Goal: Information Seeking & Learning: Check status

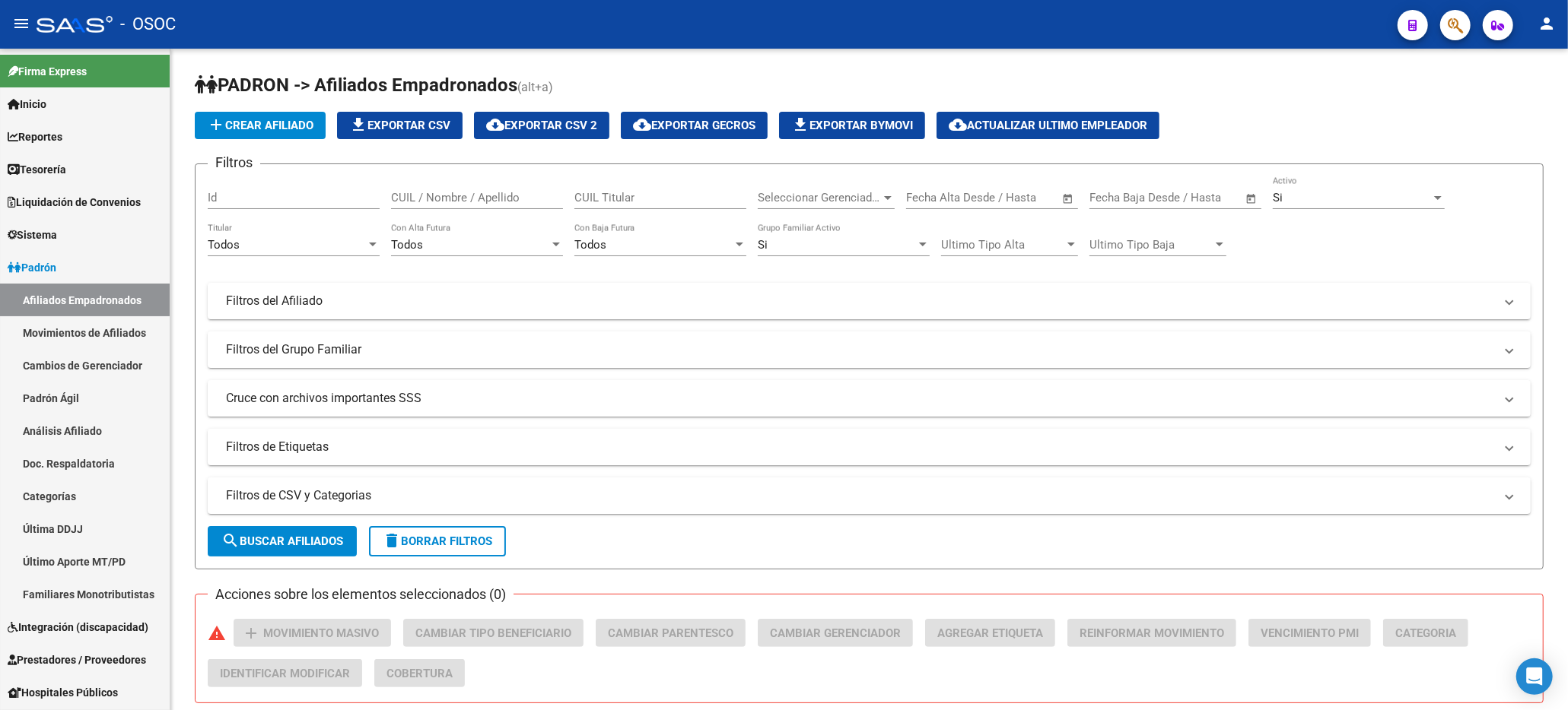
scroll to position [326, 0]
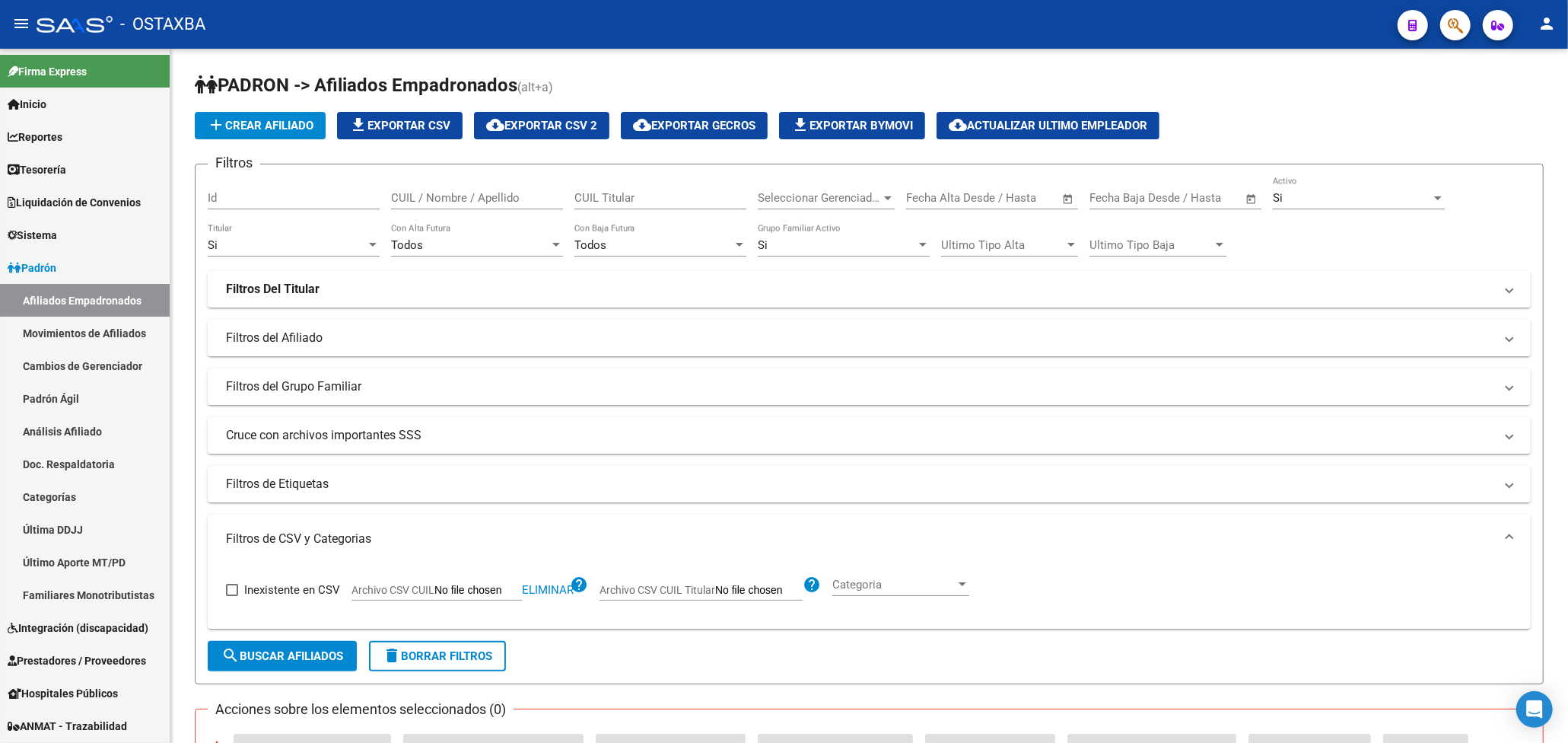
scroll to position [610, 0]
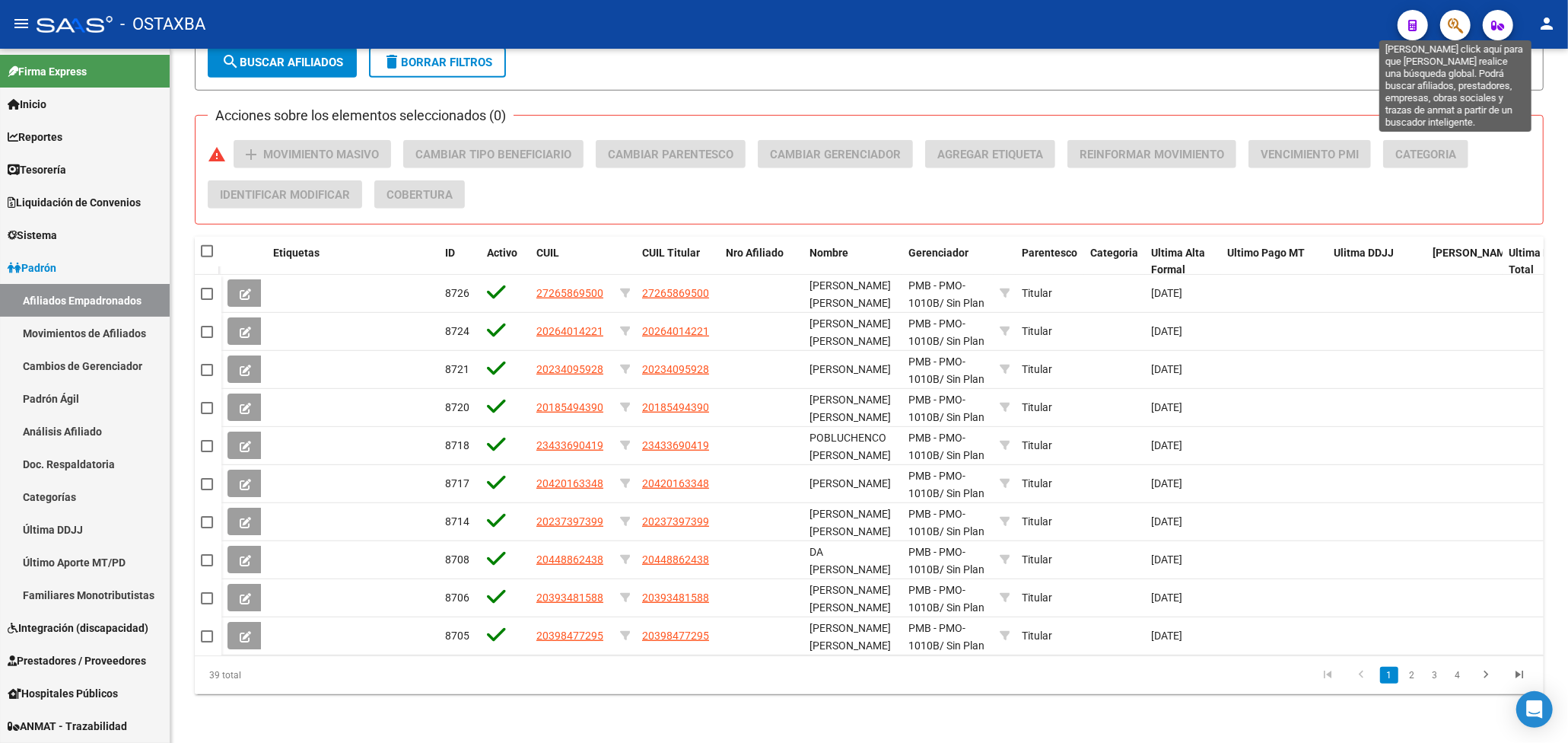
click at [1453, 19] on icon "button" at bounding box center [1454, 26] width 15 height 18
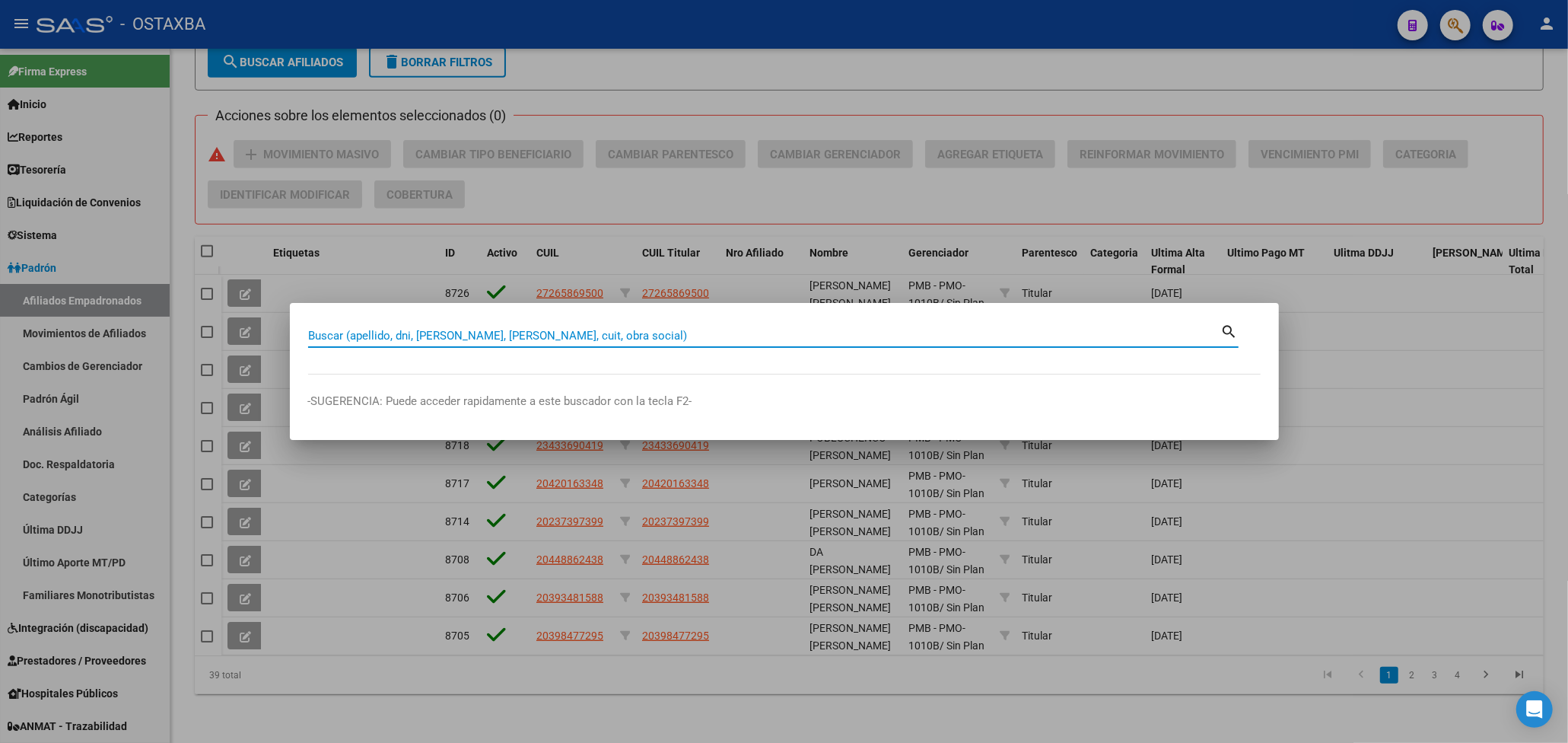
paste input "Buenos días. Fecha de ingreso: Obra social: Tipo de beneficiario: Aportes: CUD:…"
type input "Buenos días. Fecha de ingreso: Obra social: Tipo de beneficiario: Aportes: CUD:…"
drag, startPoint x: 937, startPoint y: 331, endPoint x: 149, endPoint y: 321, distance: 788.1
click at [149, 323] on div "Buenos días. Fecha de ingreso: Obra social: Tipo de beneficiario: Aportes: CUD:…" at bounding box center [784, 371] width 1568 height 743
paste input "18255585"
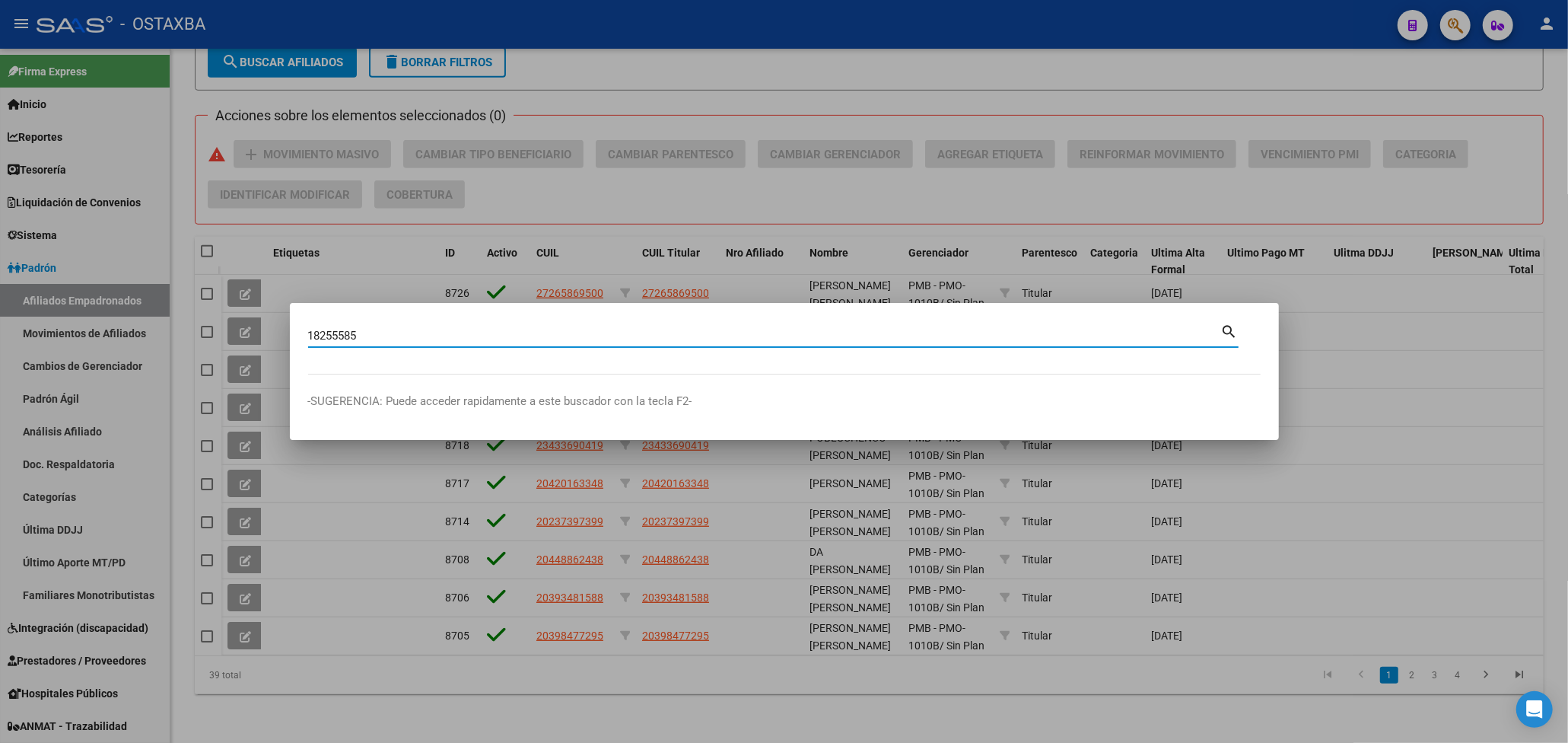
type input "18255585"
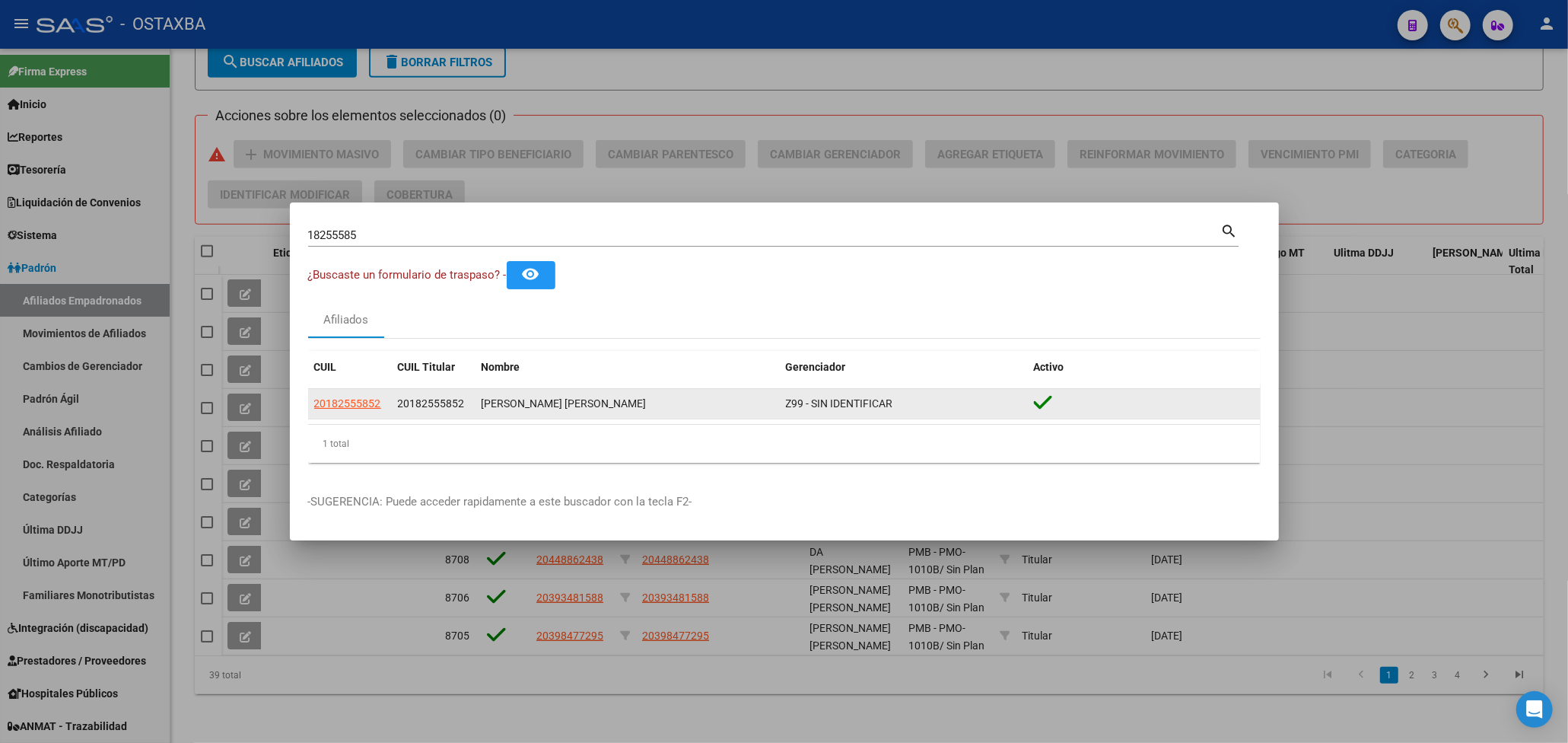
click at [456, 403] on span "20182555852" at bounding box center [432, 404] width 67 height 12
click at [362, 400] on span "20182555852" at bounding box center [348, 404] width 67 height 12
type textarea "20182555852"
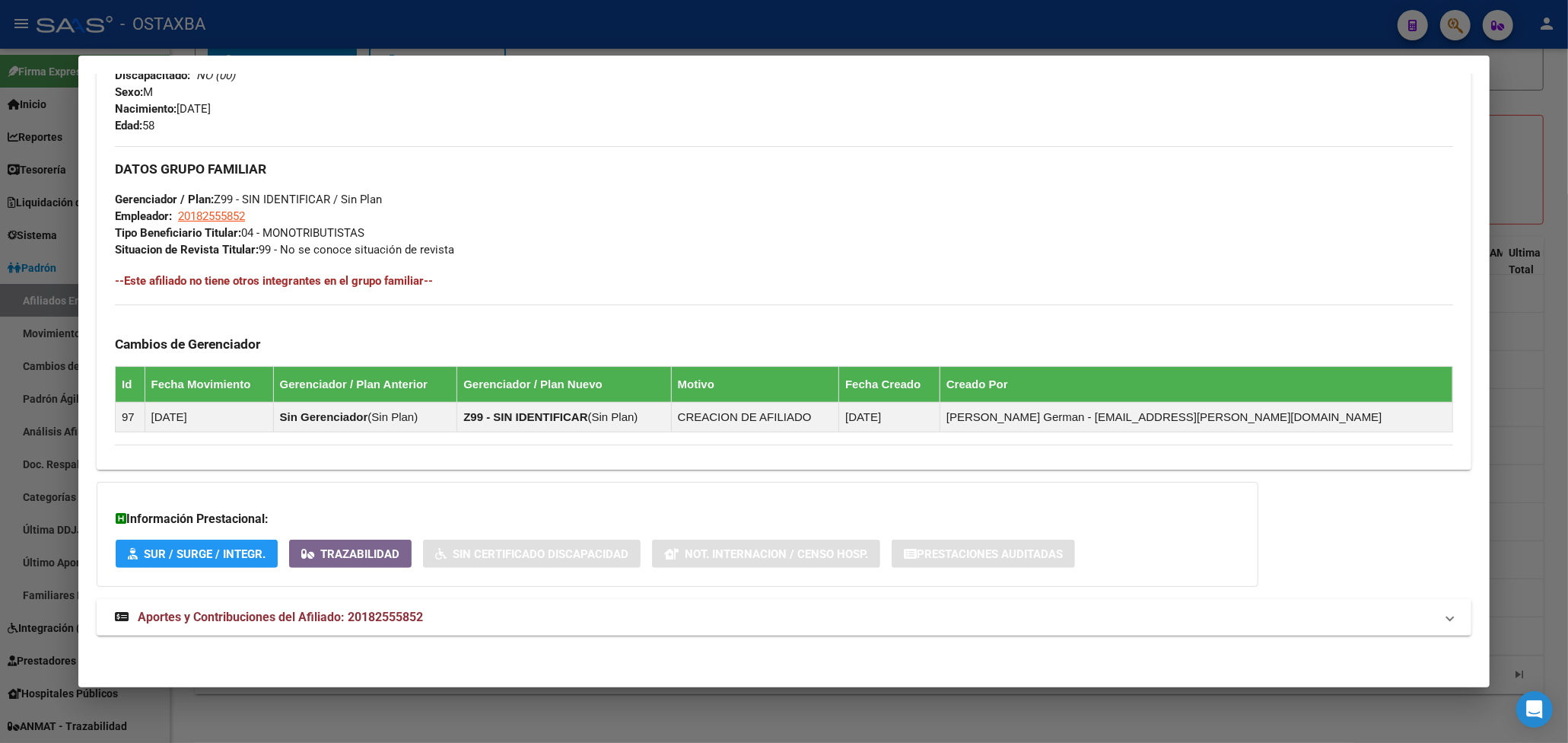
scroll to position [646, 0]
click at [538, 612] on mat-panel-title "Aportes y Contribuciones del Afiliado: 20182555852" at bounding box center [774, 617] width 1320 height 19
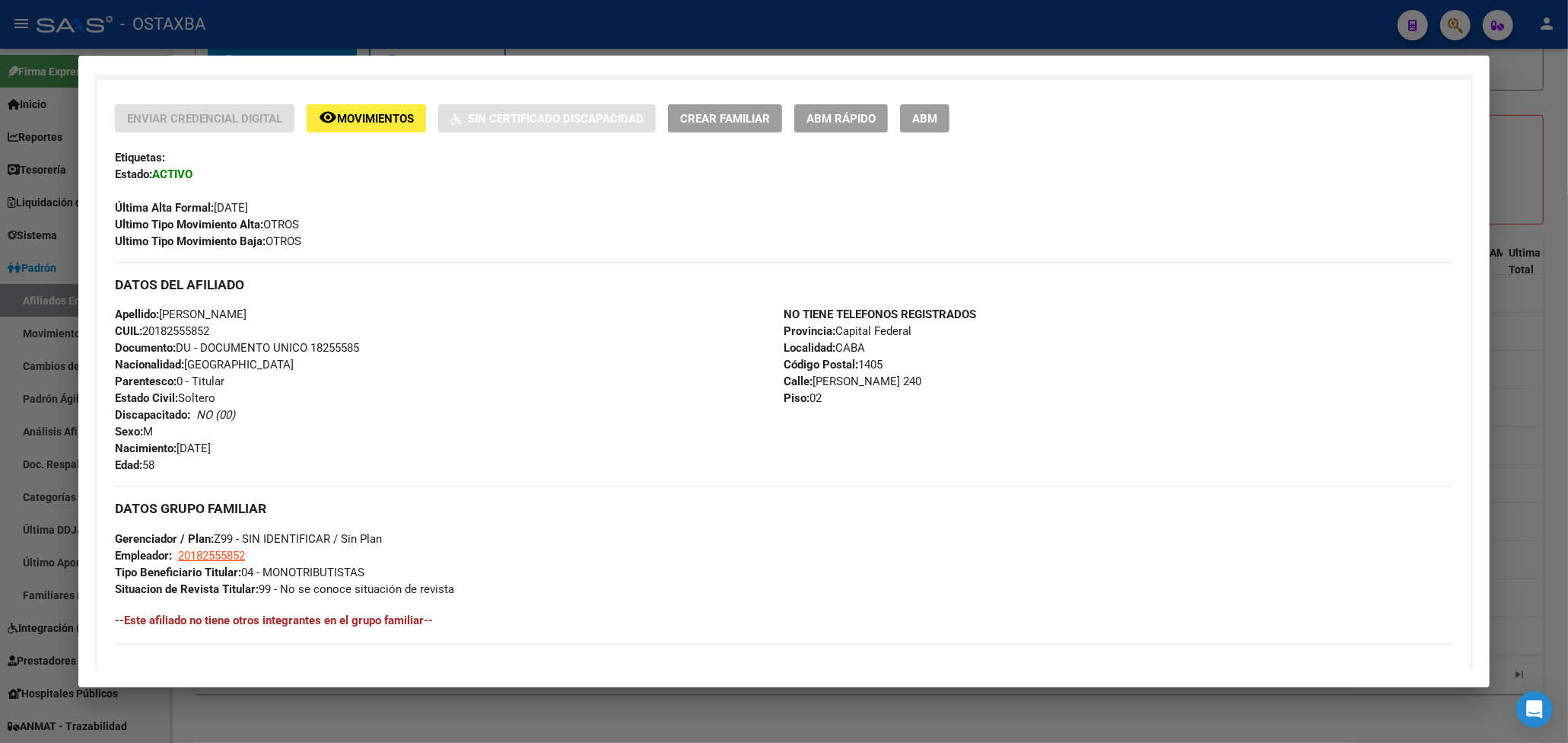
scroll to position [203, 0]
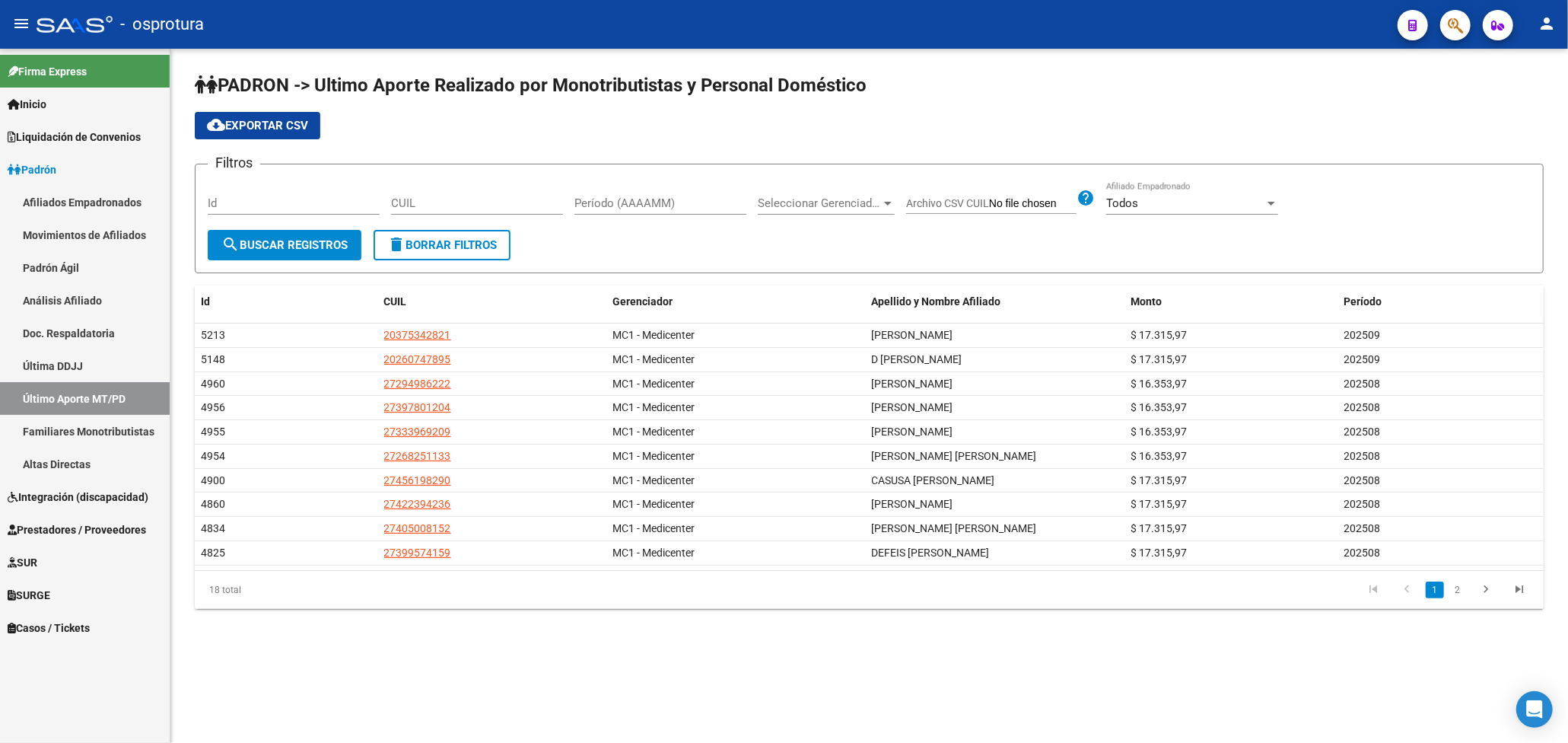
click at [1226, 99] on app-list-header "PADRON -> Ultimo Aporte Realizado por Monotributistas y Personal Doméstico clou…" at bounding box center [869, 173] width 1349 height 200
click at [1456, 27] on icon "button" at bounding box center [1454, 26] width 15 height 18
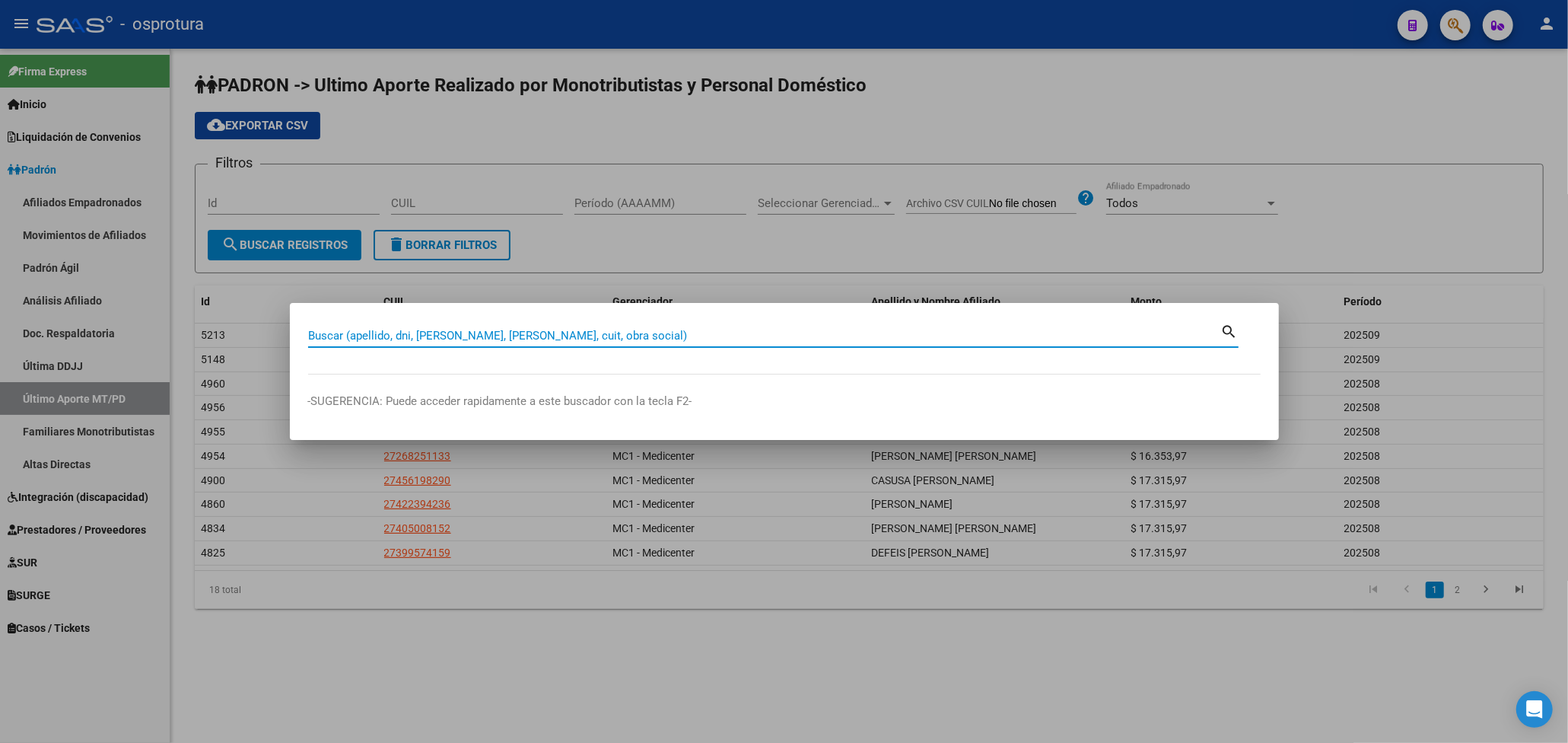
paste input "27948284"
type input "27948284"
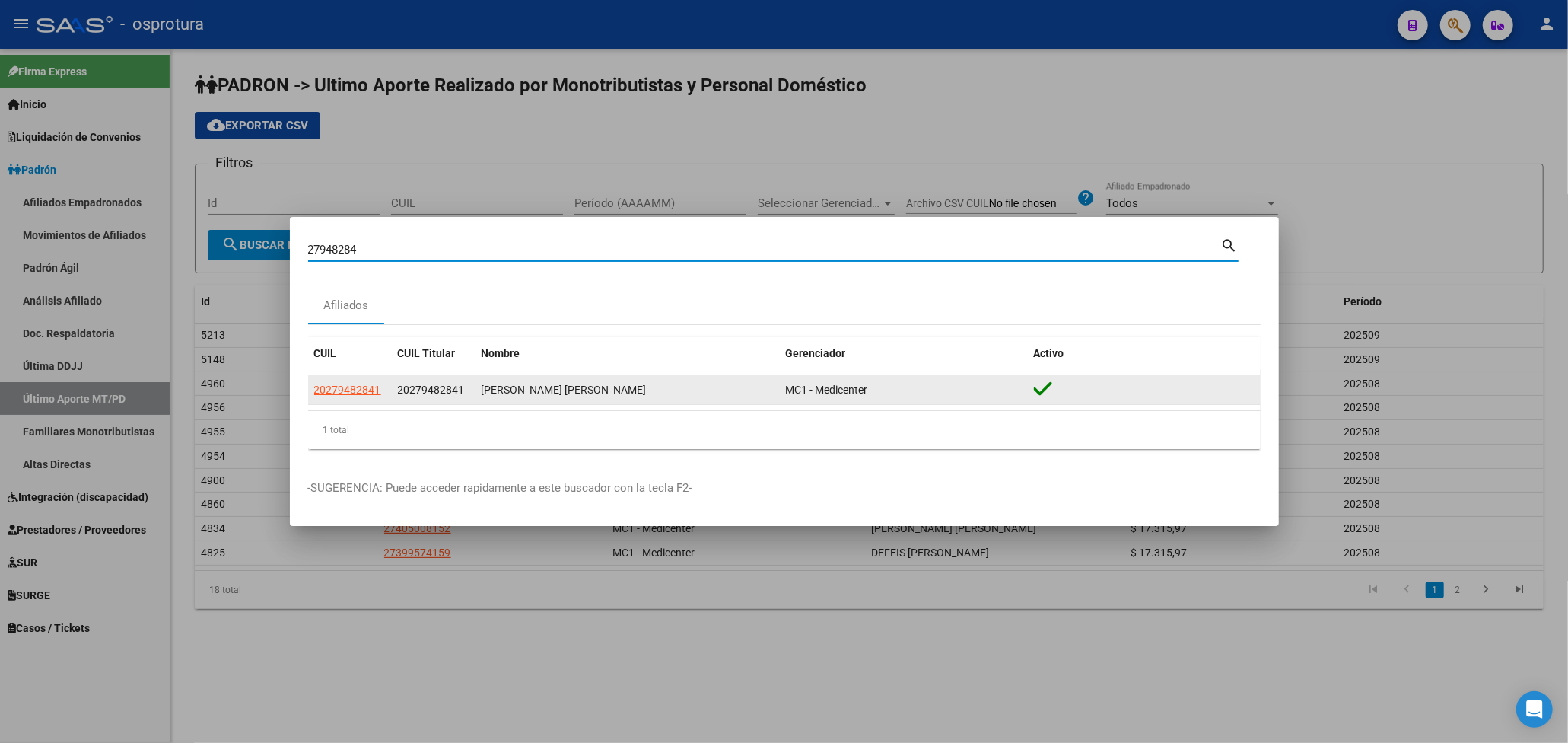
click at [366, 393] on span "20279482841" at bounding box center [348, 390] width 67 height 12
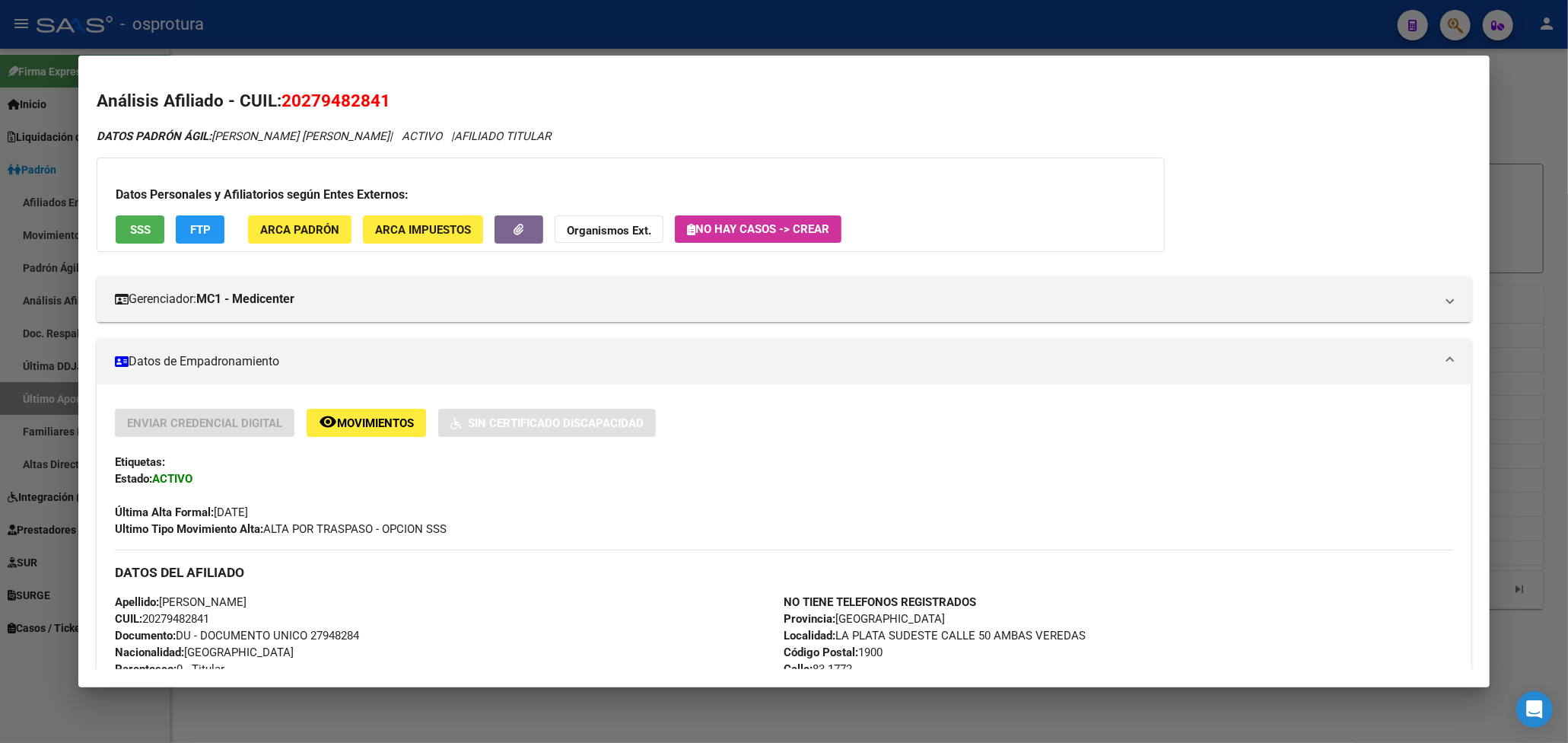
click at [1536, 108] on div at bounding box center [784, 371] width 1568 height 743
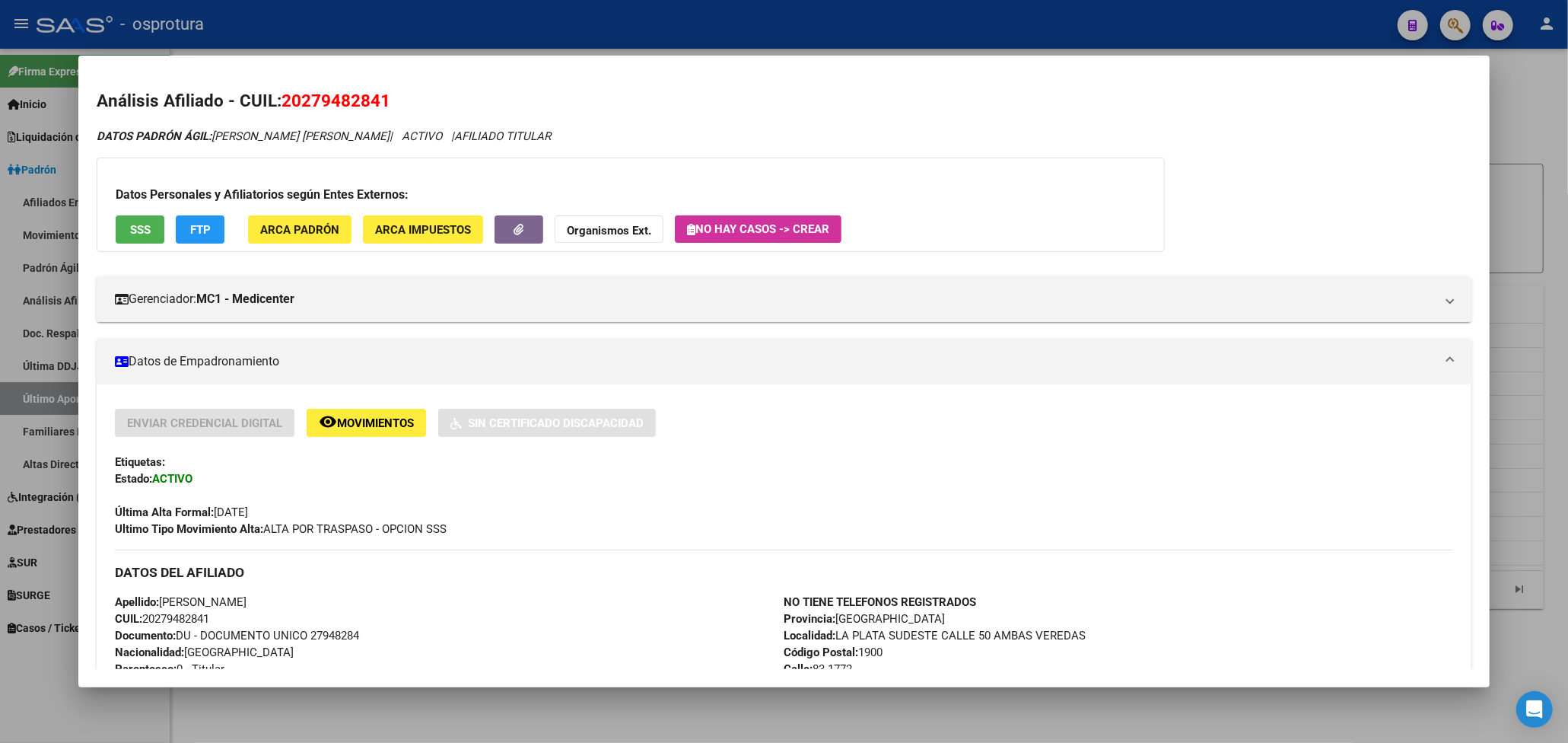
click at [1536, 108] on div at bounding box center [784, 371] width 1568 height 743
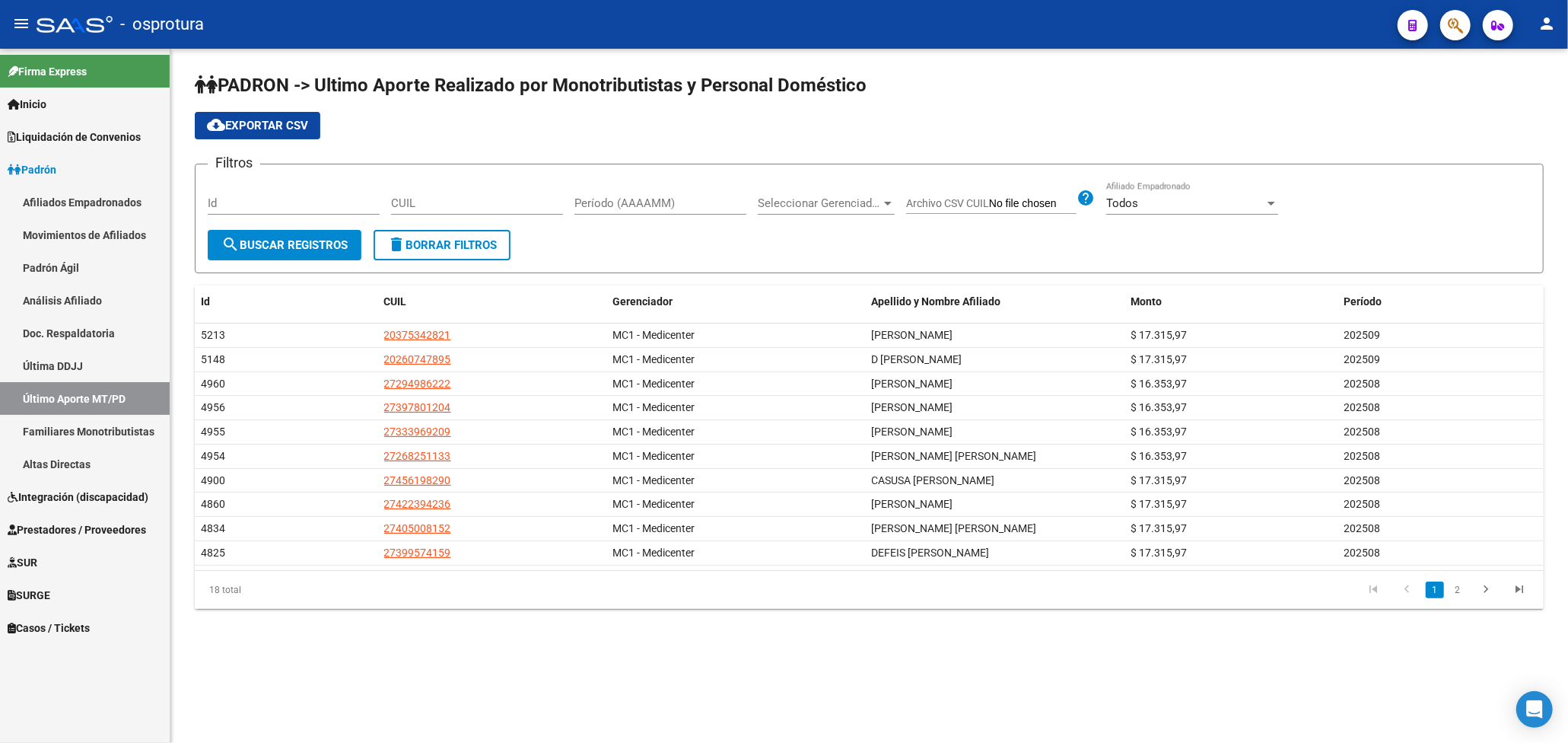
click at [1464, 28] on button "button" at bounding box center [1454, 25] width 31 height 31
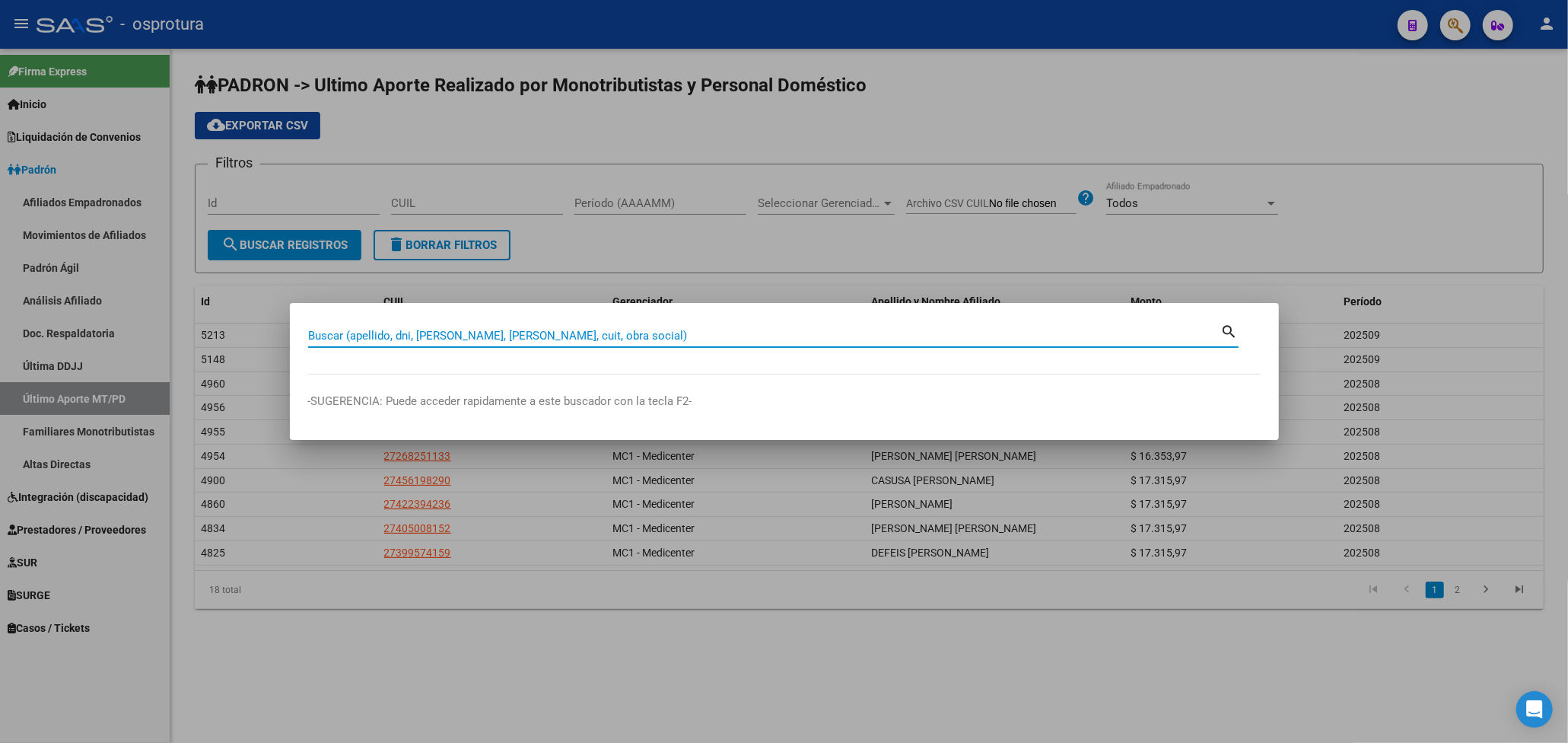
paste input "30489125"
type input "30489125"
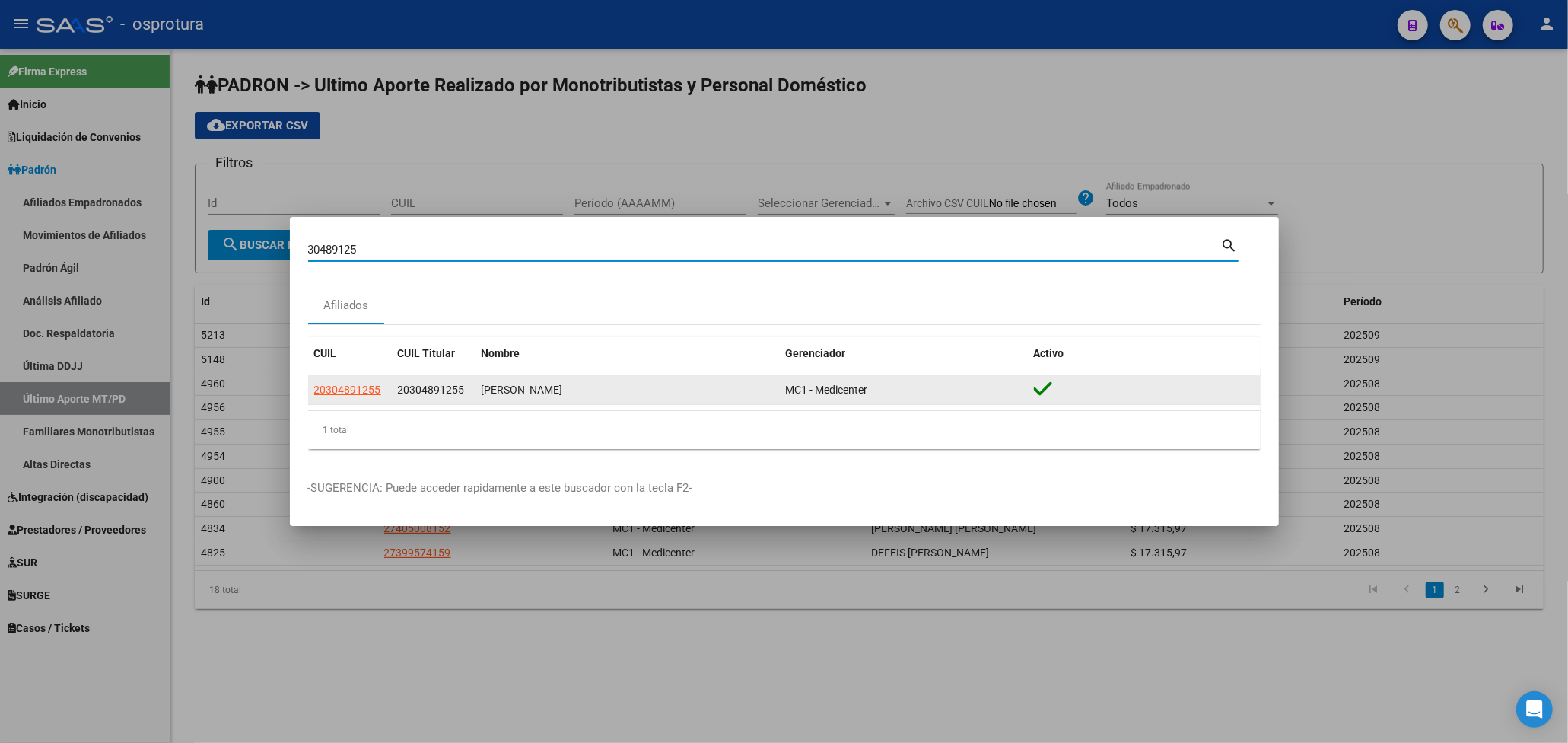
click at [359, 384] on span "20304891255" at bounding box center [348, 390] width 67 height 12
type textarea "20304891255"
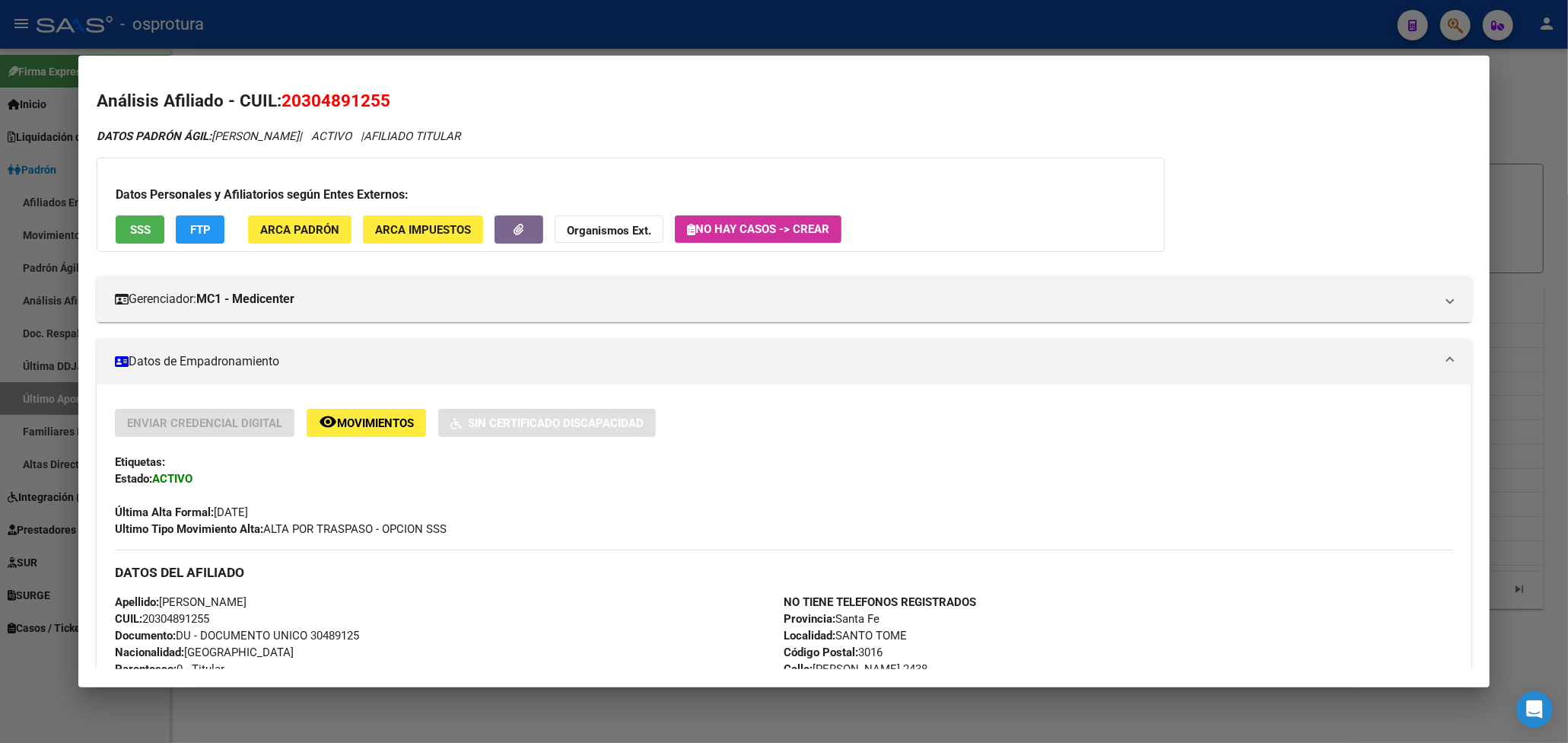
click at [1525, 93] on div at bounding box center [784, 371] width 1568 height 743
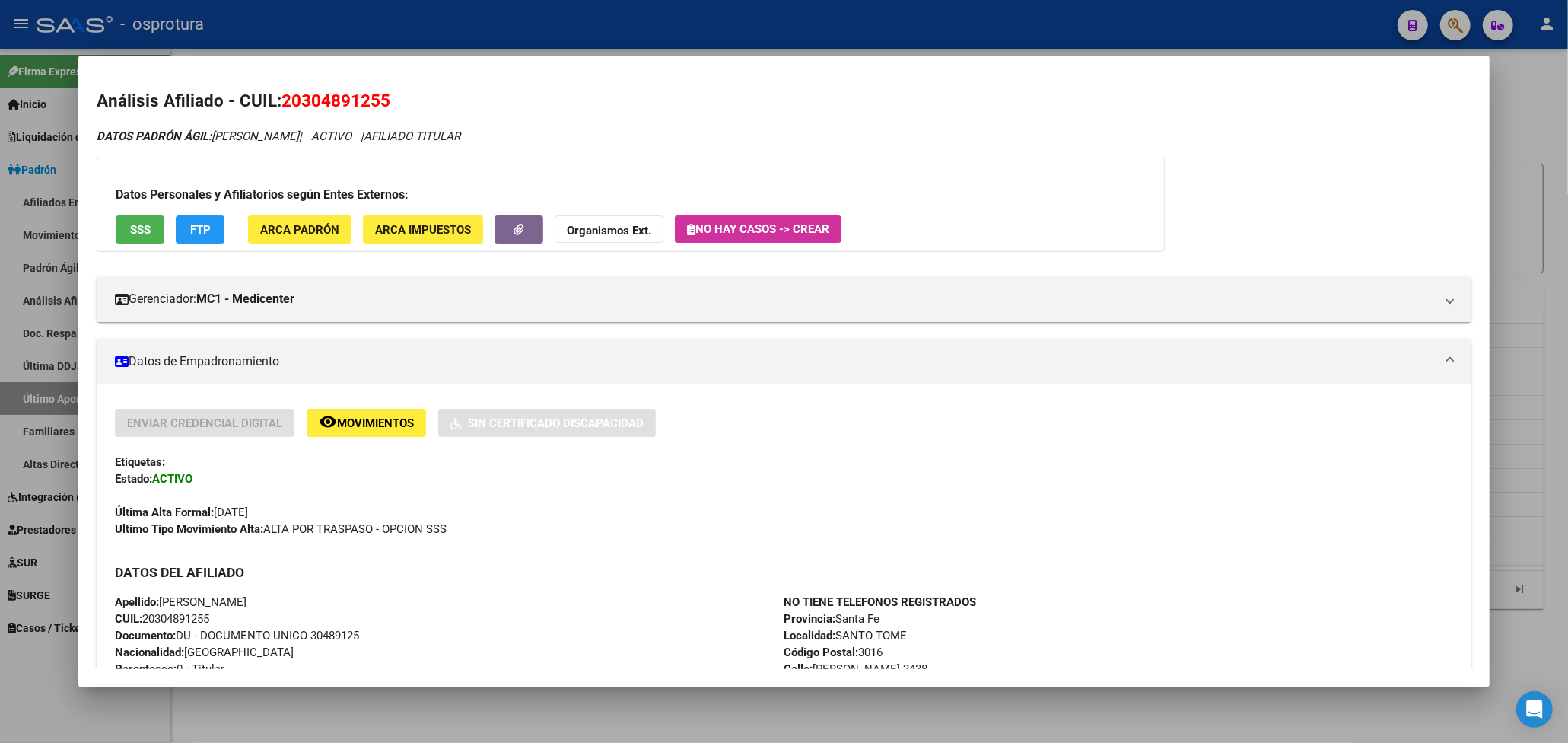
click at [1525, 93] on div at bounding box center [784, 371] width 1568 height 743
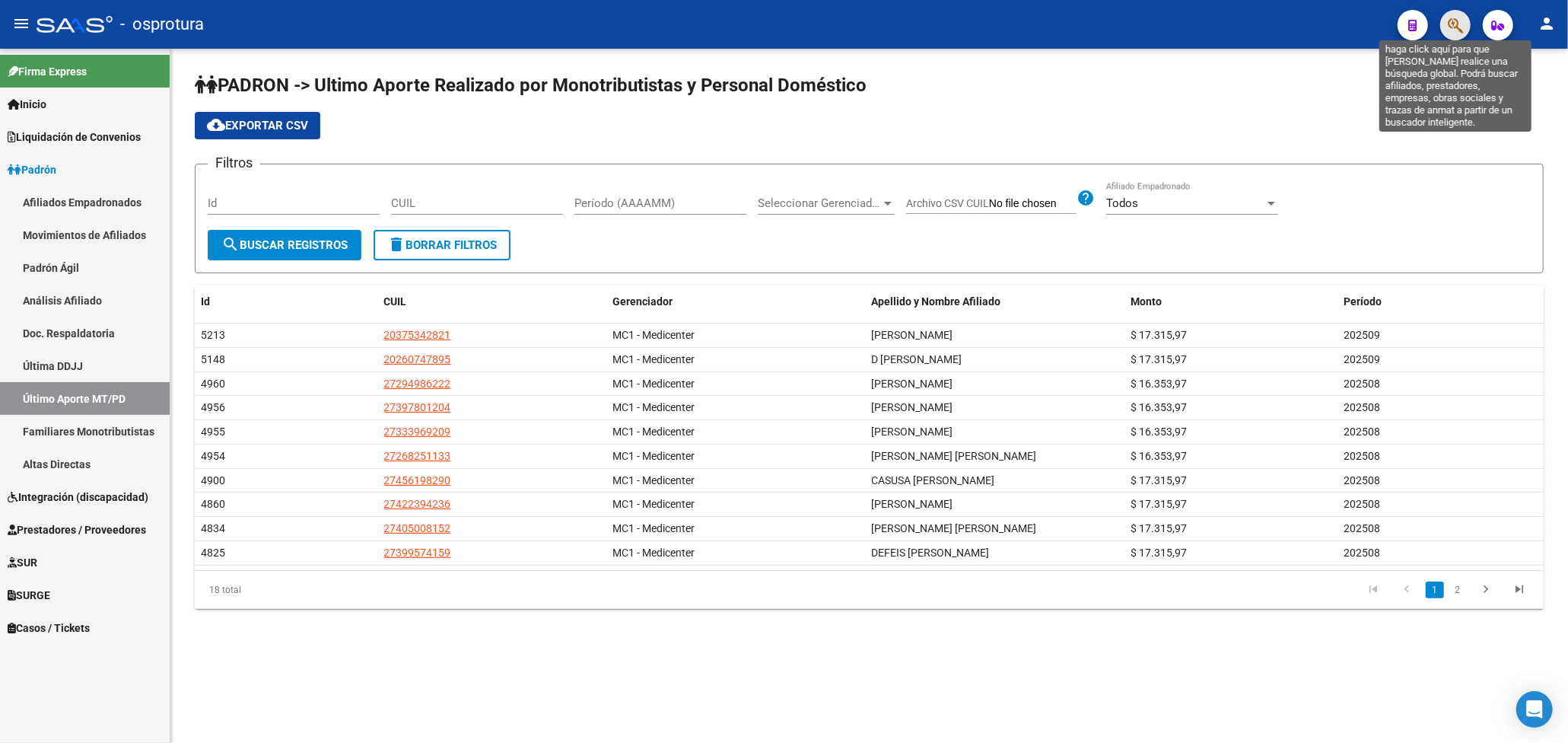
click at [1462, 19] on icon "button" at bounding box center [1454, 26] width 15 height 18
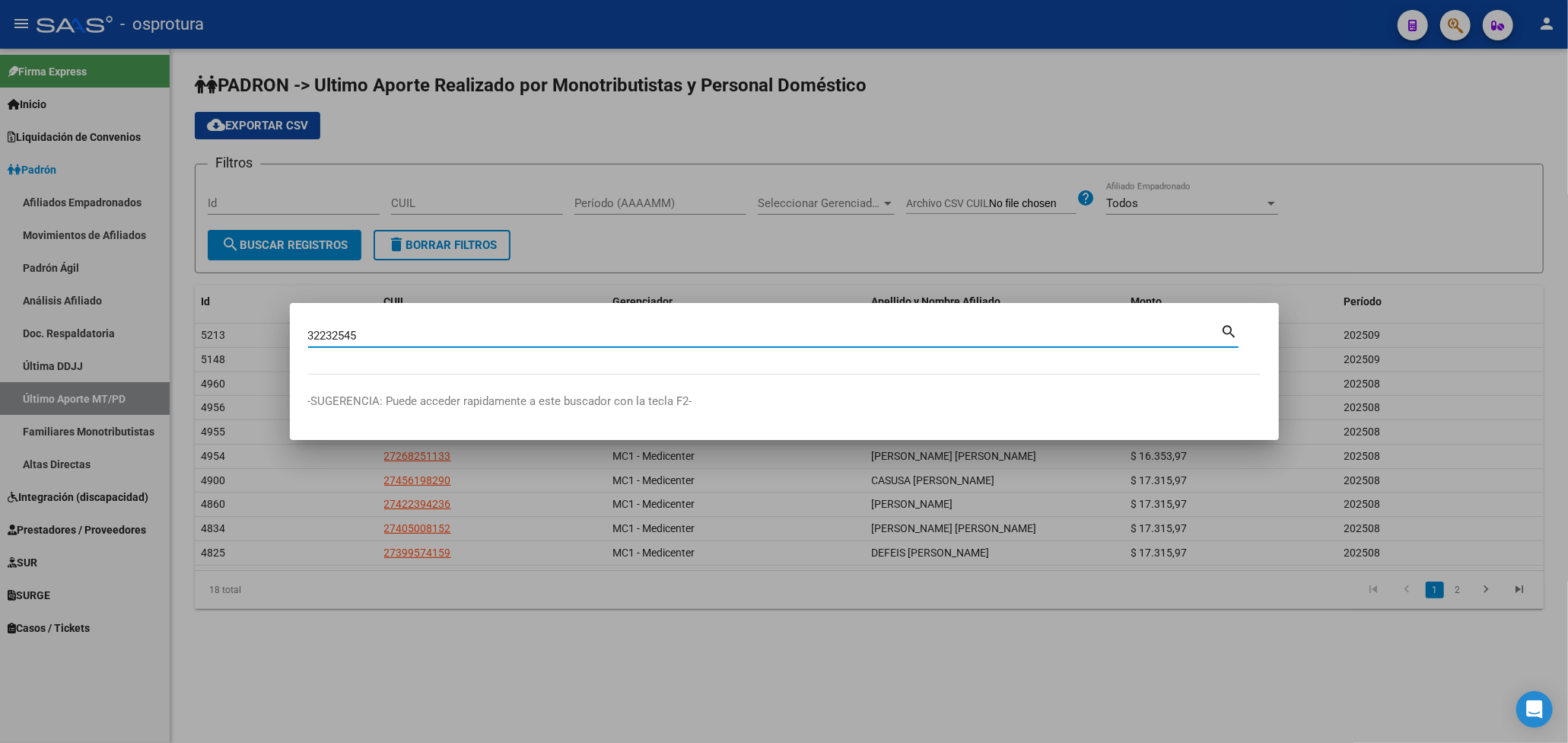
type input "32232545"
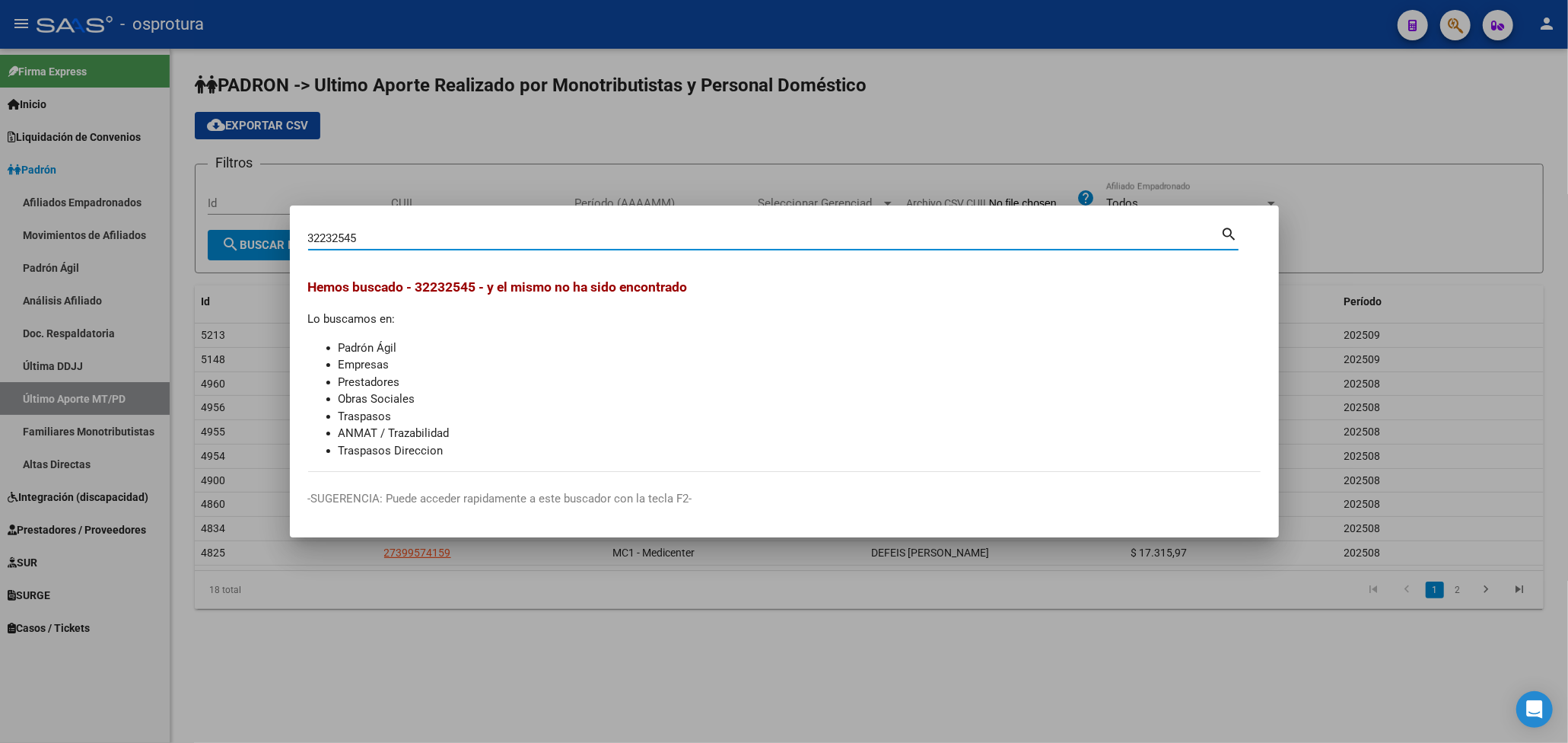
click at [1407, 109] on div at bounding box center [784, 371] width 1568 height 743
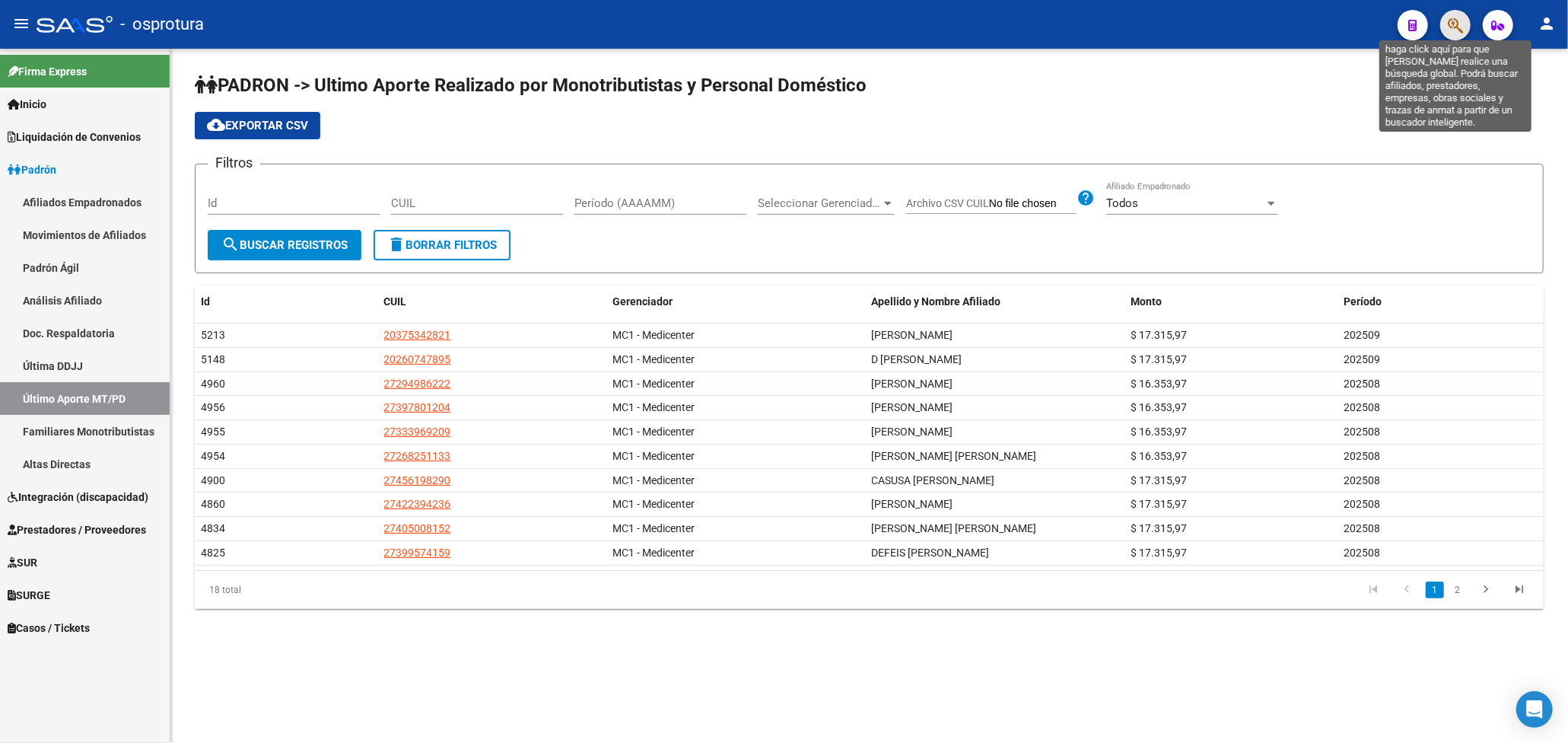
click at [1449, 19] on icon "button" at bounding box center [1454, 26] width 15 height 18
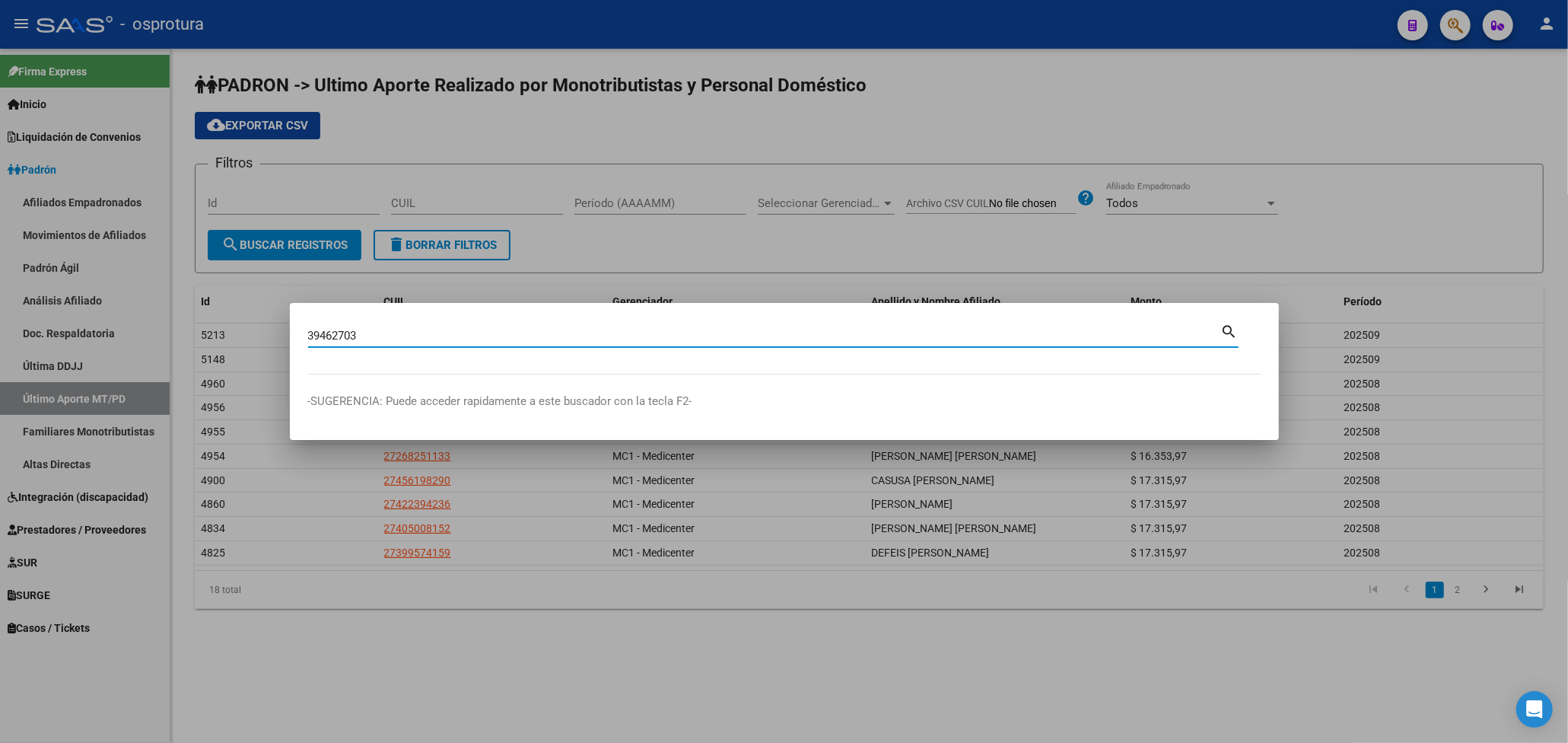
type input "39462703"
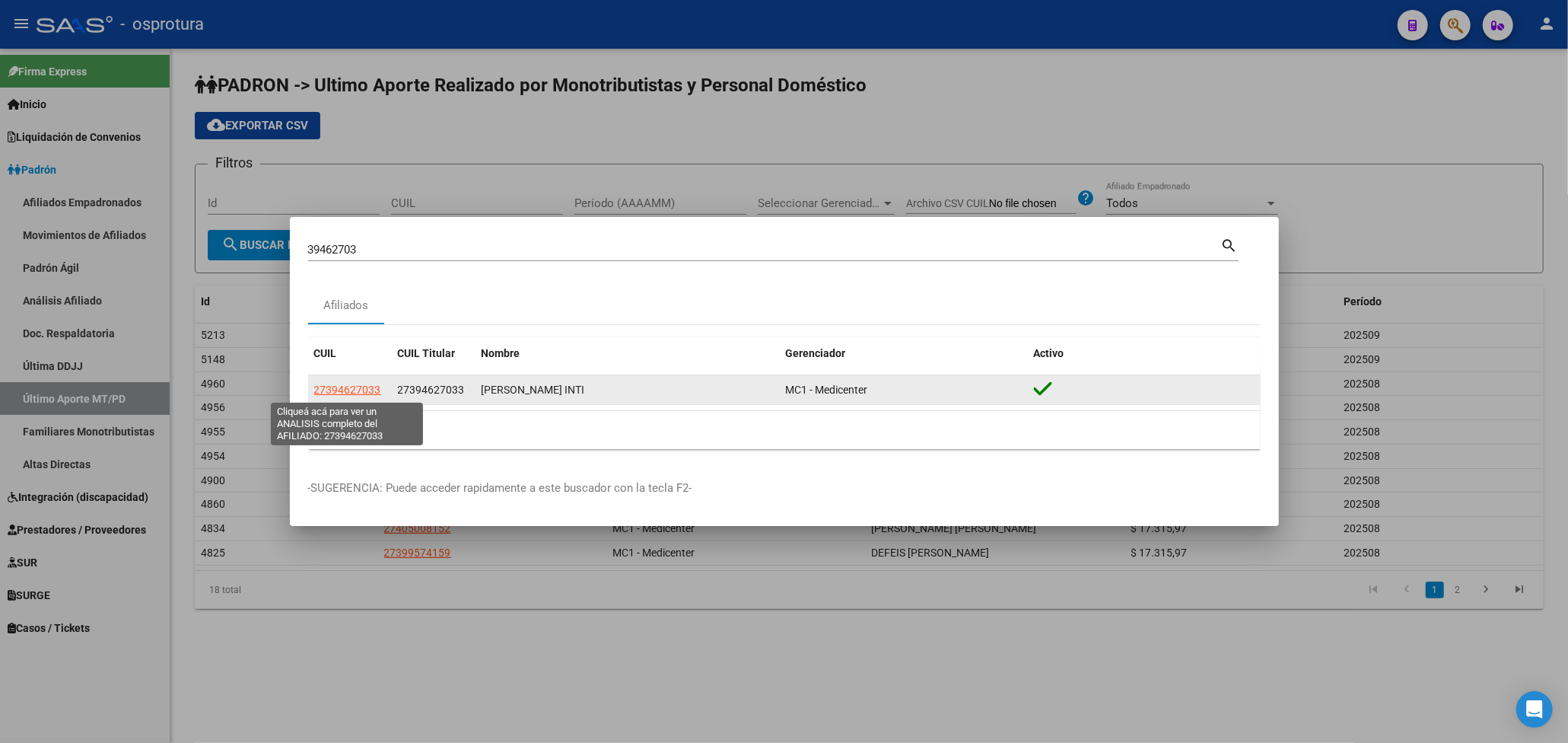
click at [336, 383] on span "27394627033" at bounding box center [348, 390] width 67 height 12
type textarea "27394627033"
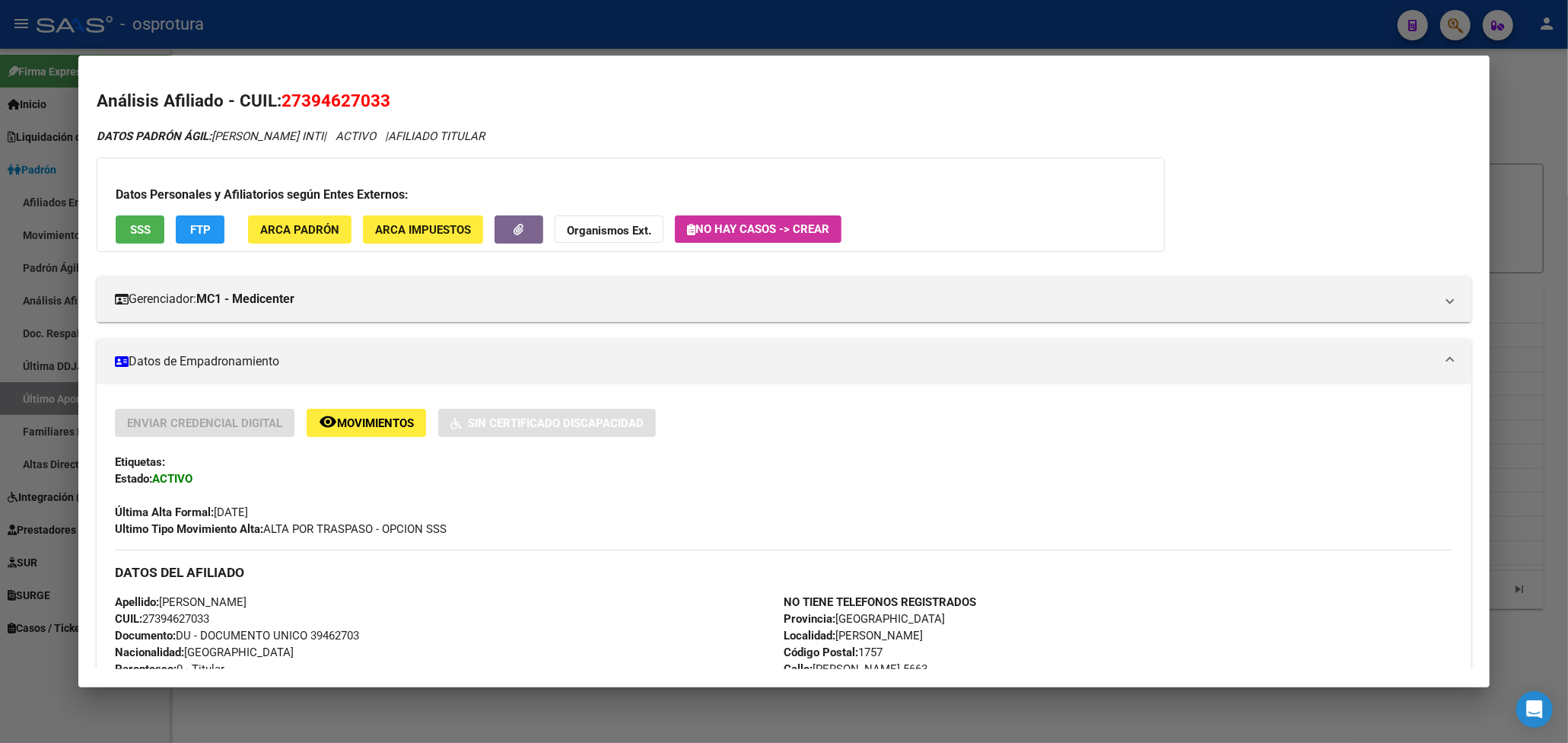
click at [1511, 84] on div at bounding box center [784, 371] width 1568 height 743
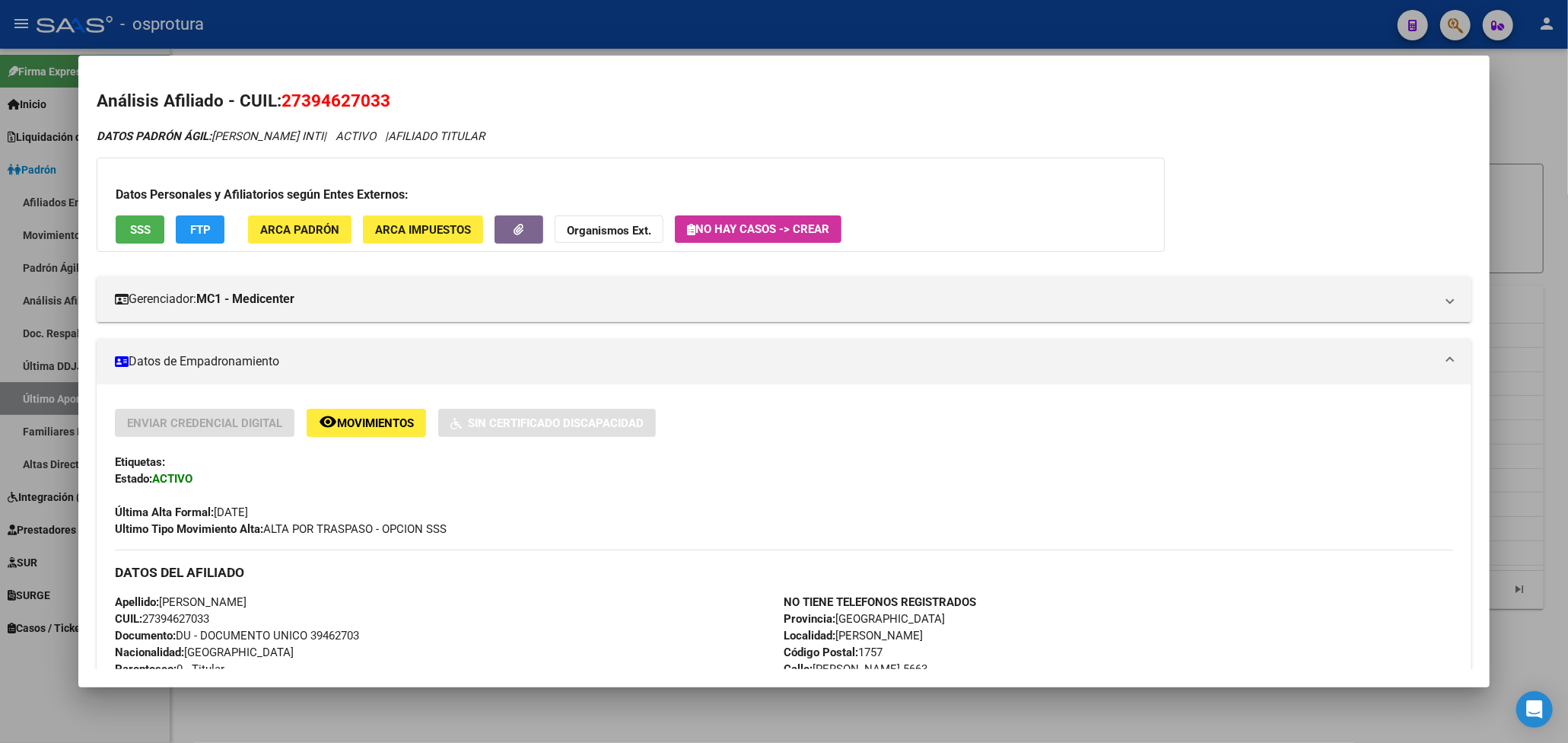
click at [1511, 84] on div at bounding box center [784, 371] width 1568 height 743
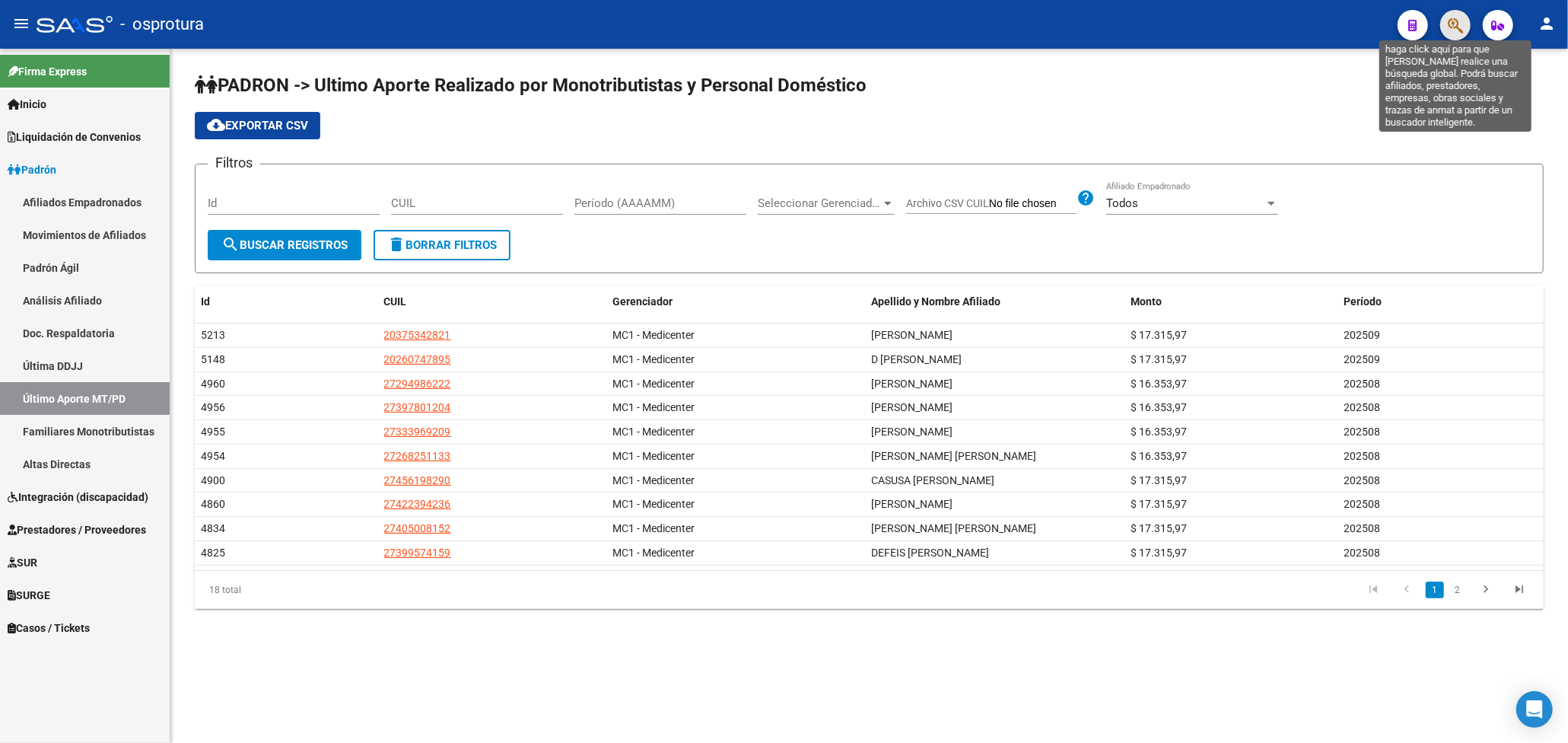
click at [1447, 28] on icon "button" at bounding box center [1454, 26] width 15 height 18
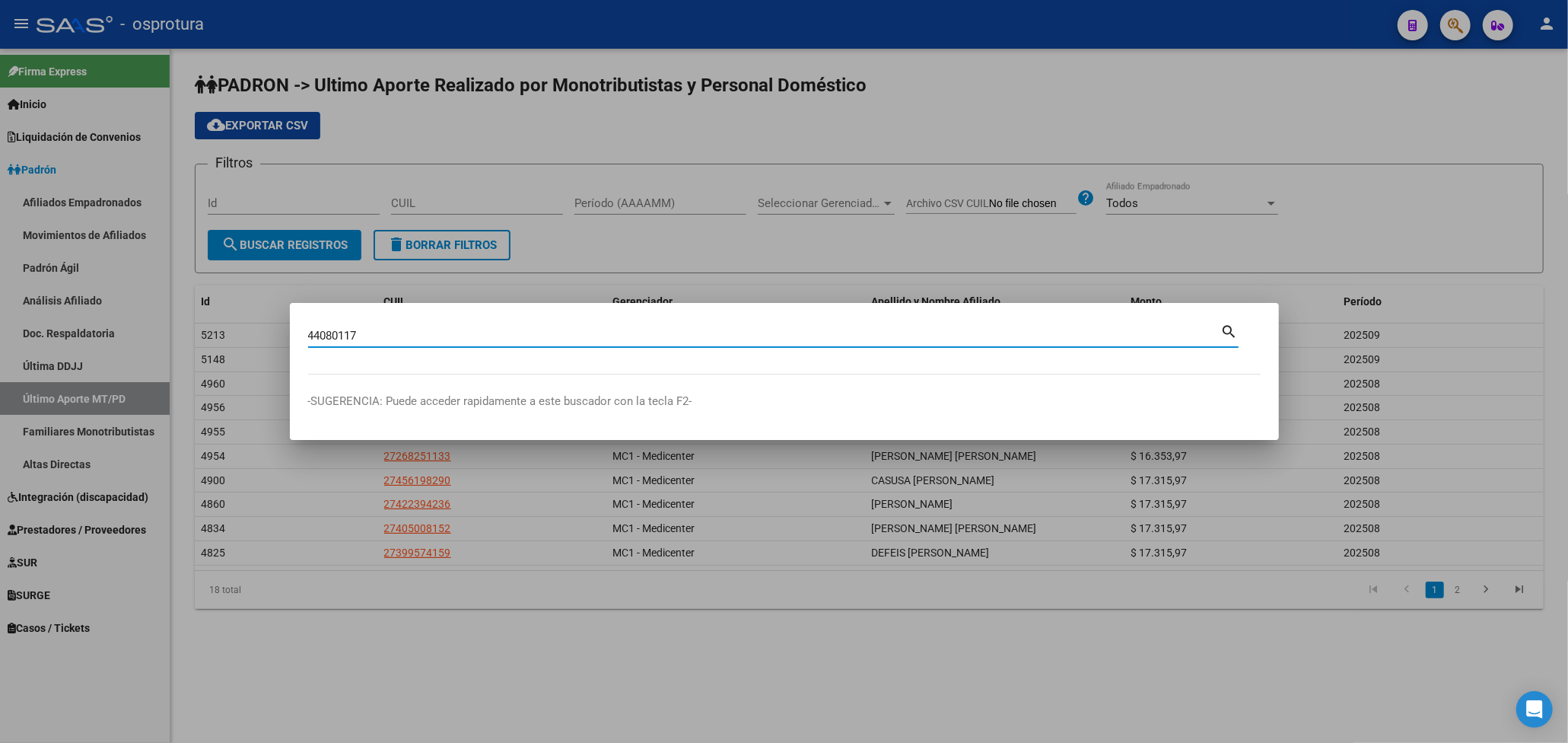
type input "44080117"
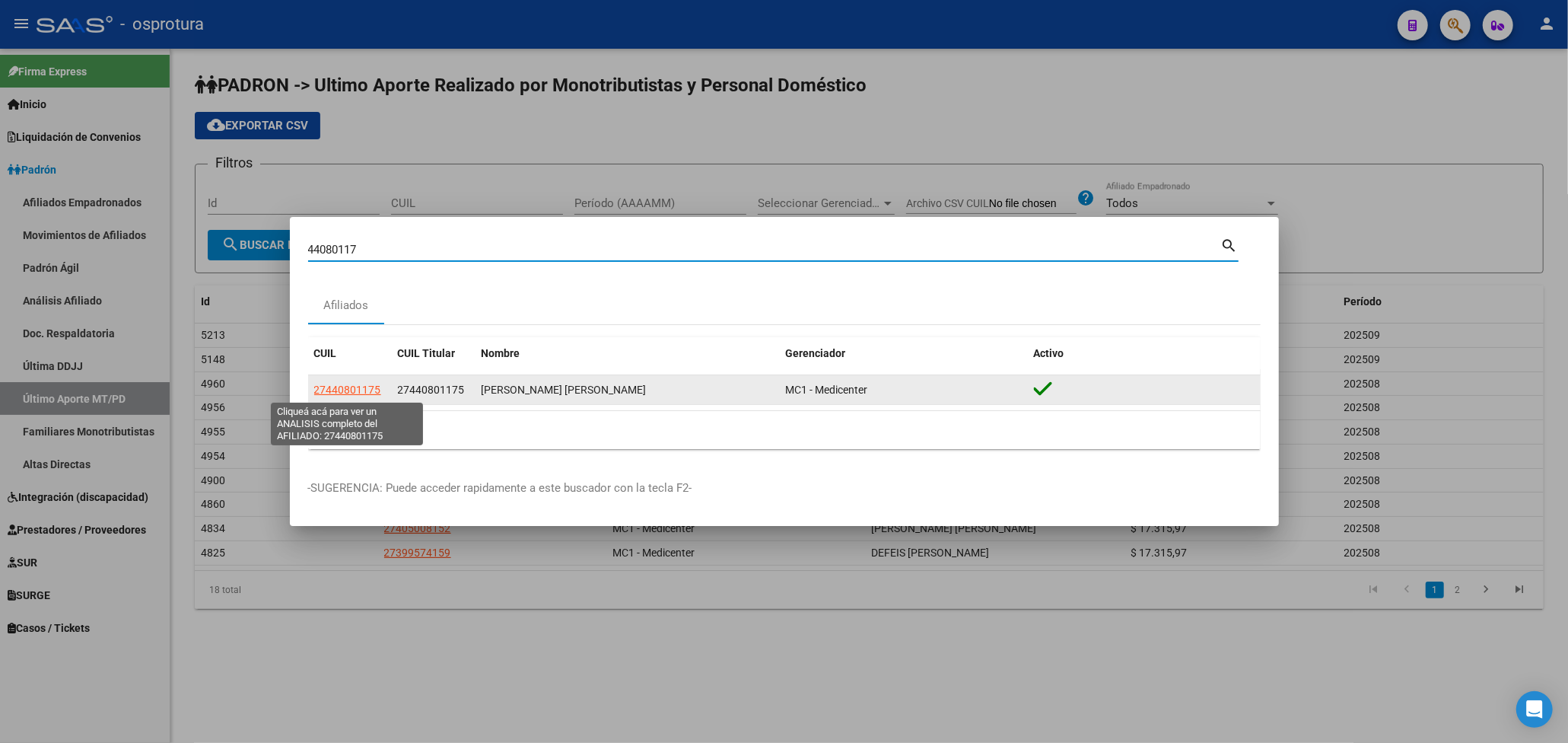
click at [379, 393] on span "27440801175" at bounding box center [348, 390] width 67 height 12
type textarea "27440801175"
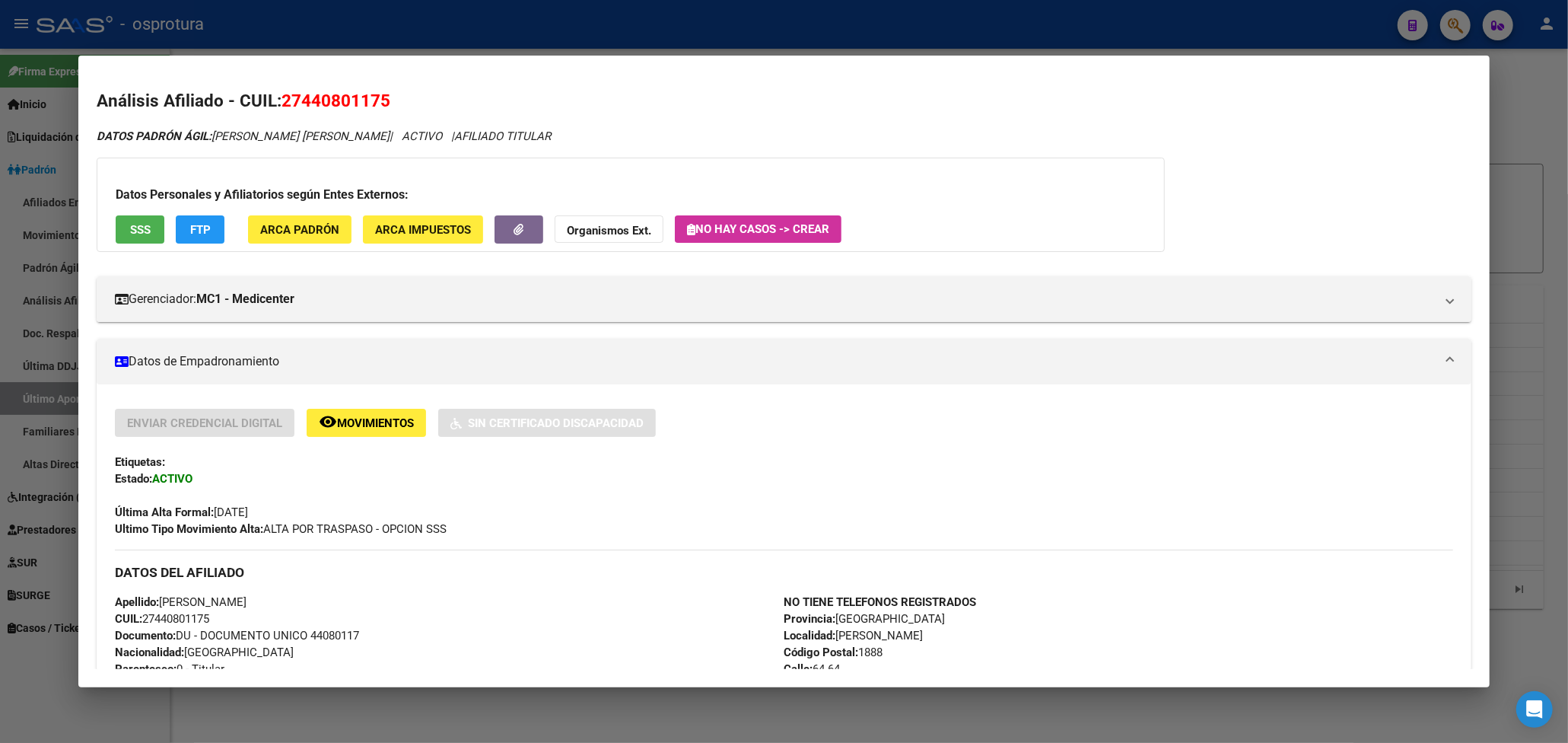
click at [1507, 94] on div at bounding box center [784, 371] width 1568 height 743
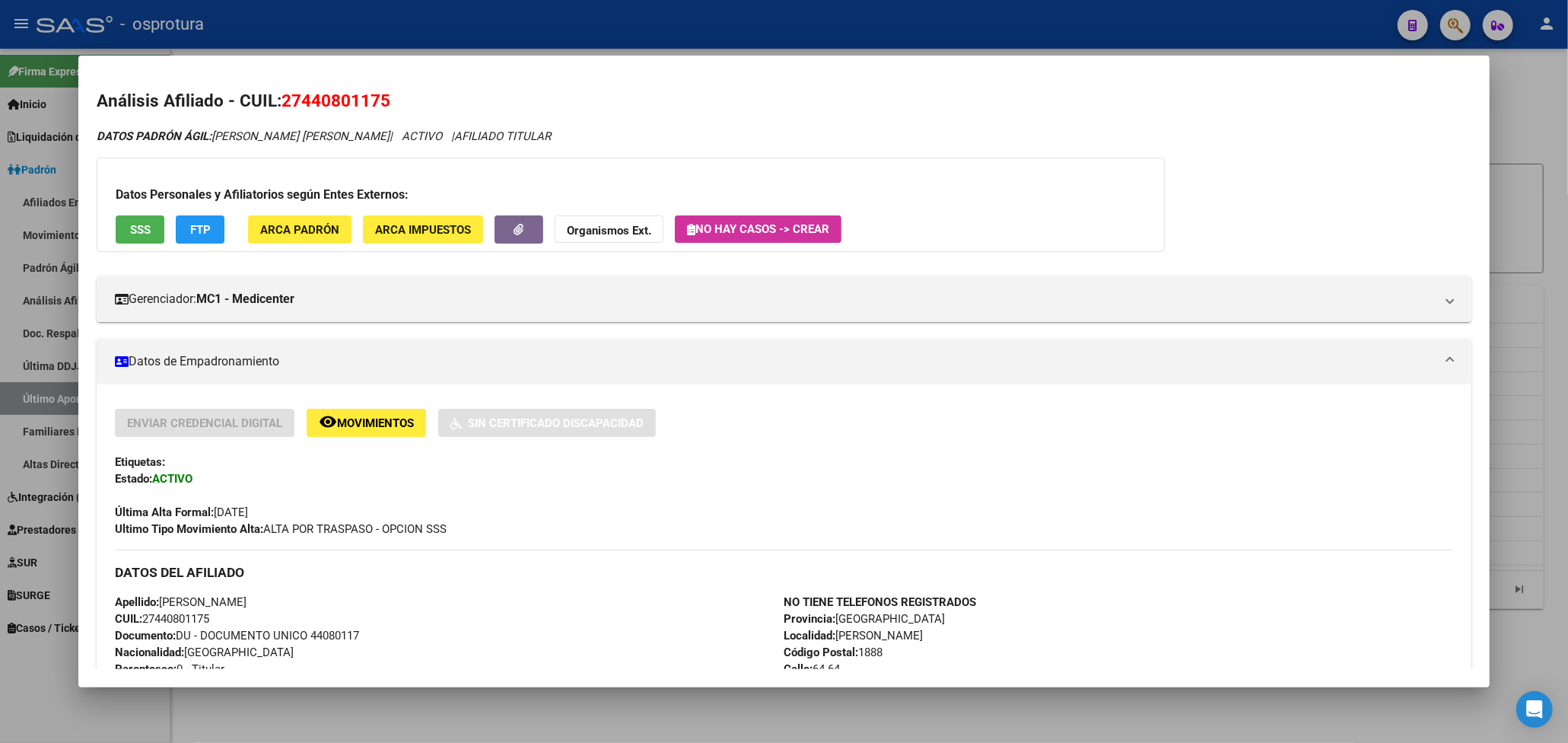
click at [1507, 94] on div at bounding box center [784, 371] width 1568 height 743
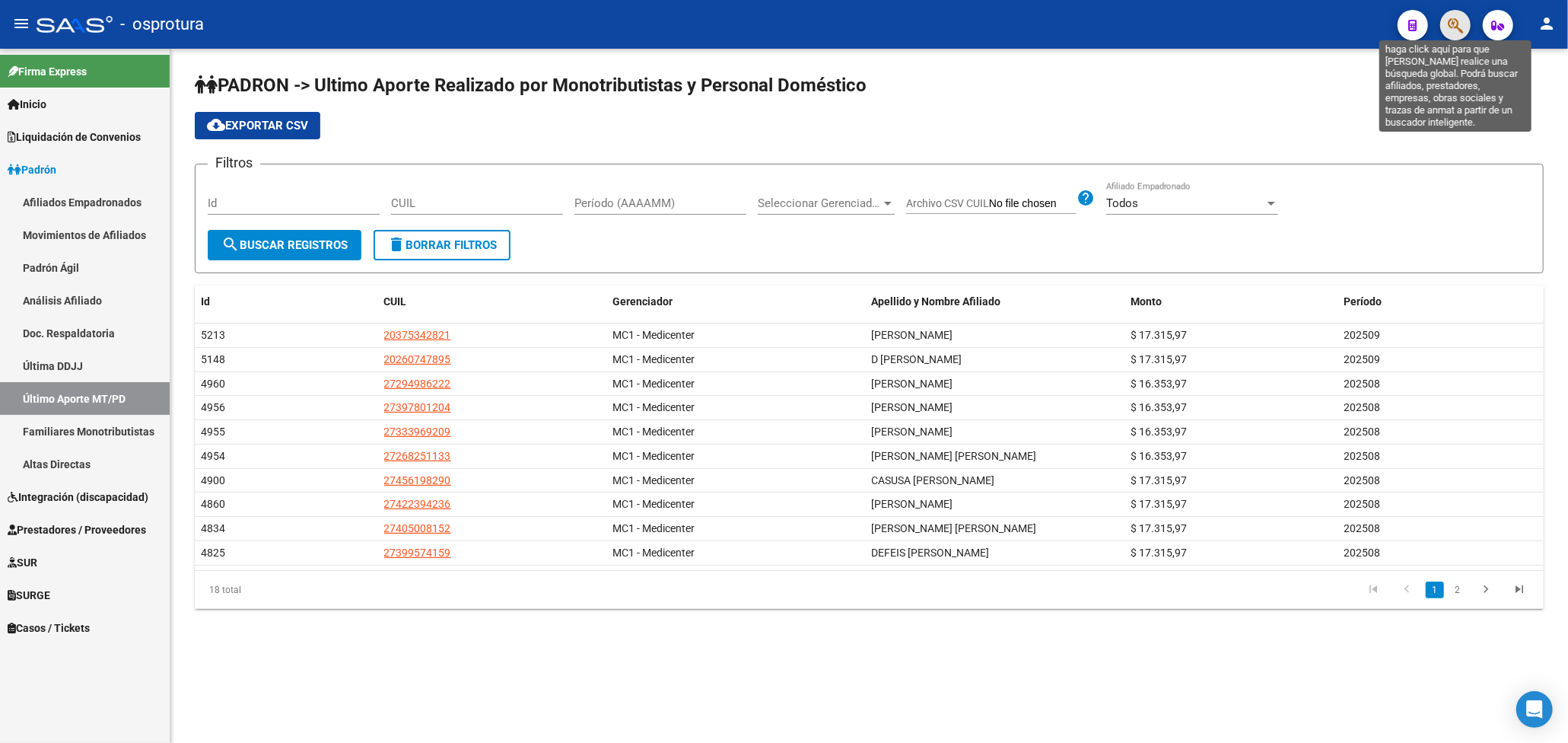
click at [1449, 19] on icon "button" at bounding box center [1454, 26] width 15 height 18
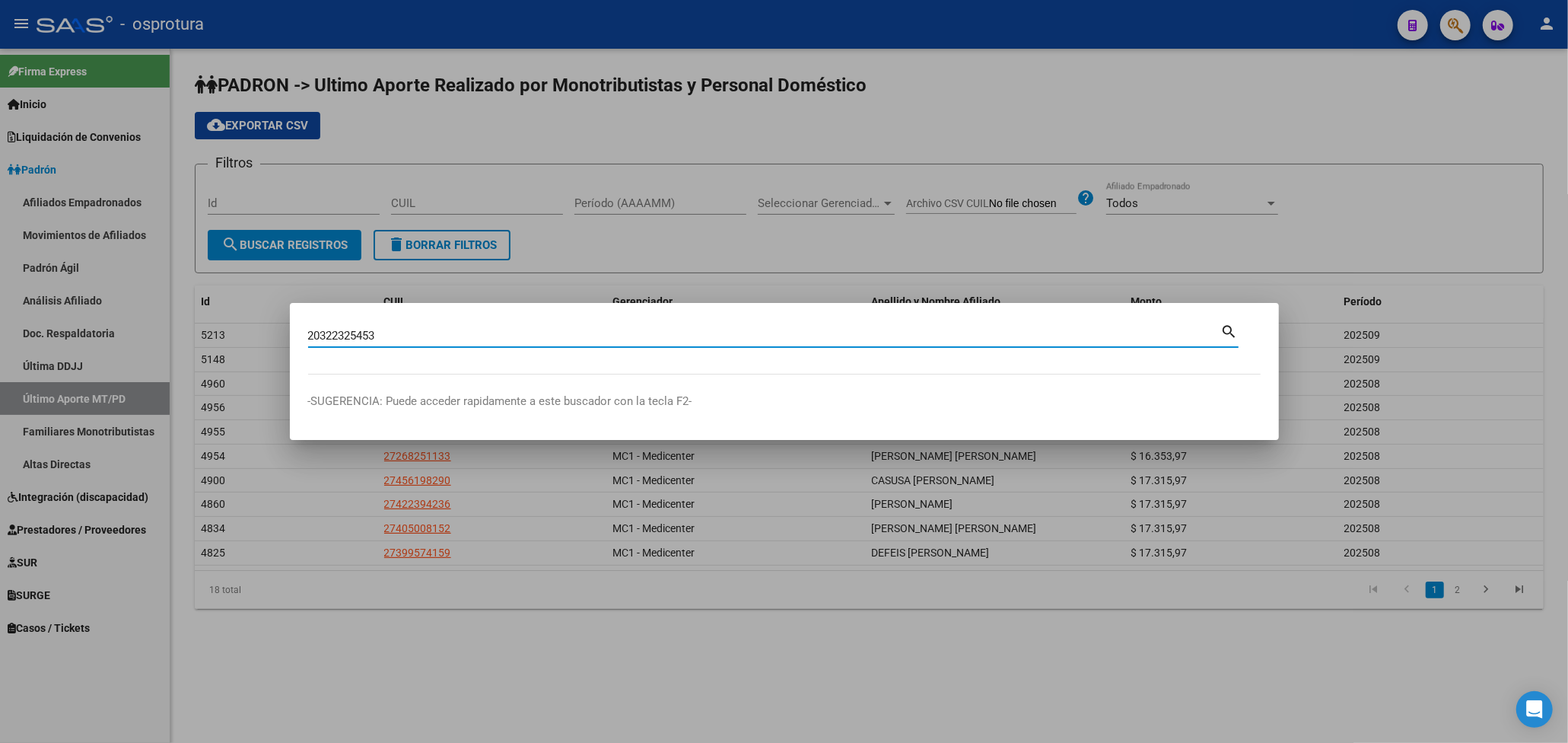
type input "20322325453"
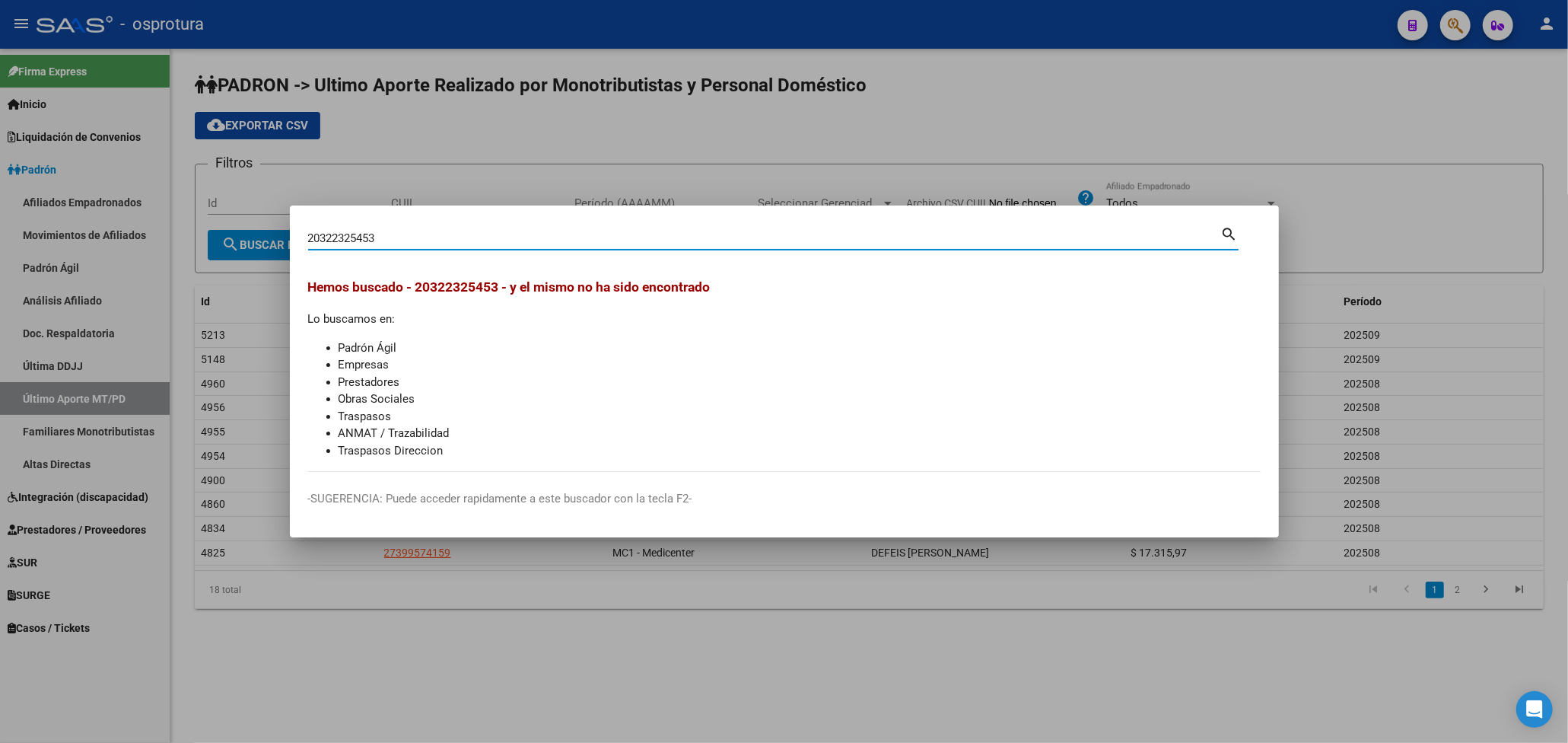
click at [1361, 122] on div at bounding box center [784, 371] width 1568 height 743
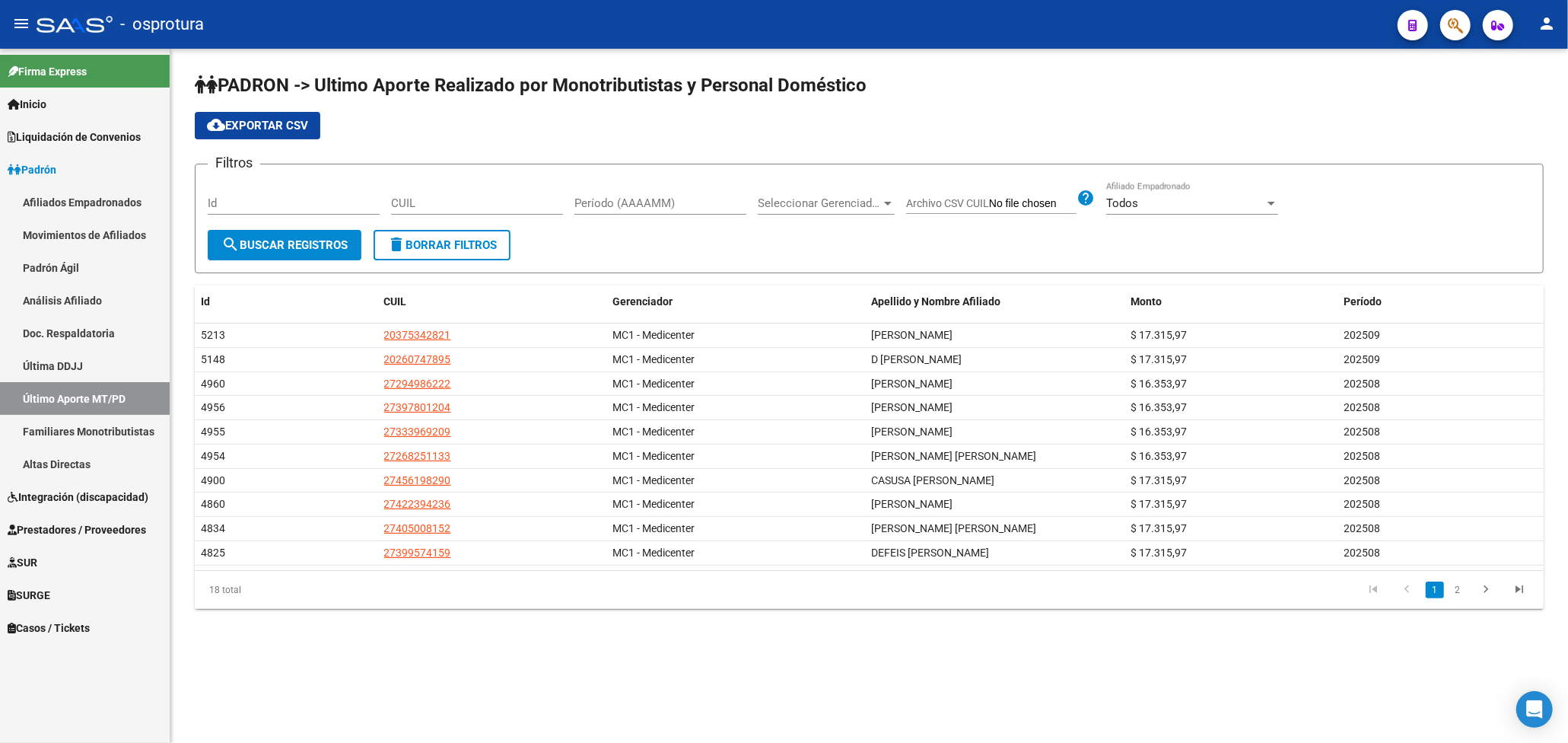
click at [1362, 122] on div "cloud_download Exportar CSV" at bounding box center [869, 125] width 1349 height 27
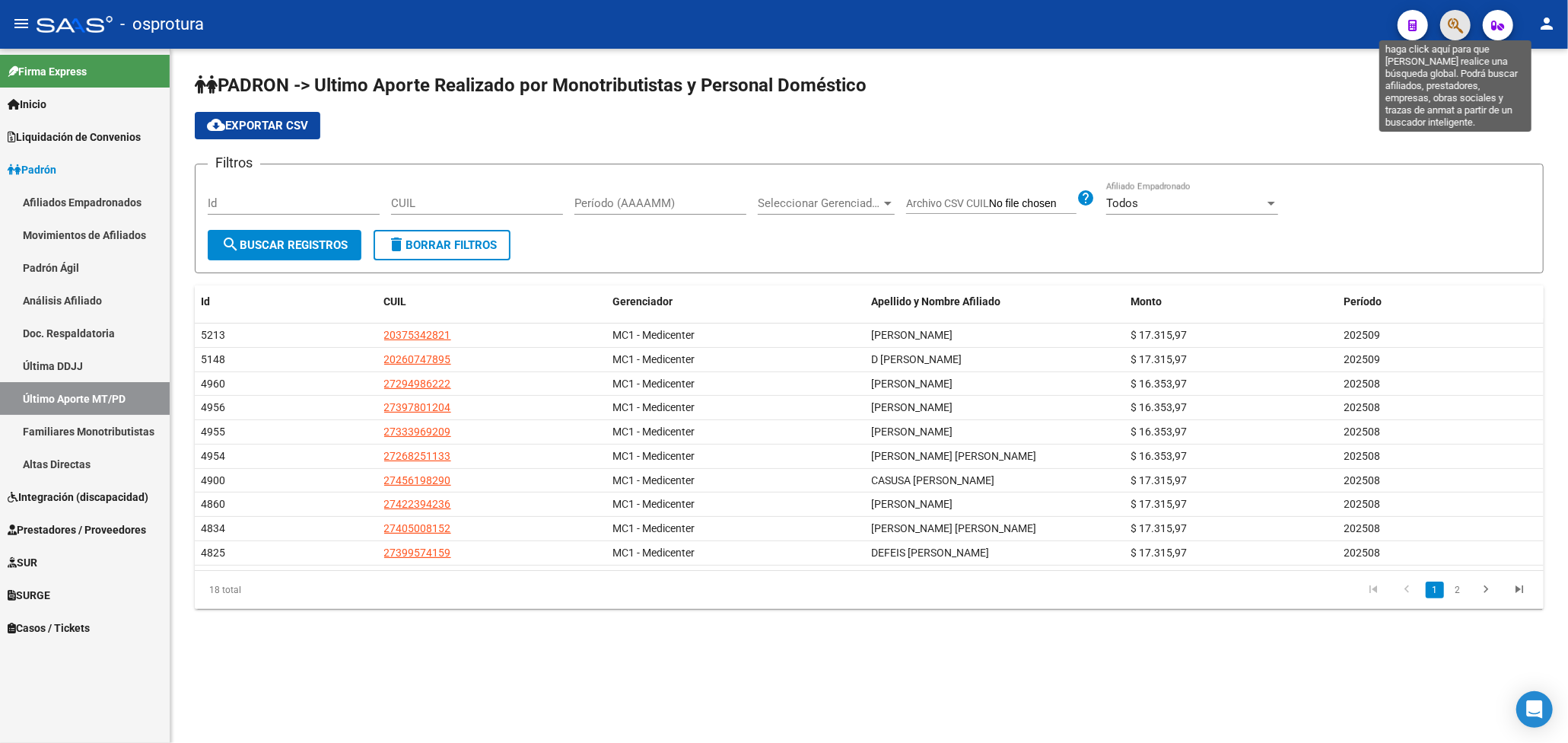
click at [1456, 25] on icon "button" at bounding box center [1454, 26] width 15 height 18
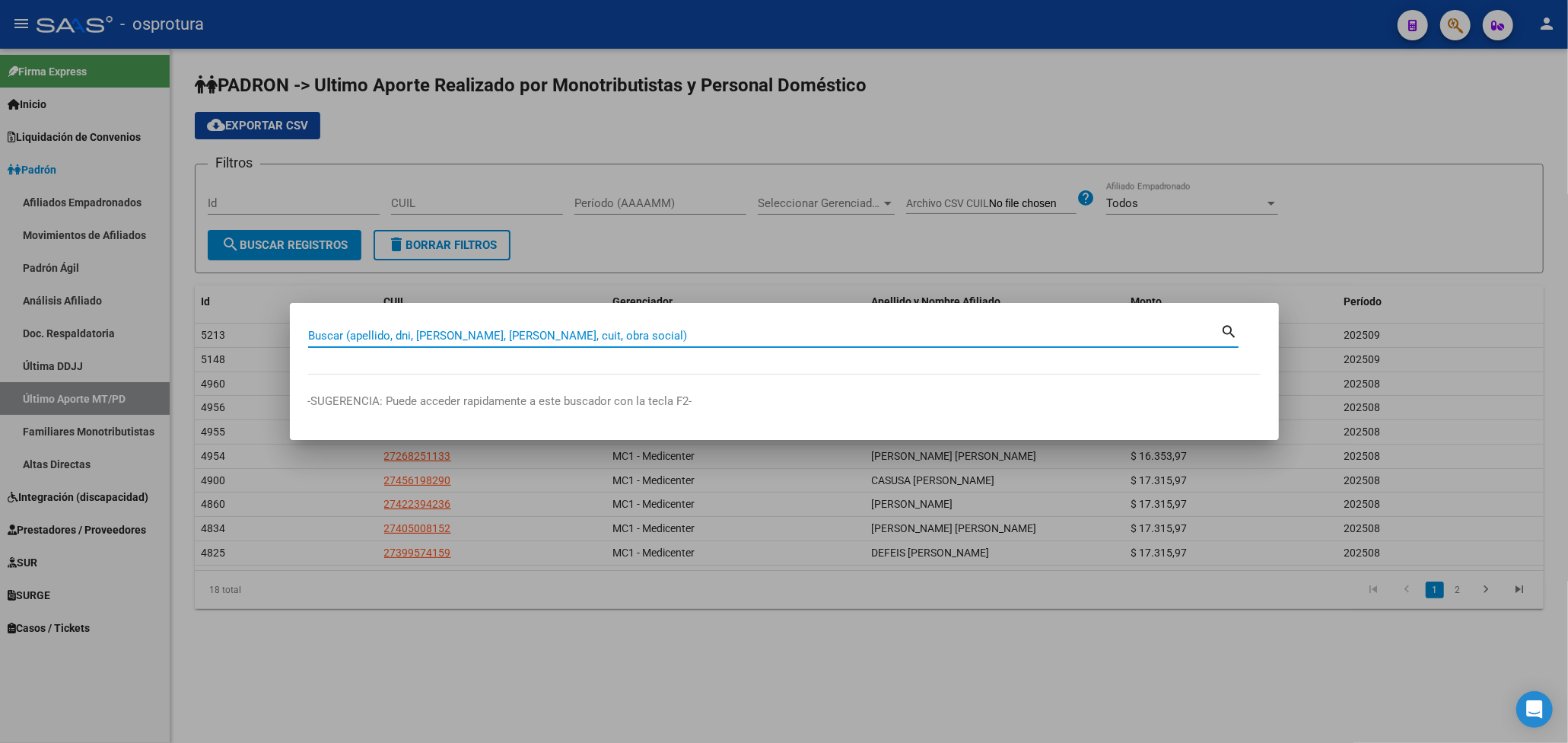
paste input "Buenos días. Fecha de ingreso: Obra social: Tipo de beneficiario: Aportes: CUD:…"
type input "Buenos días. Fecha de ingreso: Obra social: Tipo de beneficiario: Aportes: CUD:…"
click at [1181, 331] on input "Buenos días. Fecha de ingreso: Obra social: Tipo de beneficiario: Aportes: CUD:…" at bounding box center [765, 336] width 913 height 14
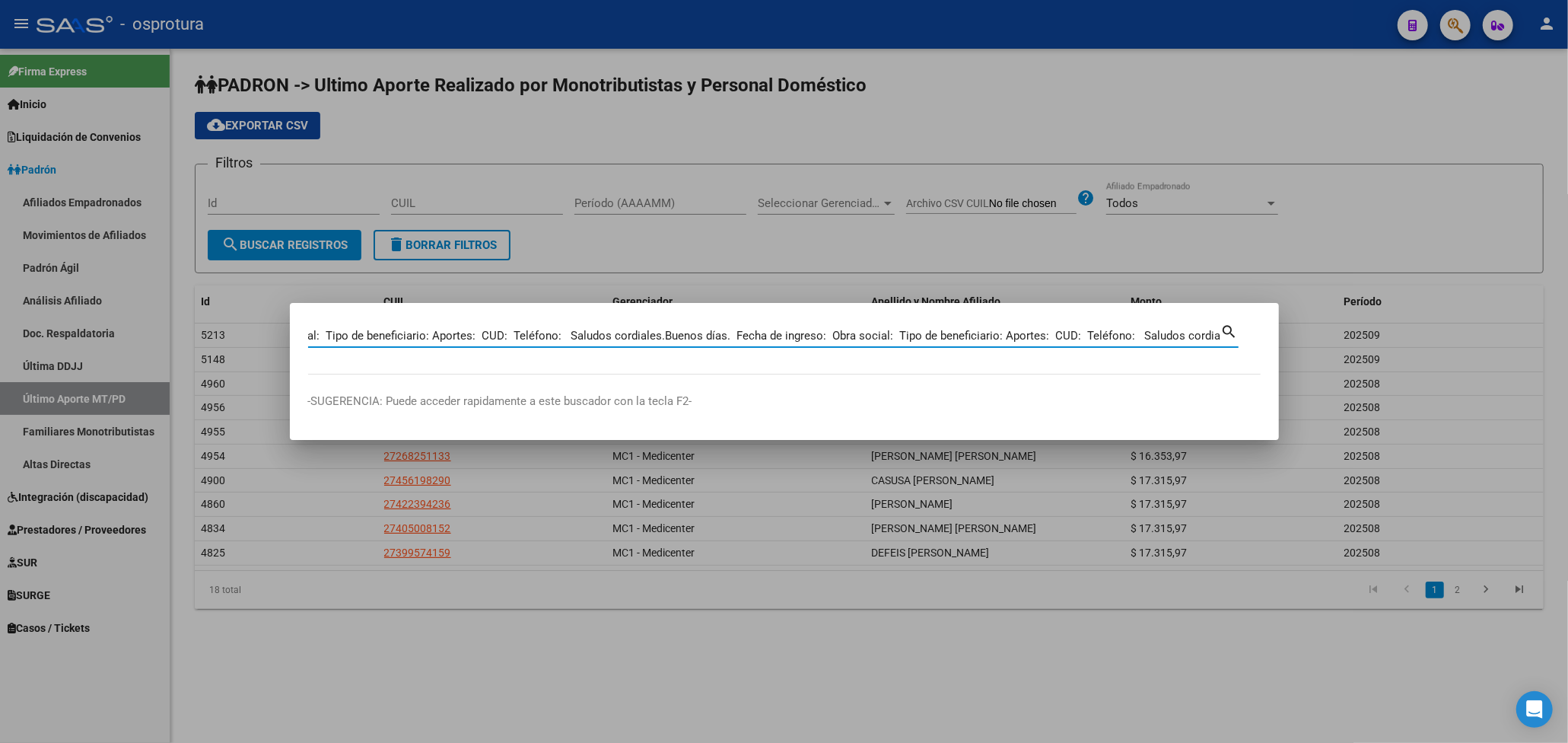
click at [1181, 331] on input "Buenos días. Fecha de ingreso: Obra social: Tipo de beneficiario: Aportes: CUD:…" at bounding box center [765, 336] width 913 height 14
paste input "27304667120"
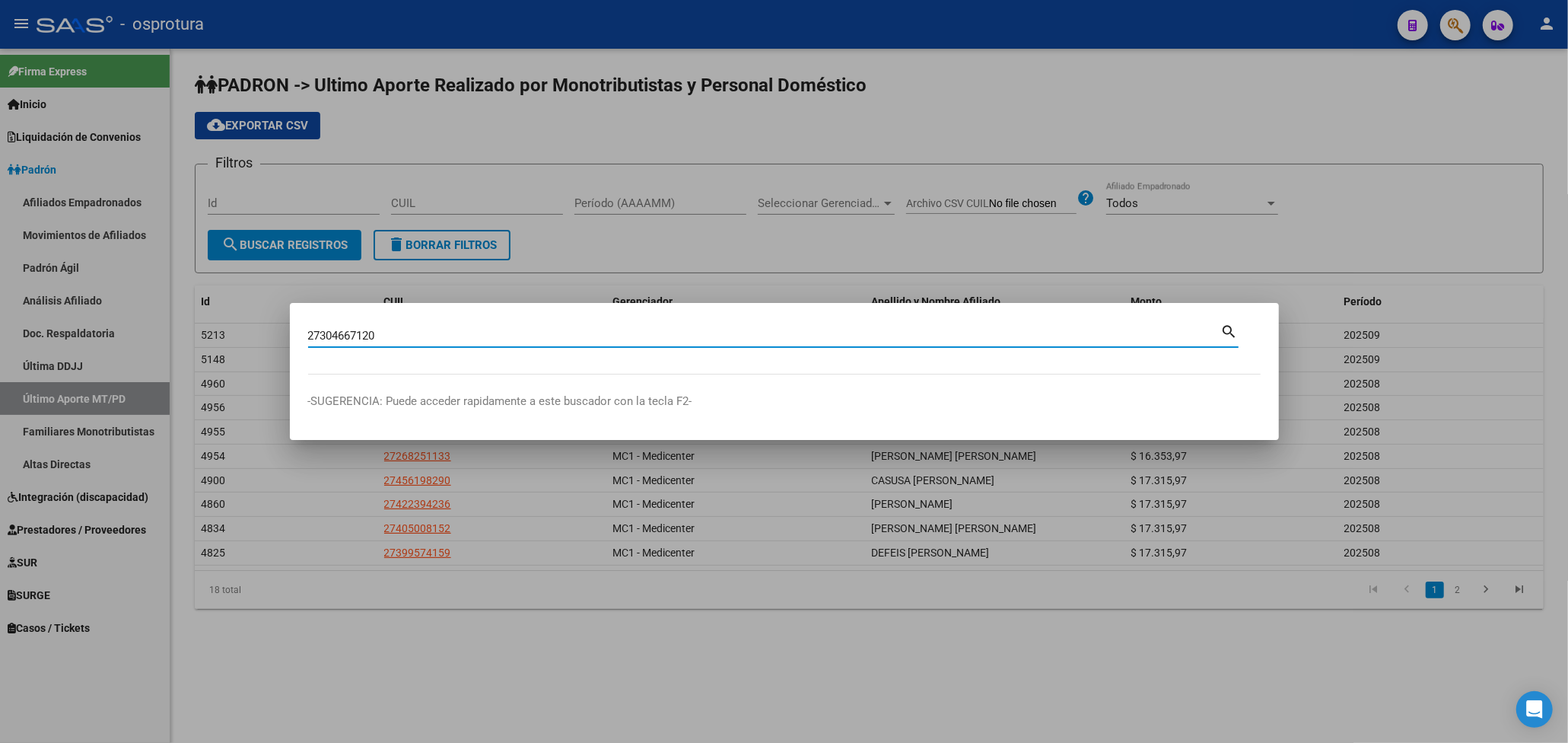
type input "27304667120"
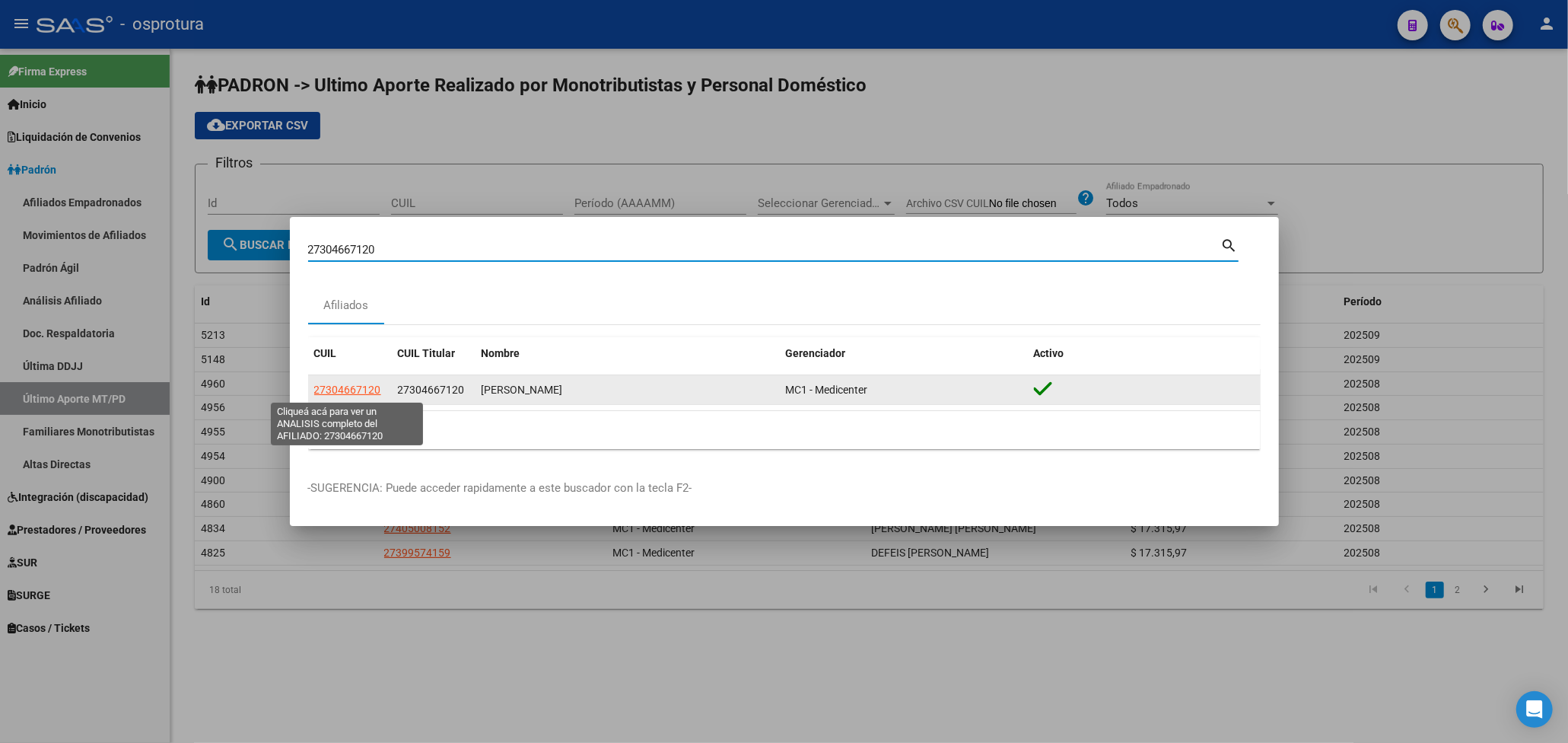
click at [332, 385] on span "27304667120" at bounding box center [348, 390] width 67 height 12
type textarea "27304667120"
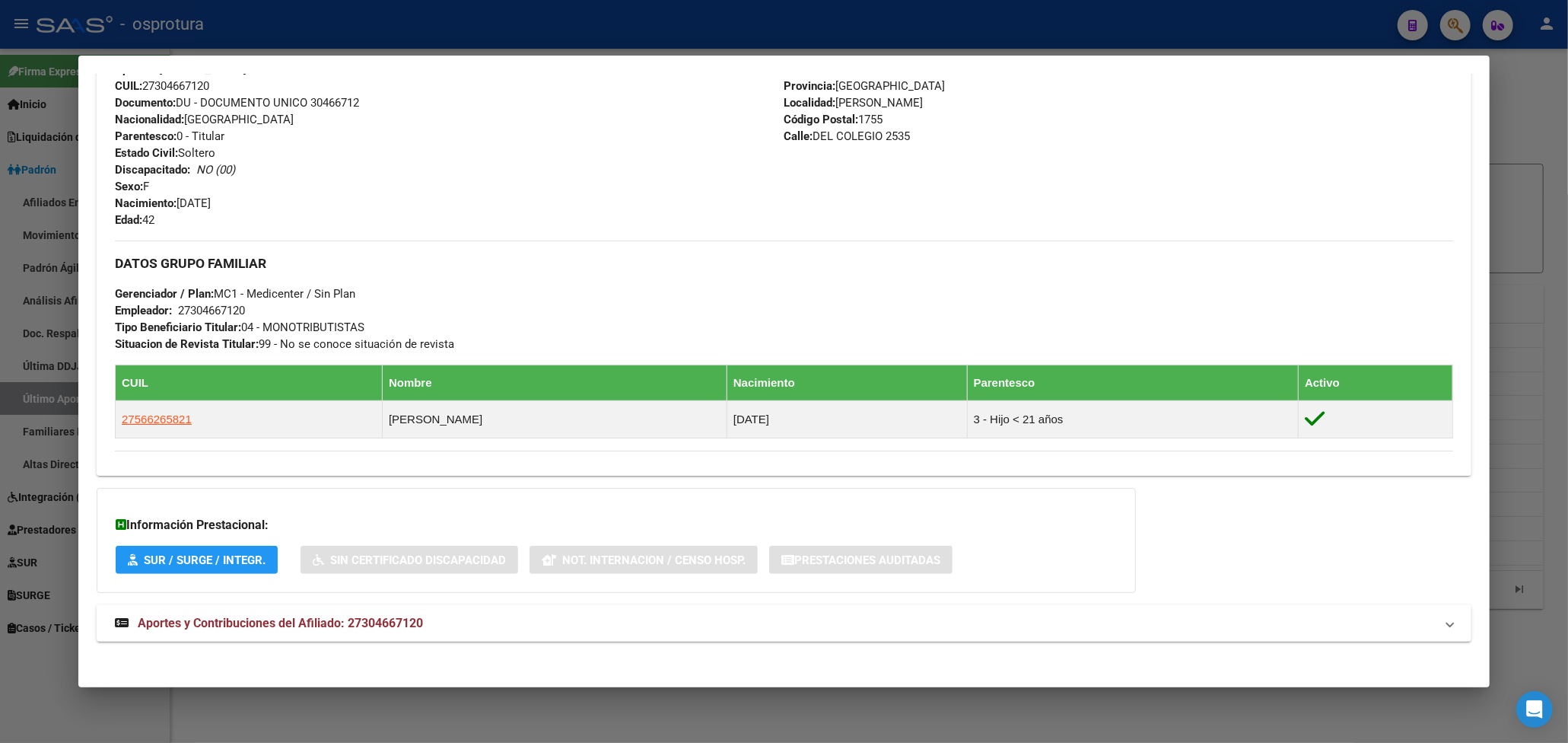
scroll to position [540, 0]
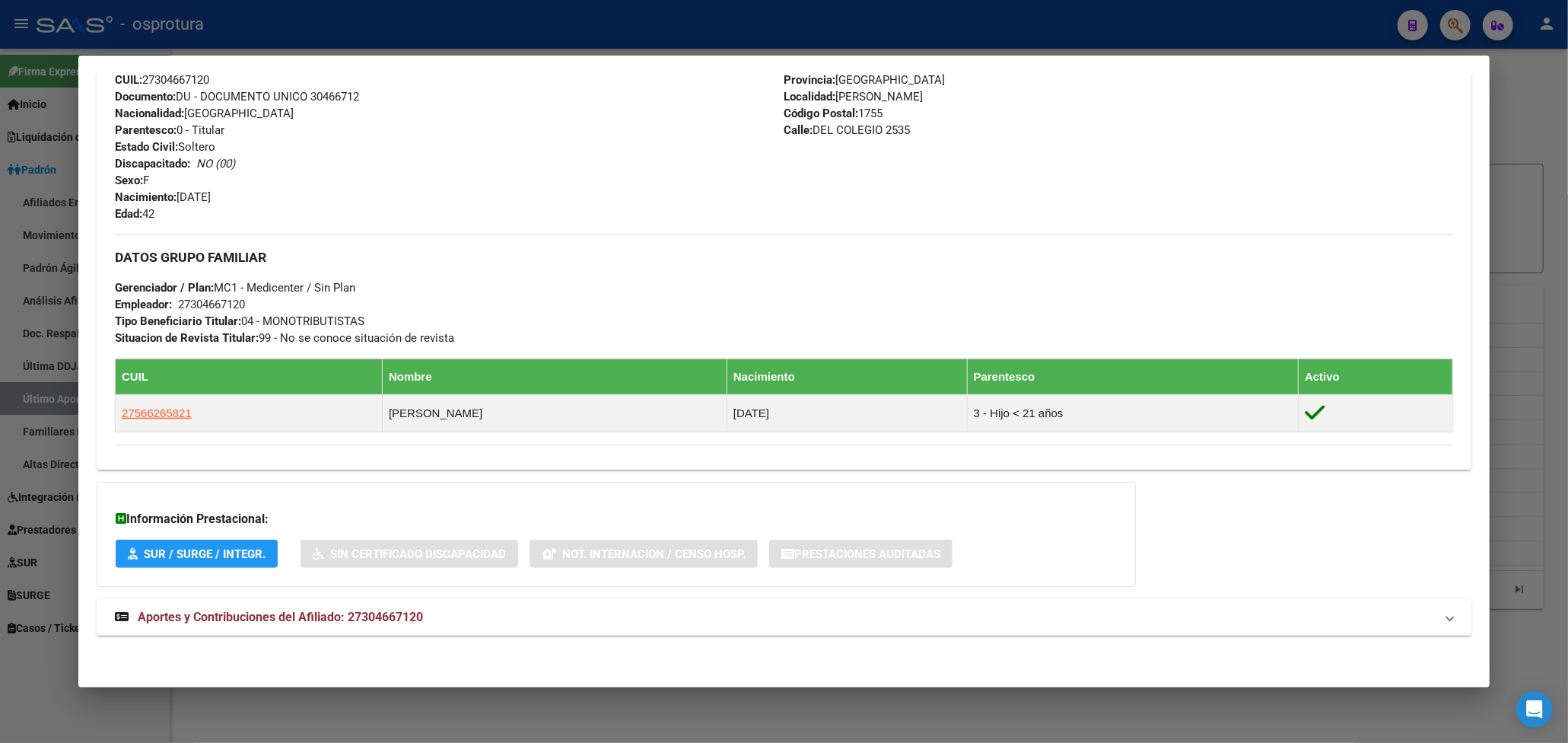
click at [389, 628] on mat-expansion-panel-header "Aportes y Contribuciones del Afiliado: 27304667120" at bounding box center [784, 617] width 1374 height 36
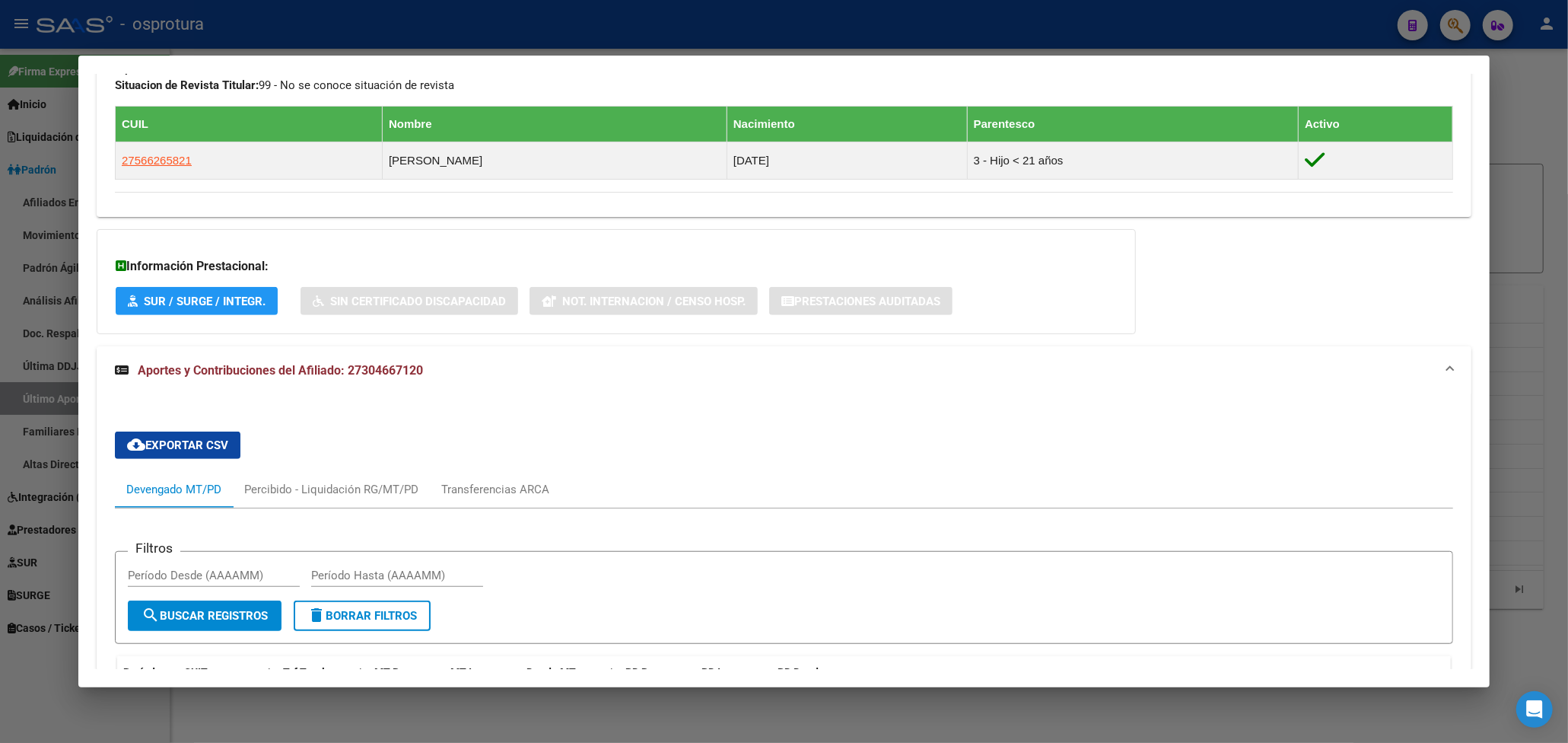
scroll to position [1007, 0]
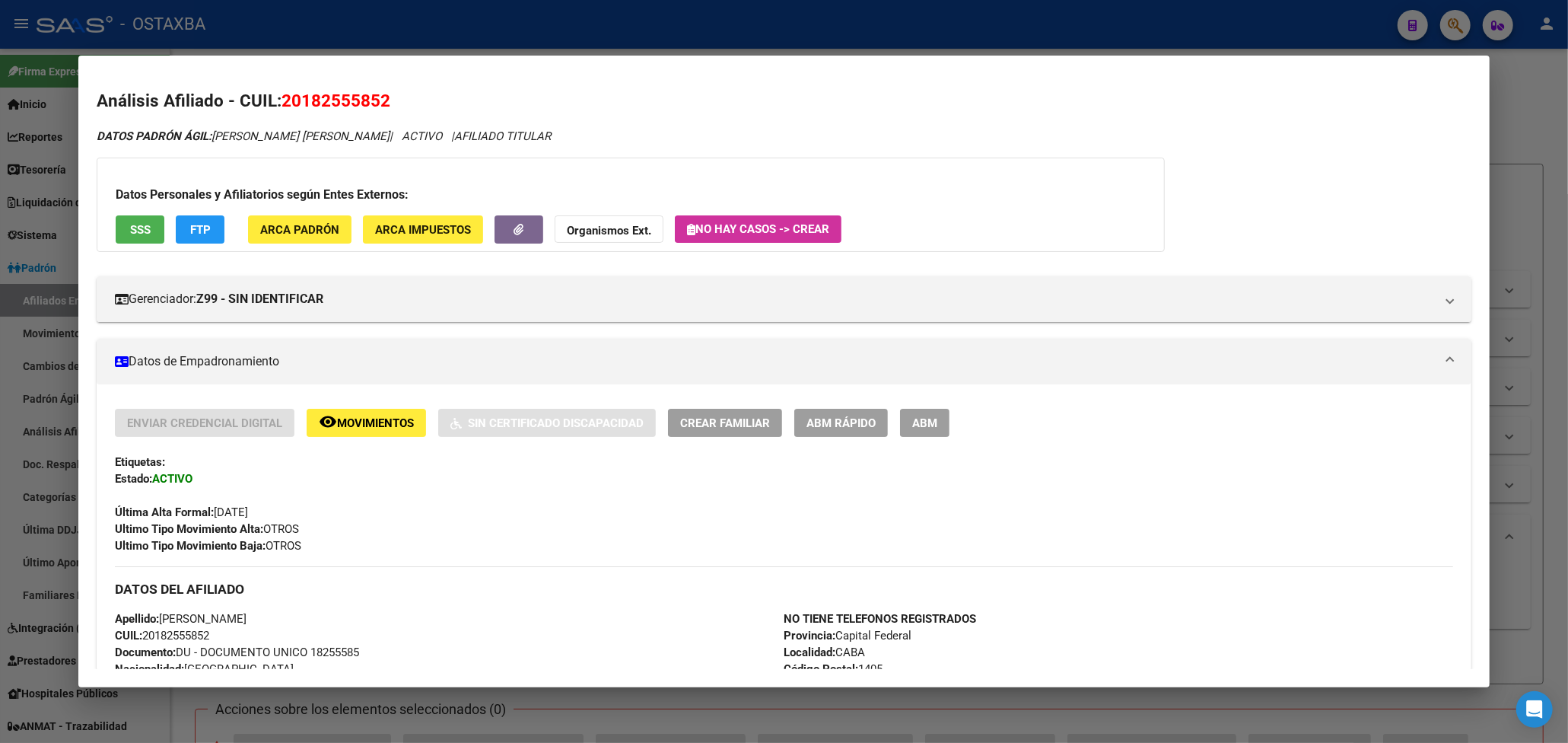
scroll to position [203, 0]
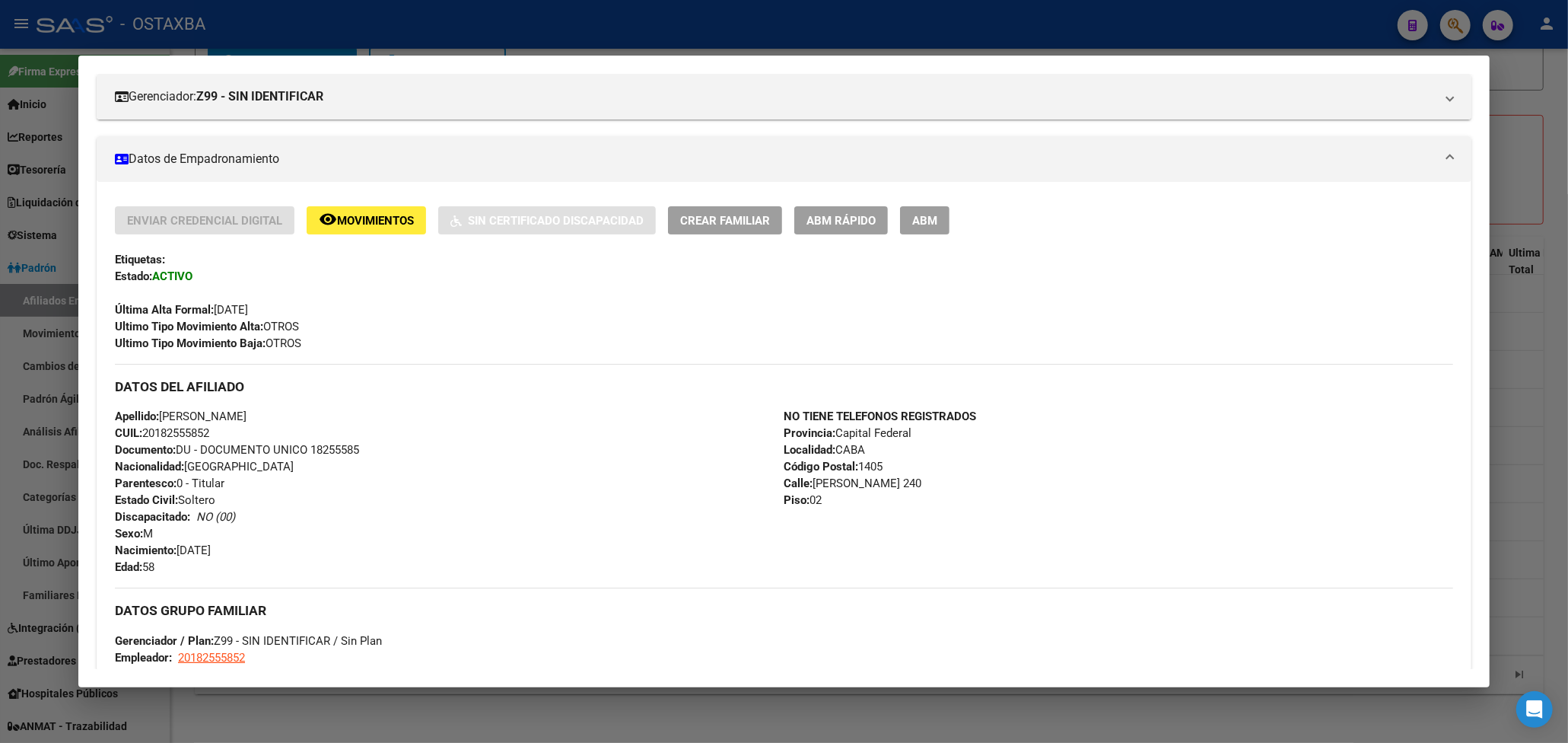
click at [1318, 48] on div at bounding box center [784, 371] width 1568 height 743
drag, startPoint x: 1318, startPoint y: 48, endPoint x: 1346, endPoint y: 27, distance: 35.0
click at [1320, 47] on div at bounding box center [784, 371] width 1568 height 743
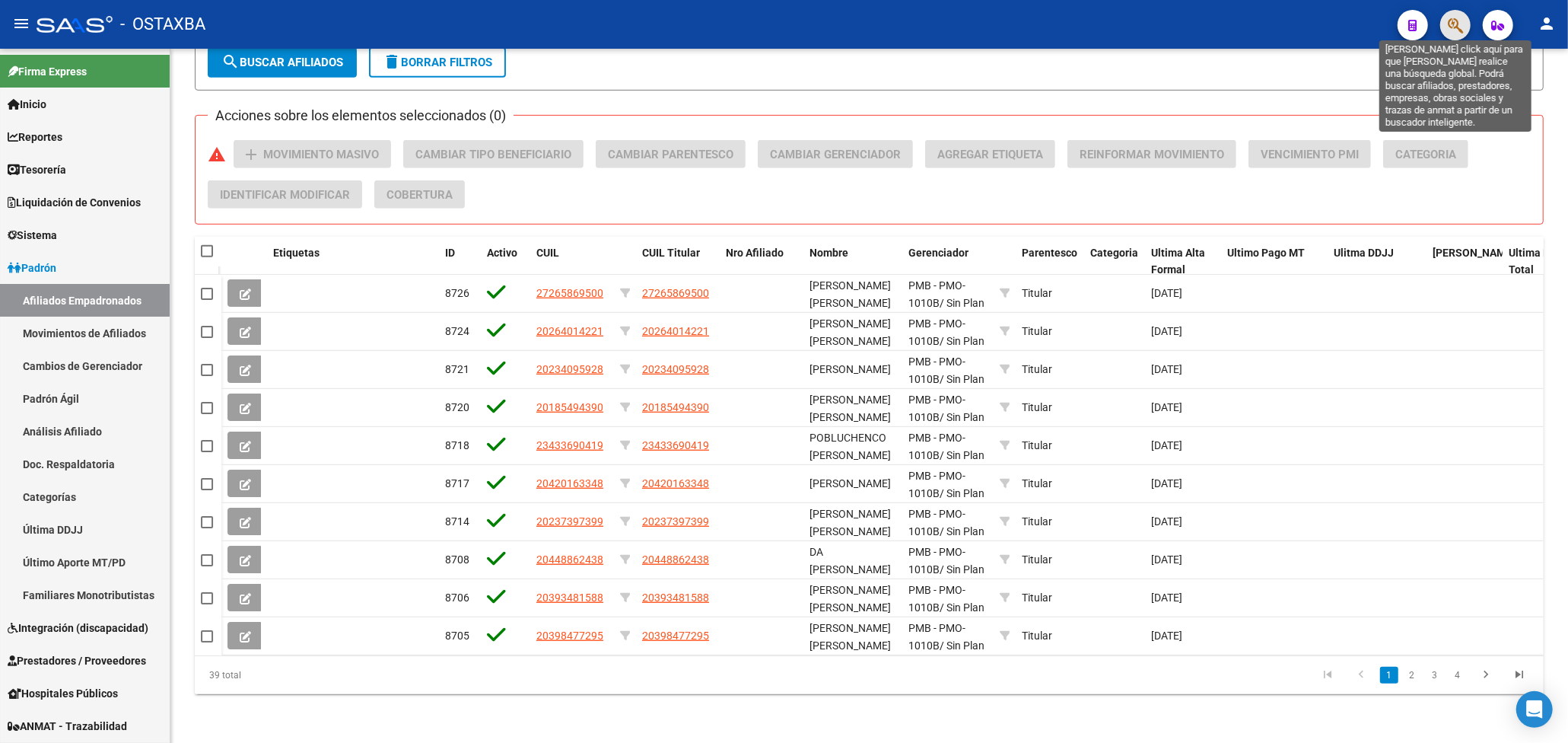
click at [1454, 31] on icon "button" at bounding box center [1454, 26] width 15 height 18
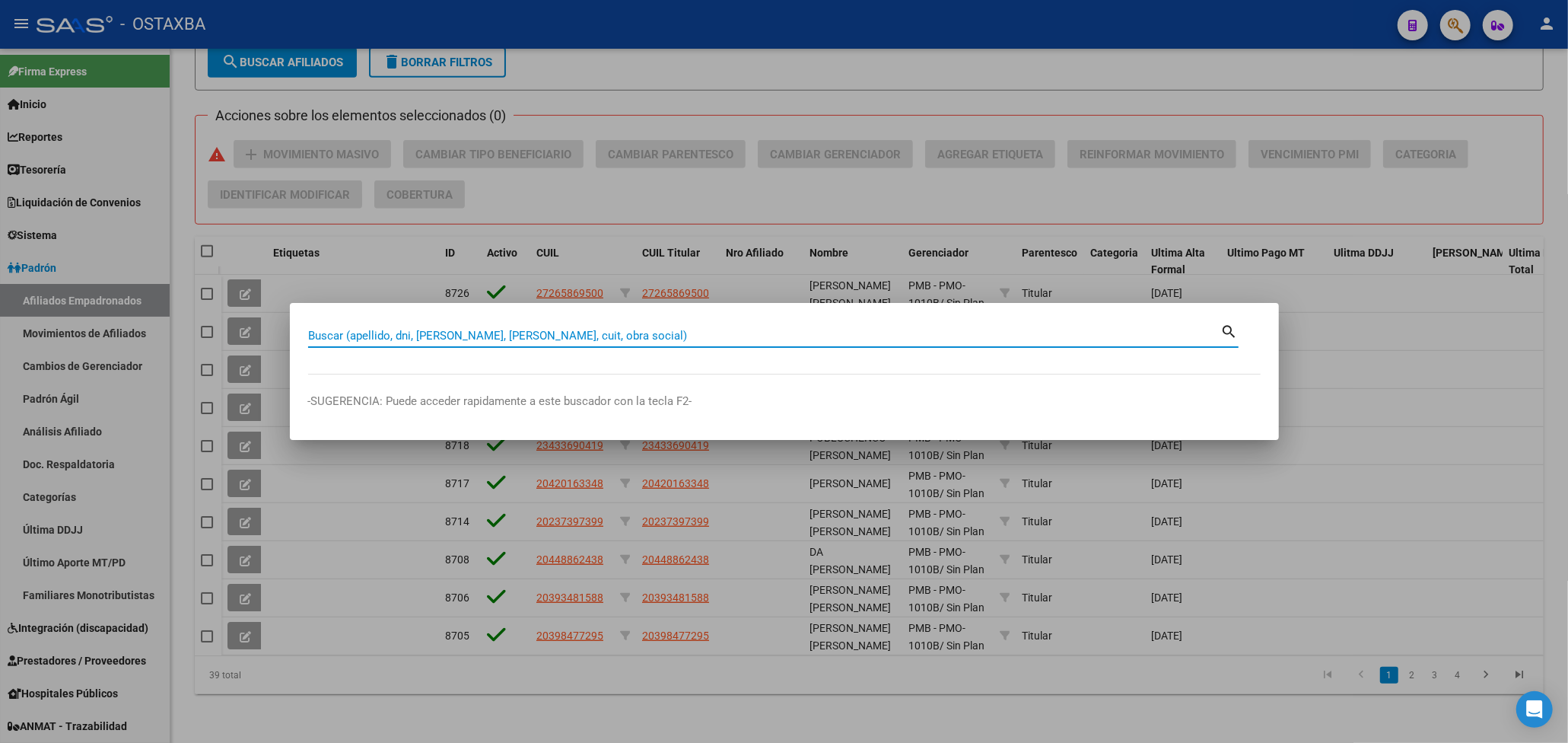
paste input "20-21110815-1"
type input "20211108151"
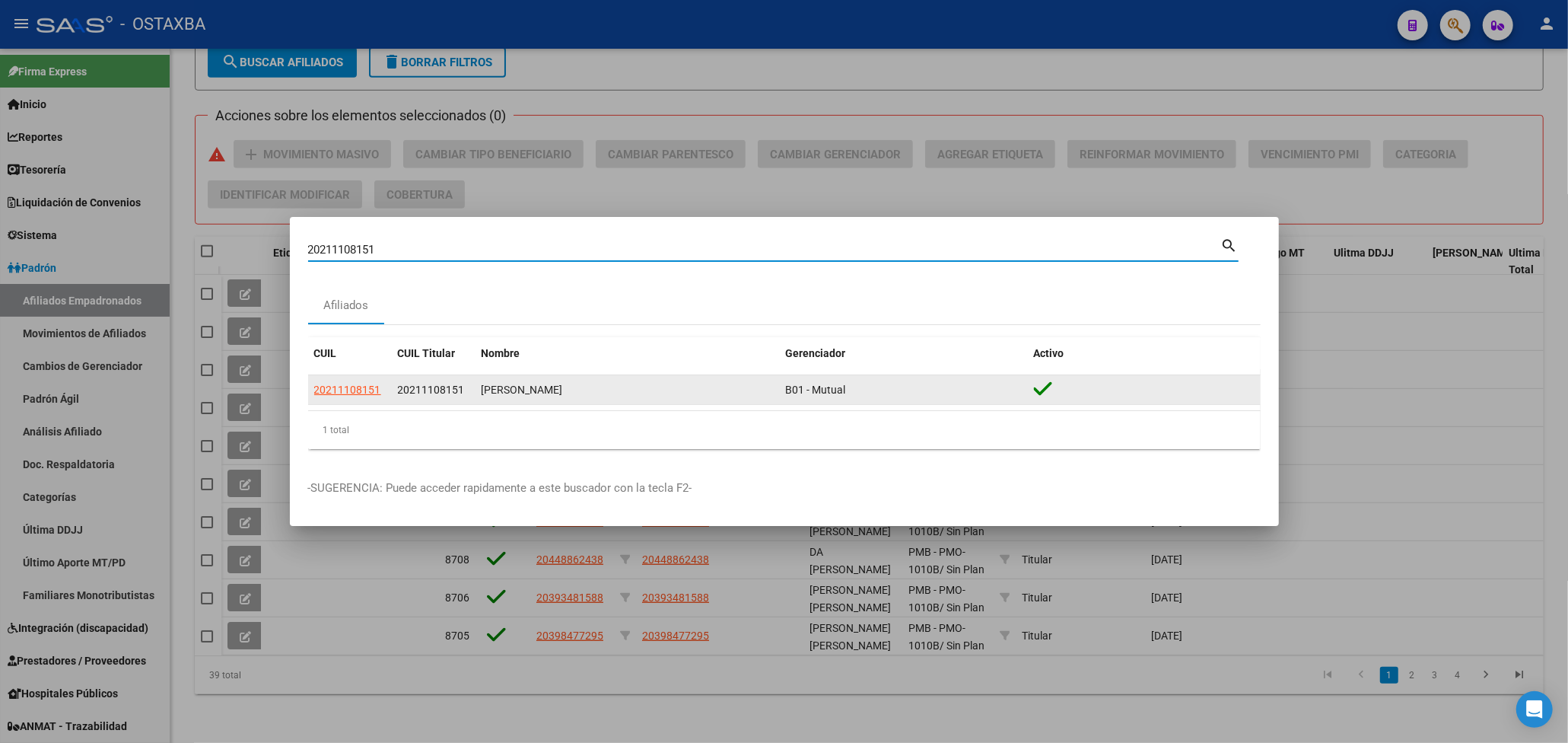
click at [519, 393] on div "ROBLE OMAR FRANCISCO" at bounding box center [628, 390] width 292 height 18
click at [351, 399] on datatable-body-cell "20211108151" at bounding box center [350, 390] width 84 height 30
click at [353, 393] on span "20211108151" at bounding box center [348, 390] width 67 height 12
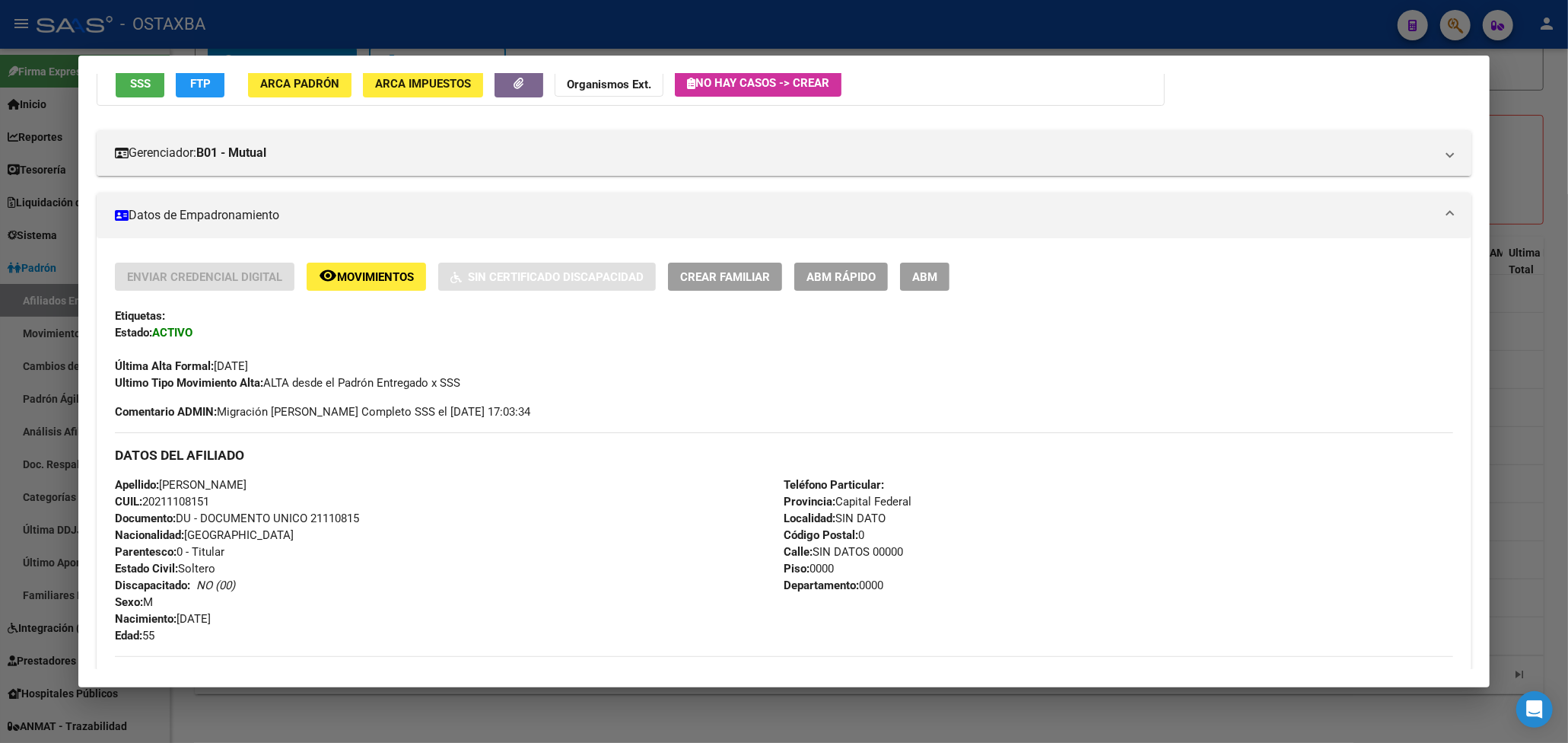
scroll to position [610, 0]
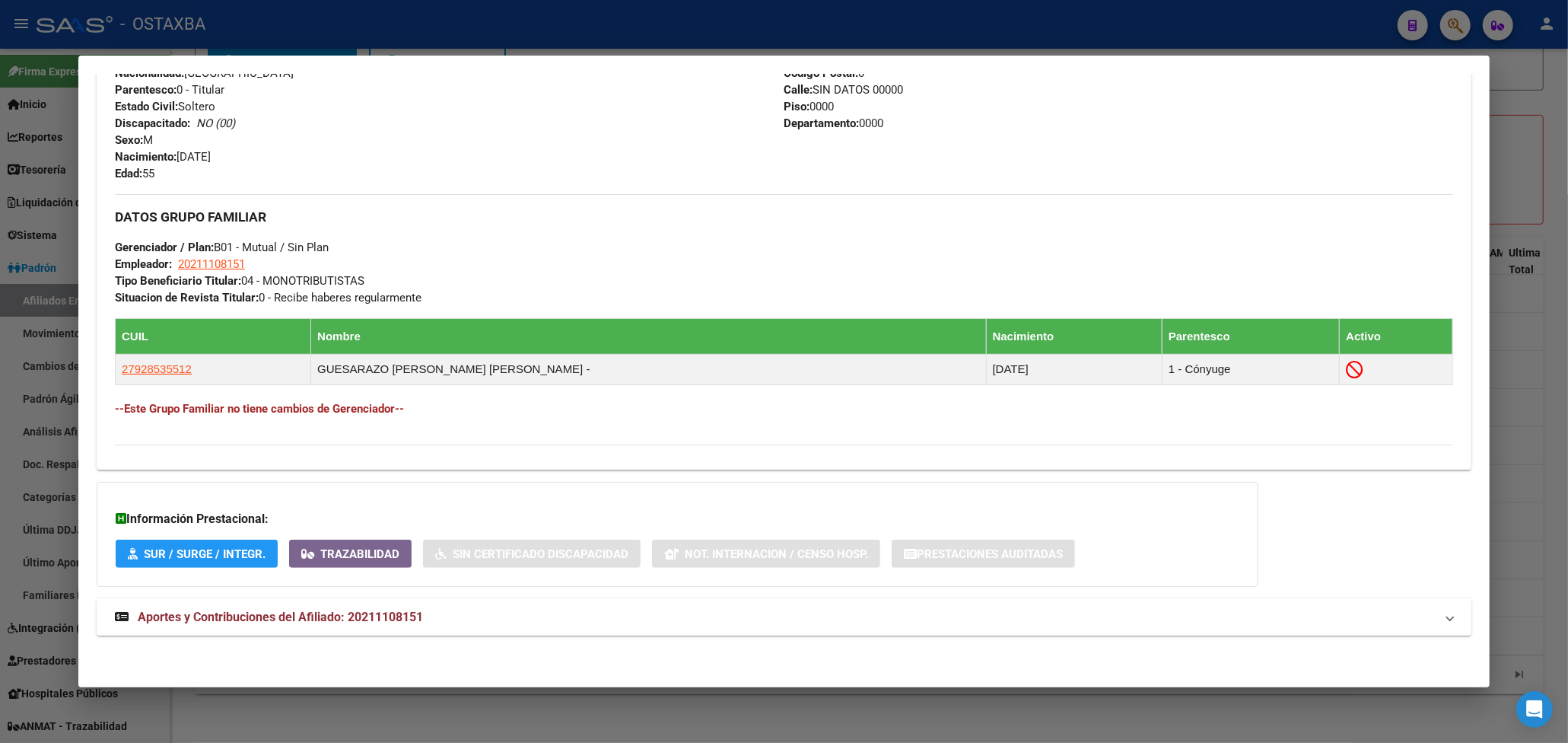
click at [389, 612] on span "Aportes y Contribuciones del Afiliado: 20211108151" at bounding box center [280, 617] width 285 height 14
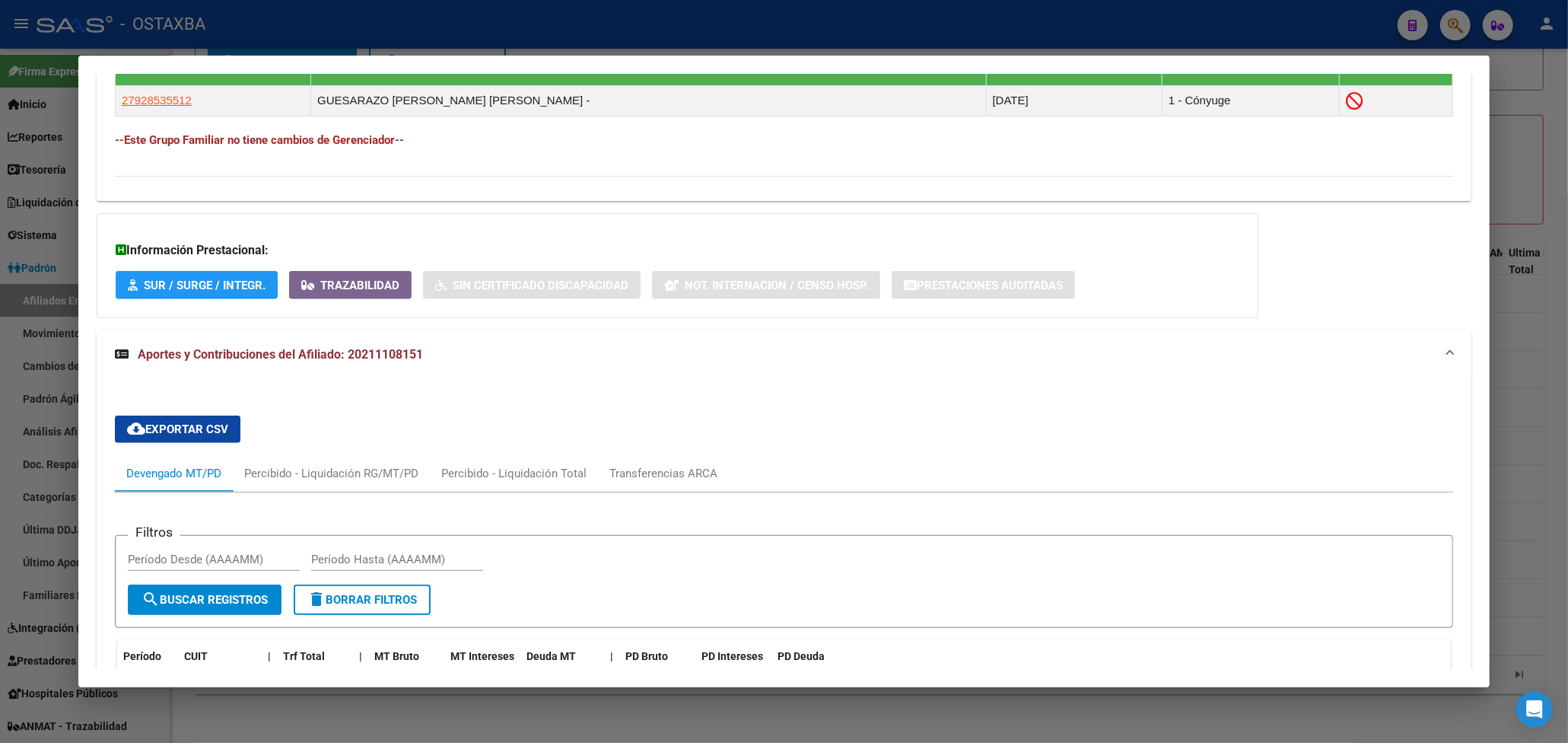
scroll to position [688, 0]
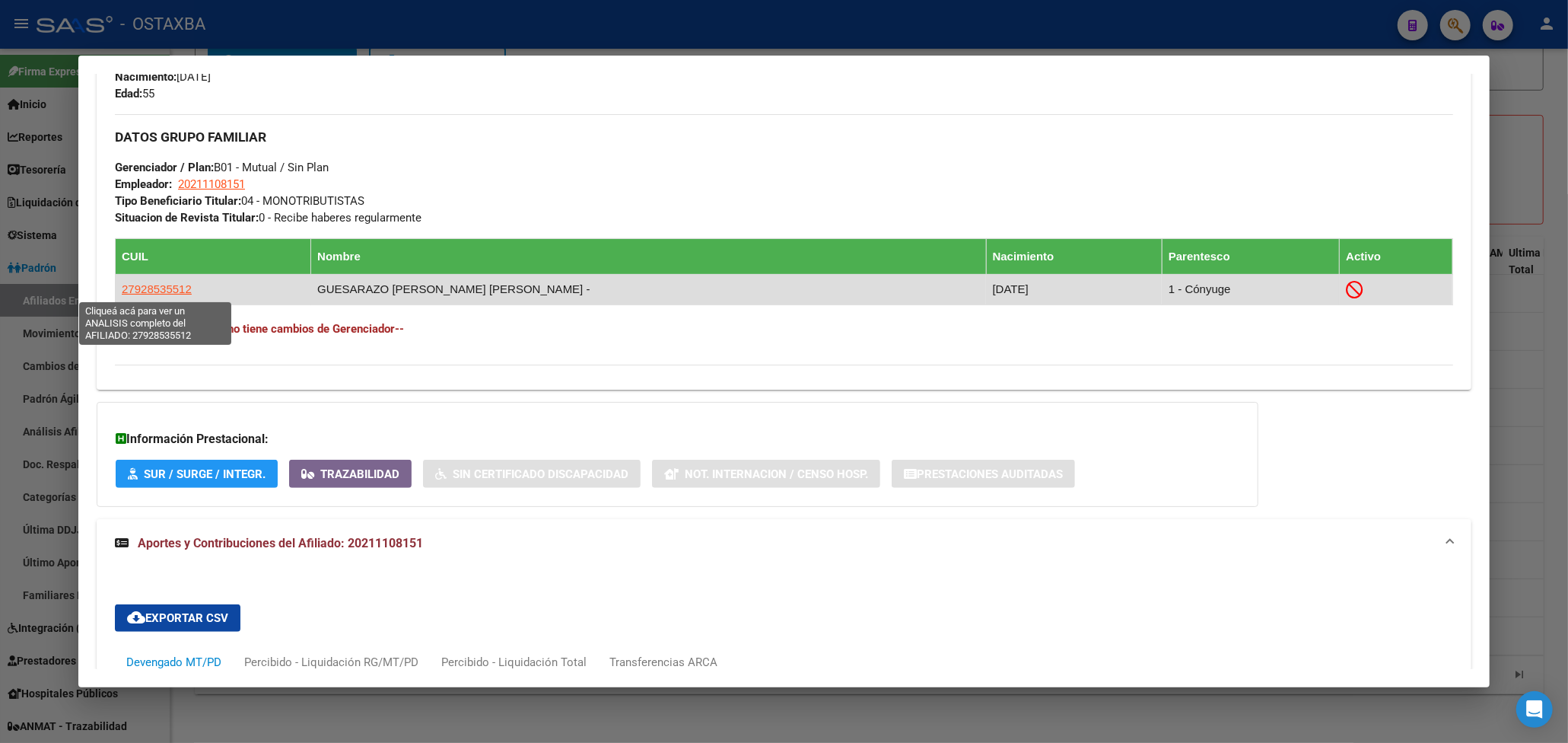
click at [175, 289] on span "27928535512" at bounding box center [156, 288] width 70 height 13
type textarea "27928535512"
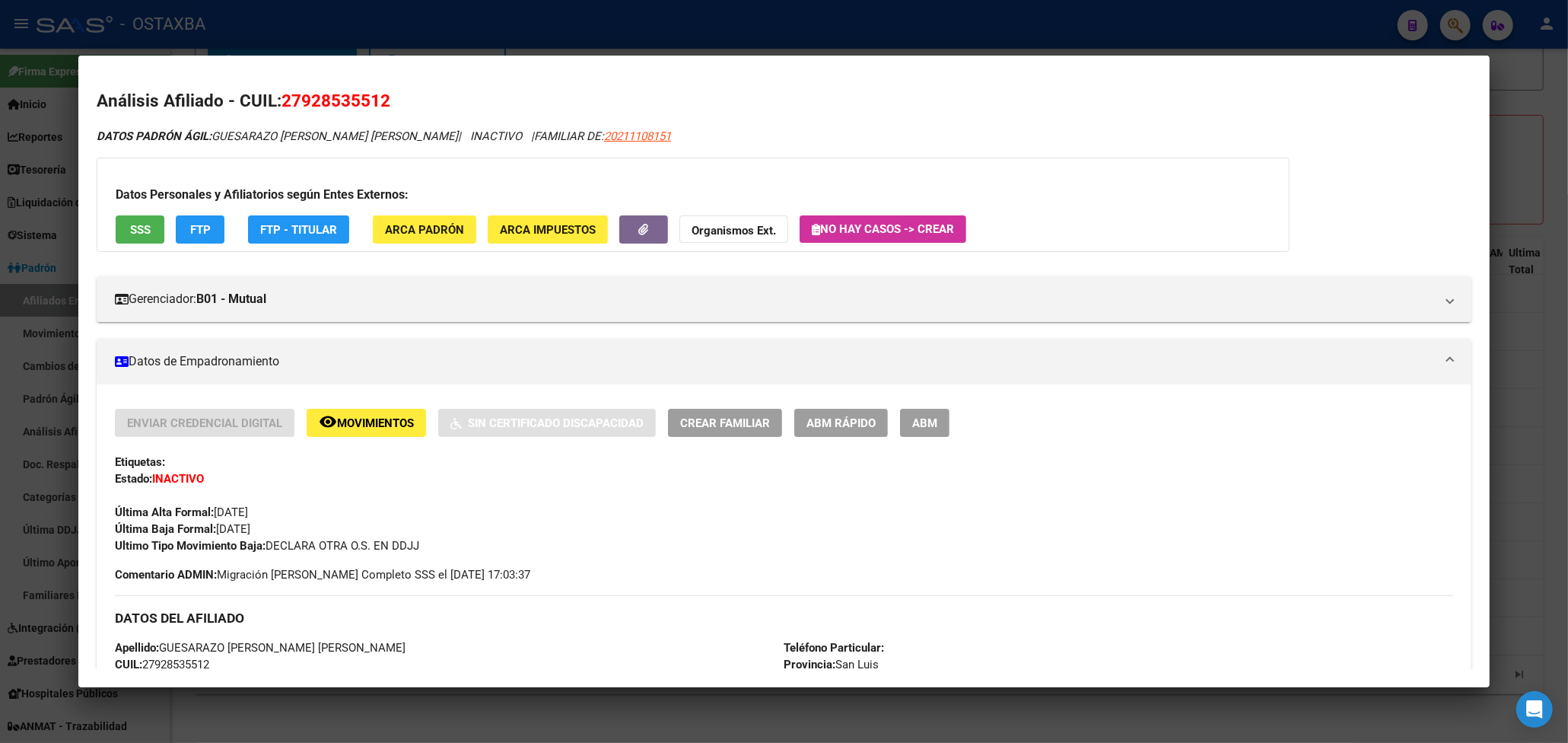
click at [196, 231] on span "FTP" at bounding box center [200, 230] width 20 height 14
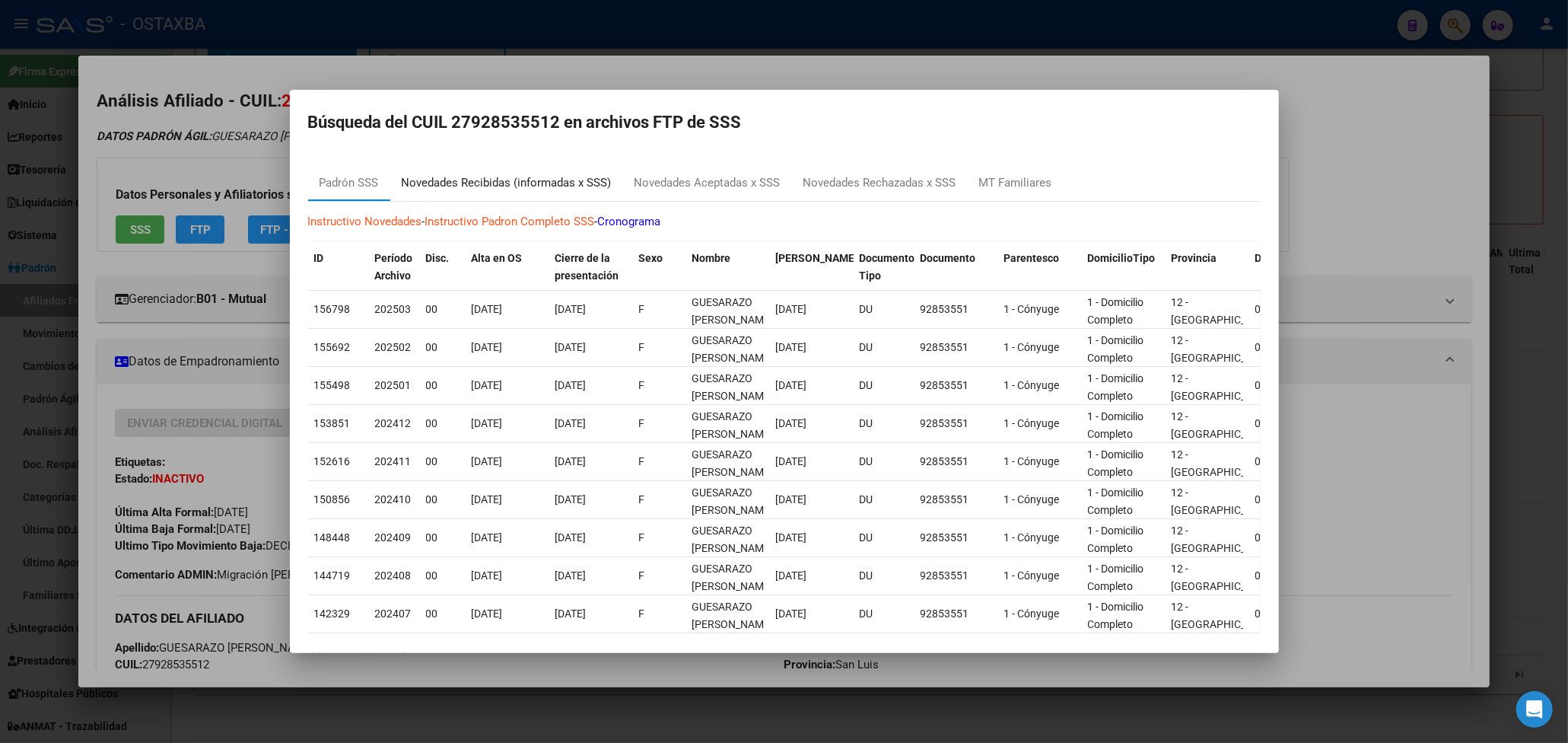
click at [439, 181] on div "Novedades Recibidas (informadas x SSS)" at bounding box center [507, 183] width 210 height 18
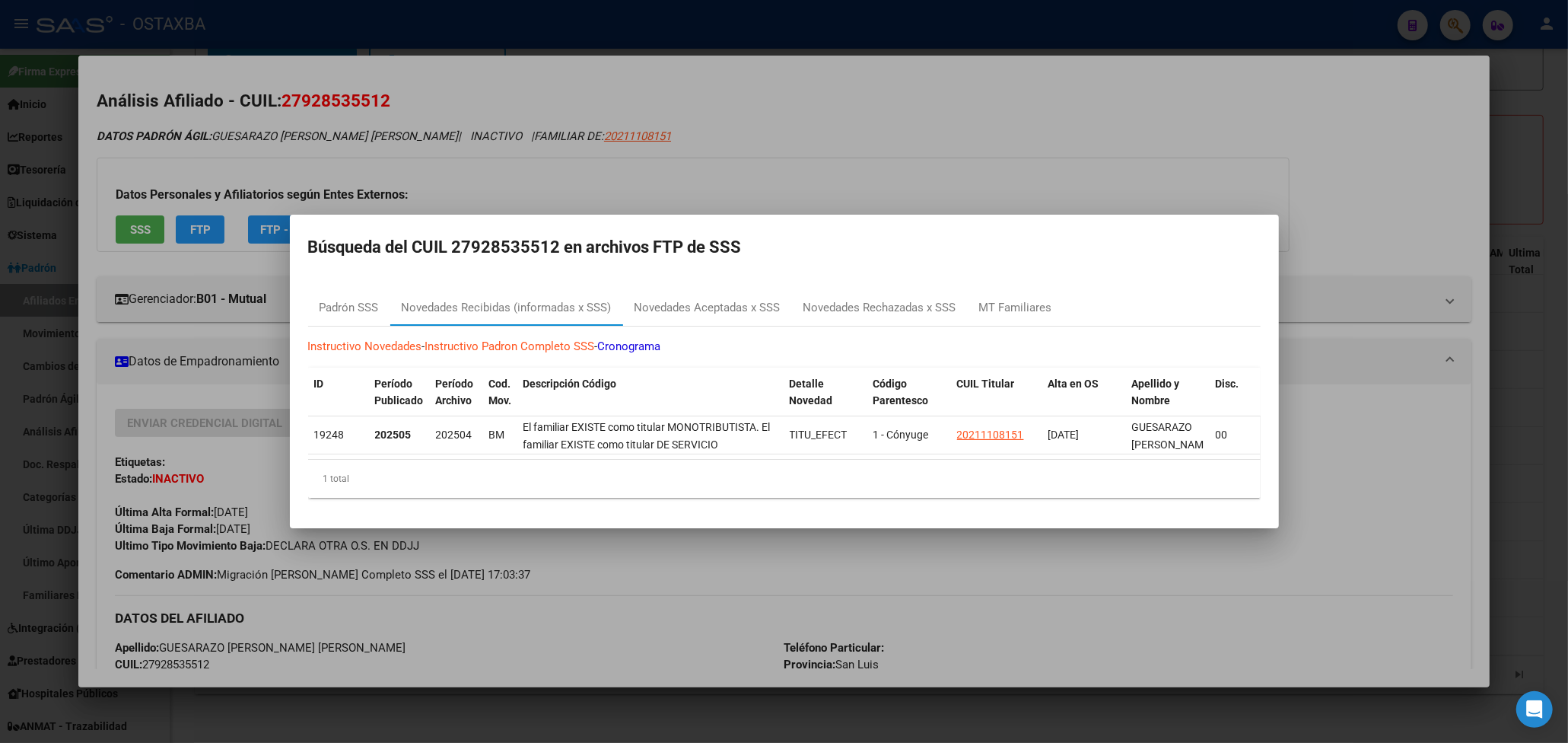
click at [955, 78] on div at bounding box center [784, 371] width 1568 height 743
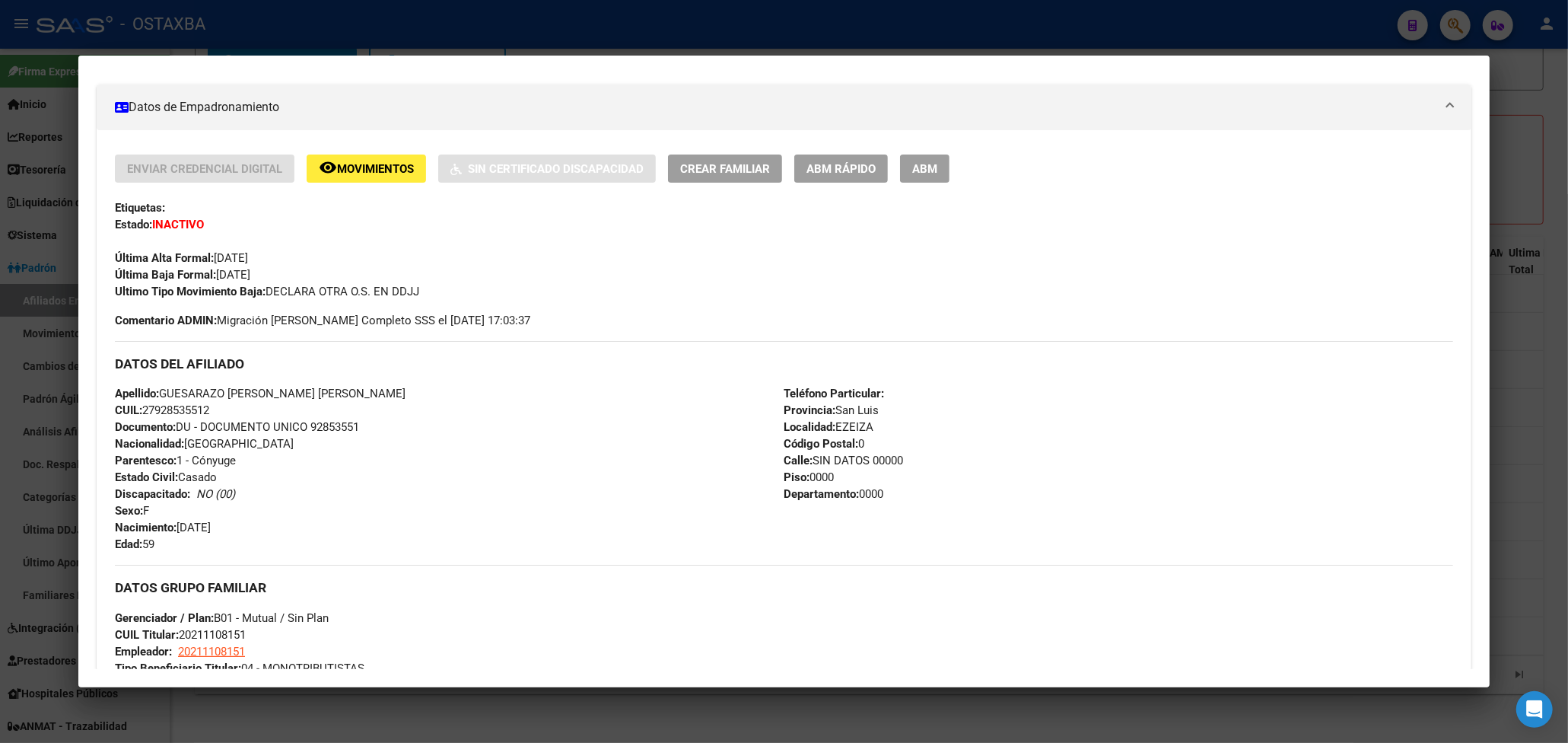
scroll to position [180, 0]
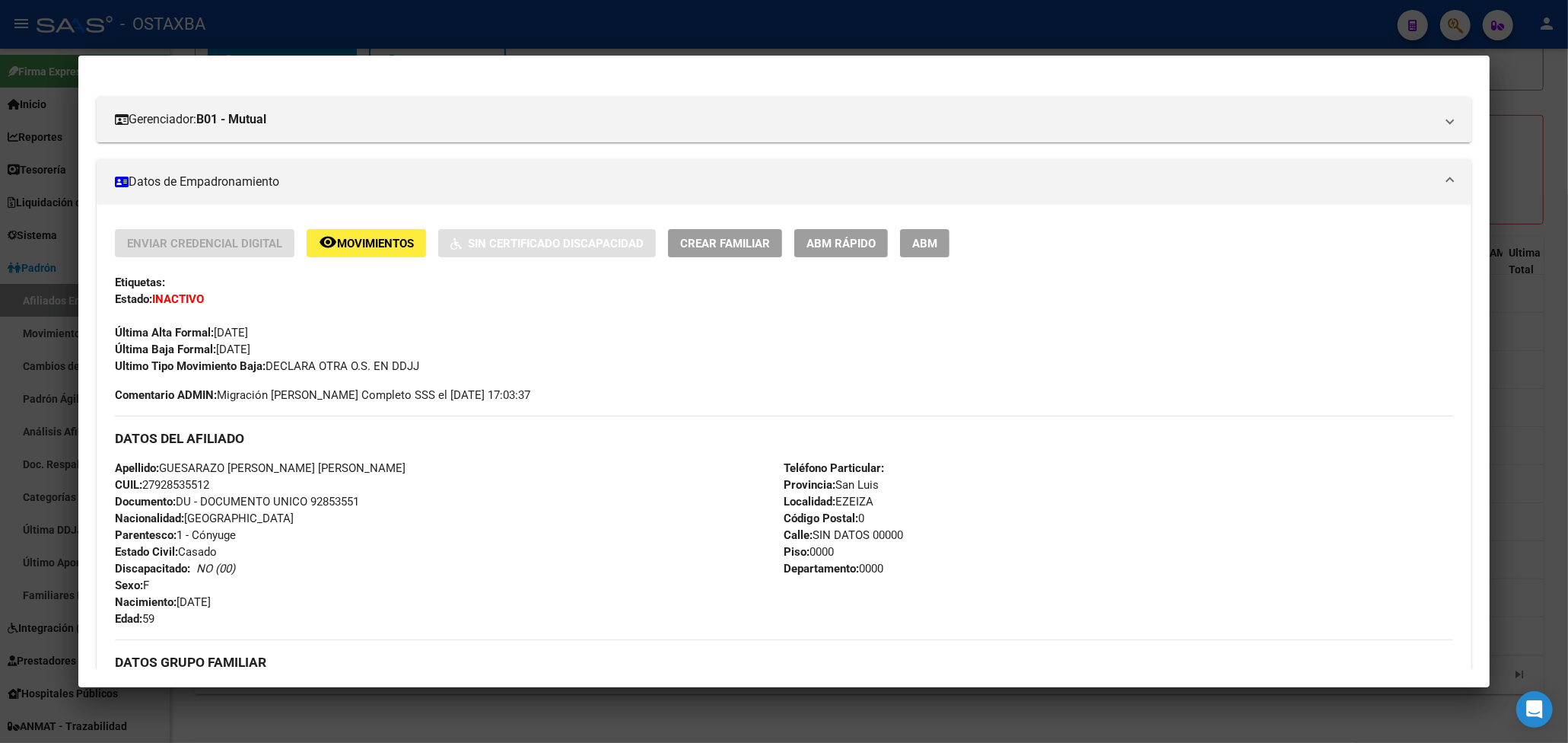
drag, startPoint x: 214, startPoint y: 297, endPoint x: 156, endPoint y: 295, distance: 58.0
click at [156, 295] on div "Enviar Credencial Digital remove_red_eye Movimientos Sin Certificado Discapacid…" at bounding box center [783, 301] width 1338 height 145
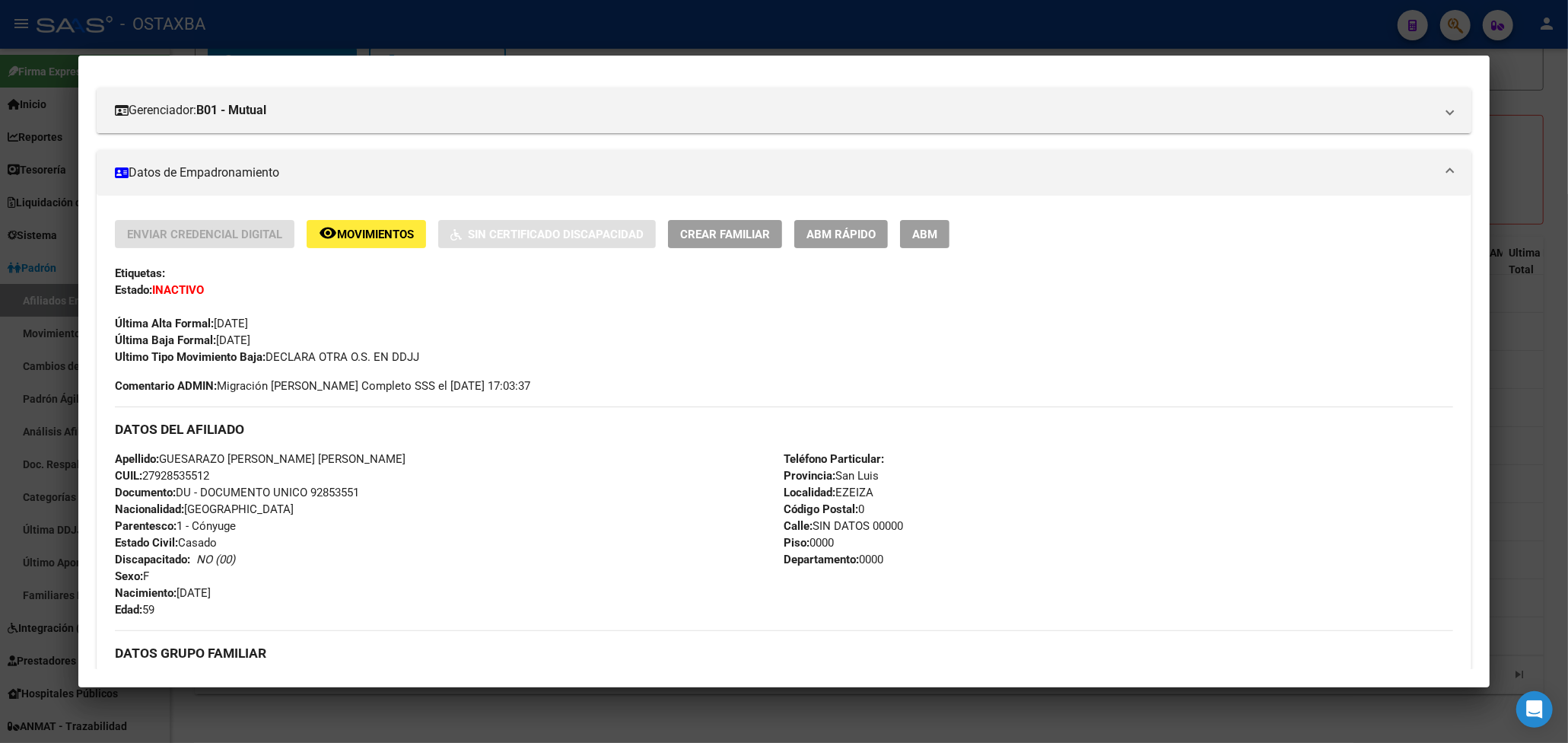
scroll to position [0, 0]
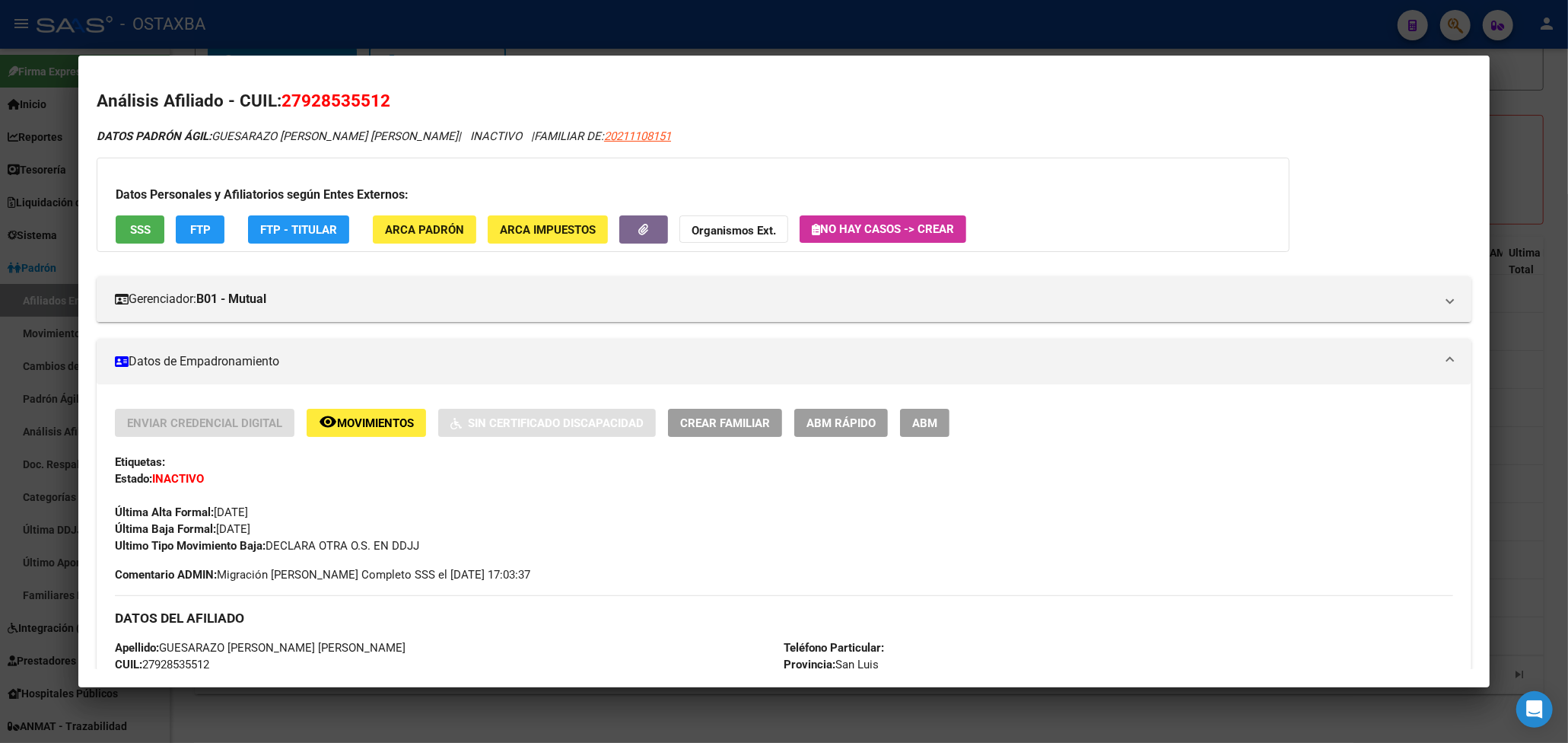
click at [1501, 230] on div at bounding box center [784, 371] width 1568 height 743
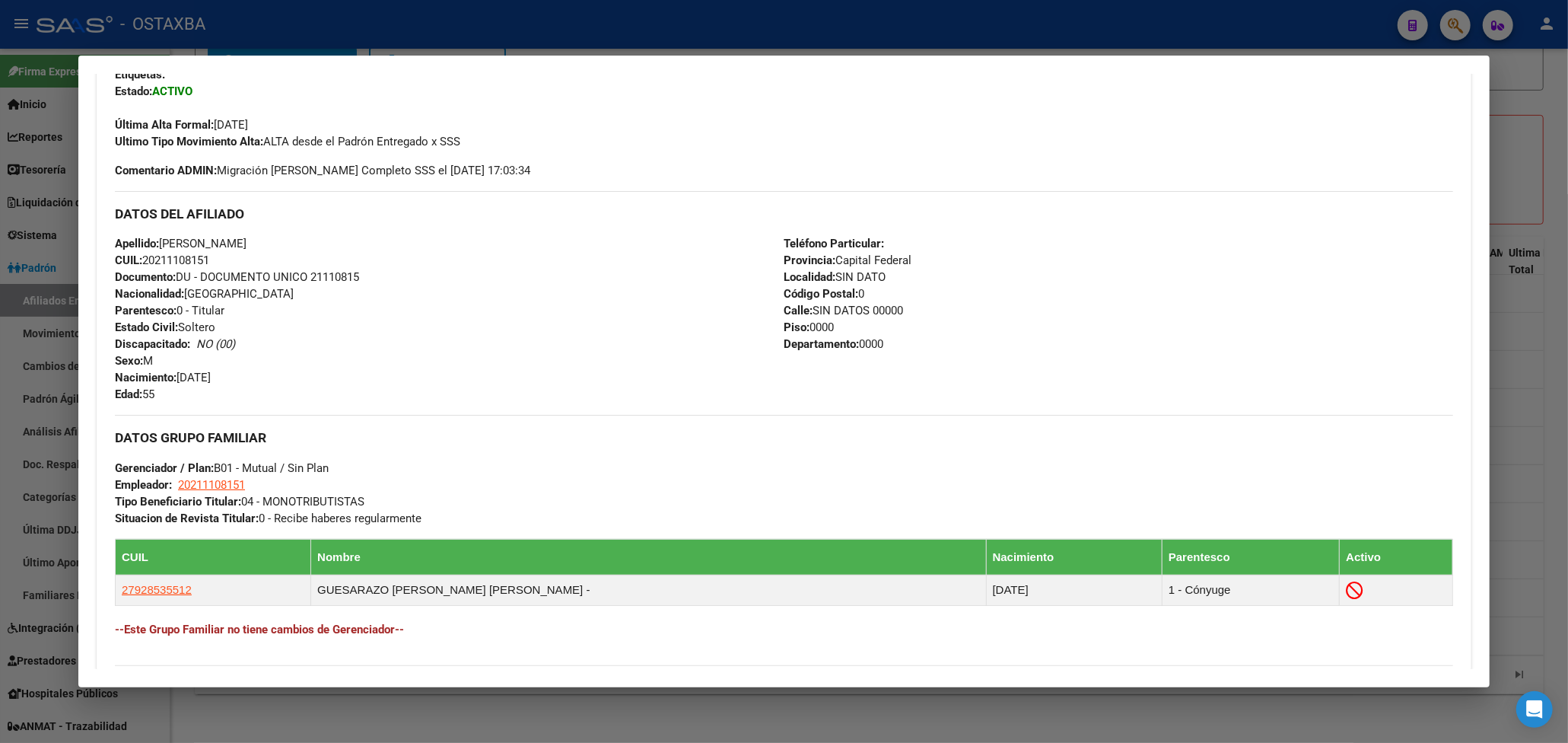
scroll to position [485, 0]
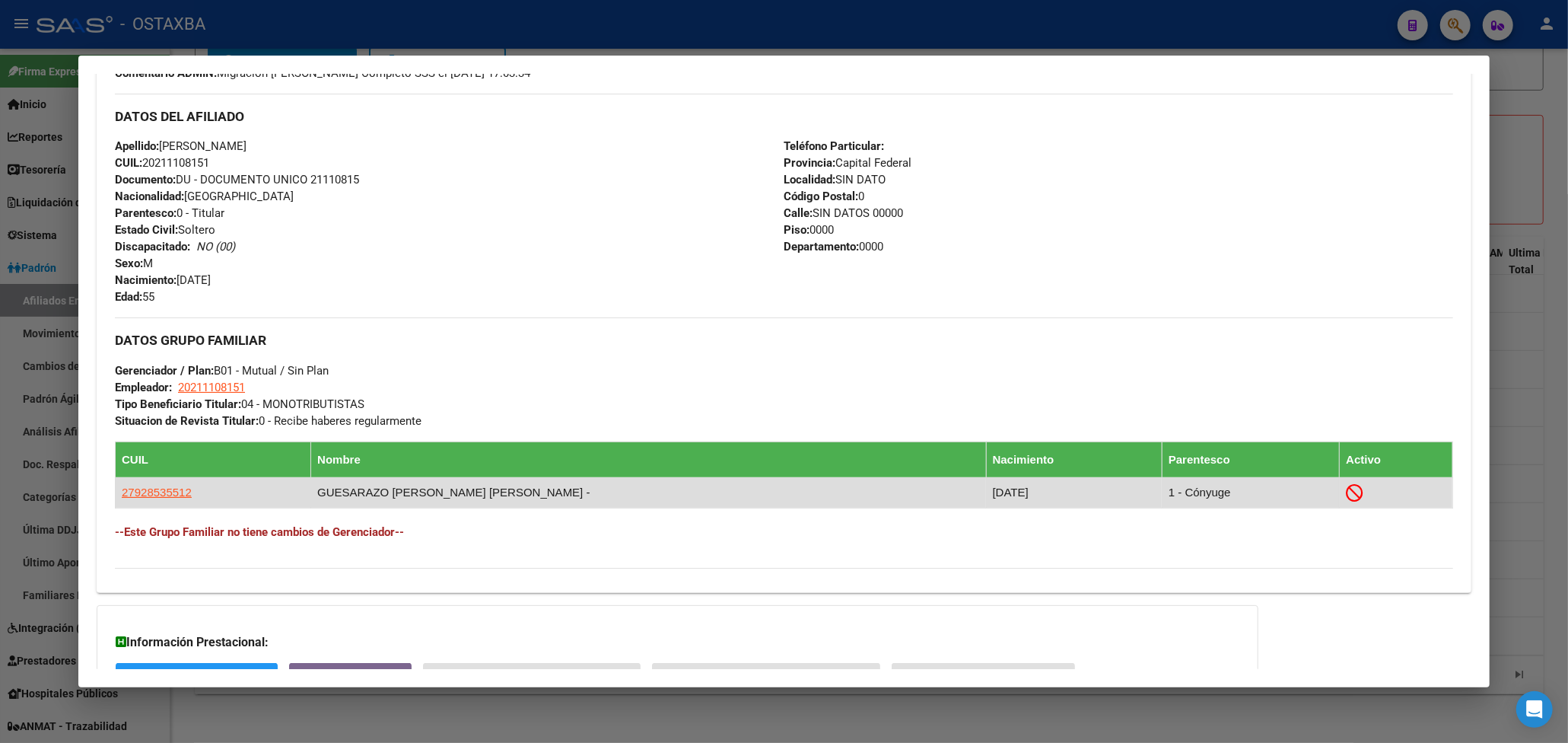
click at [165, 504] on td "27928535512" at bounding box center [213, 492] width 196 height 31
click at [169, 488] on span "27928535512" at bounding box center [156, 492] width 70 height 13
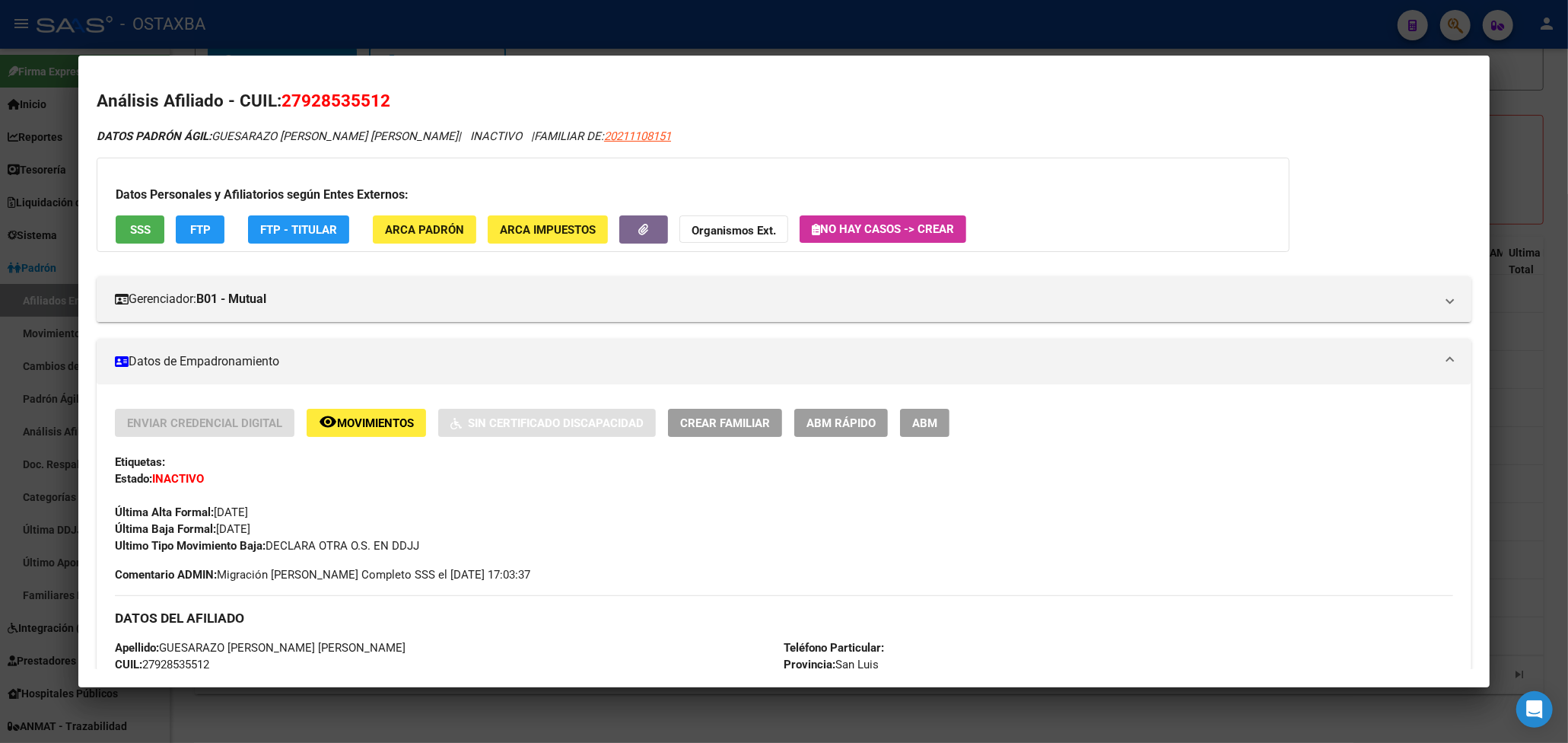
scroll to position [101, 0]
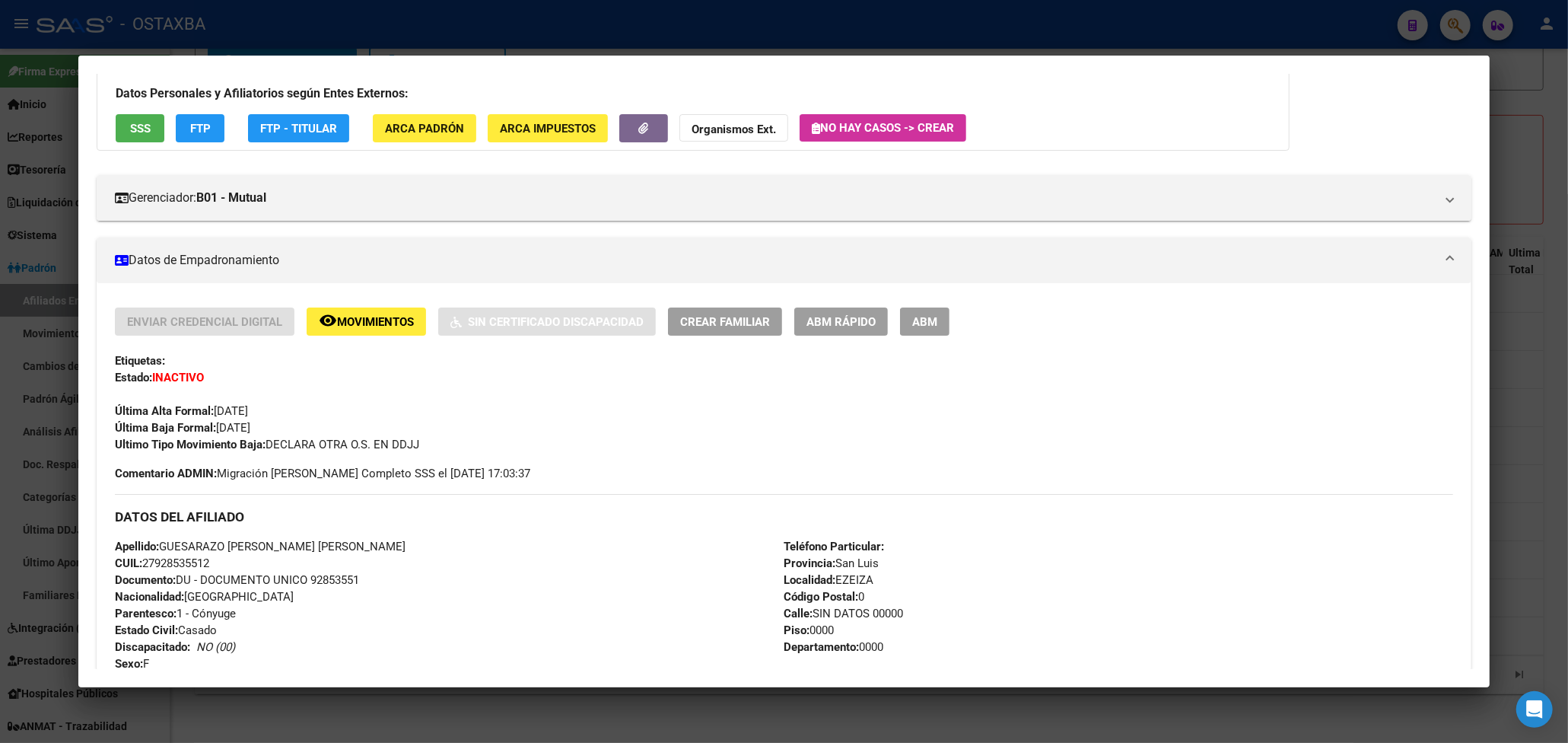
drag, startPoint x: 209, startPoint y: 378, endPoint x: 171, endPoint y: 226, distance: 156.7
click at [131, 375] on div "Enviar Credencial Digital remove_red_eye Movimientos Sin Certificado Discapacid…" at bounding box center [783, 380] width 1338 height 145
click at [205, 113] on div "Datos Personales y Afiliatorios según Entes Externos: SSS FTP FTP - Titular ARC…" at bounding box center [693, 103] width 1193 height 94
click at [204, 123] on span "FTP" at bounding box center [200, 129] width 20 height 14
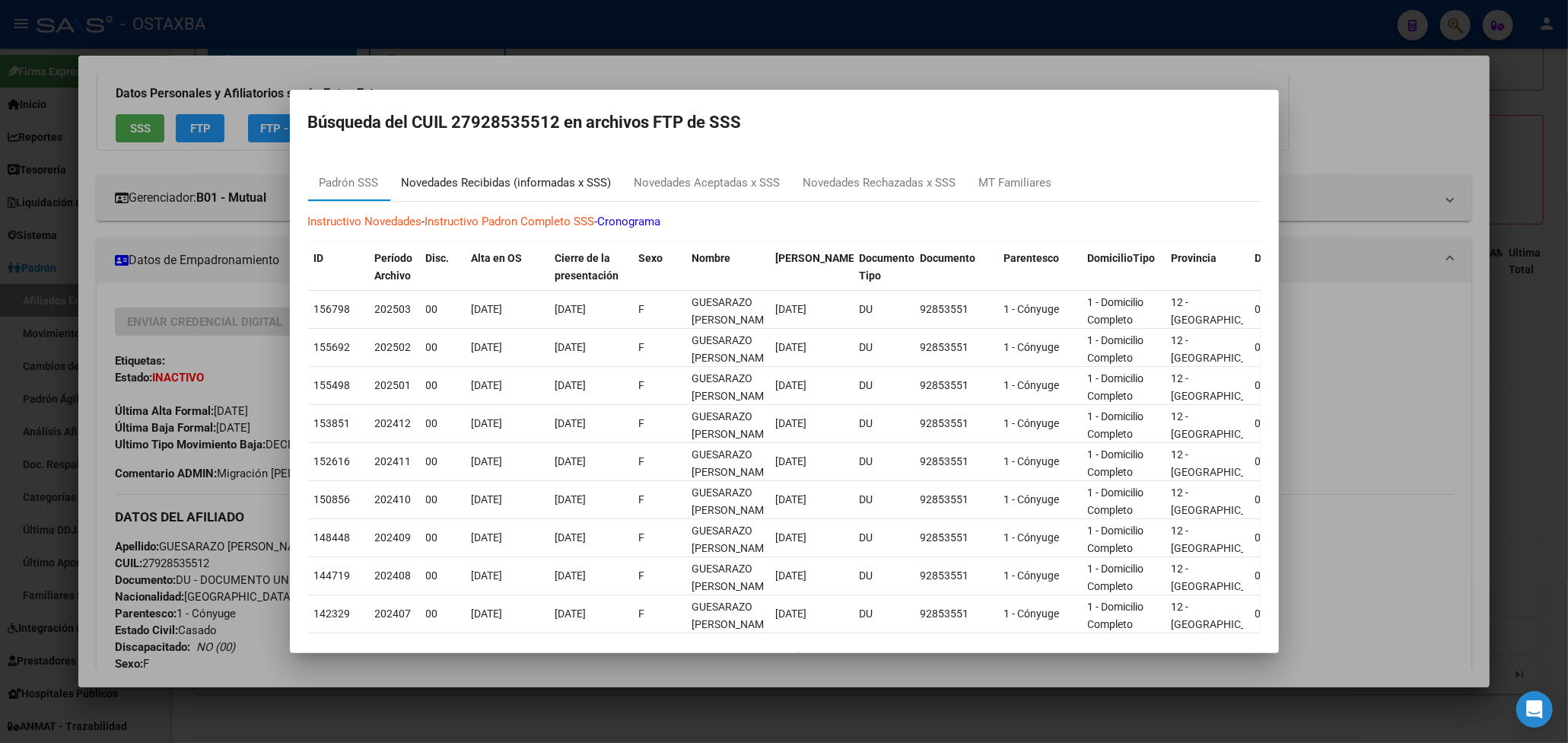
click at [473, 169] on div "Novedades Recibidas (informadas x SSS)" at bounding box center [507, 182] width 233 height 36
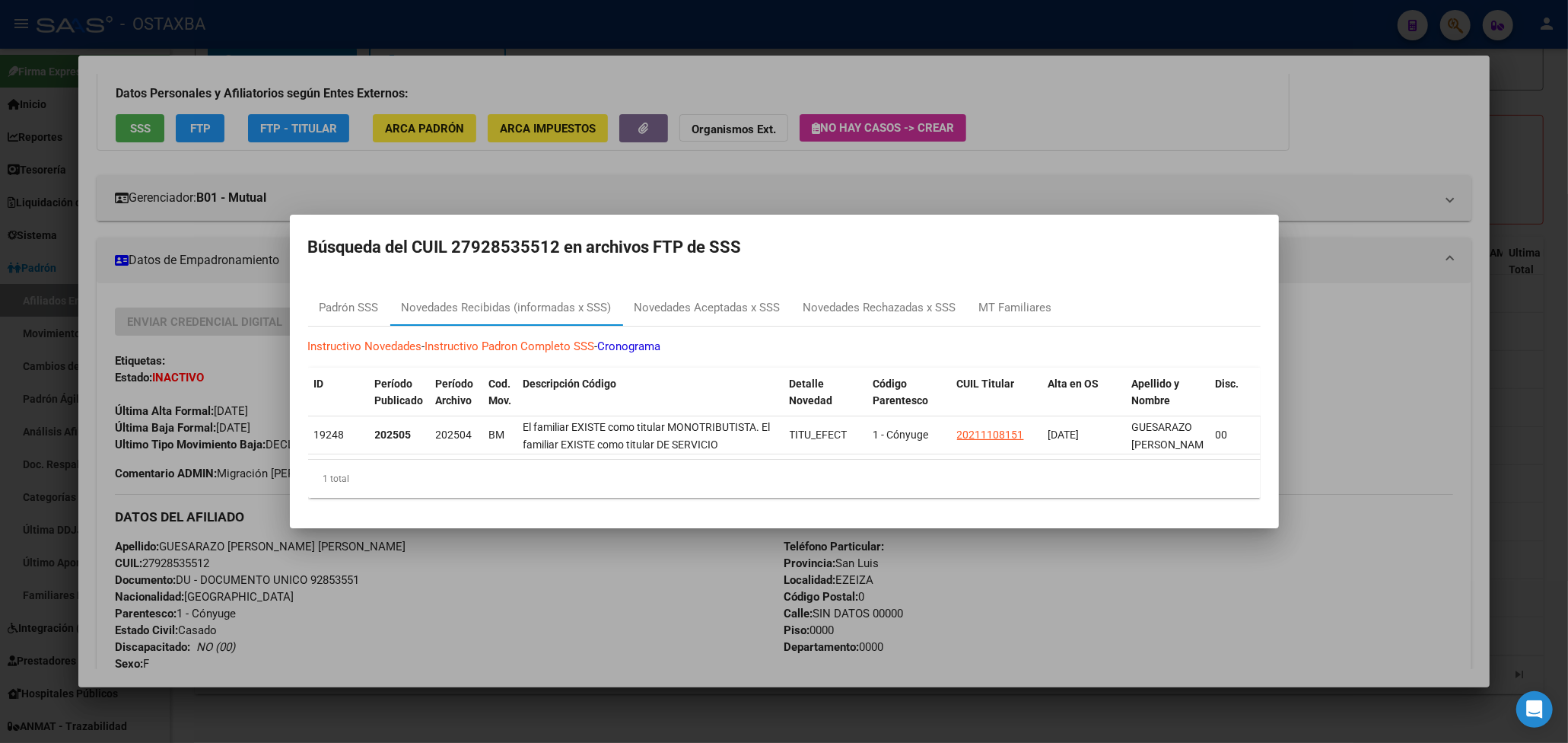
click at [418, 561] on div at bounding box center [784, 371] width 1568 height 743
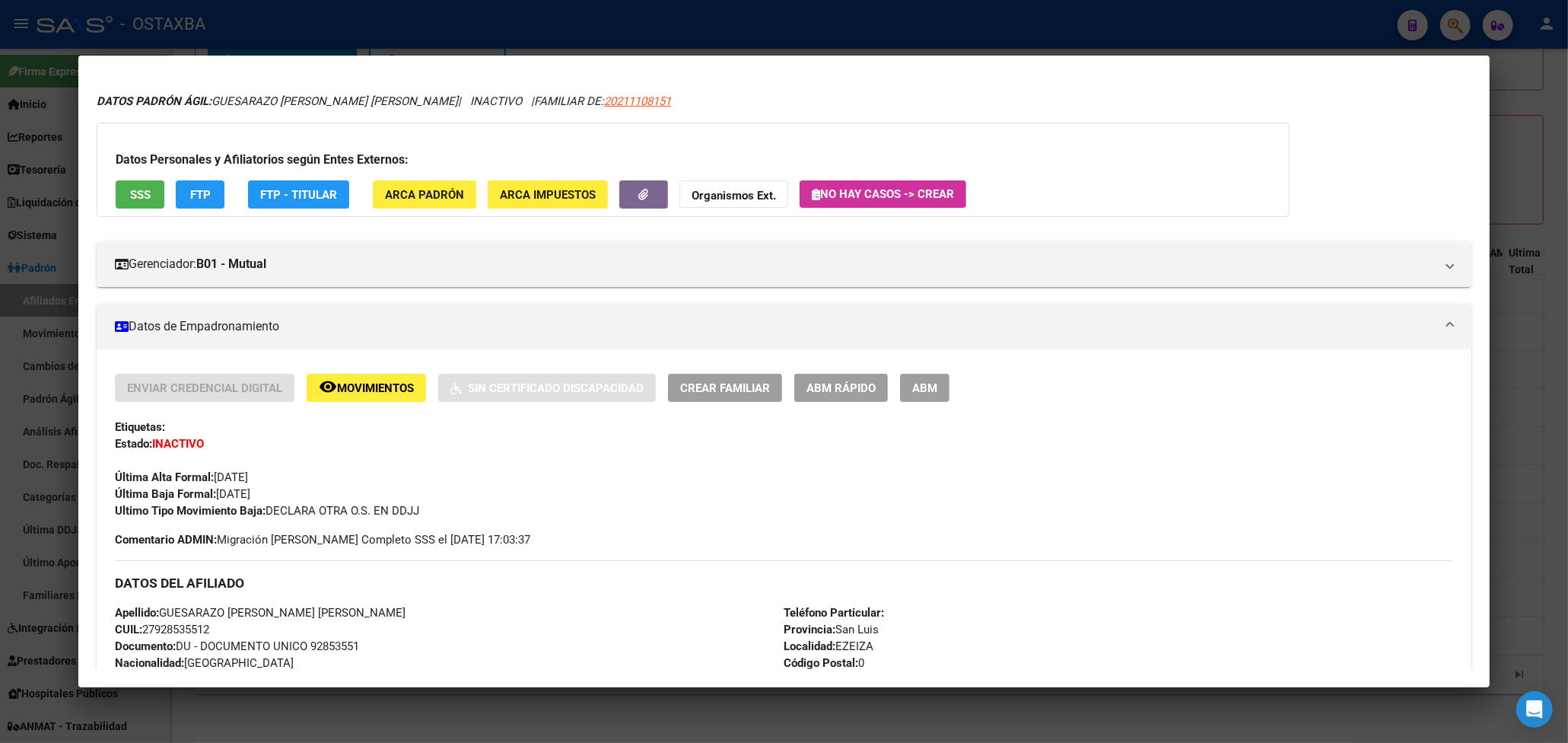
scroll to position [0, 0]
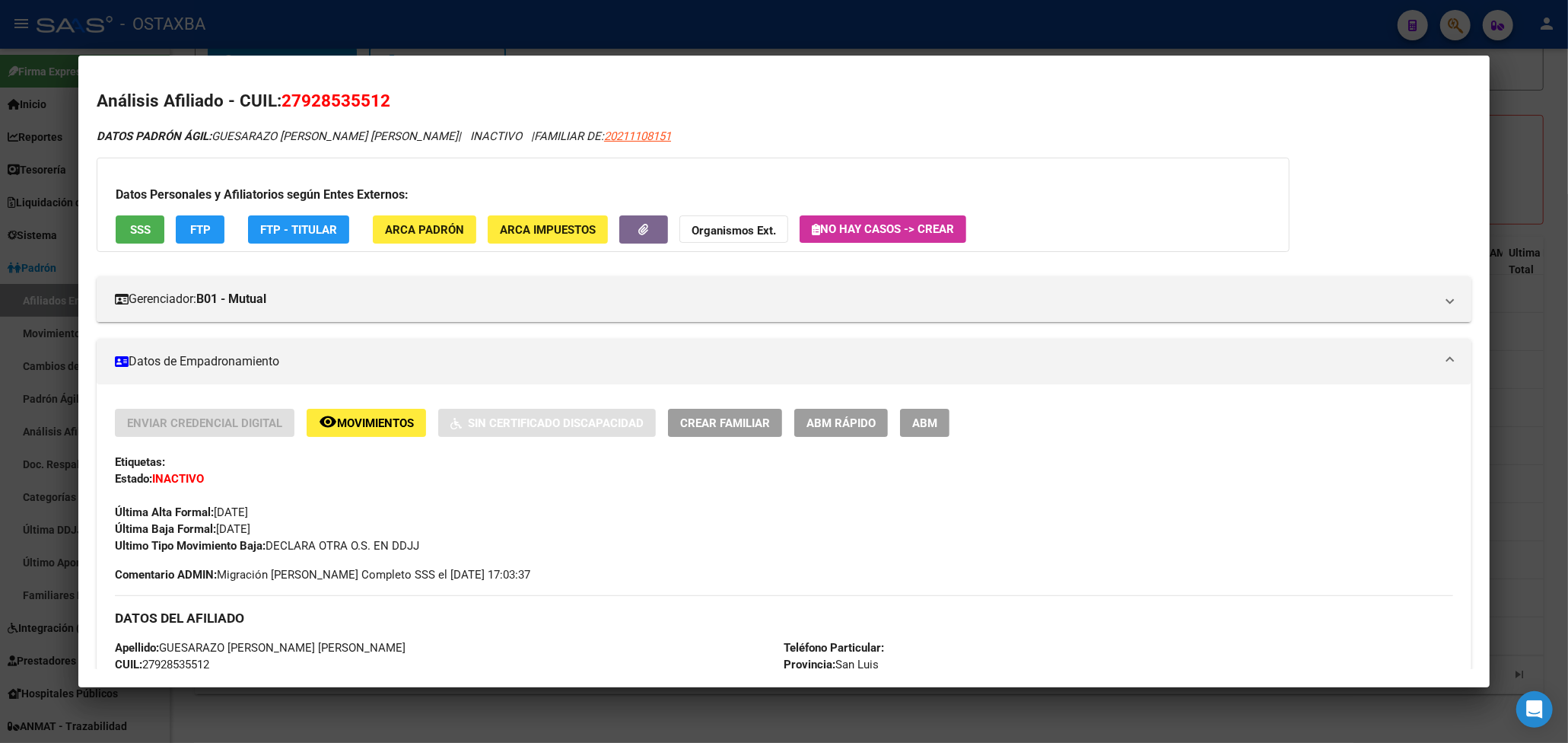
drag, startPoint x: 214, startPoint y: 136, endPoint x: 412, endPoint y: 137, distance: 198.0
click at [412, 137] on icon "DATOS PADRÓN ÁGIL: GUESARAZO AMPUERO JASSY ALICIA | INACTIVO | FAMILIAR DE: 202…" at bounding box center [384, 137] width 574 height 14
copy span "GUESARAZO AMPUERO JASSY ALICIA"
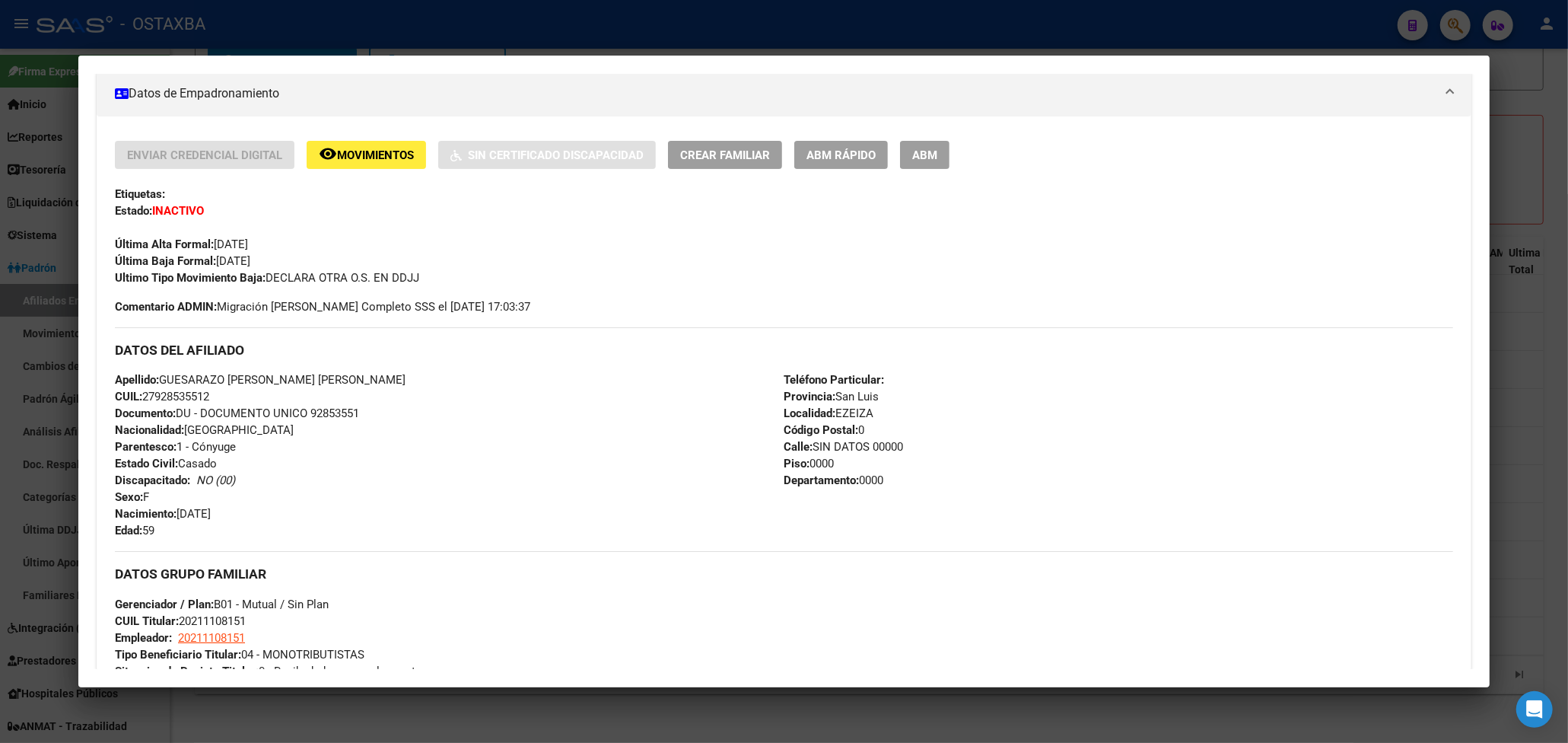
scroll to position [304, 0]
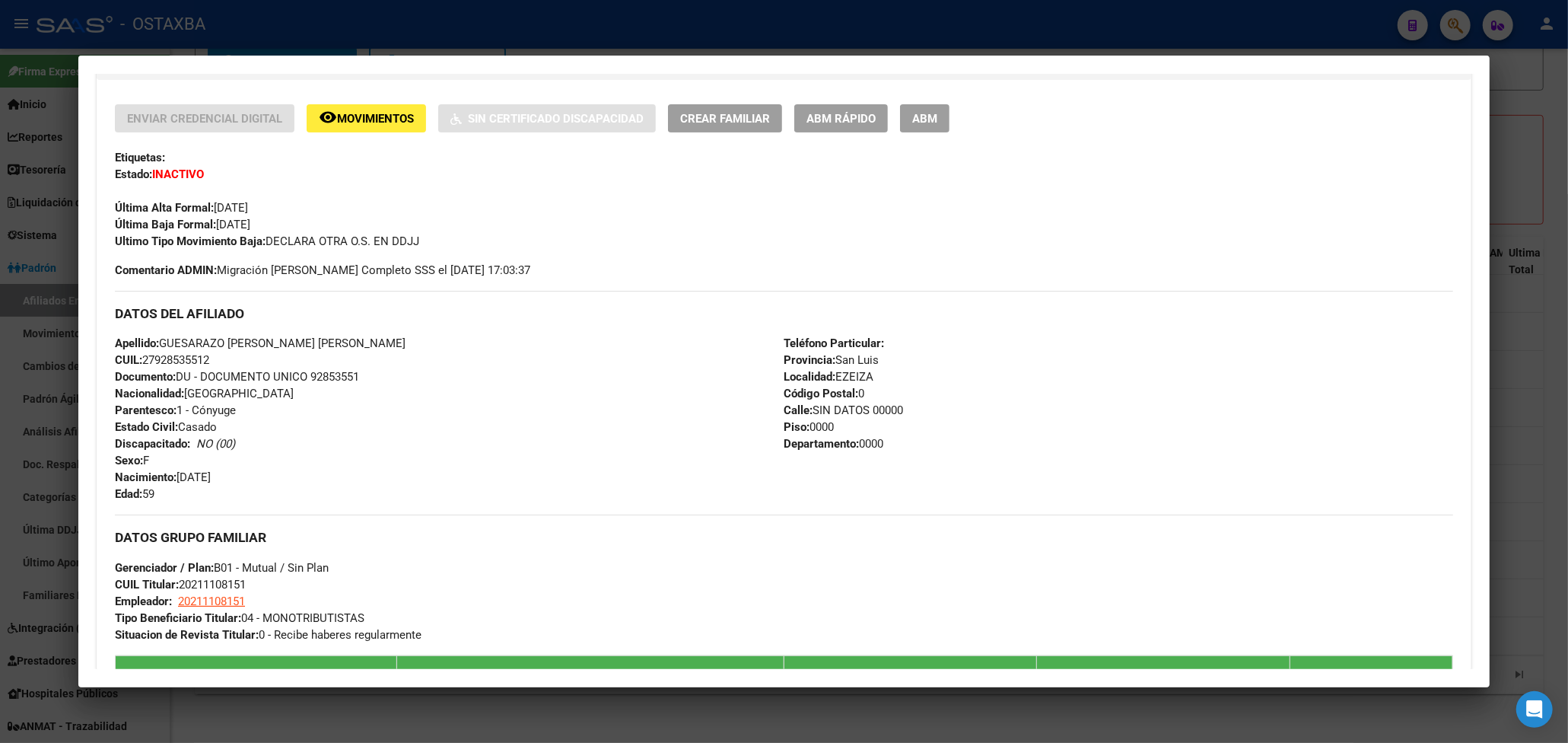
drag, startPoint x: 163, startPoint y: 348, endPoint x: 366, endPoint y: 344, distance: 203.0
click at [366, 344] on div "Apellido: GUESARAZO AMPUERO JASSY ALICIA CUIL: 27928535512 Documento: DU - DOCU…" at bounding box center [448, 419] width 669 height 167
copy span "GUESARAZO AMPUERO JASSY ALICIA"
click at [329, 381] on span "Documento: DU - DOCUMENTO UNICO 92853551" at bounding box center [236, 377] width 244 height 14
click at [326, 381] on span "Documento: DU - DOCUMENTO UNICO 92853551" at bounding box center [236, 377] width 244 height 14
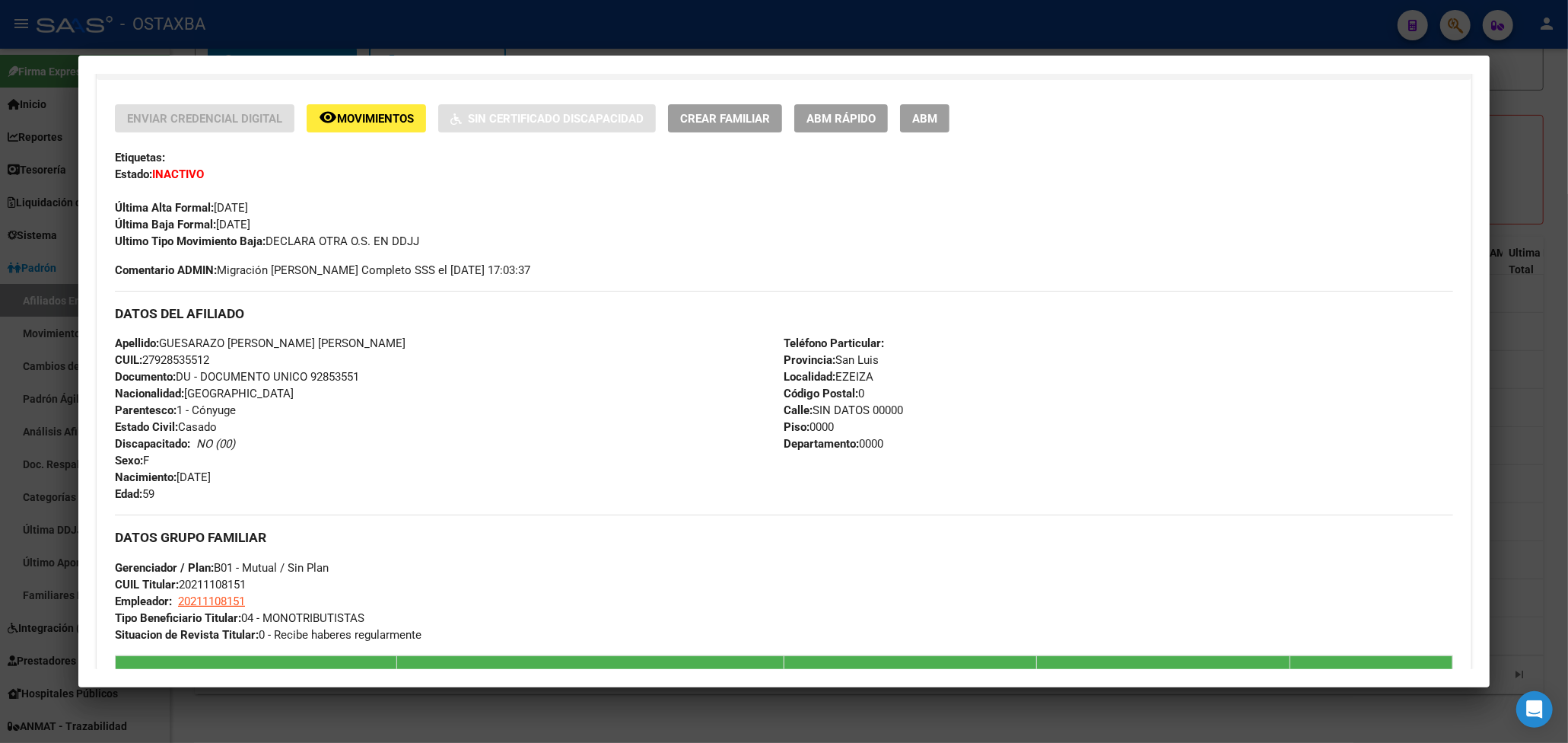
click at [326, 379] on span "Documento: DU - DOCUMENTO UNICO 92853551" at bounding box center [236, 377] width 244 height 14
click at [311, 438] on div "Apellido: GUESARAZO AMPUERO JASSY ALICIA CUIL: 27928535512 Documento: DU - DOCU…" at bounding box center [448, 419] width 669 height 167
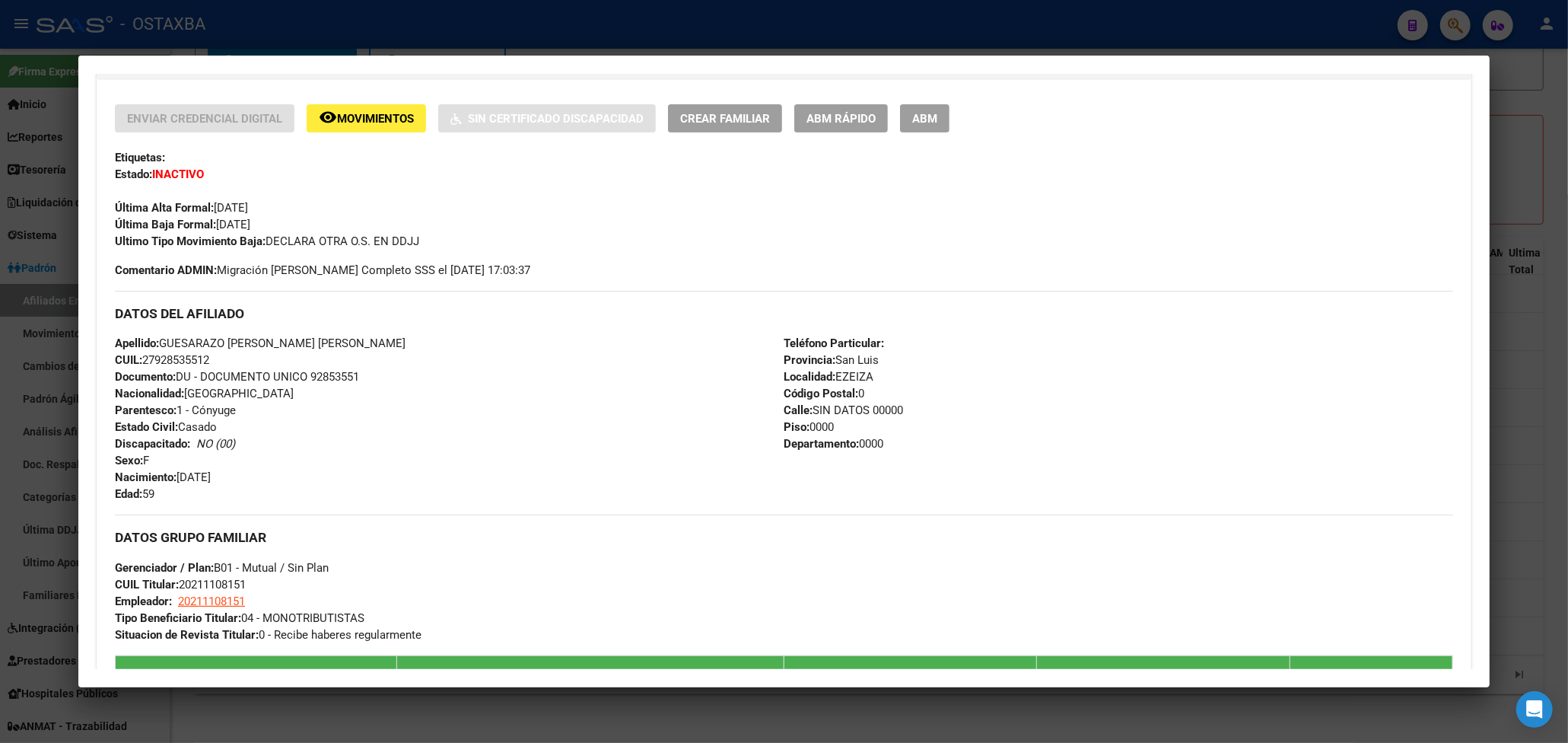
drag, startPoint x: 314, startPoint y: 376, endPoint x: 365, endPoint y: 372, distance: 51.2
click at [365, 372] on div "Apellido: GUESARAZO AMPUERO JASSY ALICIA CUIL: 27928535512 Documento: DU - DOCU…" at bounding box center [448, 419] width 669 height 167
copy span "92853551"
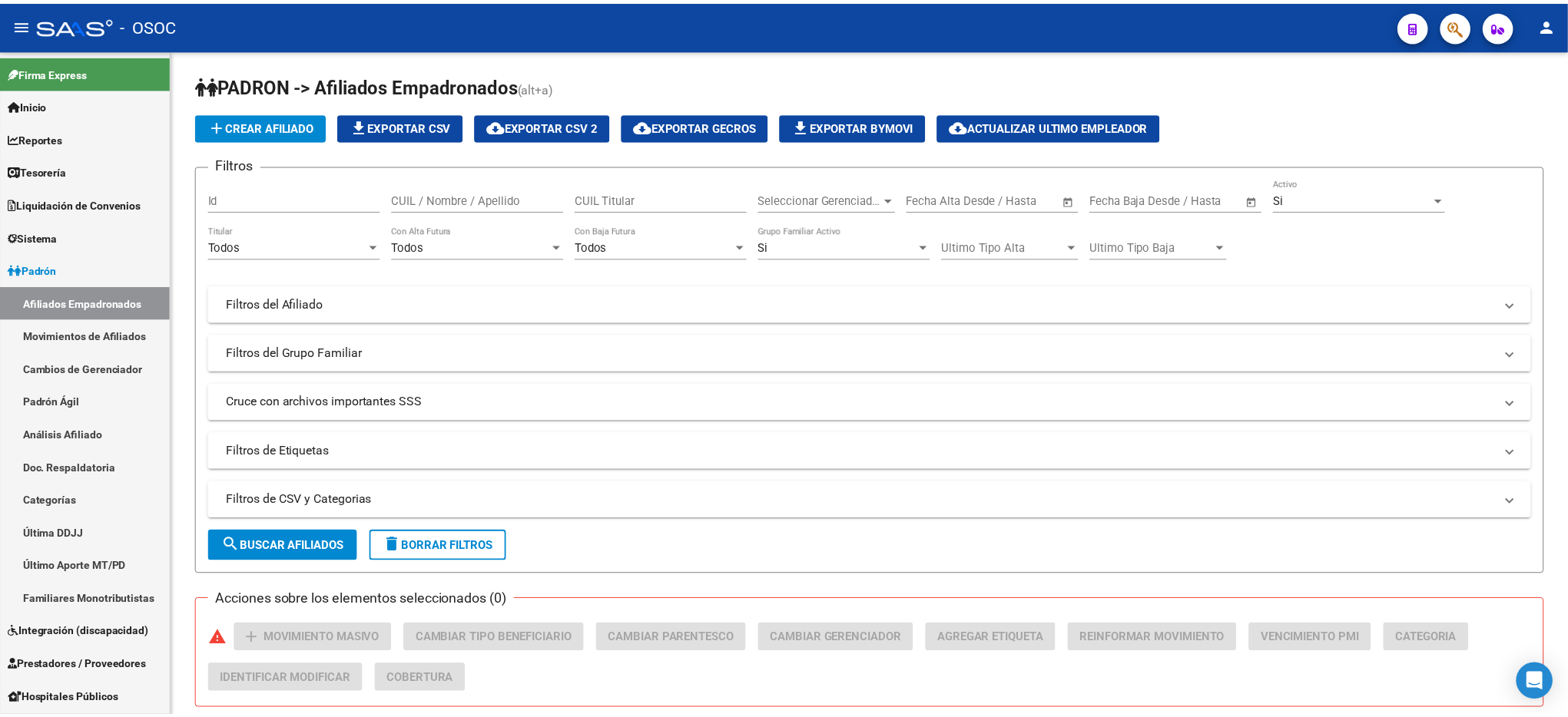
scroll to position [329, 0]
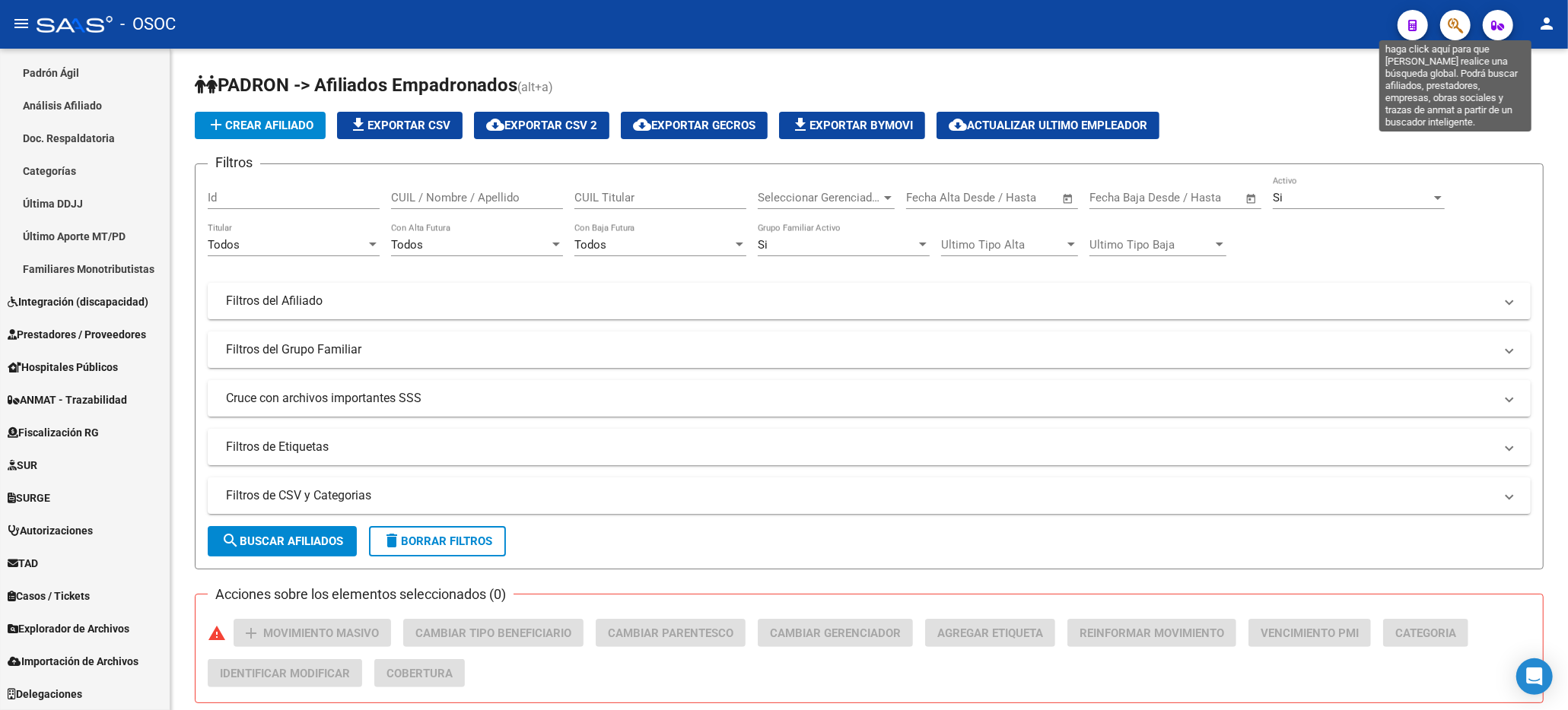
click at [1449, 33] on icon "button" at bounding box center [1454, 26] width 15 height 18
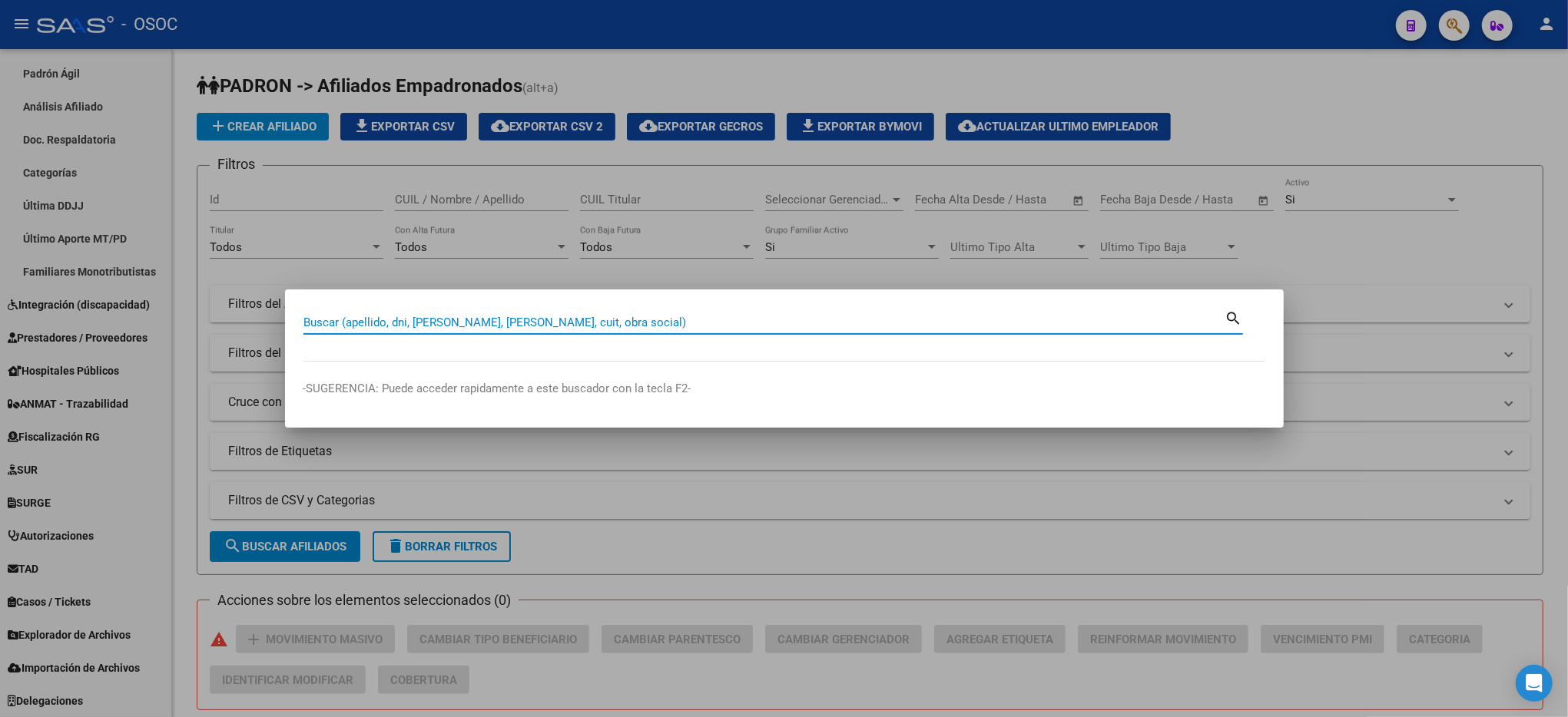
paste input "30466712"
type input "30466712"
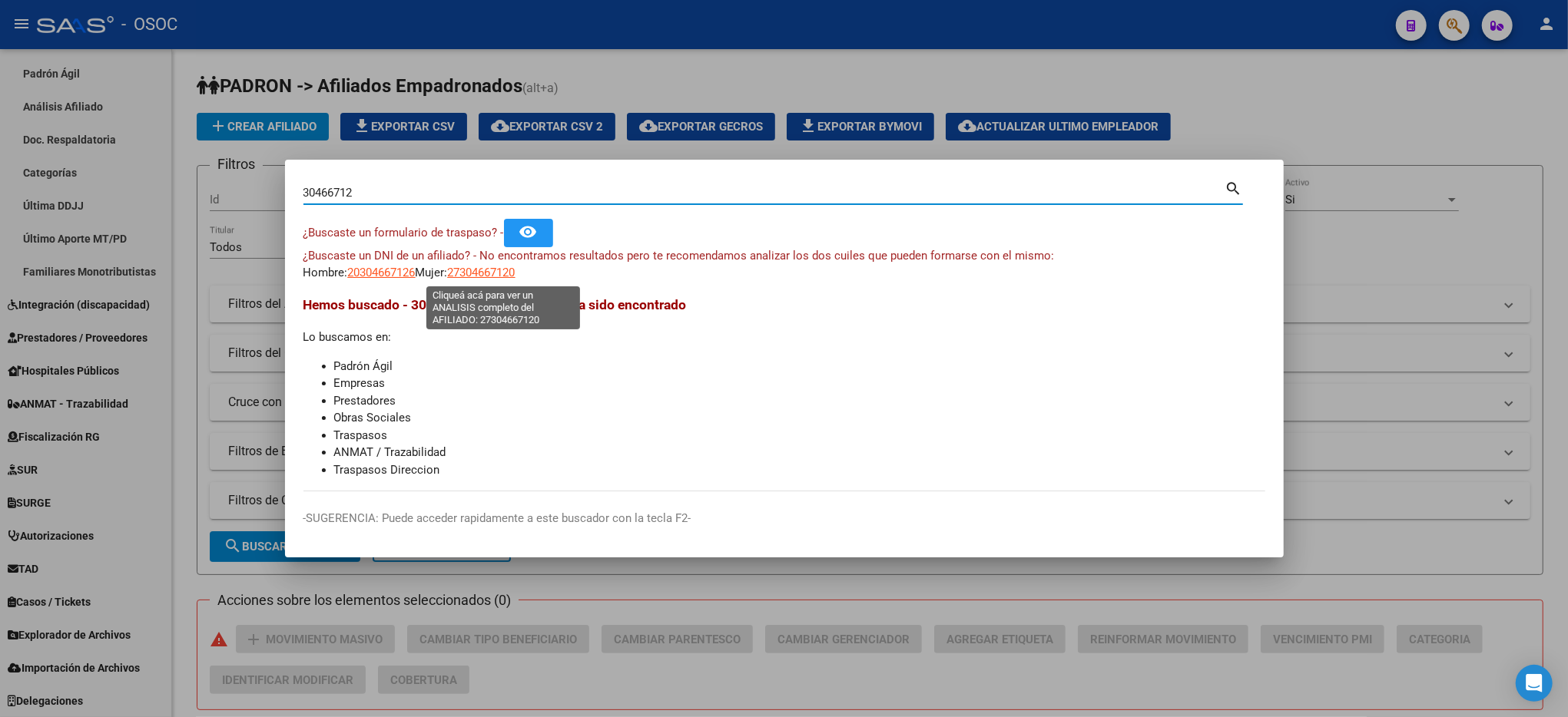
click at [497, 275] on span "27304667120" at bounding box center [481, 273] width 68 height 14
type textarea "27304667120"
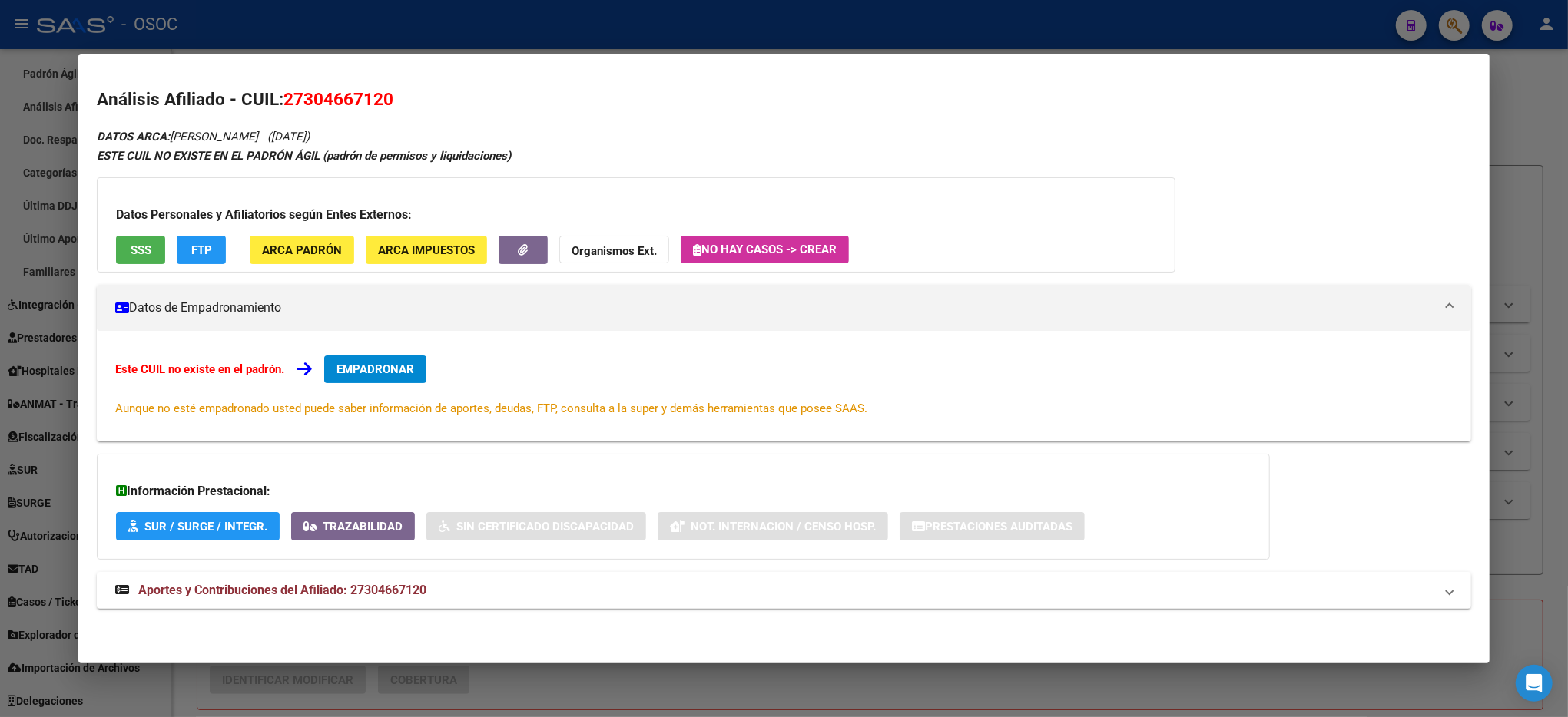
click at [155, 238] on button "SSS" at bounding box center [140, 250] width 49 height 28
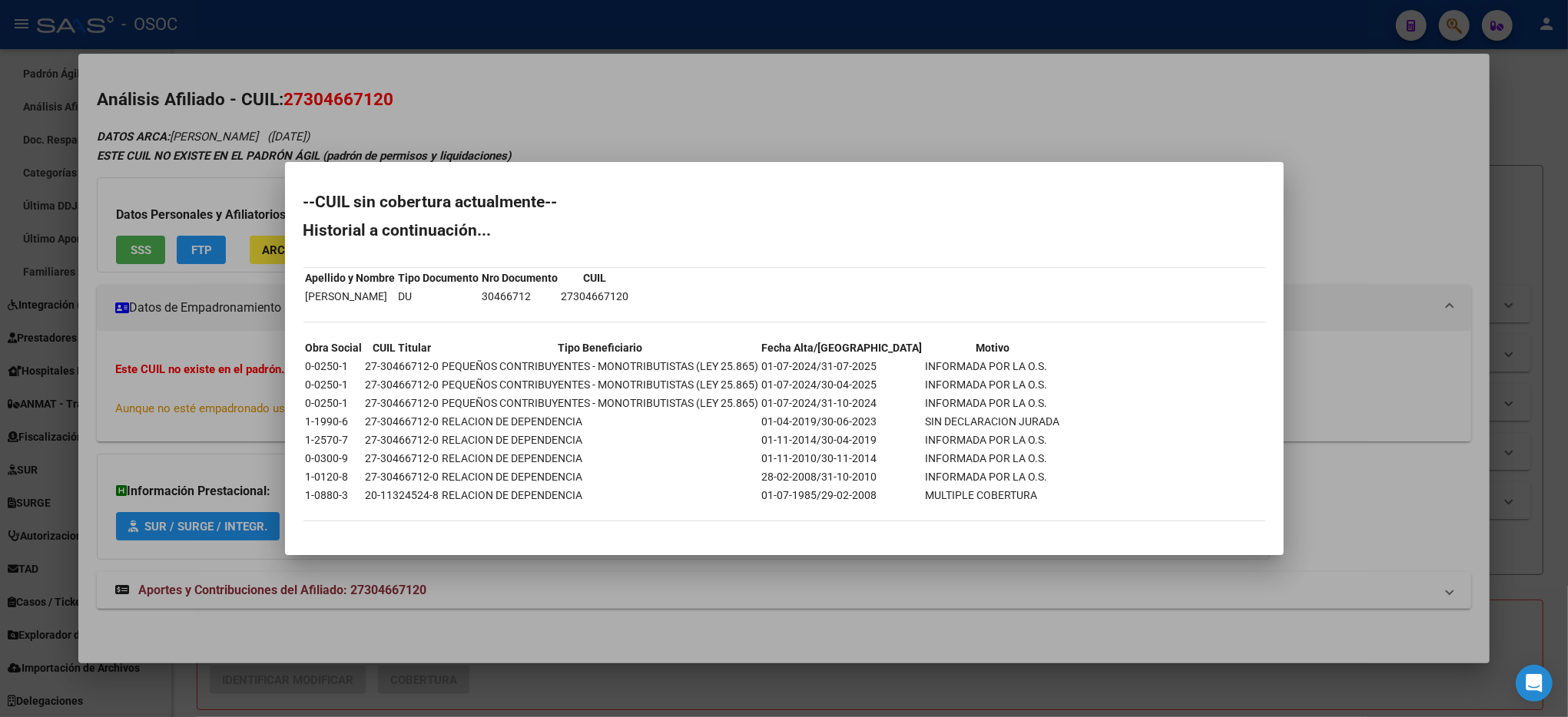
click at [898, 155] on div at bounding box center [784, 358] width 1568 height 717
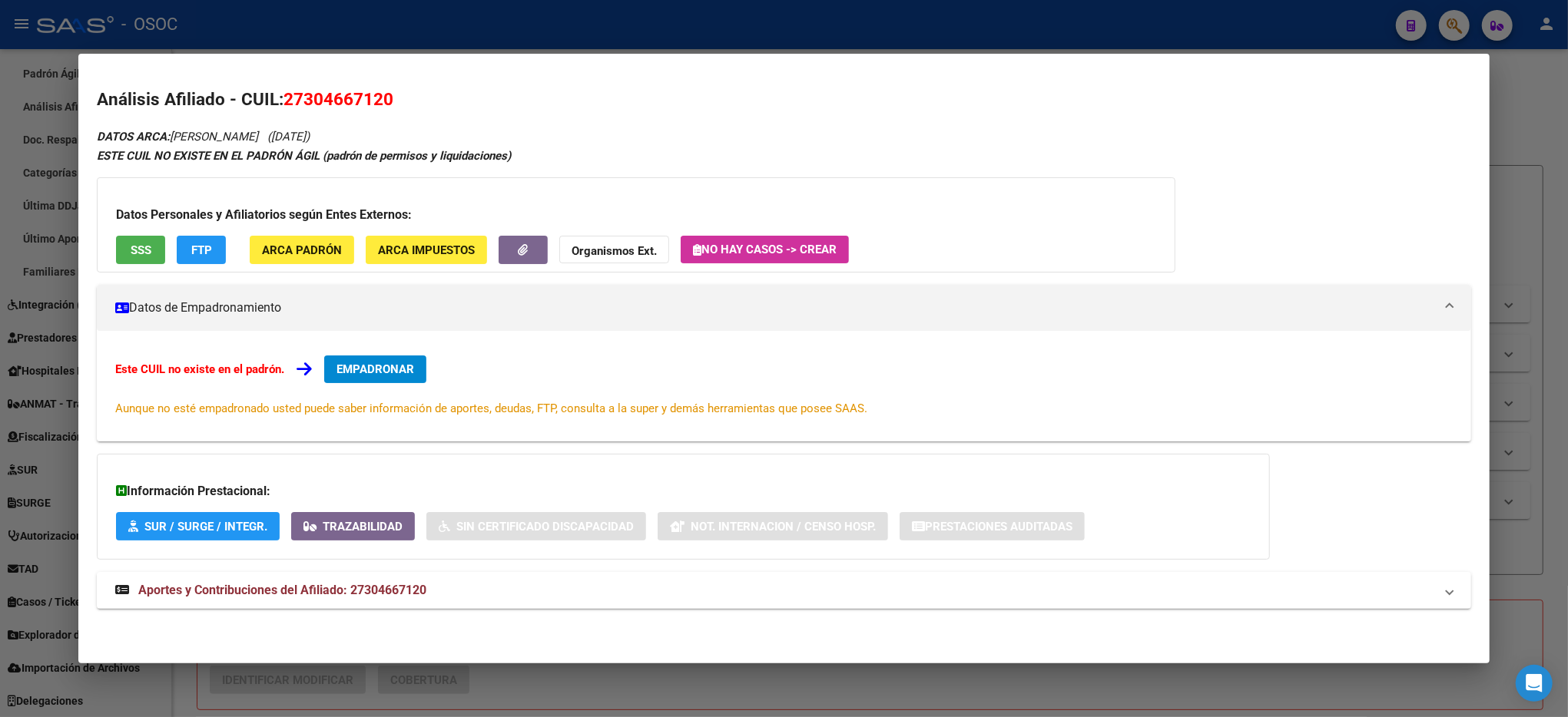
click at [198, 244] on span "FTP" at bounding box center [201, 251] width 20 height 14
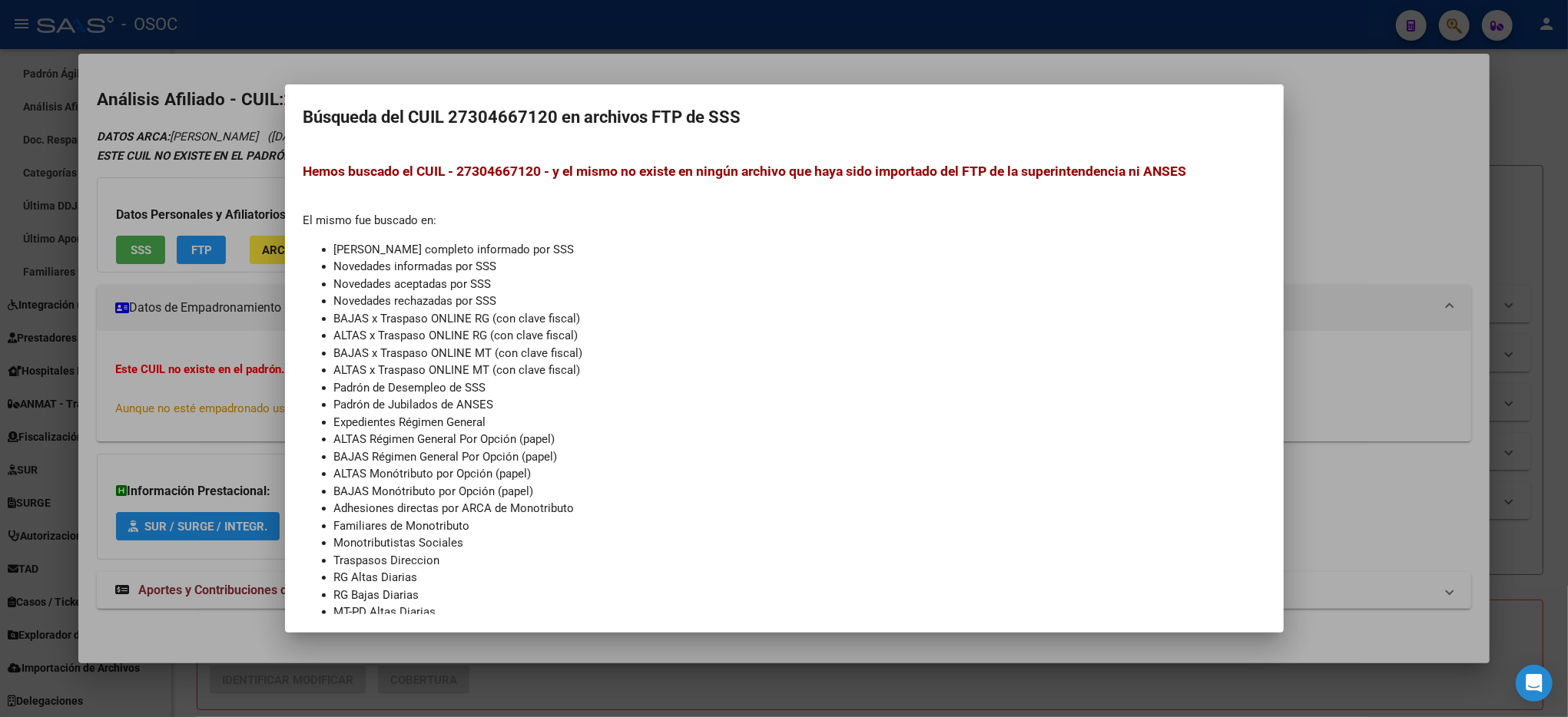
click at [1411, 204] on div at bounding box center [784, 358] width 1568 height 717
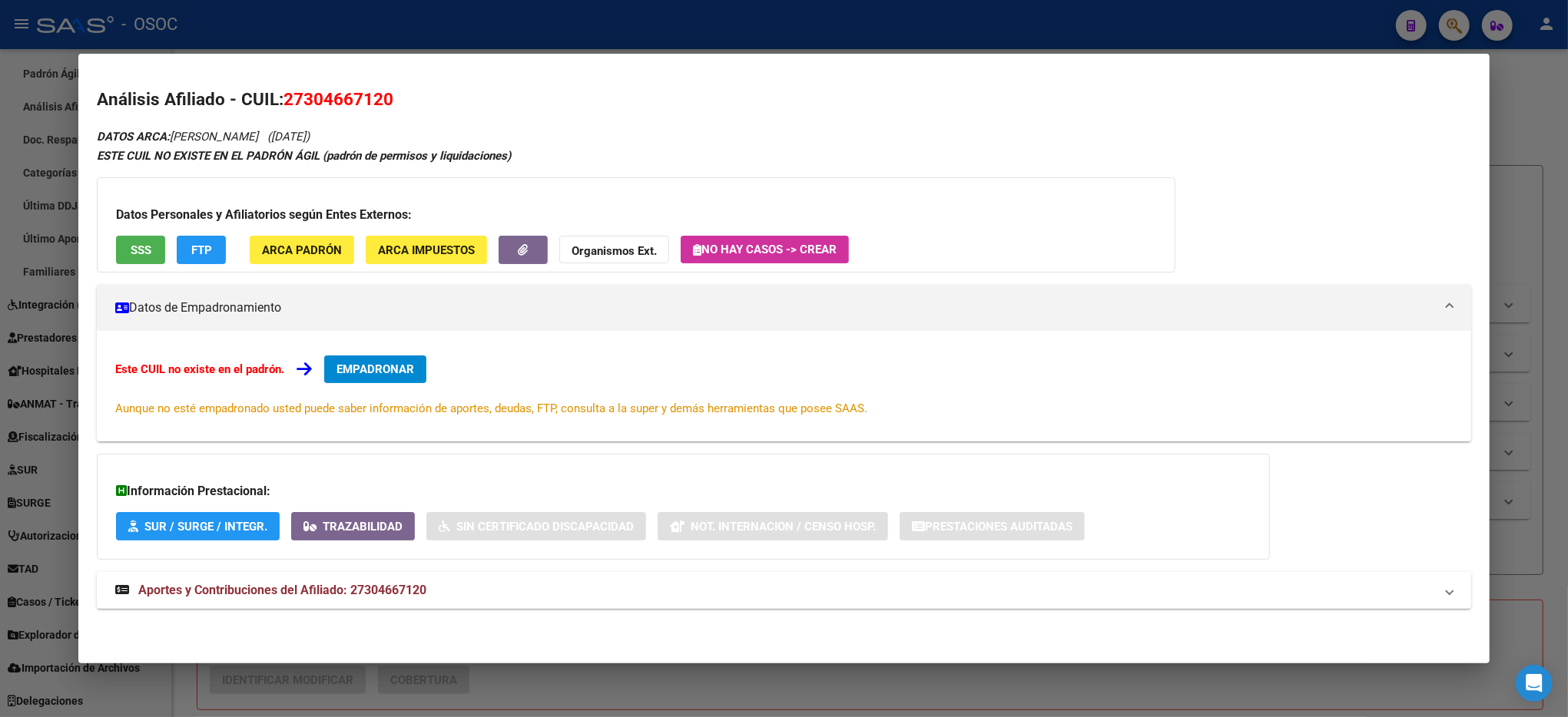
click at [335, 588] on span "Aportes y Contribuciones del Afiliado: 27304667120" at bounding box center [282, 590] width 288 height 14
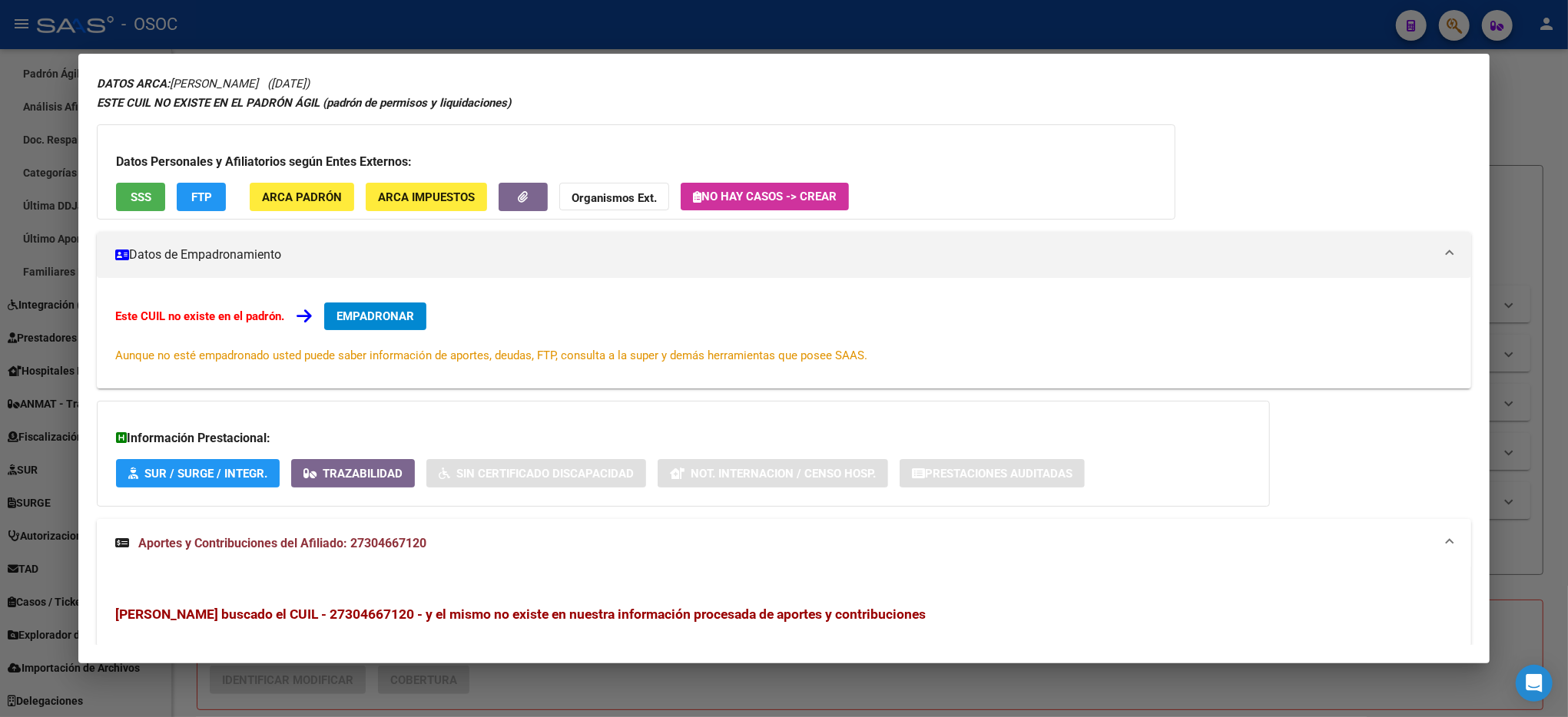
scroll to position [0, 0]
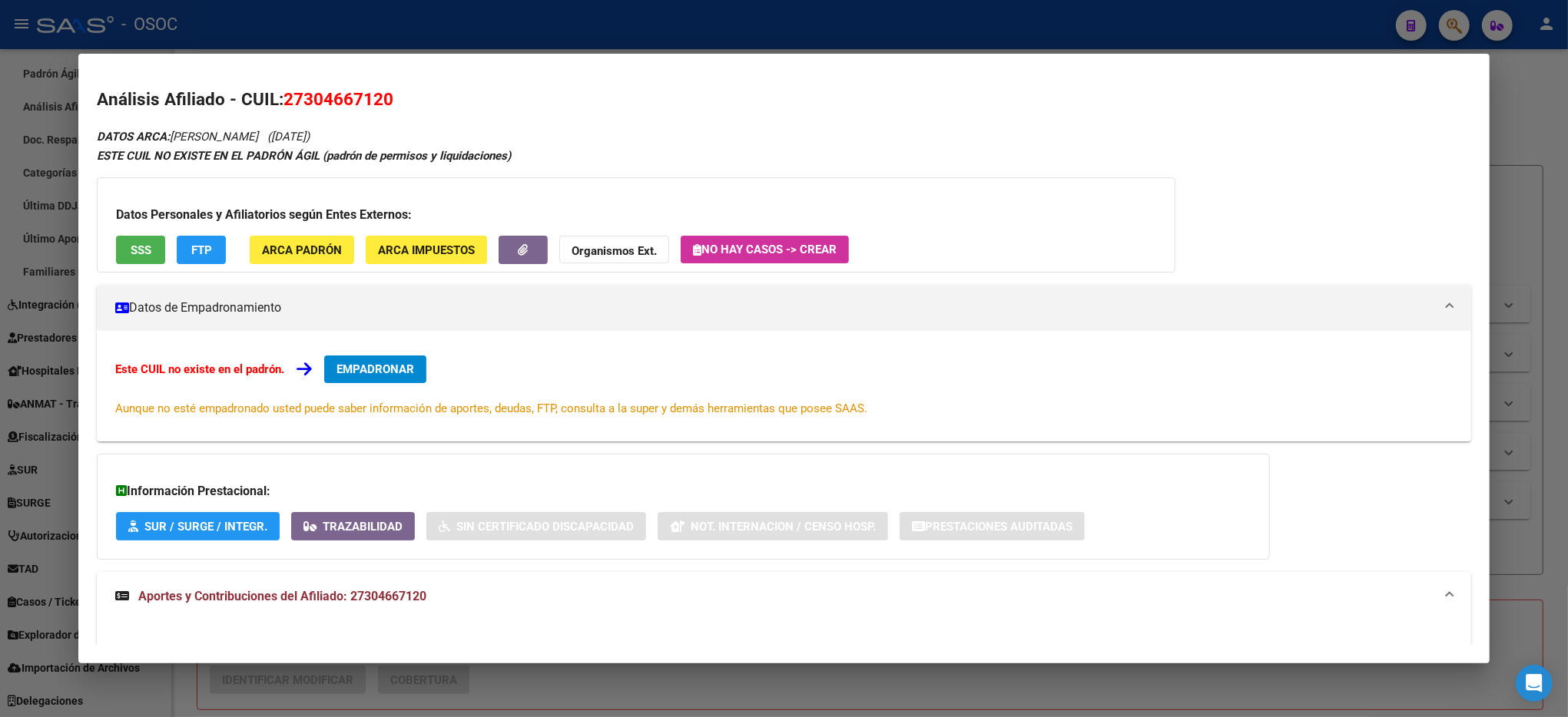
click at [470, 0] on div at bounding box center [784, 358] width 1568 height 717
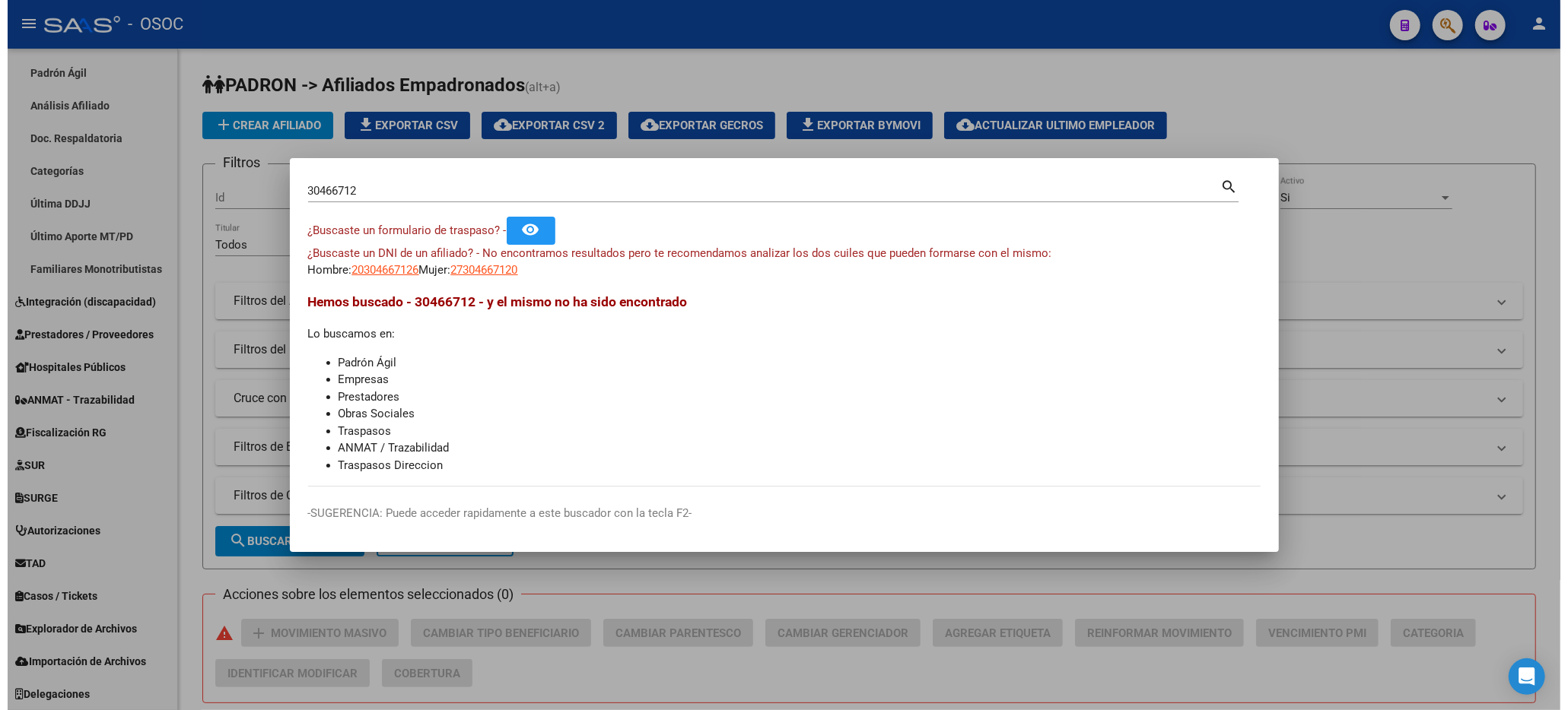
scroll to position [326, 0]
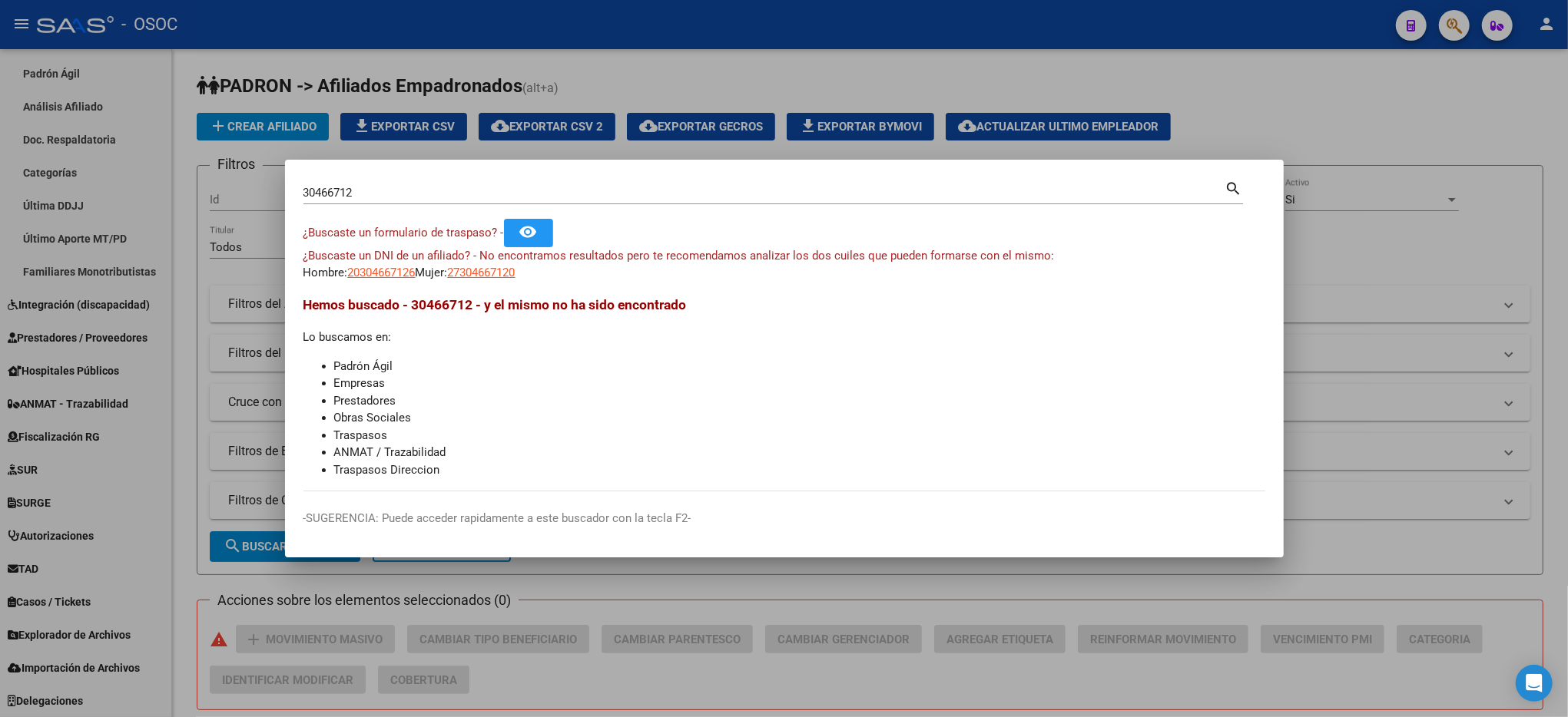
click at [812, 62] on div at bounding box center [784, 358] width 1568 height 717
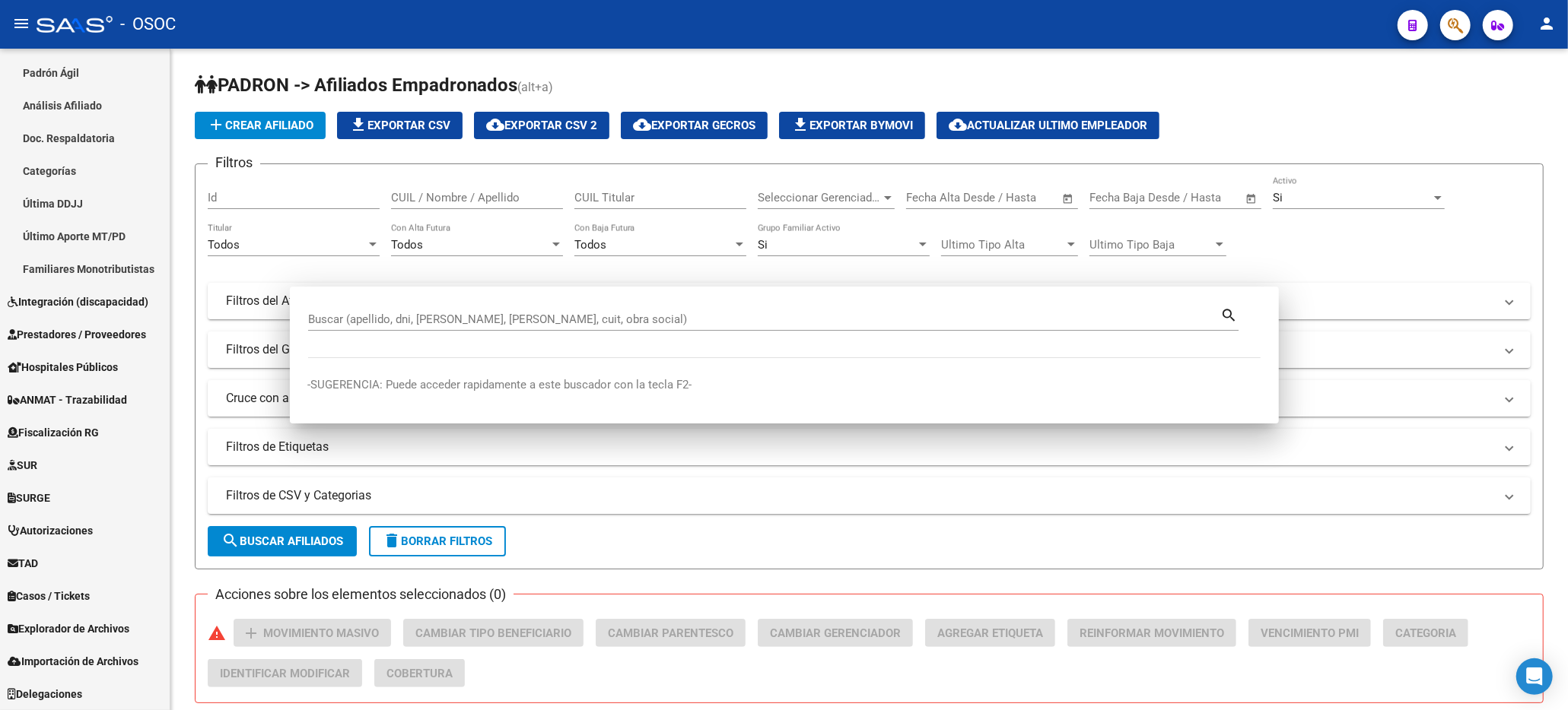
click at [804, 62] on div "PADRON -> Afiliados Empadronados (alt+a) add Crear Afiliado file_download Expor…" at bounding box center [869, 634] width 1397 height 1172
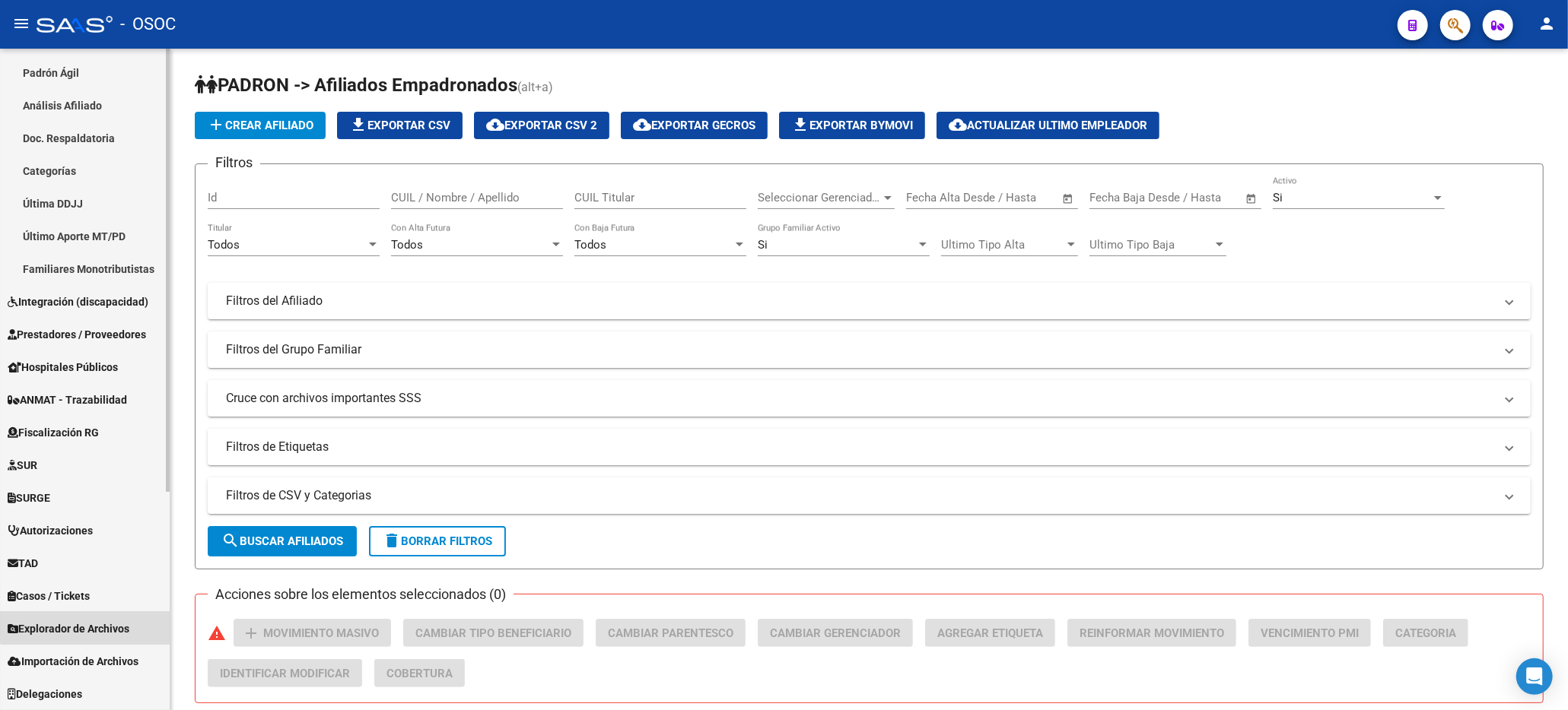
click at [111, 625] on span "Explorador de Archivos" at bounding box center [69, 629] width 122 height 17
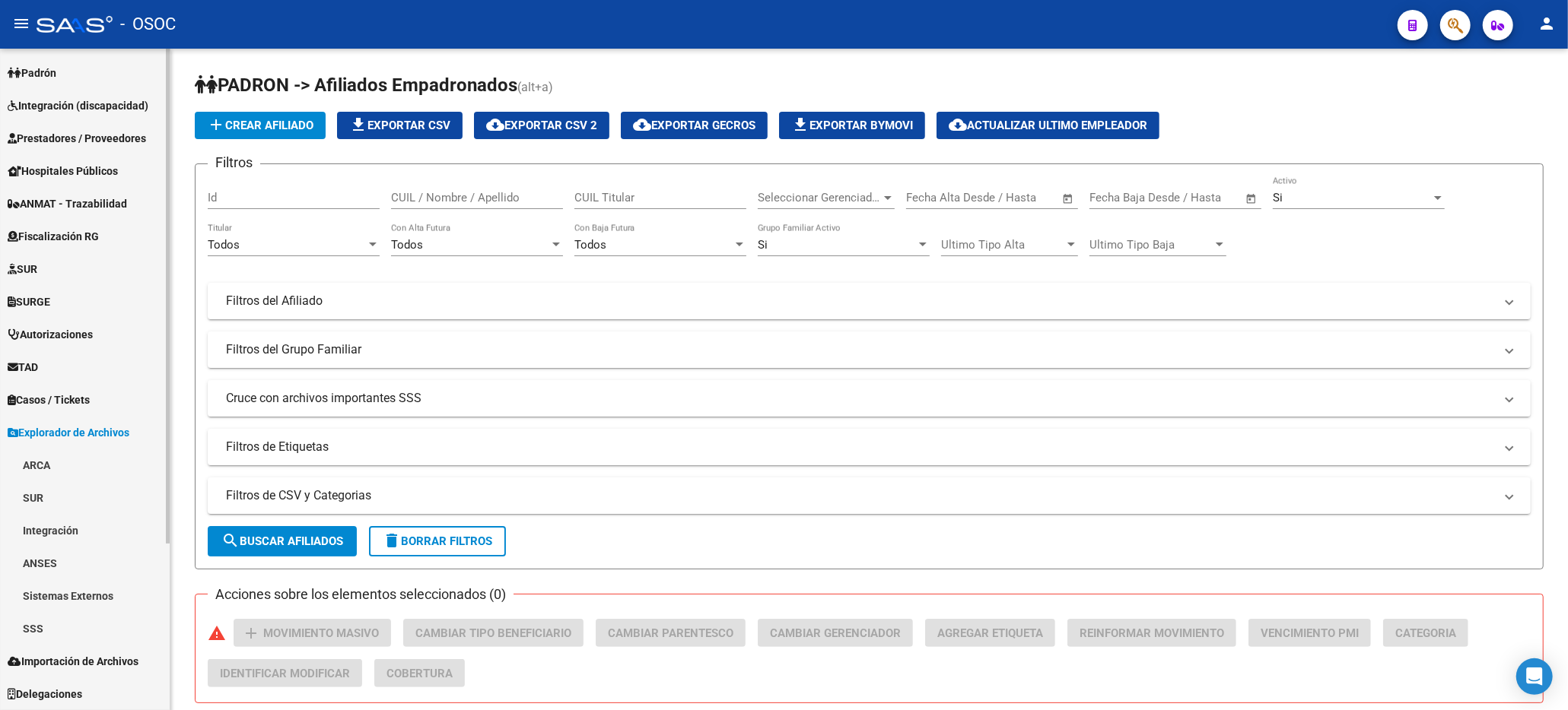
scroll to position [195, 0]
click at [58, 631] on link "SSS" at bounding box center [85, 628] width 170 height 33
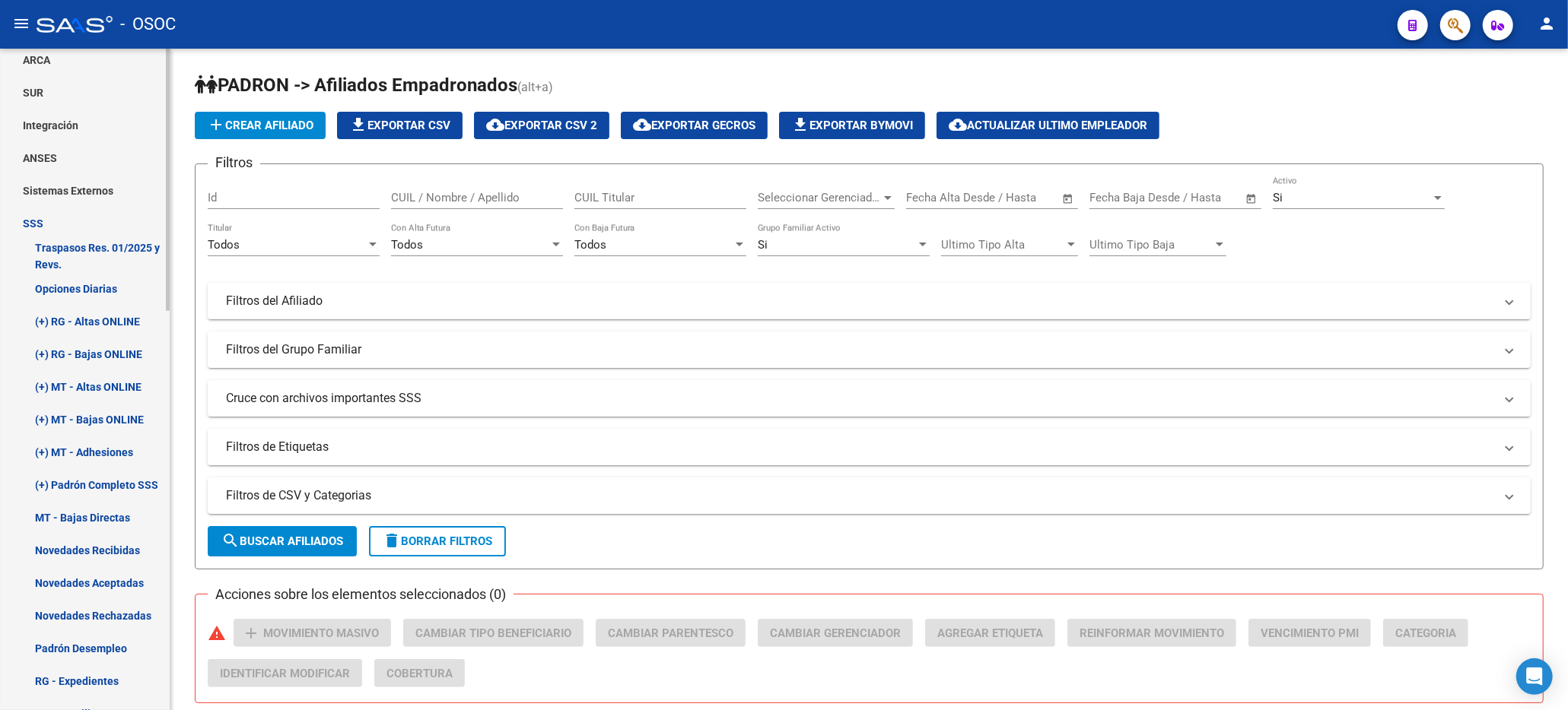
scroll to position [803, 0]
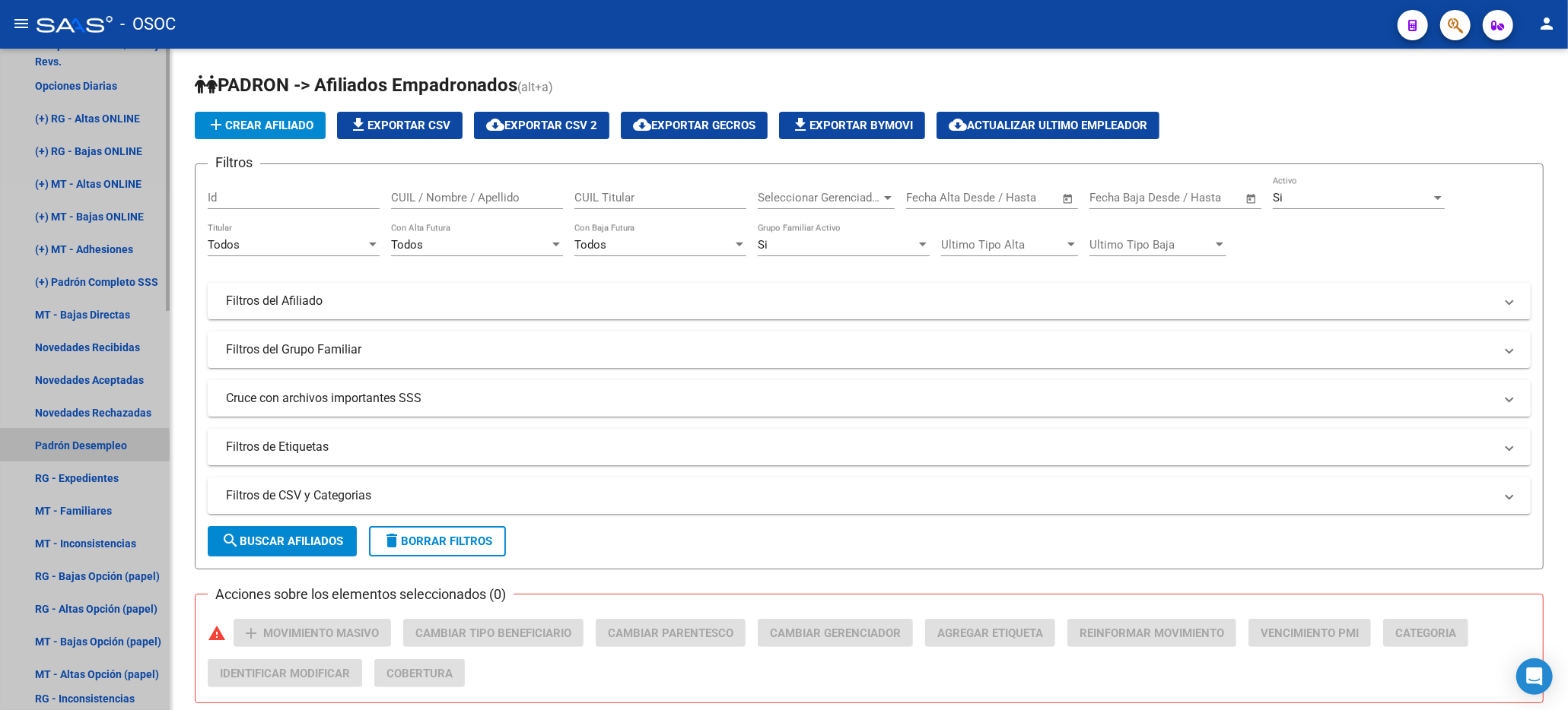
click at [64, 446] on link "Padrón Desempleo" at bounding box center [85, 445] width 170 height 33
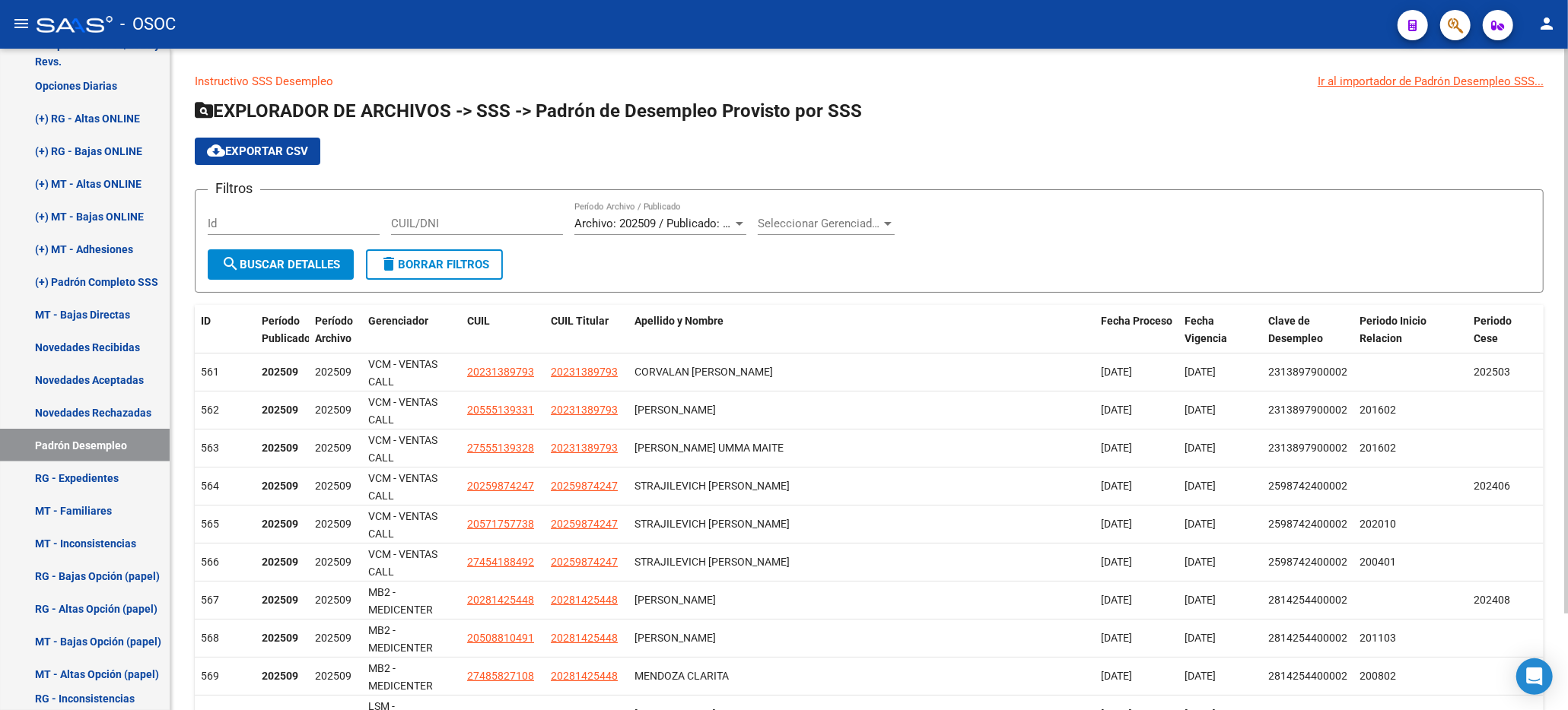
click at [716, 229] on span "Archivo: 202509 / Publicado: 202508" at bounding box center [667, 224] width 185 height 14
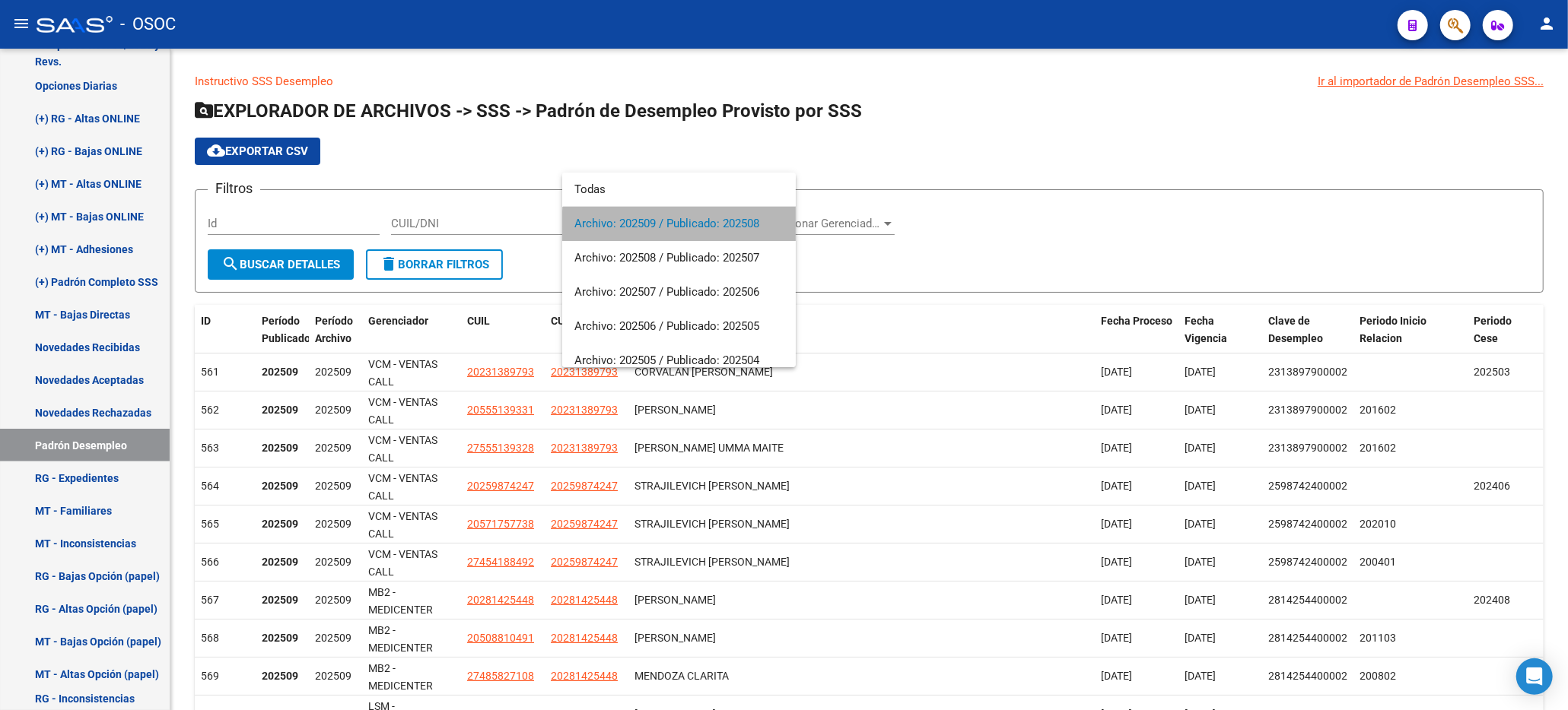
click at [710, 226] on span "Archivo: 202509 / Publicado: 202508" at bounding box center [678, 224] width 209 height 34
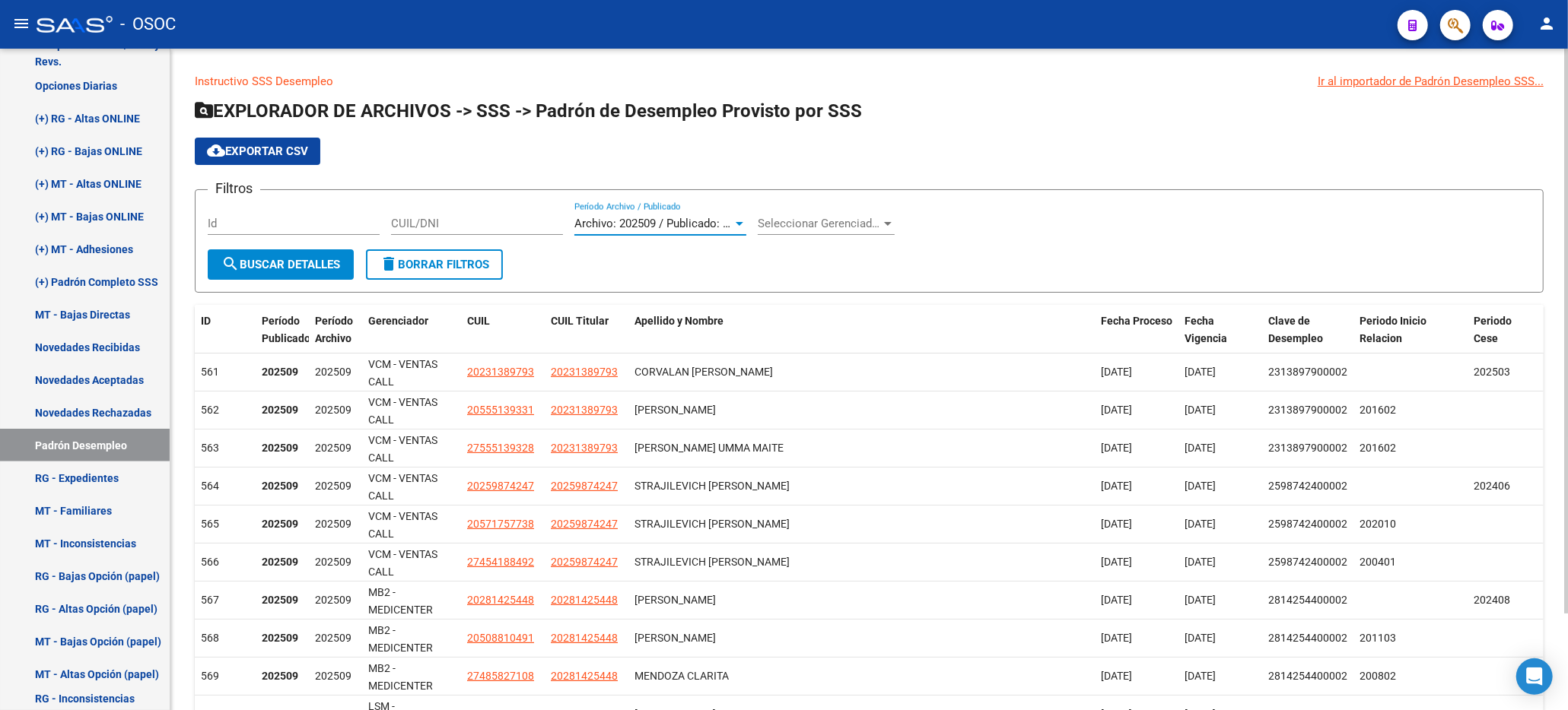
click at [314, 263] on span "search Buscar Detalles" at bounding box center [280, 265] width 119 height 14
click at [250, 152] on span "cloud_download Exportar CSV" at bounding box center [257, 152] width 101 height 14
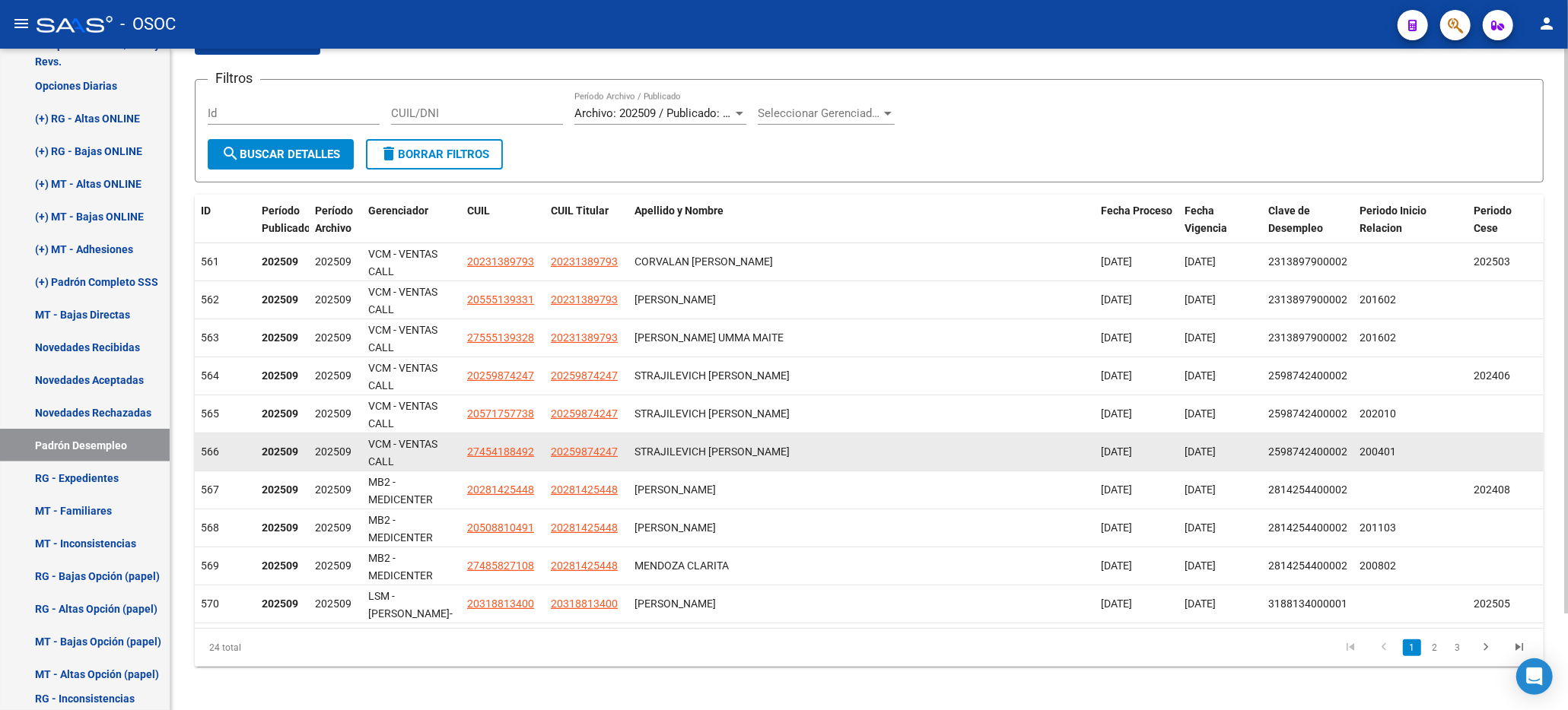
scroll to position [115, 0]
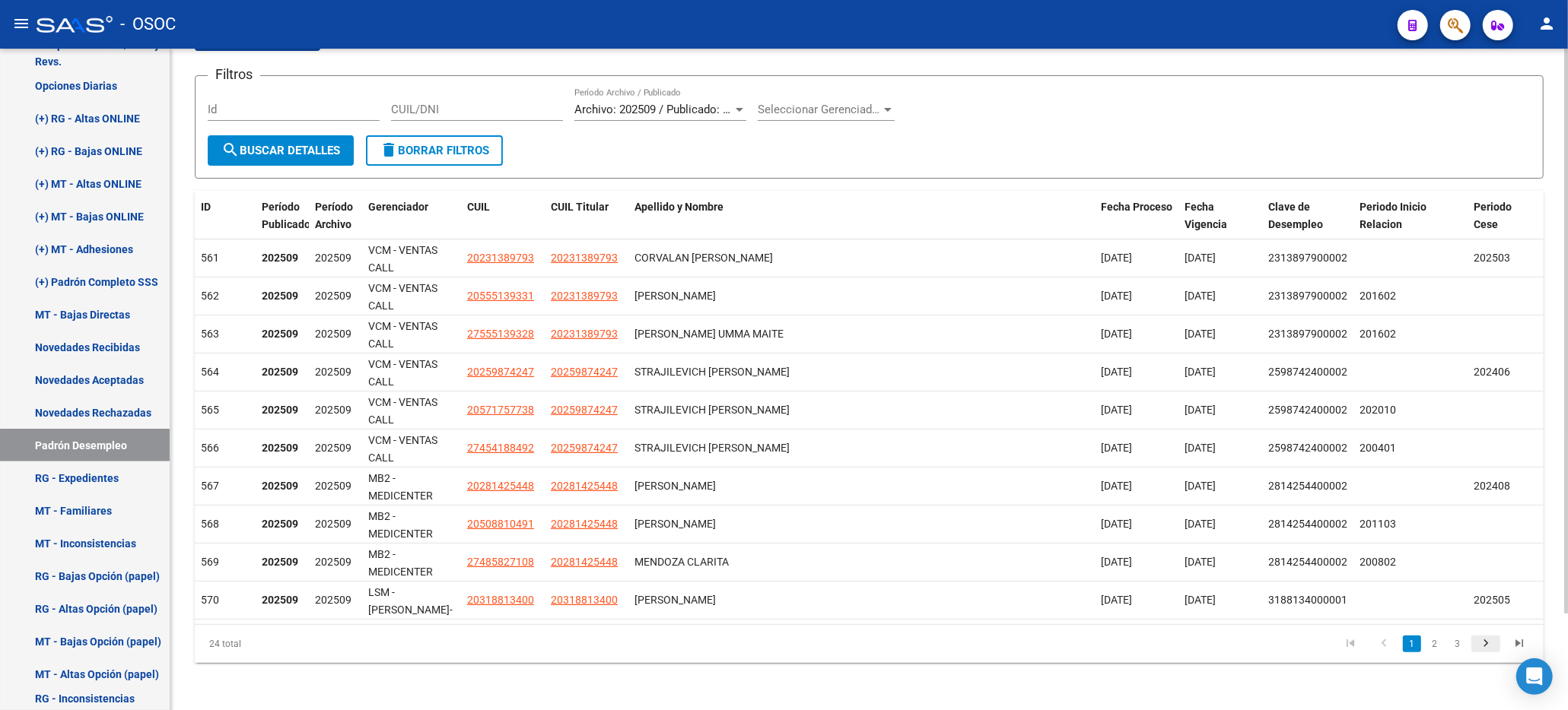
click at [1483, 649] on icon "go to next page" at bounding box center [1485, 646] width 19 height 18
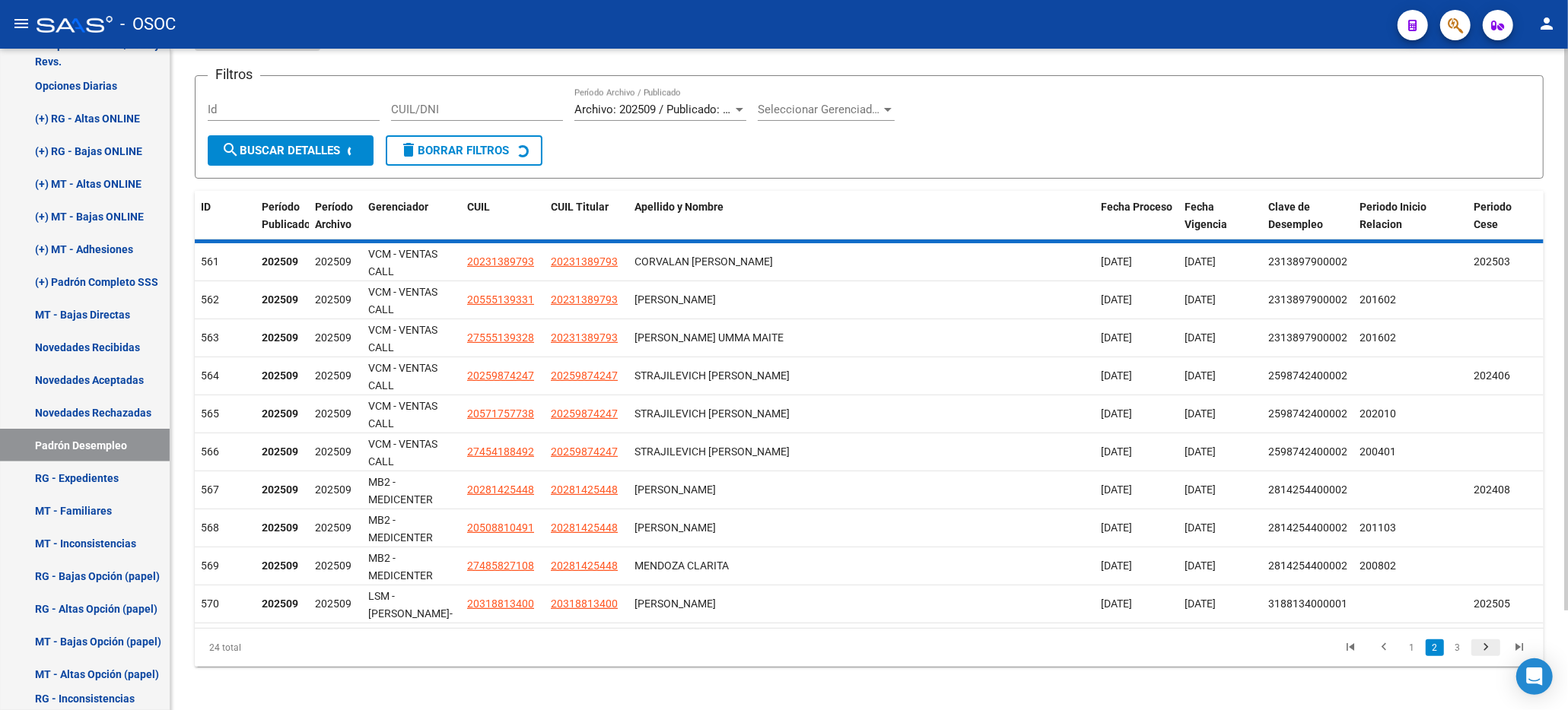
click at [1483, 649] on icon "go to next page" at bounding box center [1485, 649] width 19 height 18
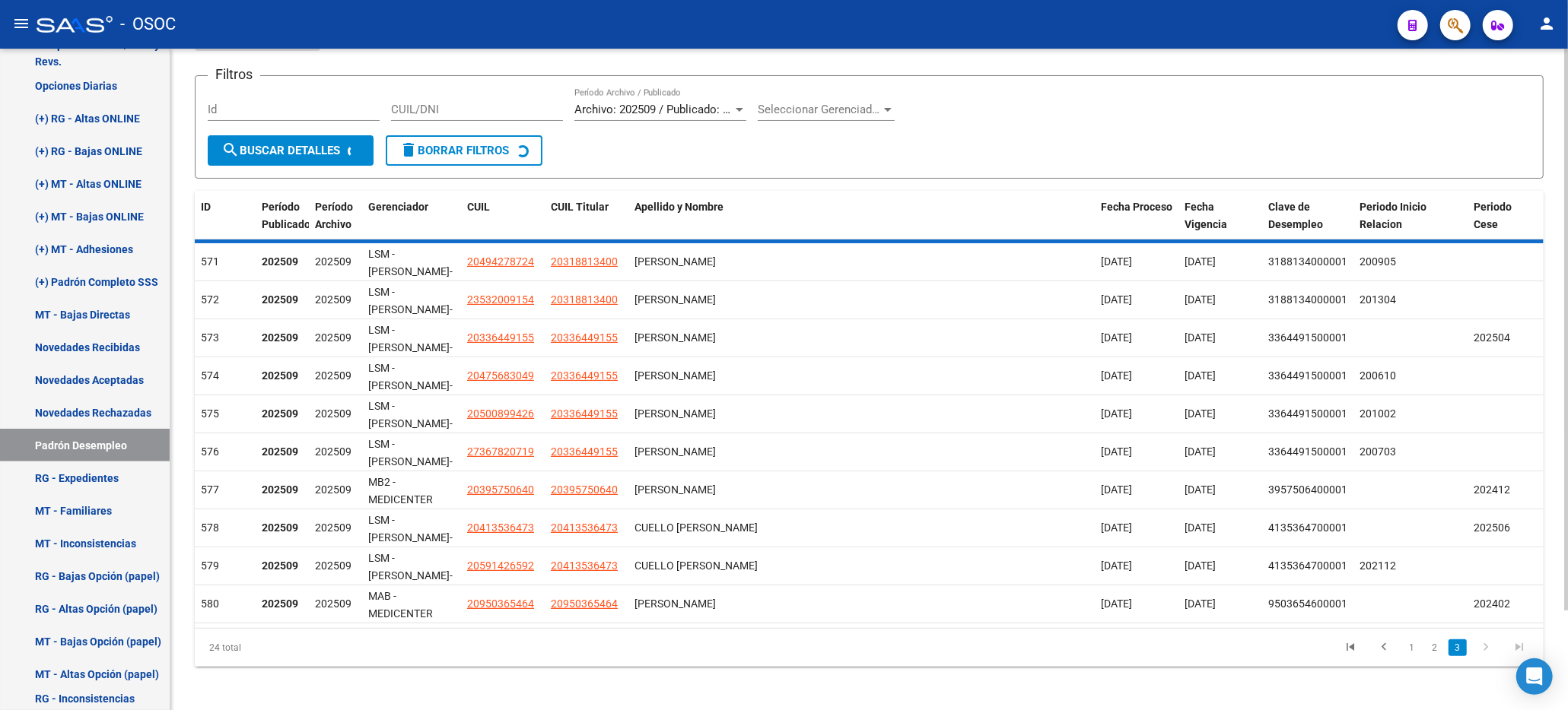
scroll to position [0, 0]
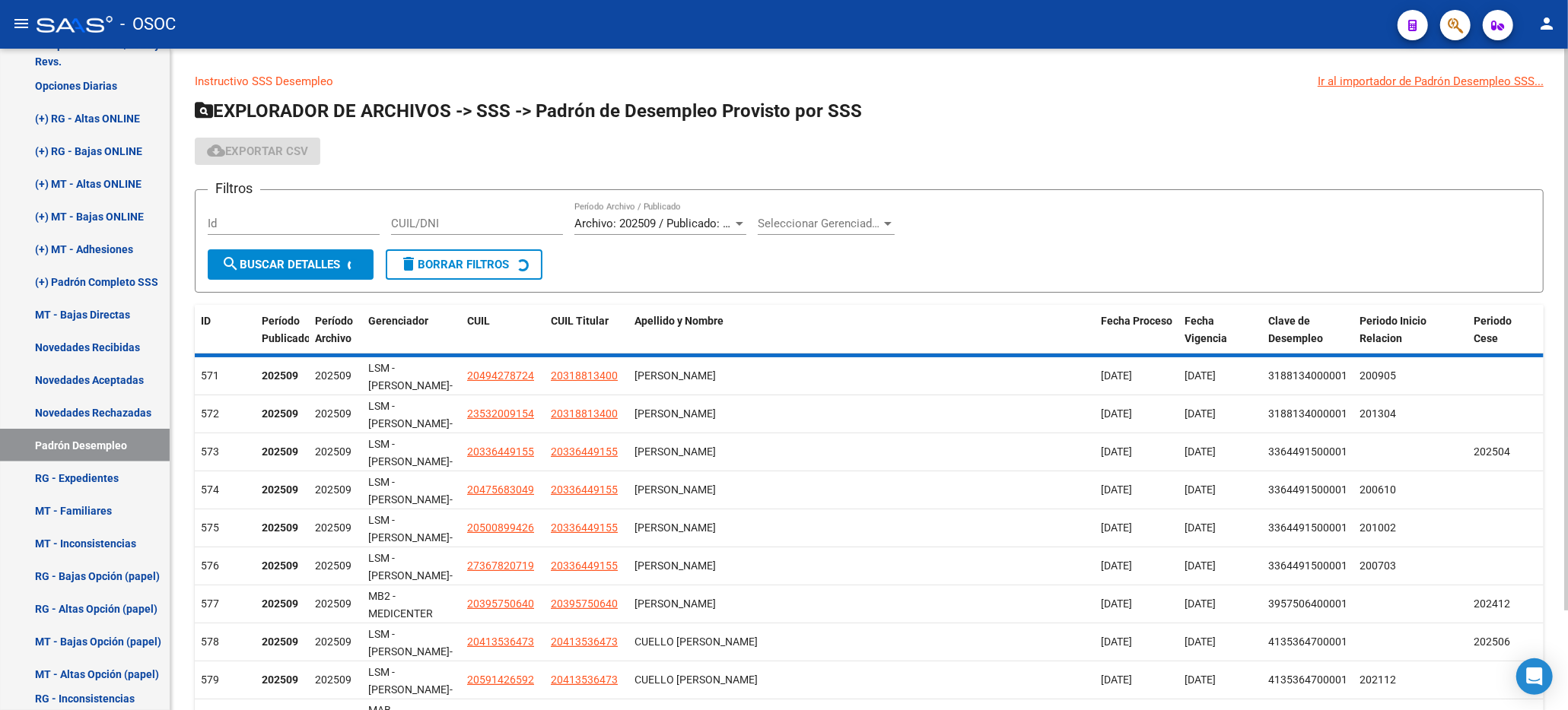
click at [1483, 649] on mat-sidenav-content "Instructivo SSS Desempleo Ir al importador de Padrón Desempleo SSS... EXPLORADO…" at bounding box center [869, 379] width 1397 height 662
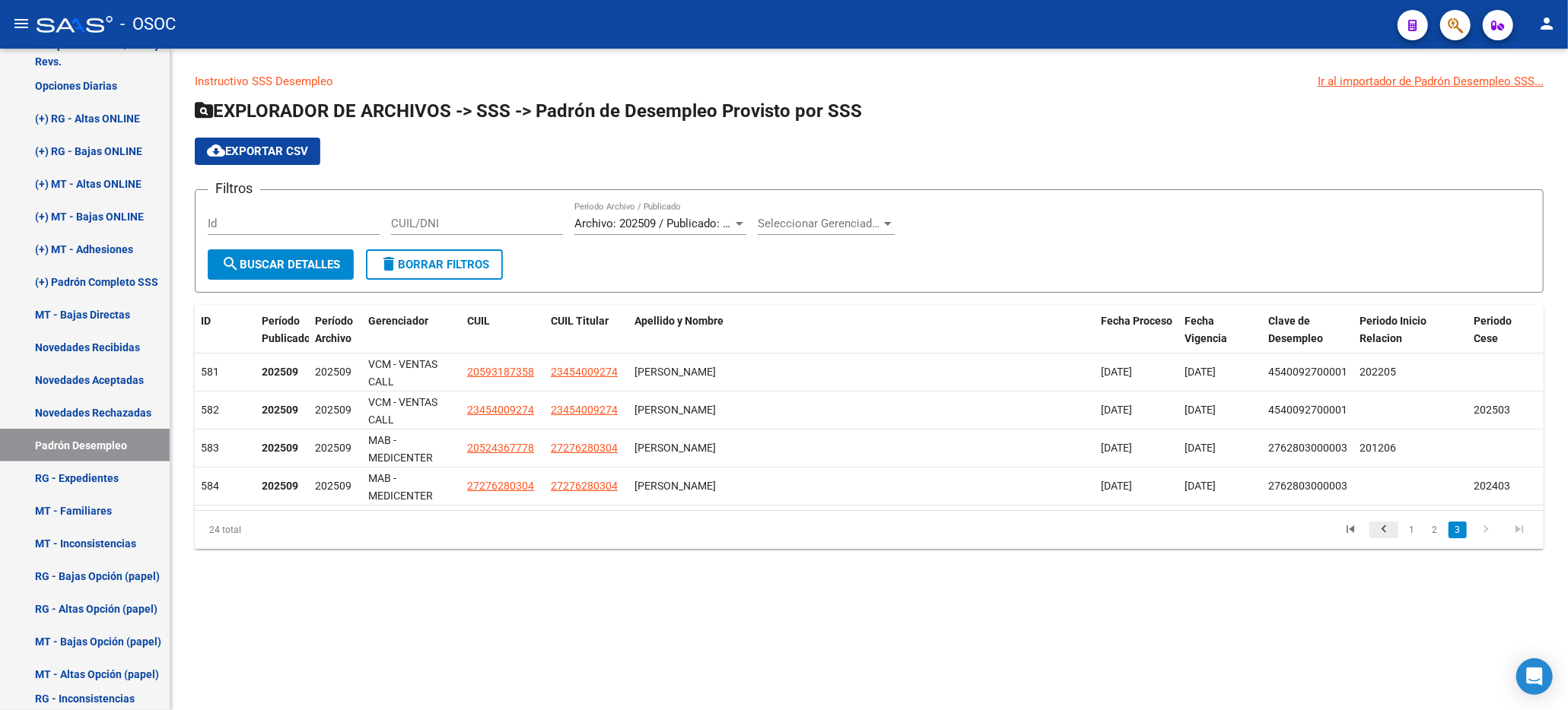
click at [1383, 532] on icon "go to previous page" at bounding box center [1383, 531] width 19 height 18
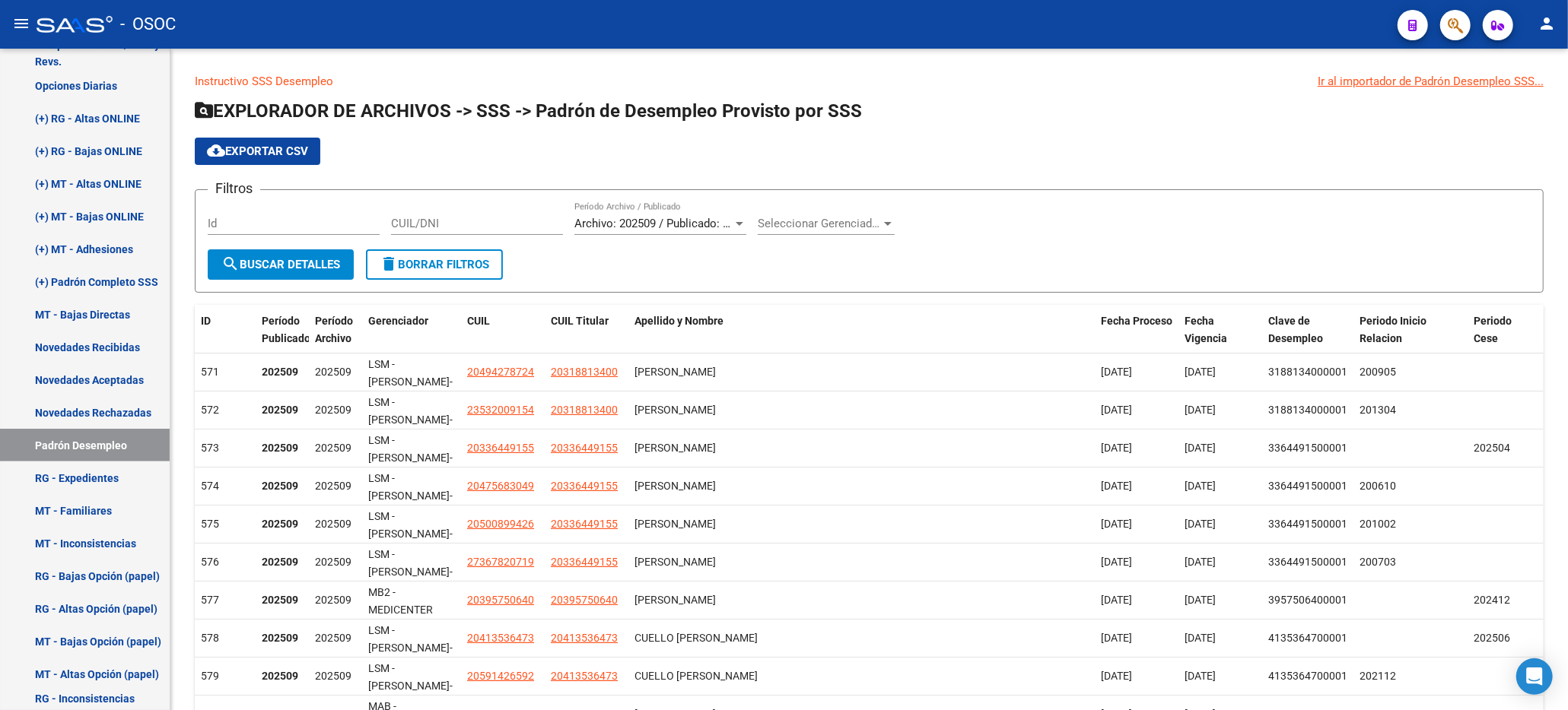
click at [1383, 532] on datatable-body-cell "201002" at bounding box center [1410, 524] width 115 height 37
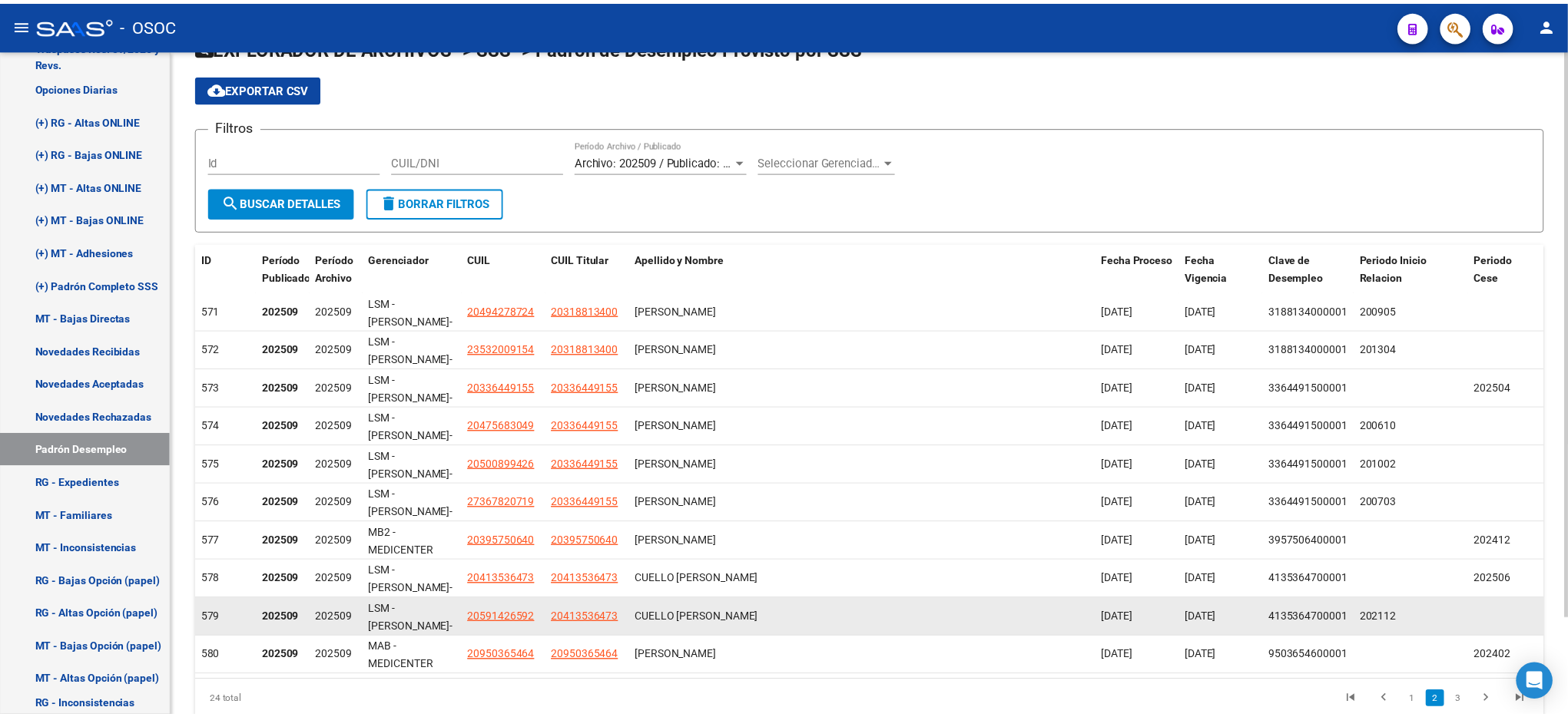
scroll to position [116, 0]
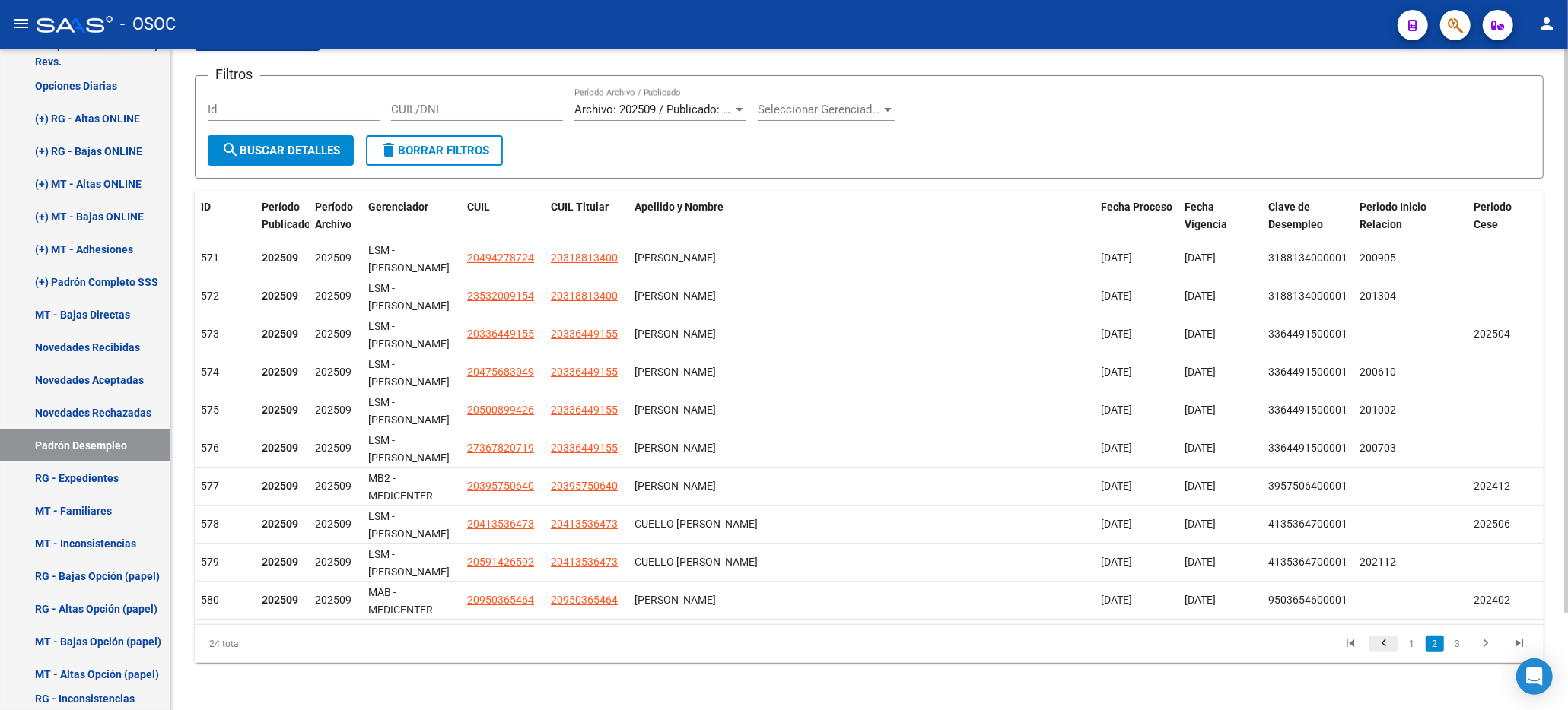
drag, startPoint x: 1387, startPoint y: 631, endPoint x: 1383, endPoint y: 643, distance: 12.6
click at [1385, 632] on li at bounding box center [1384, 644] width 33 height 26
click at [1383, 643] on icon "go to previous page" at bounding box center [1383, 646] width 19 height 18
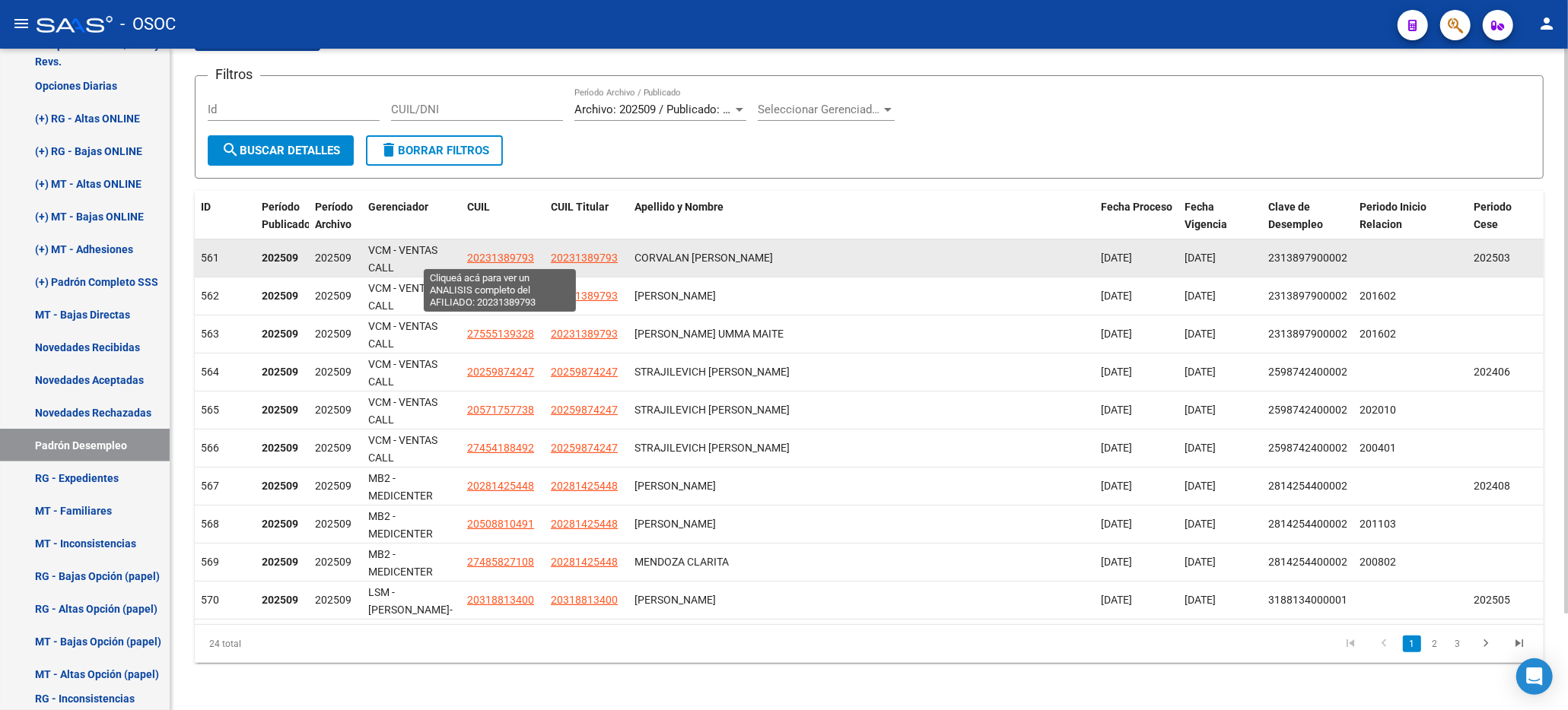
click at [499, 255] on span "20231389793" at bounding box center [500, 258] width 67 height 12
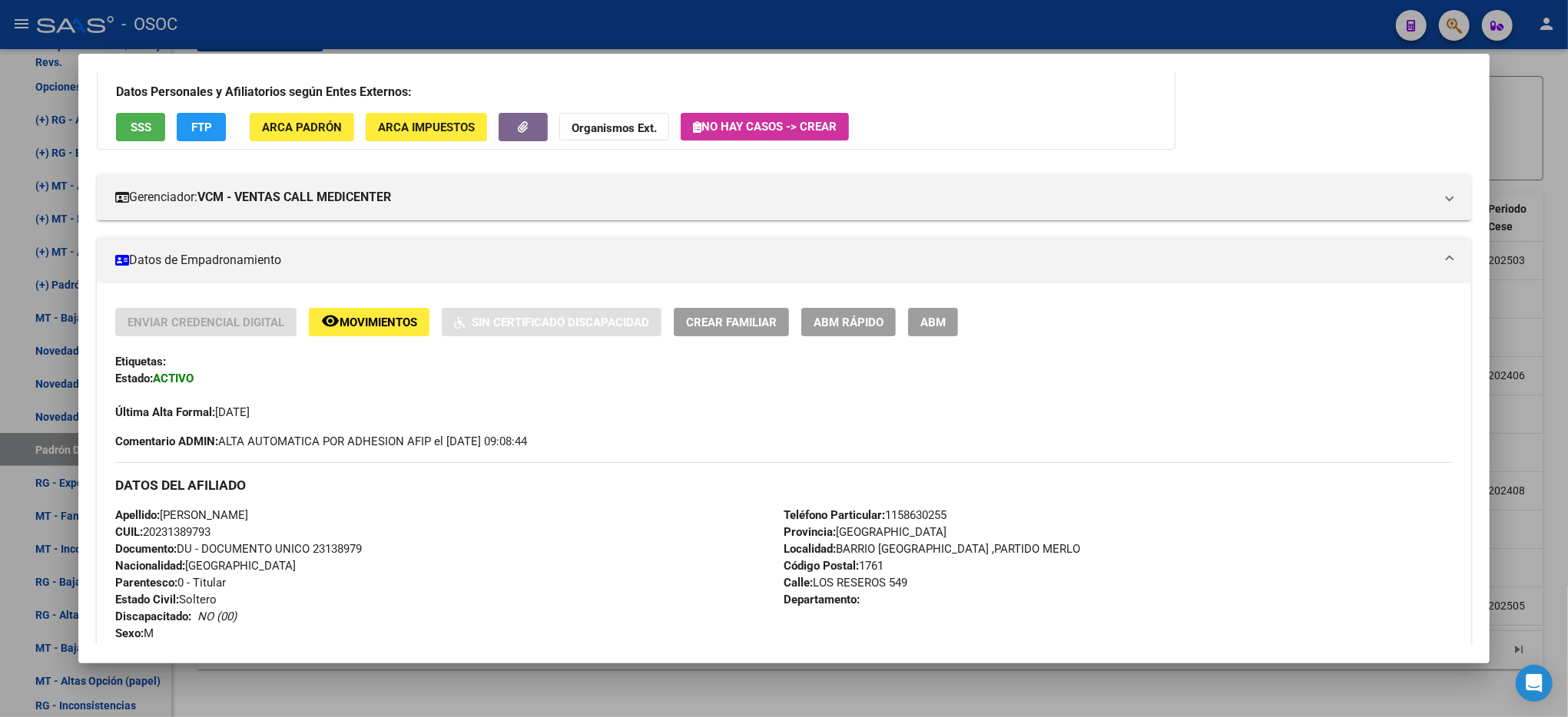
scroll to position [0, 0]
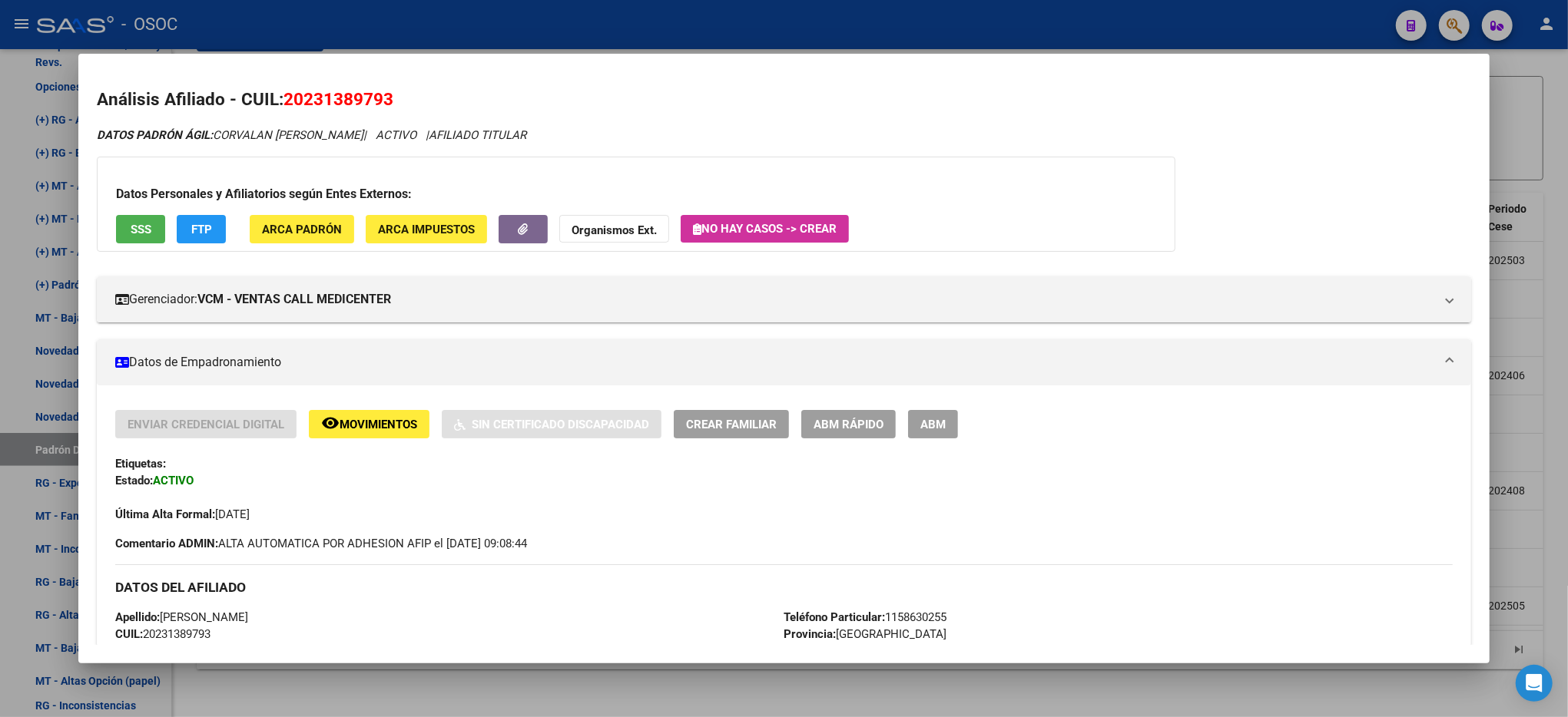
click at [1528, 194] on div at bounding box center [784, 358] width 1568 height 717
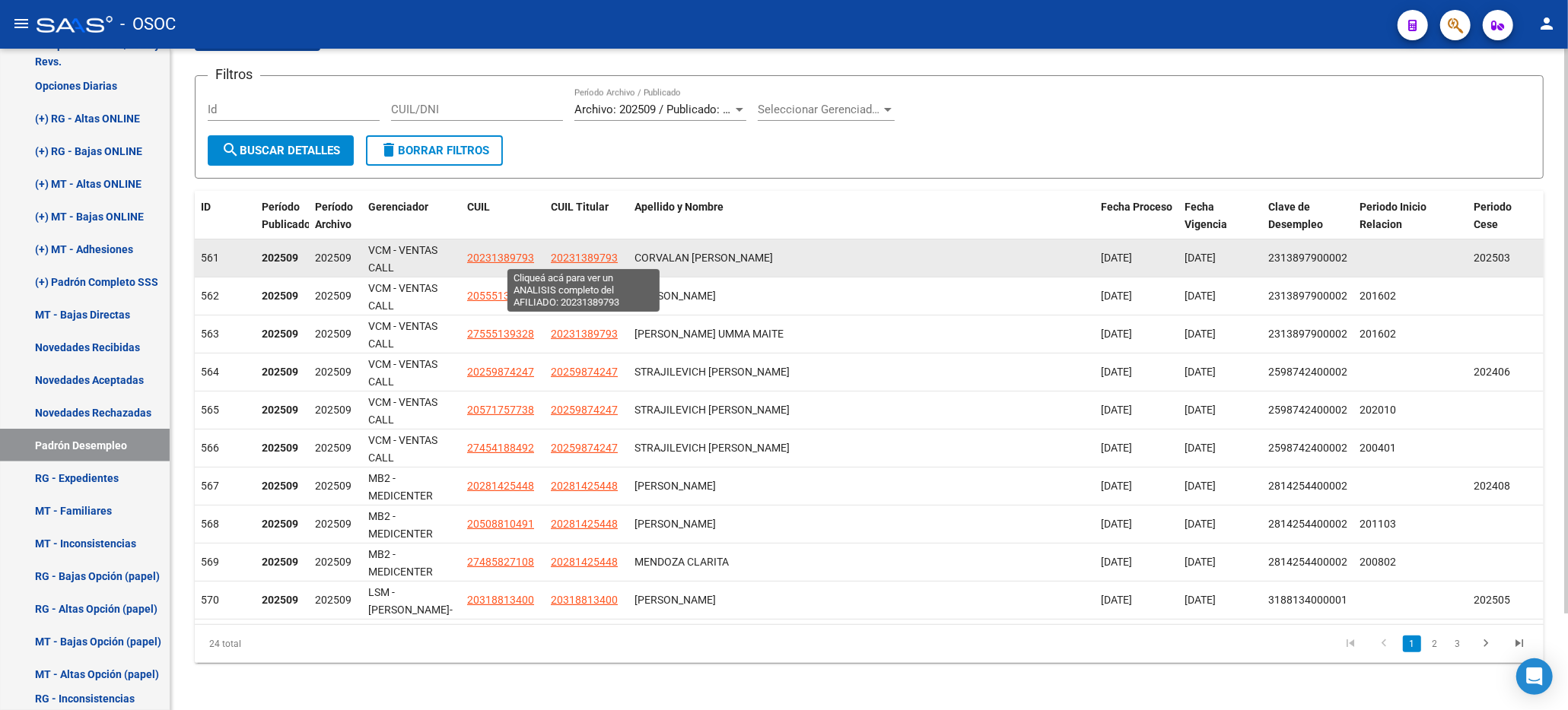
click at [596, 260] on span "20231389793" at bounding box center [584, 258] width 67 height 12
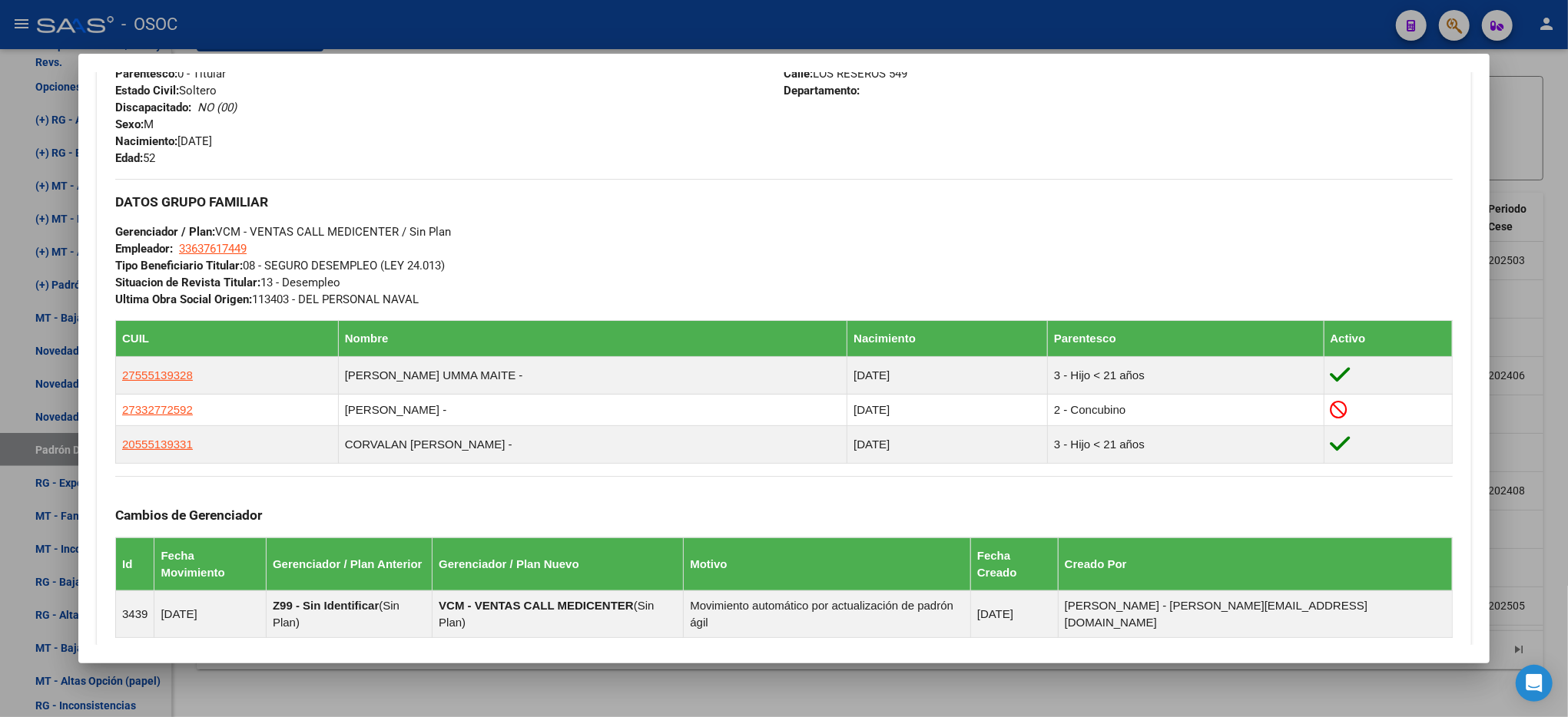
scroll to position [633, 0]
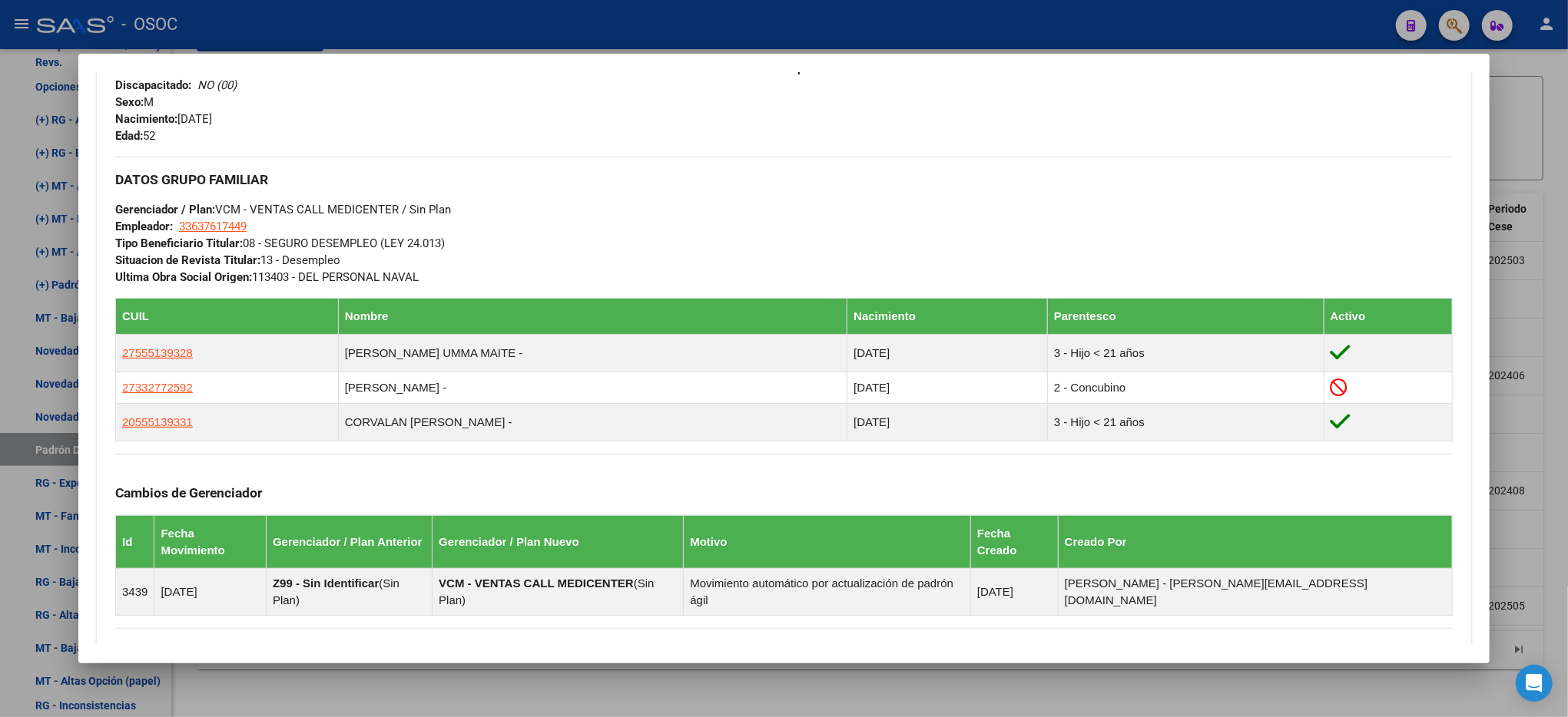
click at [1552, 216] on div at bounding box center [784, 358] width 1568 height 717
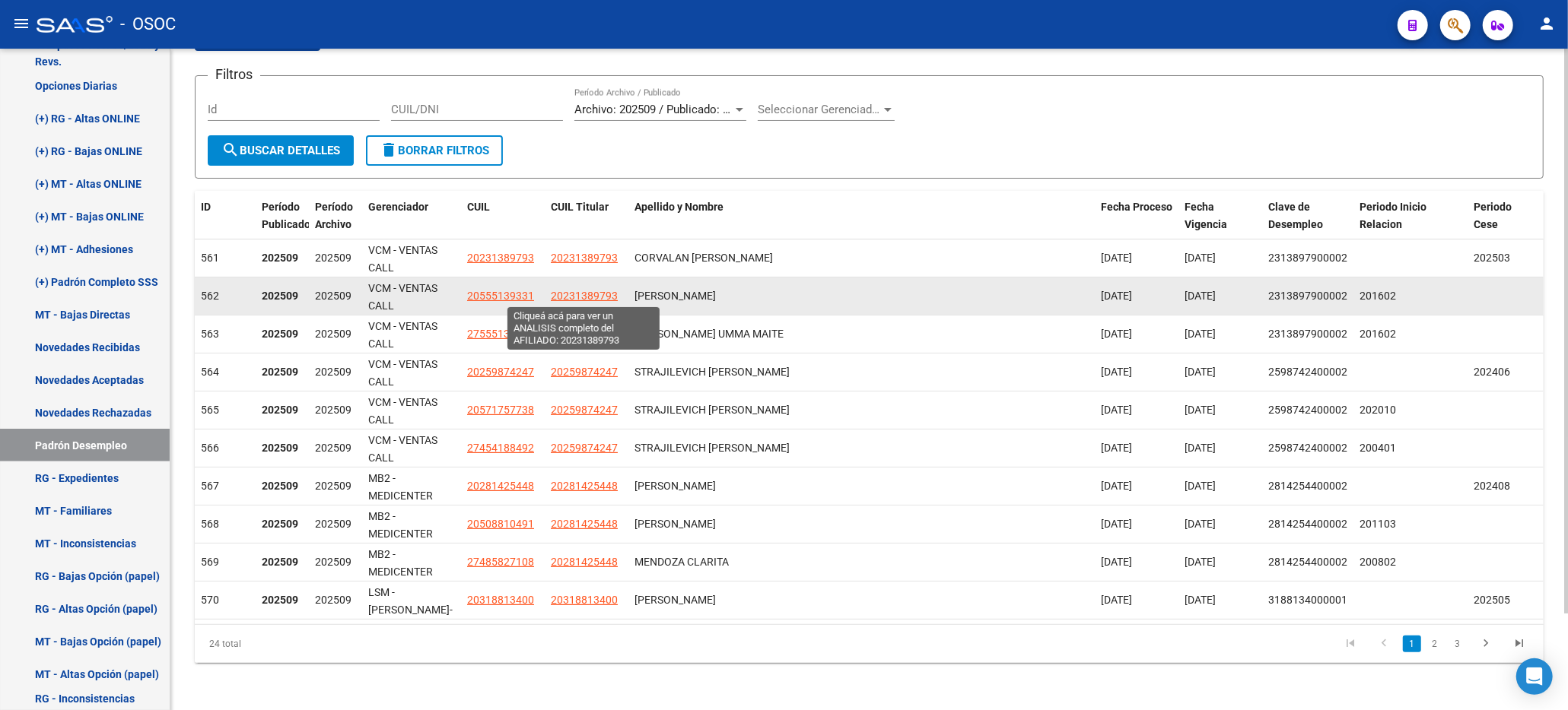
click at [588, 296] on span "20231389793" at bounding box center [584, 296] width 67 height 12
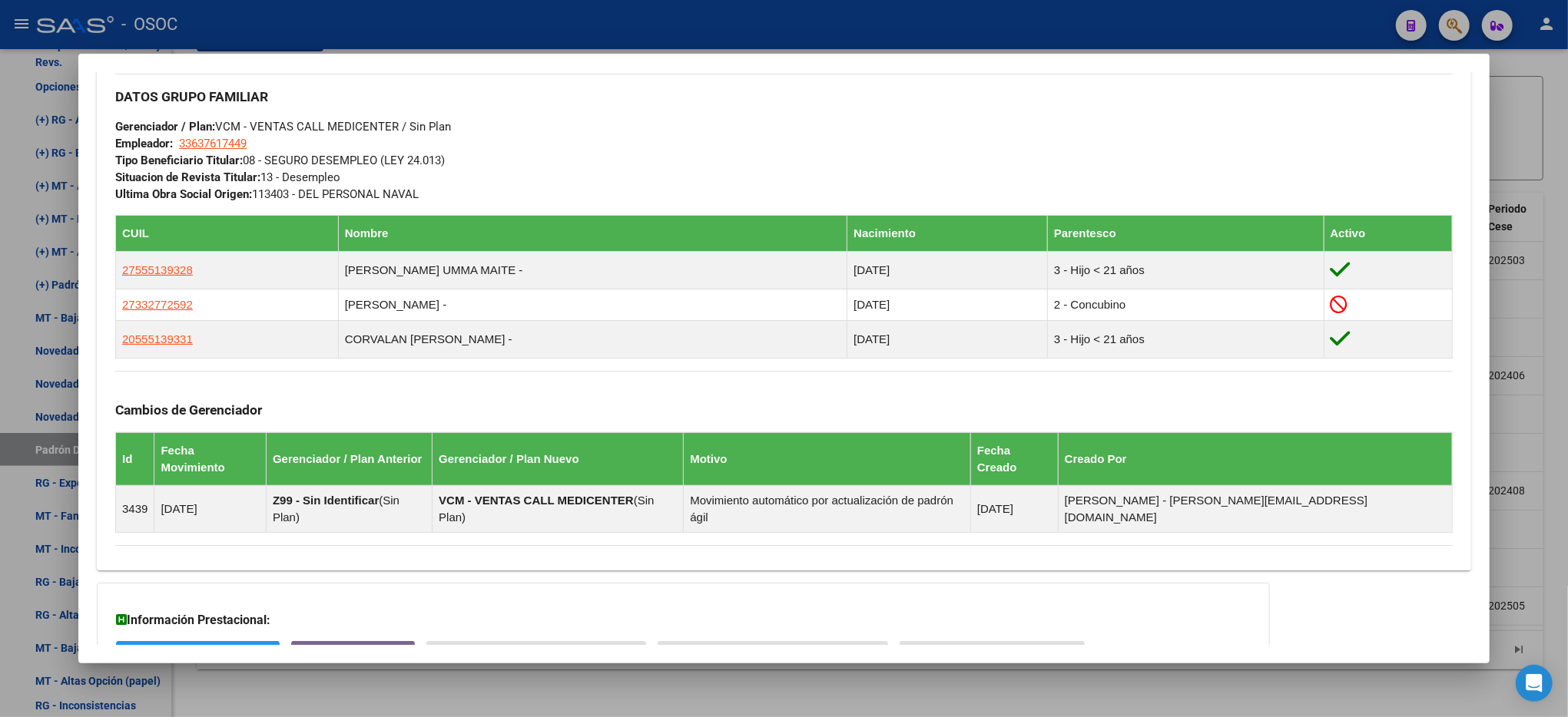
scroll to position [615, 0]
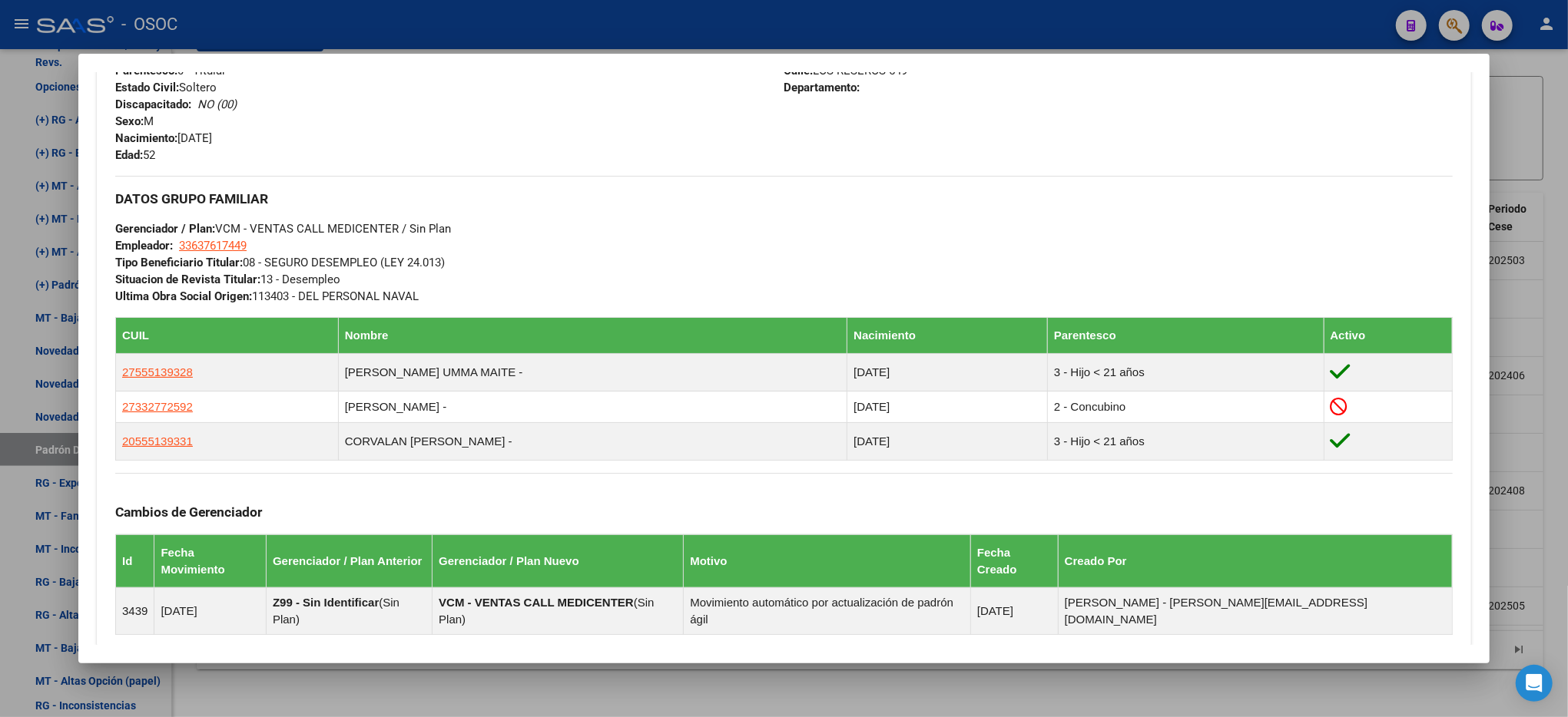
click at [1540, 207] on div at bounding box center [784, 358] width 1568 height 717
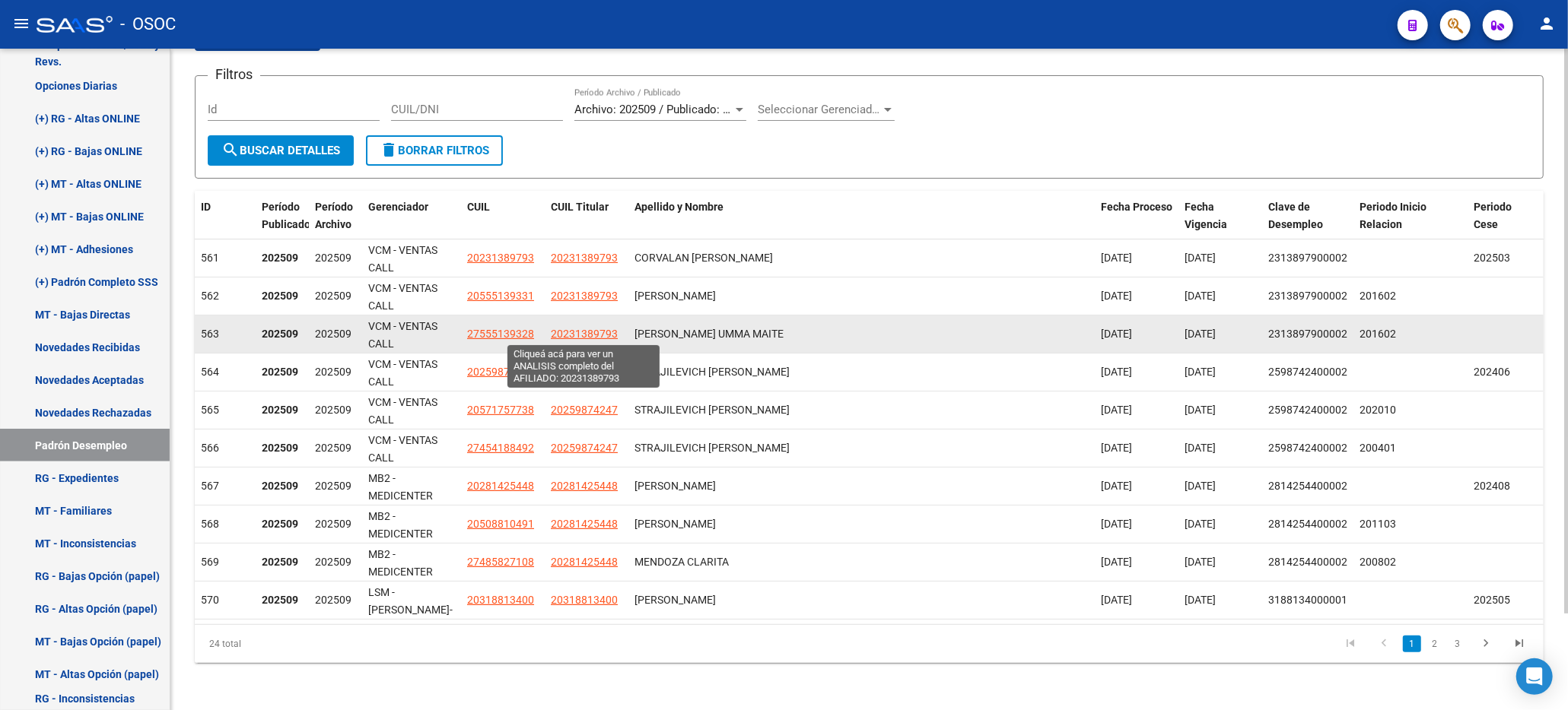
click at [582, 333] on span "20231389793" at bounding box center [584, 334] width 67 height 12
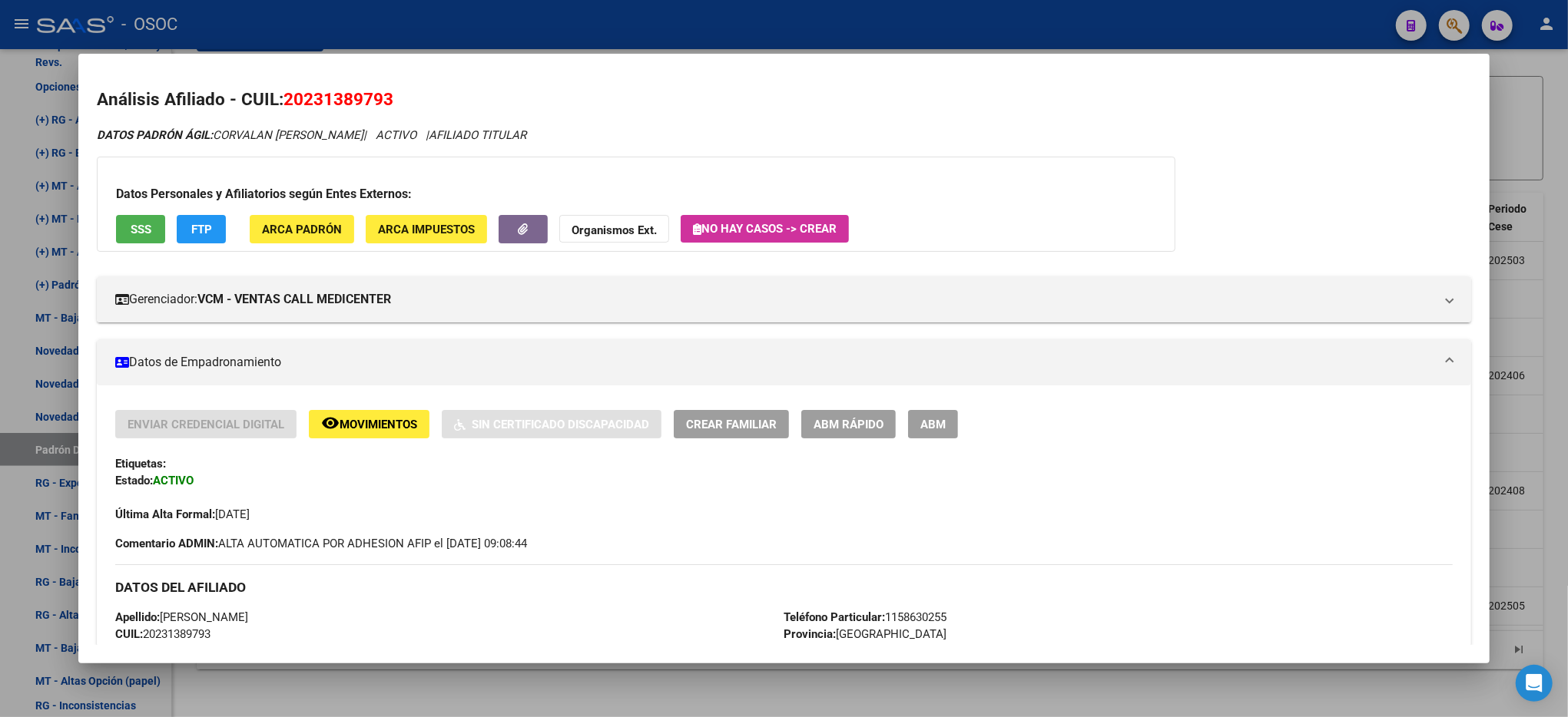
drag, startPoint x: 1558, startPoint y: 222, endPoint x: 1483, endPoint y: 244, distance: 78.2
click at [1558, 222] on div at bounding box center [784, 358] width 1568 height 717
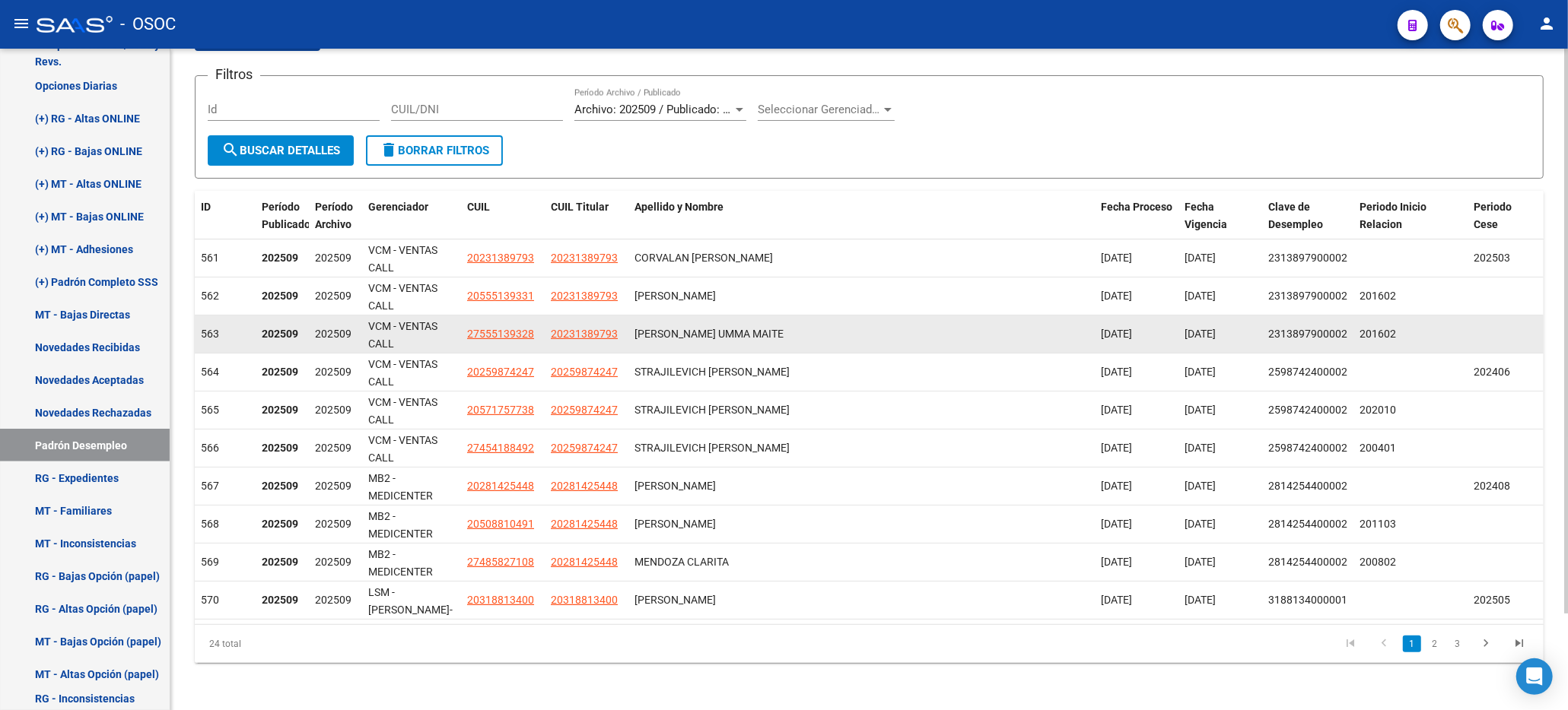
click at [584, 341] on app-link-go-to "20231389793" at bounding box center [584, 335] width 67 height 18
click at [588, 330] on span "20231389793" at bounding box center [584, 334] width 67 height 12
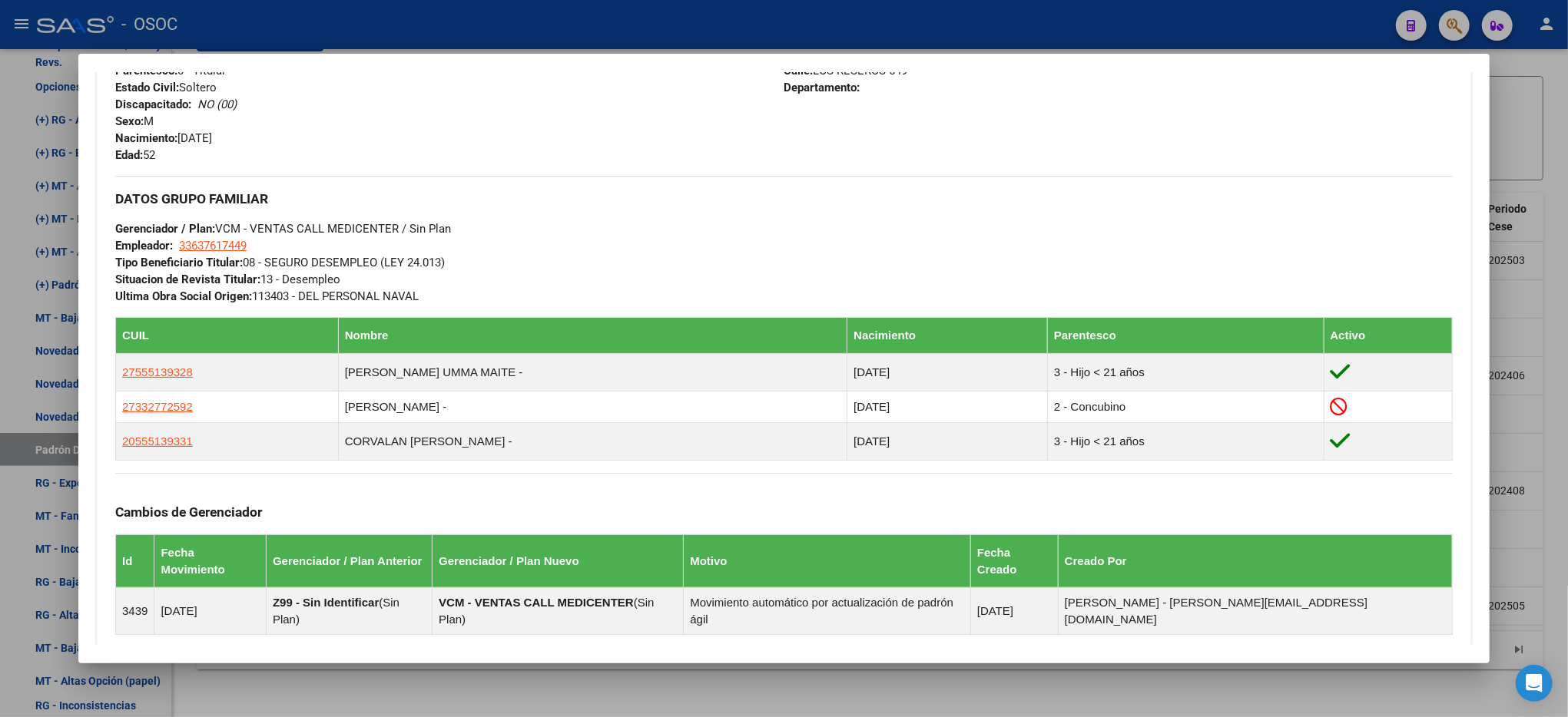
click at [1550, 306] on div at bounding box center [784, 358] width 1568 height 717
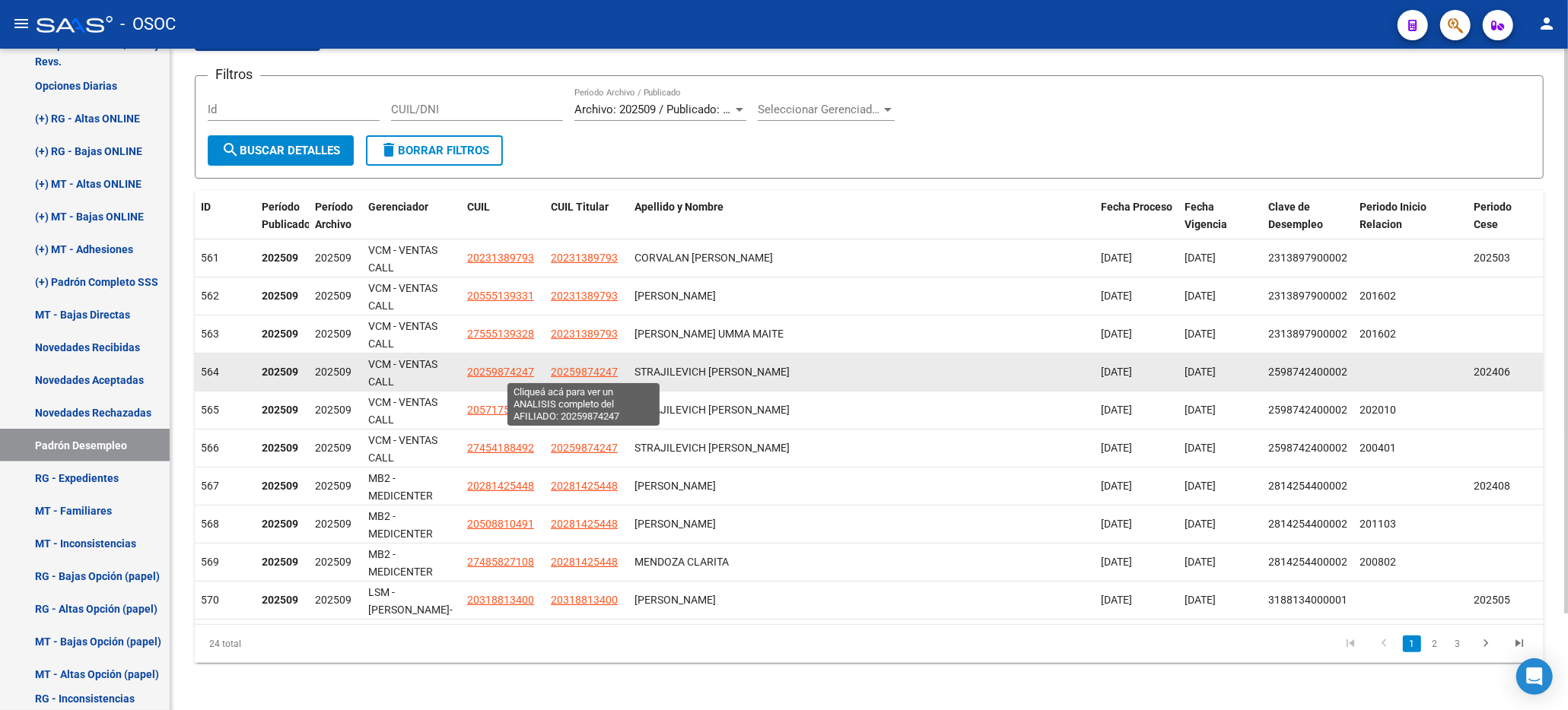
click at [596, 371] on span "20259874247" at bounding box center [584, 372] width 67 height 12
type textarea "20259874247"
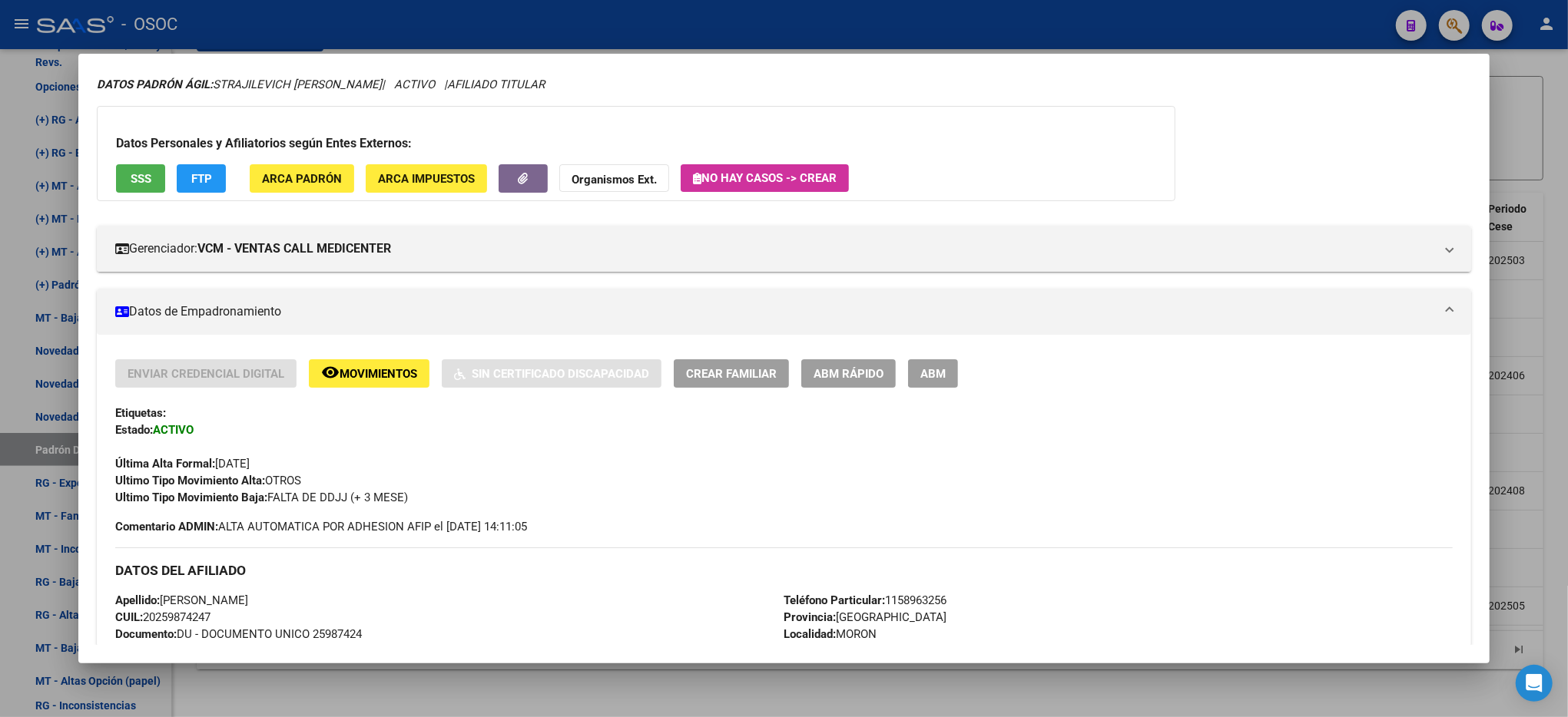
scroll to position [20, 0]
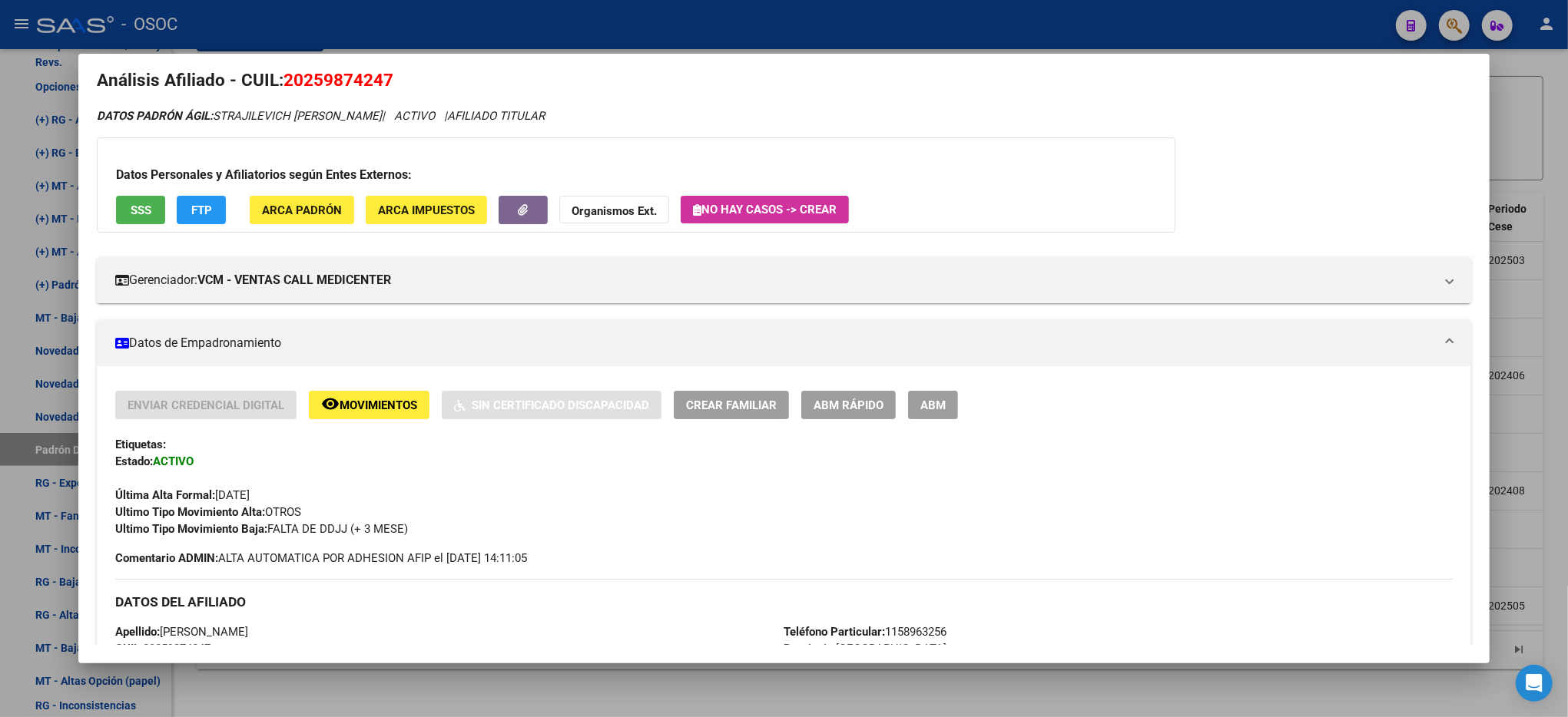
click at [862, 399] on span "ABM Rápido" at bounding box center [848, 406] width 70 height 14
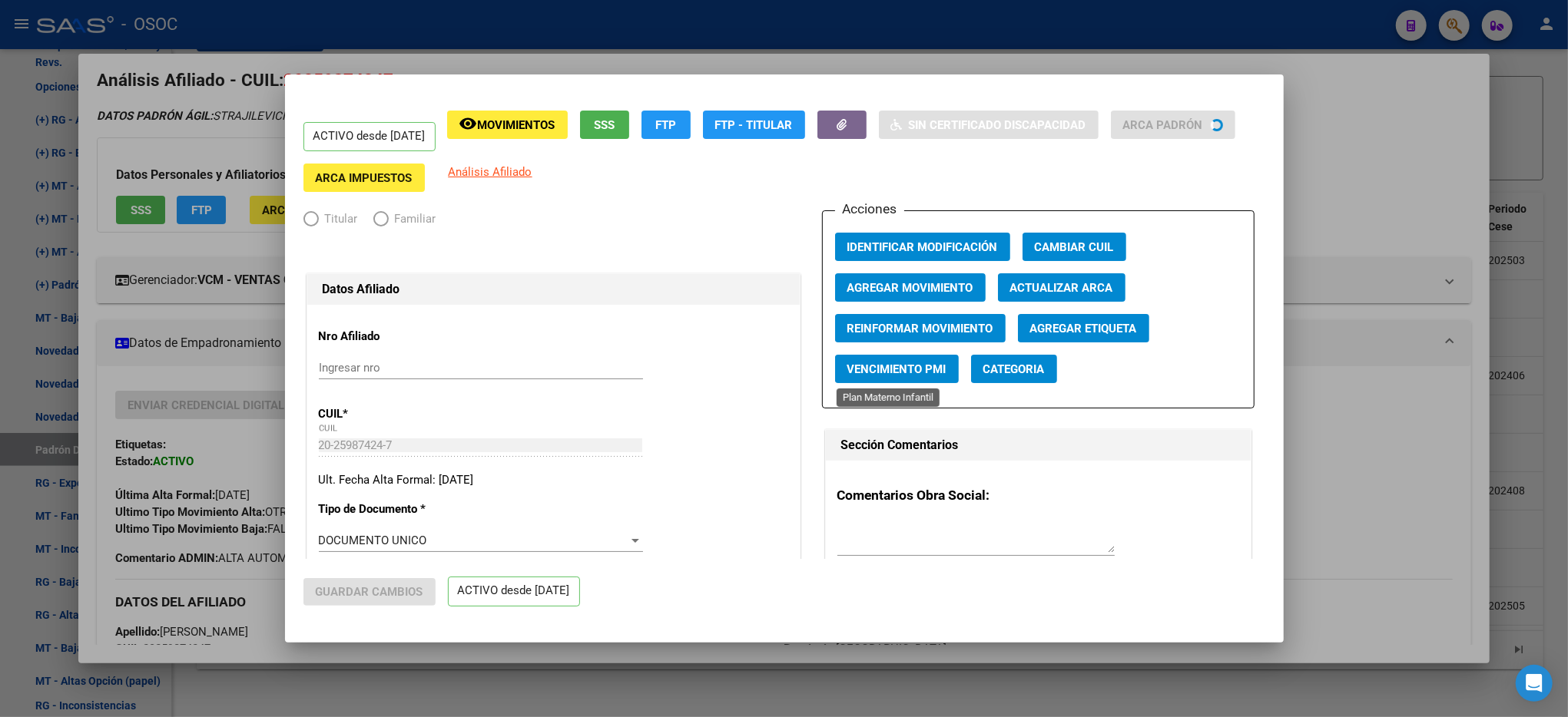
radio input "true"
type input "30-71053218-0"
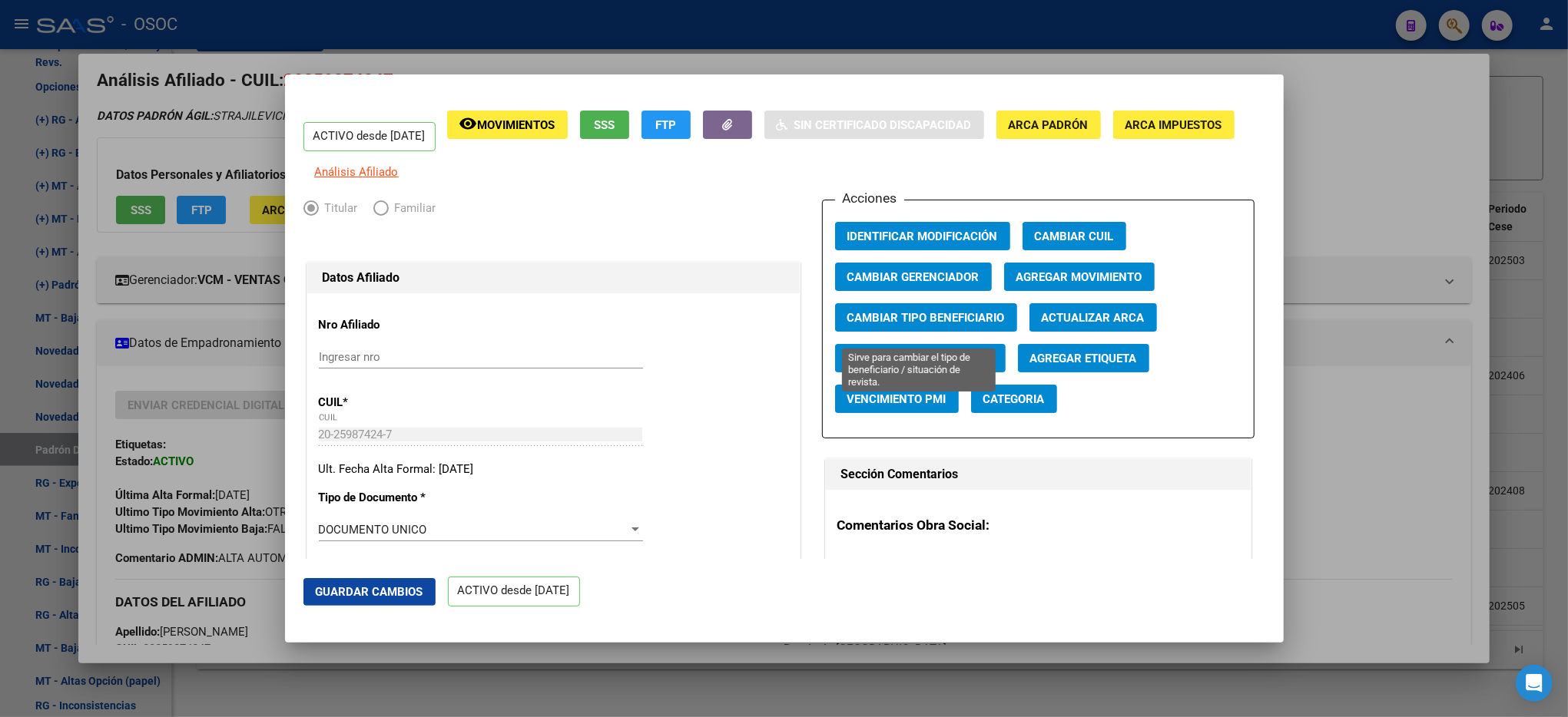
click at [984, 325] on span "Cambiar Tipo Beneficiario" at bounding box center [925, 318] width 158 height 14
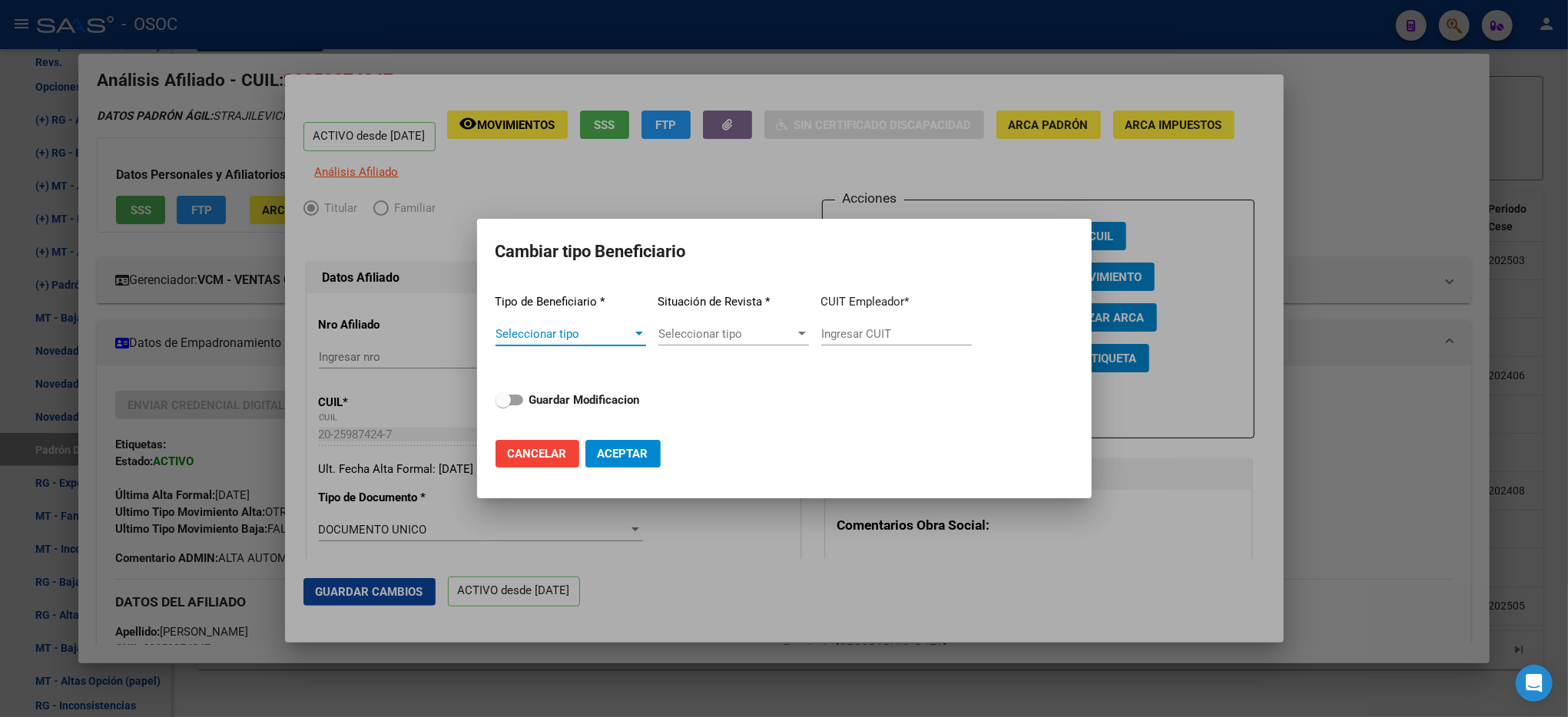
click at [612, 334] on span "Seleccionar tipo" at bounding box center [564, 334] width 137 height 14
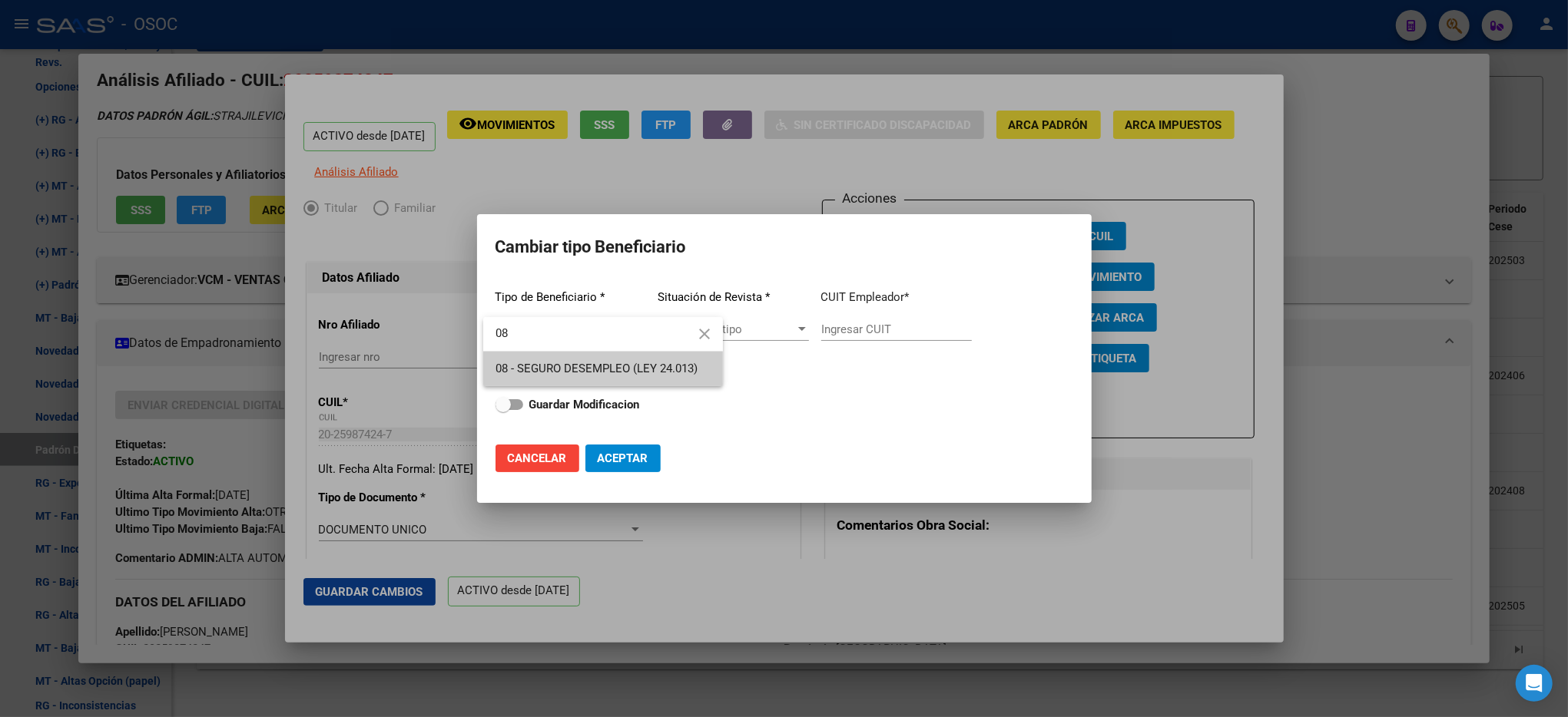
type input "08"
click at [632, 364] on span "08 - SEGURO DESEMPLEO (LEY 24.013)" at bounding box center [596, 369] width 202 height 14
type input "33-63761744-9"
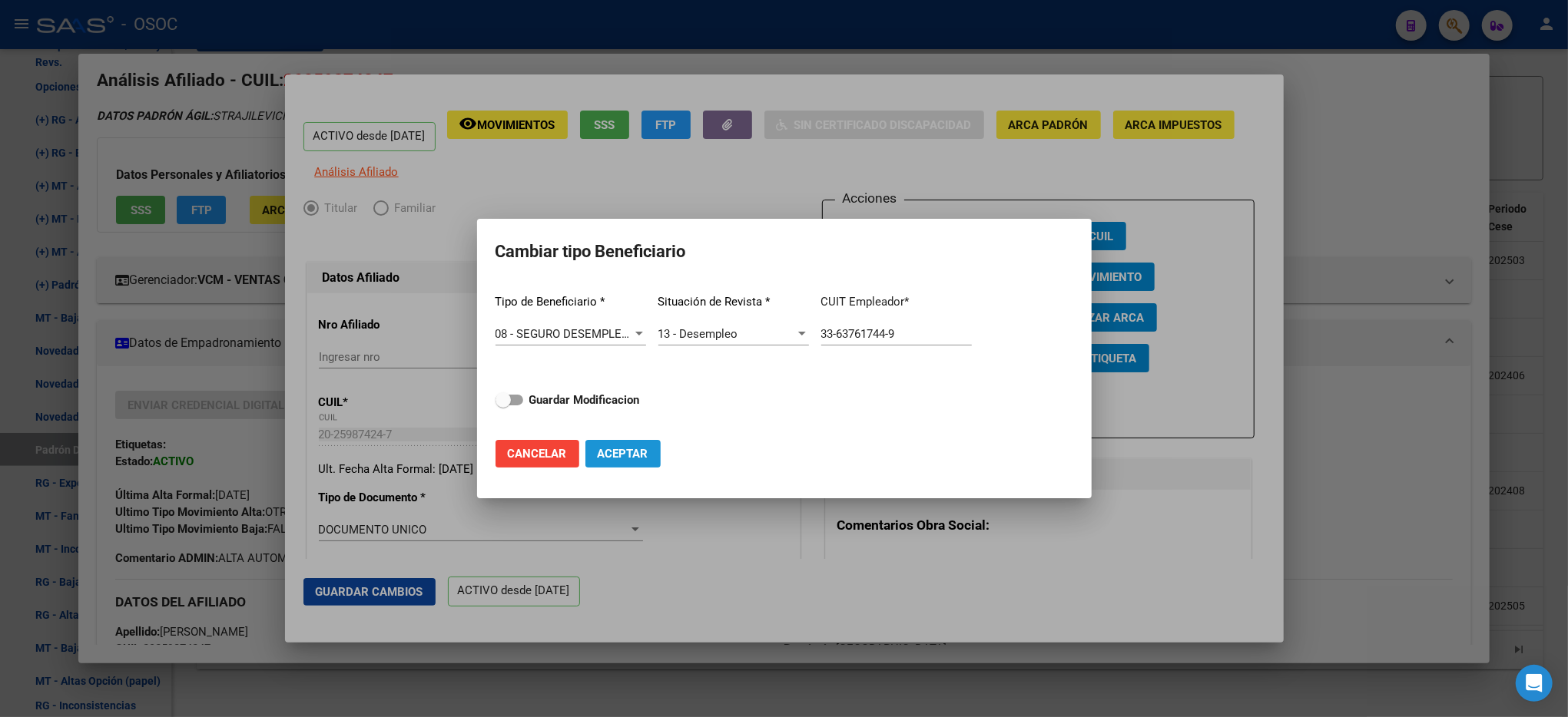
click at [638, 455] on span "Aceptar" at bounding box center [623, 455] width 51 height 14
type input "33-63761744-9"
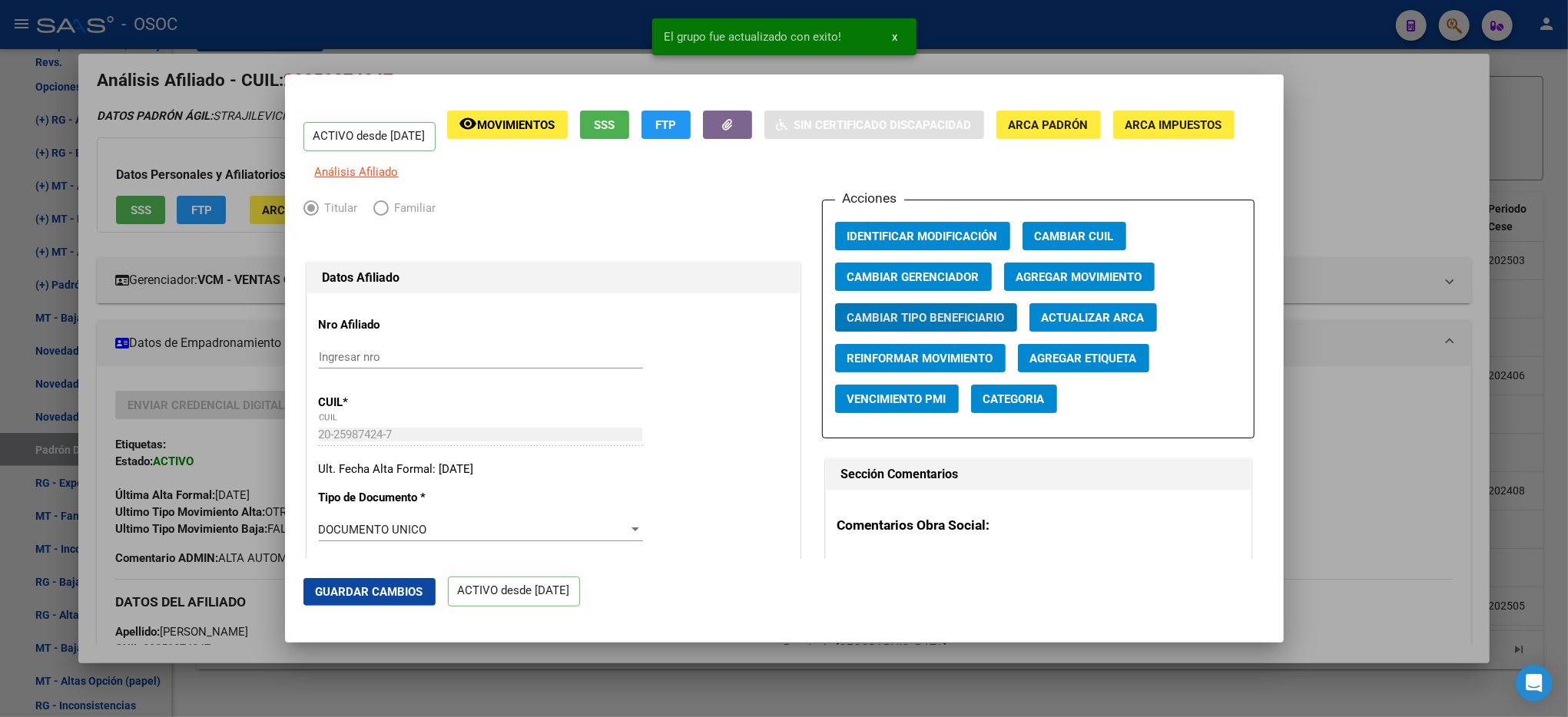
click at [1378, 194] on div at bounding box center [784, 358] width 1568 height 717
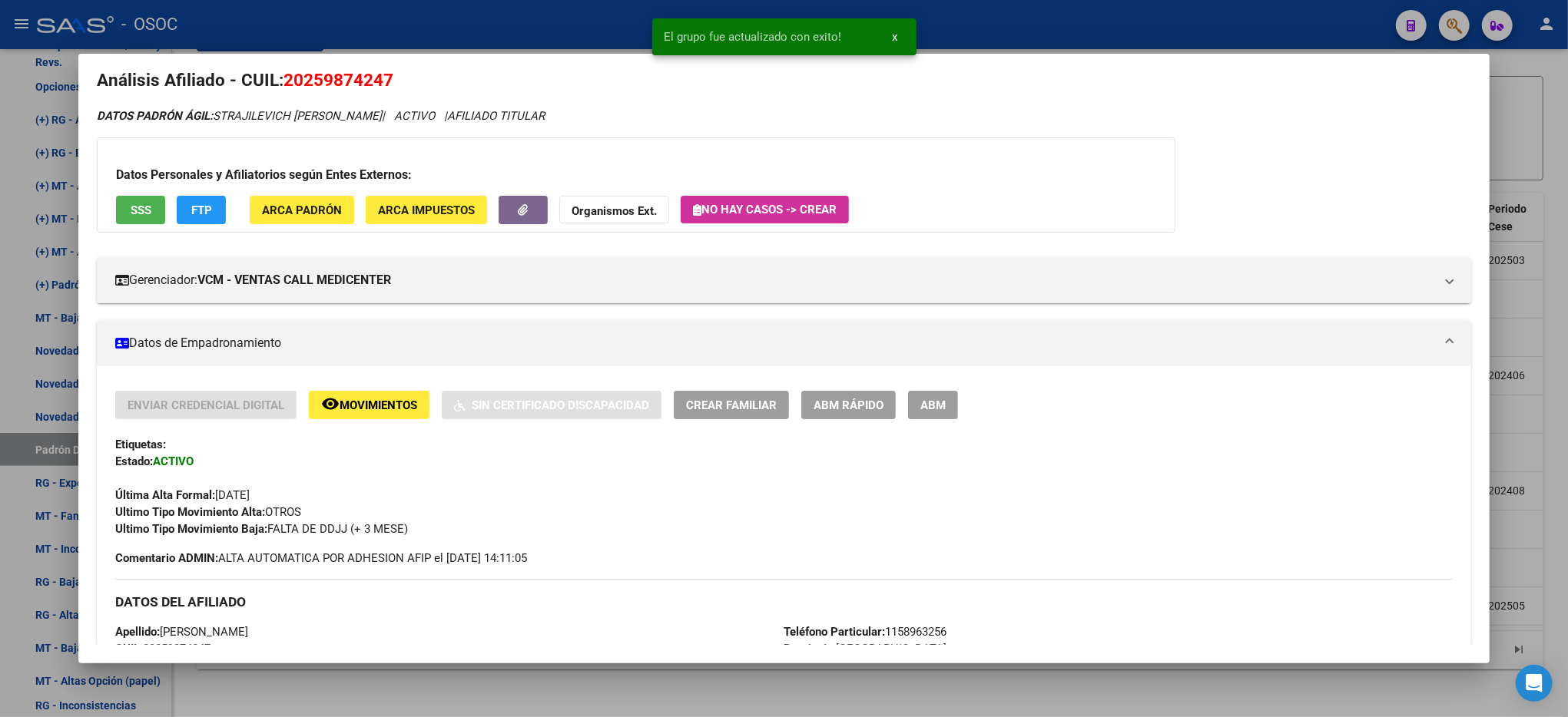
click at [1552, 146] on div at bounding box center [784, 358] width 1568 height 717
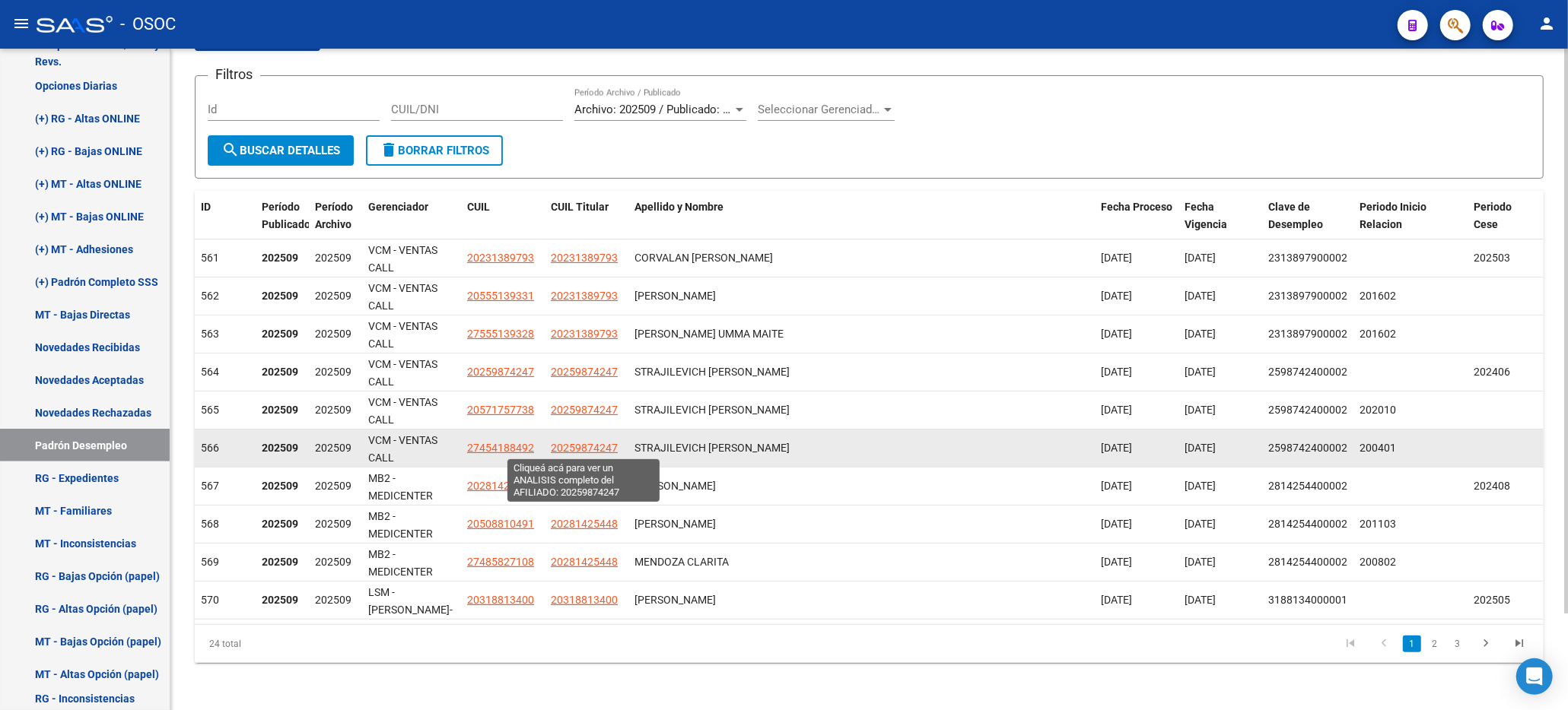
click at [588, 442] on span "20259874247" at bounding box center [584, 448] width 67 height 12
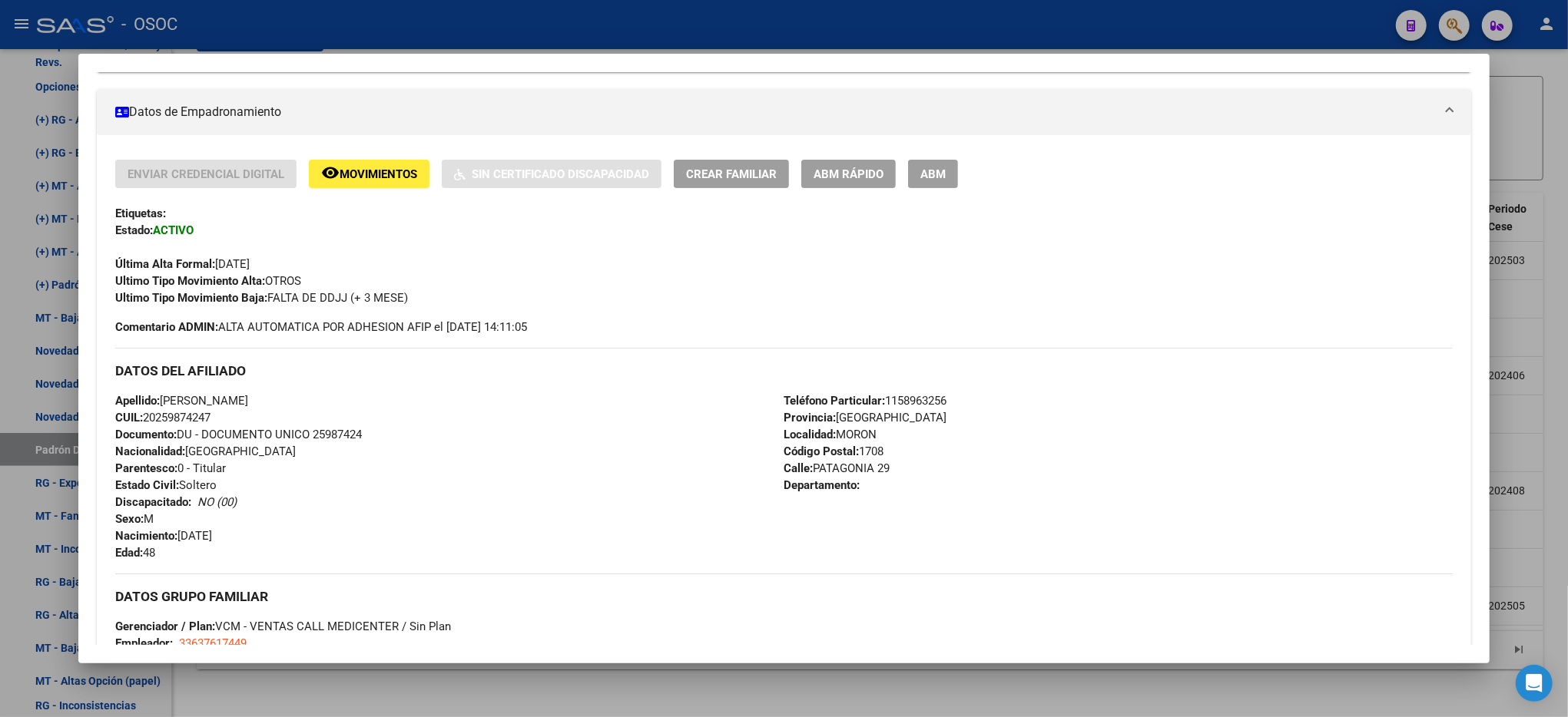
scroll to position [326, 0]
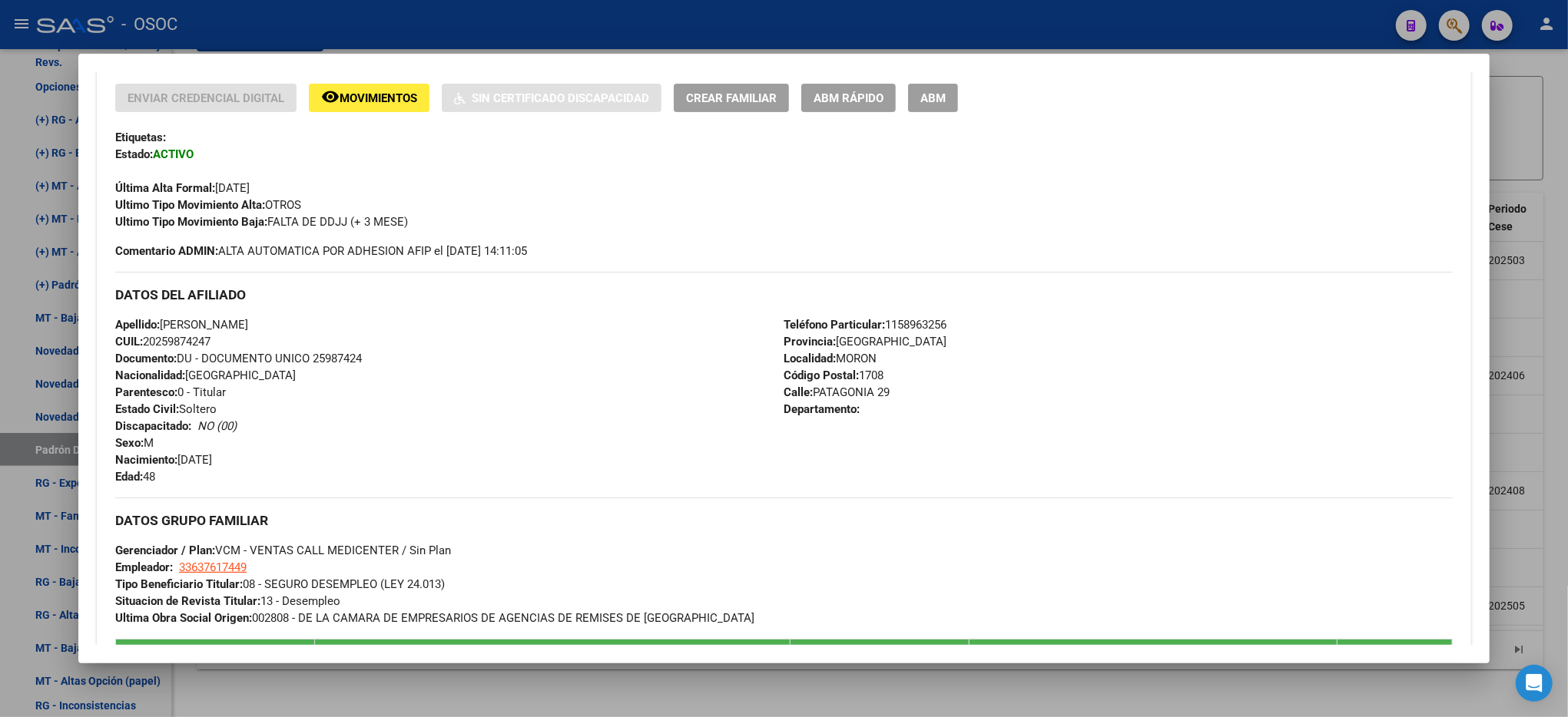
click at [1538, 225] on div at bounding box center [784, 358] width 1568 height 717
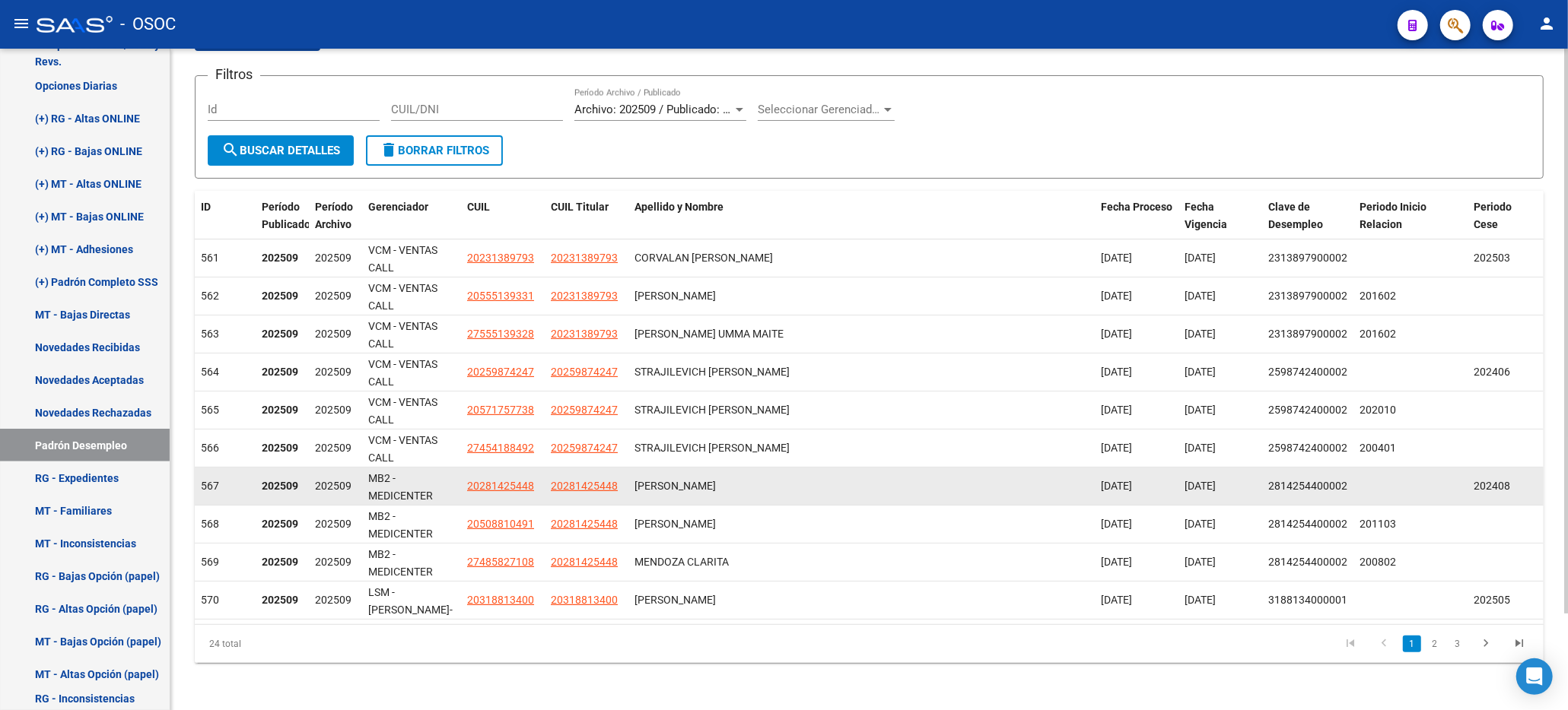
click at [586, 477] on app-link-go-to "20281425448" at bounding box center [584, 486] width 67 height 18
click at [584, 480] on span "20281425448" at bounding box center [584, 486] width 67 height 12
type textarea "20281425448"
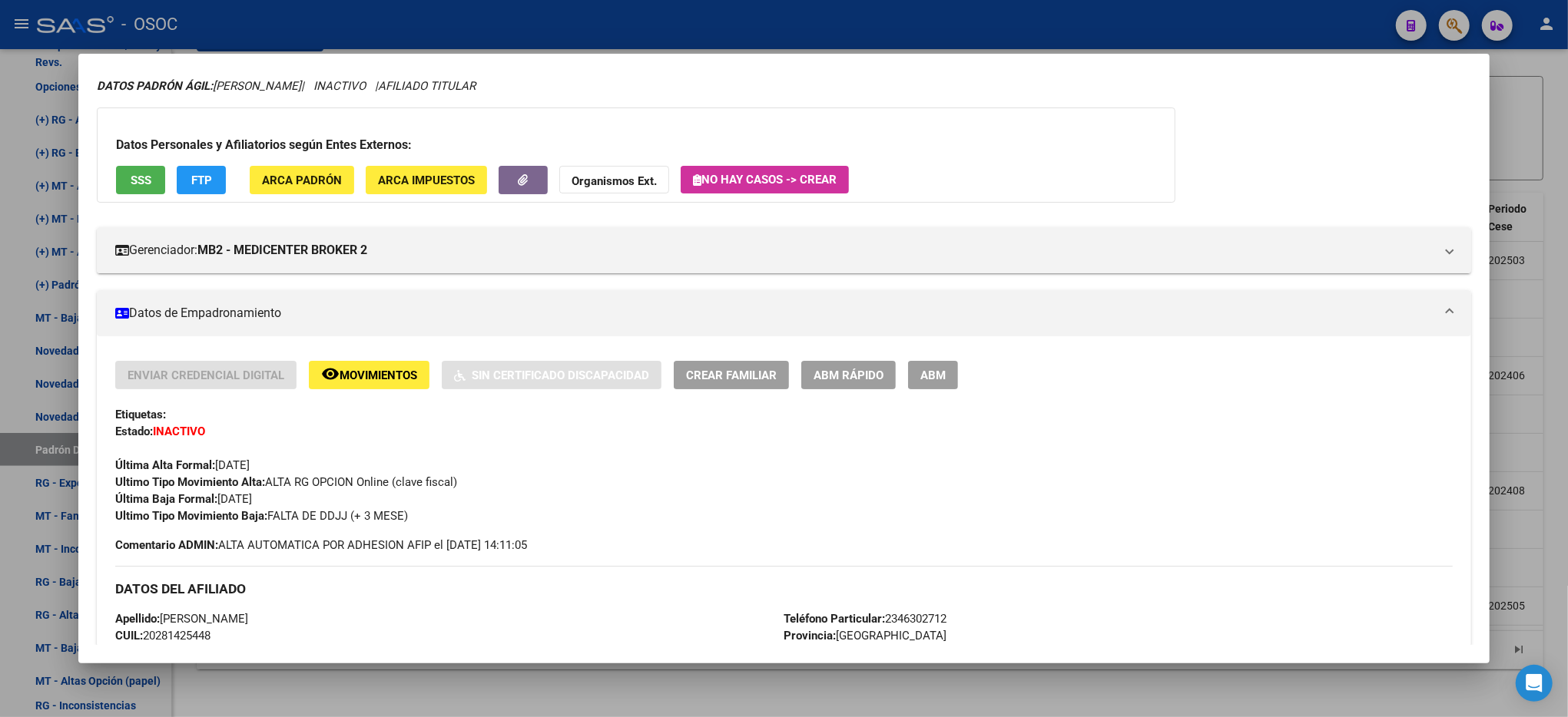
scroll to position [0, 0]
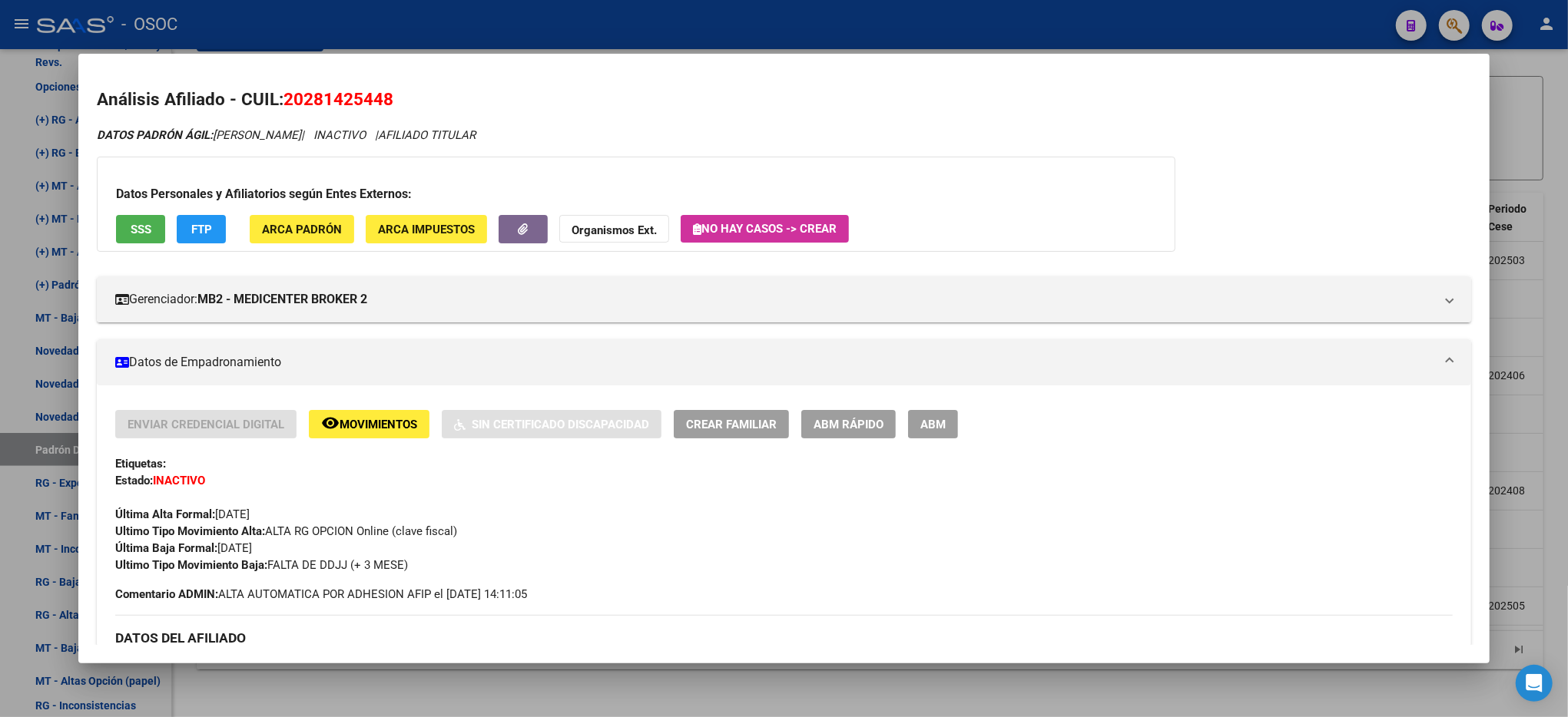
drag, startPoint x: 861, startPoint y: 407, endPoint x: 842, endPoint y: 419, distance: 22.5
click at [837, 429] on span "ABM Rápido" at bounding box center [848, 425] width 70 height 14
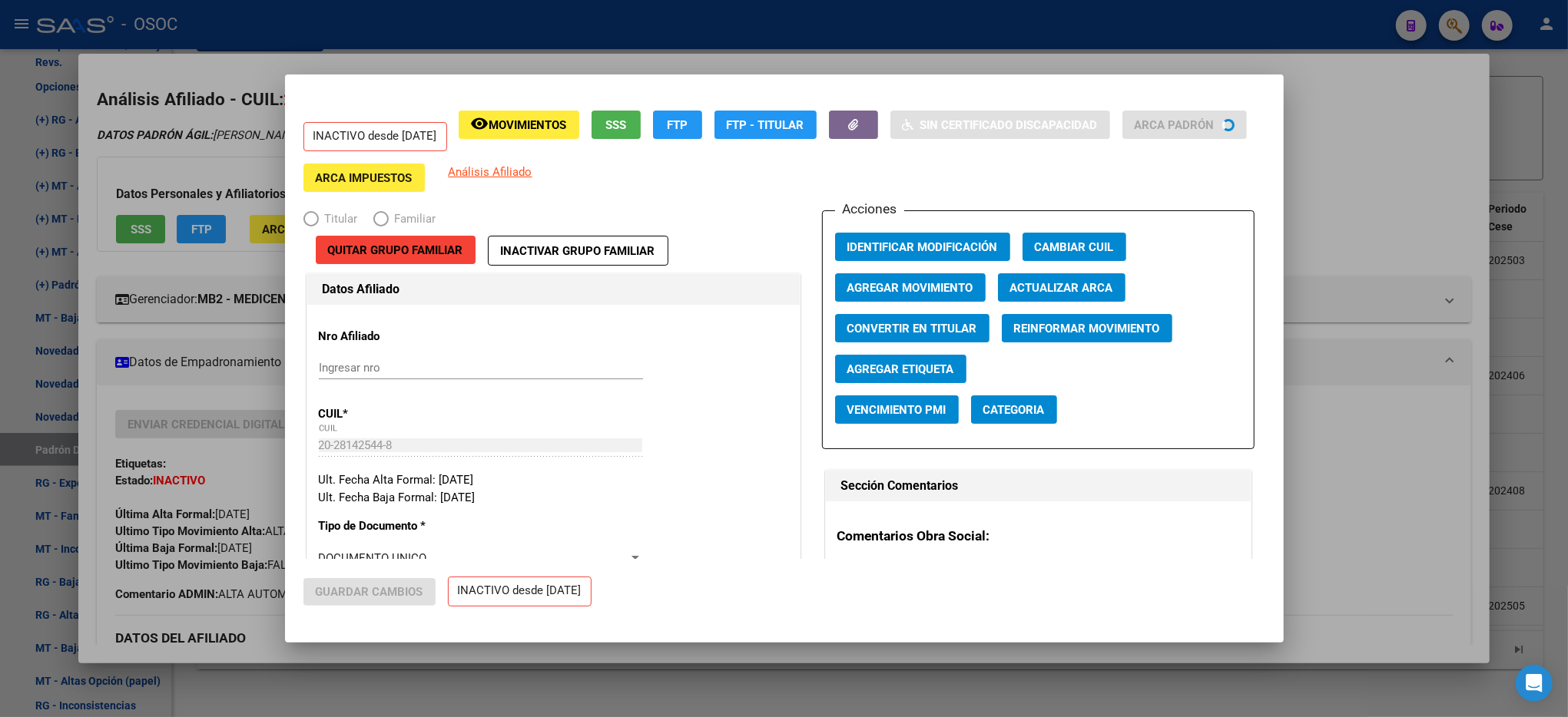
radio input "true"
type input "30-66517337-9"
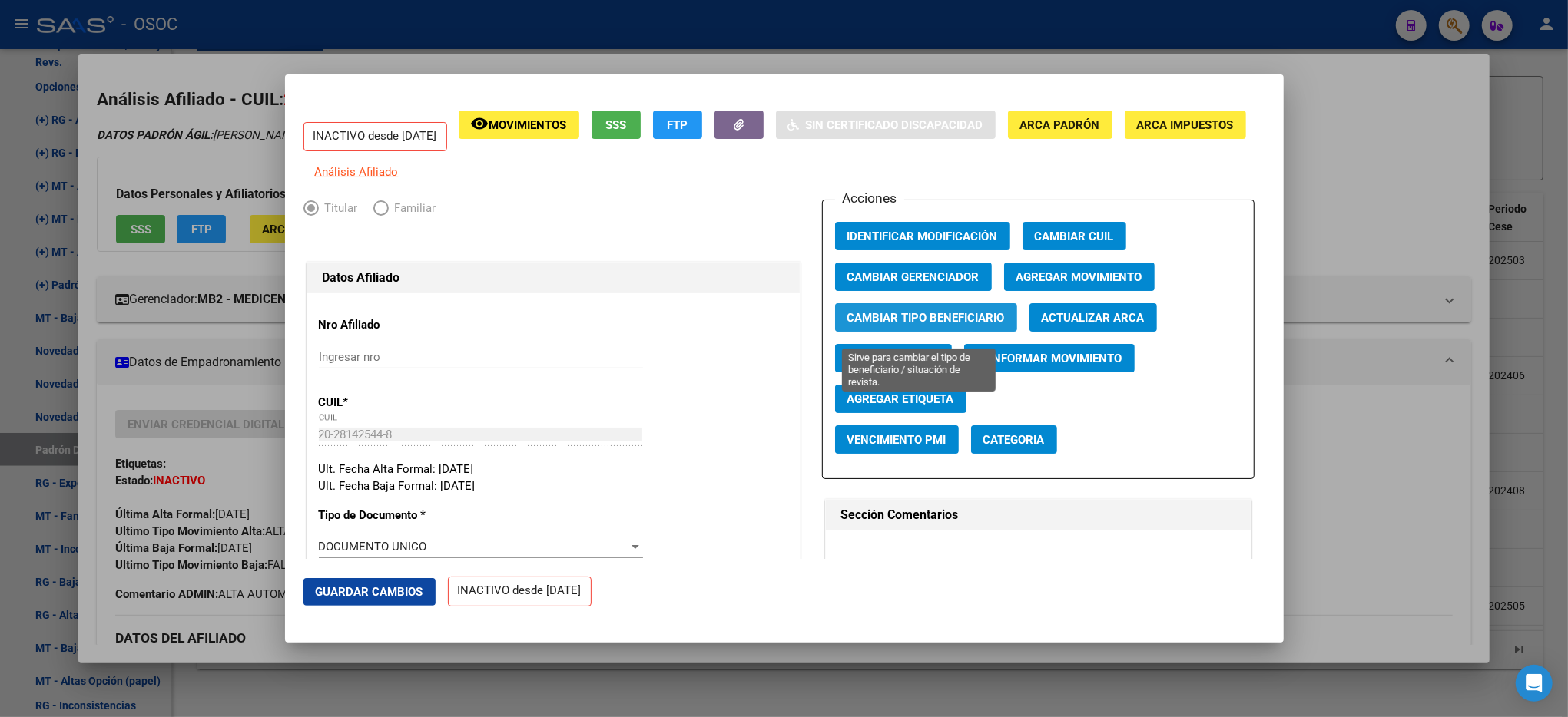
click at [910, 324] on span "Cambiar Tipo Beneficiario" at bounding box center [925, 318] width 158 height 14
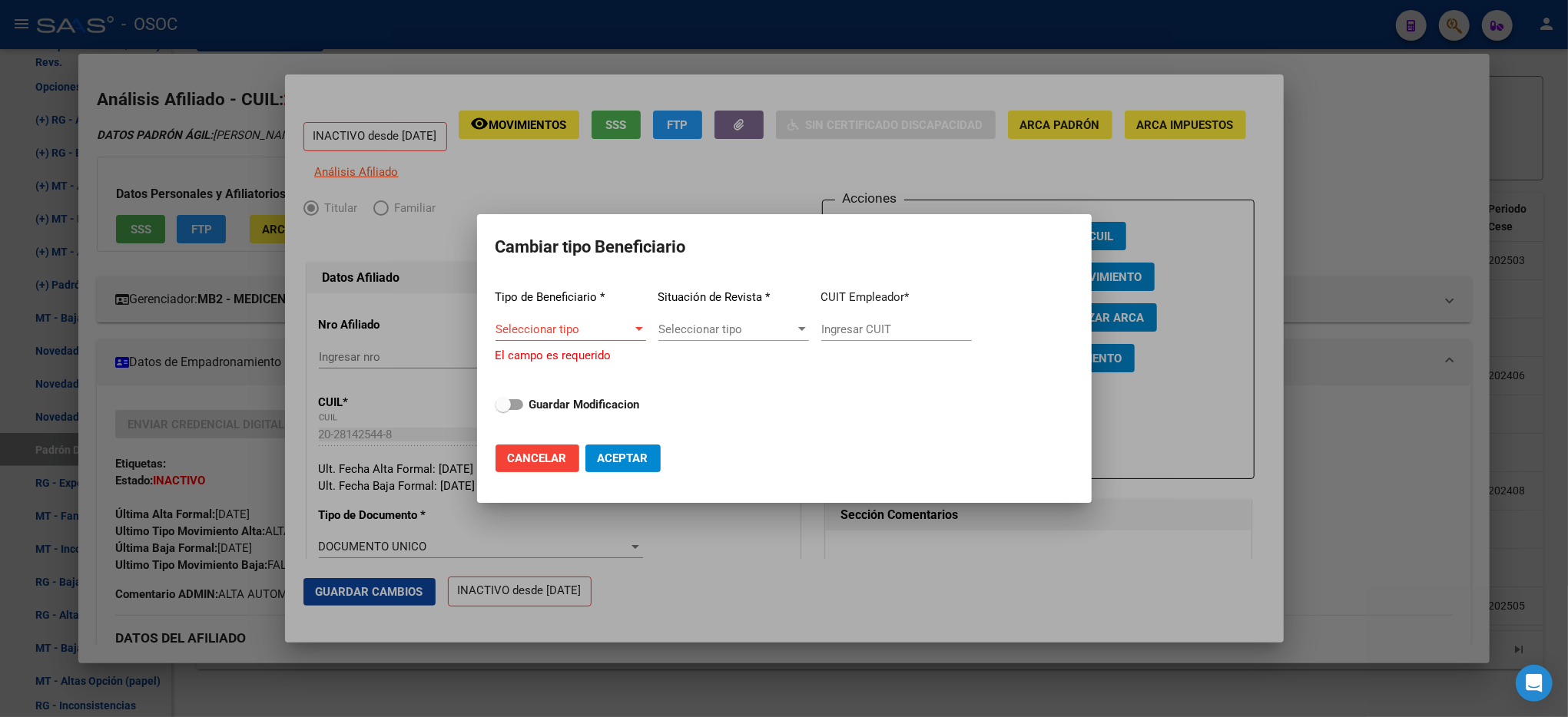
click at [588, 317] on app-drop-down-list "Tipo de Beneficiario * Seleccionar tipo Seleccionar tipo El campo es requerido" at bounding box center [570, 321] width 150 height 87
click at [579, 324] on span "Seleccionar tipo" at bounding box center [564, 330] width 137 height 14
type input "08"
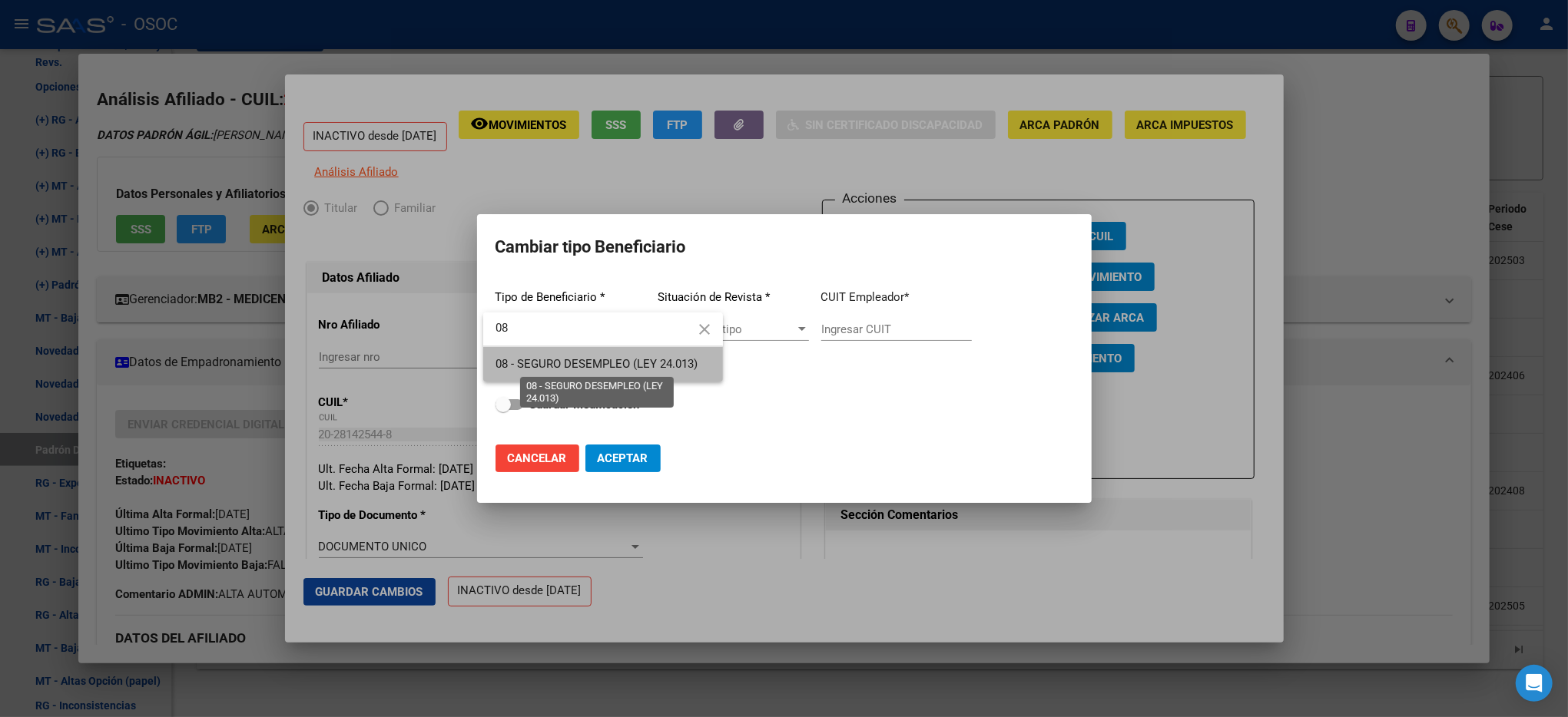
click at [652, 369] on span "08 - SEGURO DESEMPLEO (LEY 24.013)" at bounding box center [596, 364] width 202 height 14
type input "33-63761744-9"
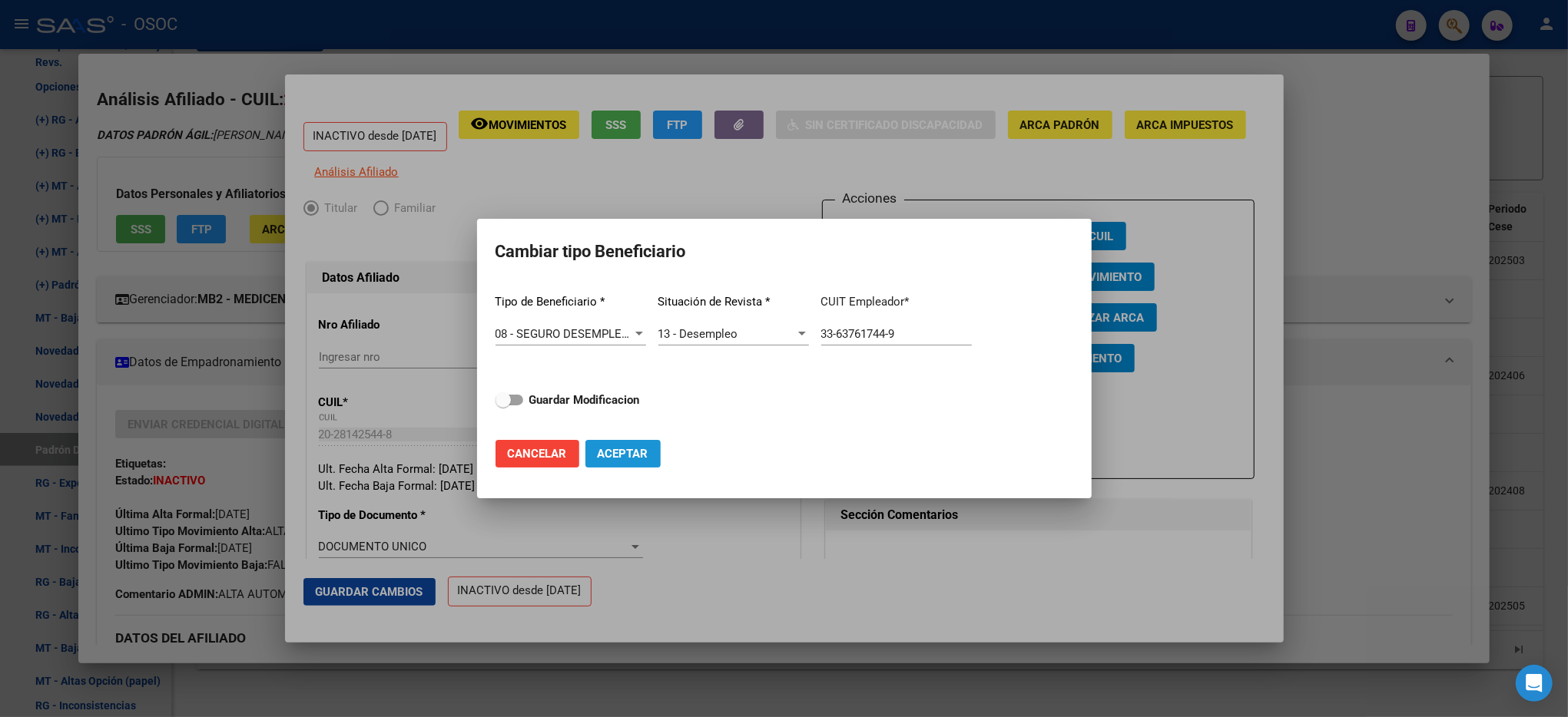
click at [605, 453] on span "Aceptar" at bounding box center [623, 455] width 51 height 14
type input "33-63761744-9"
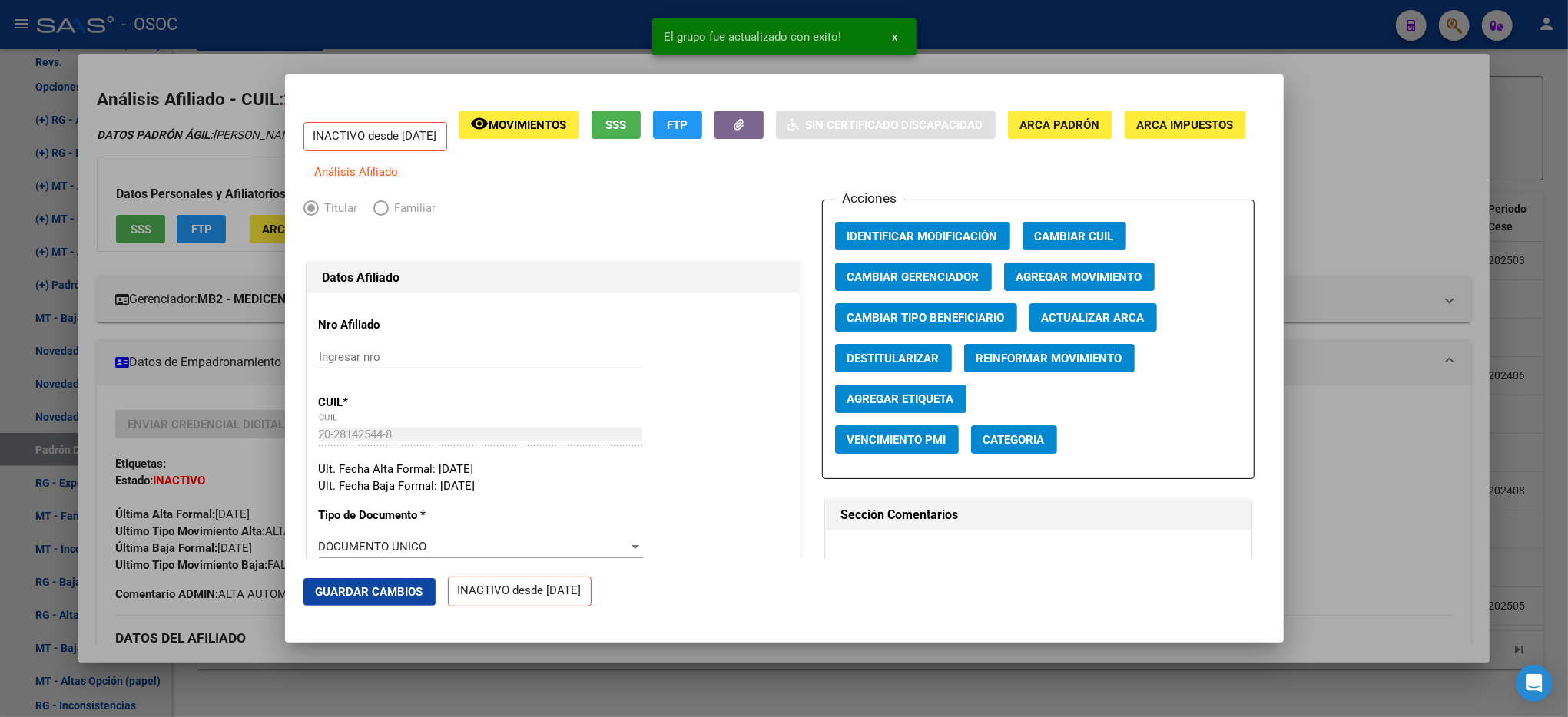
click at [1454, 232] on div at bounding box center [784, 358] width 1568 height 717
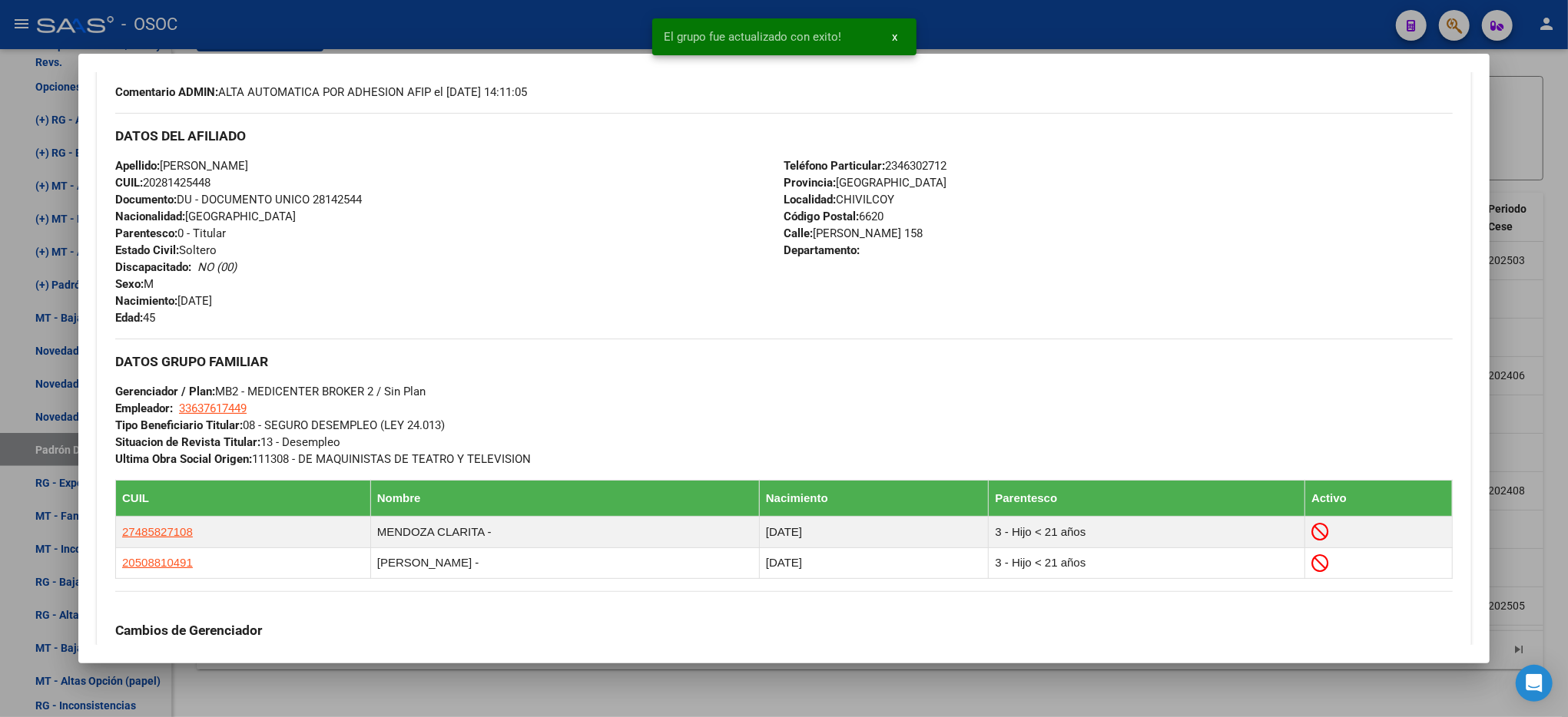
scroll to position [512, 0]
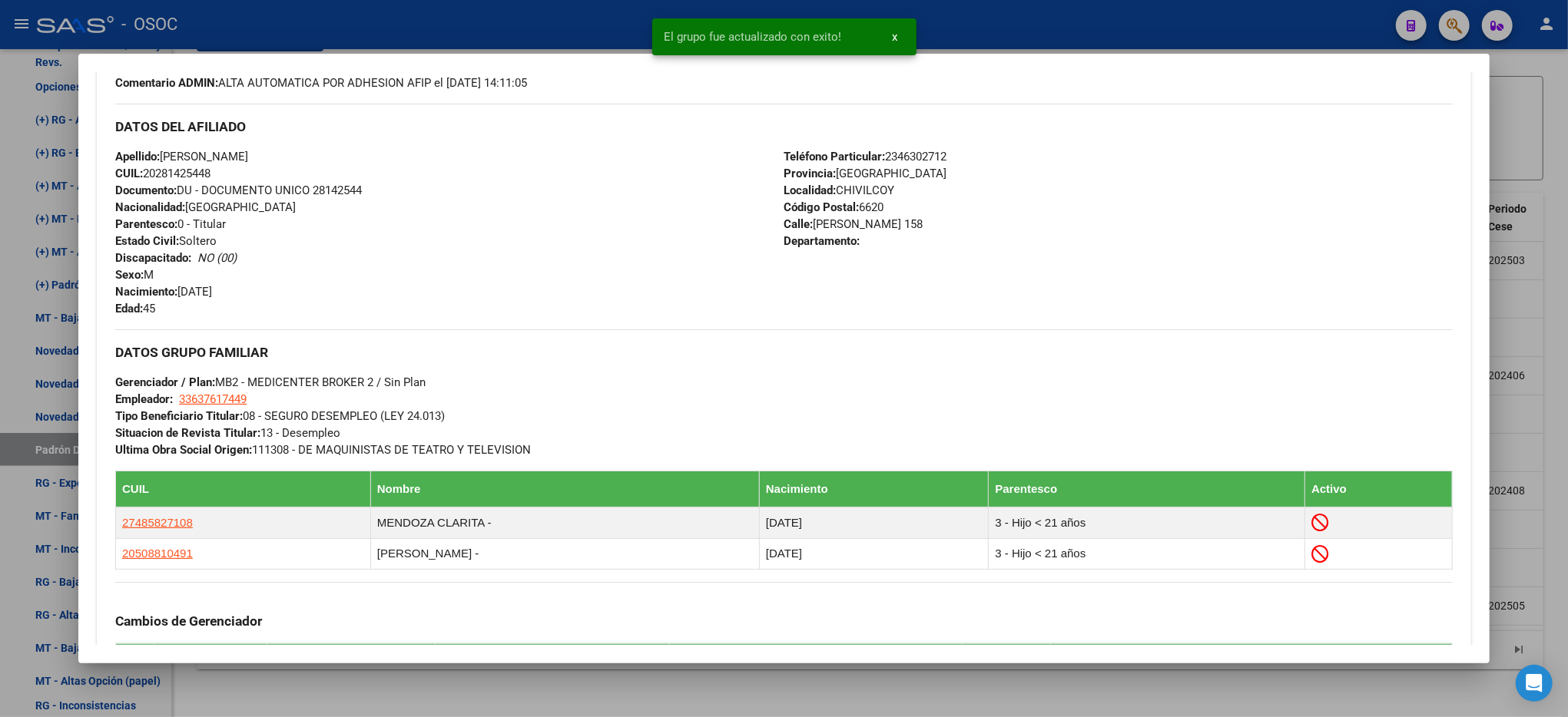
click at [1532, 262] on div at bounding box center [784, 358] width 1568 height 717
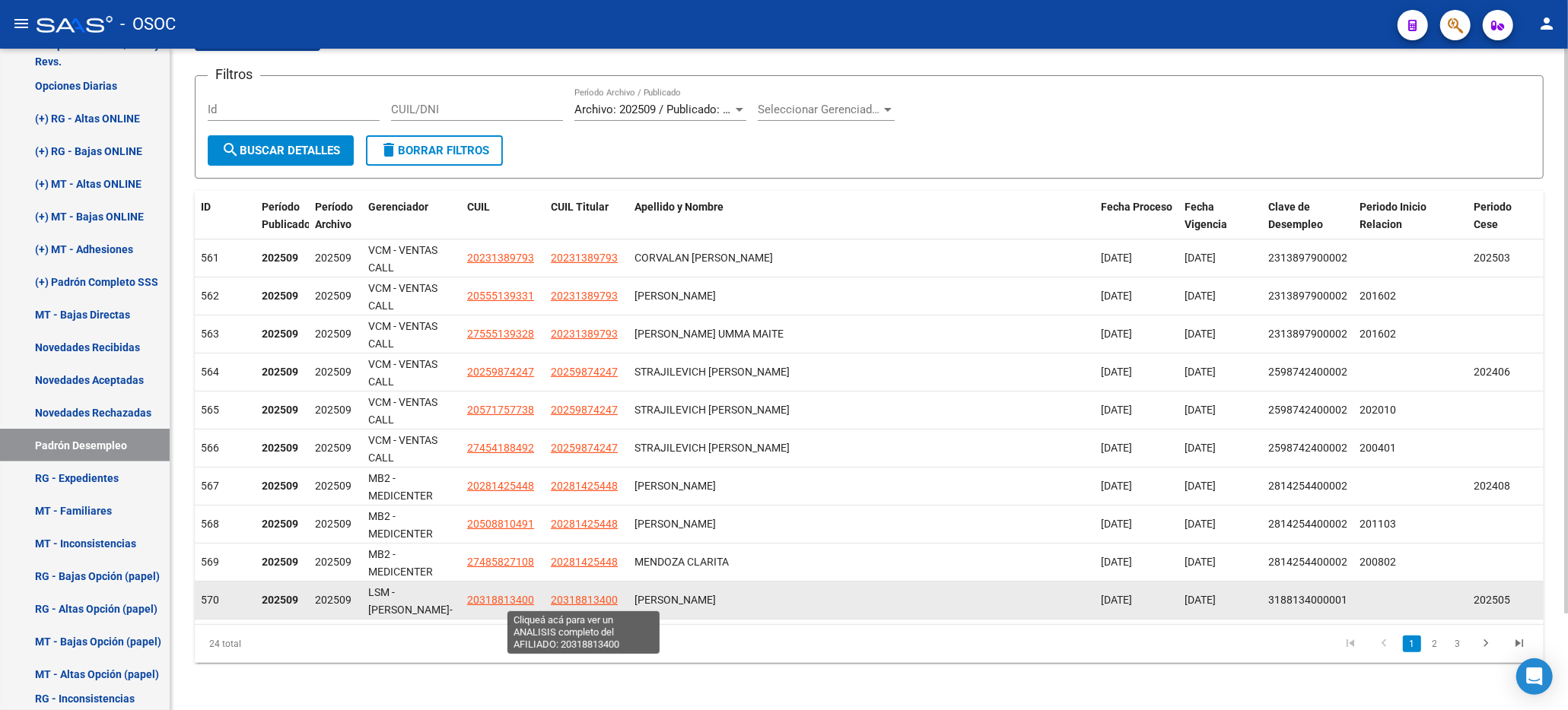
click at [606, 597] on span "20318813400" at bounding box center [584, 600] width 67 height 12
type textarea "20318813400"
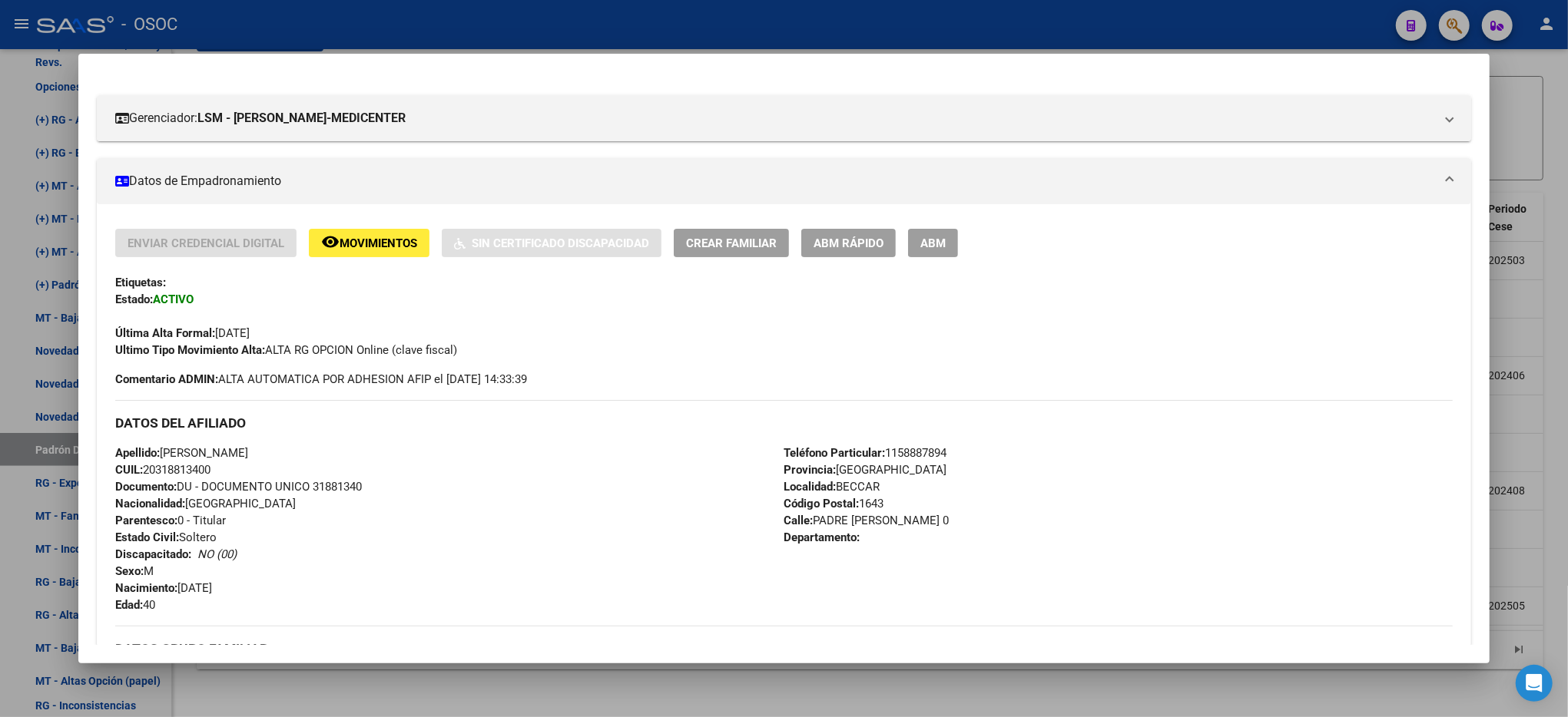
scroll to position [81, 0]
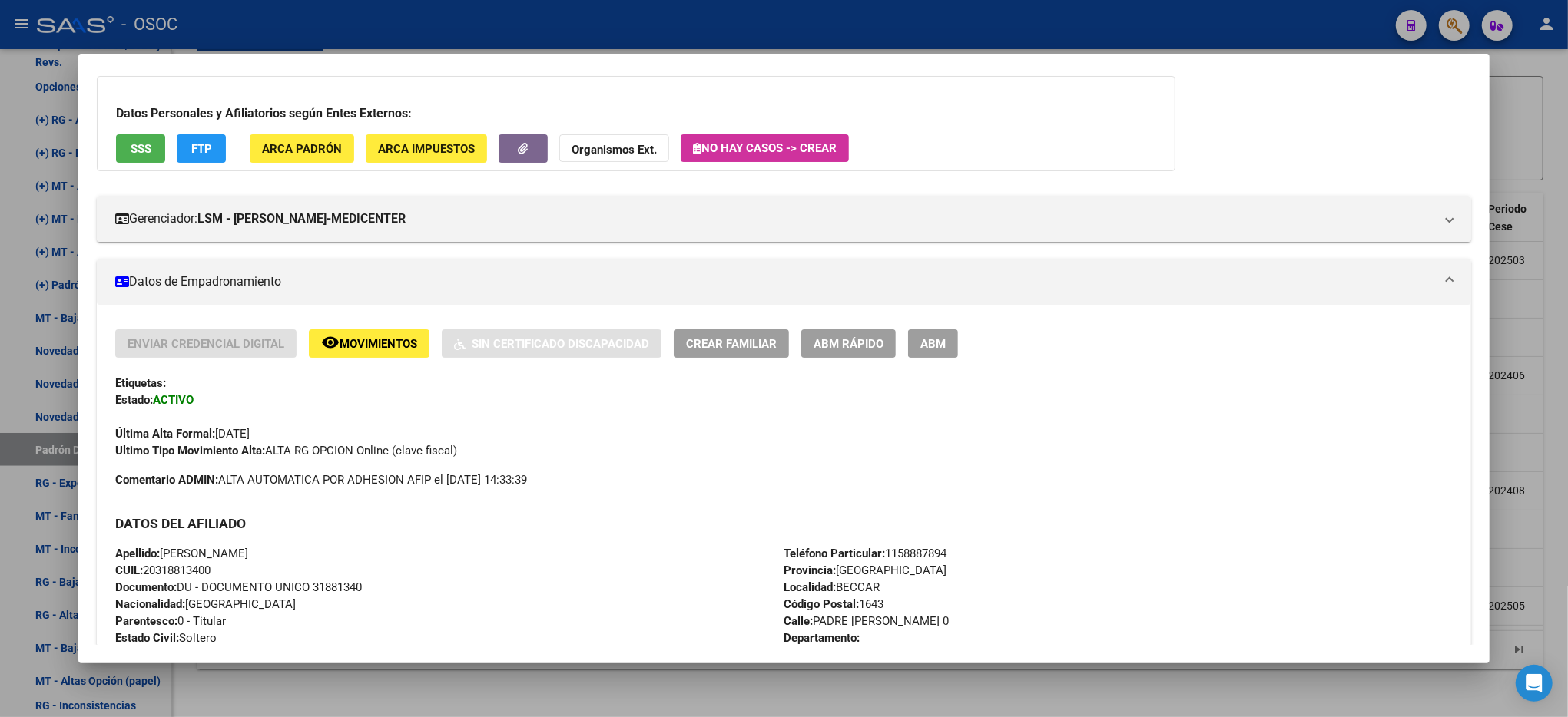
click at [853, 319] on div "Enviar Credencial Digital remove_red_eye Movimientos Sin Certificado Discapacid…" at bounding box center [784, 731] width 1375 height 853
click at [848, 344] on span "ABM Rápido" at bounding box center [848, 344] width 70 height 14
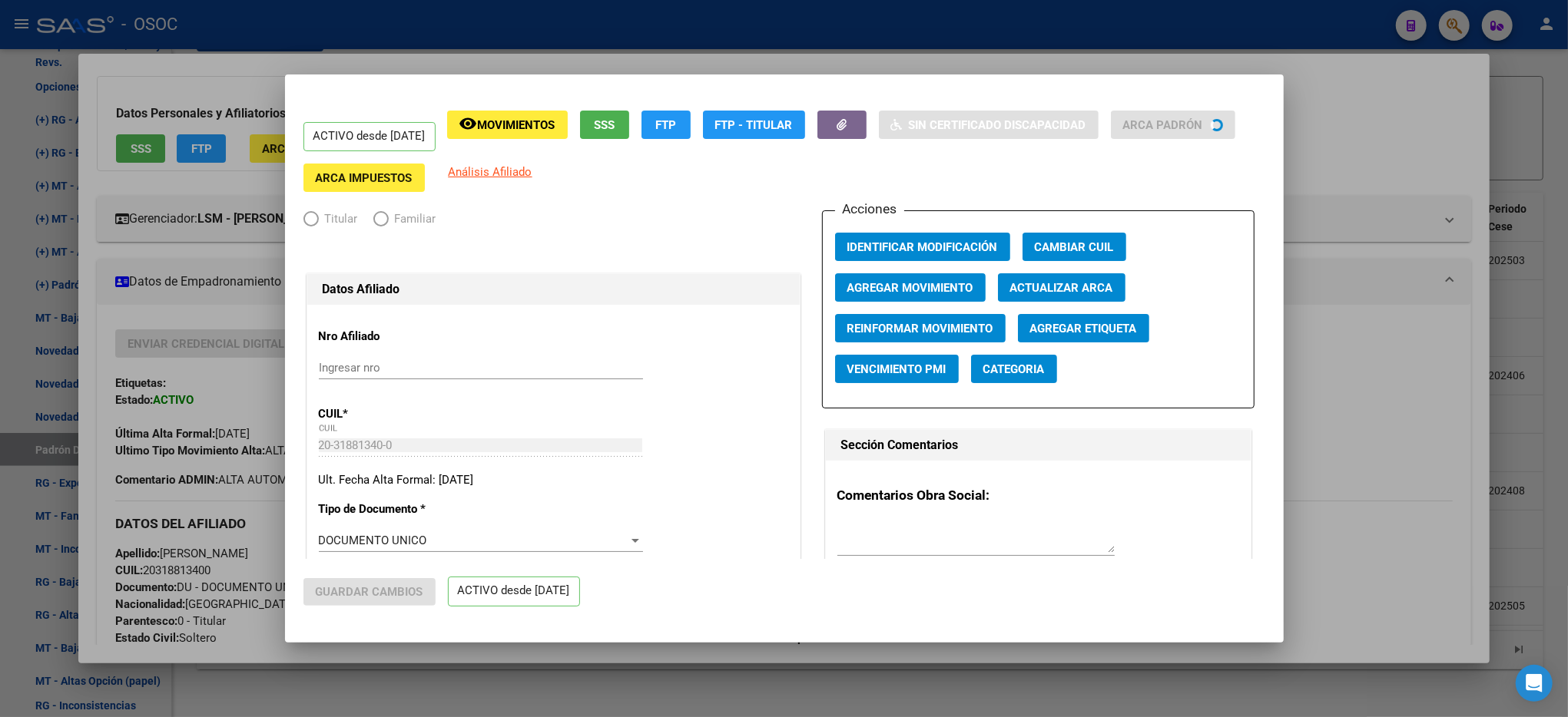
radio input "true"
type input "30-71509523-4"
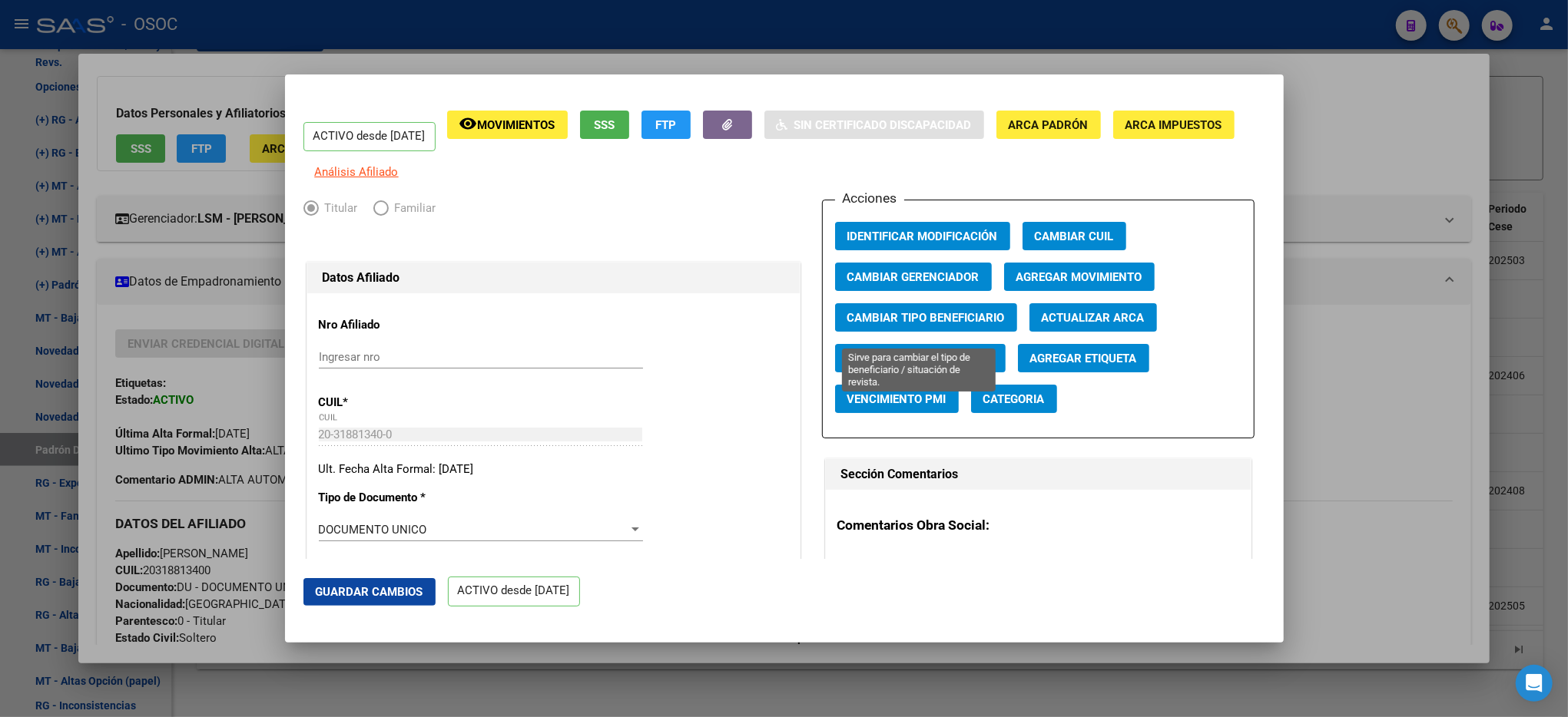
click at [916, 319] on span "Cambiar Tipo Beneficiario" at bounding box center [925, 318] width 158 height 14
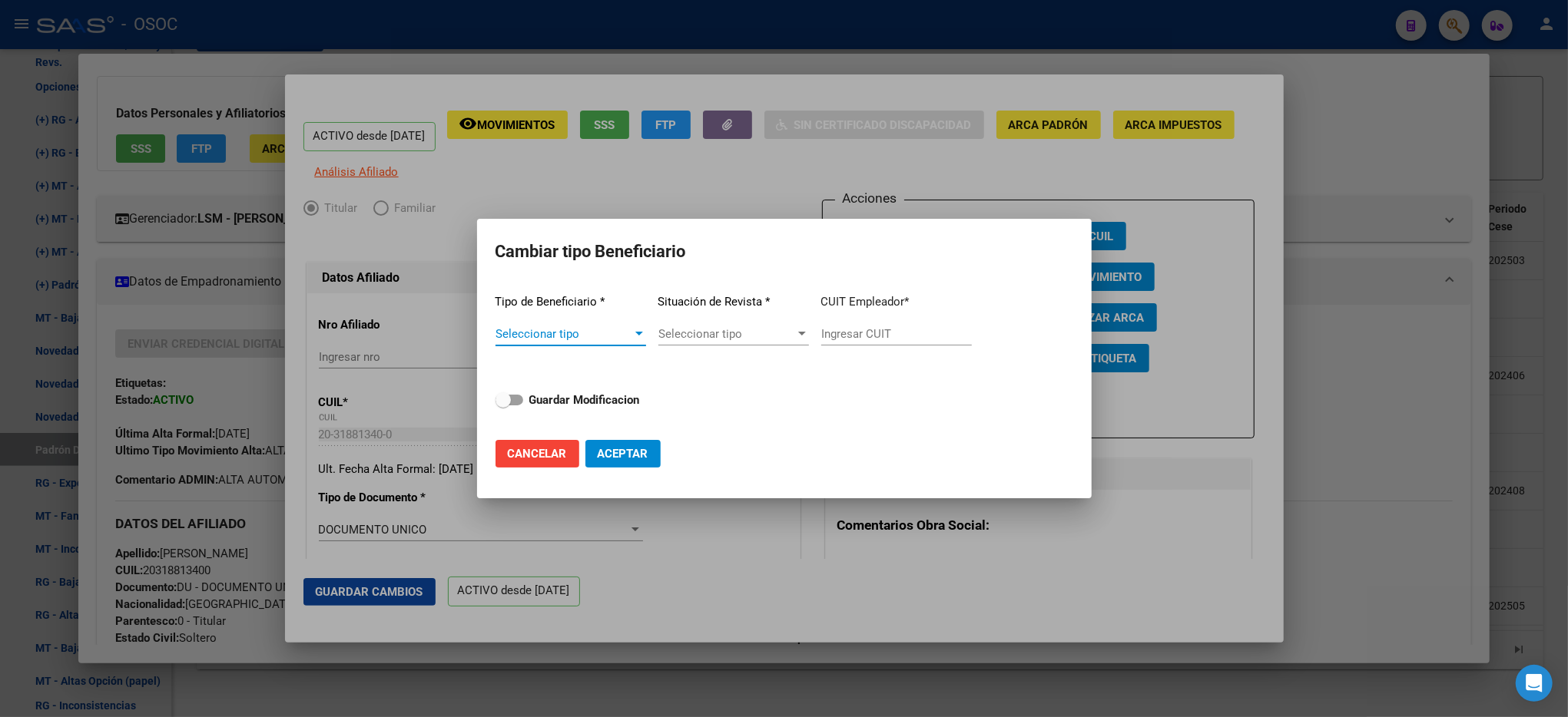
click at [602, 336] on span "Seleccionar tipo" at bounding box center [564, 334] width 137 height 14
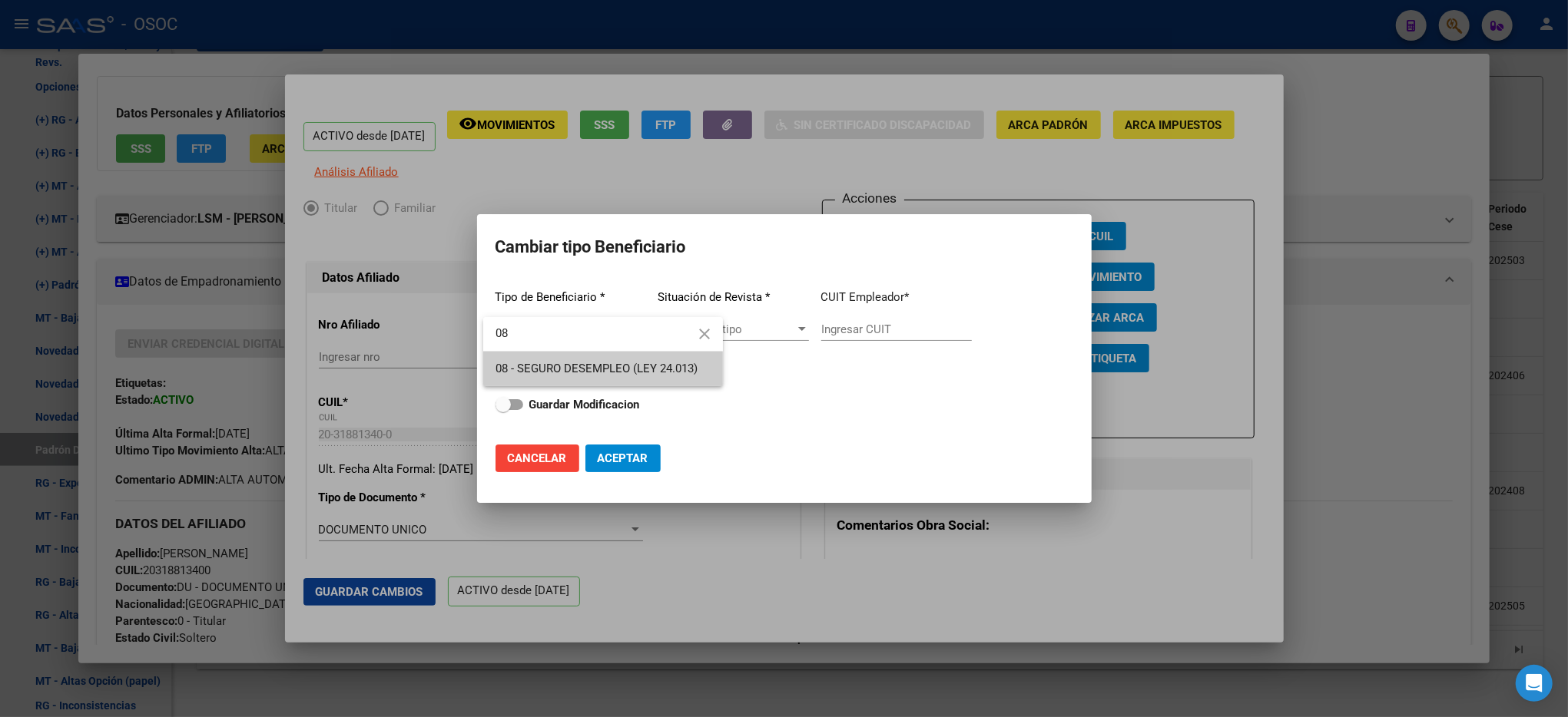
type input "08"
click at [586, 379] on span "08 - SEGURO DESEMPLEO (LEY 24.013)" at bounding box center [603, 368] width 215 height 35
type input "33-63761744-9"
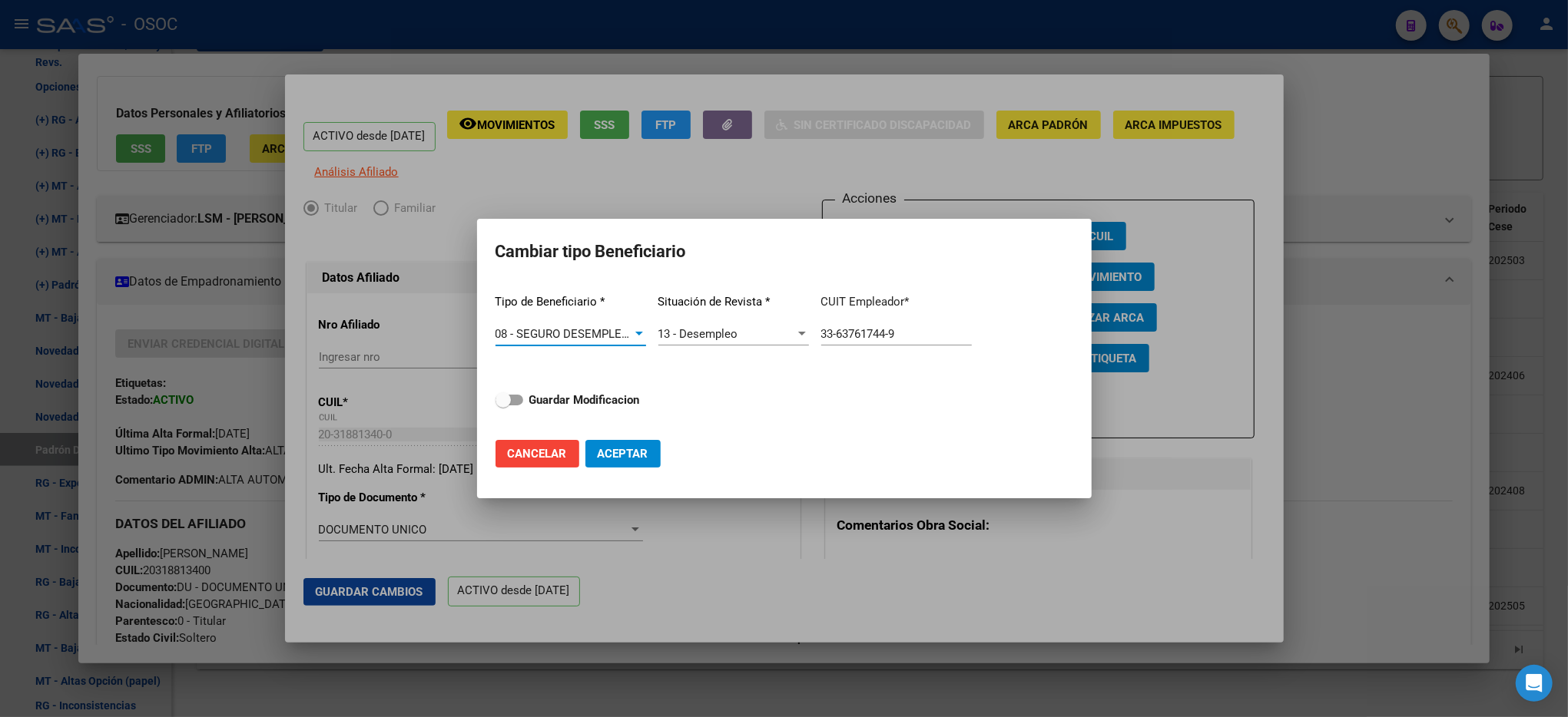
click at [625, 455] on span "Aceptar" at bounding box center [623, 455] width 51 height 14
type input "33-63761744-9"
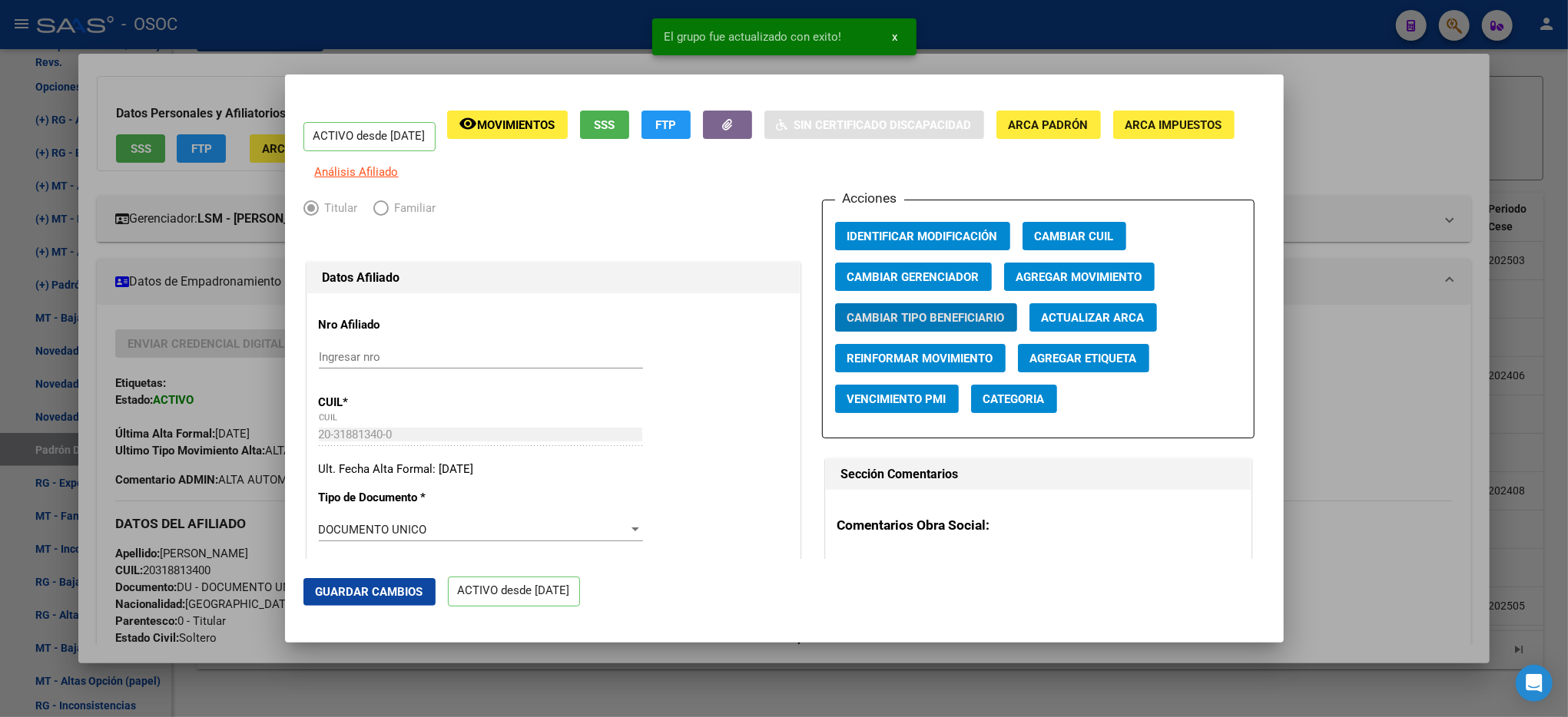
click at [1400, 118] on div at bounding box center [784, 358] width 1568 height 717
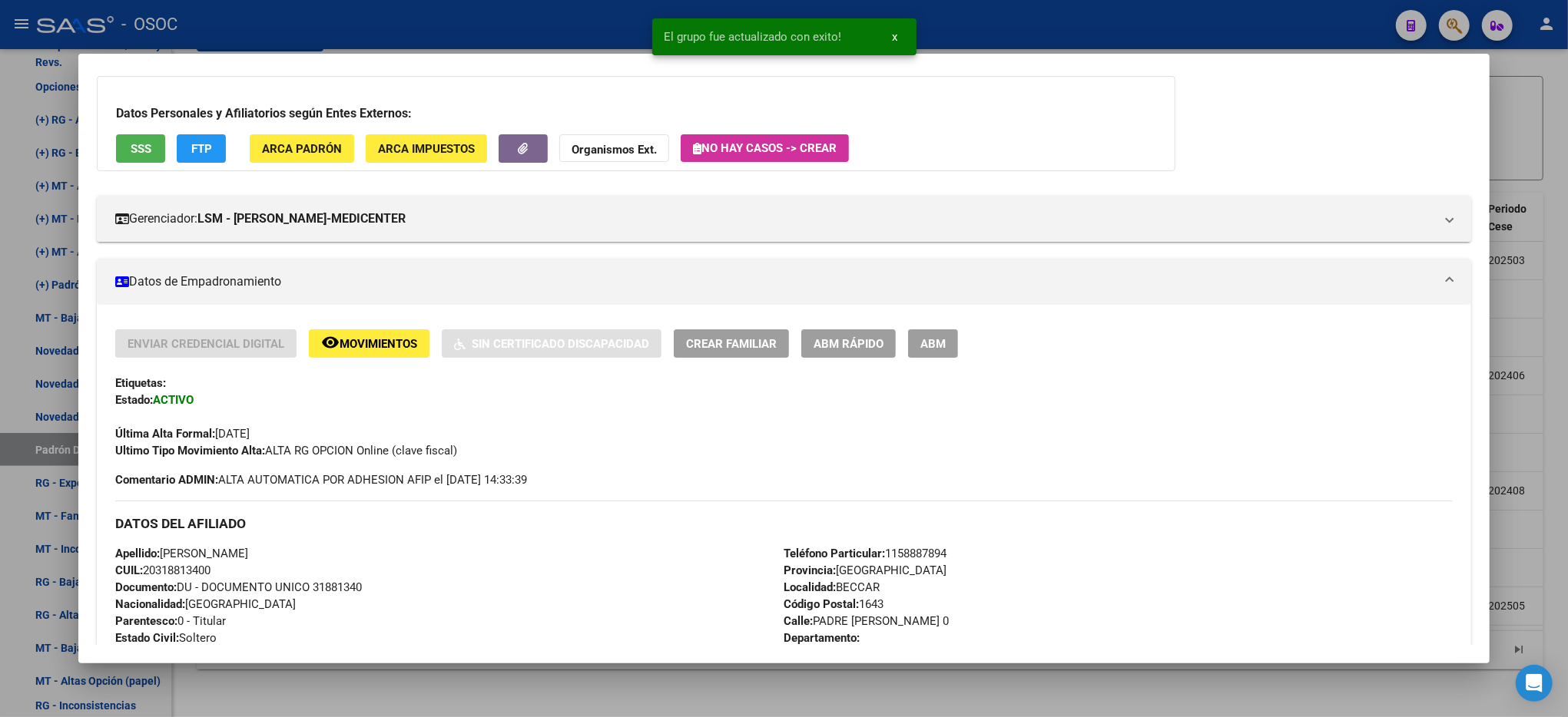
click at [1554, 215] on div at bounding box center [784, 358] width 1568 height 717
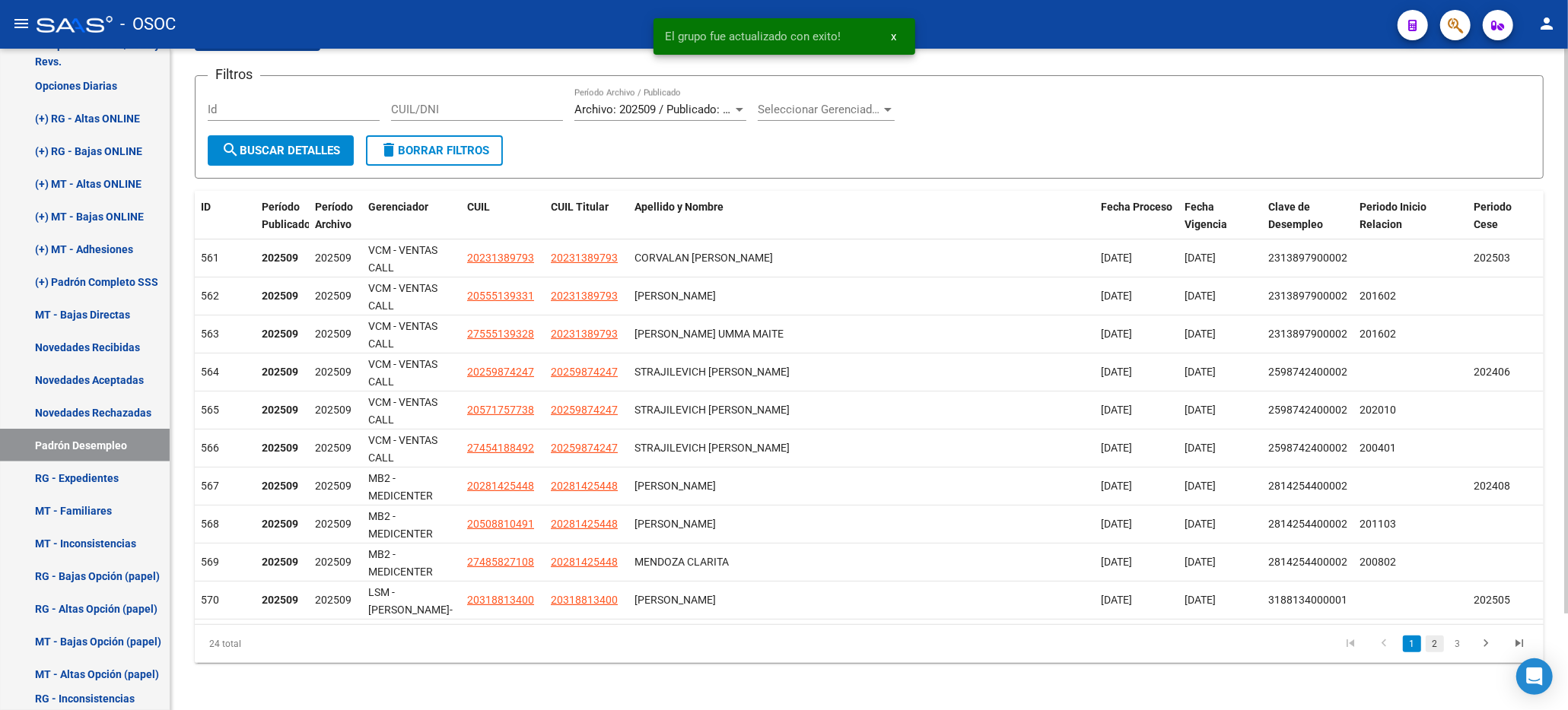
click at [1436, 643] on link "2" at bounding box center [1434, 644] width 18 height 17
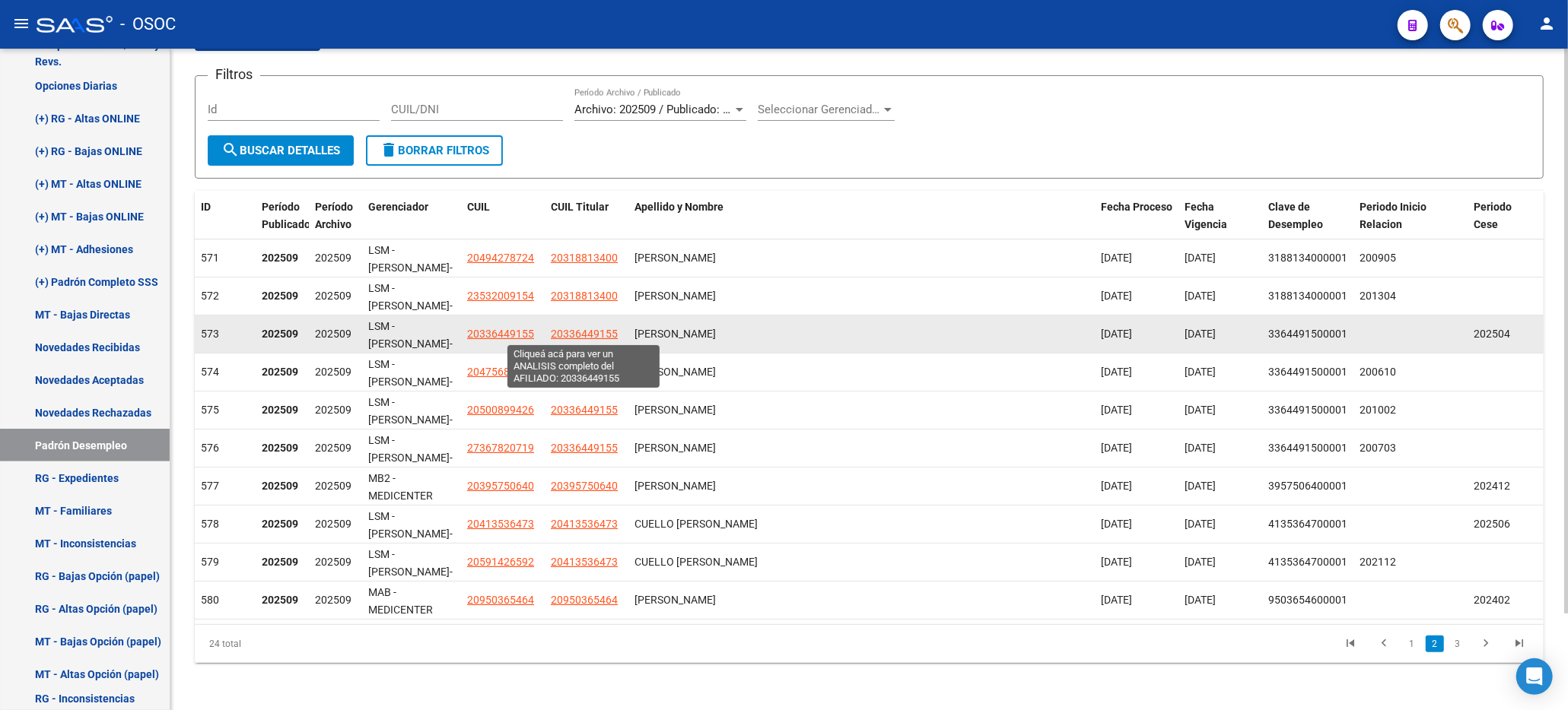
click at [576, 329] on span "20336449155" at bounding box center [584, 334] width 67 height 12
type textarea "20336449155"
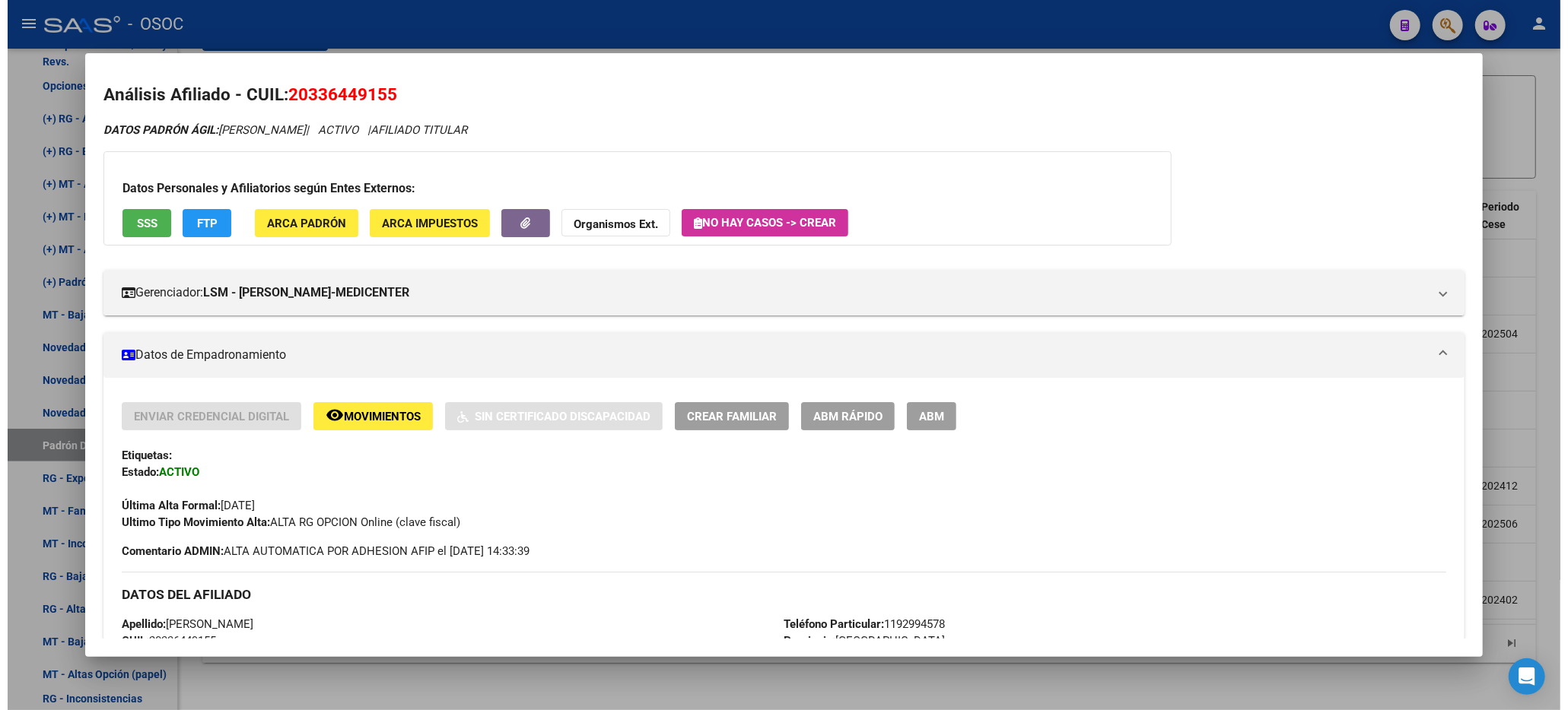
scroll to position [0, 0]
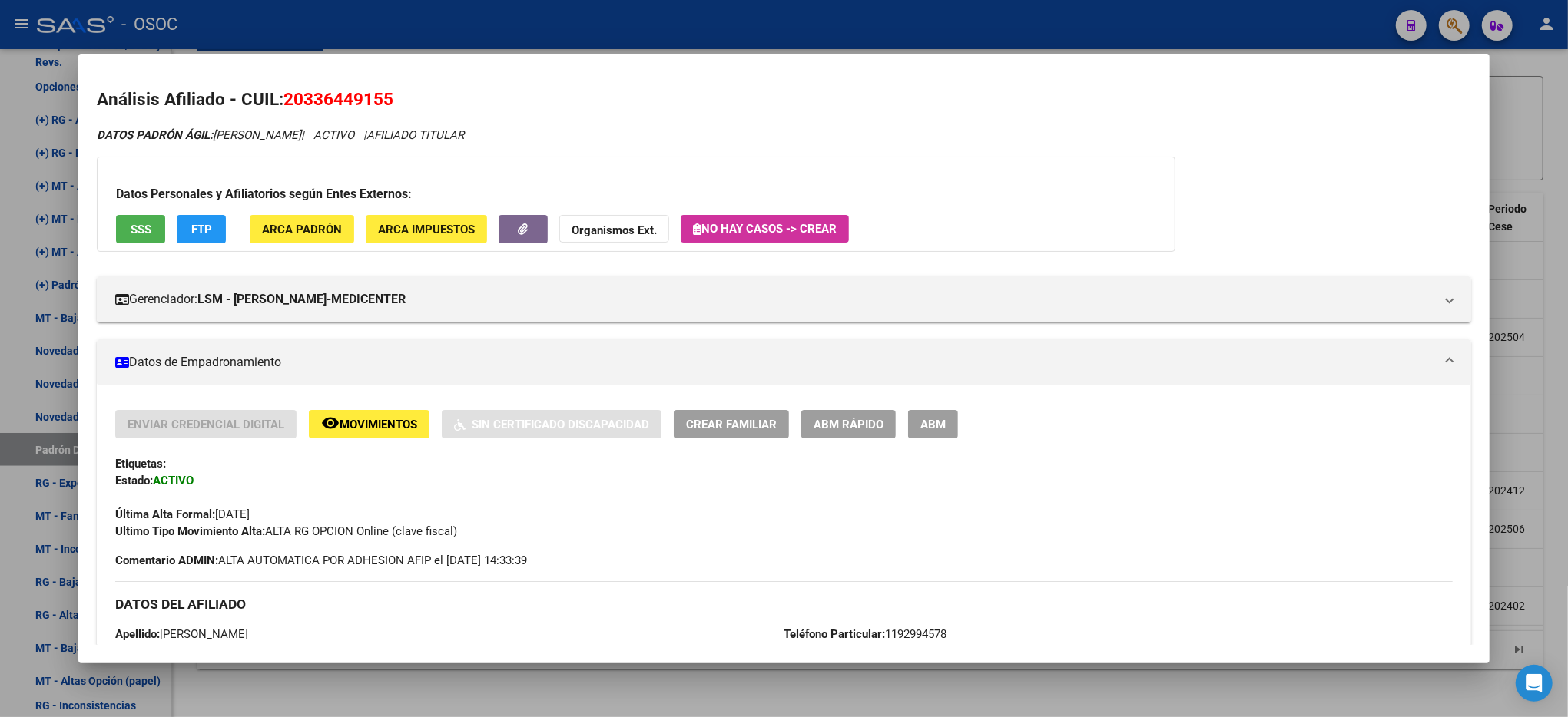
drag, startPoint x: 858, startPoint y: 404, endPoint x: 854, endPoint y: 416, distance: 12.6
click at [854, 418] on span "ABM Rápido" at bounding box center [848, 425] width 70 height 14
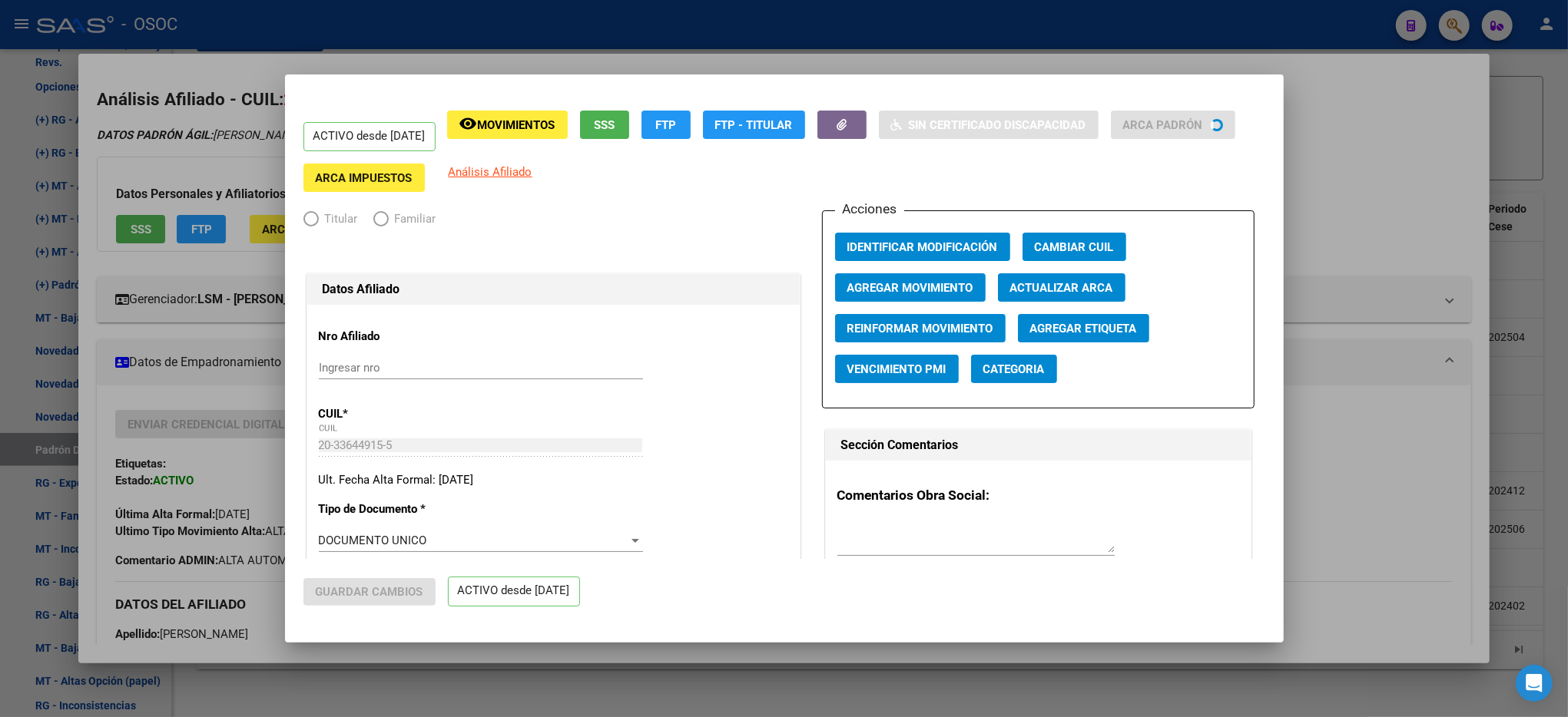
radio input "true"
type input "33-71760814-9"
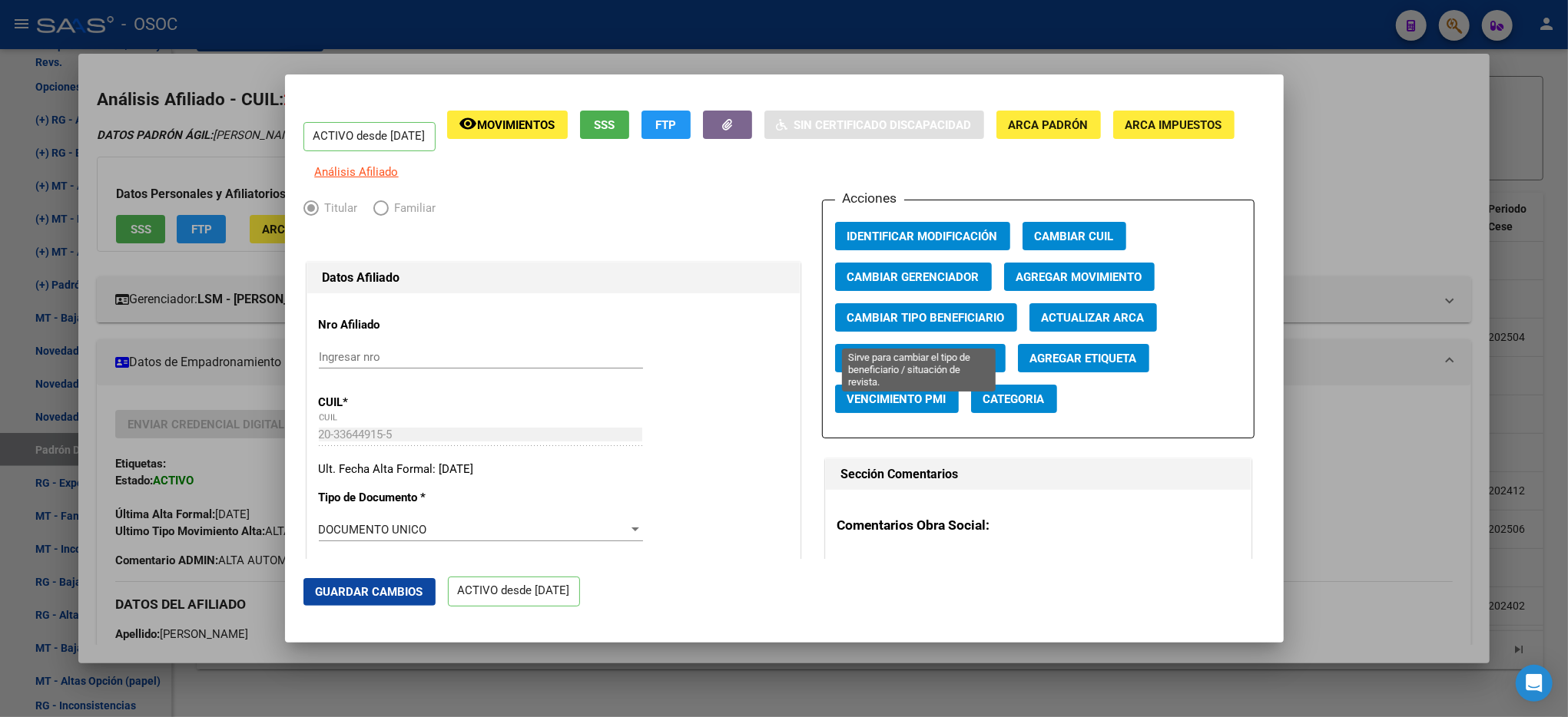
click at [899, 325] on span "Cambiar Tipo Beneficiario" at bounding box center [925, 318] width 158 height 14
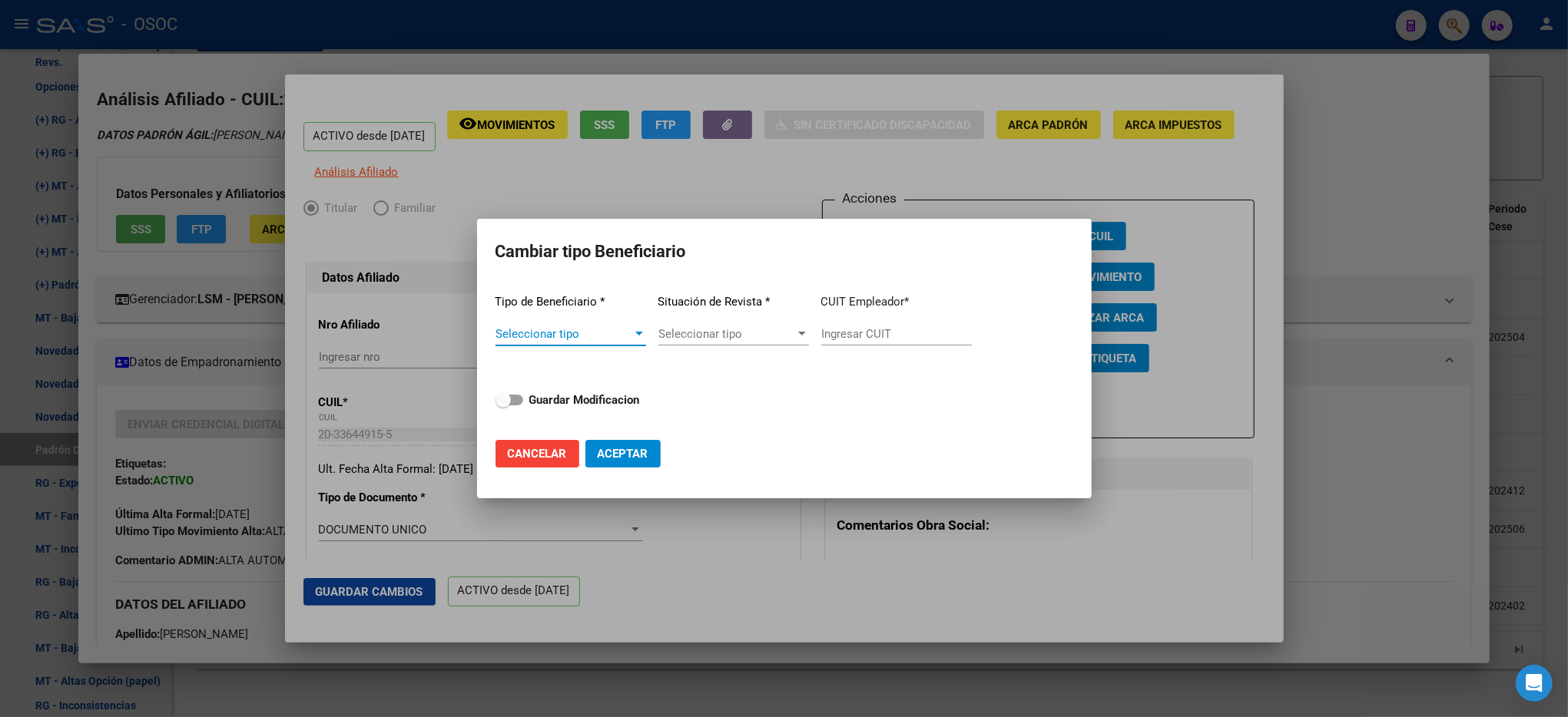
click at [611, 338] on span "Seleccionar tipo" at bounding box center [564, 334] width 137 height 14
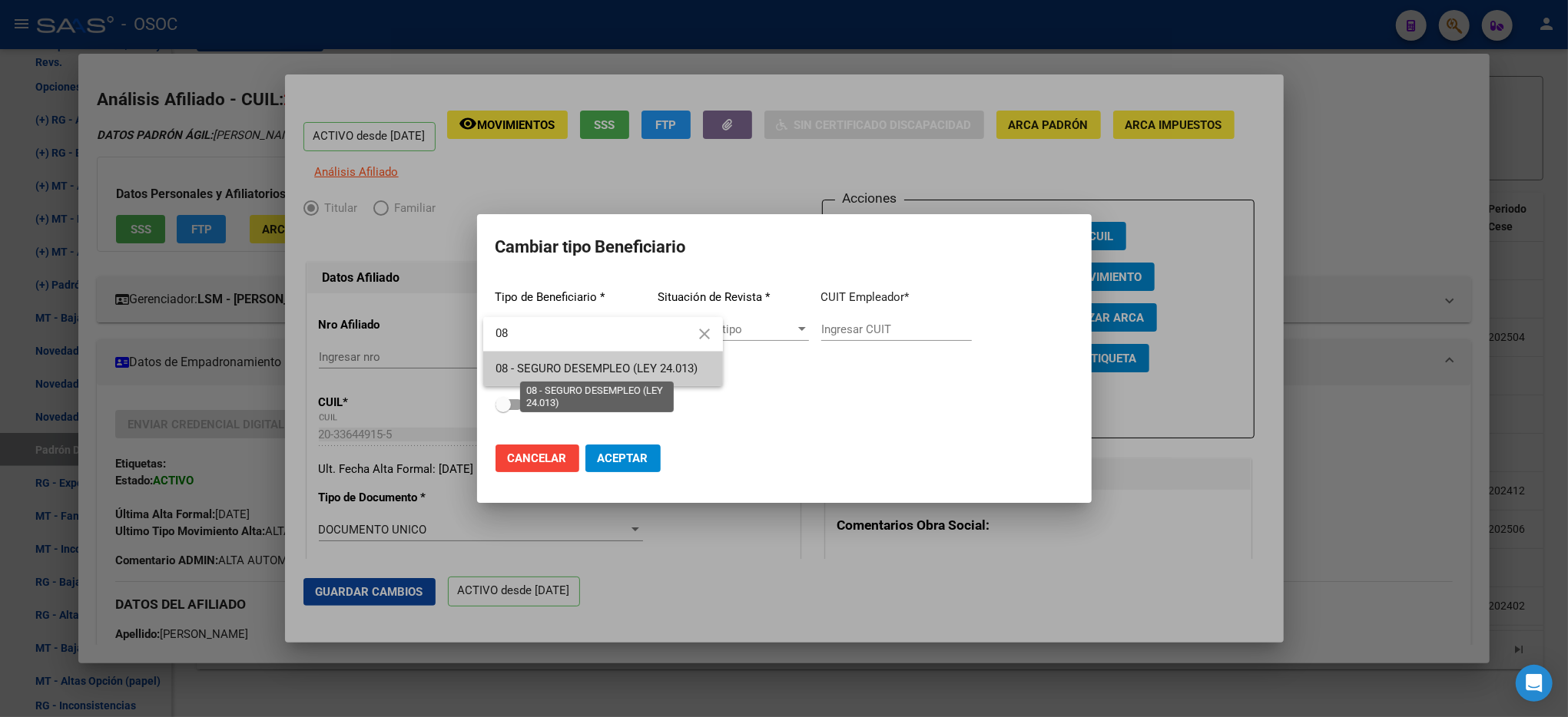
type input "08"
click at [592, 368] on span "08 - SEGURO DESEMPLEO (LEY 24.013)" at bounding box center [596, 369] width 202 height 14
type input "33-63761744-9"
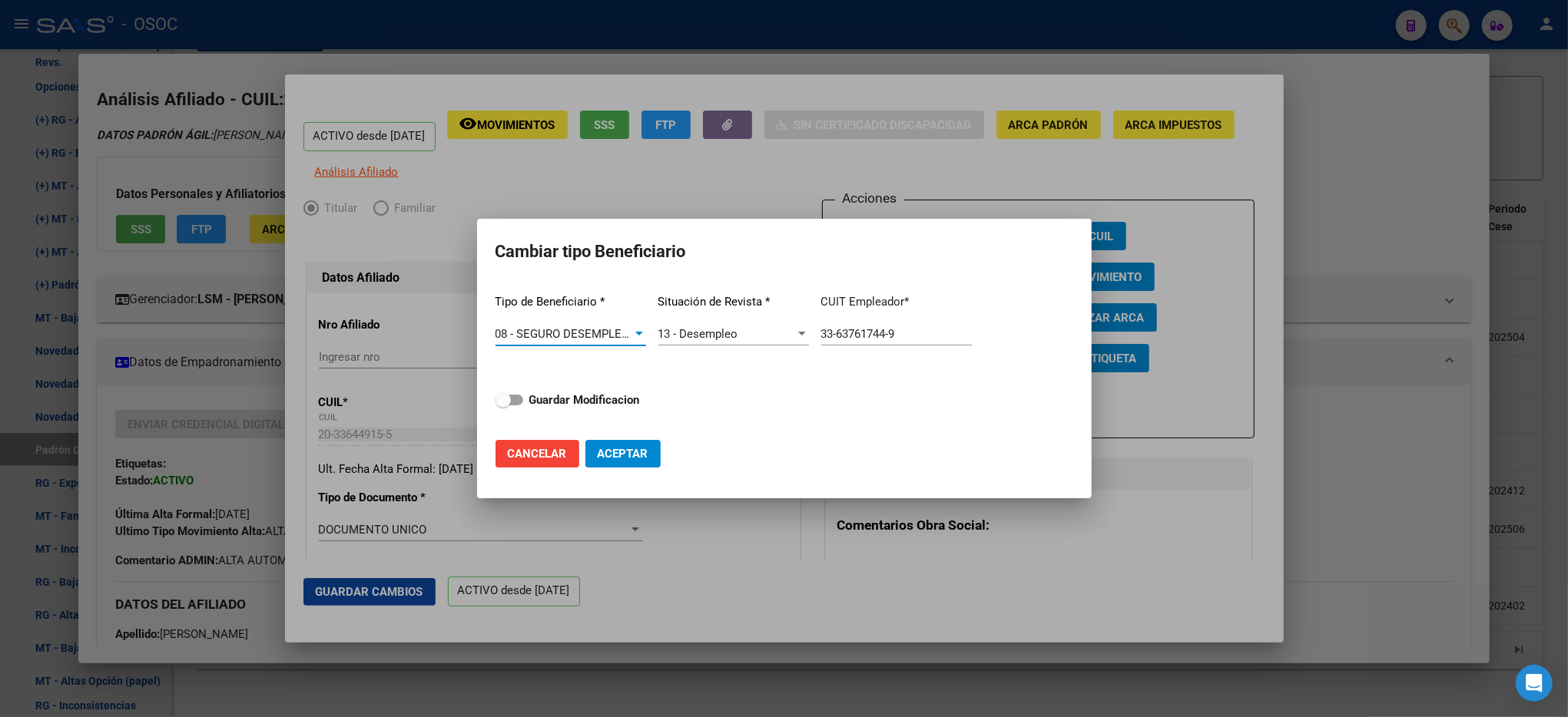
click at [634, 455] on span "Aceptar" at bounding box center [623, 455] width 51 height 14
type input "33-63761744-9"
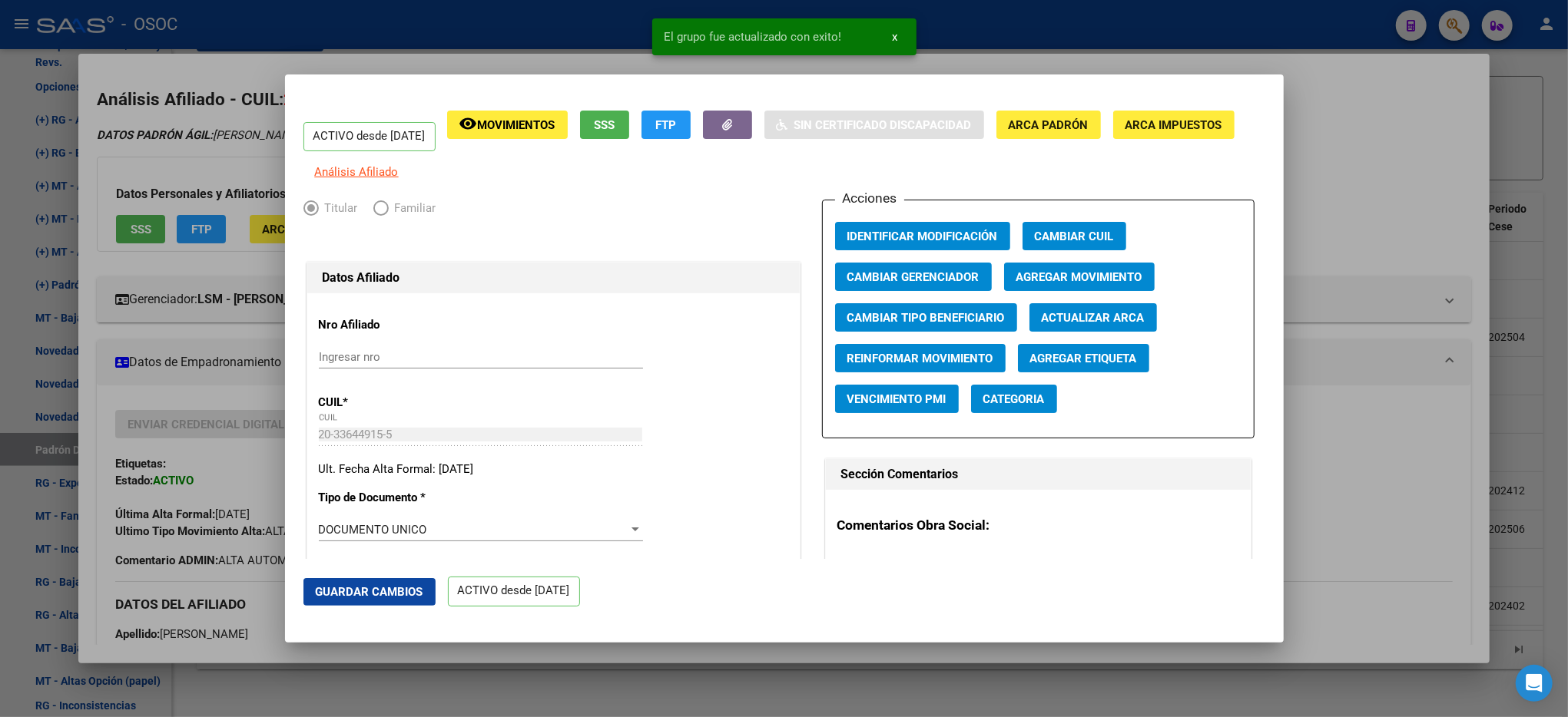
click at [1325, 231] on div at bounding box center [784, 358] width 1568 height 717
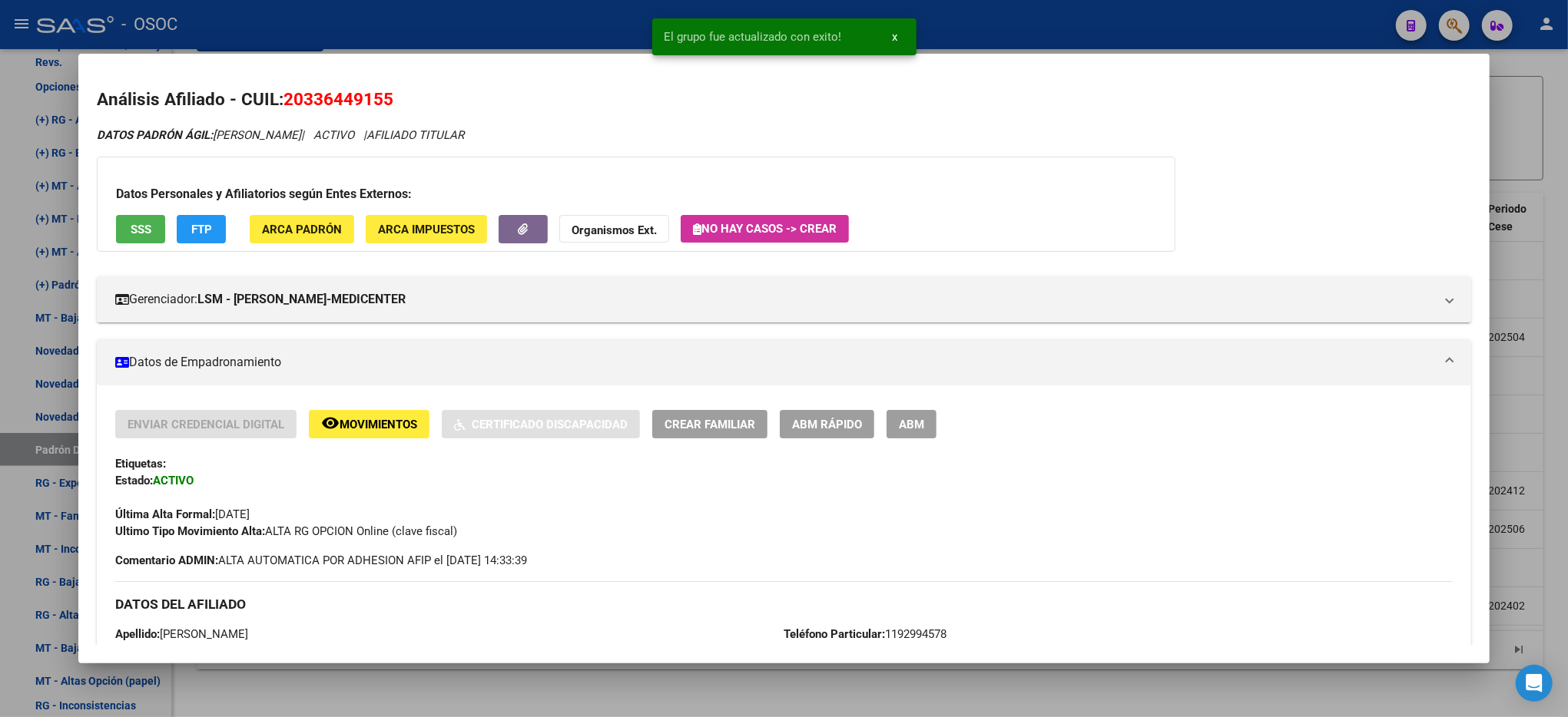
click at [1554, 199] on div at bounding box center [784, 358] width 1568 height 717
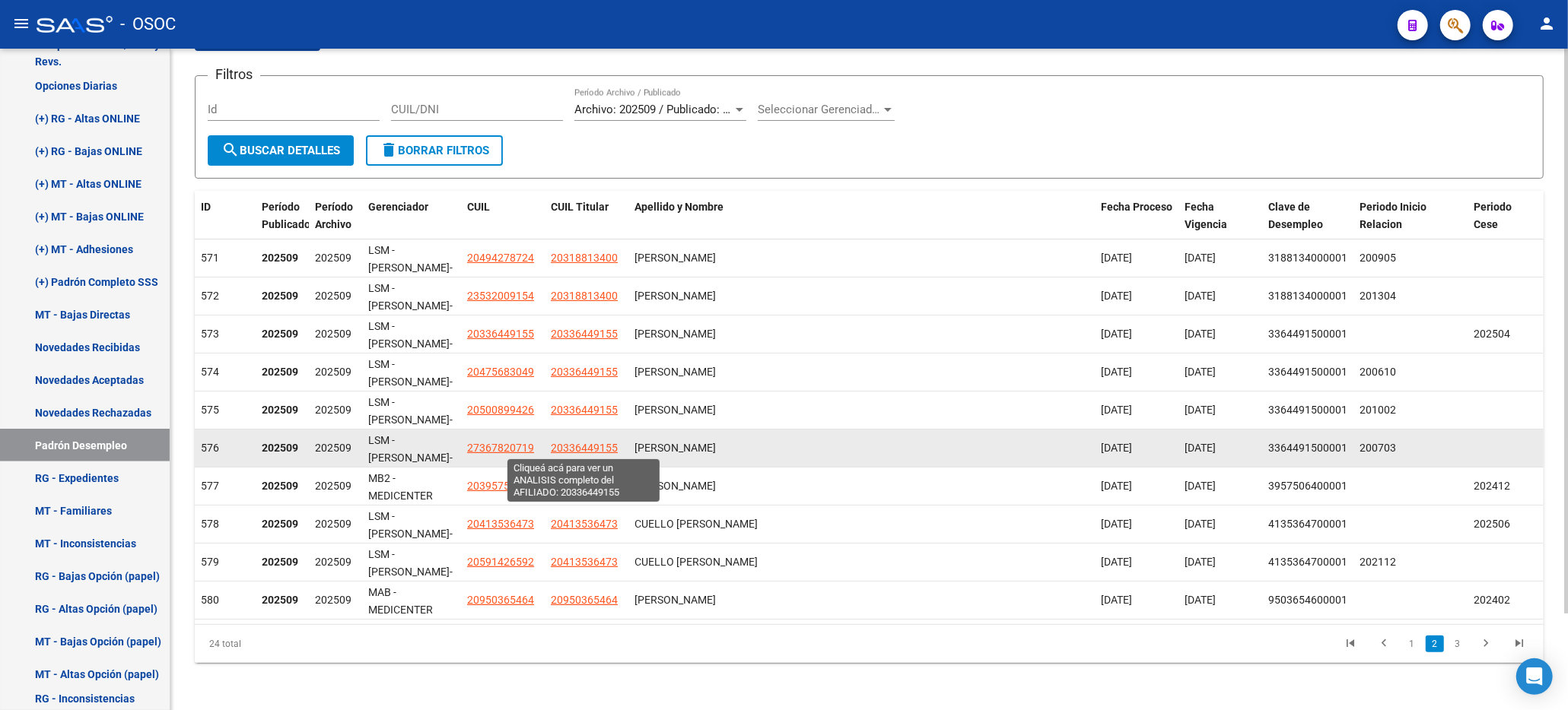
click at [575, 448] on span "20336449155" at bounding box center [584, 448] width 67 height 12
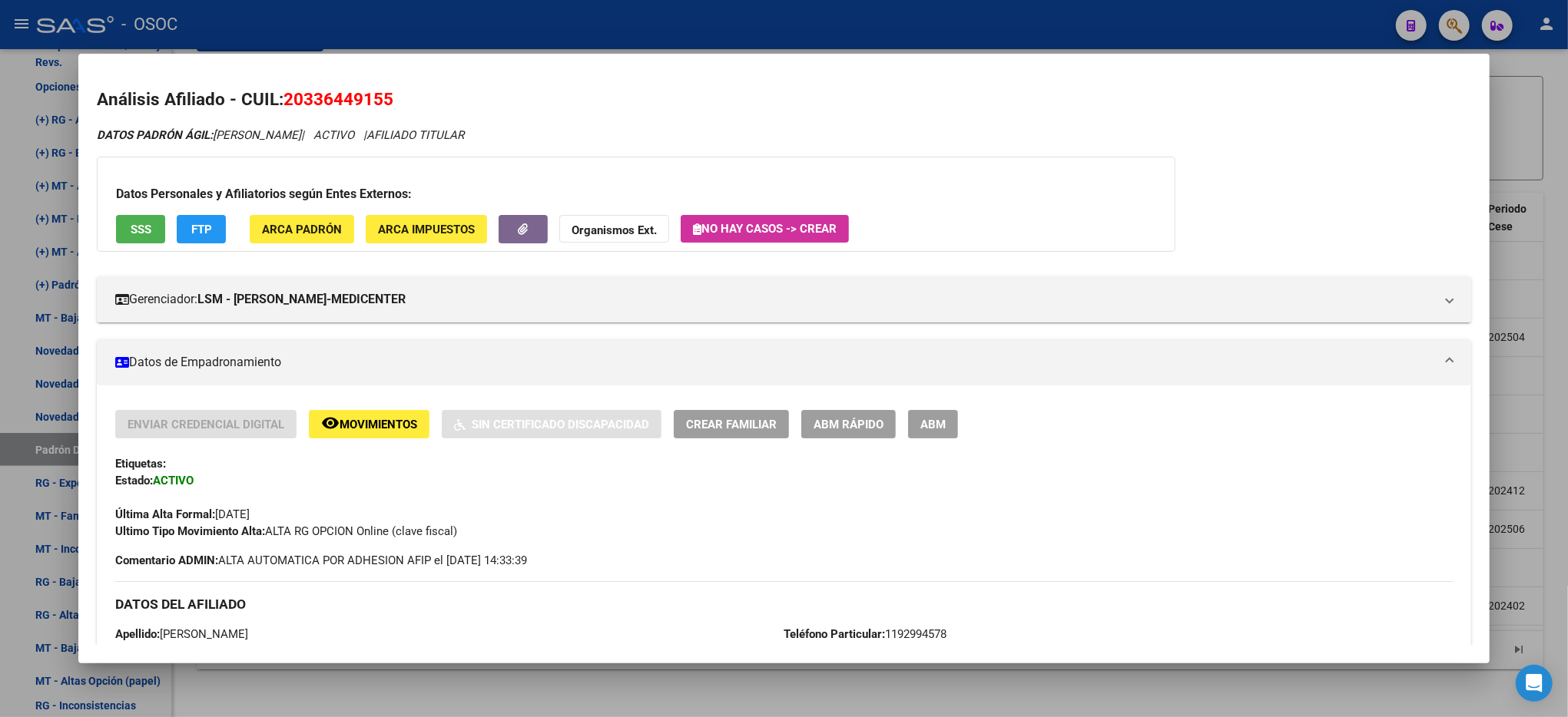
click at [818, 422] on span "ABM Rápido" at bounding box center [848, 425] width 70 height 14
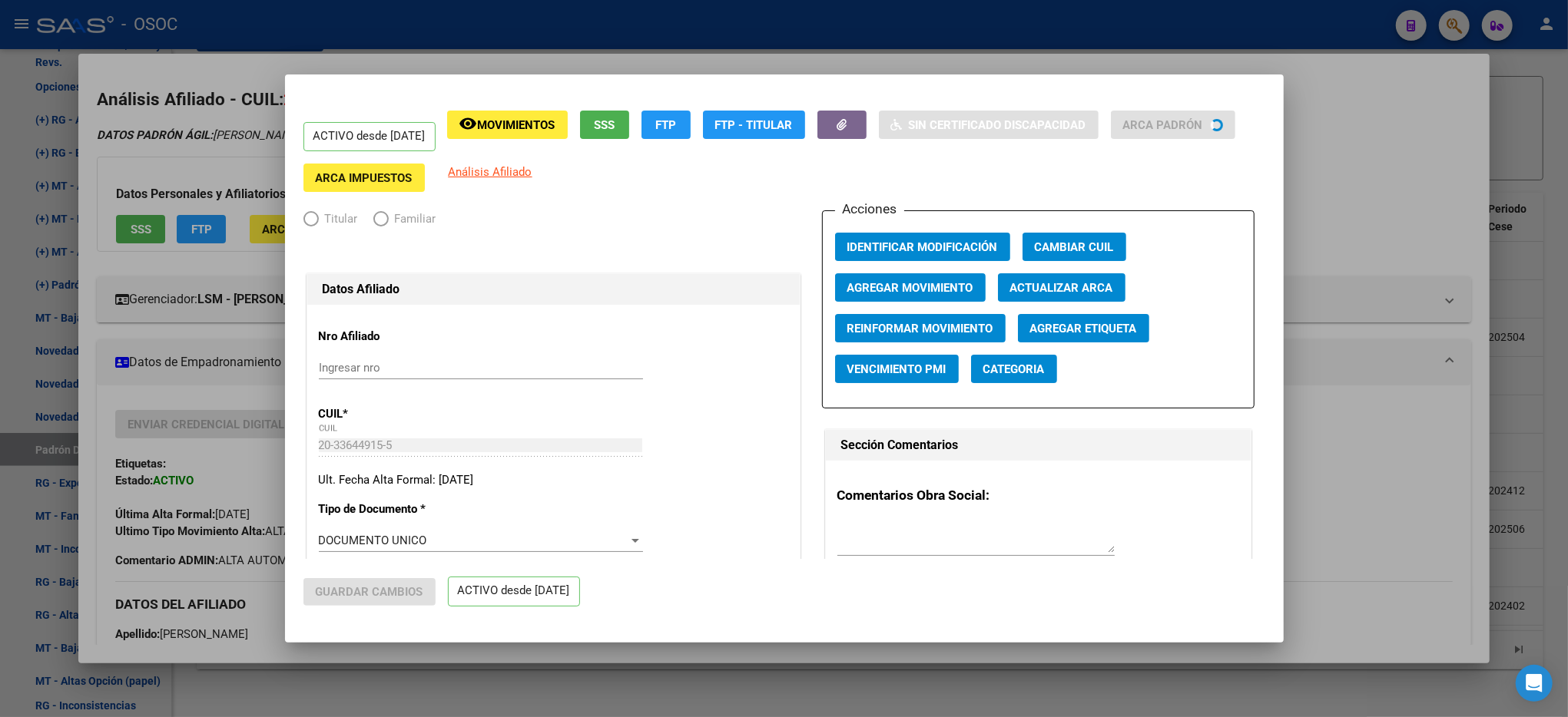
radio input "true"
type input "33-63761744-9"
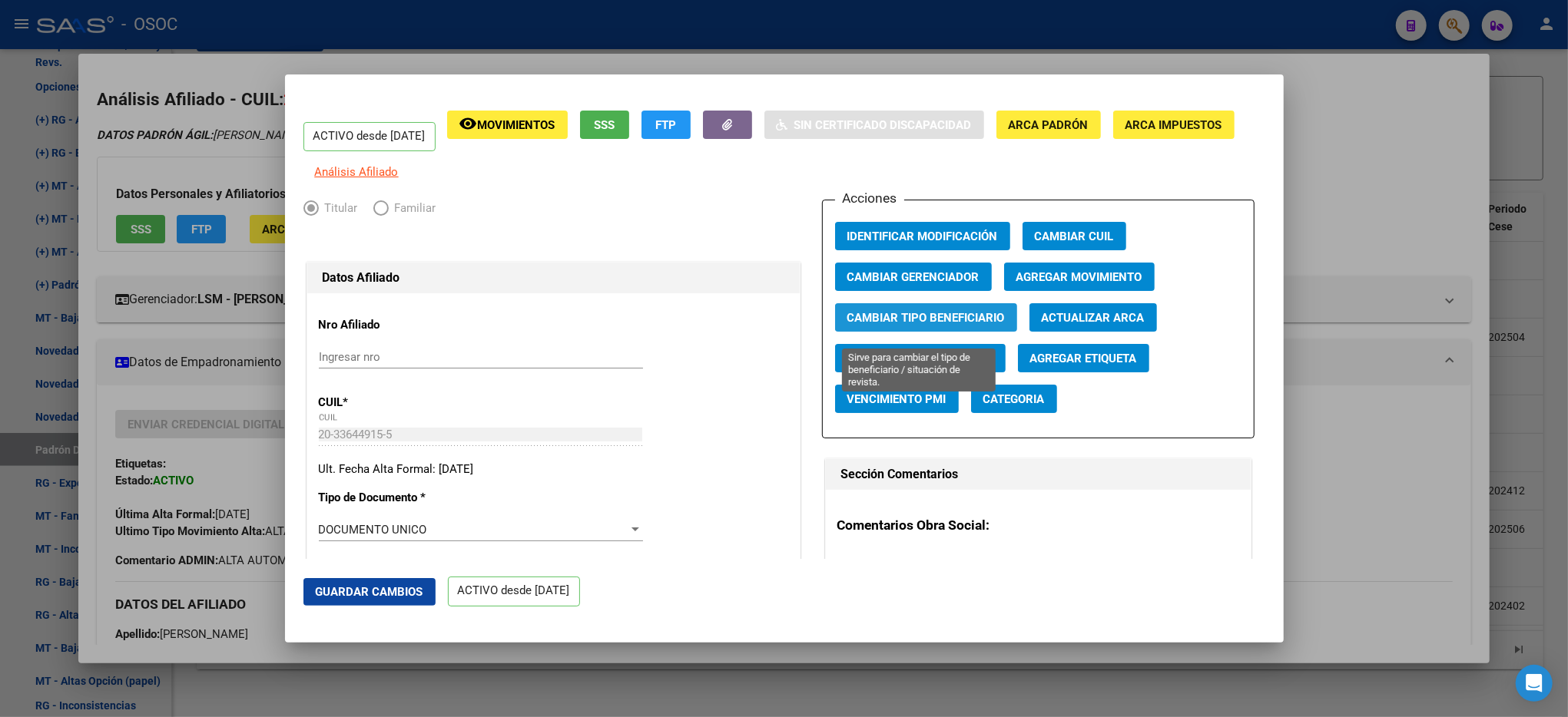
click at [893, 318] on button "Cambiar Tipo Beneficiario" at bounding box center [926, 318] width 182 height 28
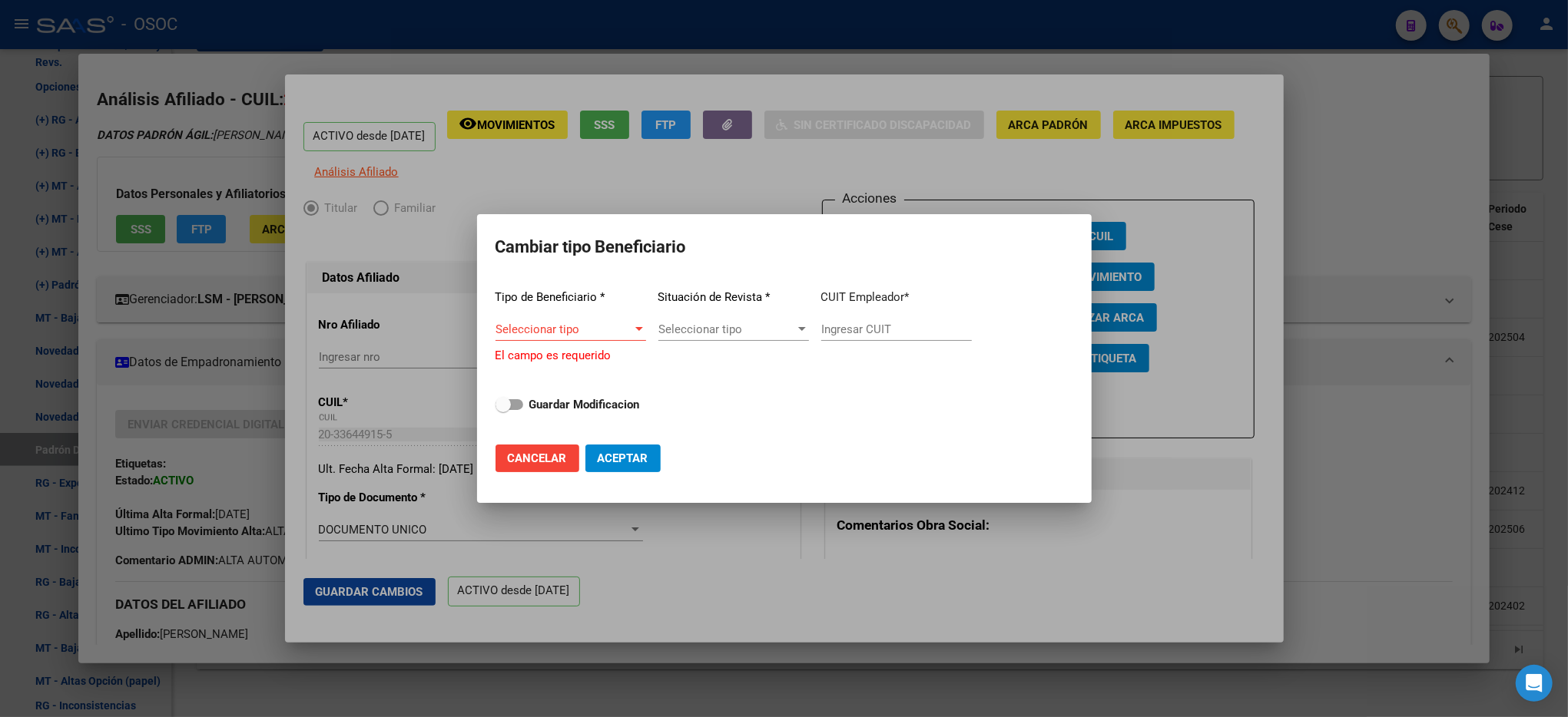
click at [613, 324] on div "Seleccionar tipo Seleccionar tipo" at bounding box center [570, 329] width 150 height 23
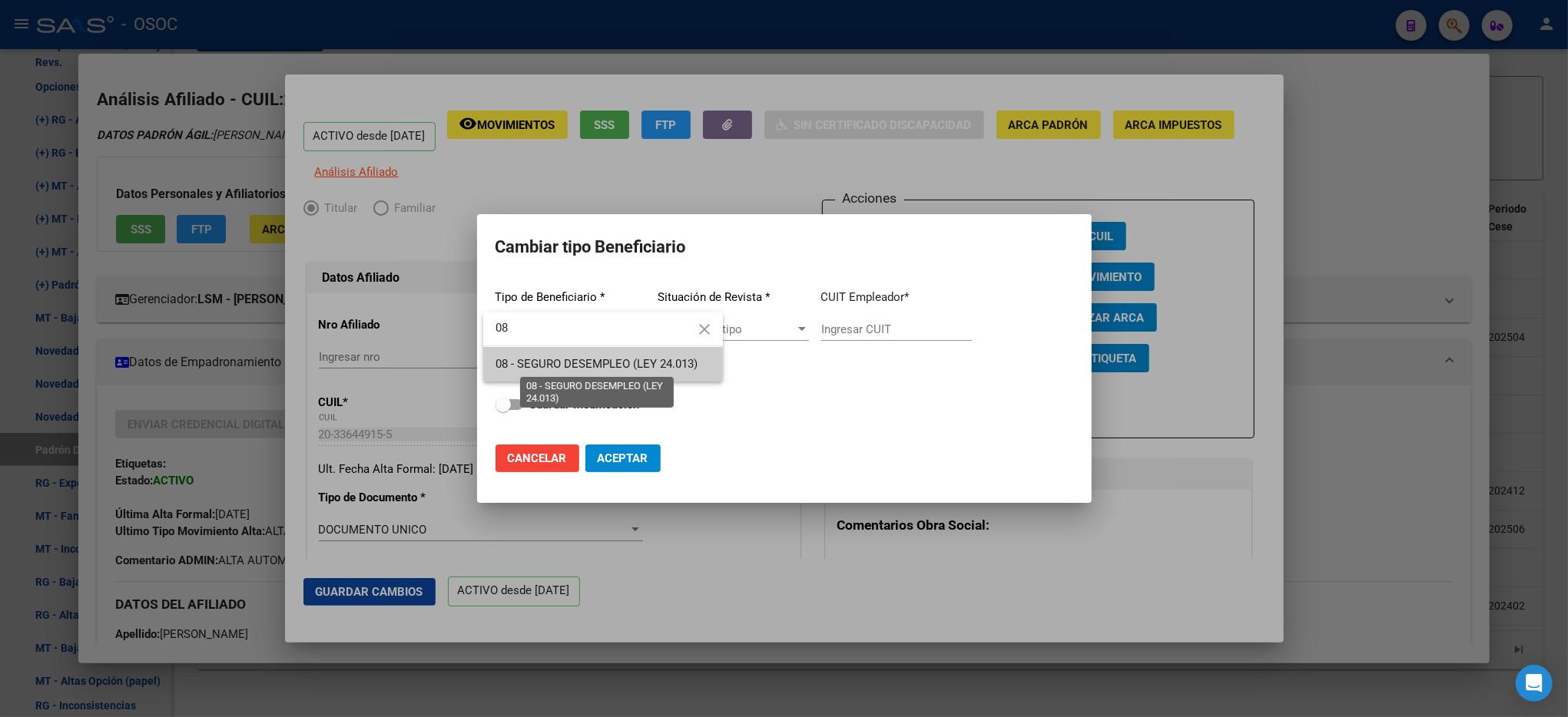
type input "08"
click at [650, 357] on span "08 - SEGURO DESEMPLEO (LEY 24.013)" at bounding box center [596, 364] width 202 height 14
type input "33-63761744-9"
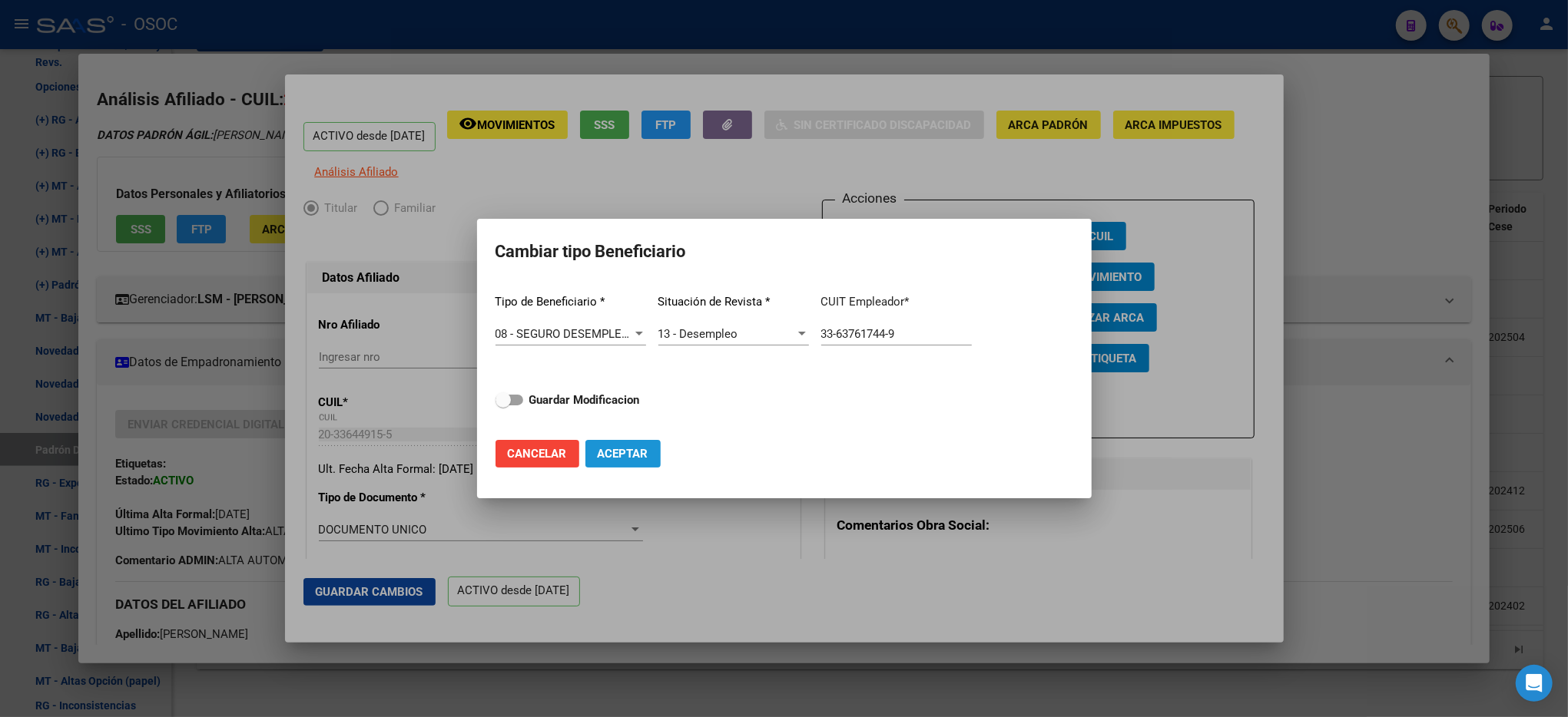
click at [634, 459] on span "Aceptar" at bounding box center [623, 455] width 51 height 14
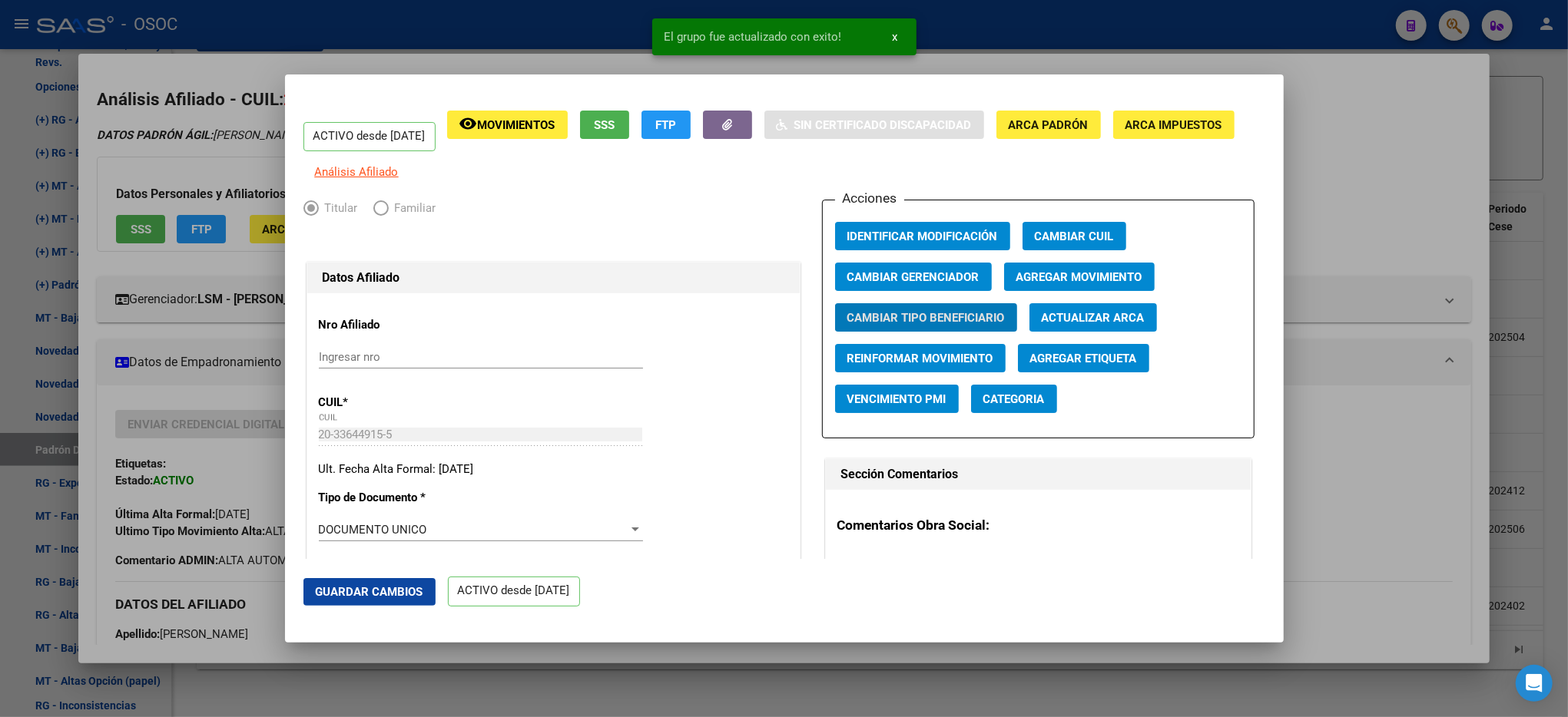
click at [1397, 220] on div at bounding box center [784, 358] width 1568 height 717
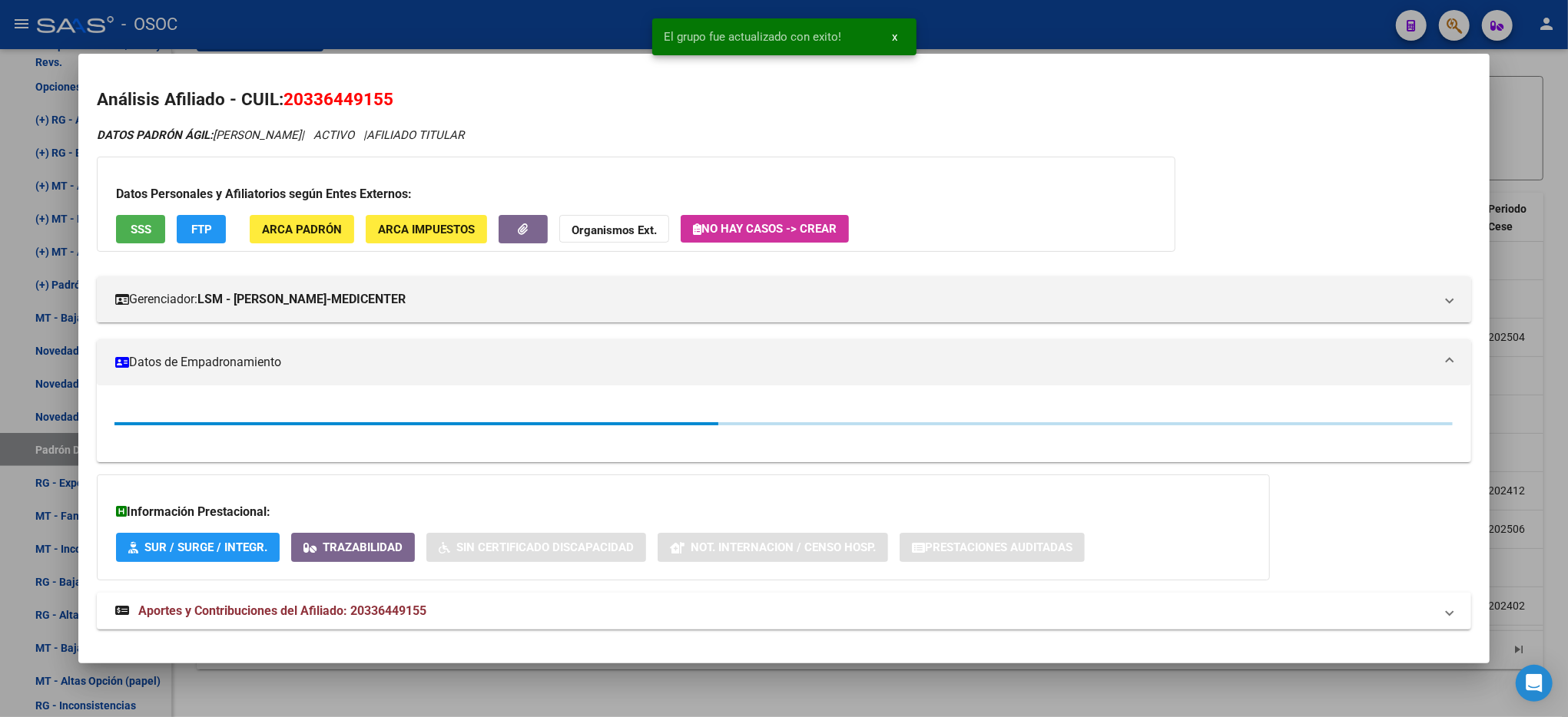
click at [1543, 233] on div at bounding box center [784, 358] width 1568 height 717
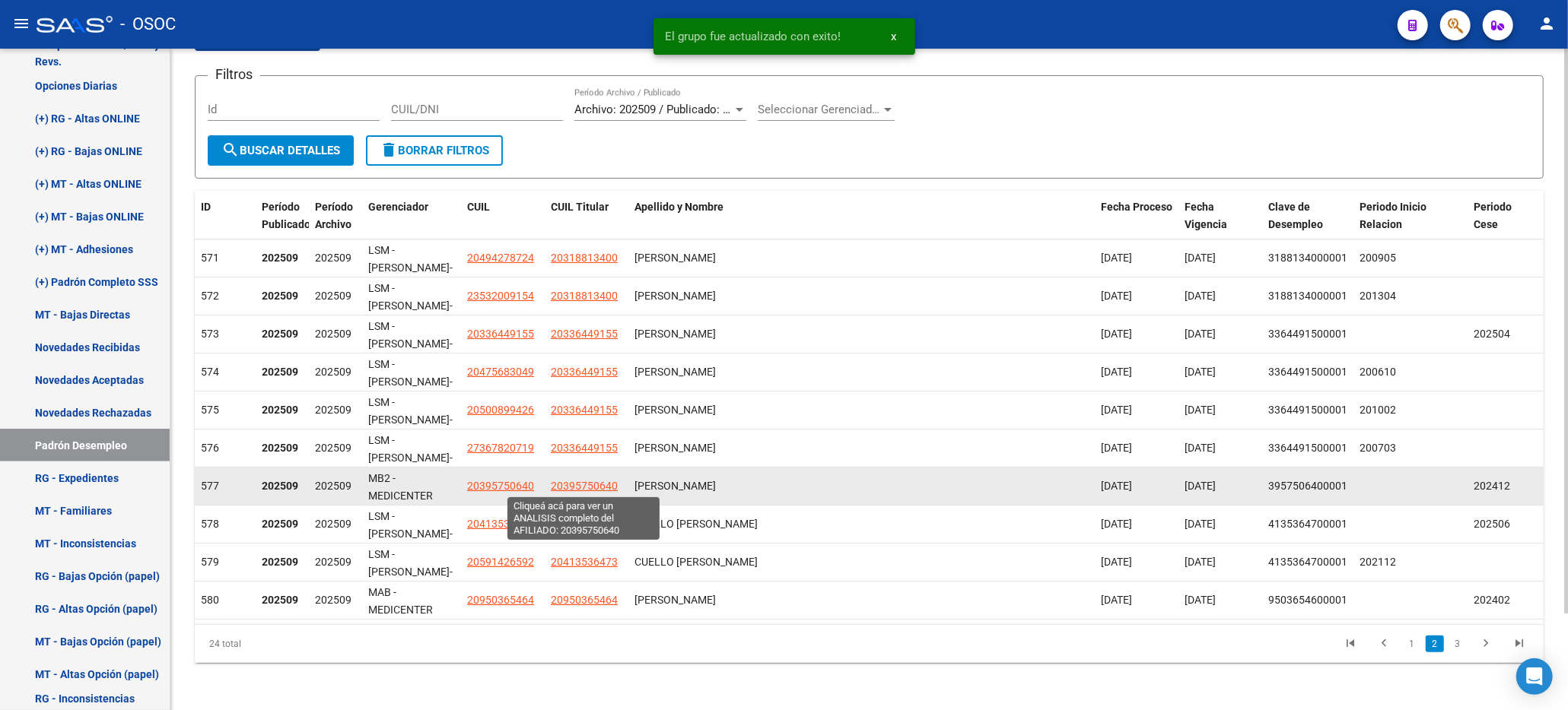
click at [598, 487] on span "20395750640" at bounding box center [584, 486] width 67 height 12
type textarea "20395750640"
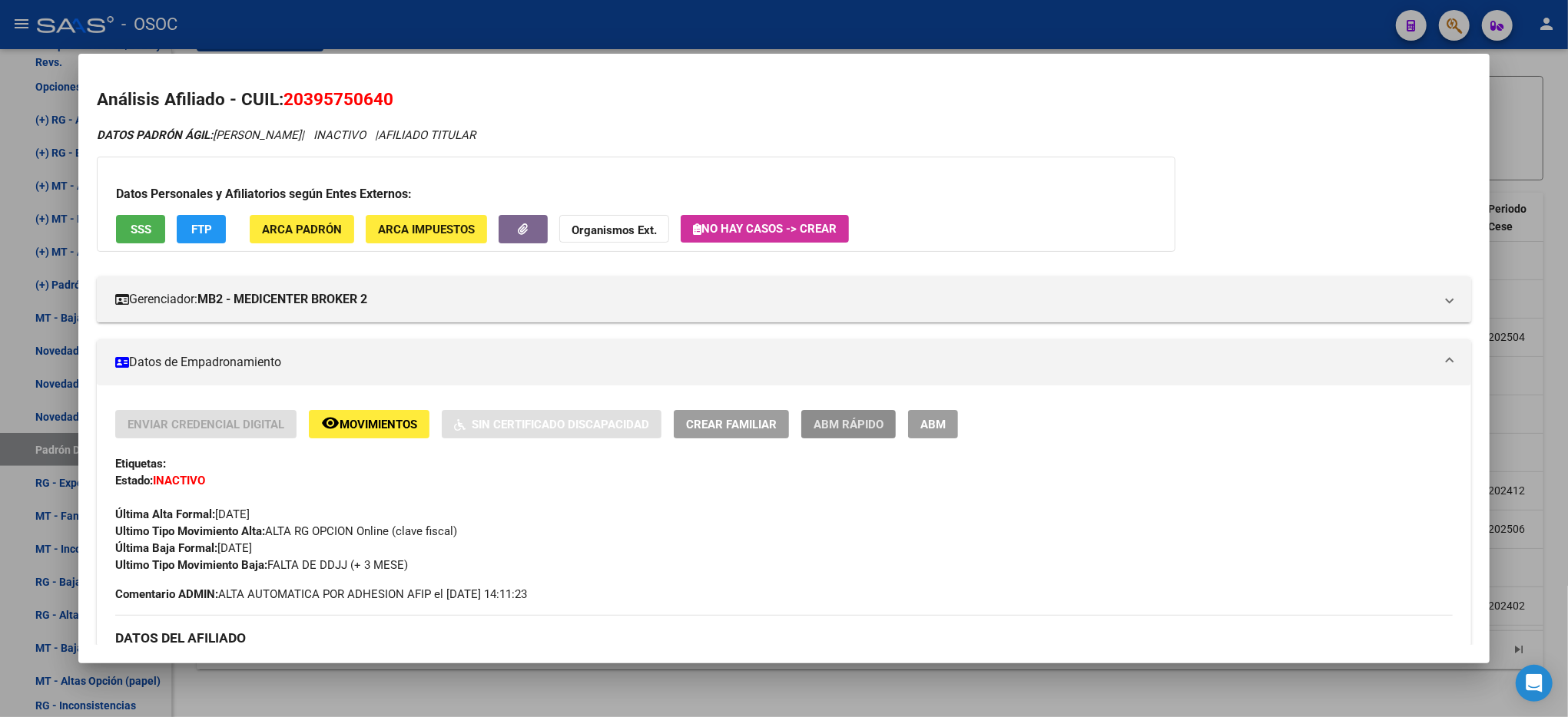
click at [855, 414] on button "ABM Rápido" at bounding box center [849, 424] width 94 height 28
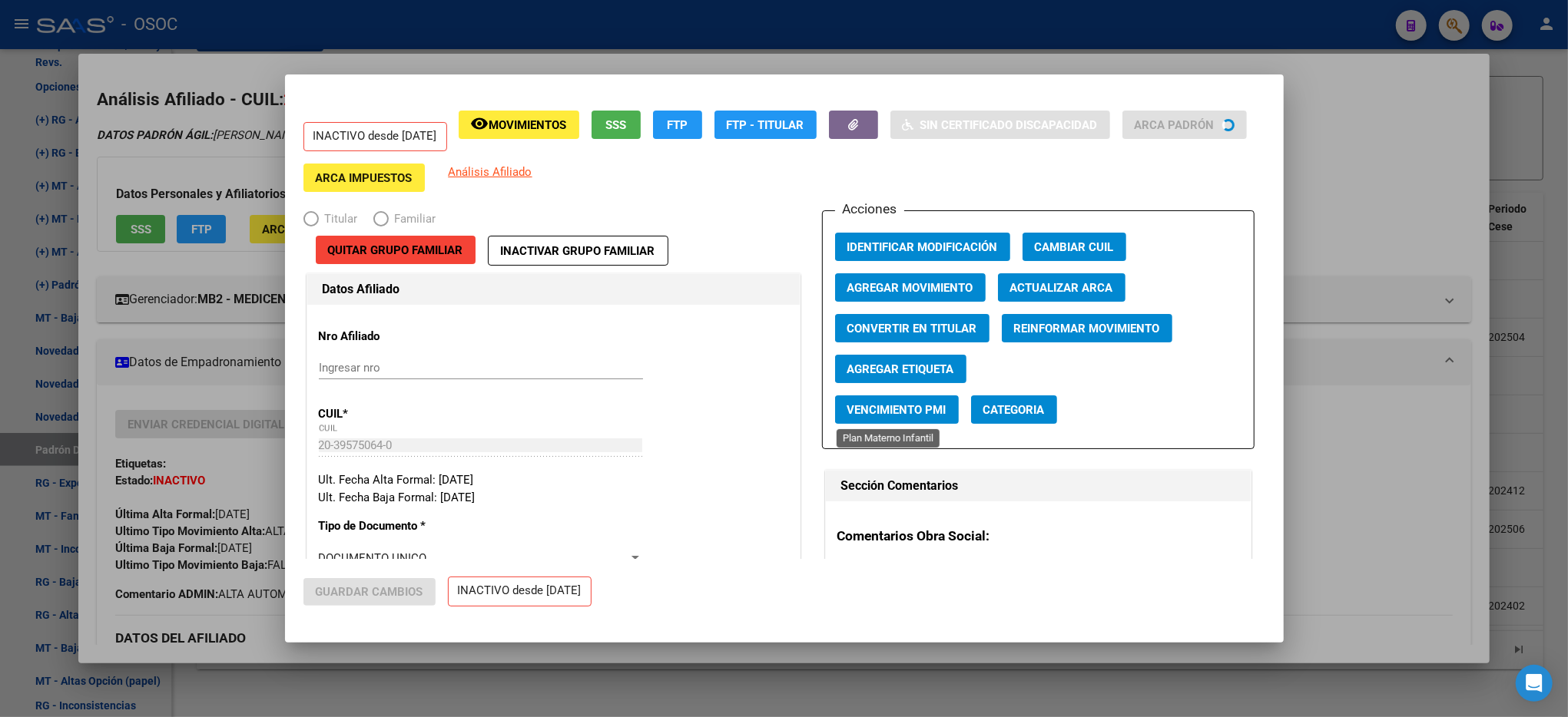
radio input "true"
type input "30-71200461-0"
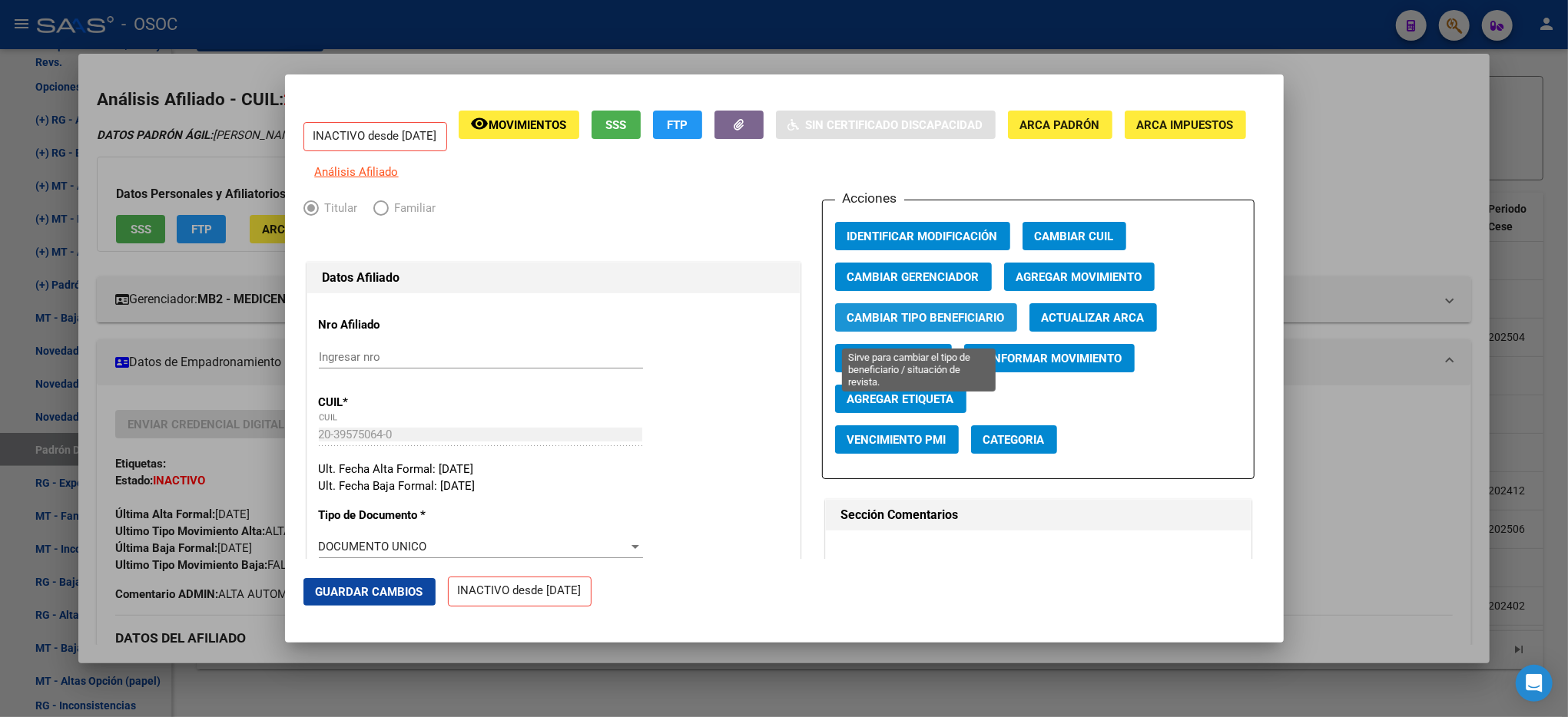
click at [885, 323] on span "Cambiar Tipo Beneficiario" at bounding box center [925, 318] width 158 height 14
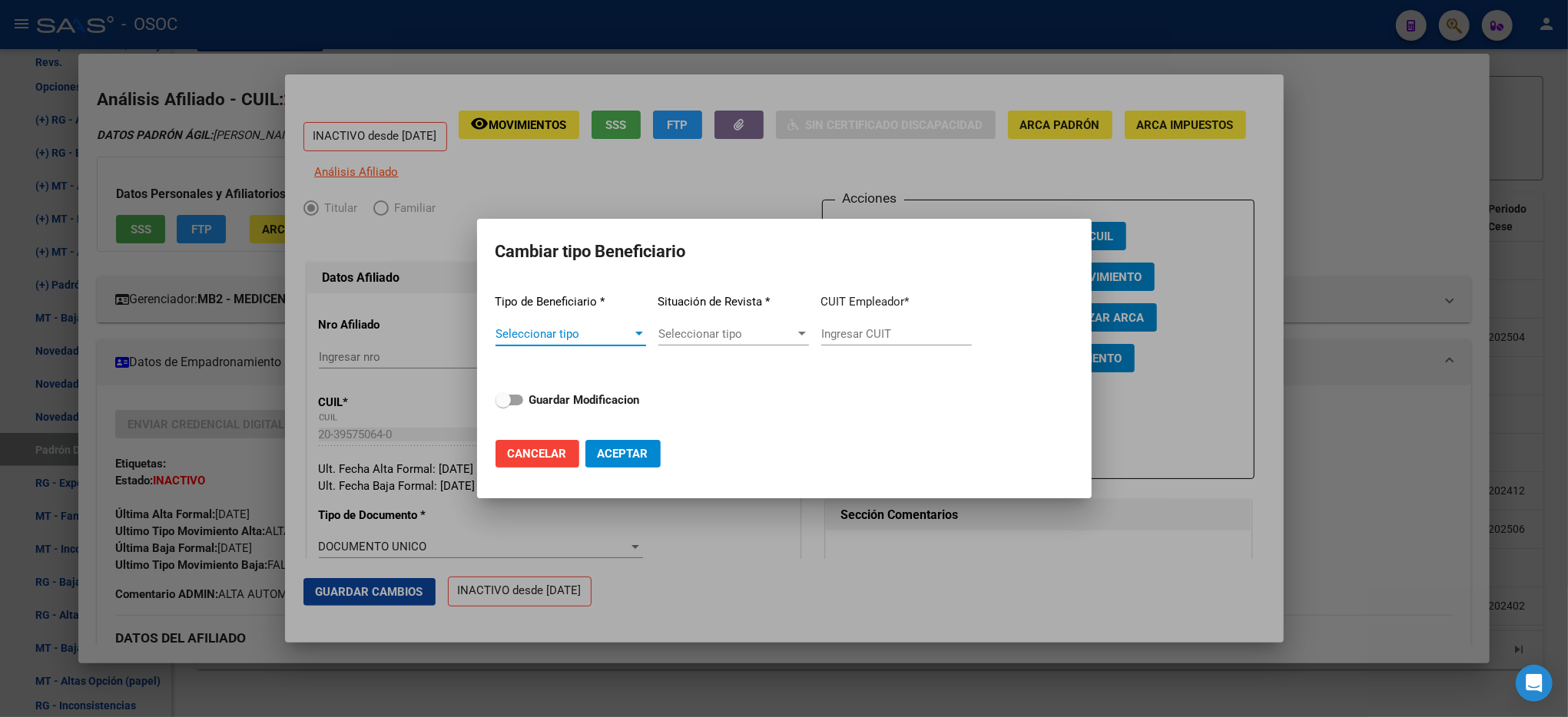
click at [610, 327] on span "Seleccionar tipo" at bounding box center [564, 334] width 137 height 14
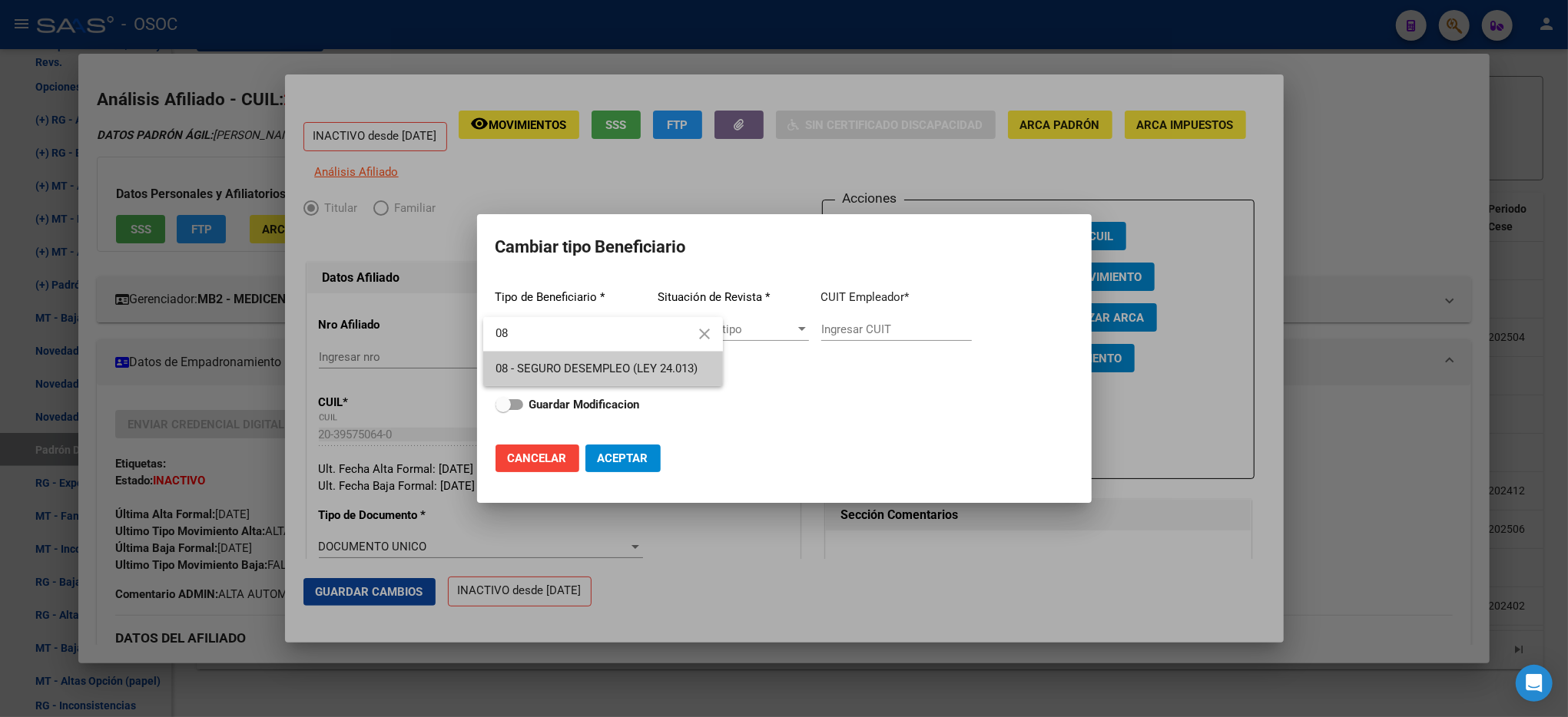
type input "08"
click at [579, 383] on span "08 - SEGURO DESEMPLEO (LEY 24.013)" at bounding box center [603, 368] width 215 height 35
type input "33-63761744-9"
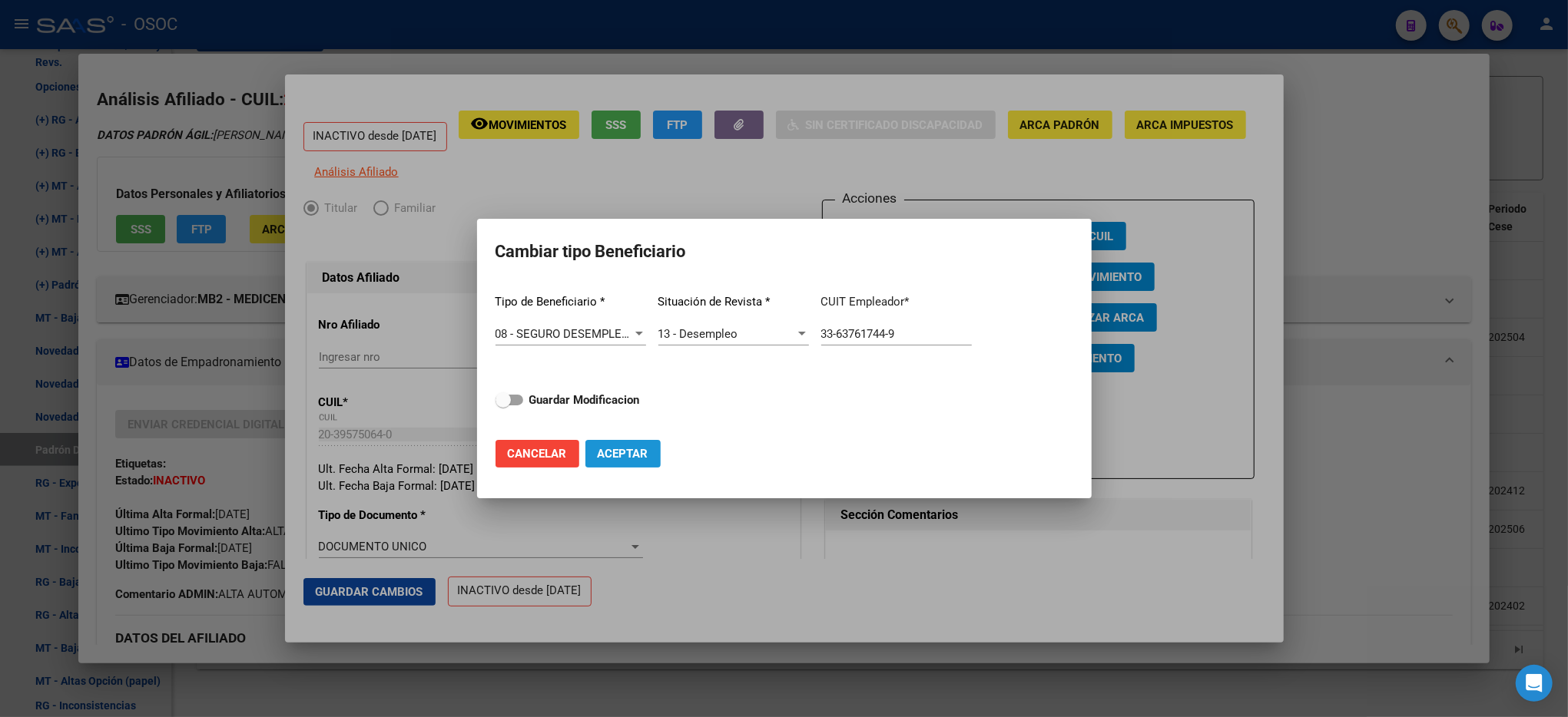
click at [637, 465] on button "Aceptar" at bounding box center [623, 454] width 76 height 28
type input "33-63761744-9"
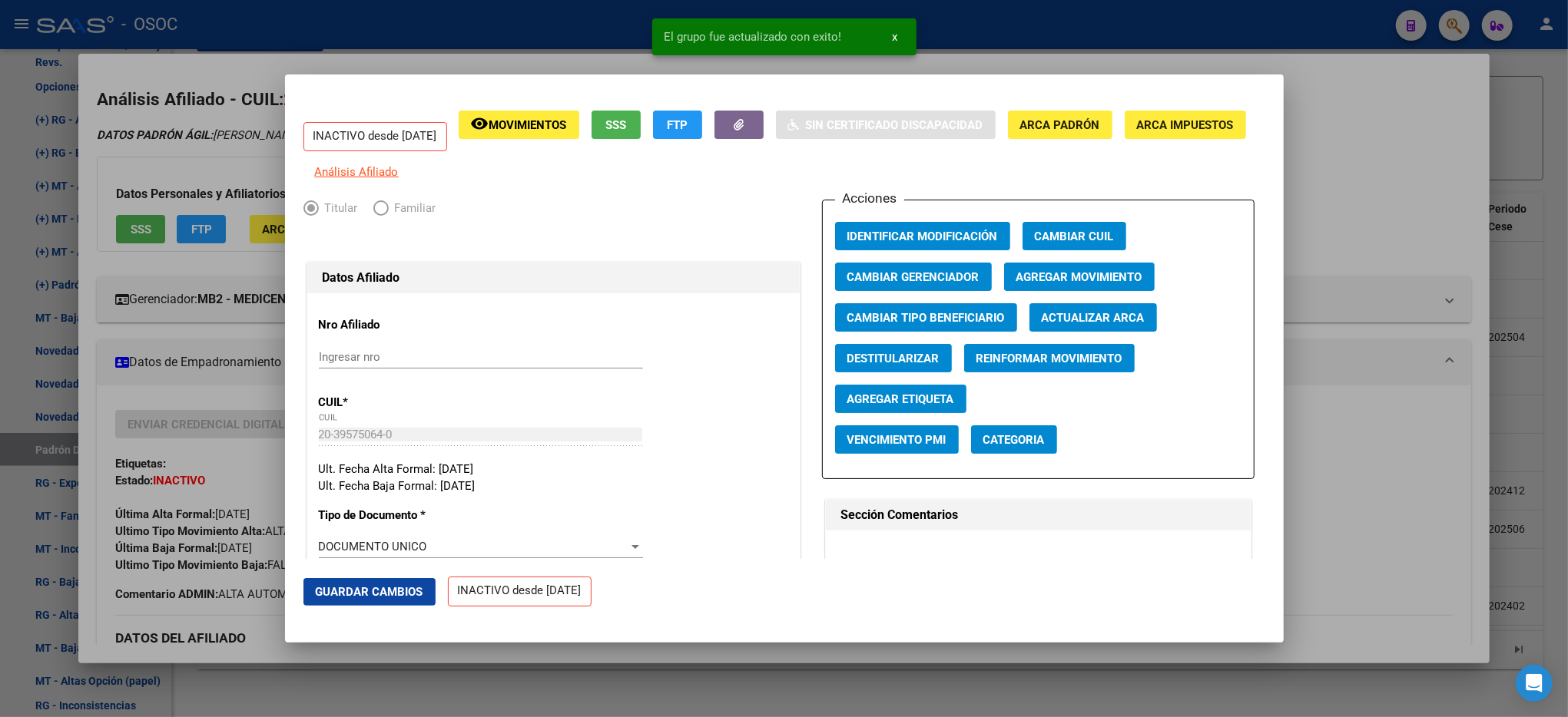
drag, startPoint x: 1378, startPoint y: 241, endPoint x: 1500, endPoint y: 255, distance: 122.8
click at [1383, 241] on div at bounding box center [784, 358] width 1568 height 717
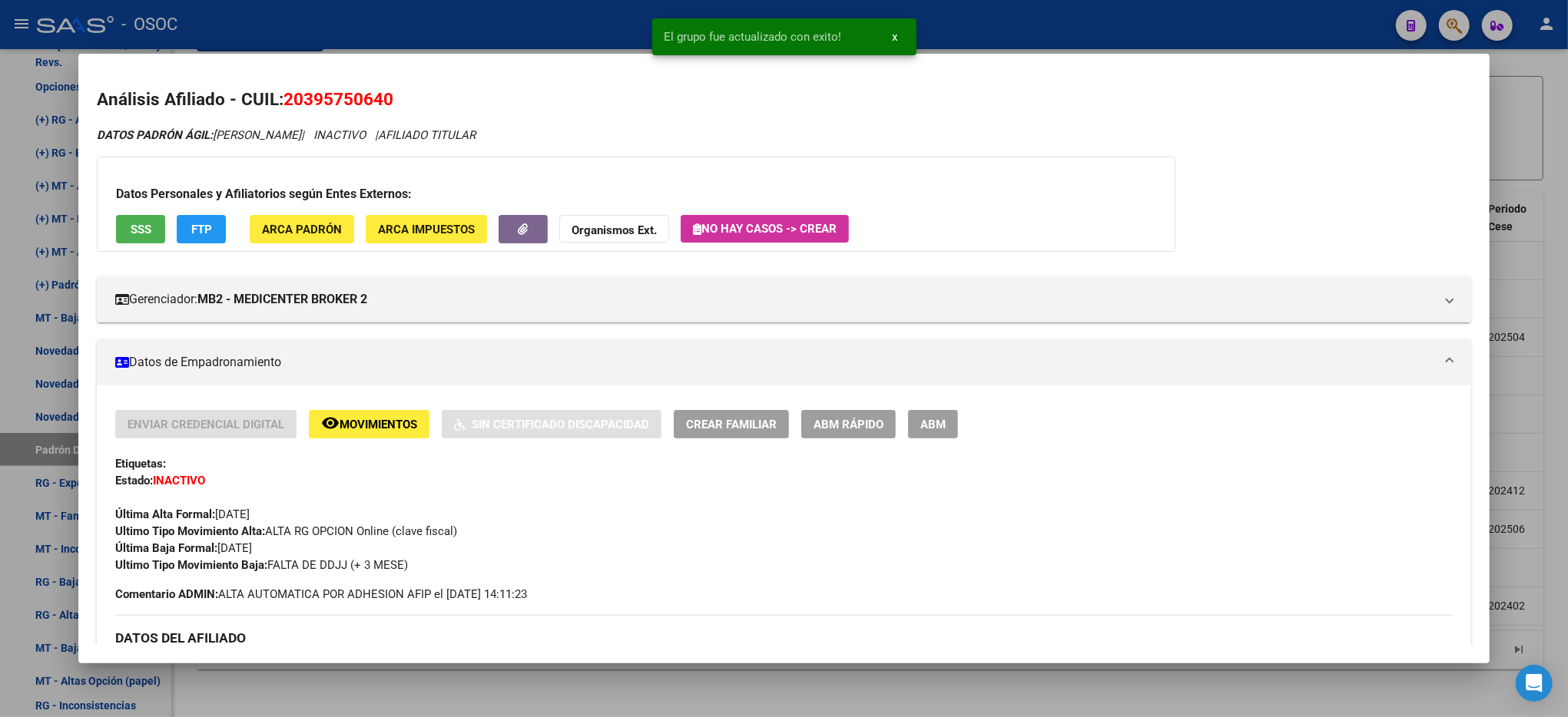
click at [1549, 278] on div at bounding box center [784, 358] width 1568 height 717
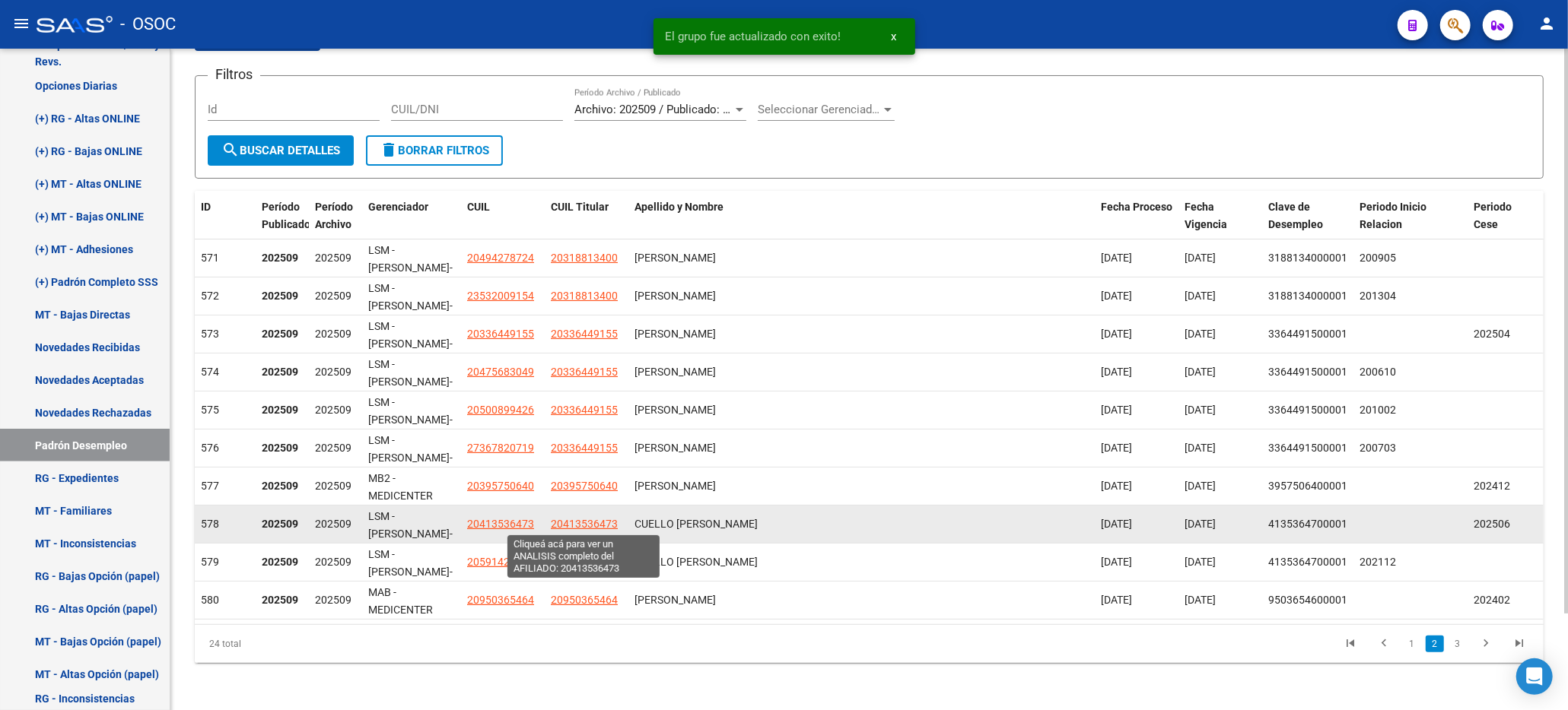
click at [569, 523] on span "20413536473" at bounding box center [584, 524] width 67 height 12
type textarea "20413536473"
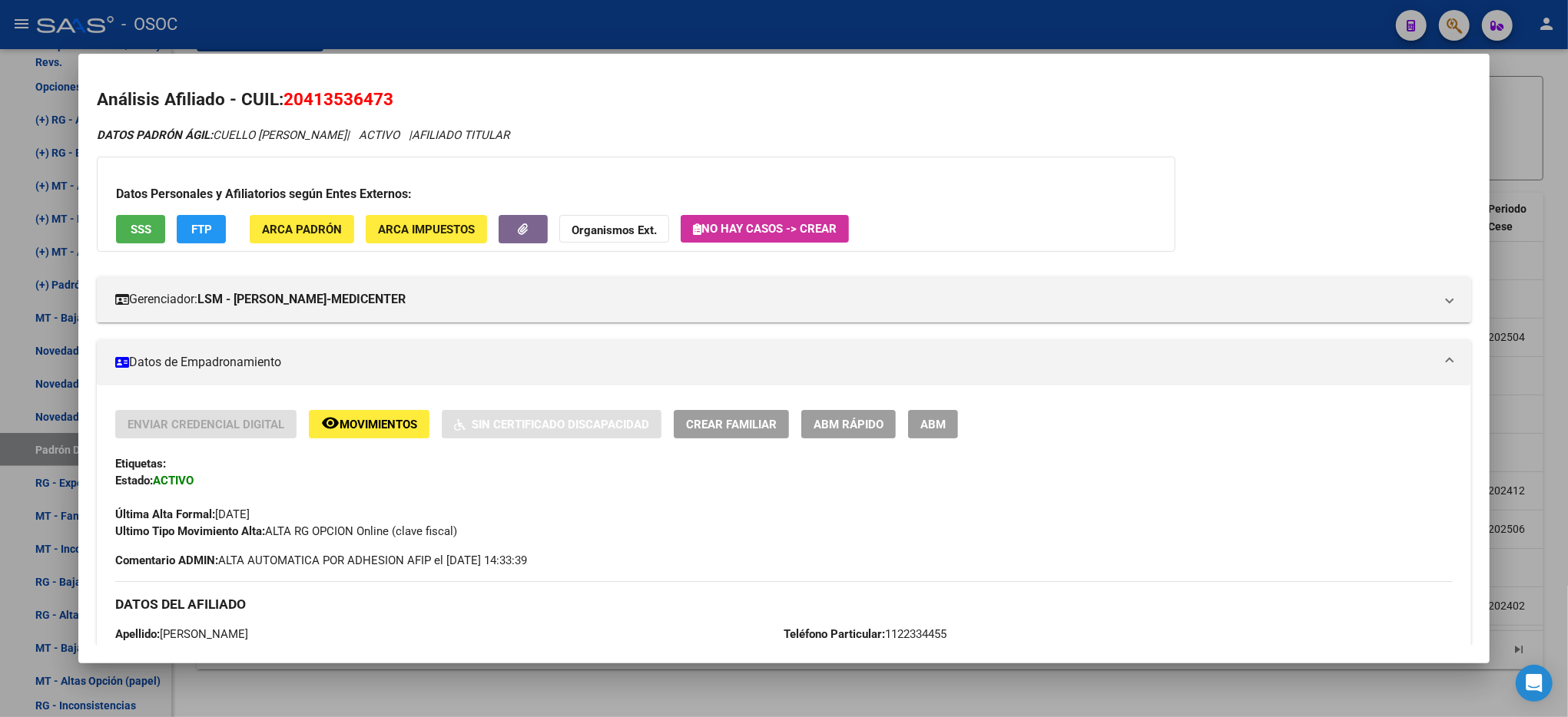
click at [834, 441] on div "Enviar Credencial Digital remove_red_eye Movimientos Sin Certificado Discapacid…" at bounding box center [784, 475] width 1338 height 130
click at [835, 431] on span "ABM Rápido" at bounding box center [848, 425] width 70 height 14
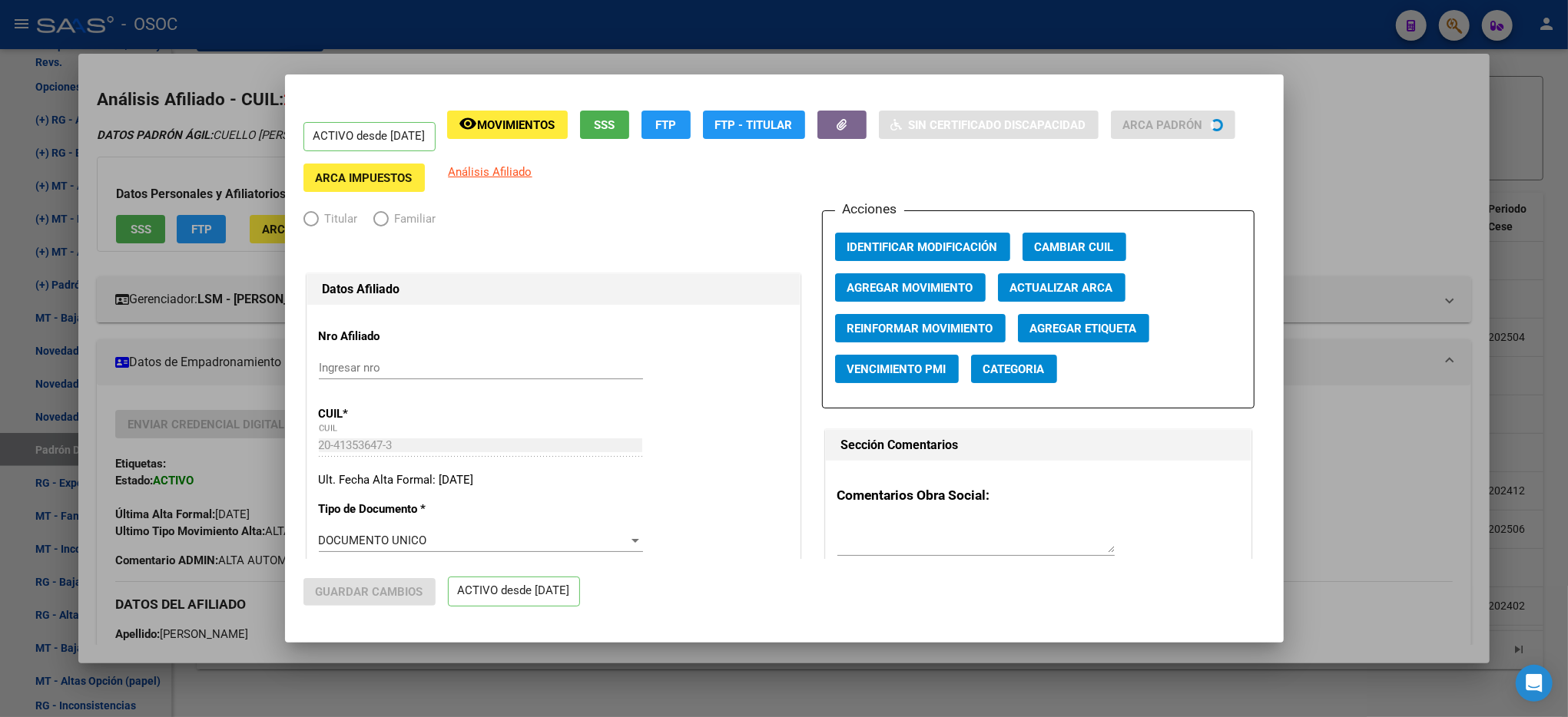
radio input "true"
type input "30-70821868-1"
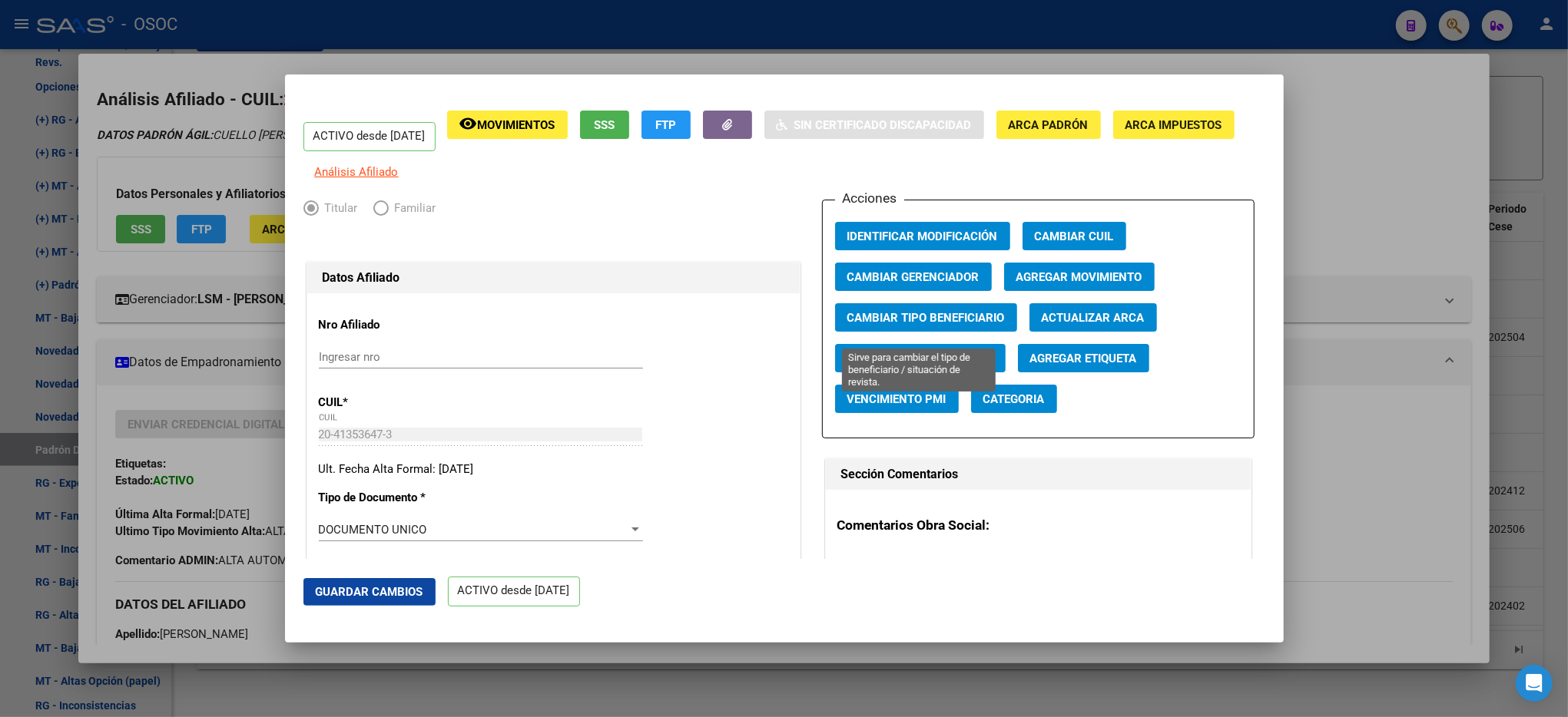
click at [925, 325] on span "Cambiar Tipo Beneficiario" at bounding box center [925, 318] width 158 height 14
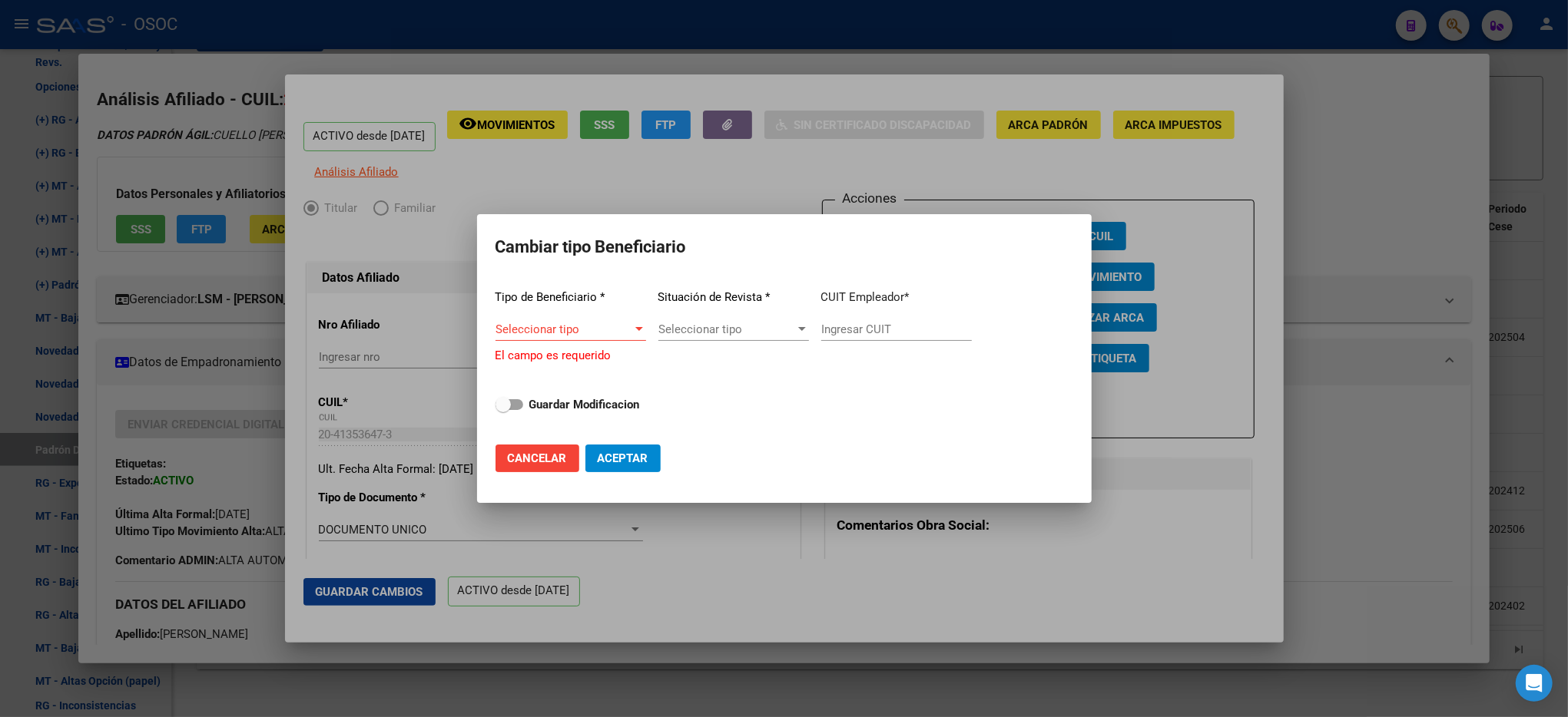
click at [619, 342] on div "Seleccionar tipo Seleccionar tipo" at bounding box center [570, 336] width 150 height 37
click at [586, 319] on div "Seleccionar tipo Seleccionar tipo" at bounding box center [570, 329] width 150 height 23
type input "08"
click at [631, 372] on span "08 - SEGURO DESEMPLEO (LEY 24.013)" at bounding box center [603, 364] width 215 height 35
type input "33-63761744-9"
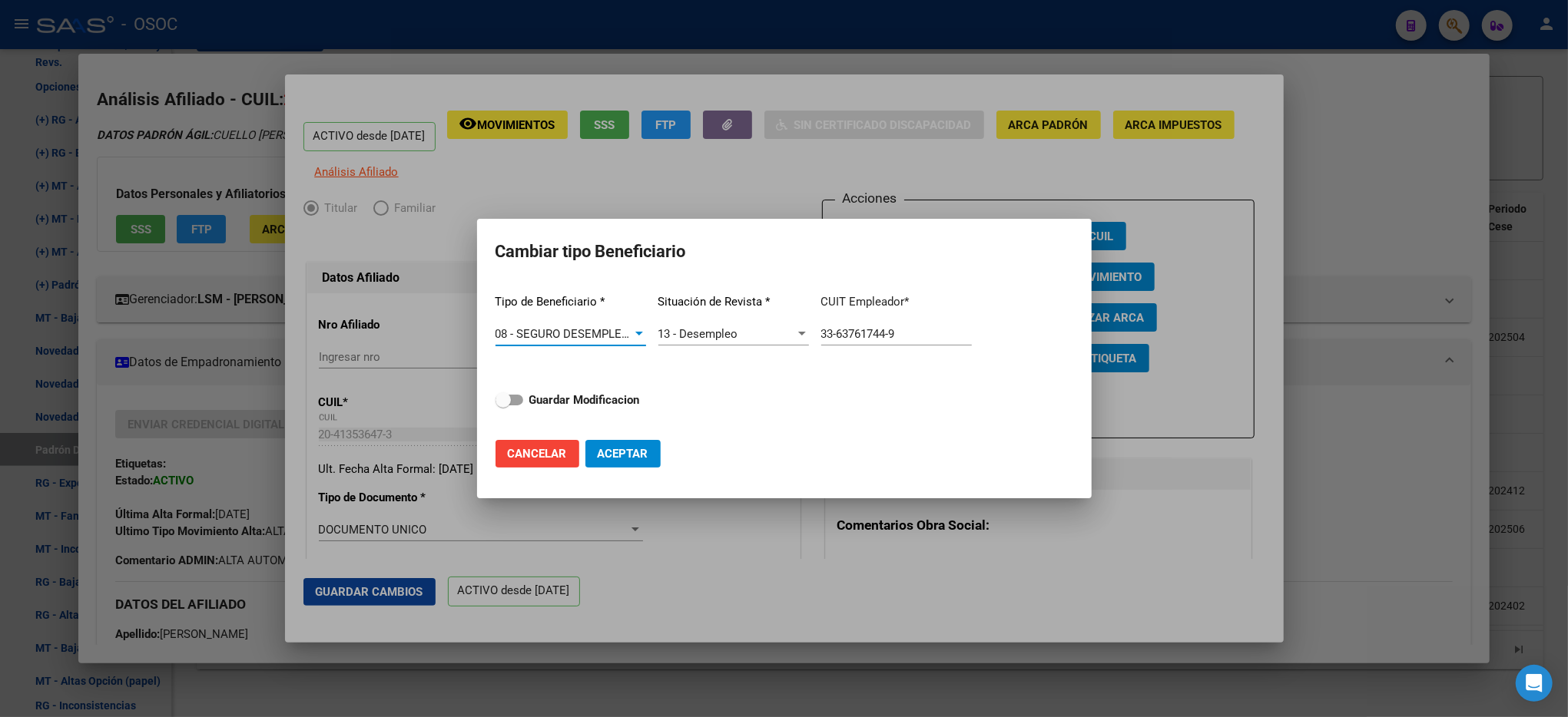
click at [607, 453] on span "Aceptar" at bounding box center [623, 455] width 51 height 14
type input "33-63761744-9"
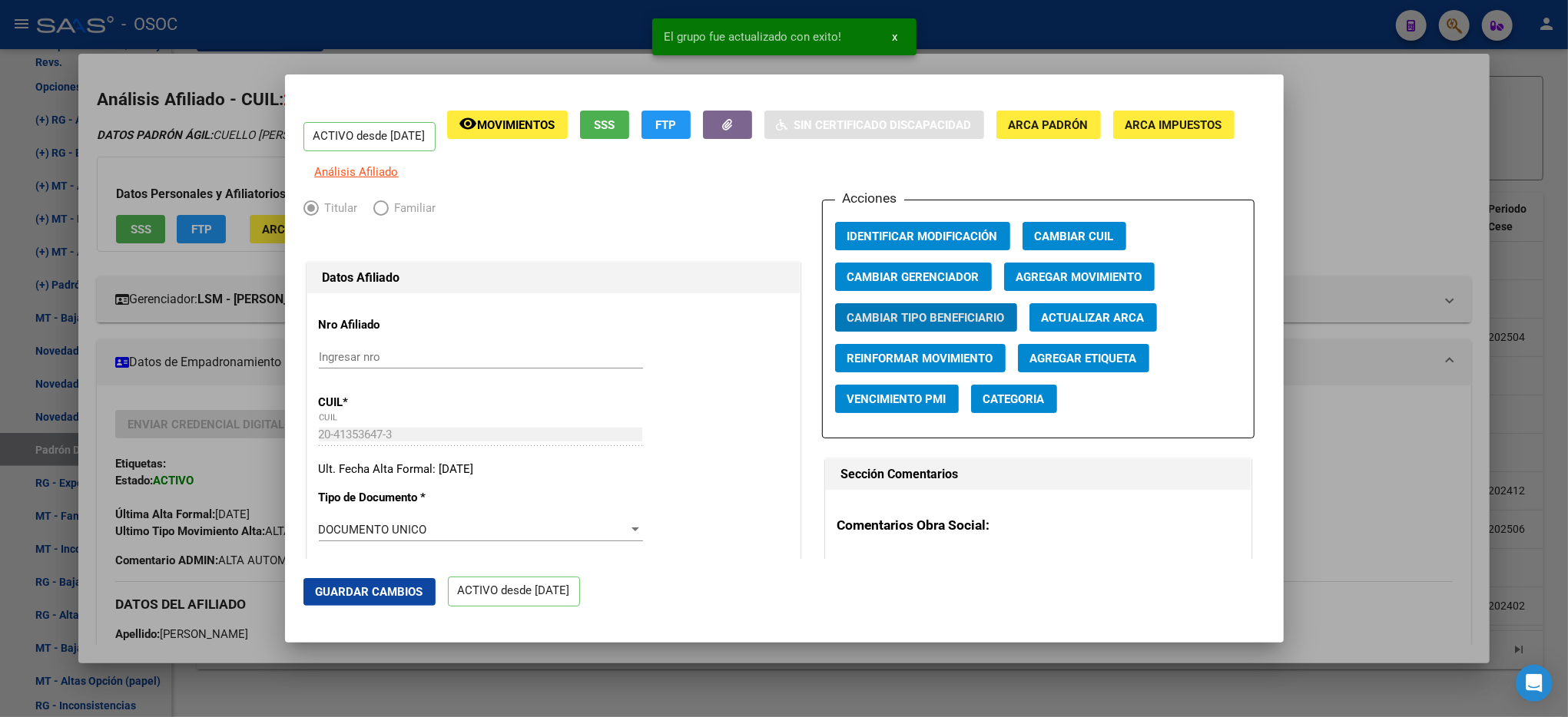
click at [1516, 269] on div at bounding box center [784, 358] width 1568 height 717
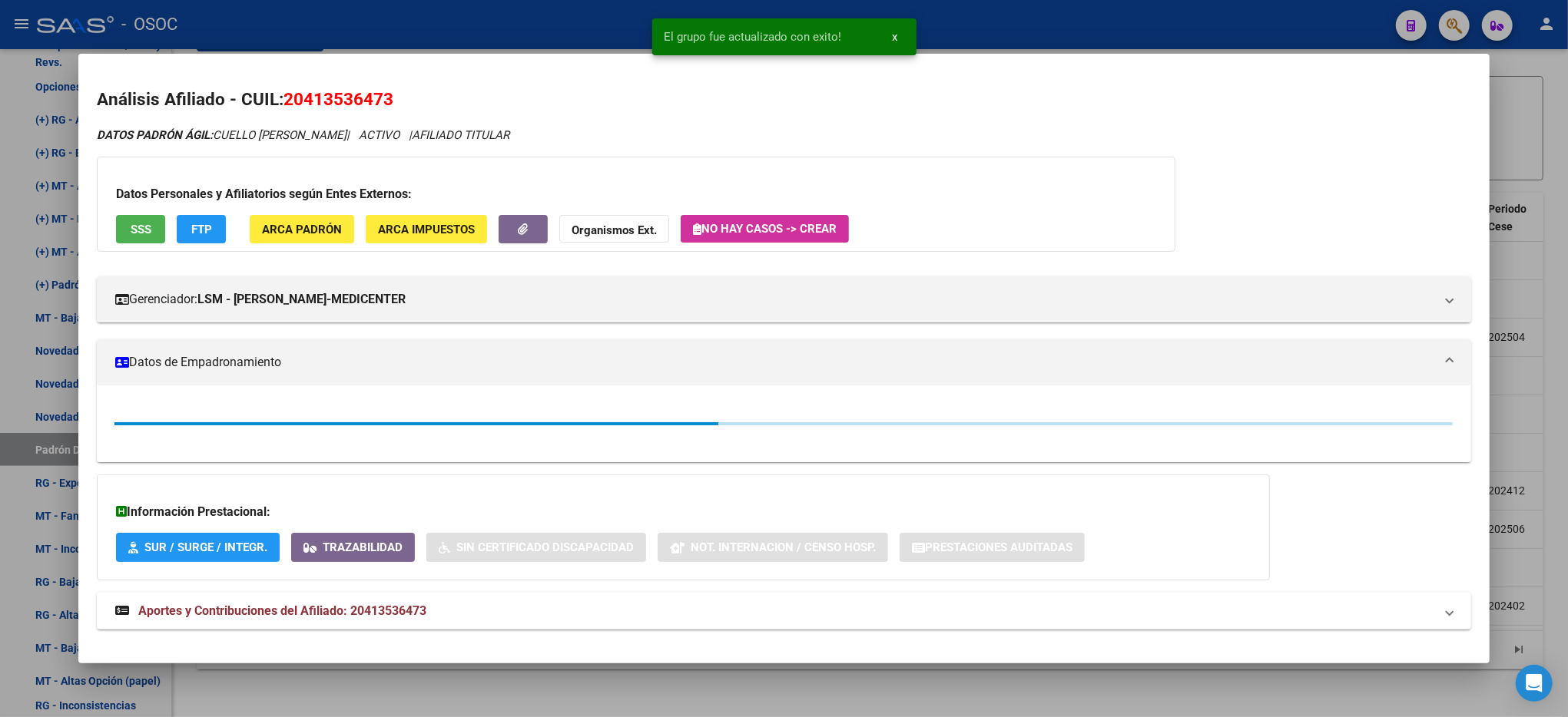
click at [1516, 269] on div at bounding box center [784, 358] width 1568 height 717
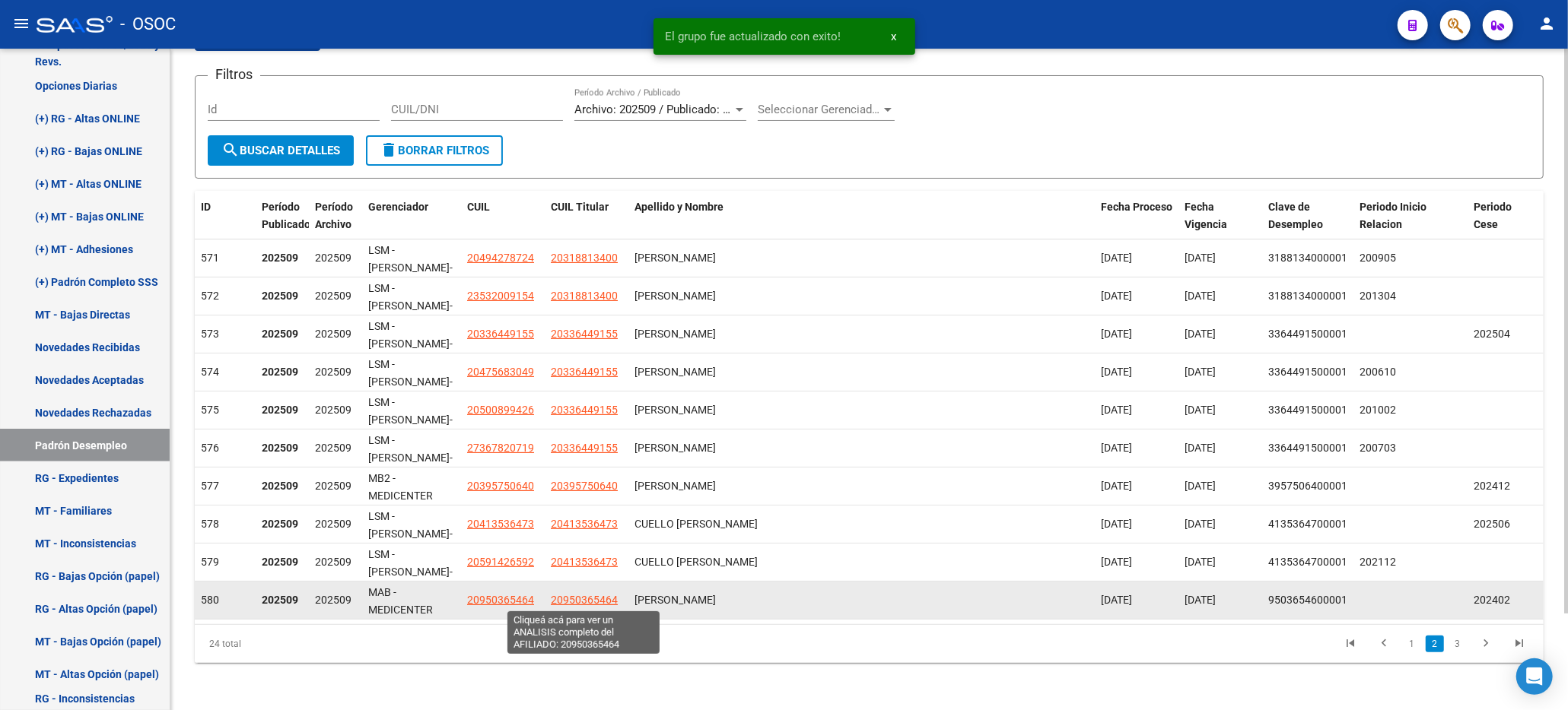
click at [594, 599] on span "20950365464" at bounding box center [584, 600] width 67 height 12
type textarea "20950365464"
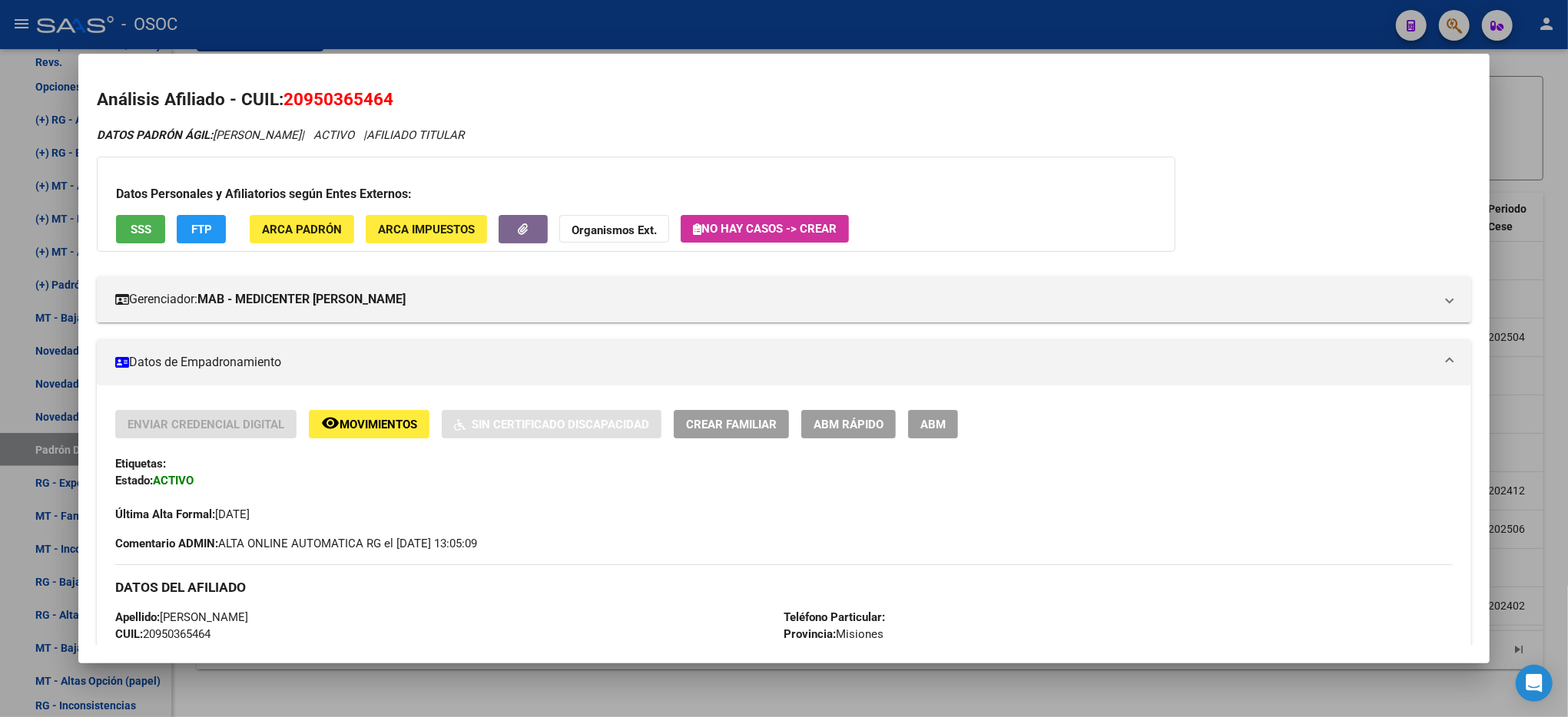
click at [871, 433] on button "ABM Rápido" at bounding box center [849, 424] width 94 height 28
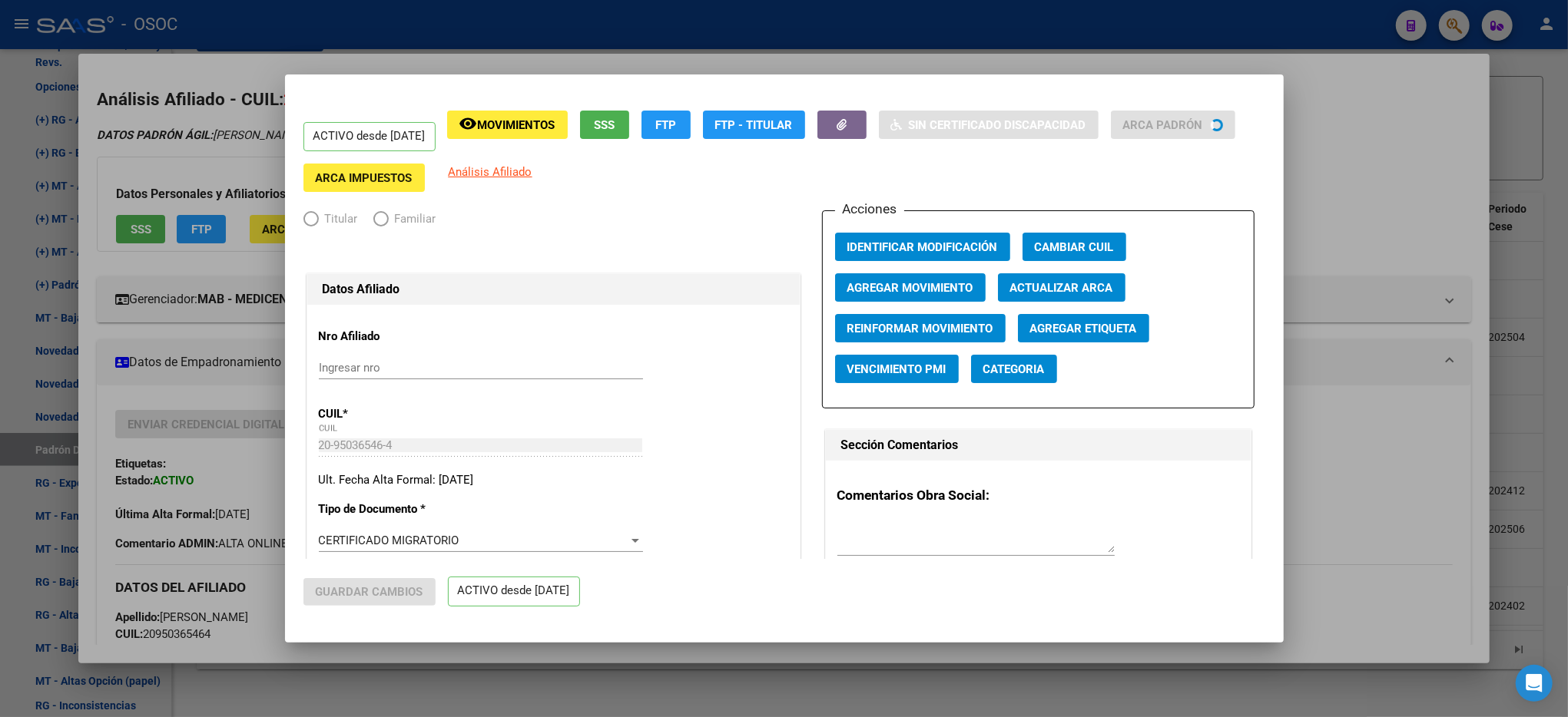
radio input "true"
type input "30-71598933-2"
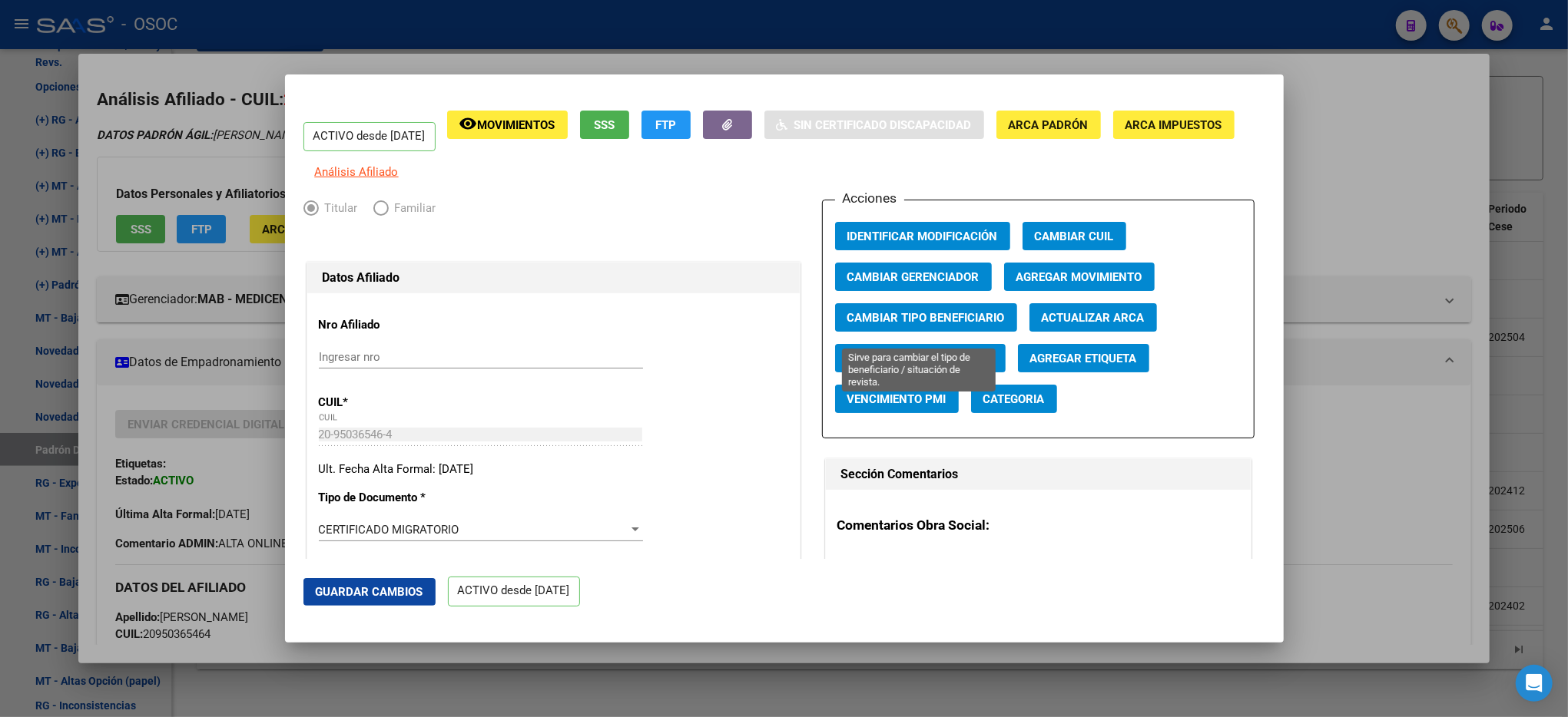
click at [920, 325] on span "Cambiar Tipo Beneficiario" at bounding box center [925, 318] width 158 height 14
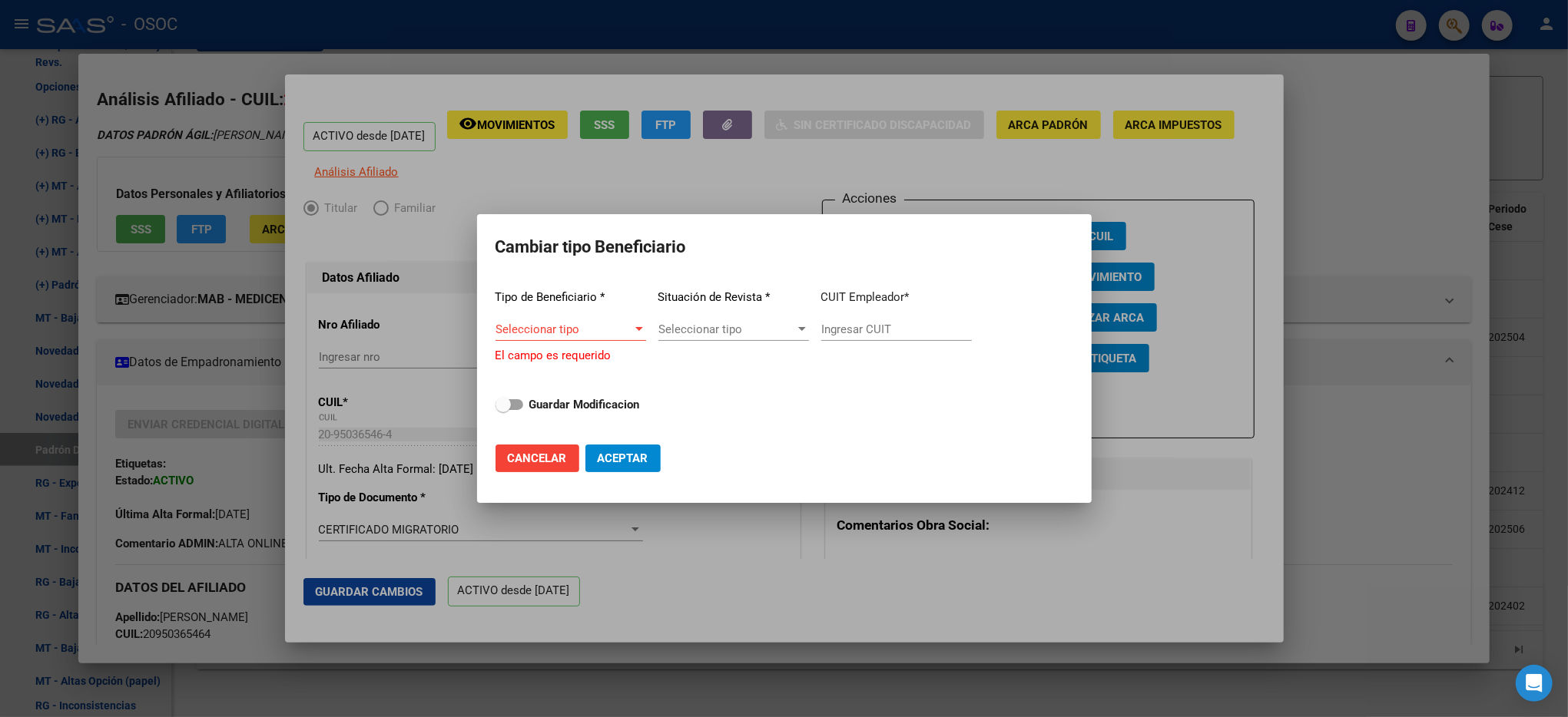
click at [616, 351] on div "Seleccionar tipo Seleccionar tipo" at bounding box center [570, 336] width 150 height 37
click at [621, 333] on span "Seleccionar tipo" at bounding box center [564, 330] width 137 height 14
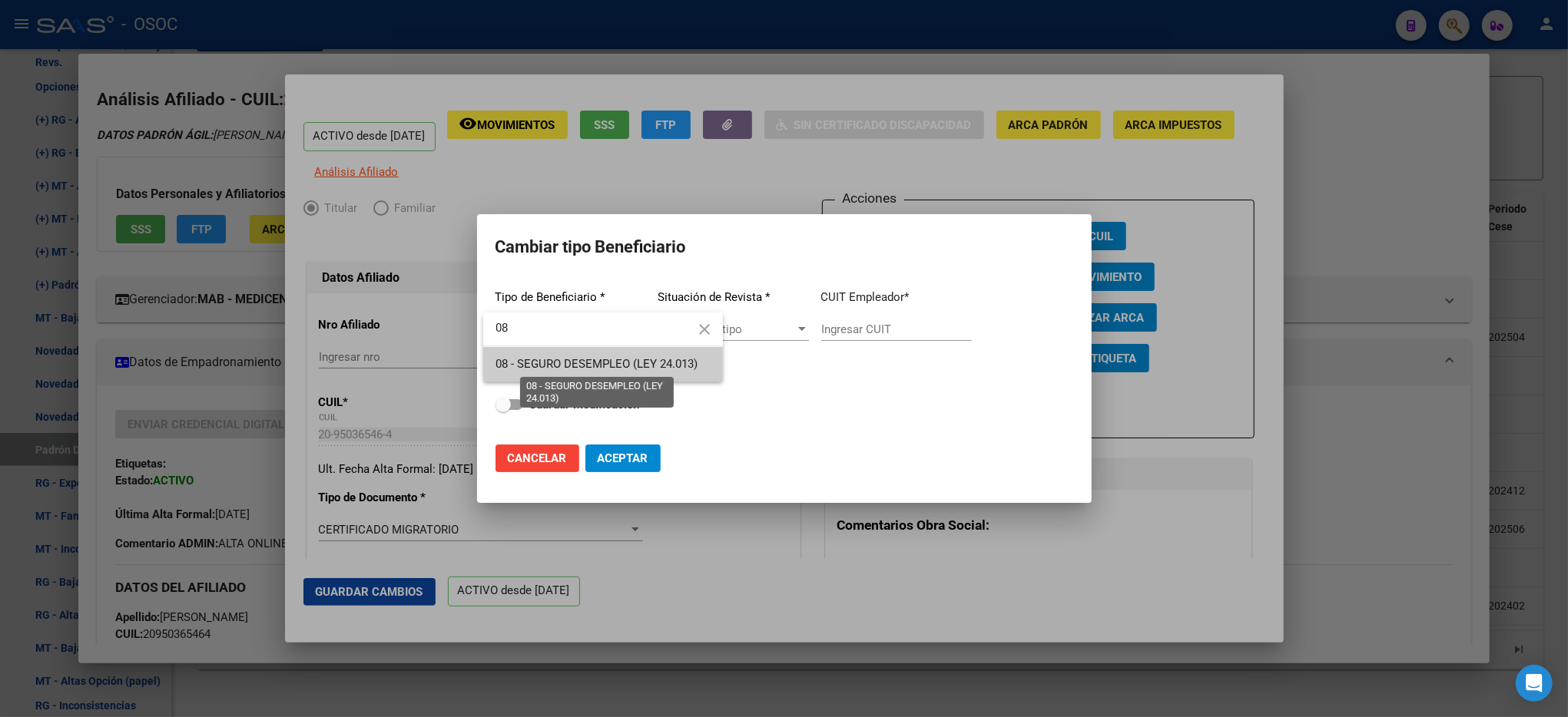
type input "08"
click at [615, 359] on span "08 - SEGURO DESEMPLEO (LEY 24.013)" at bounding box center [596, 364] width 202 height 14
type input "33-63761744-9"
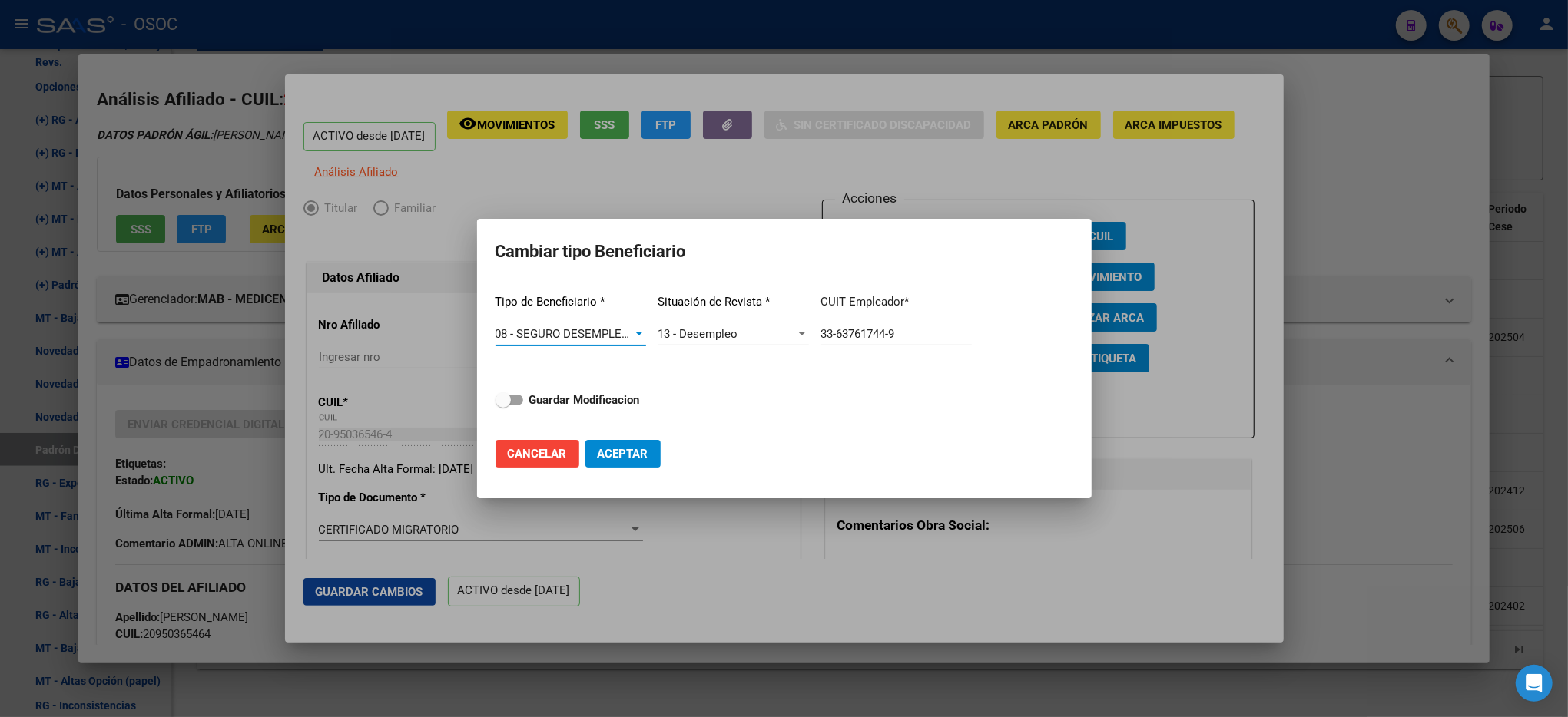
click at [624, 453] on span "Aceptar" at bounding box center [623, 455] width 51 height 14
type input "33-63761744-9"
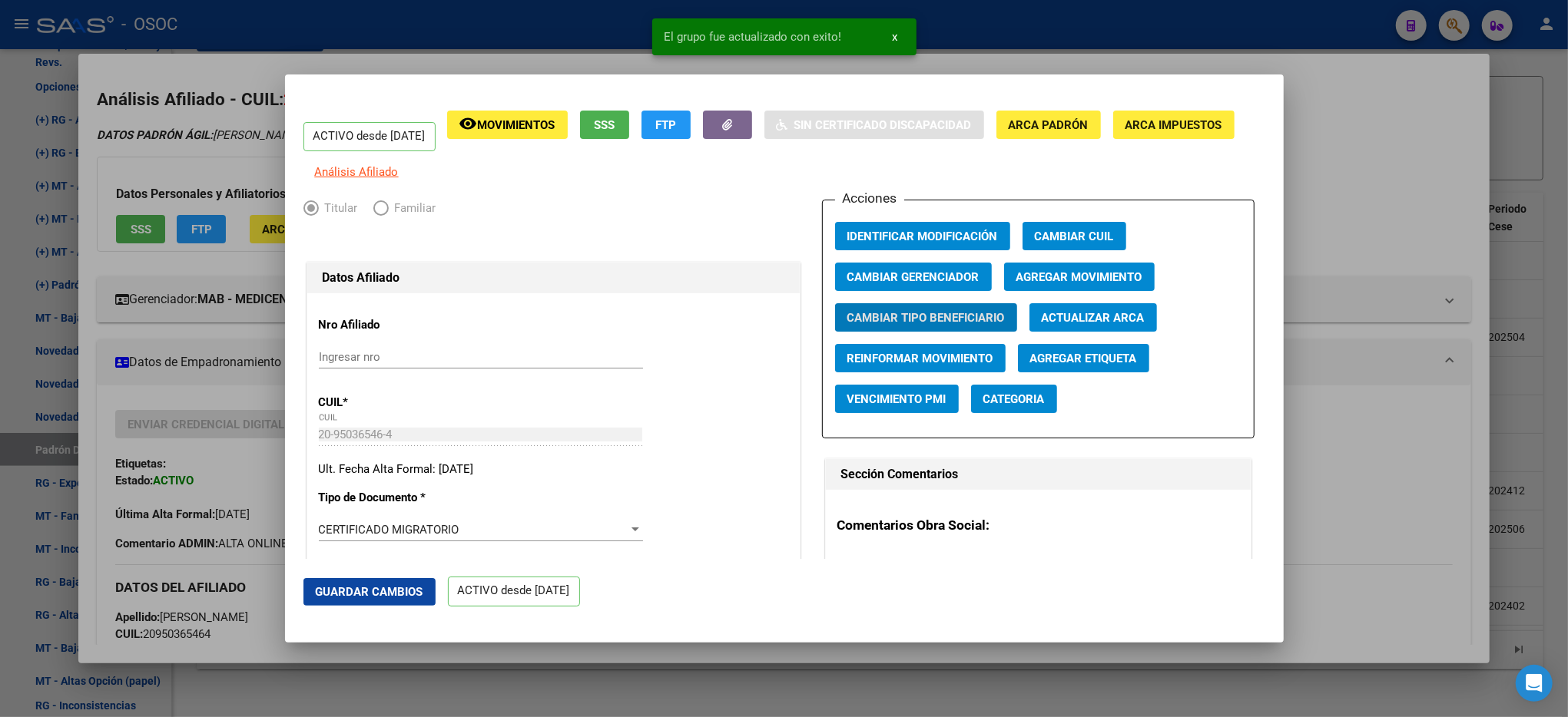
click at [1405, 216] on div at bounding box center [784, 358] width 1568 height 717
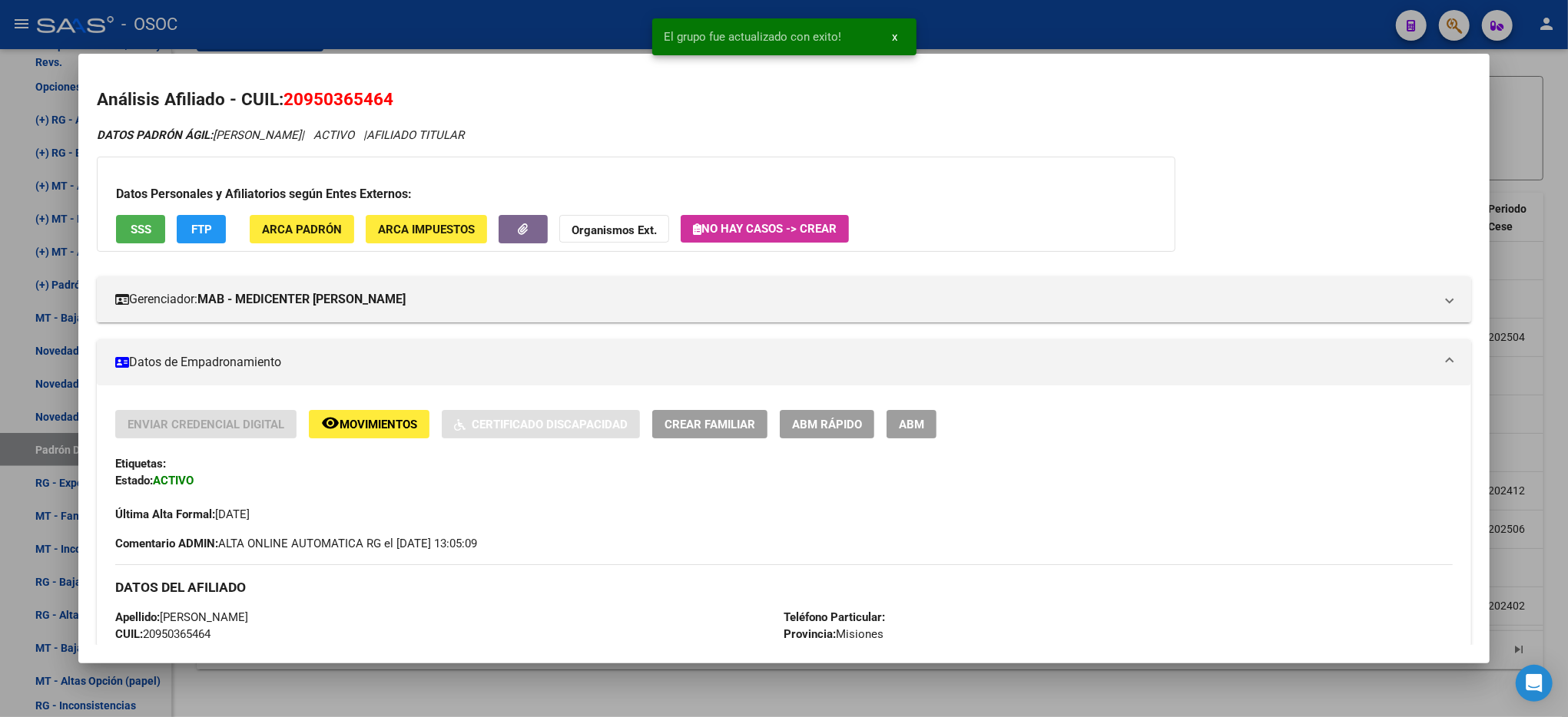
click at [1506, 241] on div at bounding box center [784, 358] width 1568 height 717
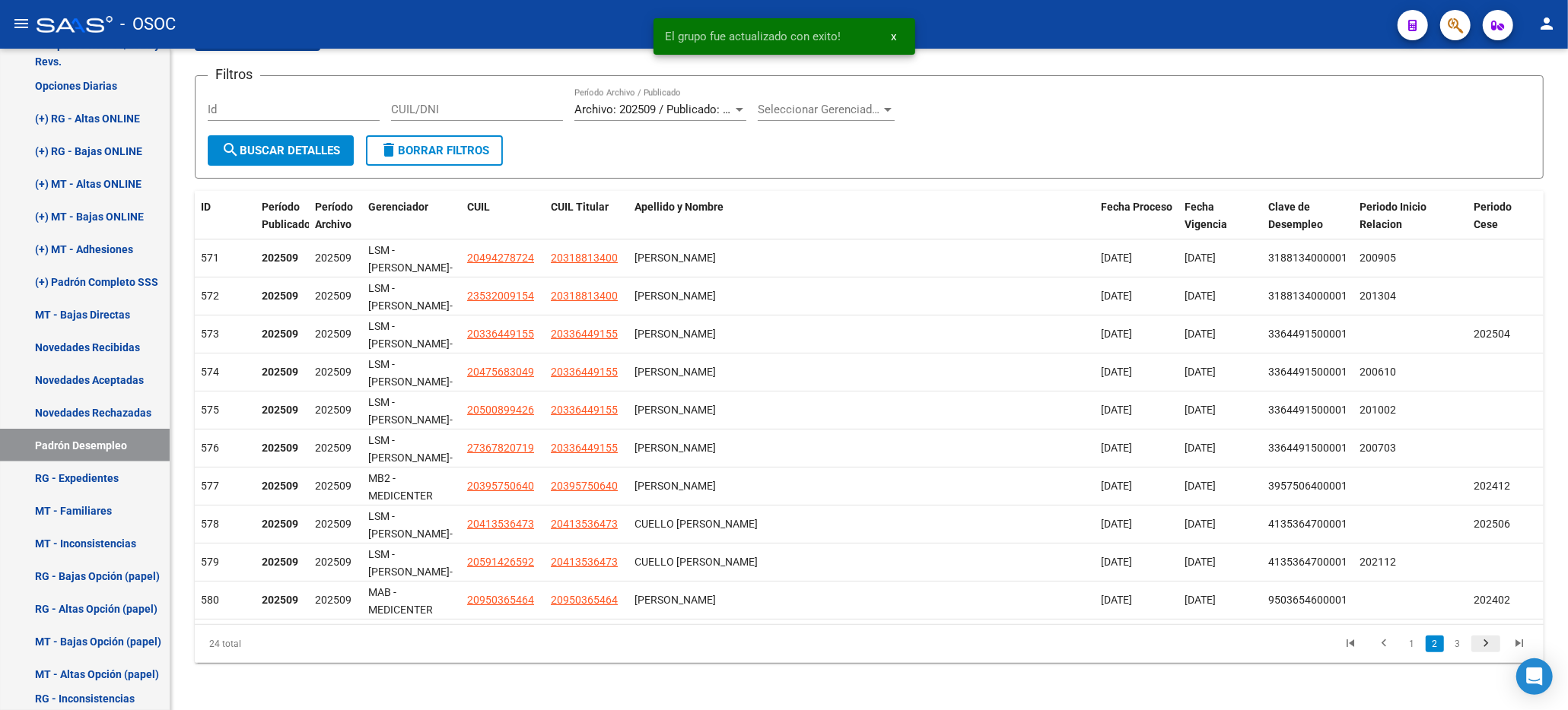
click at [1483, 642] on icon "go to next page" at bounding box center [1485, 646] width 19 height 18
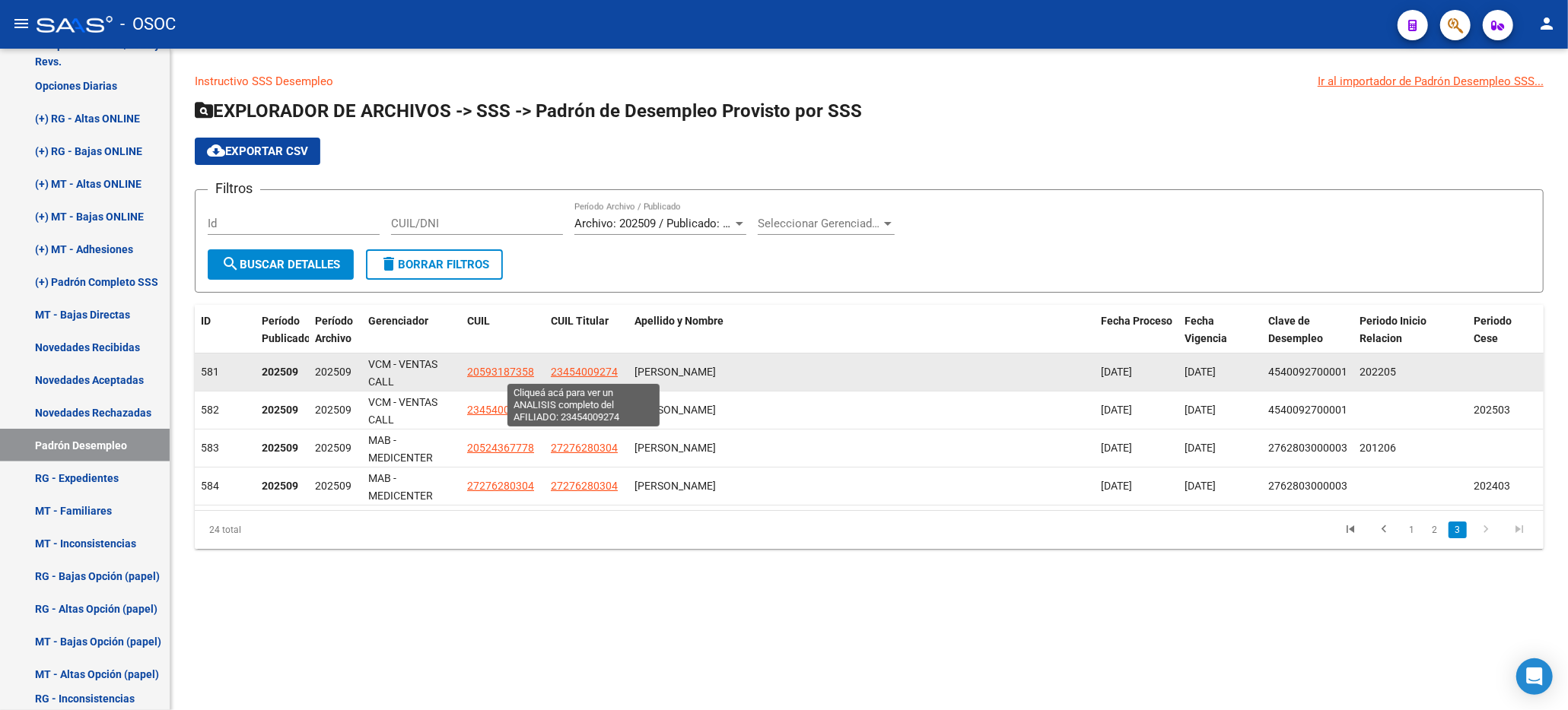
click at [604, 375] on span "23454009274" at bounding box center [584, 372] width 67 height 12
type textarea "23454009274"
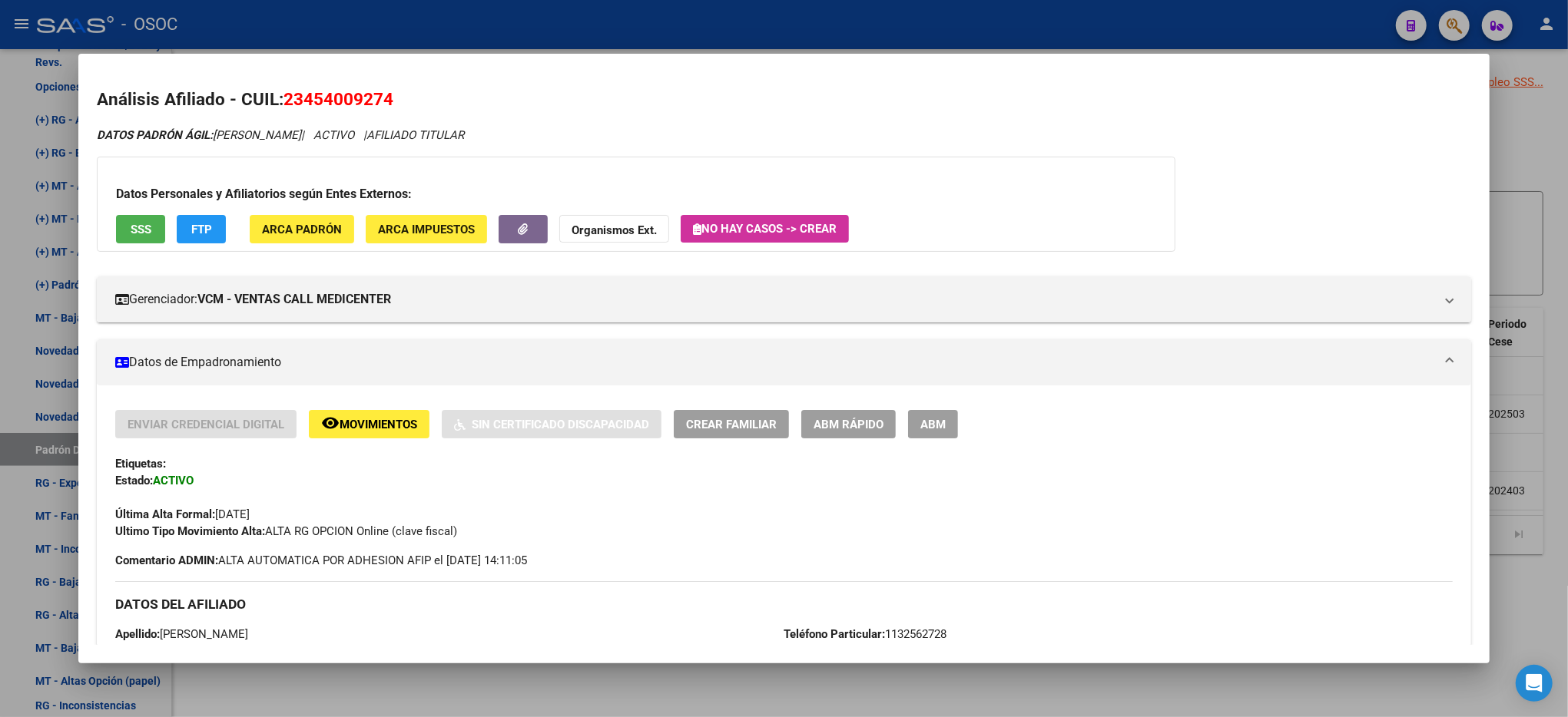
click at [865, 431] on span "ABM Rápido" at bounding box center [848, 425] width 70 height 14
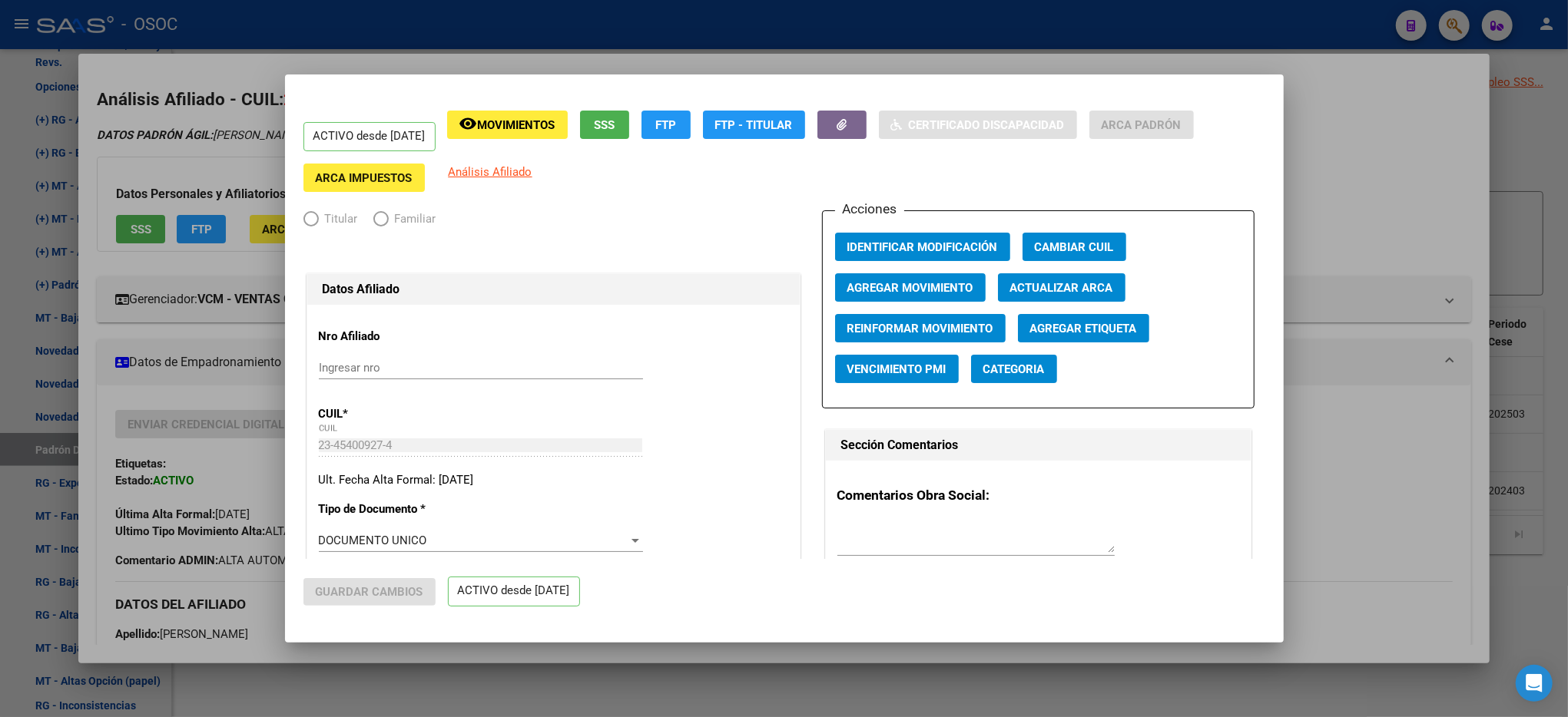
radio input "true"
type input "30-59255895-1"
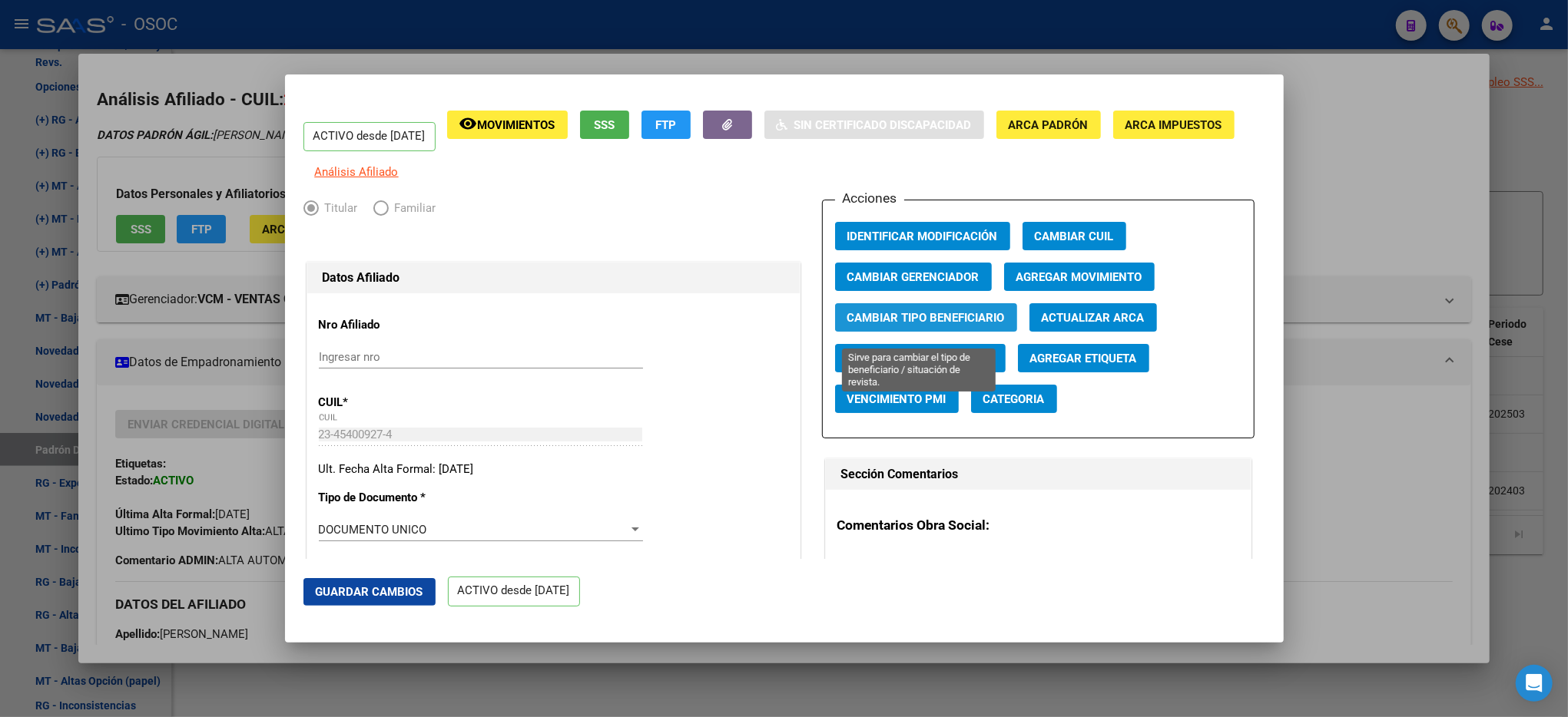
click at [901, 325] on span "Cambiar Tipo Beneficiario" at bounding box center [925, 318] width 158 height 14
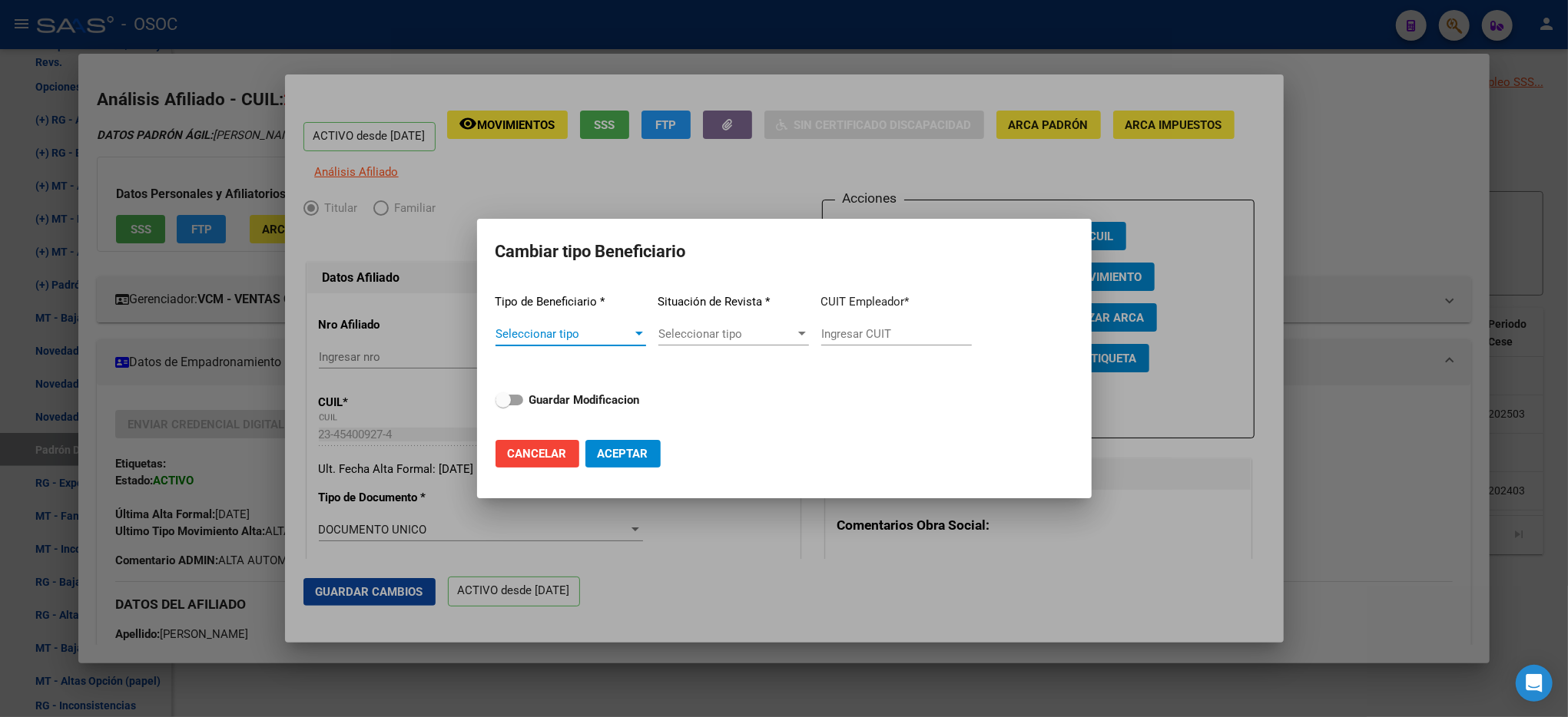
click at [581, 341] on span "Seleccionar tipo" at bounding box center [564, 334] width 137 height 14
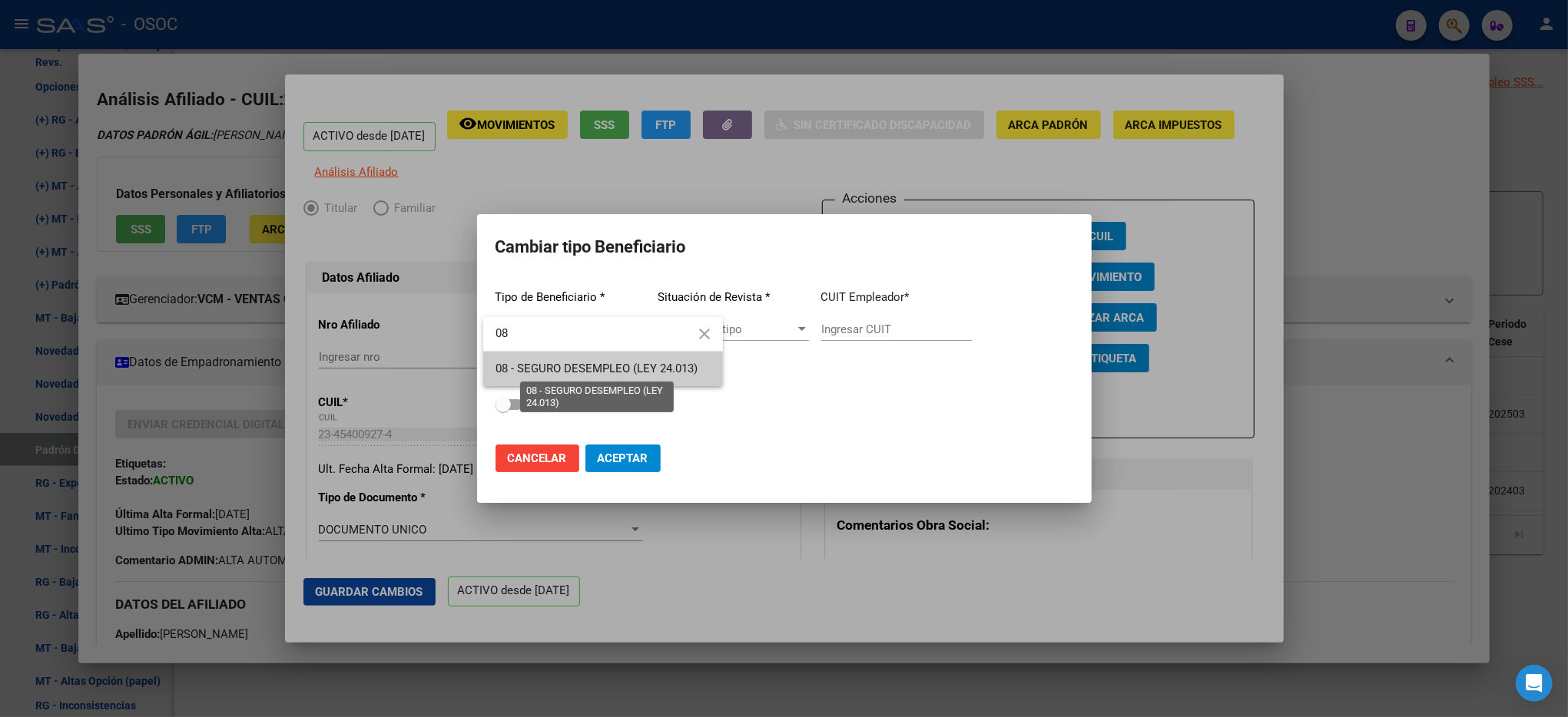
type input "08"
click at [659, 367] on span "08 - SEGURO DESEMPLEO (LEY 24.013)" at bounding box center [596, 369] width 202 height 14
type input "33-63761744-9"
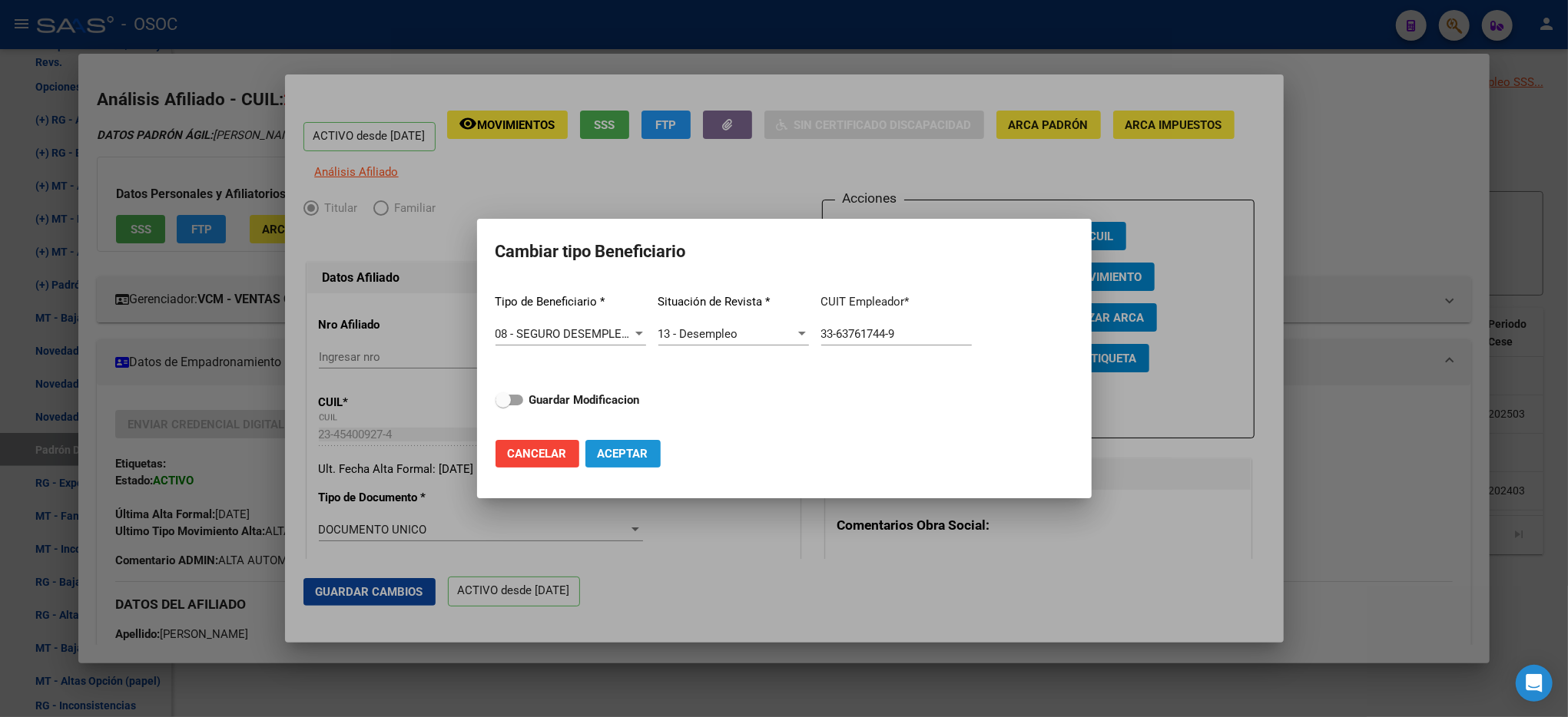
click at [610, 463] on button "Aceptar" at bounding box center [623, 454] width 76 height 28
type input "33-63761744-9"
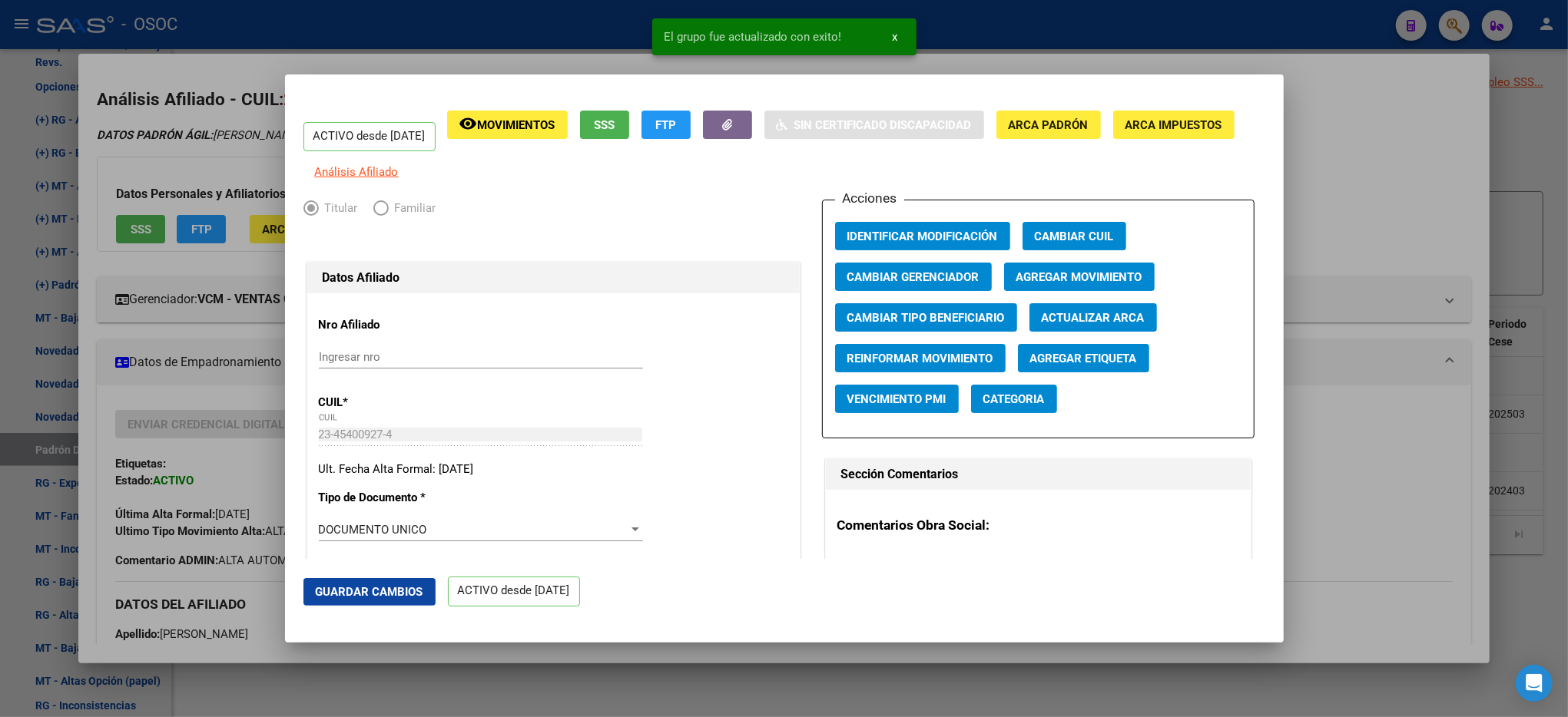
click at [1396, 424] on div at bounding box center [784, 358] width 1568 height 717
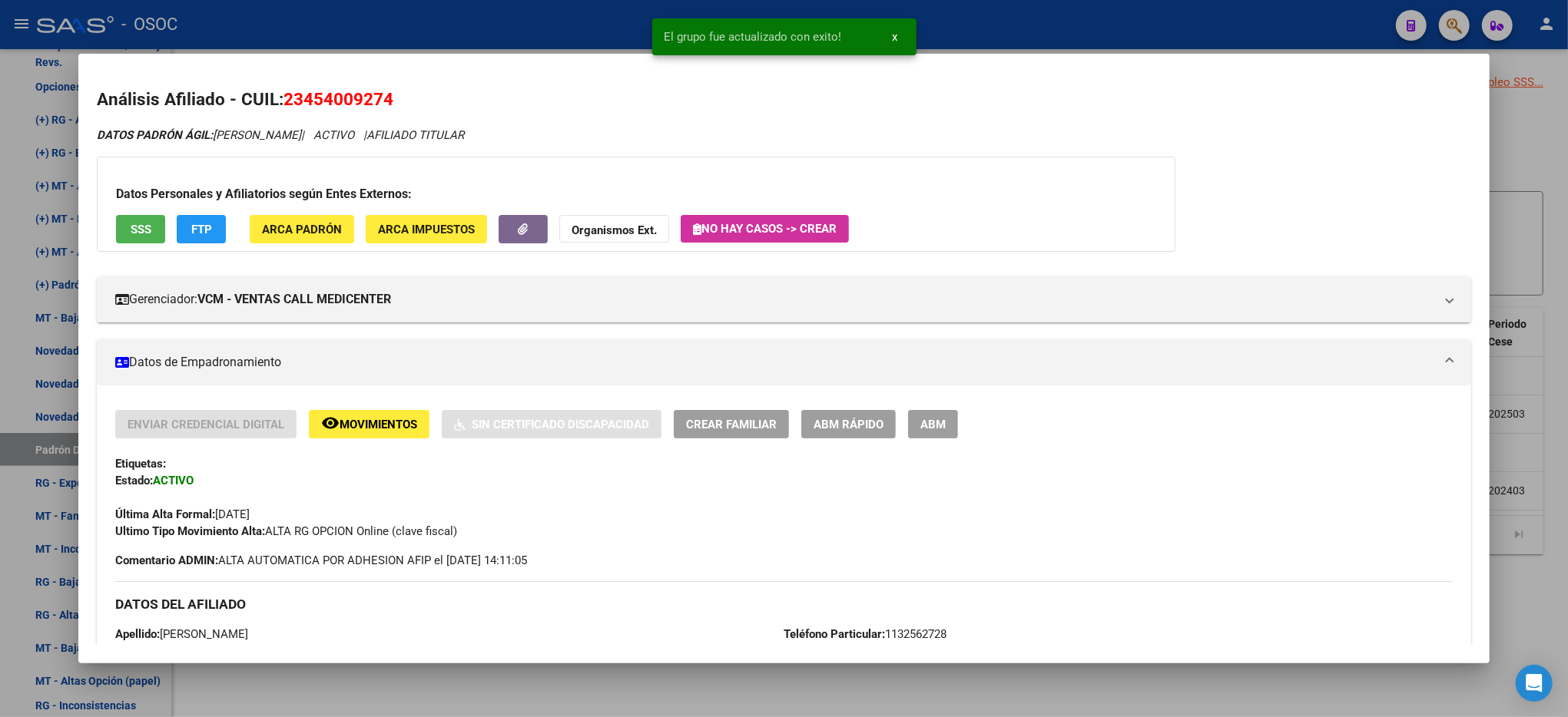
click at [1562, 385] on div at bounding box center [784, 358] width 1568 height 717
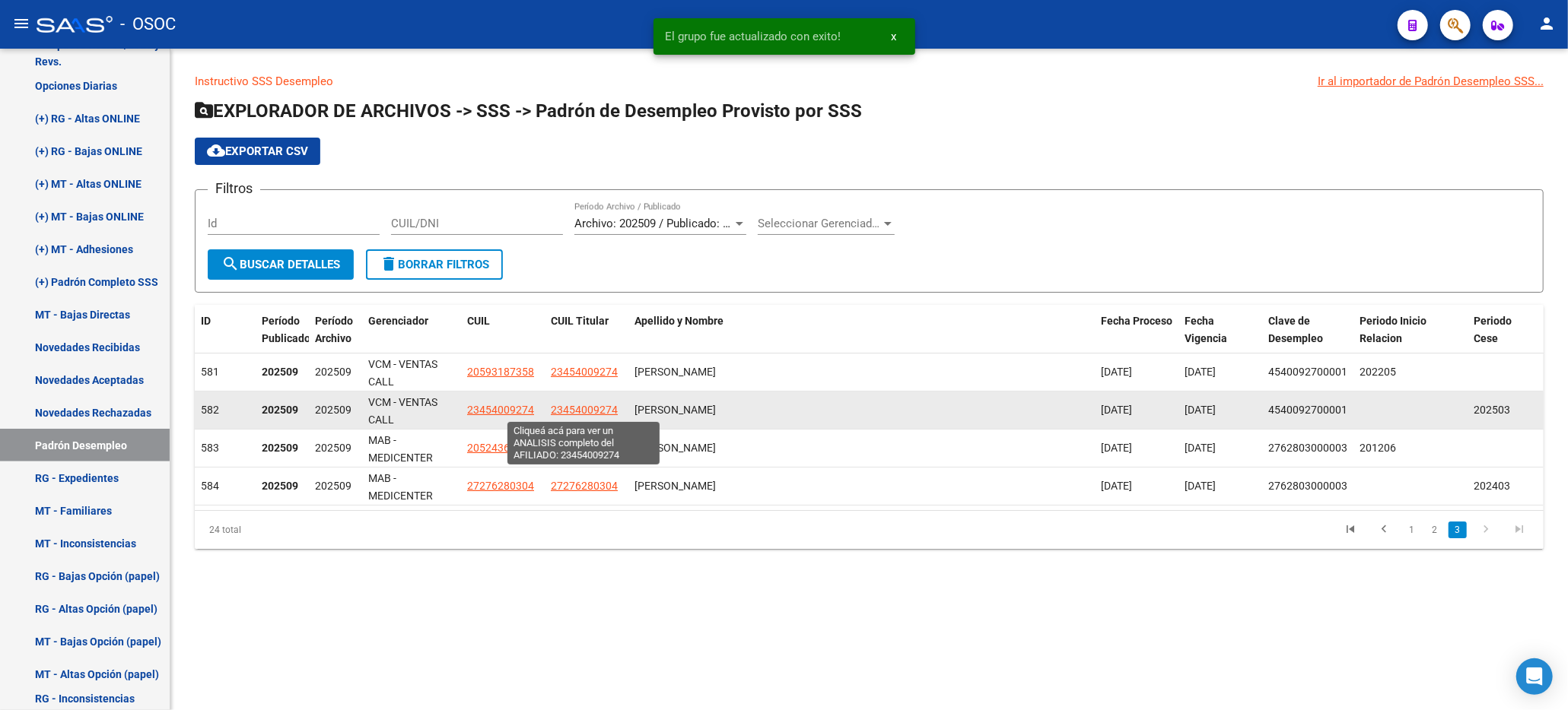
click at [582, 404] on span "23454009274" at bounding box center [584, 410] width 67 height 12
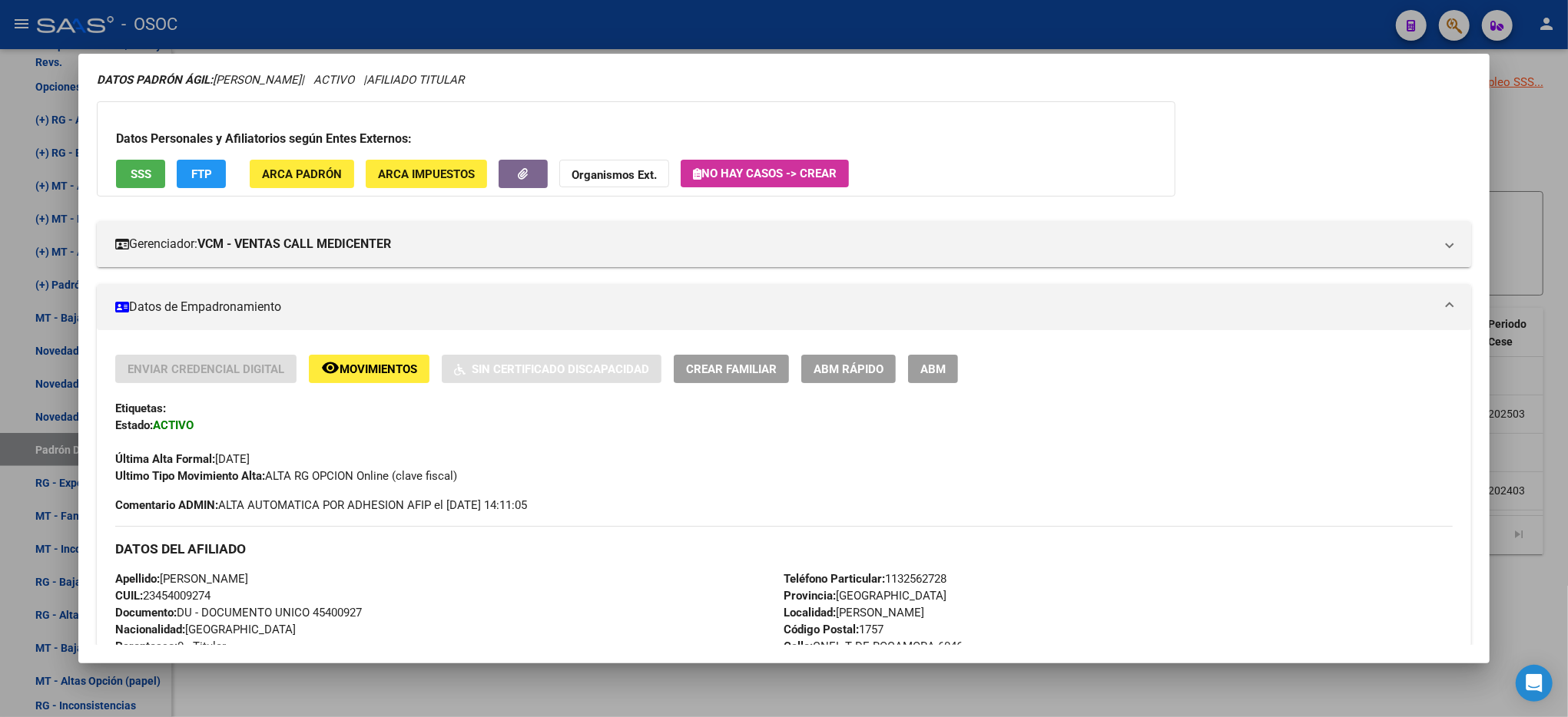
scroll to position [44, 0]
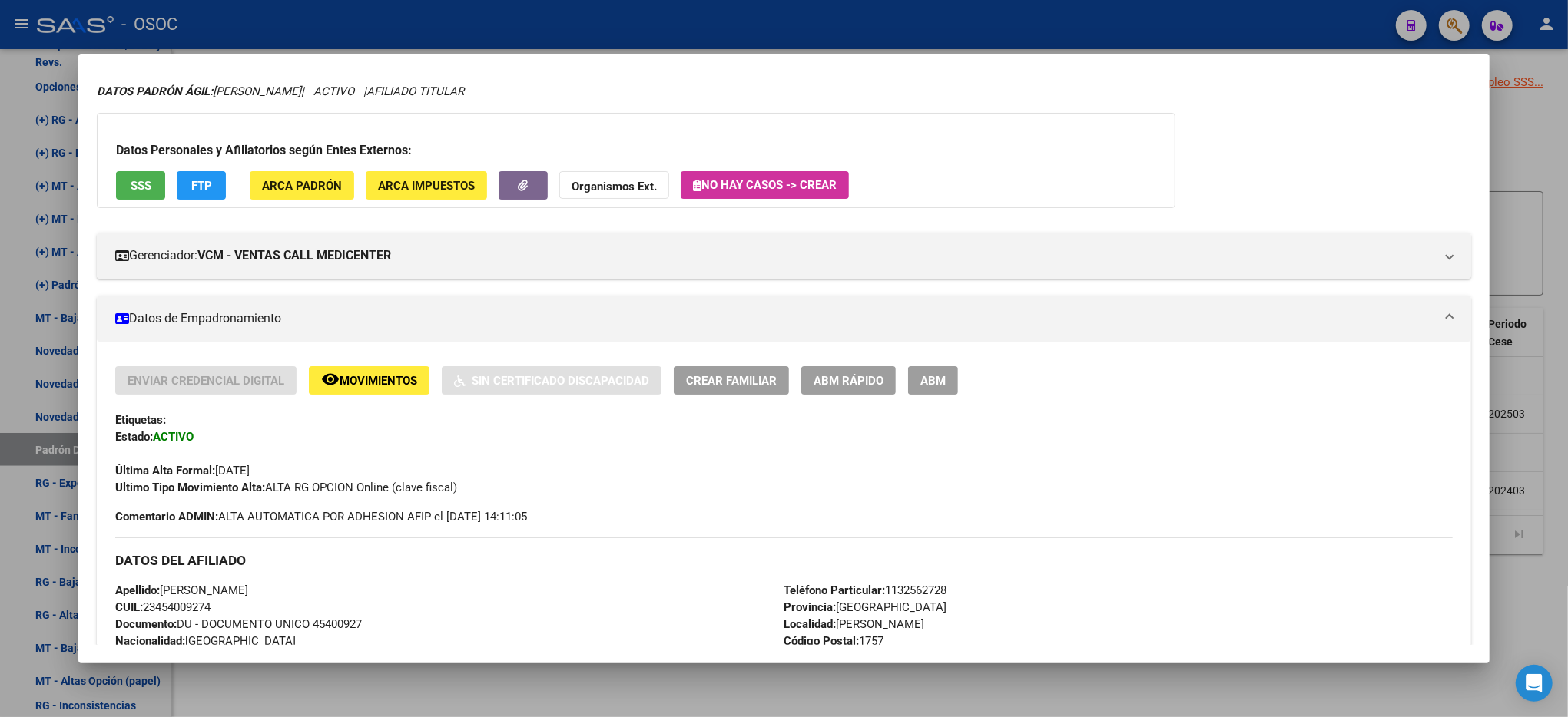
click at [834, 367] on button "ABM Rápido" at bounding box center [849, 381] width 94 height 28
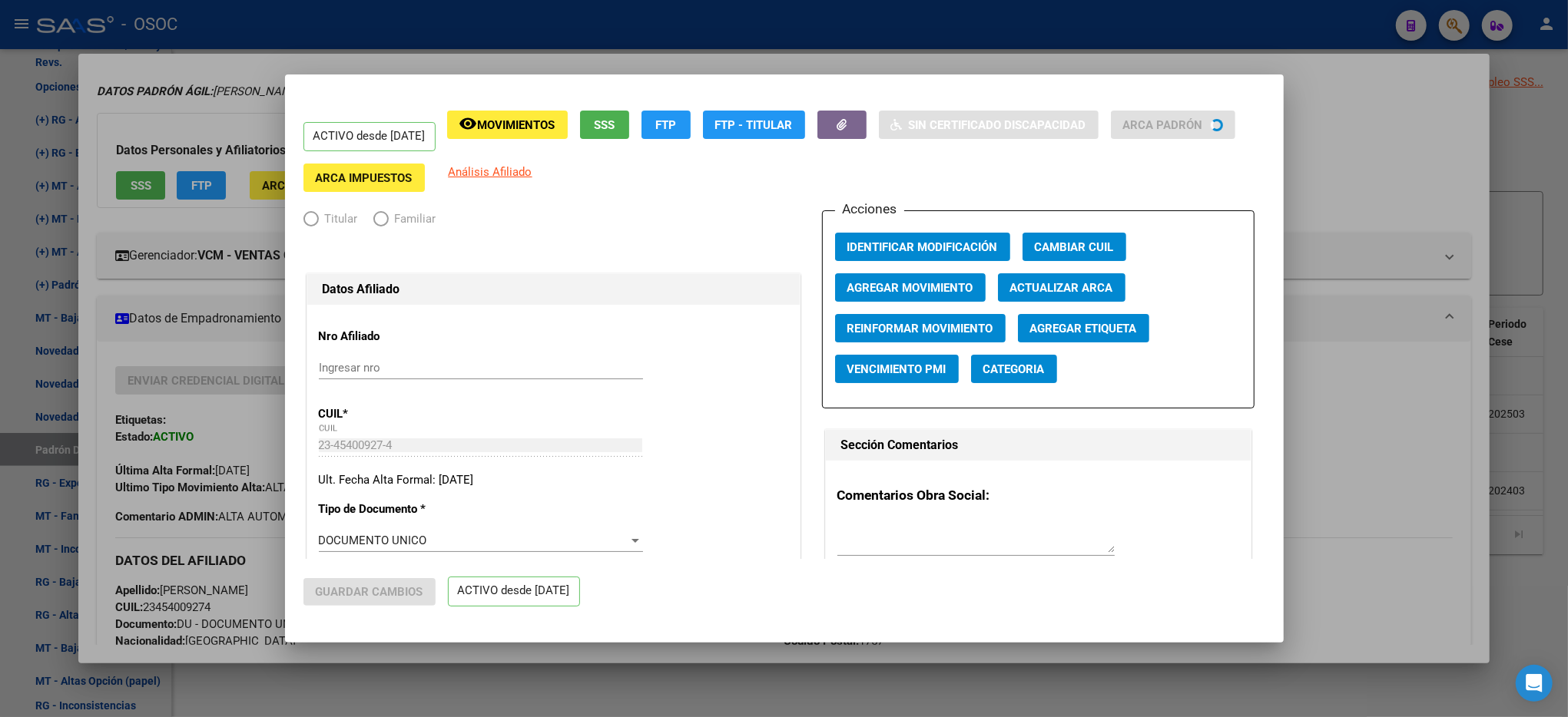
radio input "true"
type input "33-63761744-9"
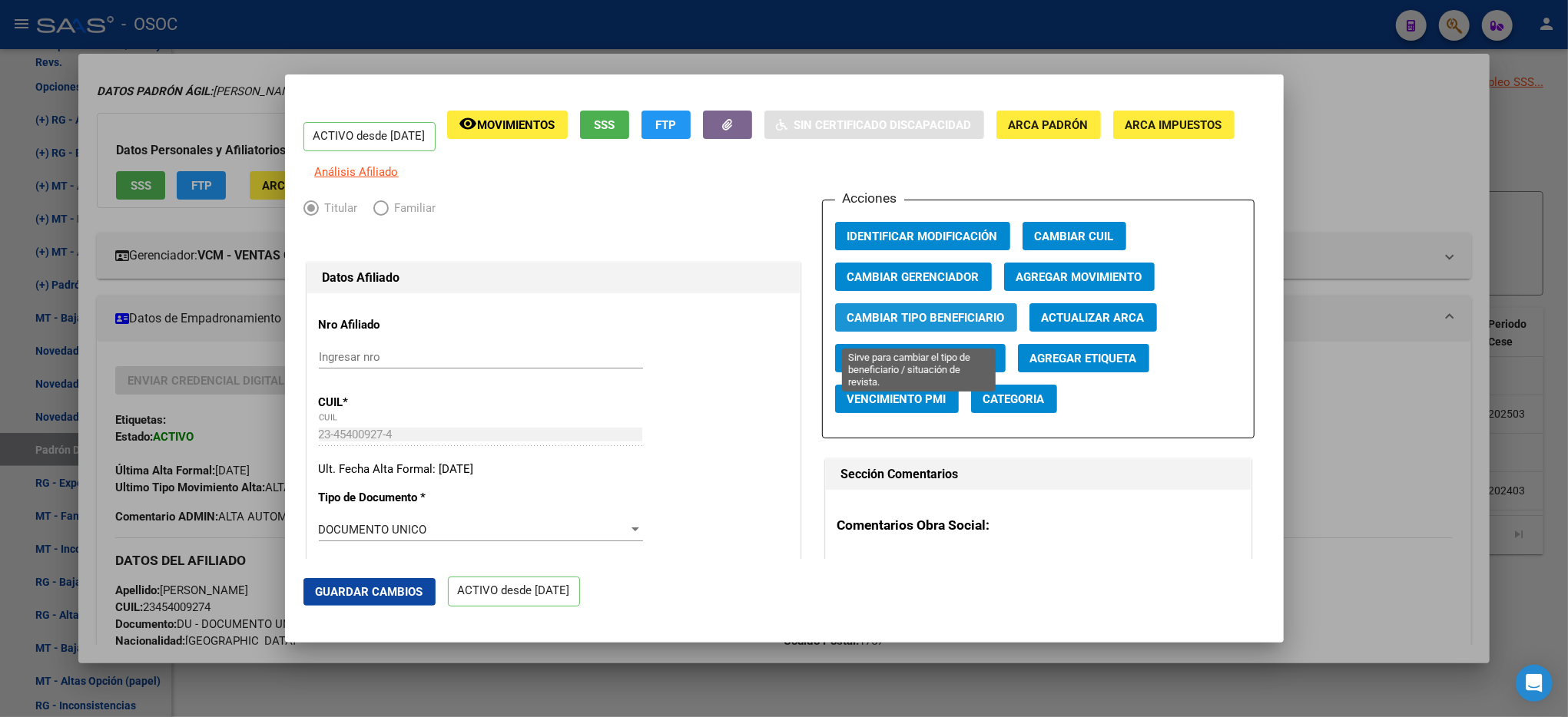
click at [892, 325] on span "Cambiar Tipo Beneficiario" at bounding box center [925, 318] width 158 height 14
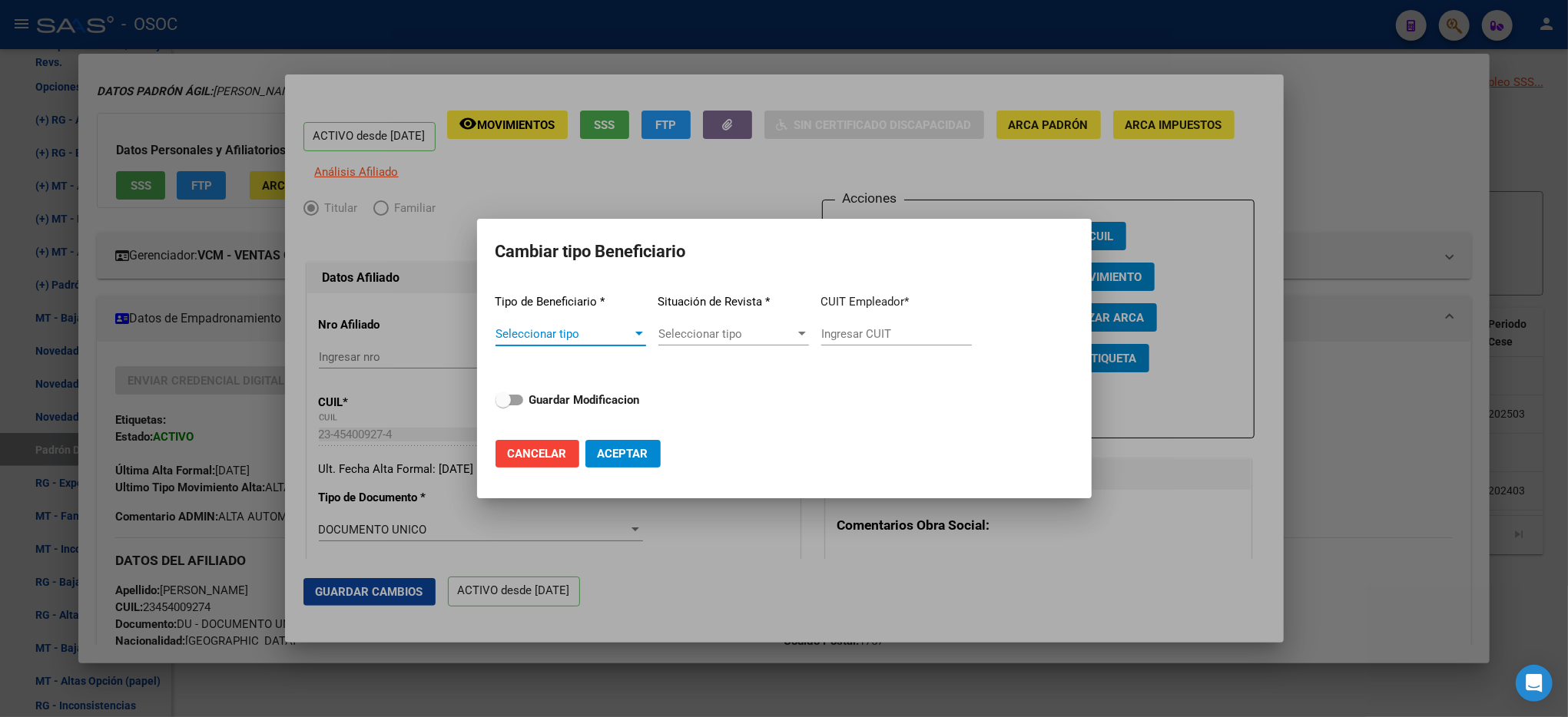
click at [615, 324] on div "Seleccionar tipo Seleccionar tipo" at bounding box center [570, 334] width 150 height 23
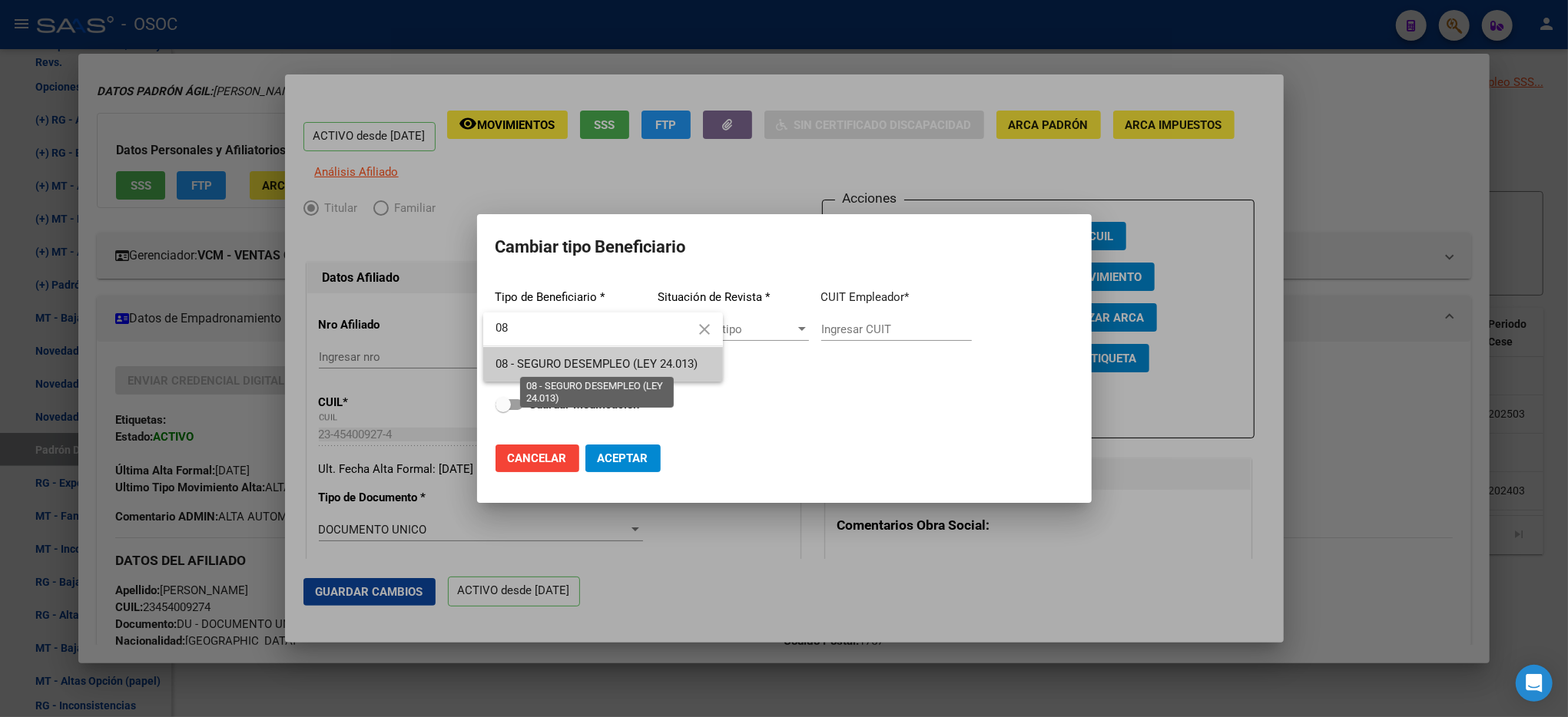
type input "08"
click at [659, 357] on span "08 - SEGURO DESEMPLEO (LEY 24.013)" at bounding box center [596, 364] width 202 height 14
type input "33-63761744-9"
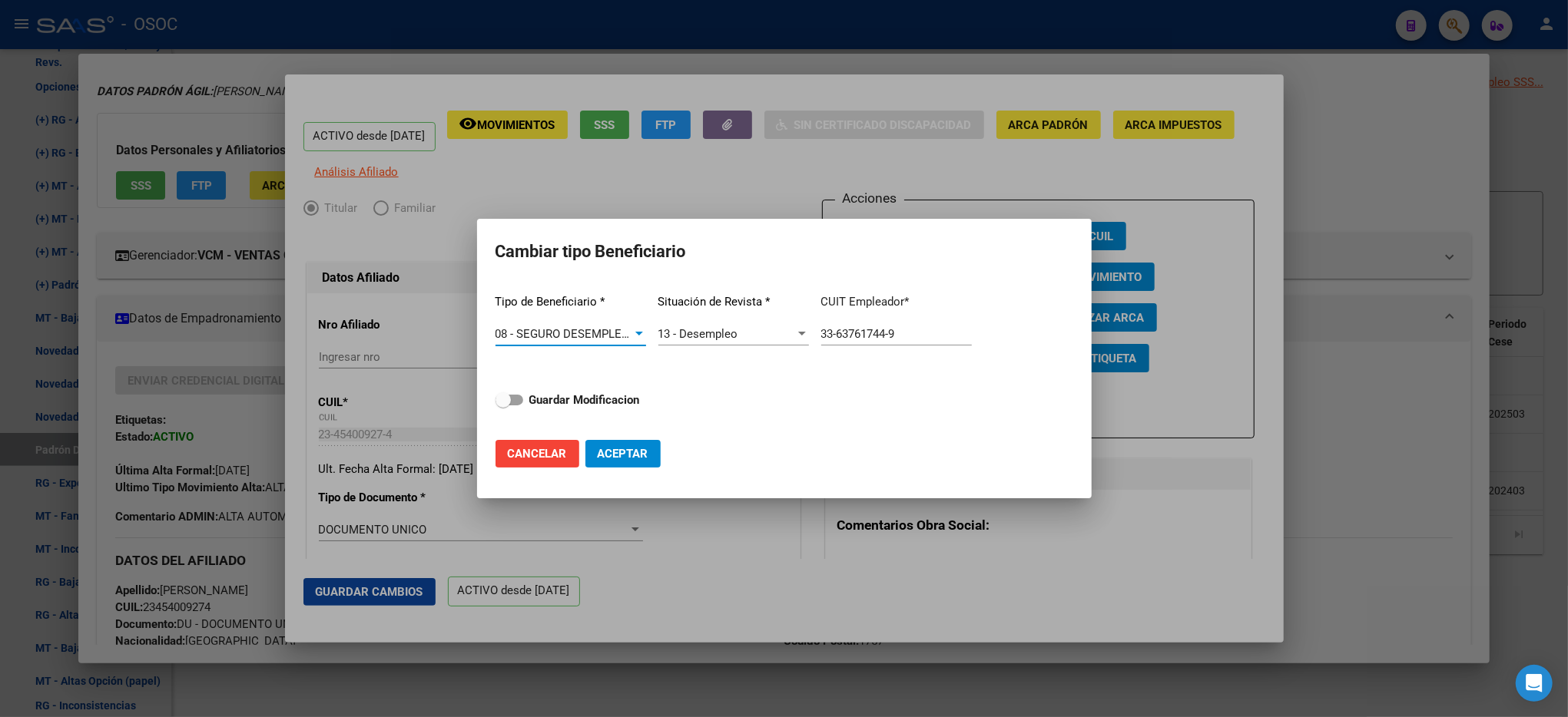
click at [618, 463] on button "Aceptar" at bounding box center [623, 454] width 76 height 28
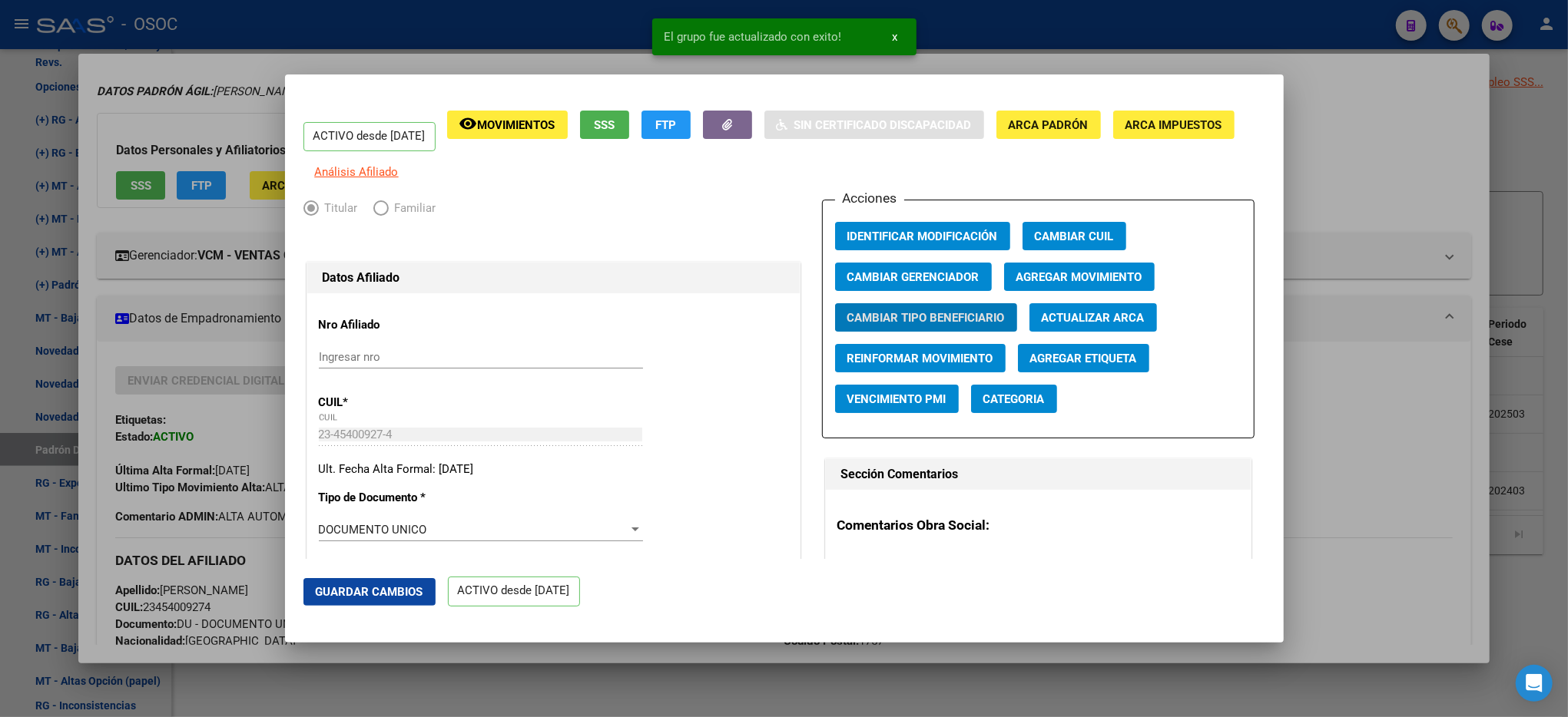
click at [1460, 292] on div at bounding box center [784, 358] width 1568 height 717
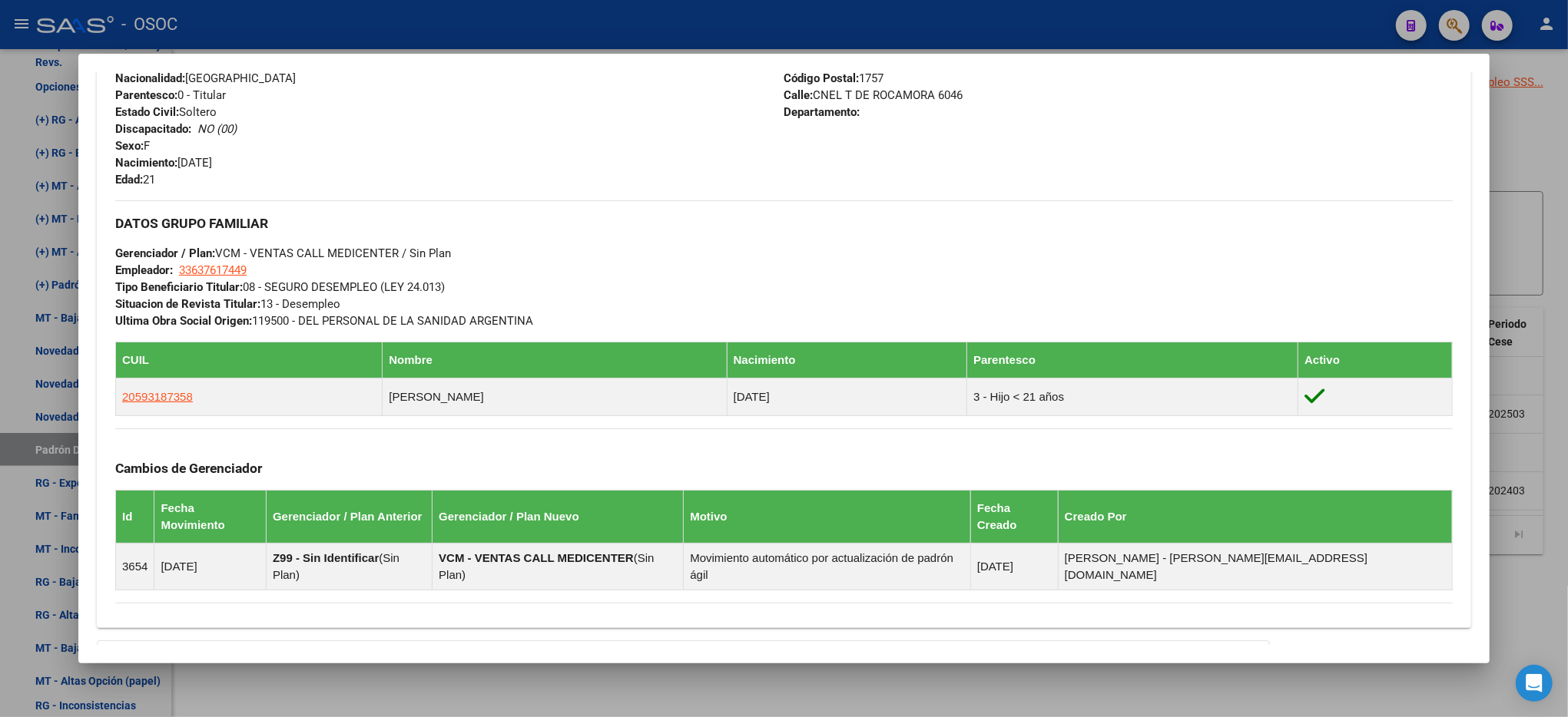
scroll to position [658, 0]
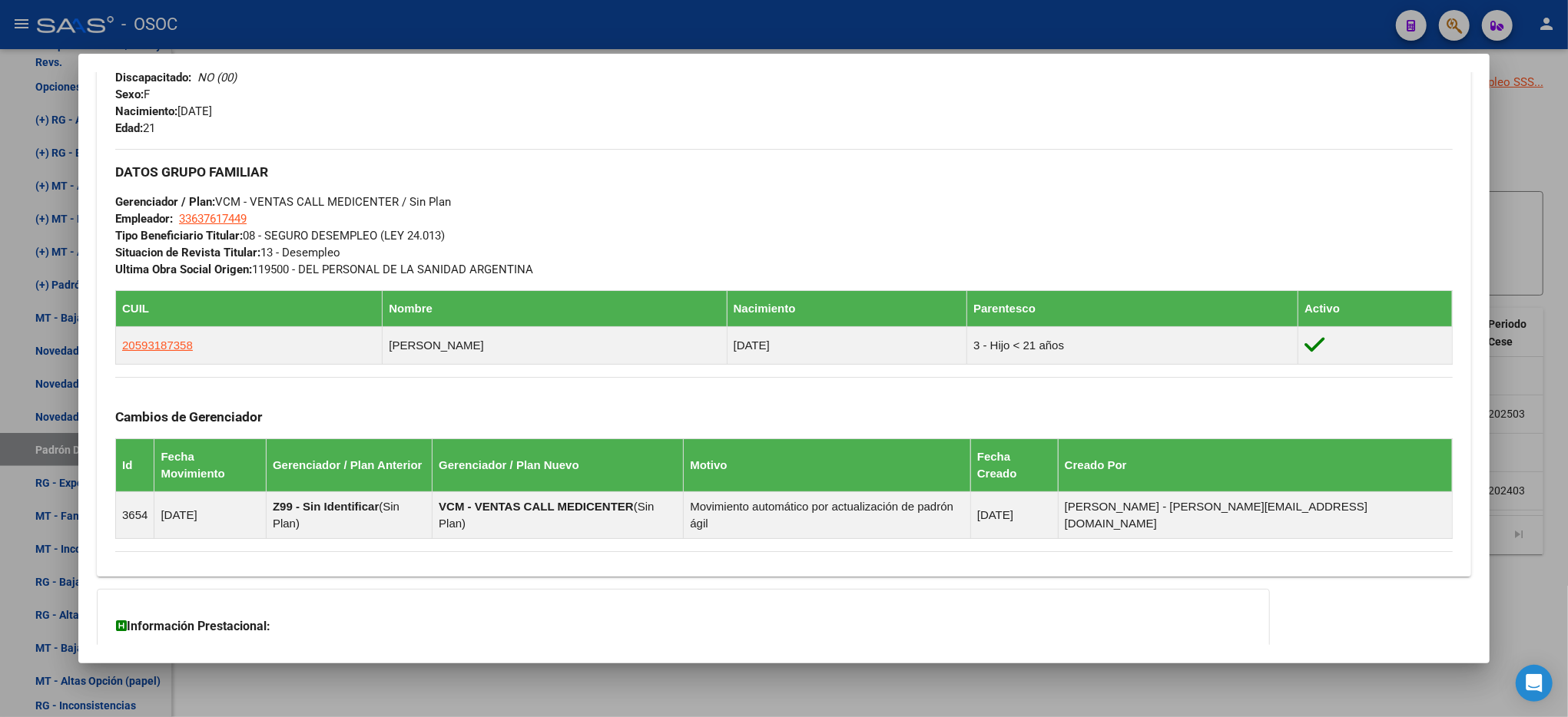
click at [1545, 357] on div at bounding box center [784, 358] width 1568 height 717
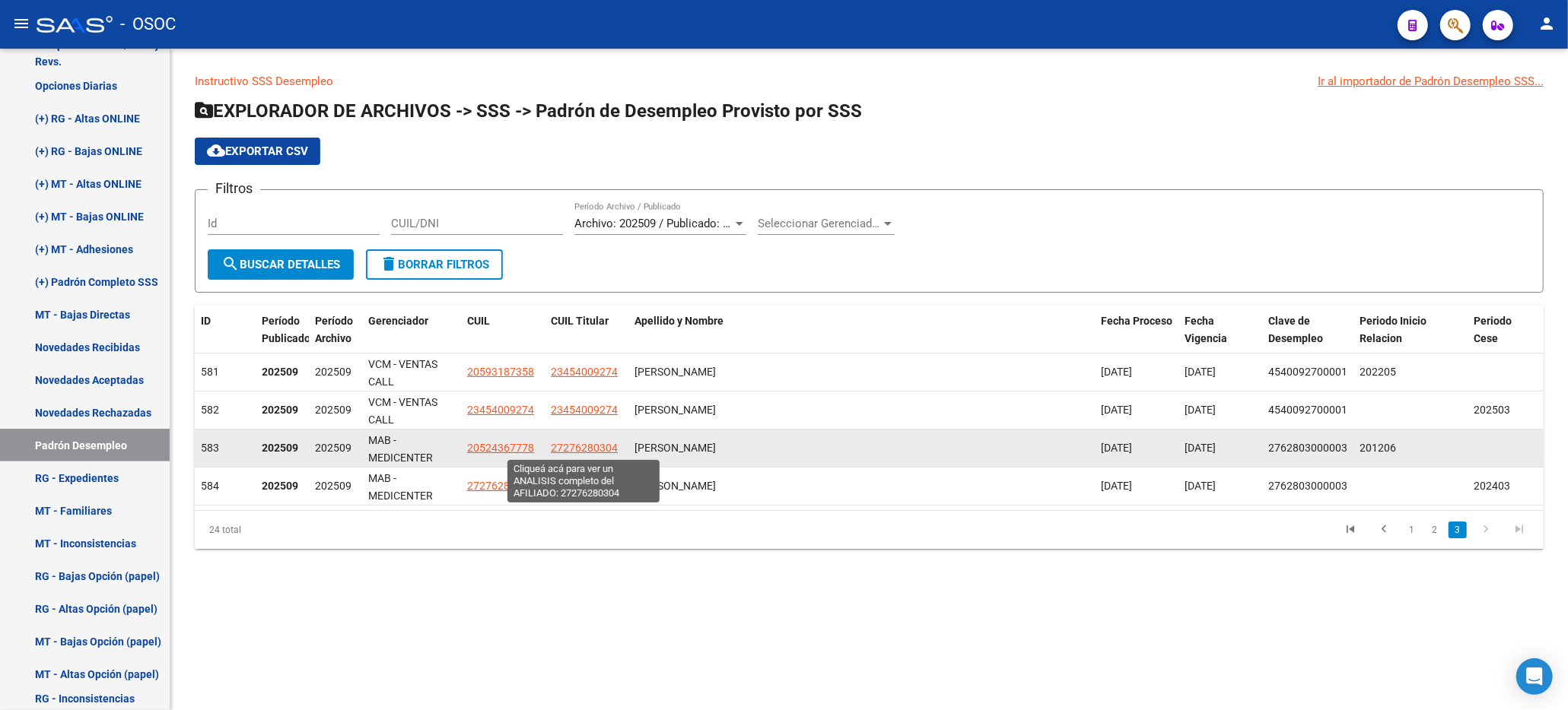
click at [585, 447] on span "27276280304" at bounding box center [584, 448] width 67 height 12
type textarea "27276280304"
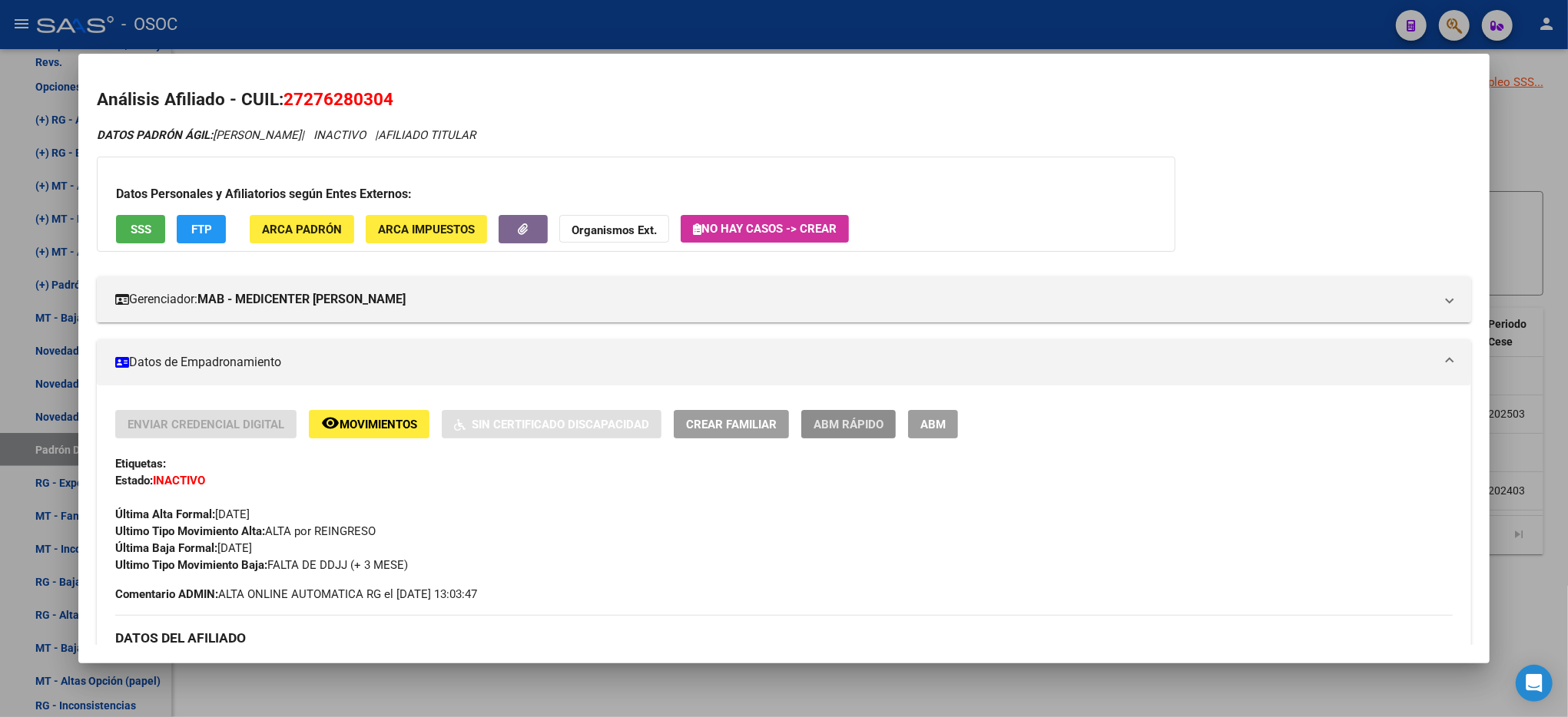
click at [842, 421] on span "ABM Rápido" at bounding box center [848, 425] width 70 height 14
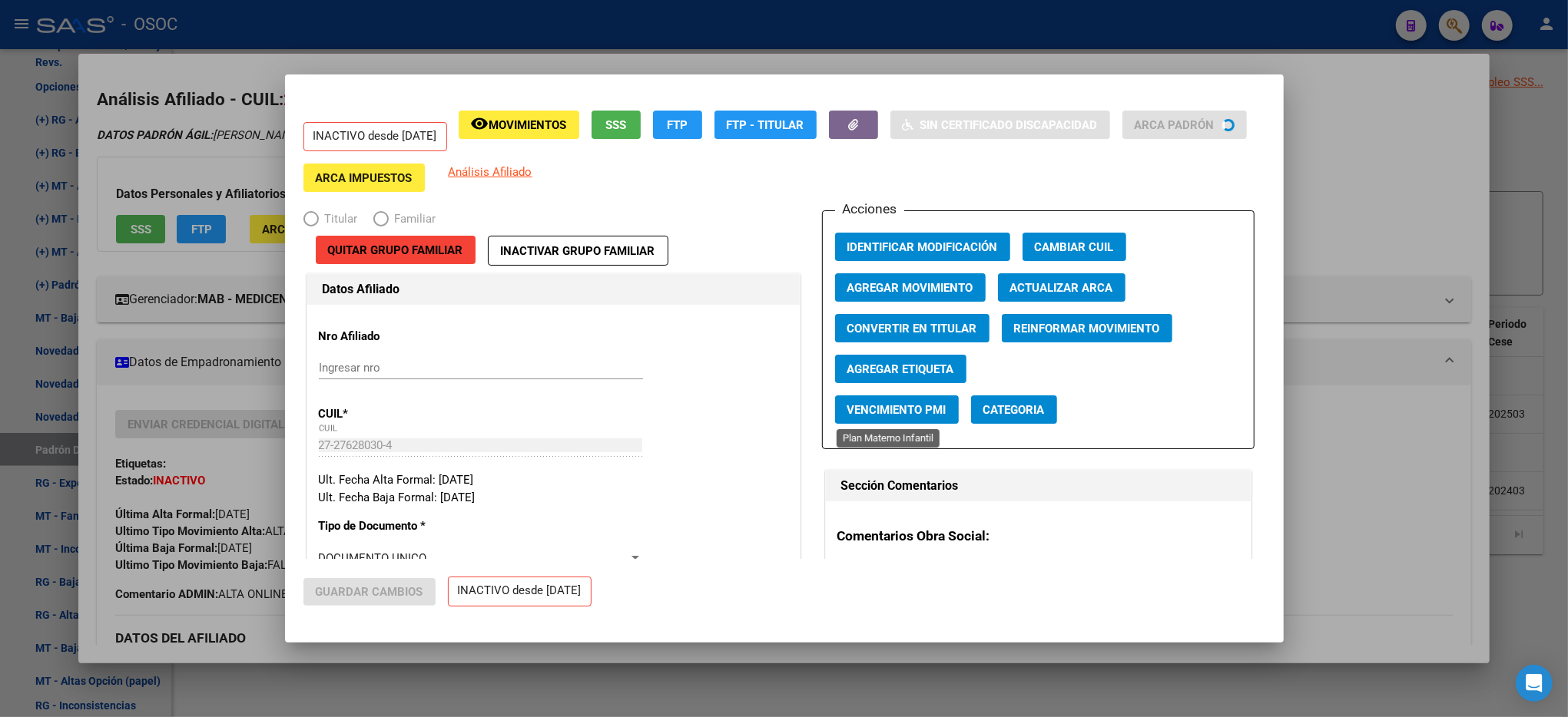
radio input "true"
type input "30-71428697-4"
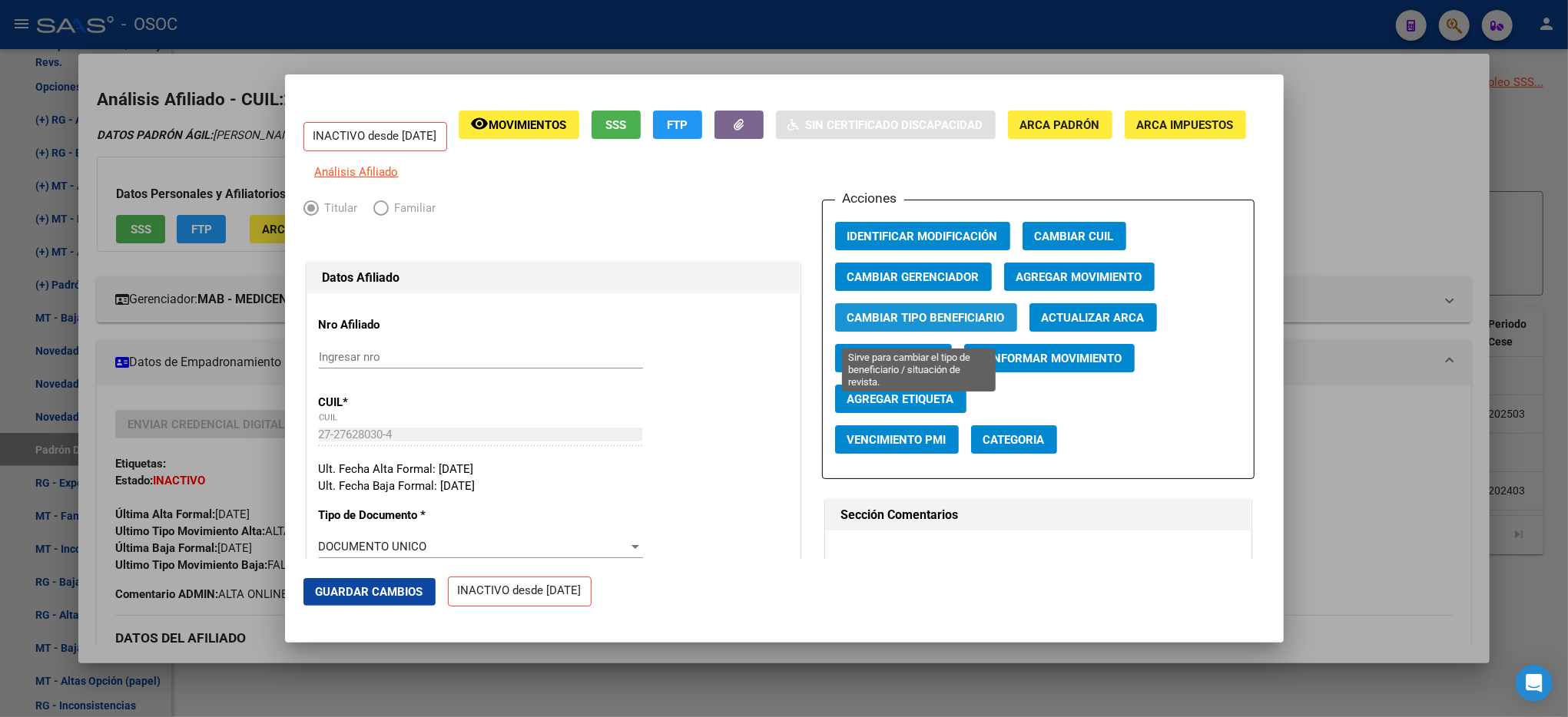
click at [944, 325] on span "Cambiar Tipo Beneficiario" at bounding box center [925, 318] width 158 height 14
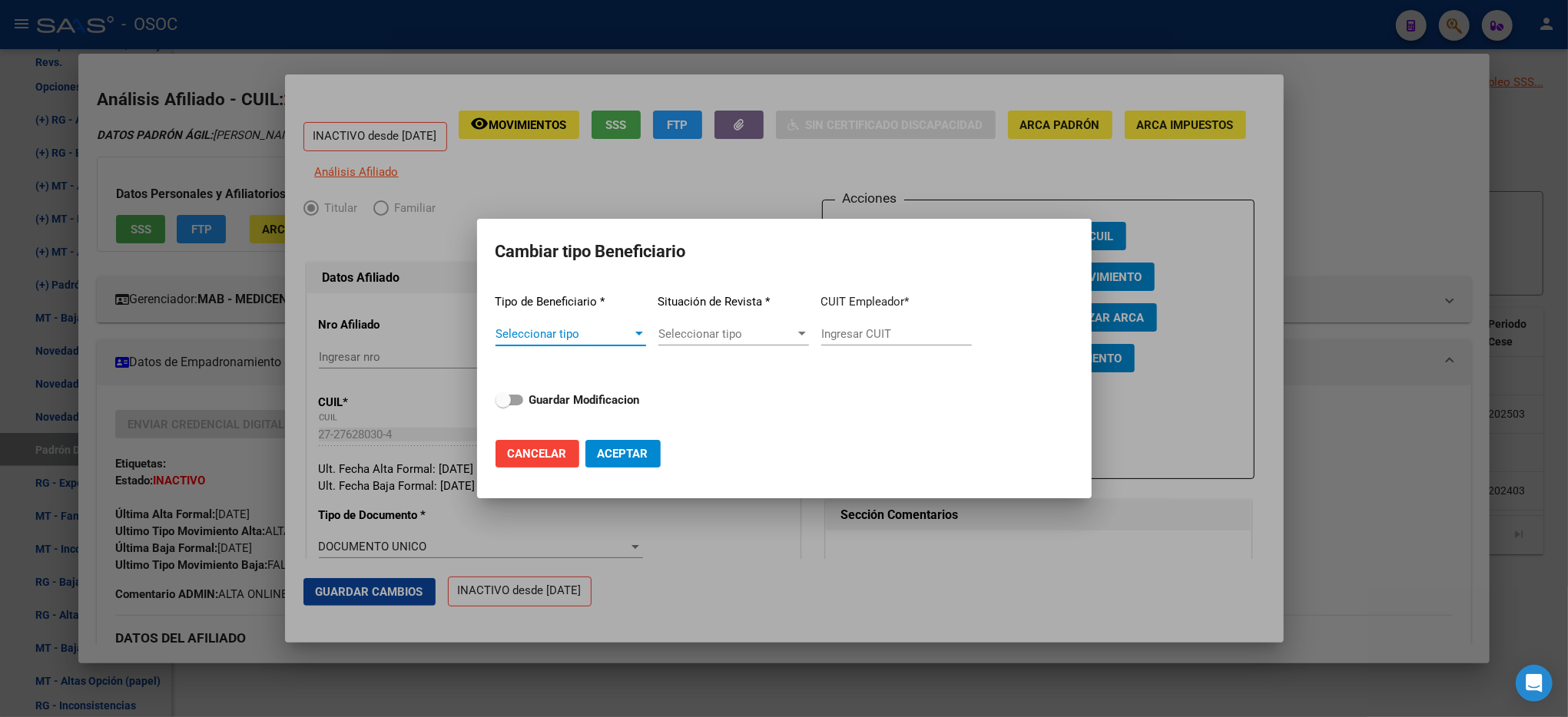
click at [564, 327] on span "Seleccionar tipo" at bounding box center [564, 334] width 137 height 14
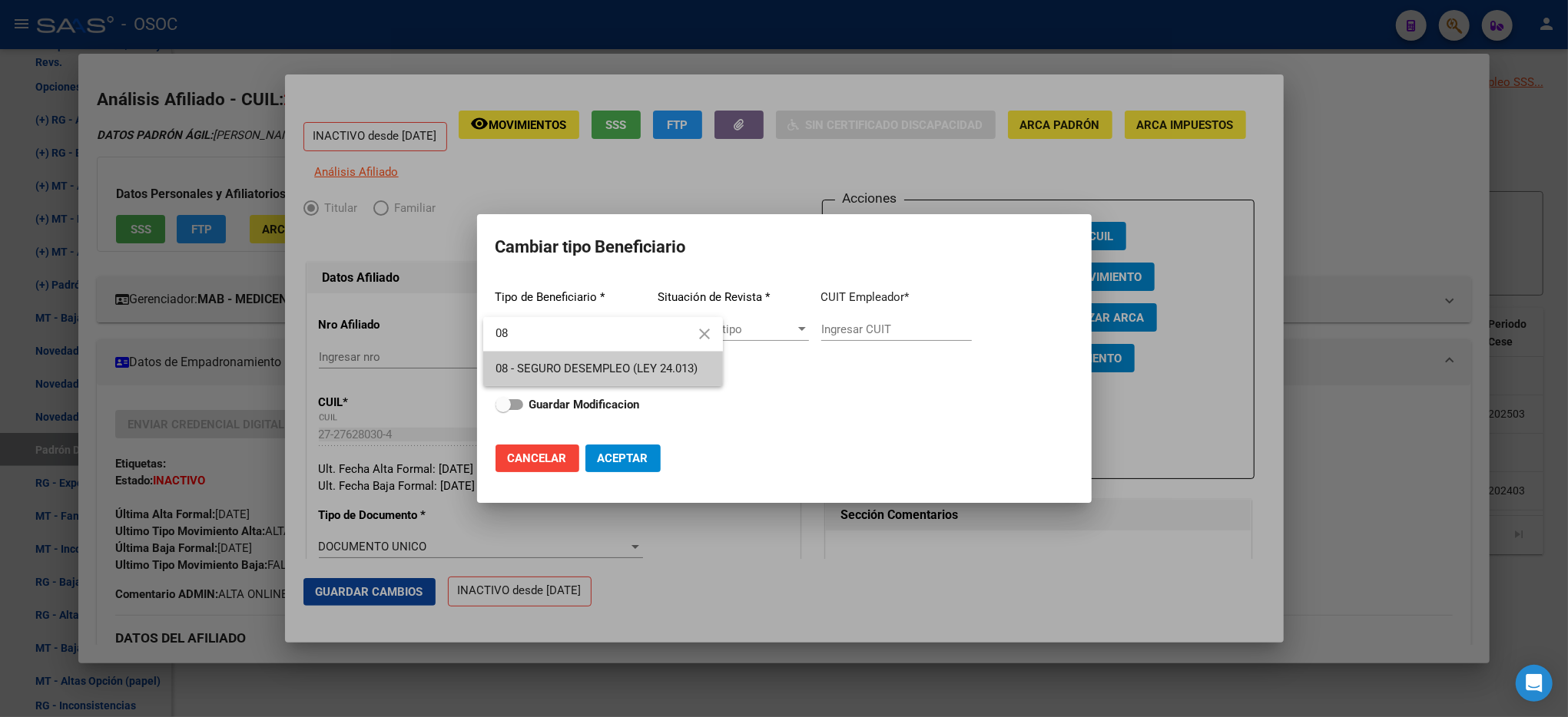
type input "08"
click at [634, 370] on span "08 - SEGURO DESEMPLEO (LEY 24.013)" at bounding box center [596, 369] width 202 height 14
type input "33-63761744-9"
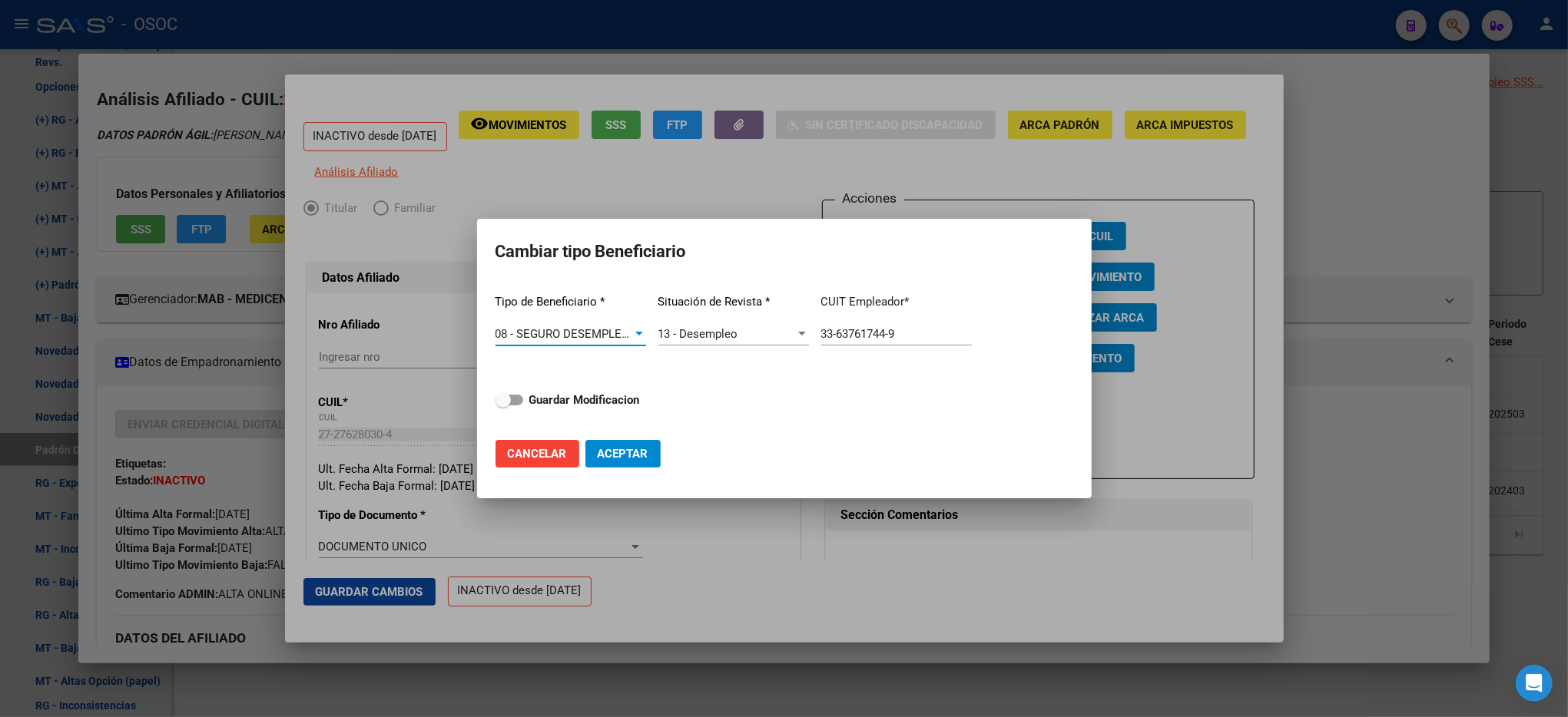
click at [622, 459] on span "Aceptar" at bounding box center [623, 455] width 51 height 14
type input "33-63761744-9"
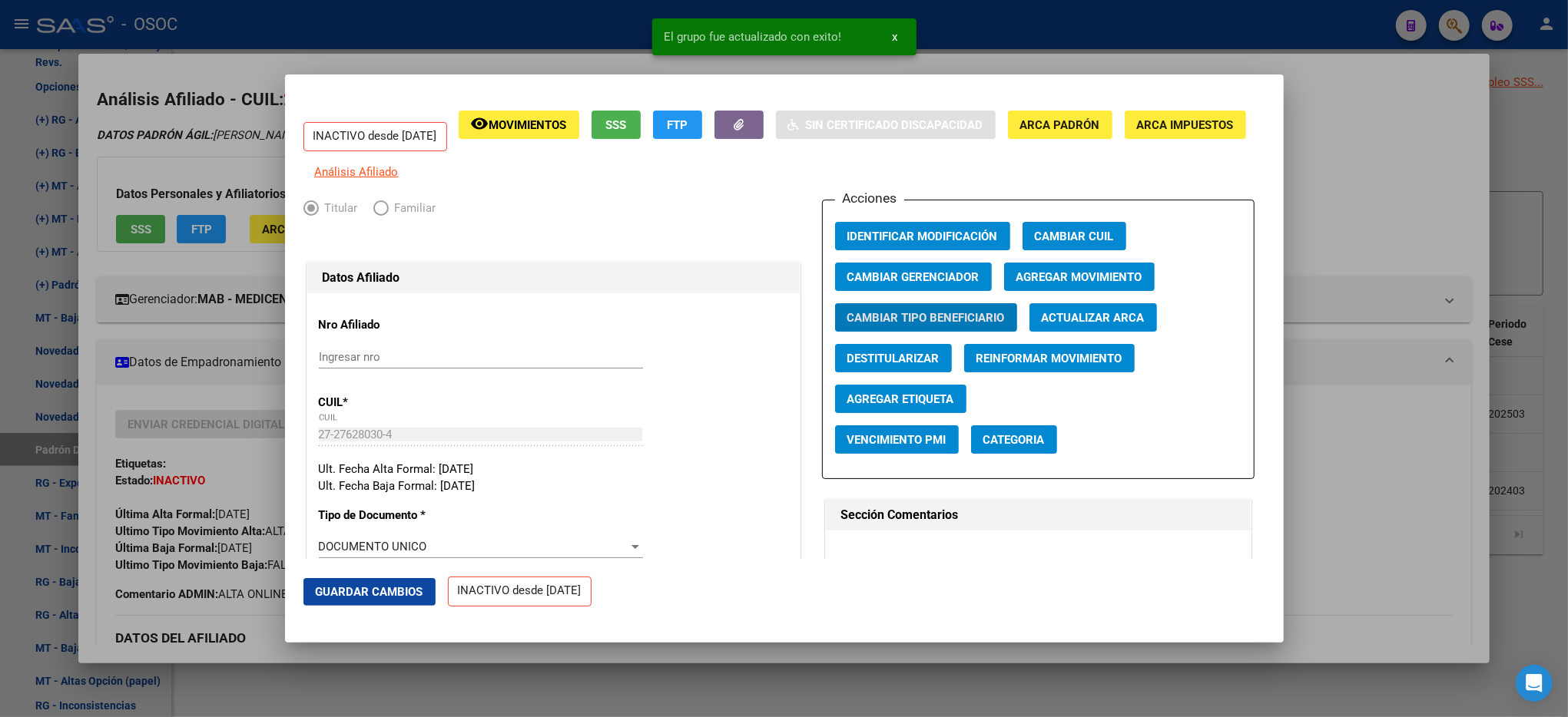
click at [1458, 413] on div at bounding box center [784, 358] width 1568 height 717
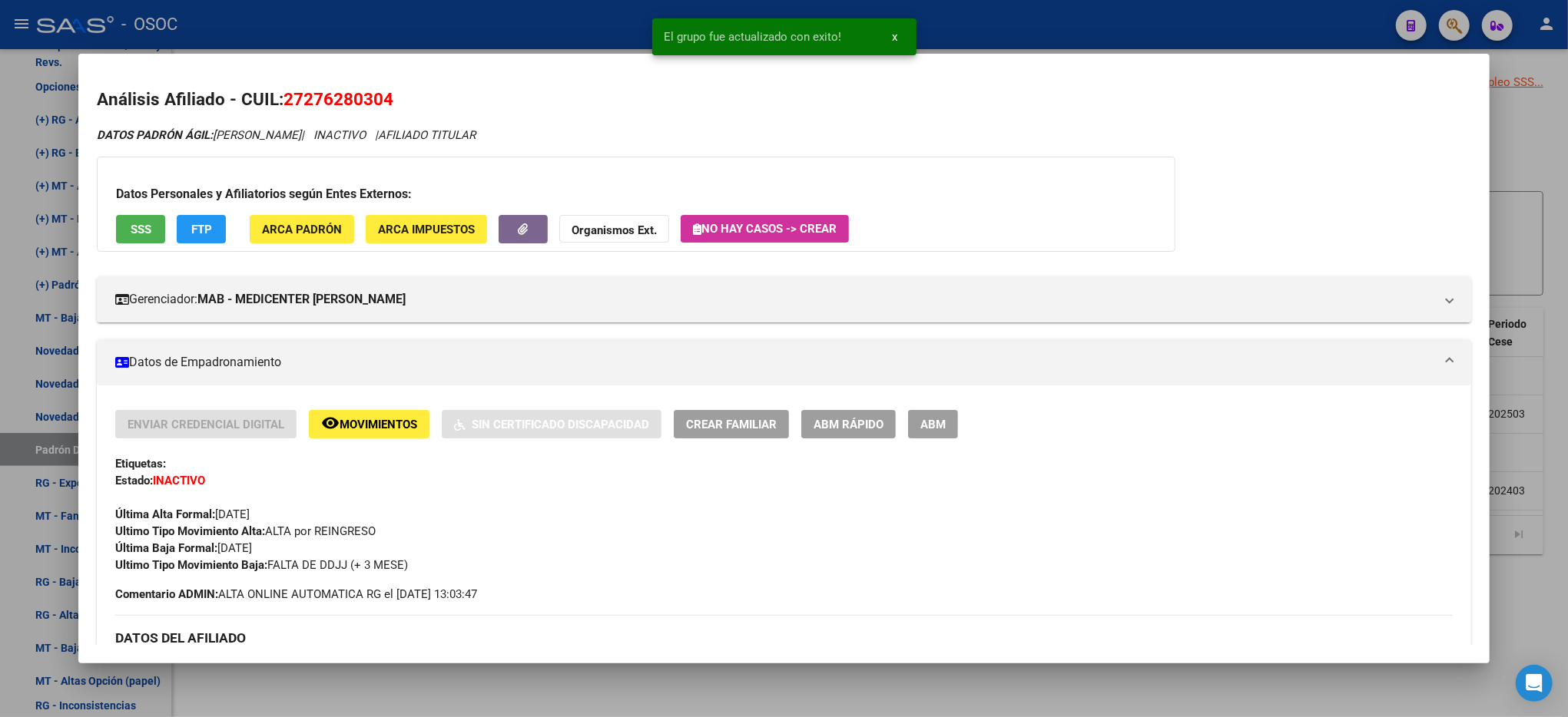
click at [1560, 329] on div at bounding box center [784, 358] width 1568 height 717
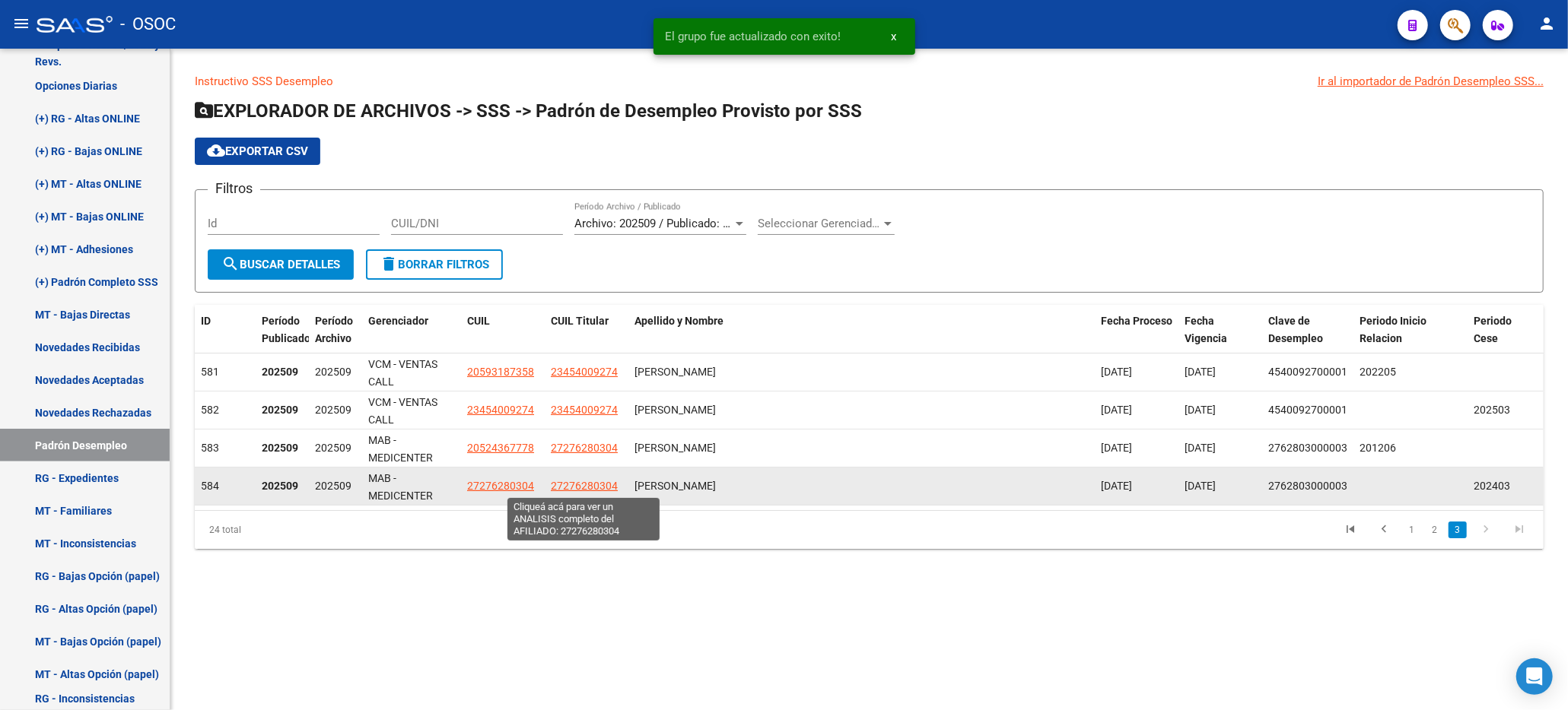
click at [588, 481] on span "27276280304" at bounding box center [584, 486] width 67 height 12
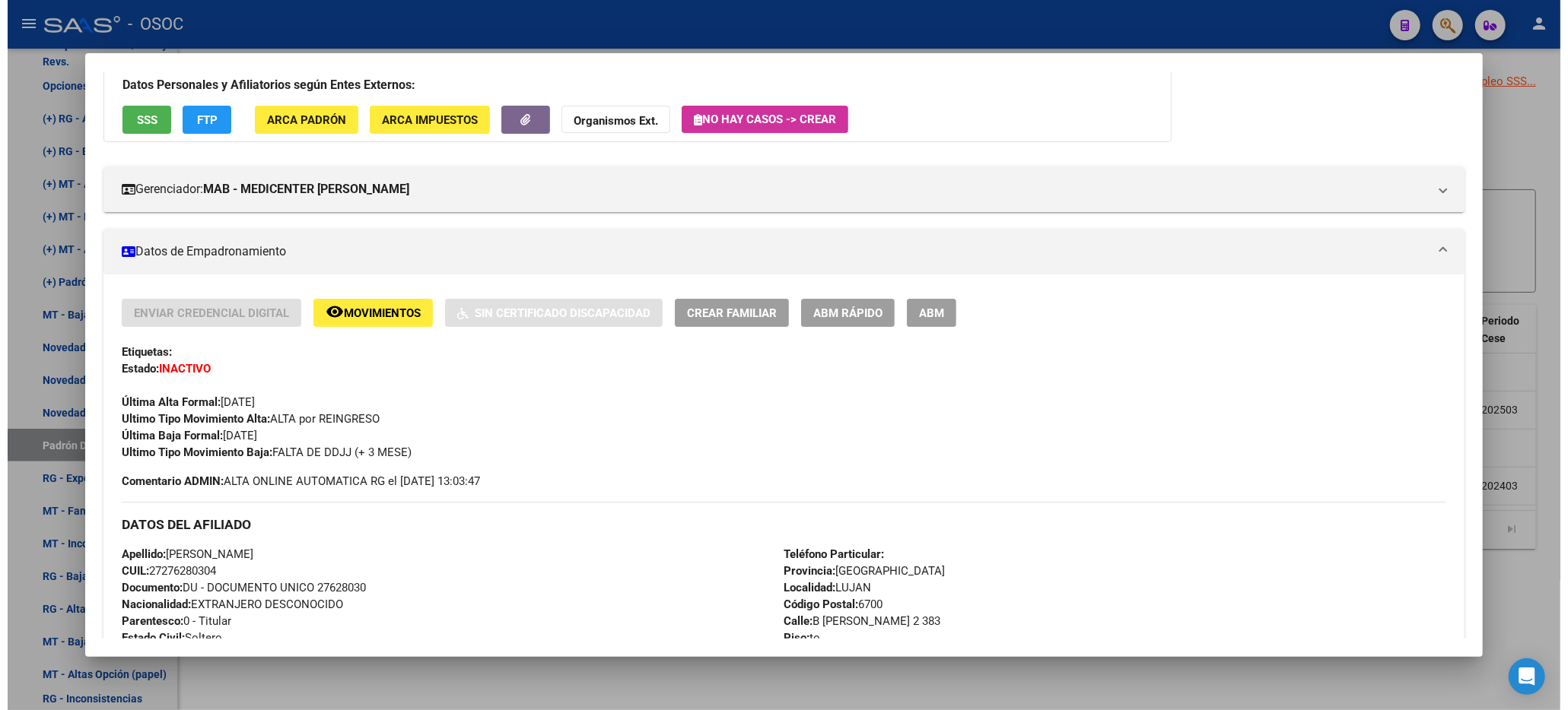
scroll to position [8, 0]
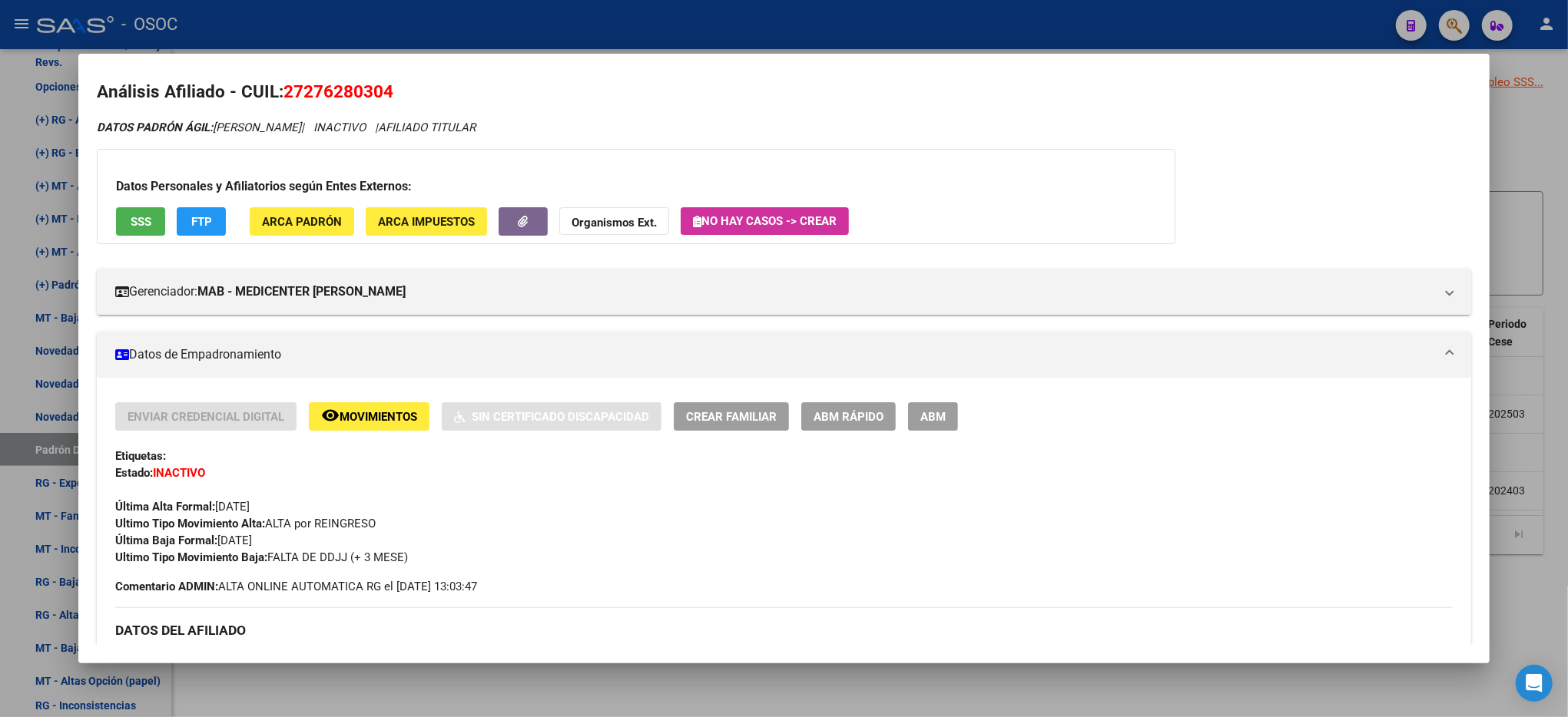
click at [852, 406] on button "ABM Rápido" at bounding box center [849, 416] width 94 height 28
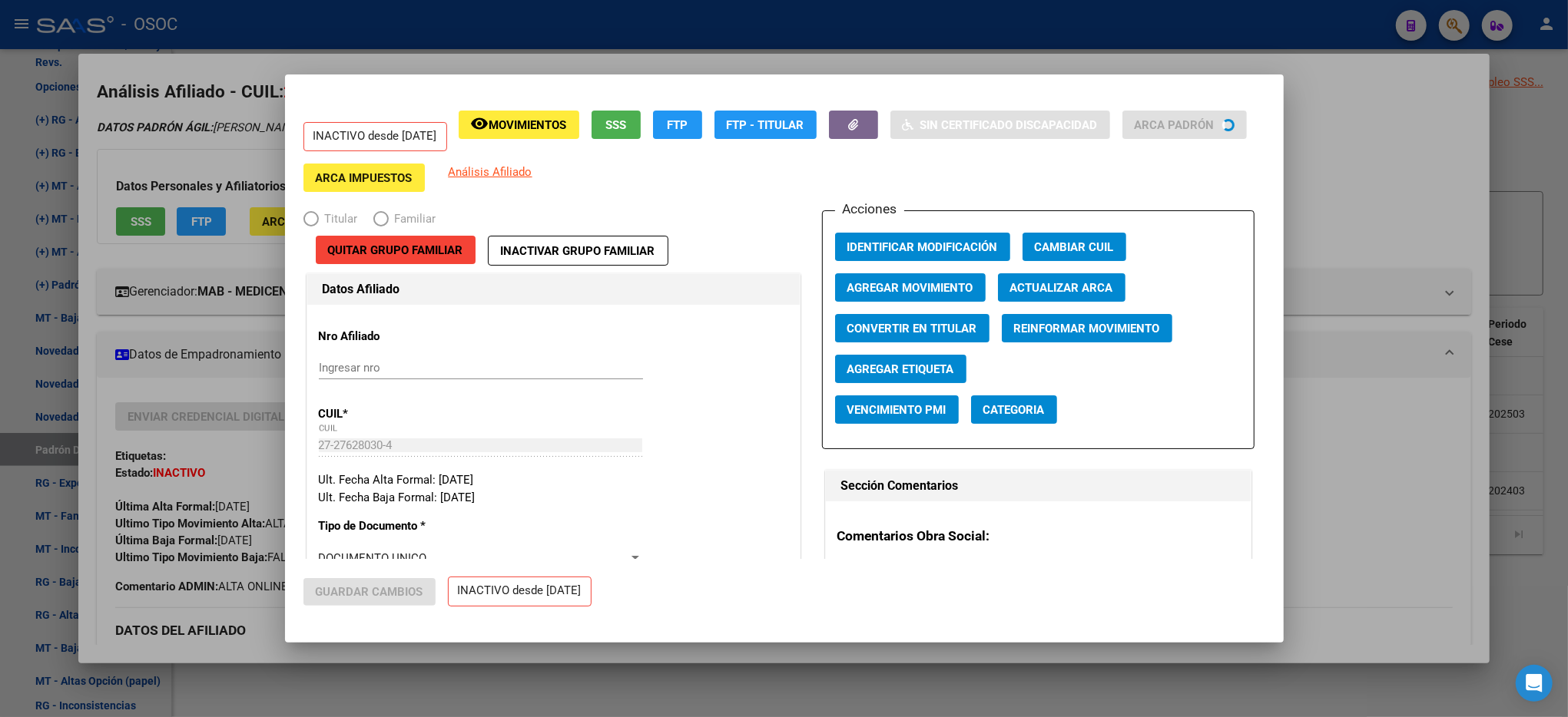
radio input "true"
type input "33-63761744-9"
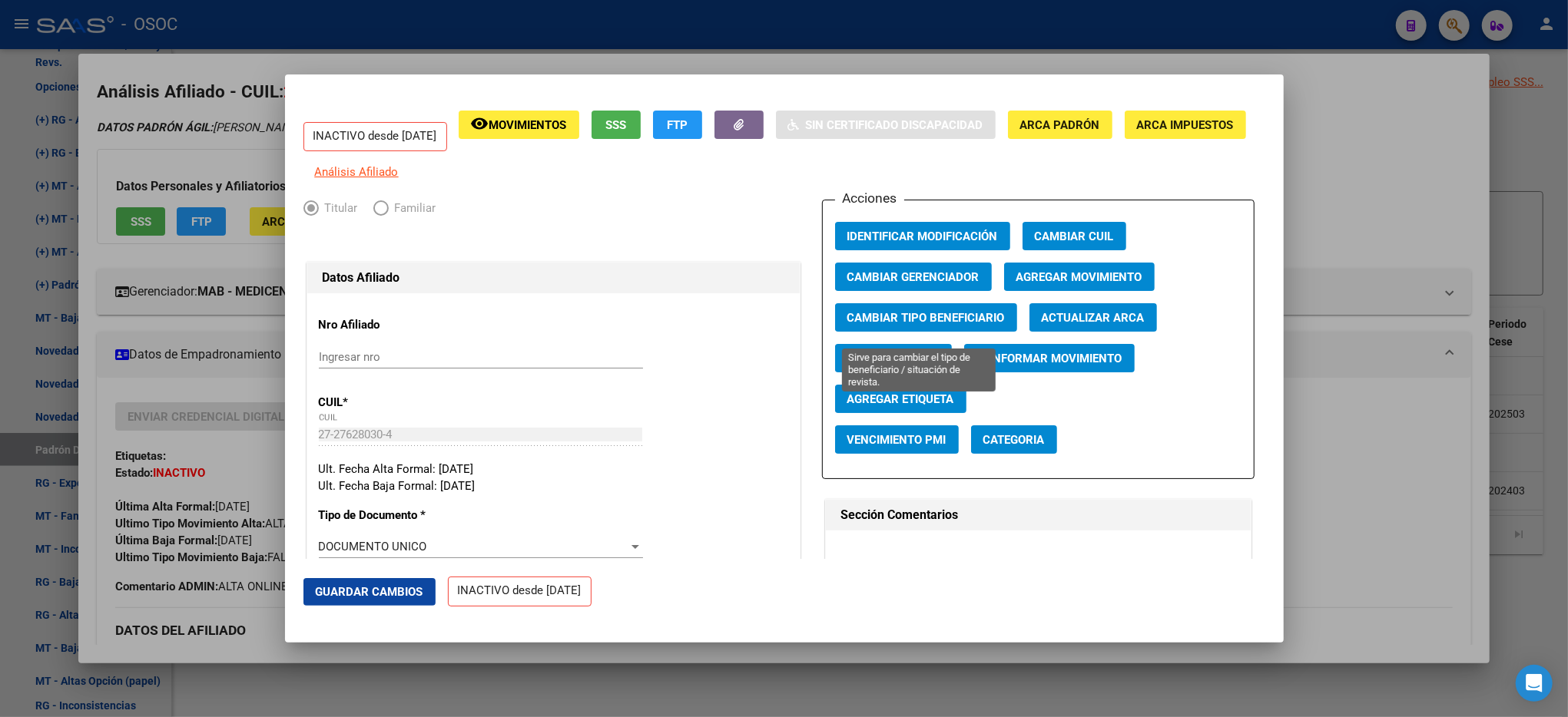
click at [920, 325] on span "Cambiar Tipo Beneficiario" at bounding box center [925, 318] width 158 height 14
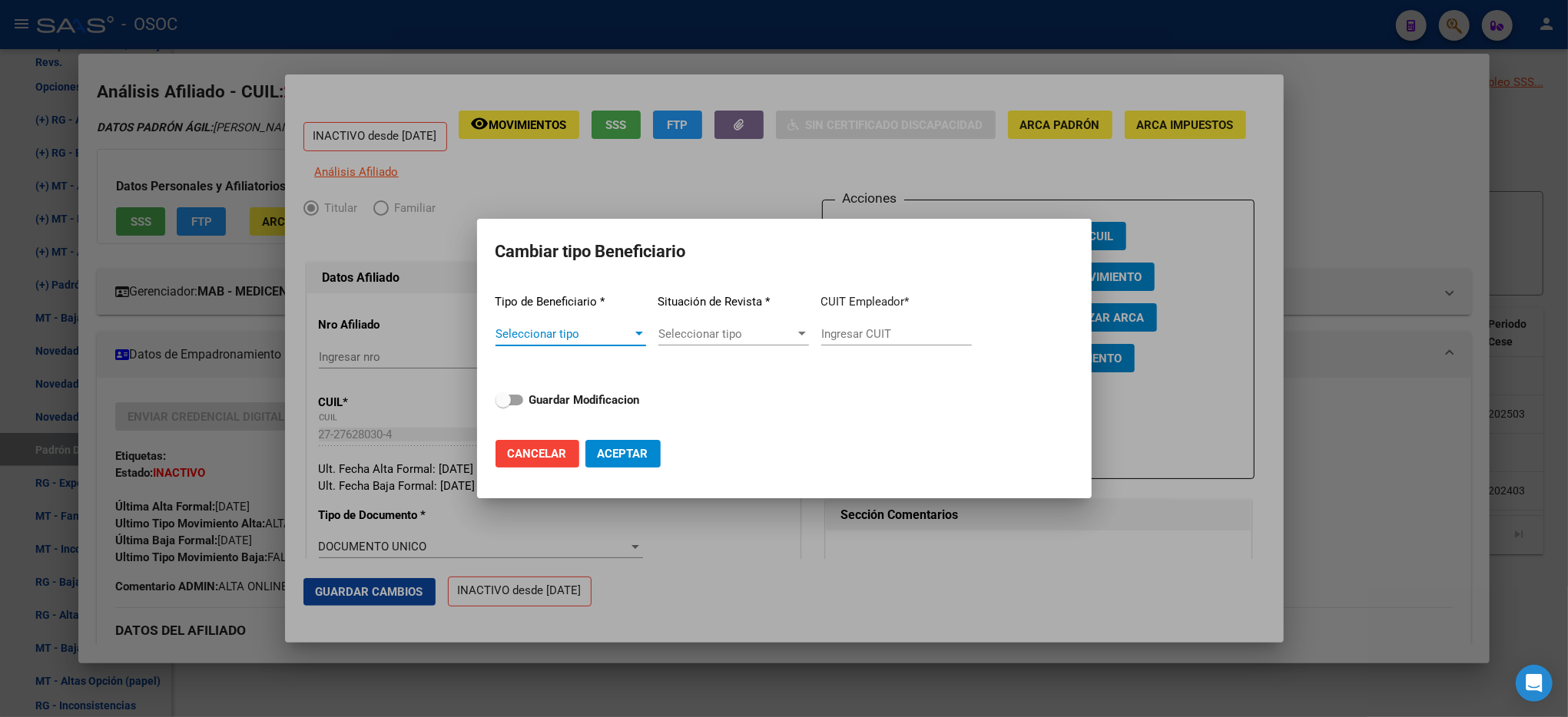
click at [606, 340] on span "Seleccionar tipo" at bounding box center [564, 334] width 137 height 14
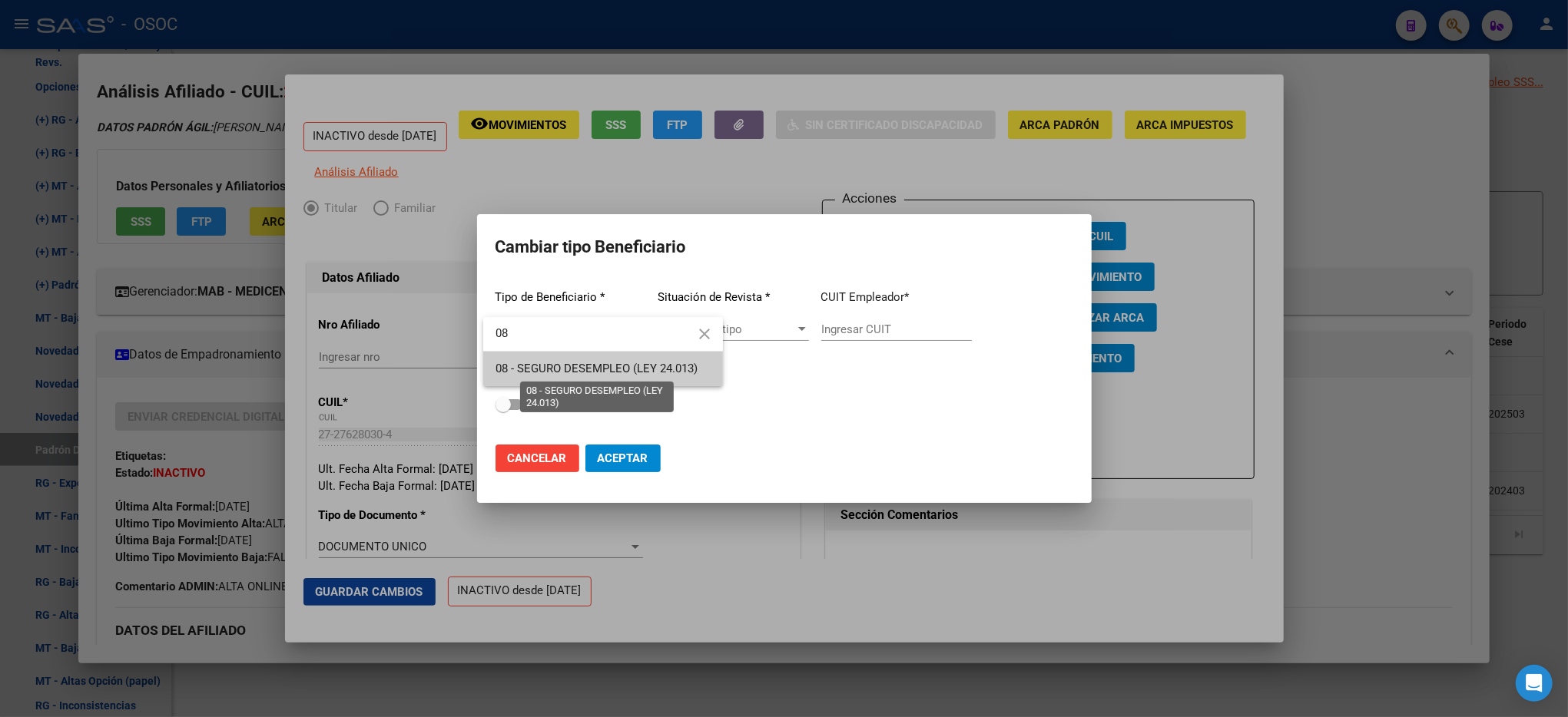
type input "08"
drag, startPoint x: 624, startPoint y: 370, endPoint x: 624, endPoint y: 385, distance: 15.0
click at [624, 369] on span "08 - SEGURO DESEMPLEO (LEY 24.013)" at bounding box center [596, 369] width 202 height 14
type input "33-63761744-9"
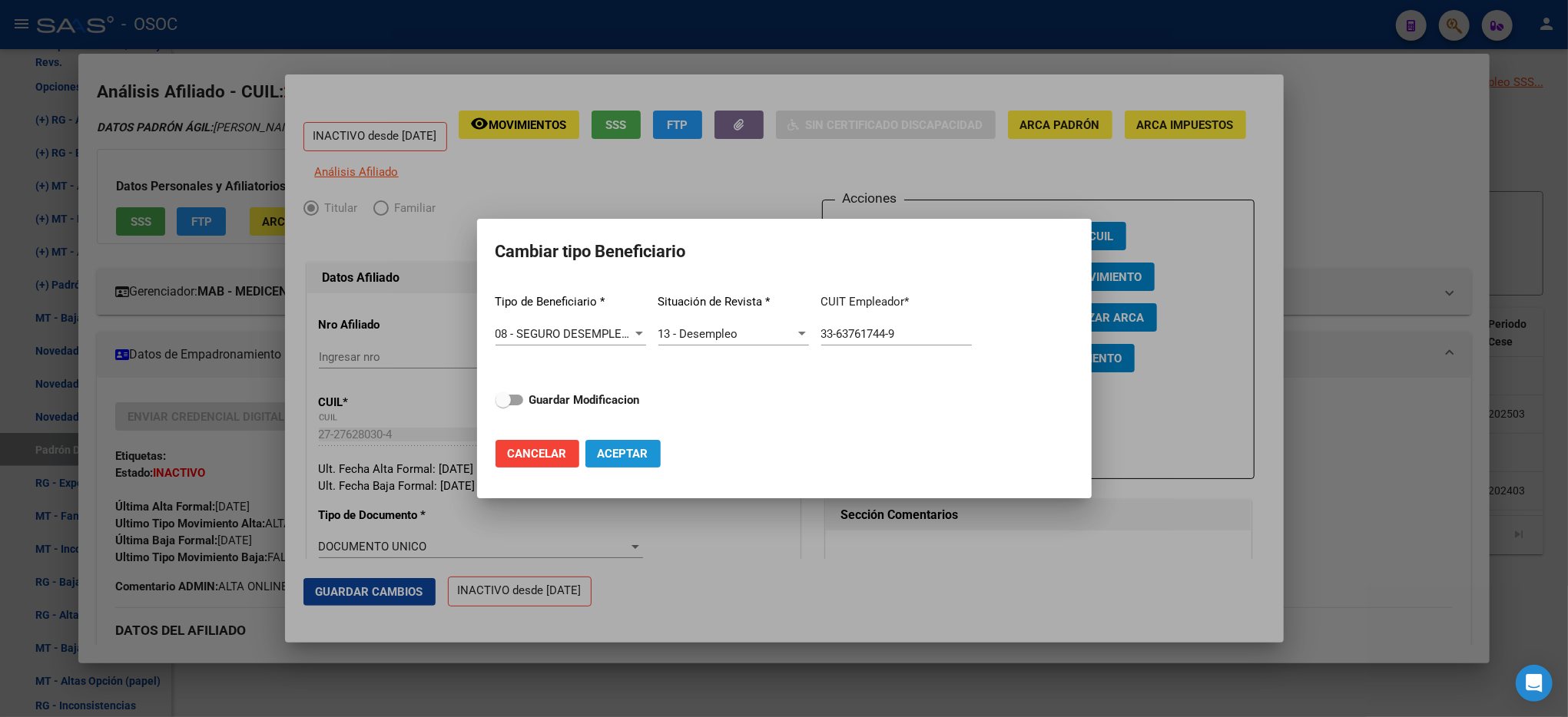
click at [616, 455] on span "Aceptar" at bounding box center [623, 455] width 51 height 14
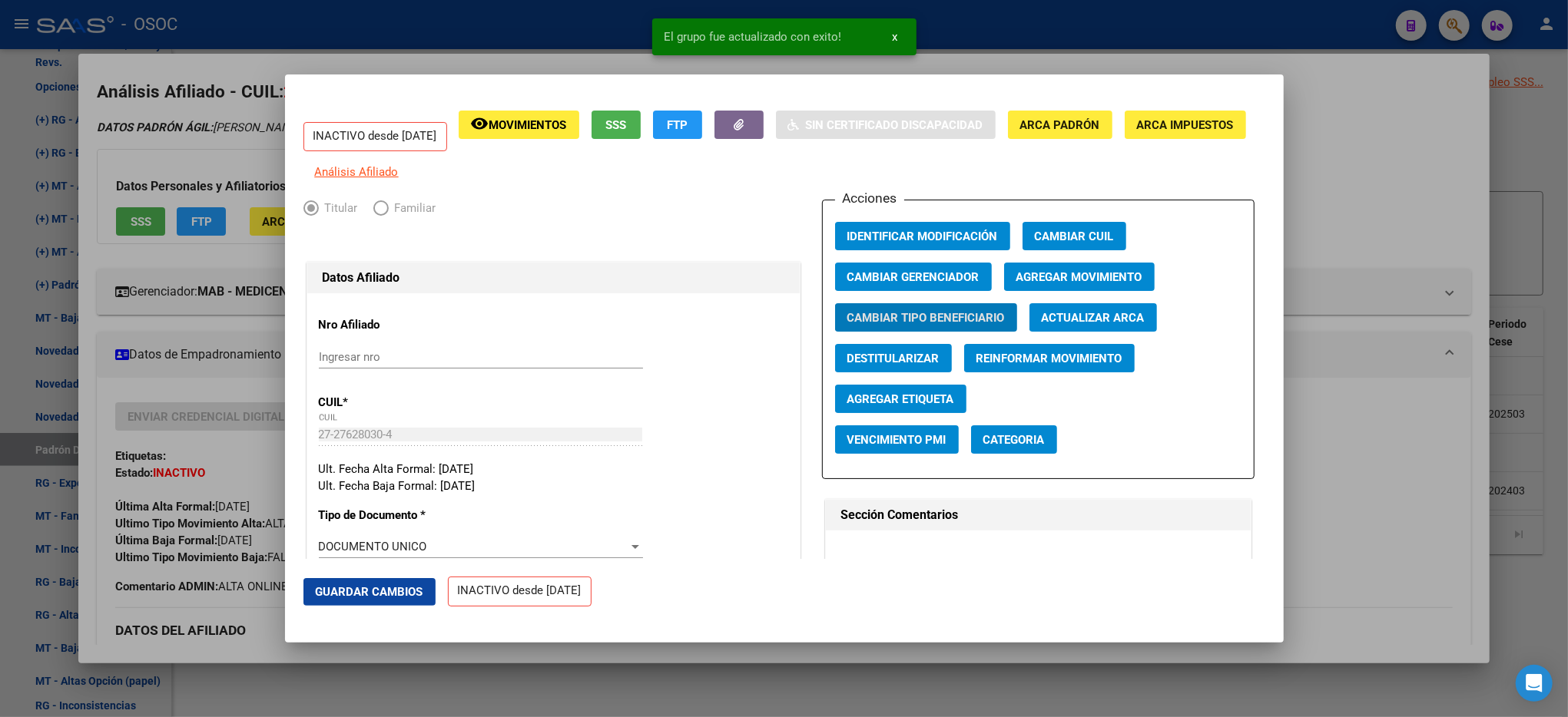
click at [1444, 205] on div at bounding box center [784, 358] width 1568 height 717
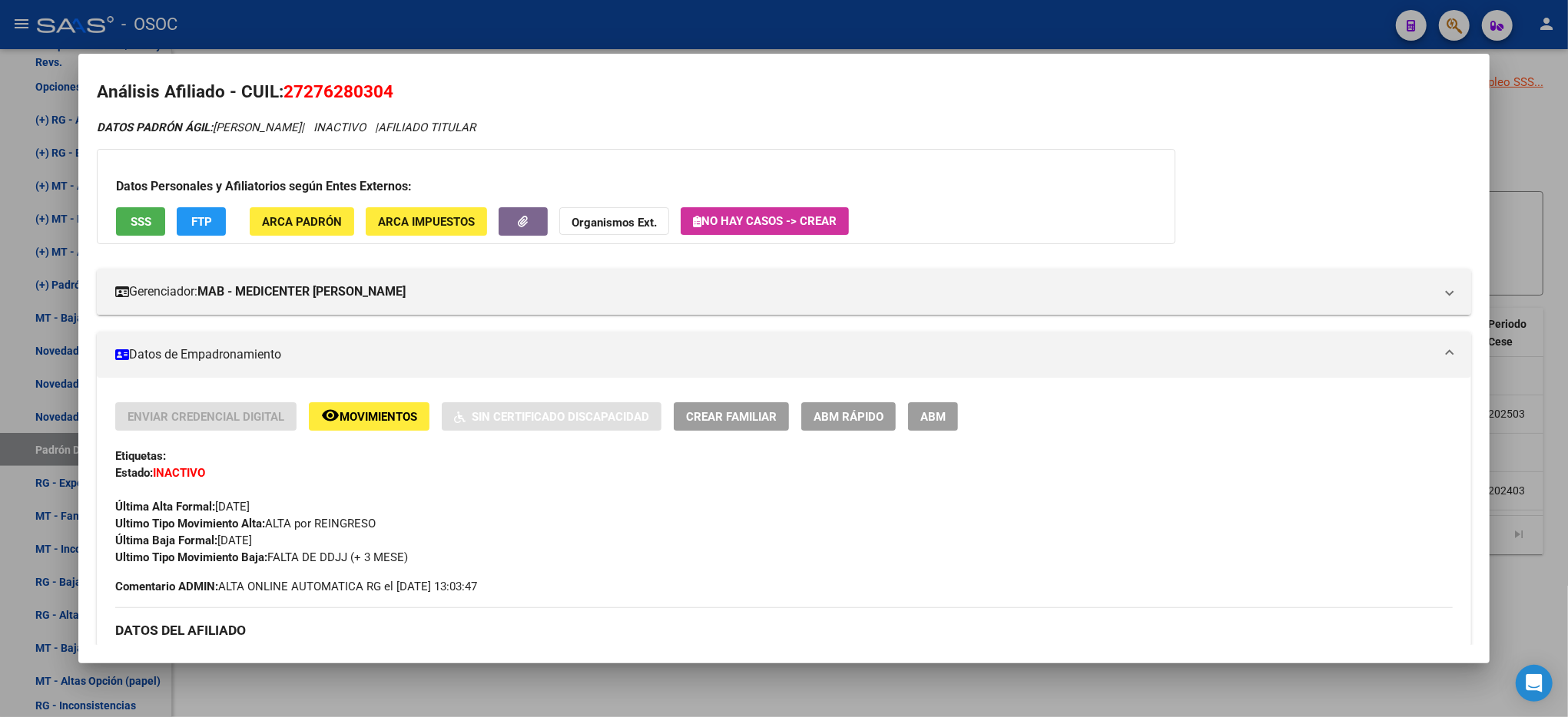
click at [1556, 127] on div at bounding box center [784, 358] width 1568 height 717
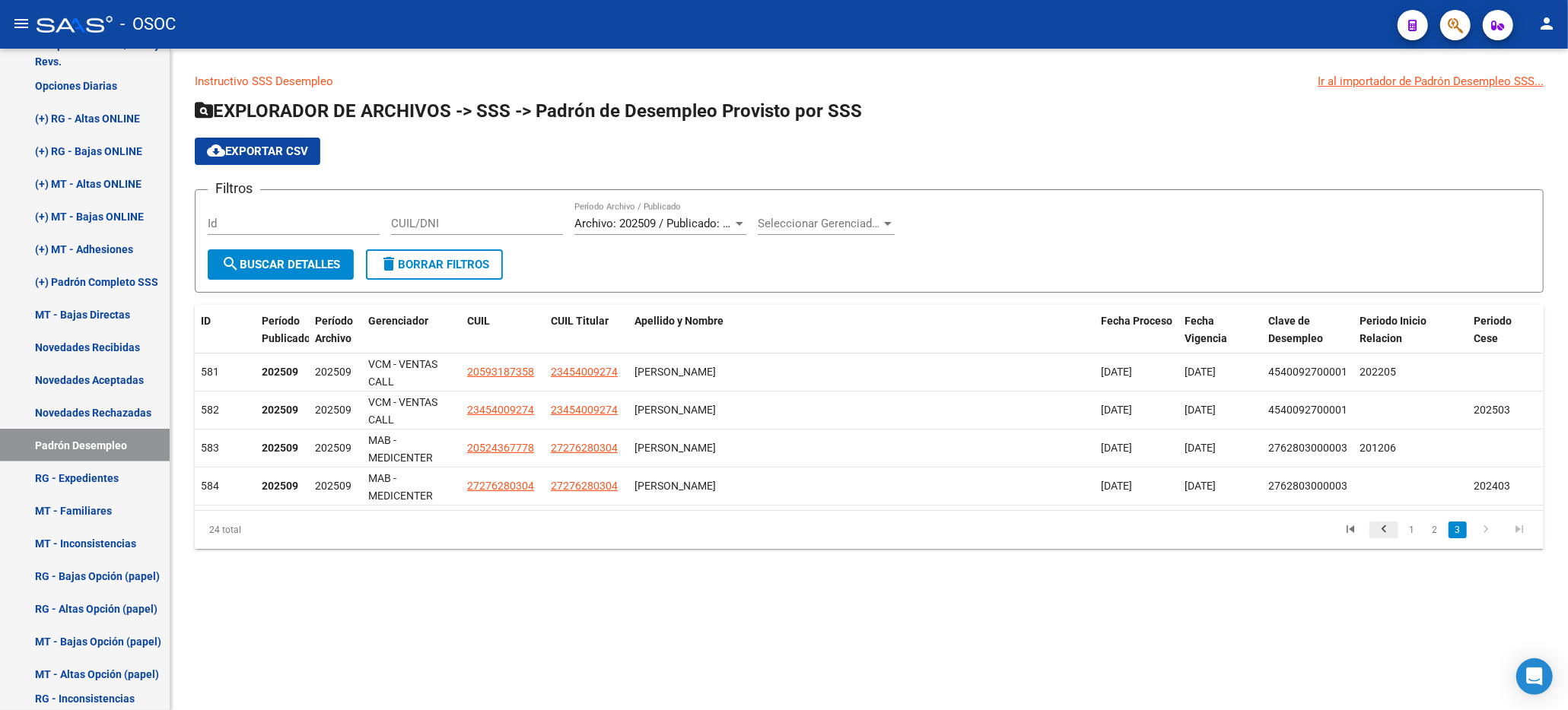
click at [1394, 530] on link "go to previous page" at bounding box center [1383, 529] width 29 height 17
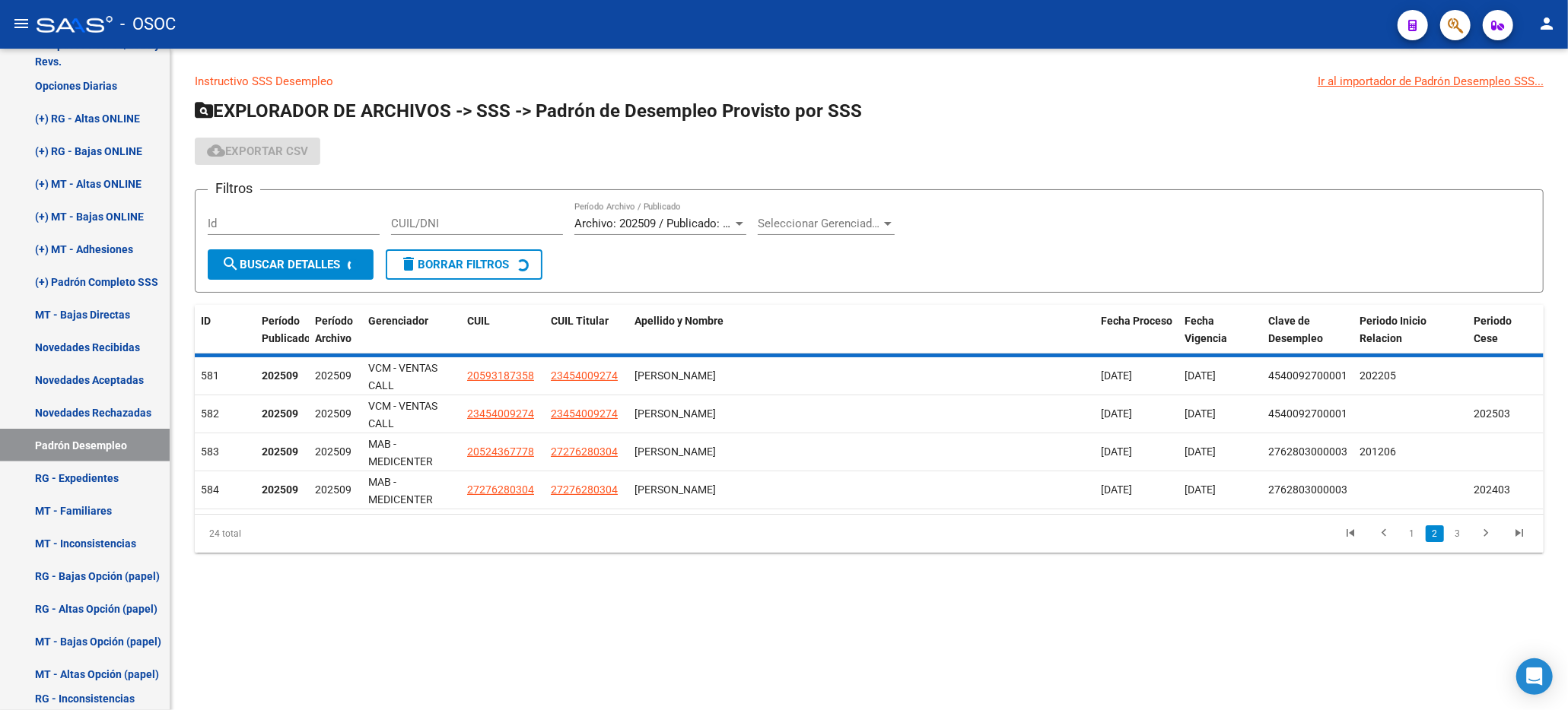
click at [1392, 529] on div "ID Período Publicado Período Archivo Gerenciador CUIL CUIL Titular Apellido y N…" at bounding box center [869, 428] width 1349 height 248
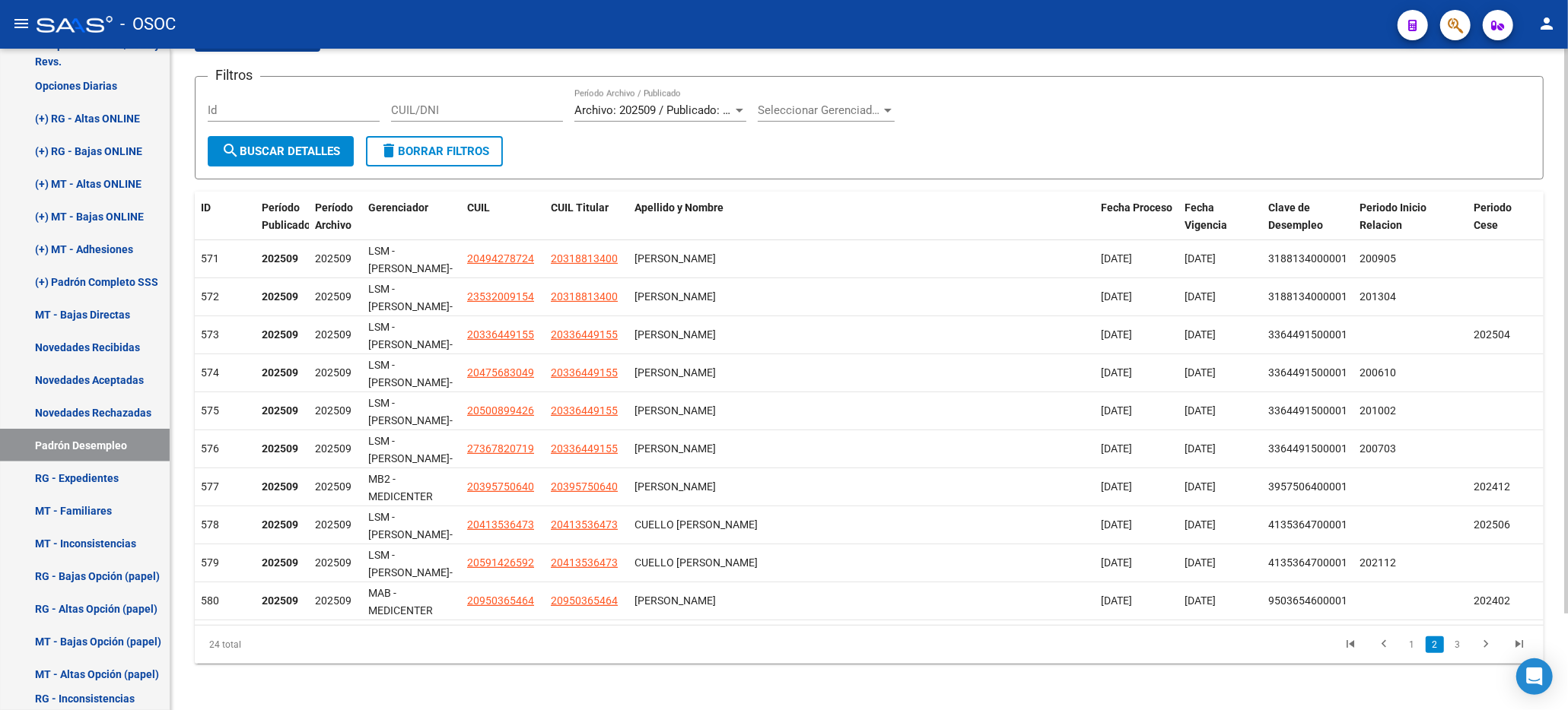
scroll to position [115, 0]
click at [1382, 645] on icon "go to previous page" at bounding box center [1383, 646] width 19 height 18
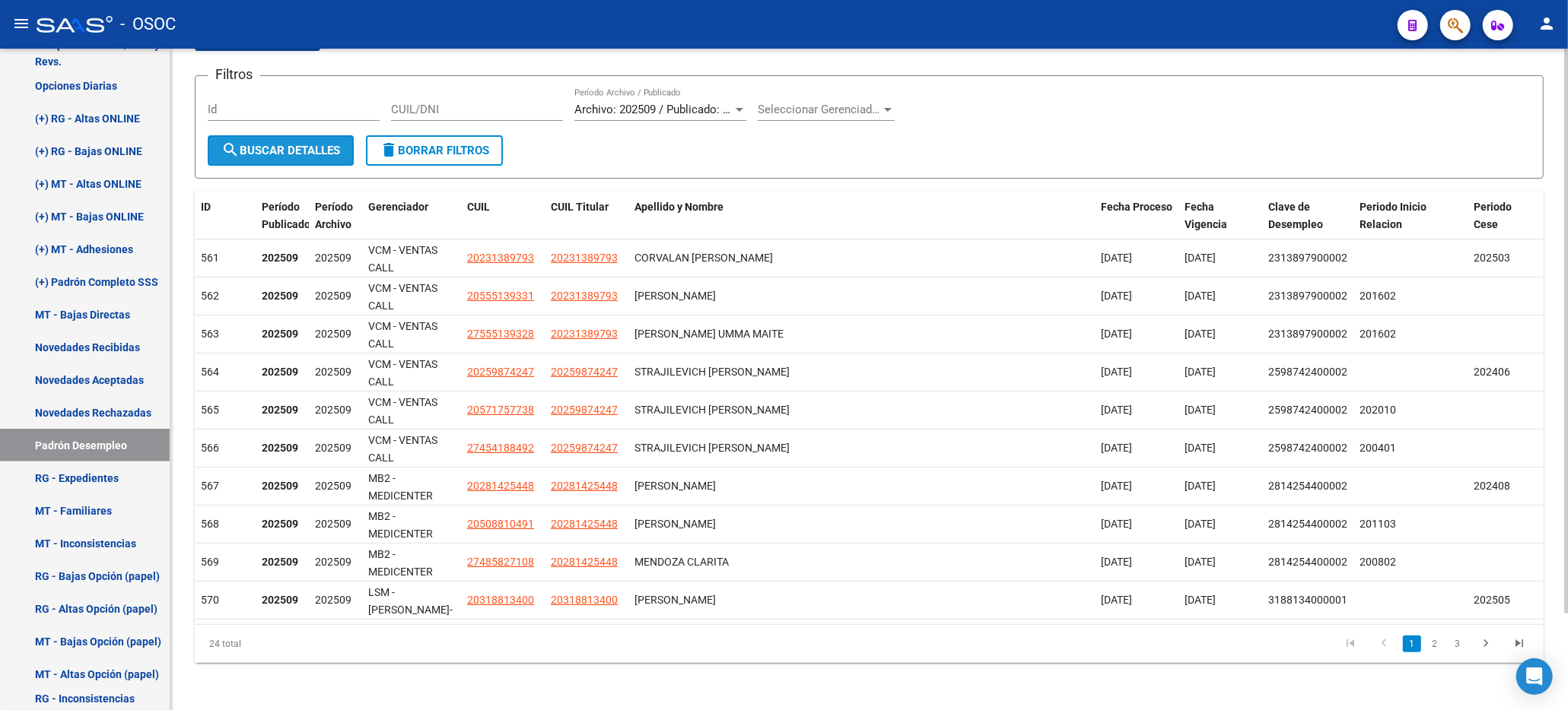
click at [316, 147] on span "search Buscar Detalles" at bounding box center [280, 151] width 119 height 14
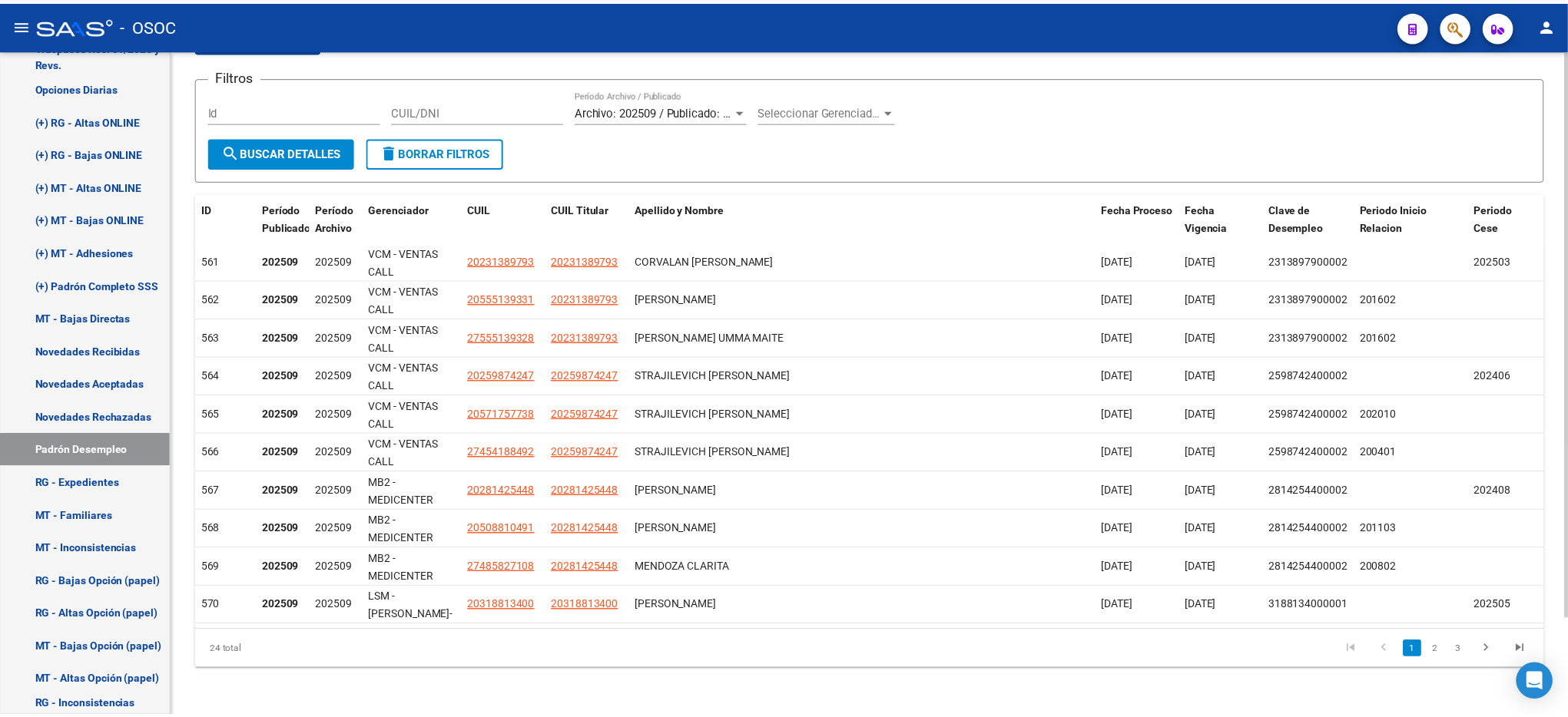
scroll to position [13, 0]
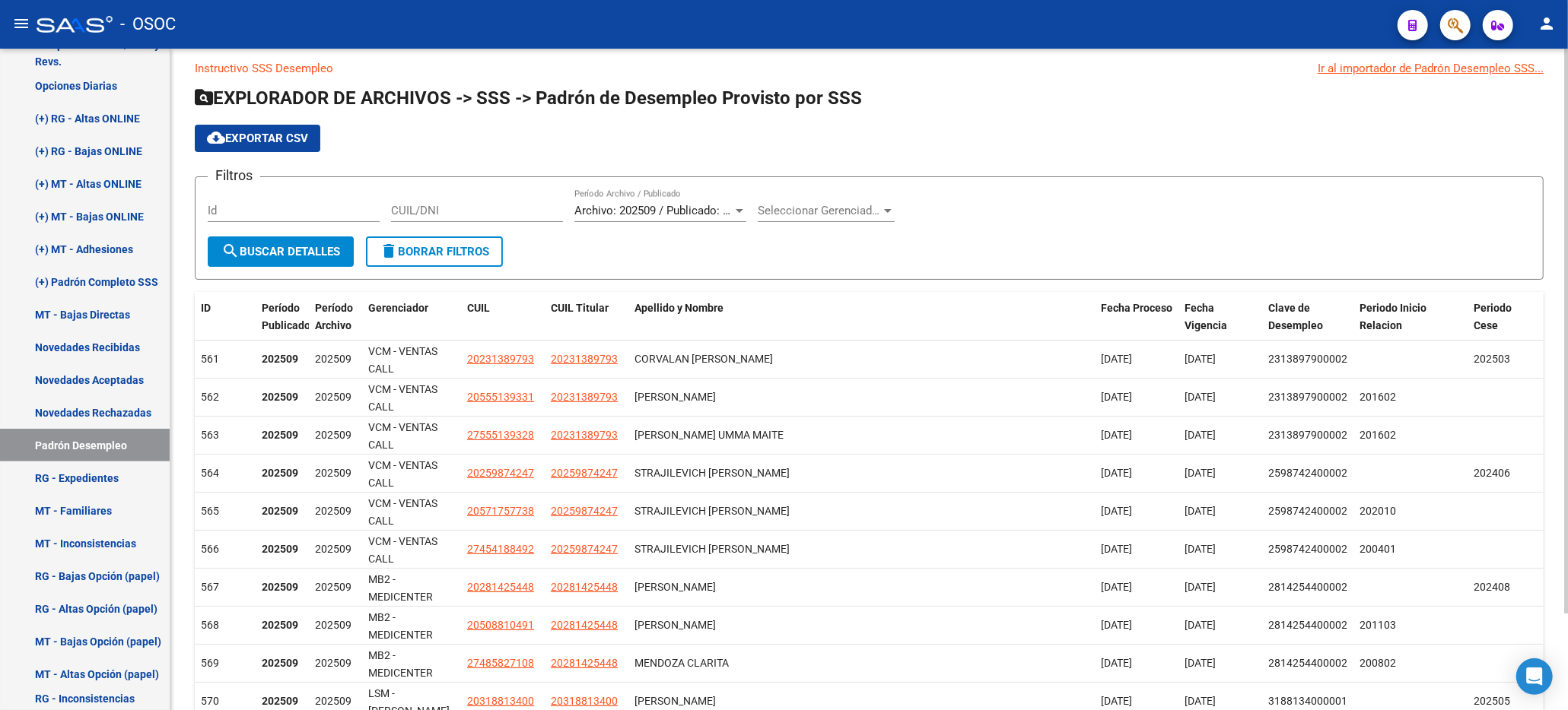
click at [277, 120] on app-list-header "EXPLORADOR DE ARCHIVOS -> SSS -> Padrón de Desempleo Provisto por SSS cloud_dow…" at bounding box center [869, 183] width 1349 height 194
click at [275, 126] on button "cloud_download Exportar CSV" at bounding box center [257, 138] width 125 height 27
click at [1462, 31] on icon "button" at bounding box center [1454, 26] width 15 height 18
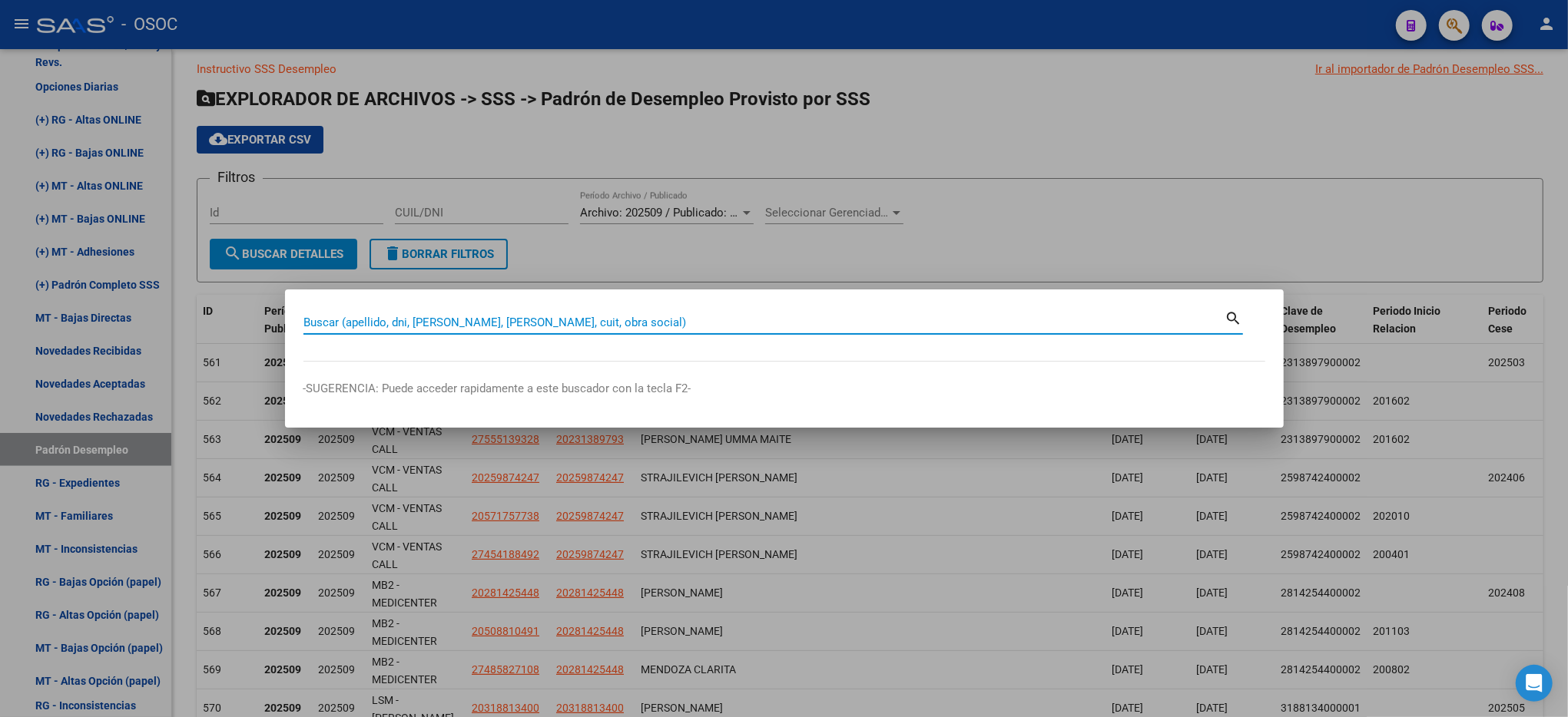
paste input "Buenos días. Fecha de ingreso: Obra social: Tipo de beneficiario: Aportes: CUD:…"
type input "Buenos días. Fecha de ingreso: Obra social: Tipo de beneficiario: Aportes: CUD:…"
click at [707, 311] on div "Buenos días. Fecha de ingreso: Obra social: Tipo de beneficiario: Aportes: CUD:…" at bounding box center [764, 323] width 922 height 23
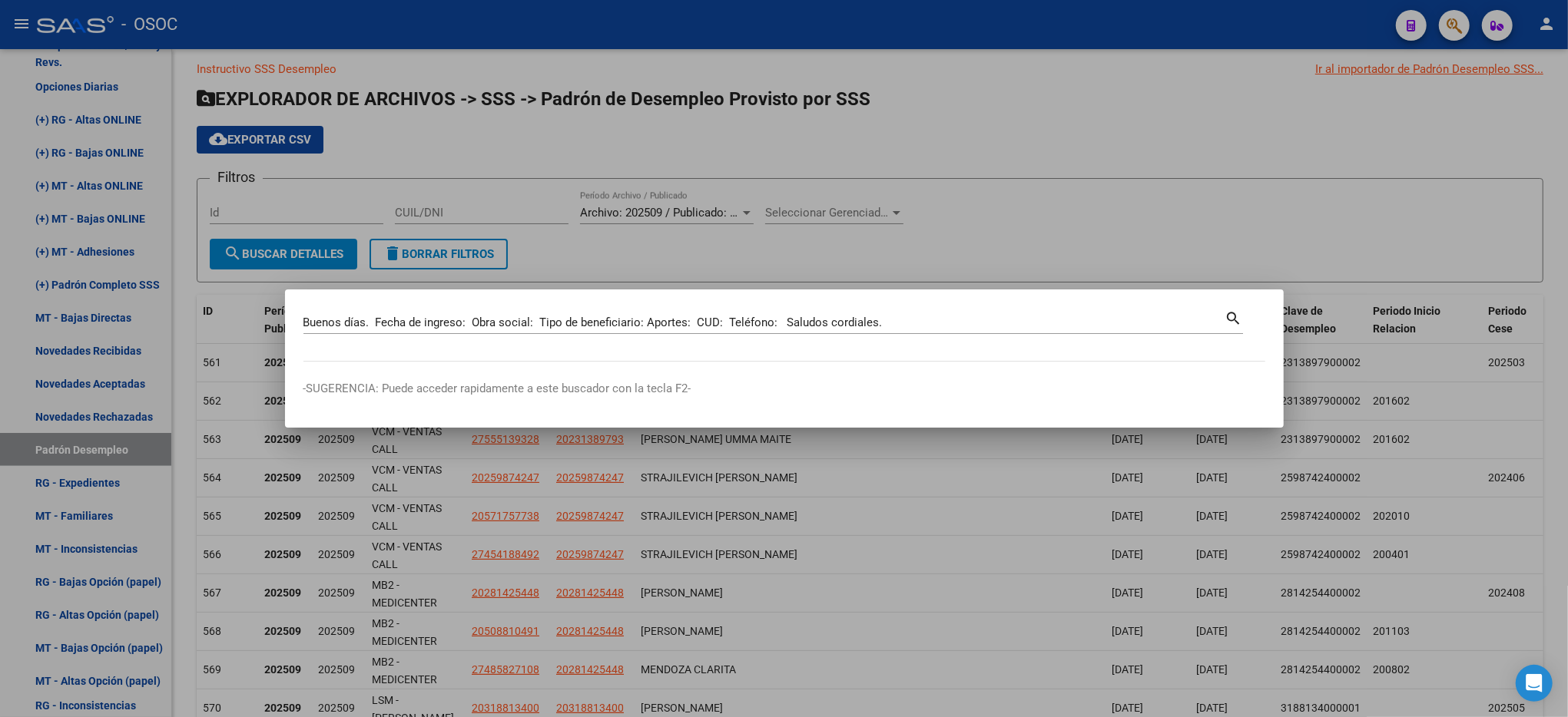
drag, startPoint x: 707, startPoint y: 311, endPoint x: 706, endPoint y: 324, distance: 13.0
click at [707, 320] on div "Buenos días. Fecha de ingreso: Obra social: Tipo de beneficiario: Aportes: CUD:…" at bounding box center [764, 323] width 922 height 23
click at [706, 324] on input "Buenos días. Fecha de ingreso: Obra social: Tipo de beneficiario: Aportes: CUD:…" at bounding box center [764, 323] width 922 height 14
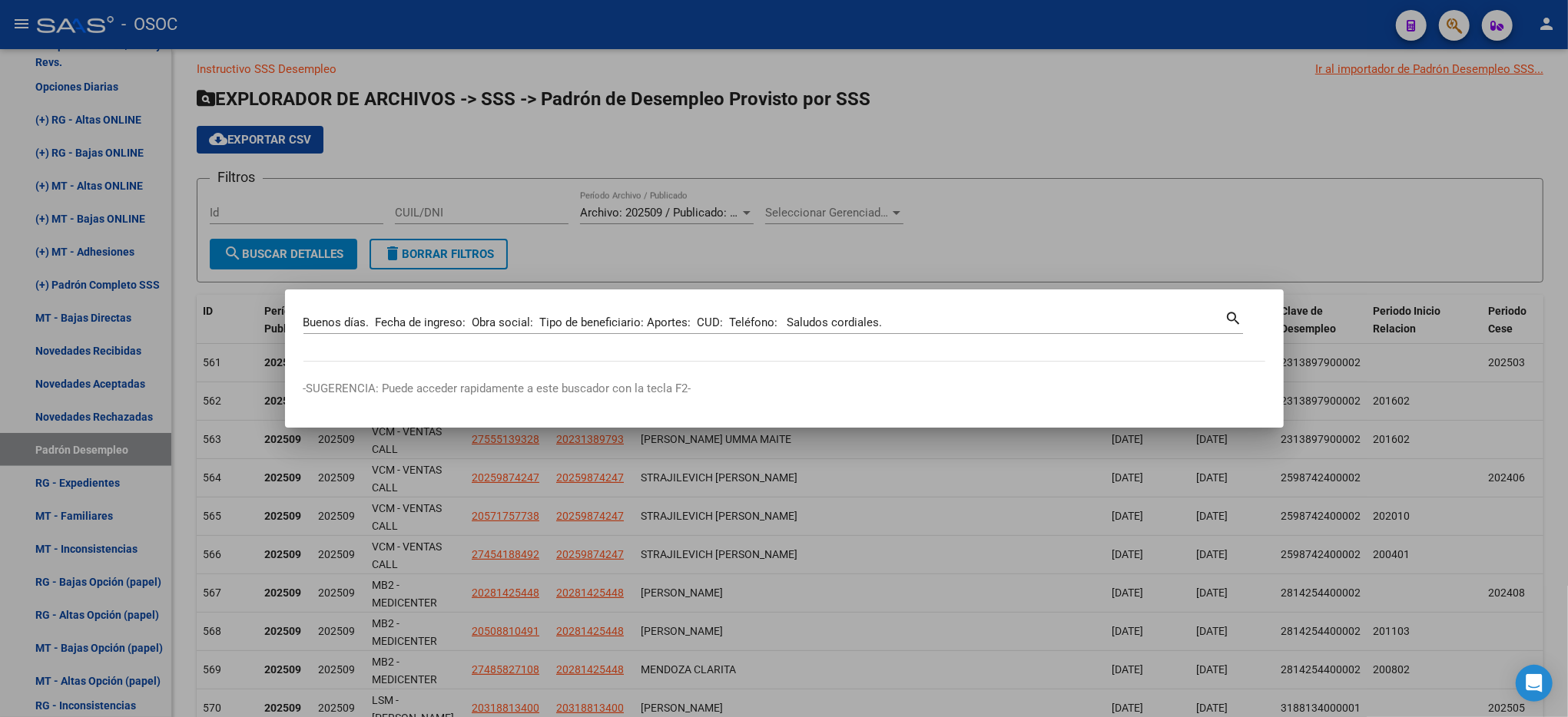
drag, startPoint x: 706, startPoint y: 324, endPoint x: 487, endPoint y: 314, distance: 219.2
click at [487, 314] on div "Buenos días. Fecha de ingreso: Obra social: Tipo de beneficiario: Aportes: CUD:…" at bounding box center [764, 323] width 922 height 23
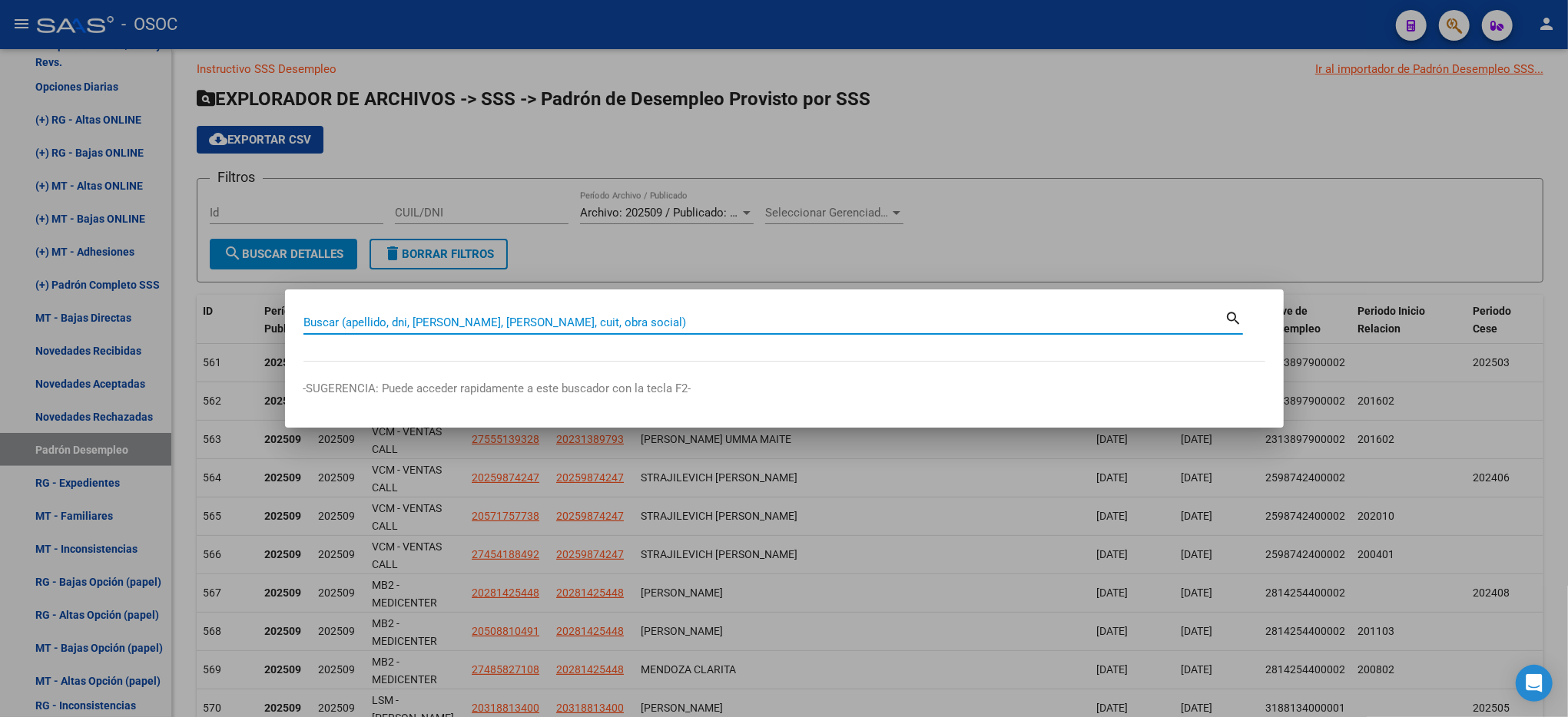
click at [751, 323] on input "Buscar (apellido, dni, [PERSON_NAME], [PERSON_NAME], cuit, obra social)" at bounding box center [764, 323] width 922 height 14
paste input "18113523"
type input "18113523"
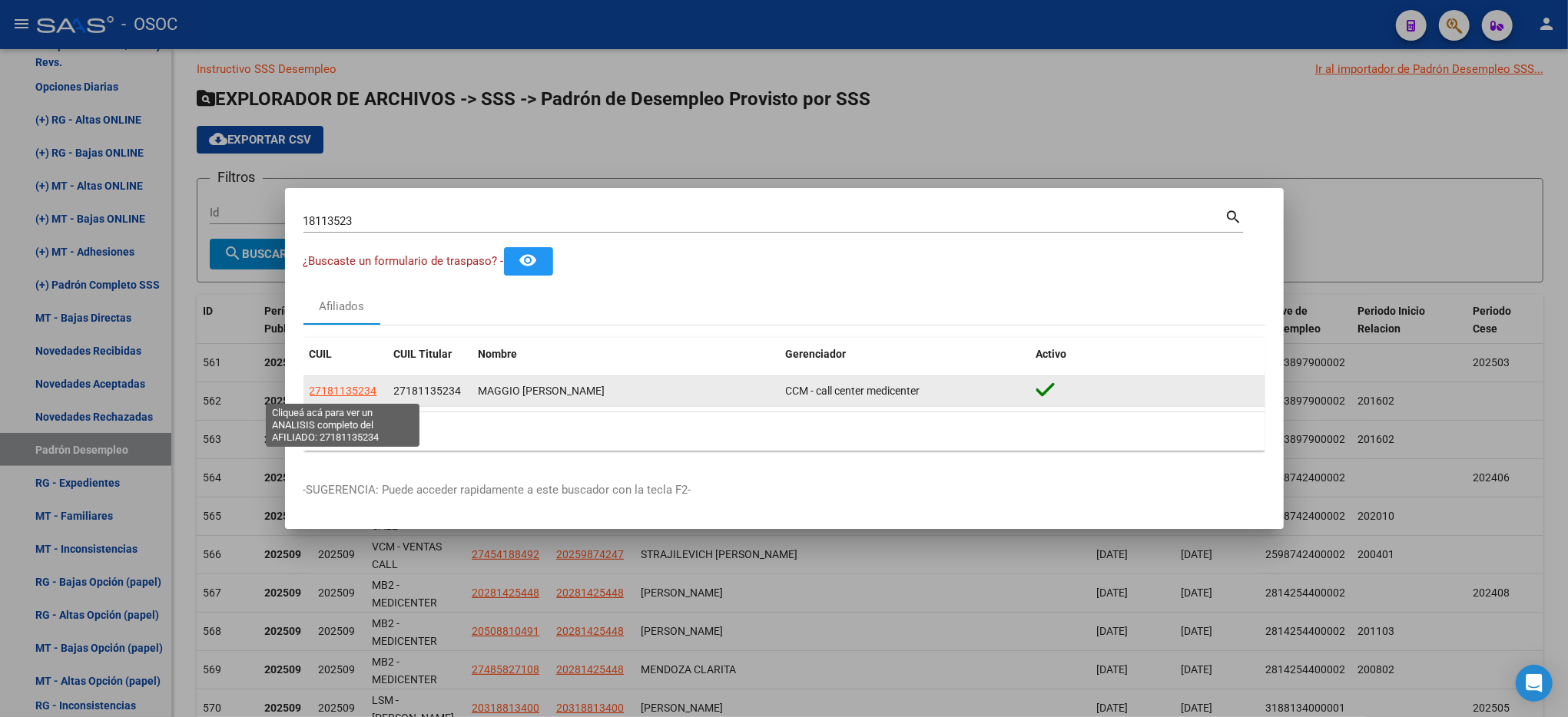
click at [345, 391] on span "27181135234" at bounding box center [344, 391] width 68 height 12
type textarea "27181135234"
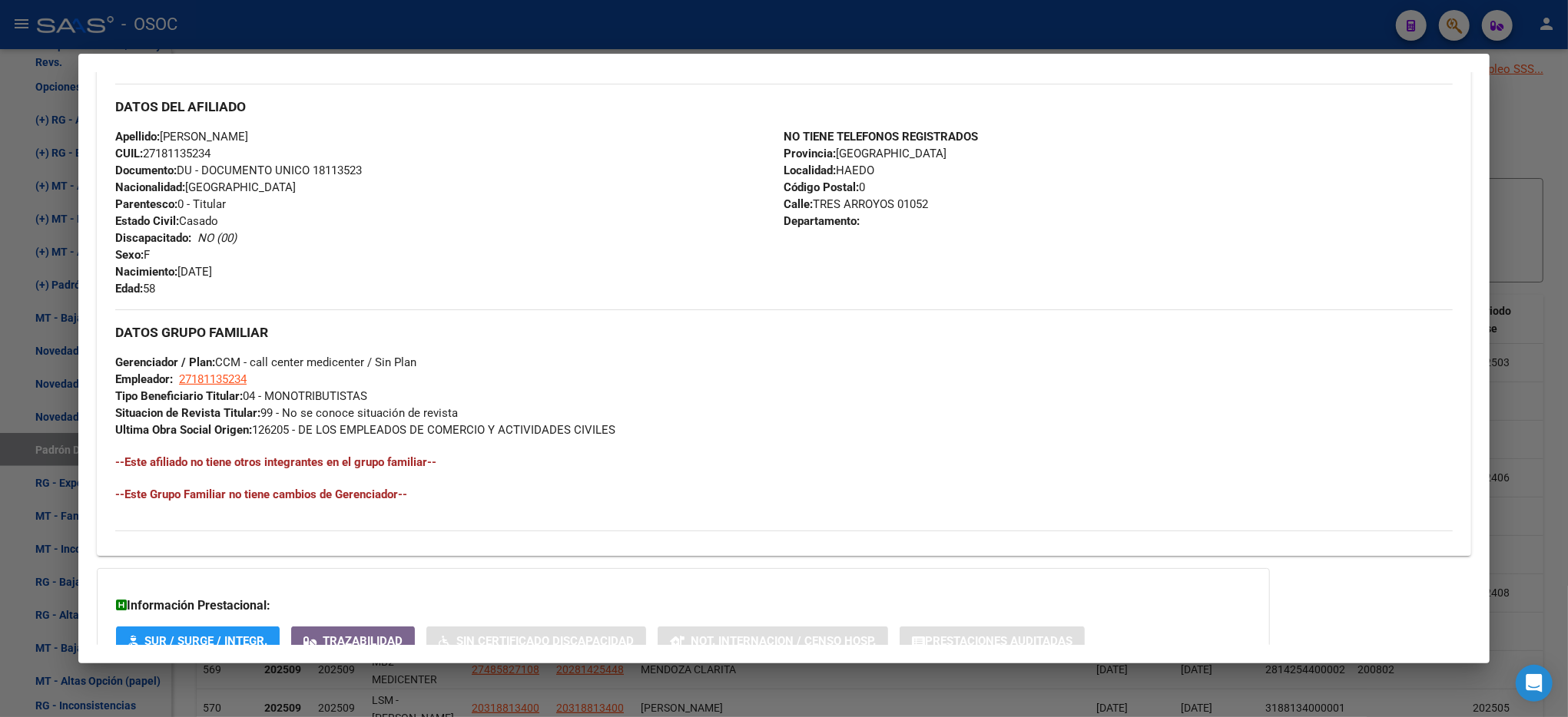
scroll to position [611, 0]
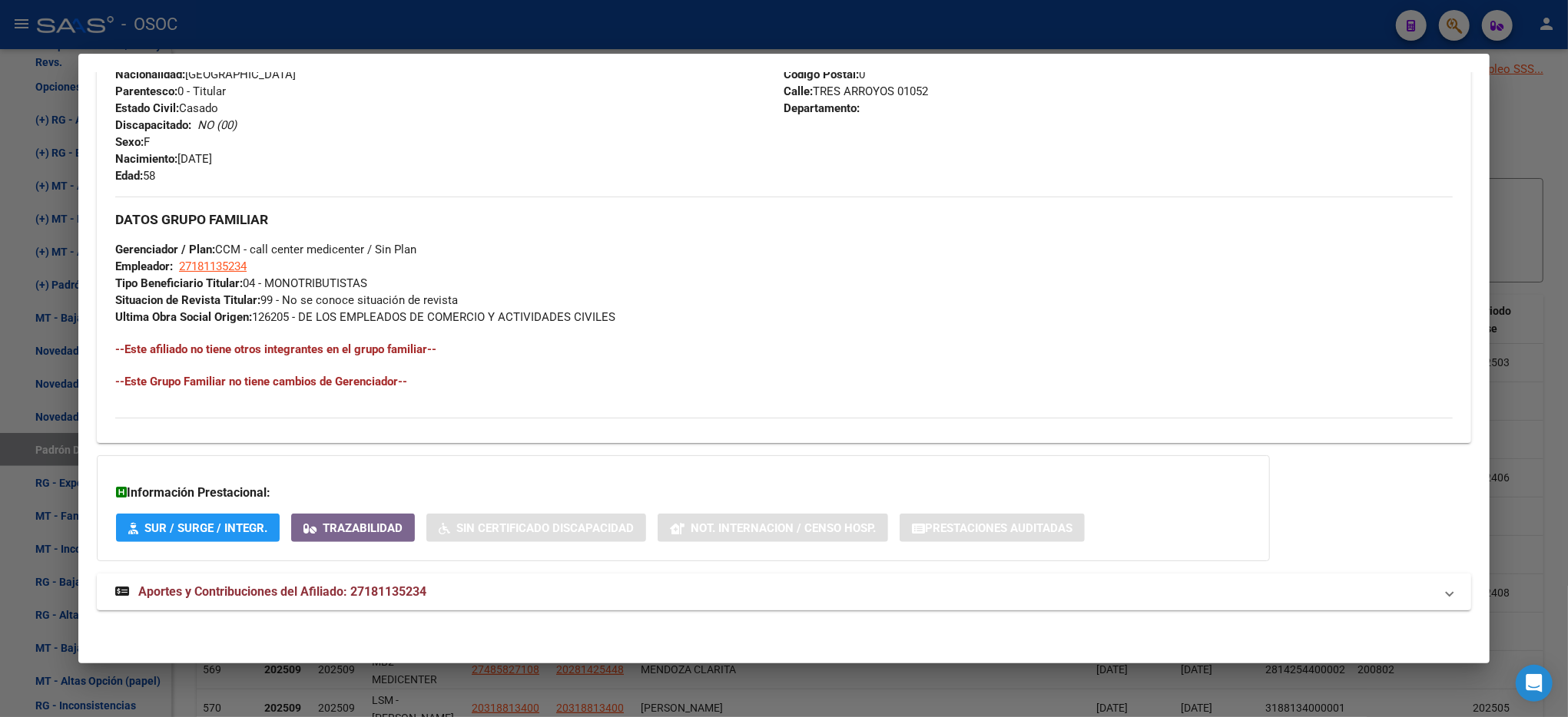
click at [448, 584] on mat-panel-title "Aportes y Contribuciones del Afiliado: 27181135234" at bounding box center [775, 592] width 1320 height 19
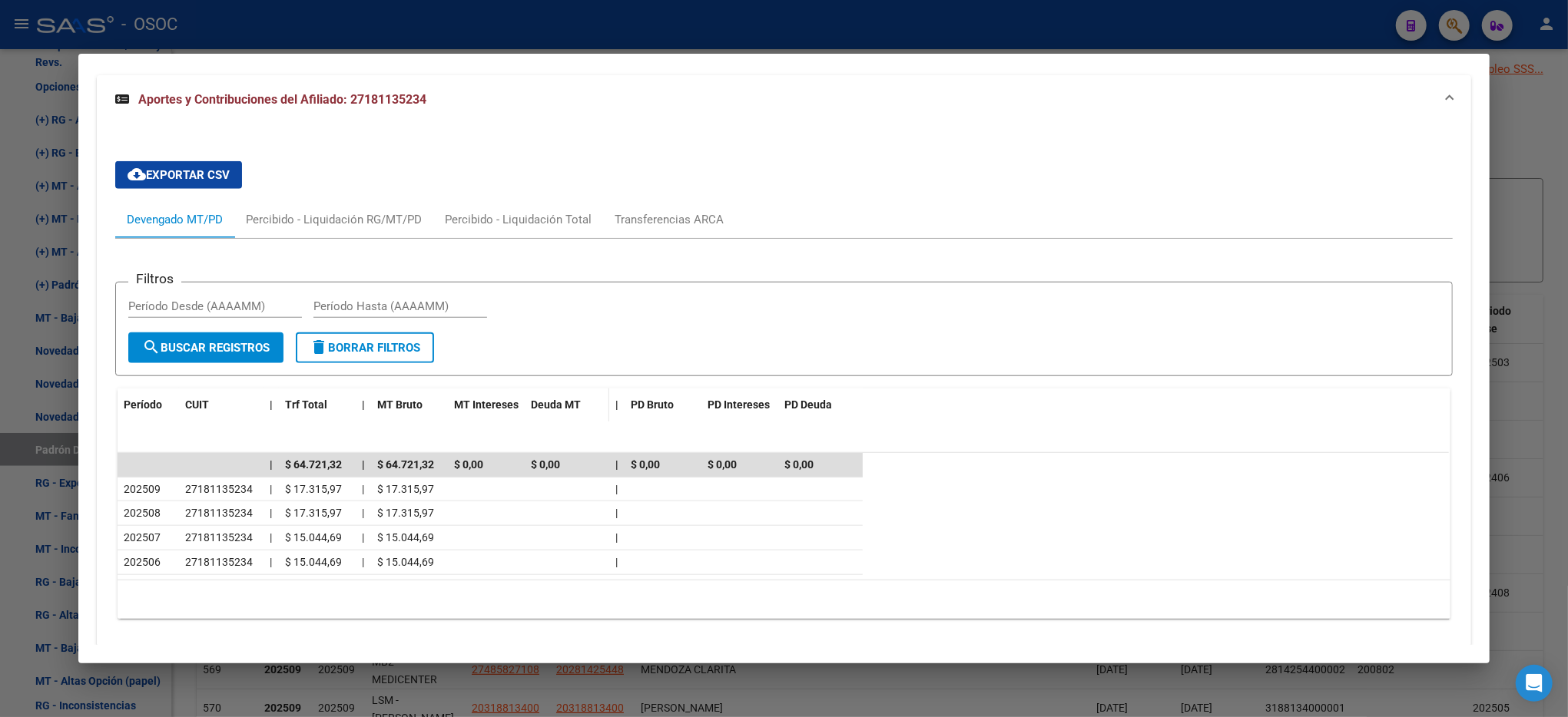
scroll to position [1156, 0]
